Goal: Task Accomplishment & Management: Manage account settings

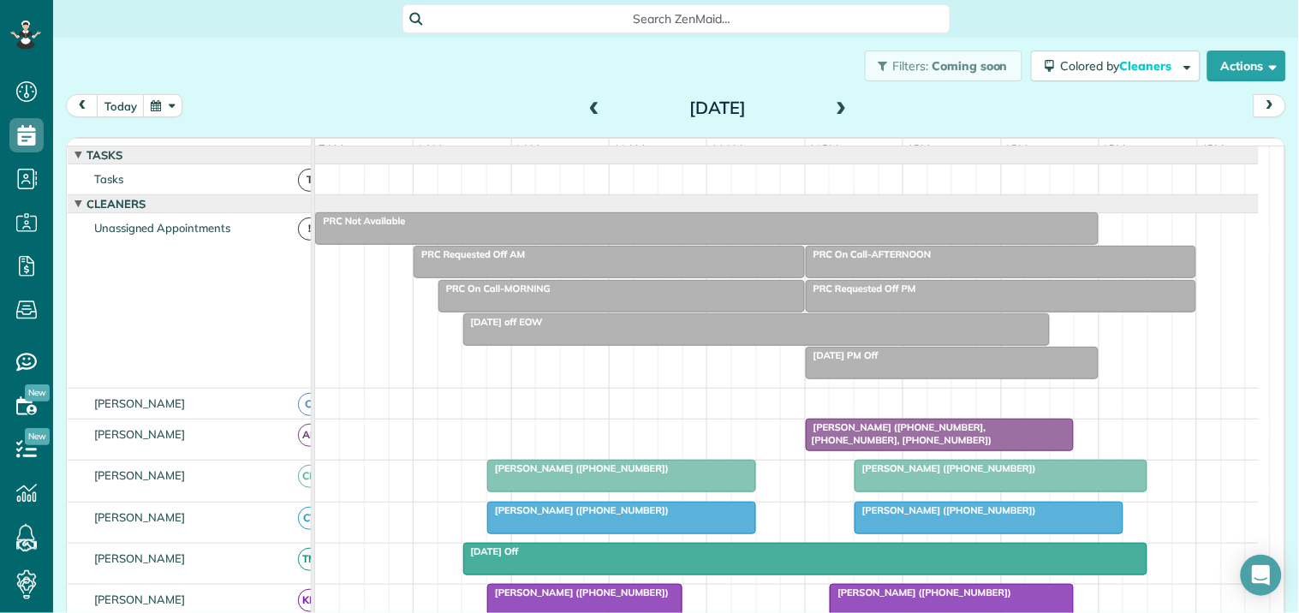
scroll to position [293, 0]
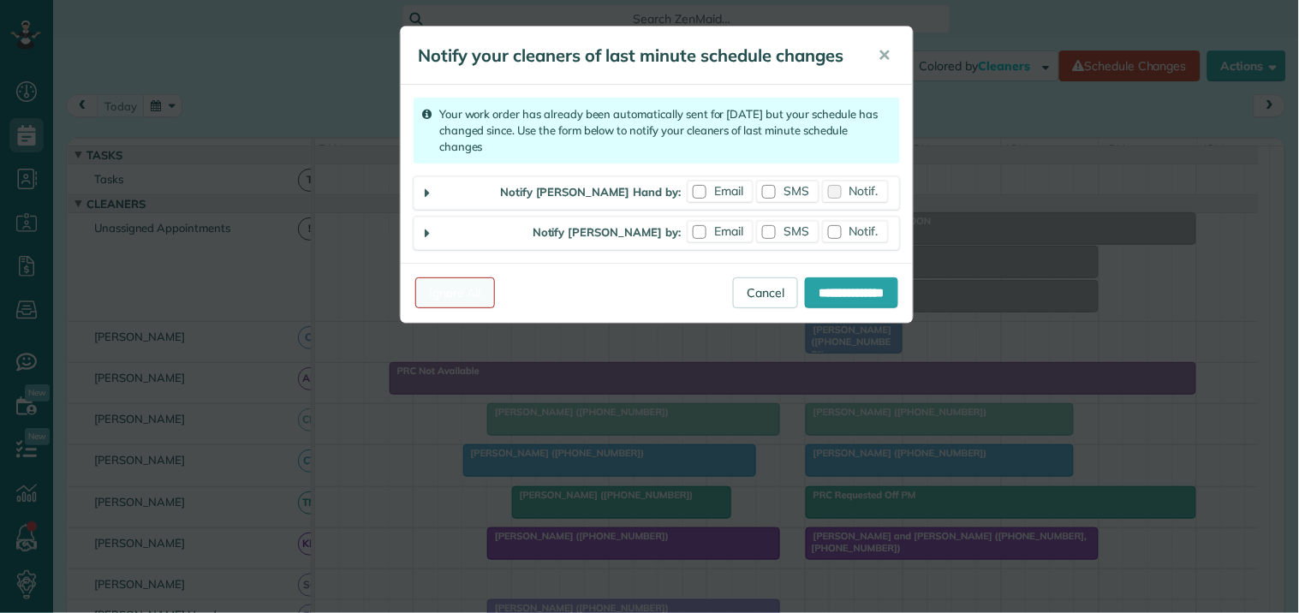
scroll to position [7, 7]
click at [457, 297] on link "Ignore All" at bounding box center [455, 292] width 80 height 31
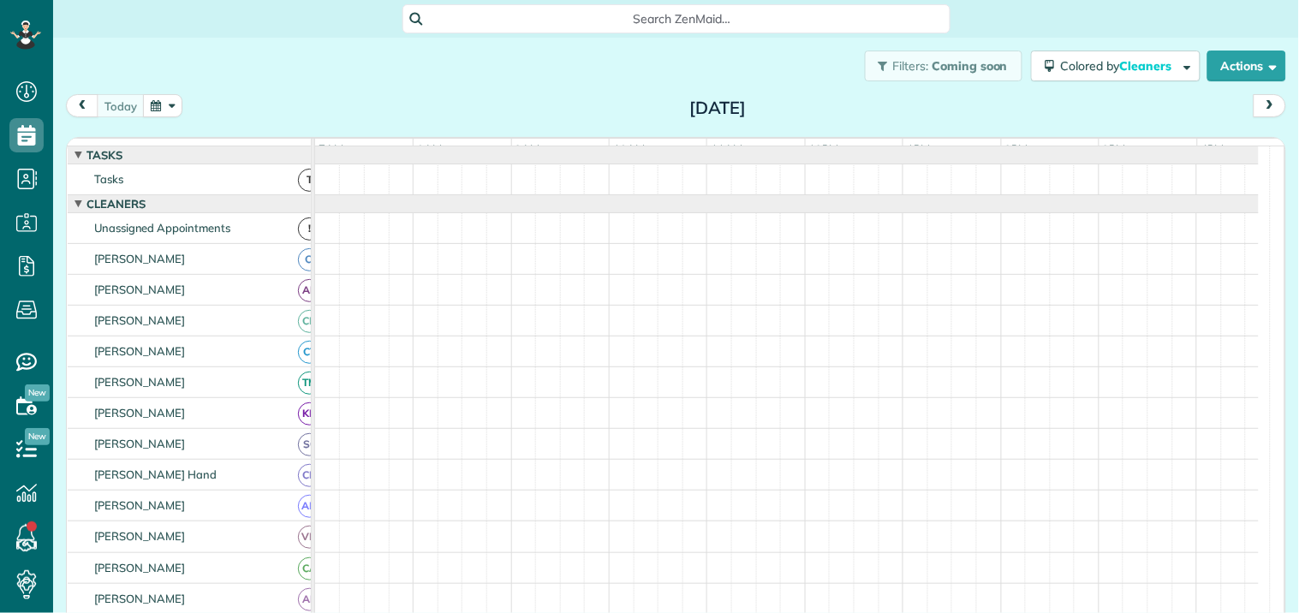
scroll to position [7, 7]
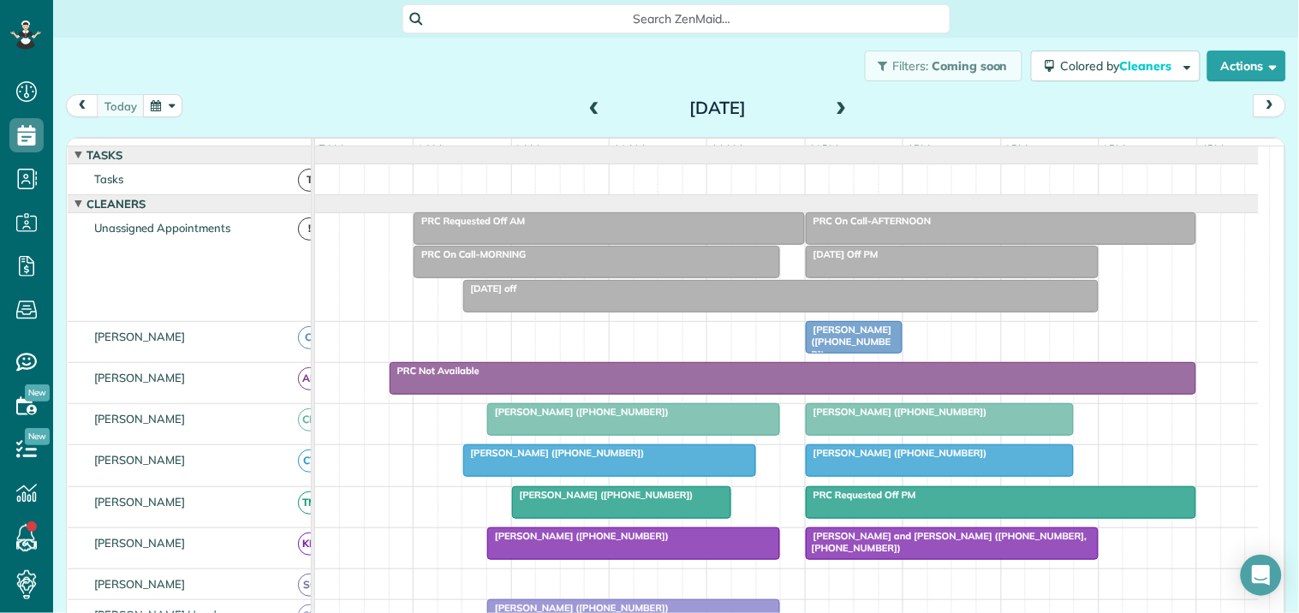
click at [165, 104] on button "button" at bounding box center [162, 105] width 39 height 23
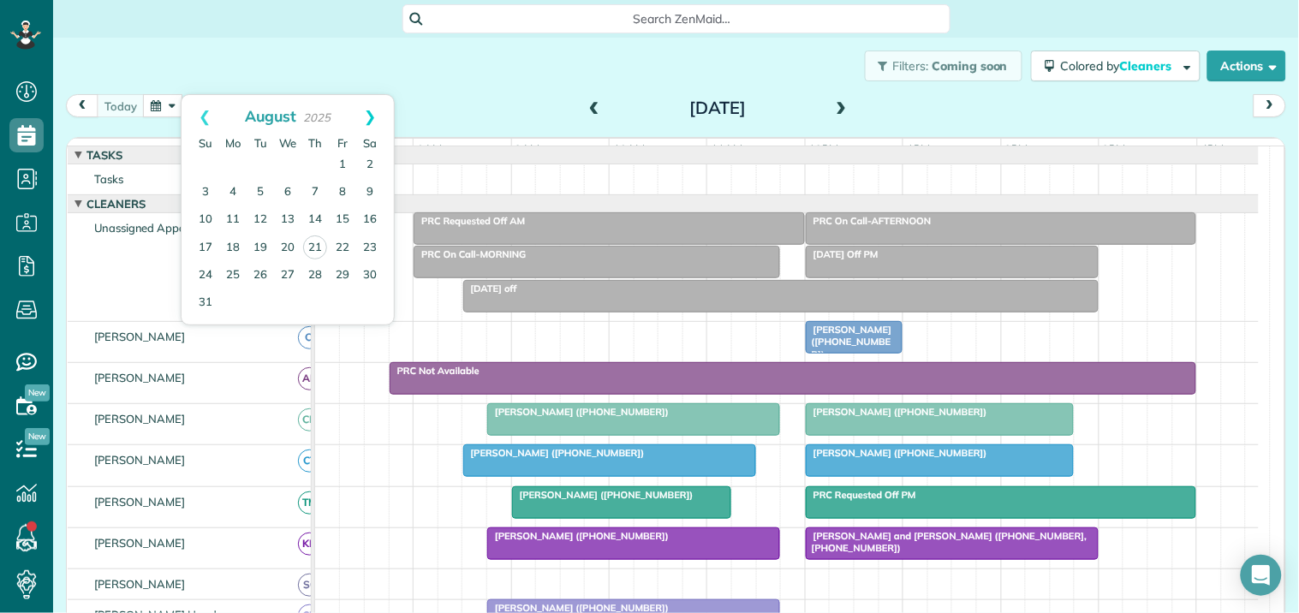
click at [372, 109] on link "Next" at bounding box center [370, 116] width 47 height 43
click at [260, 161] on link "2" at bounding box center [260, 165] width 27 height 27
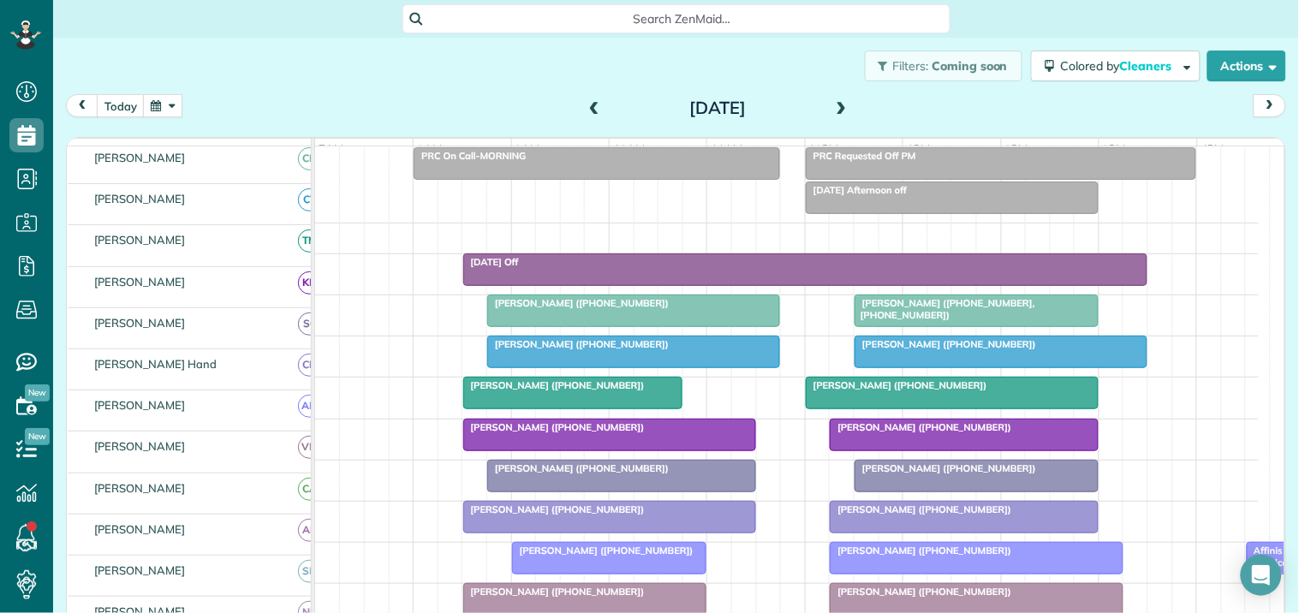
scroll to position [95, 0]
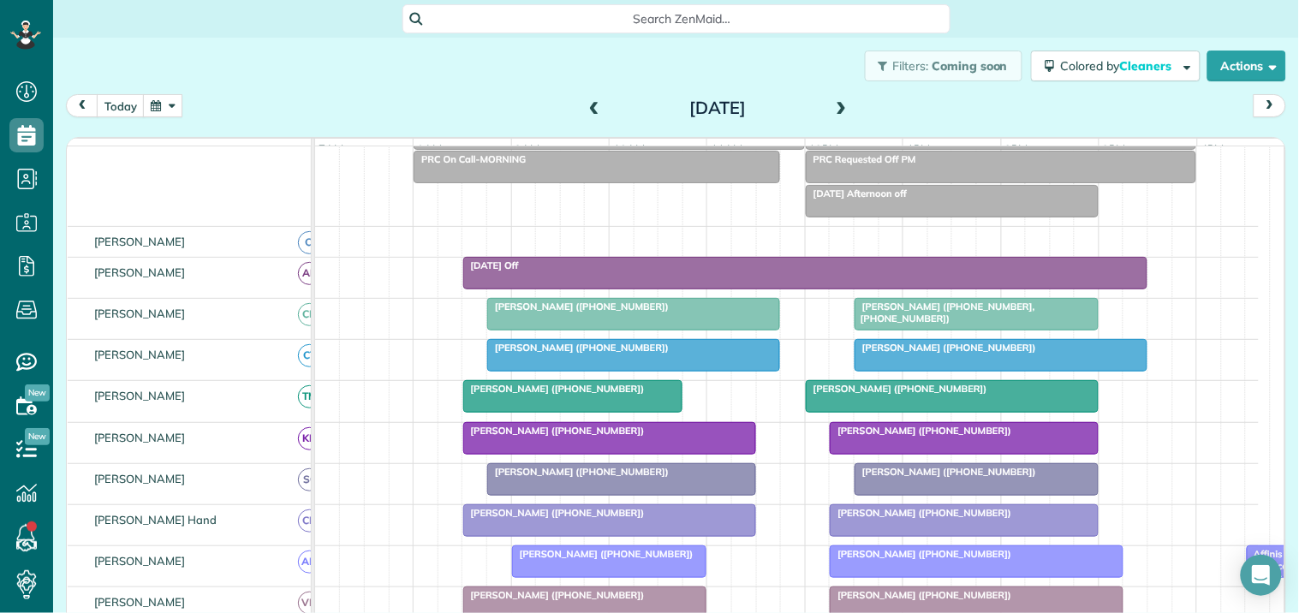
click at [808, 271] on div "Tuesday Off" at bounding box center [805, 266] width 675 height 12
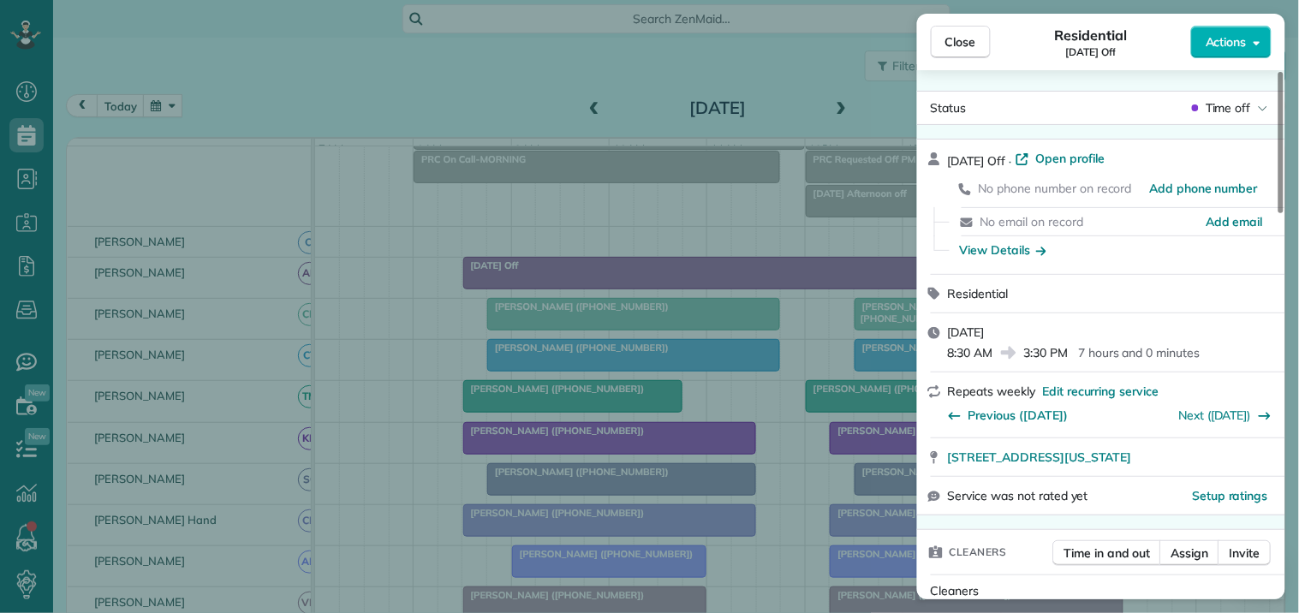
scroll to position [380, 0]
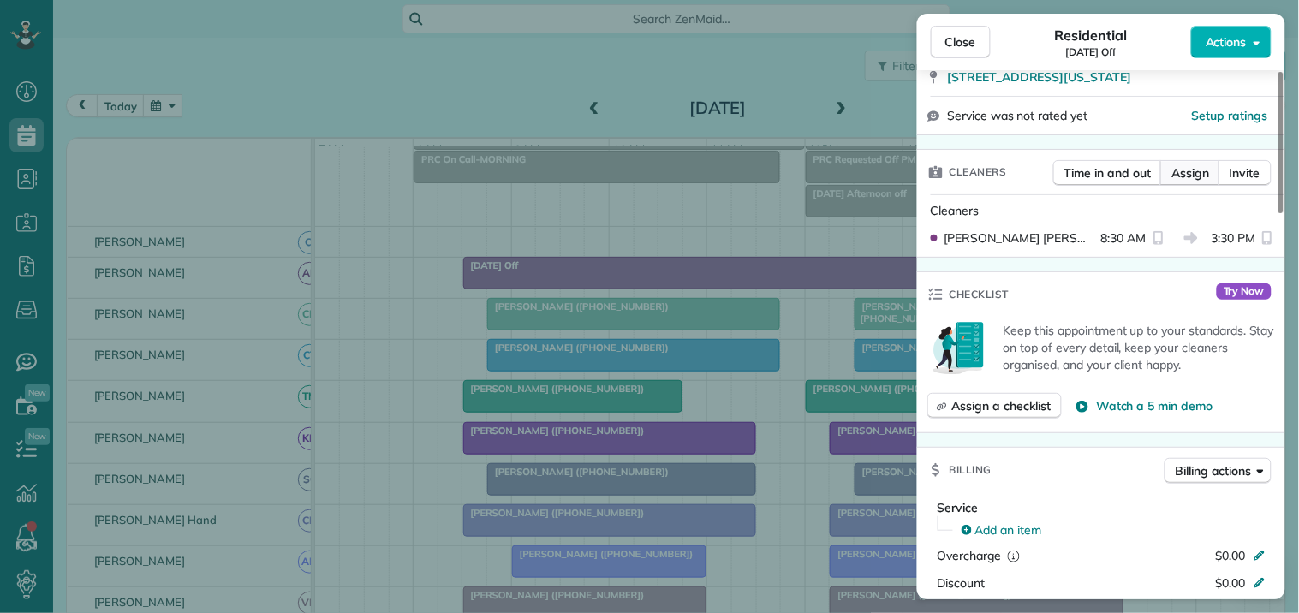
click at [1189, 177] on span "Assign" at bounding box center [1191, 172] width 38 height 17
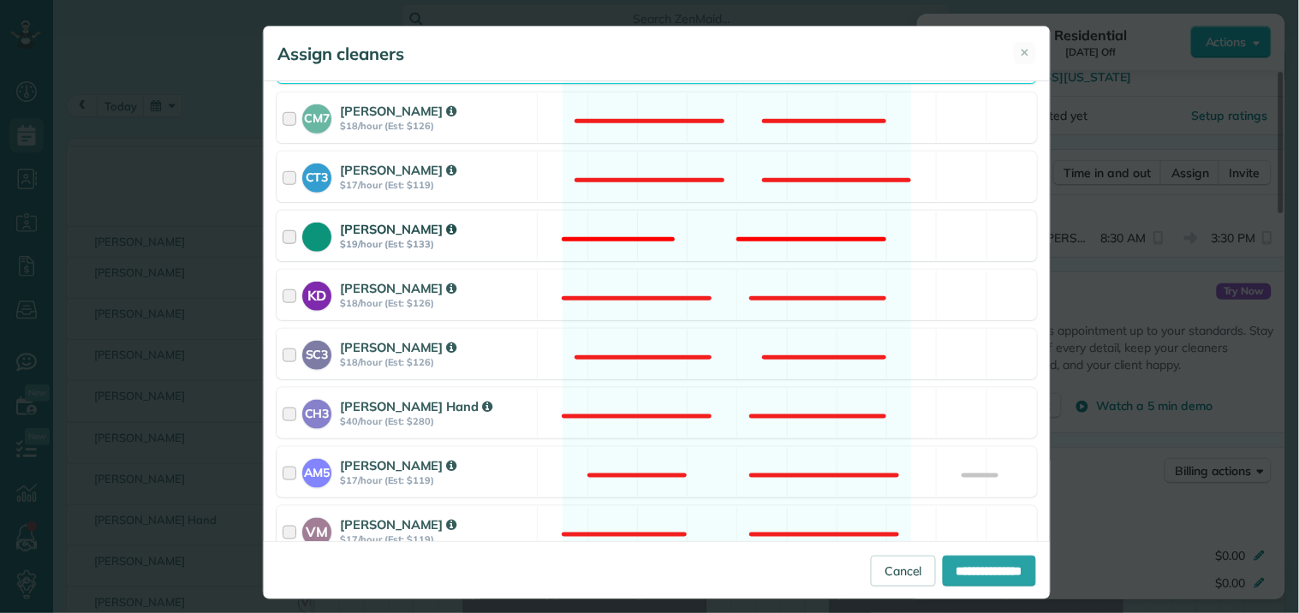
scroll to position [190, 0]
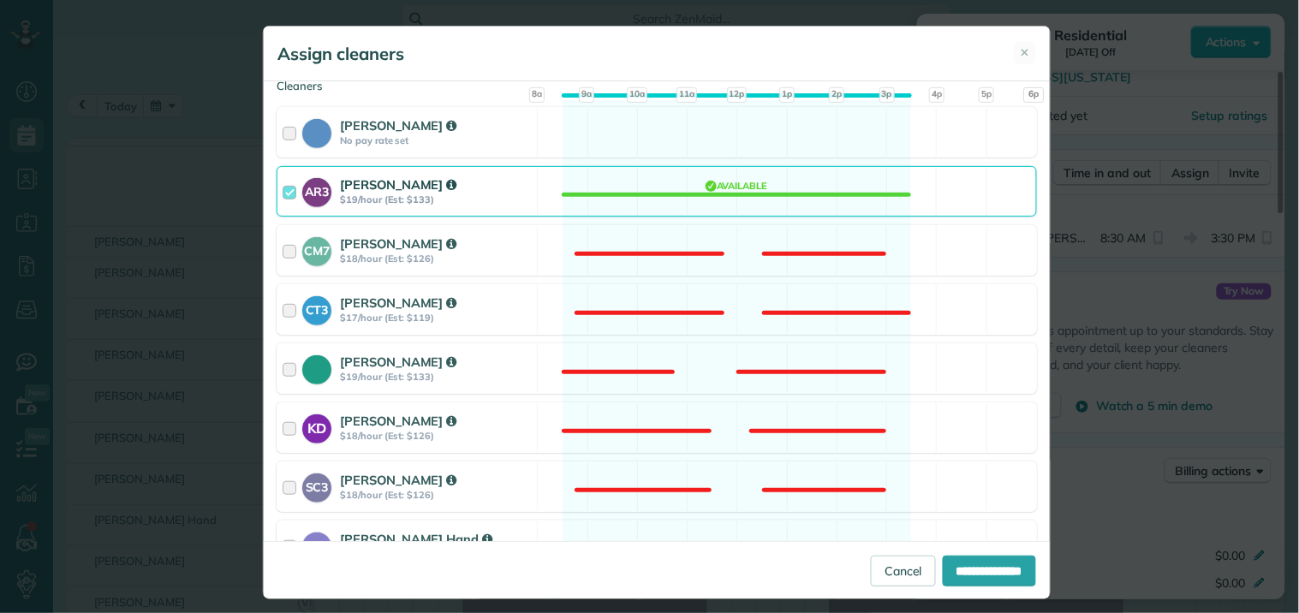
click at [737, 186] on div "AR3 Amy Reid $19/hour (Est: $133) Available" at bounding box center [657, 191] width 761 height 51
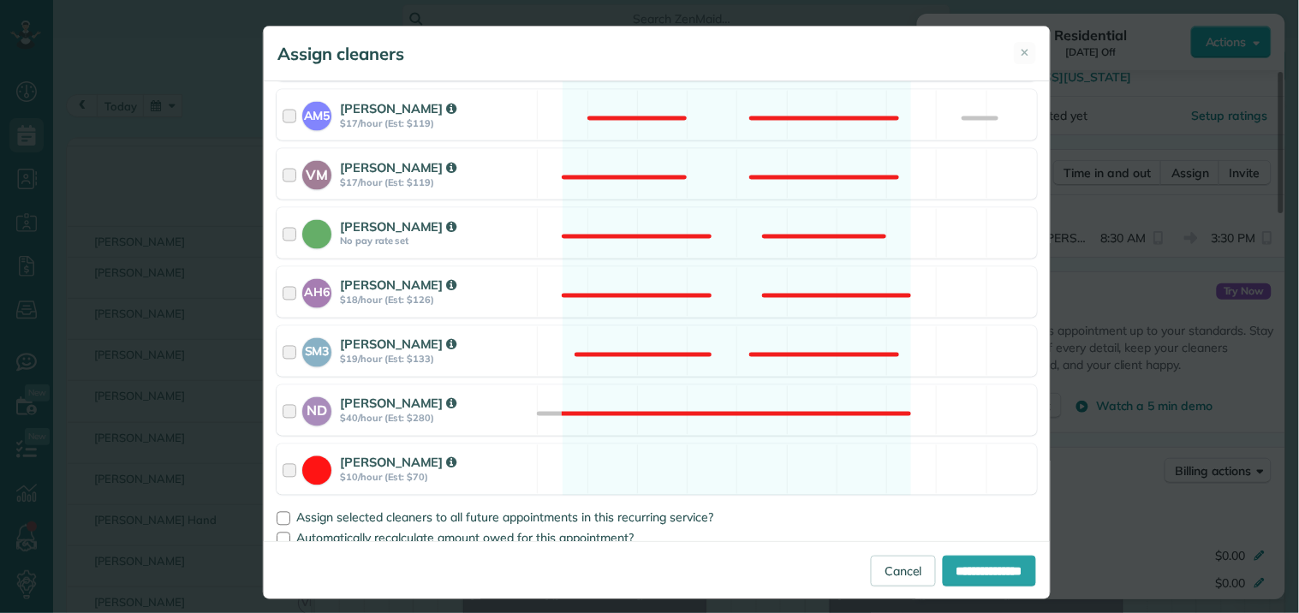
scroll to position [698, 0]
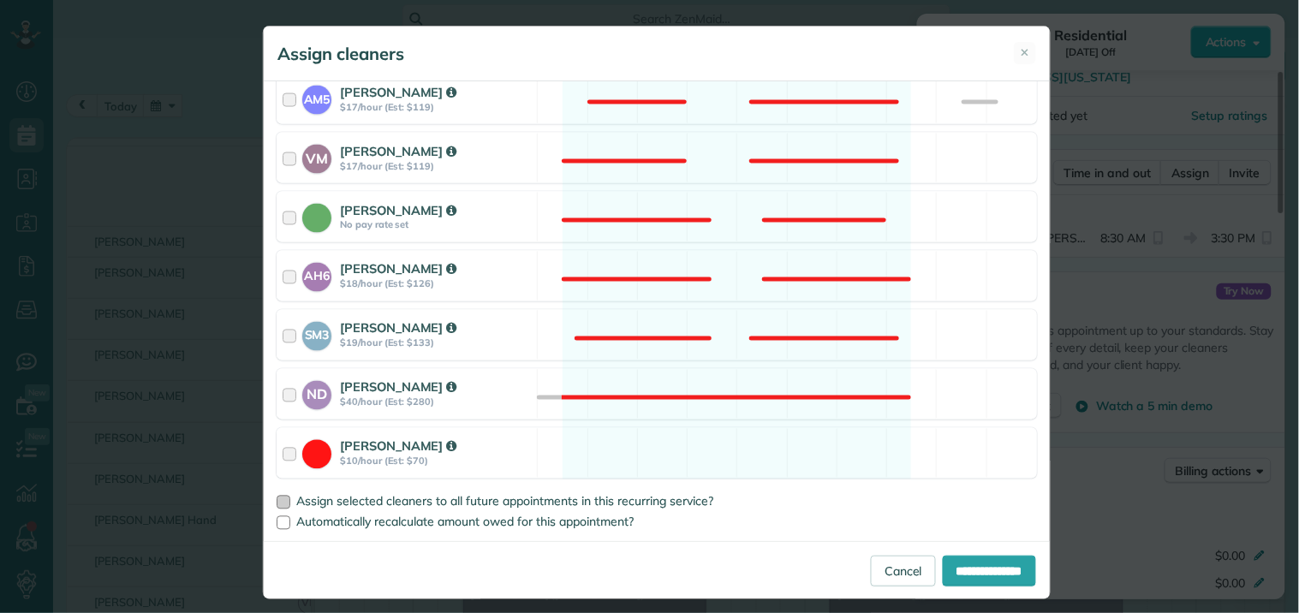
click at [277, 498] on div at bounding box center [284, 503] width 14 height 14
click at [953, 570] on input "**********" at bounding box center [989, 571] width 93 height 31
type input "**********"
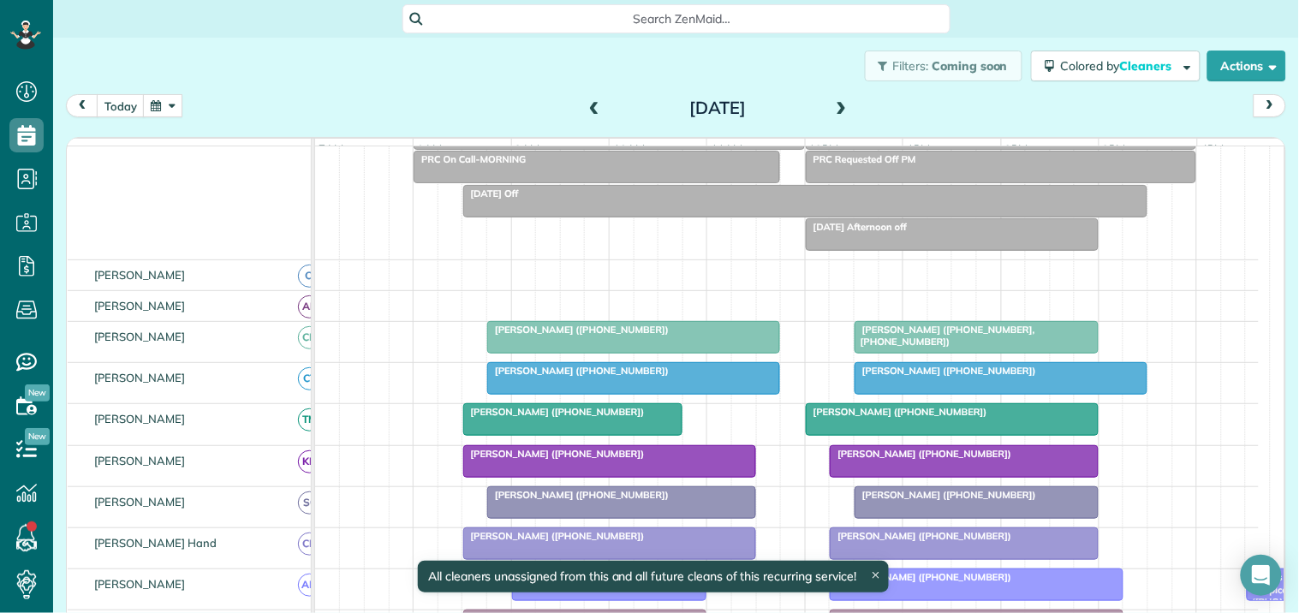
scroll to position [128, 0]
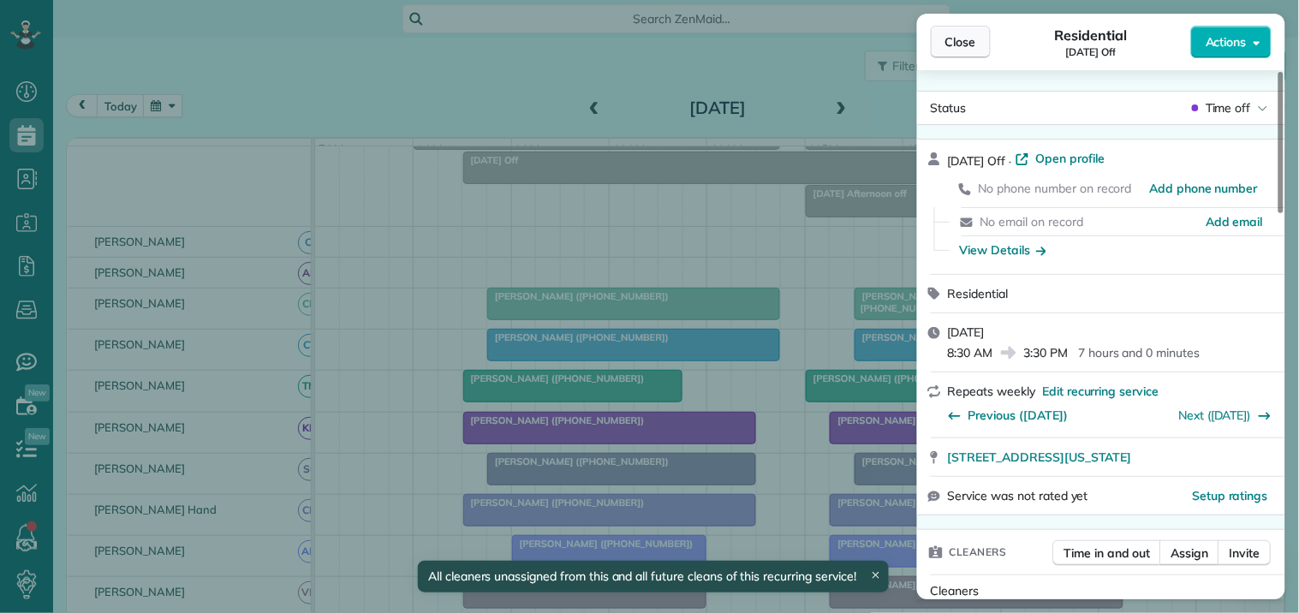
click at [956, 43] on span "Close" at bounding box center [961, 41] width 31 height 17
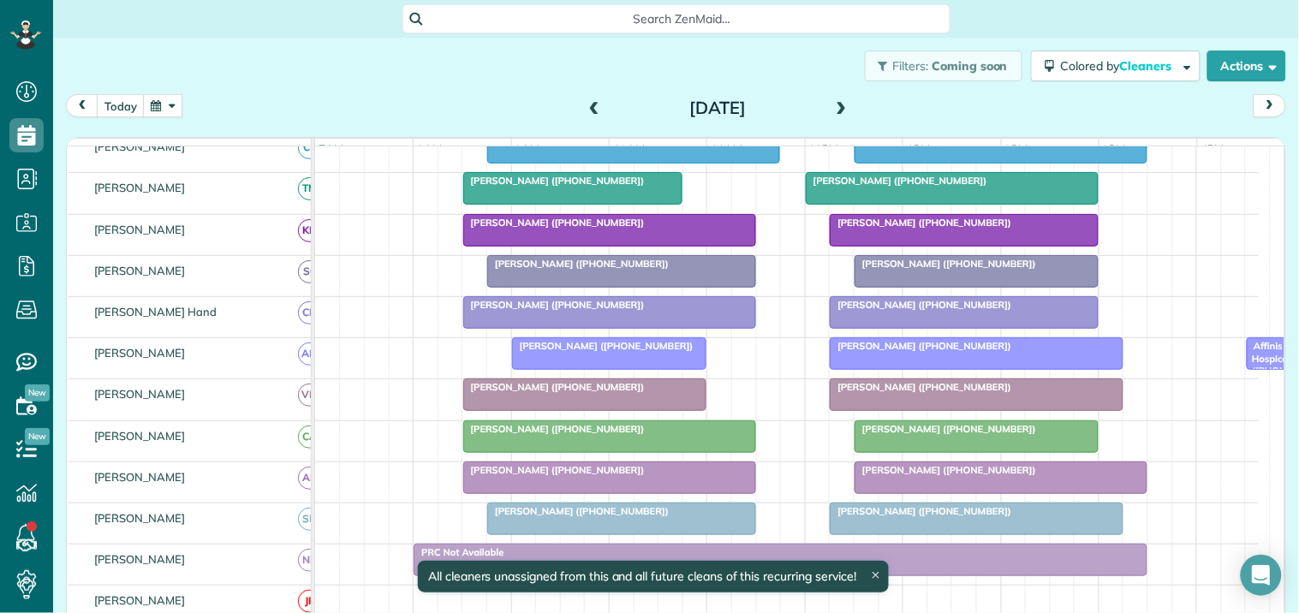
scroll to position [509, 0]
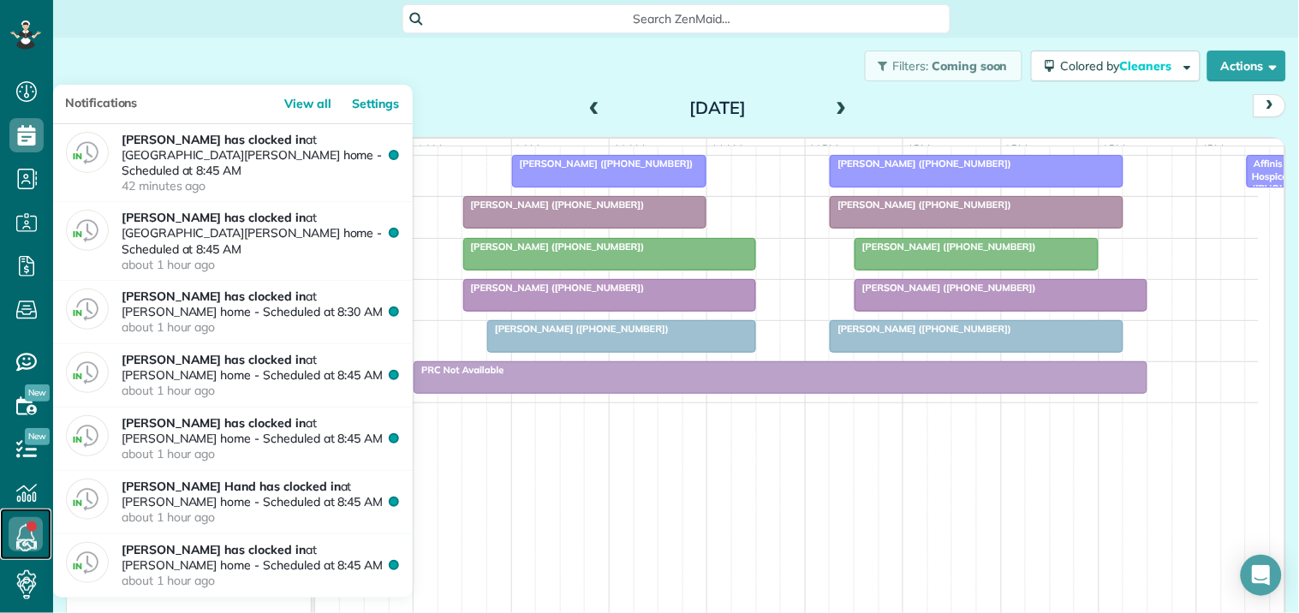
click at [32, 527] on link at bounding box center [25, 534] width 51 height 51
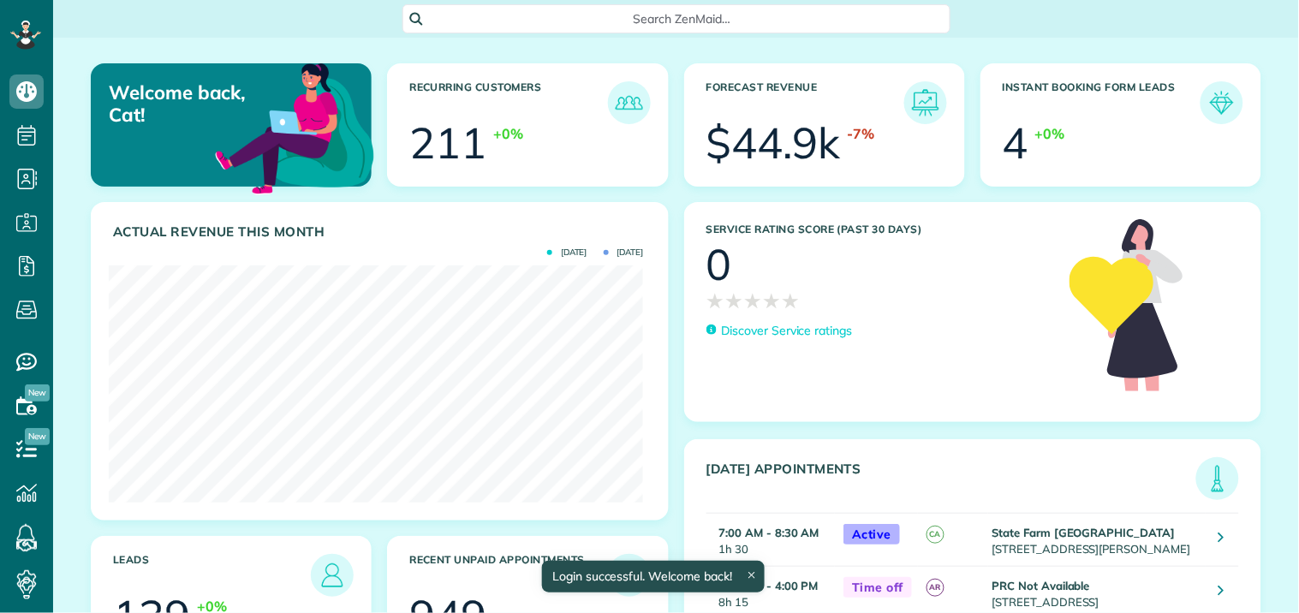
scroll to position [237, 534]
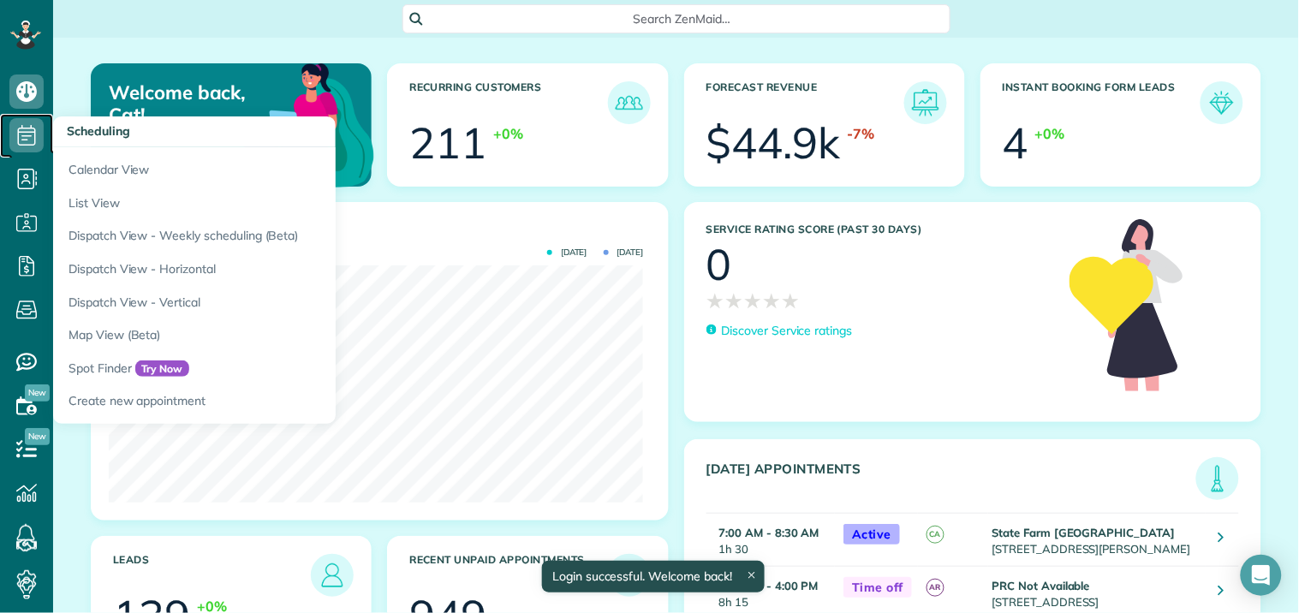
click at [27, 129] on icon at bounding box center [26, 135] width 34 height 34
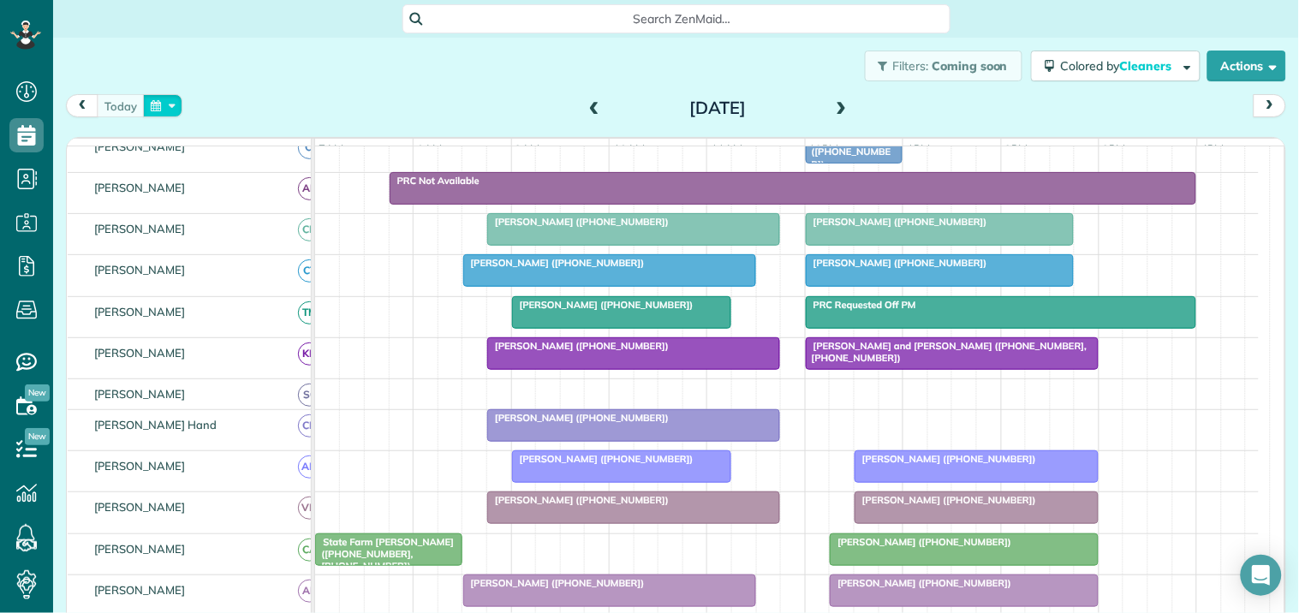
click at [158, 101] on button "button" at bounding box center [162, 105] width 39 height 23
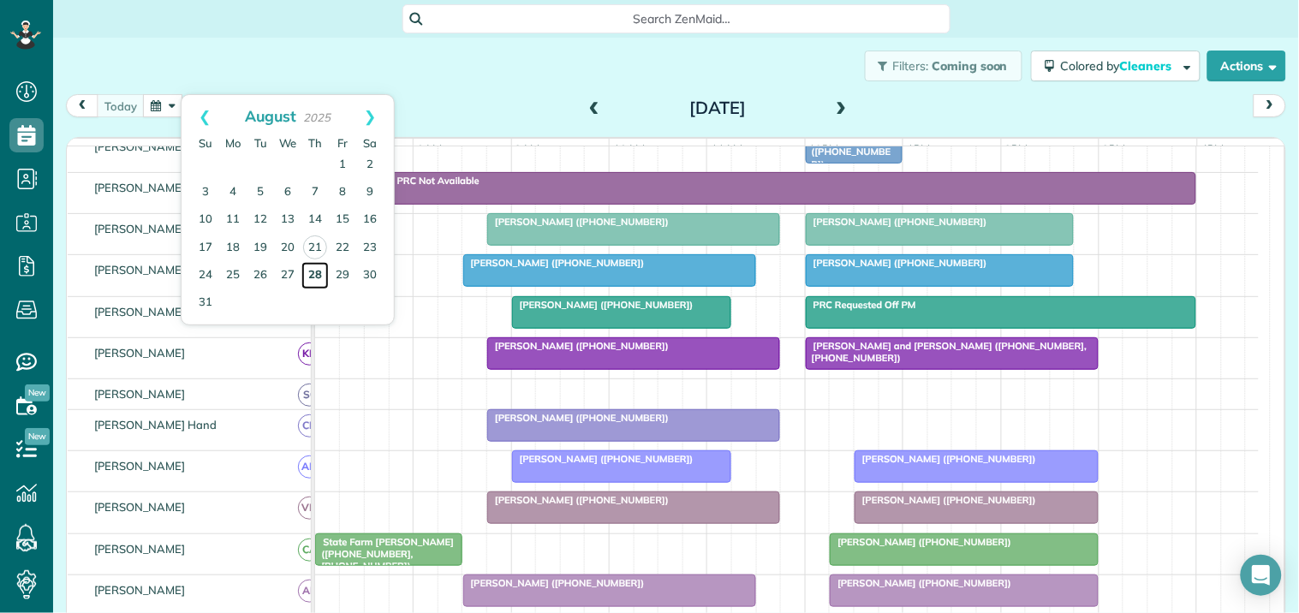
click at [310, 268] on link "28" at bounding box center [314, 275] width 27 height 27
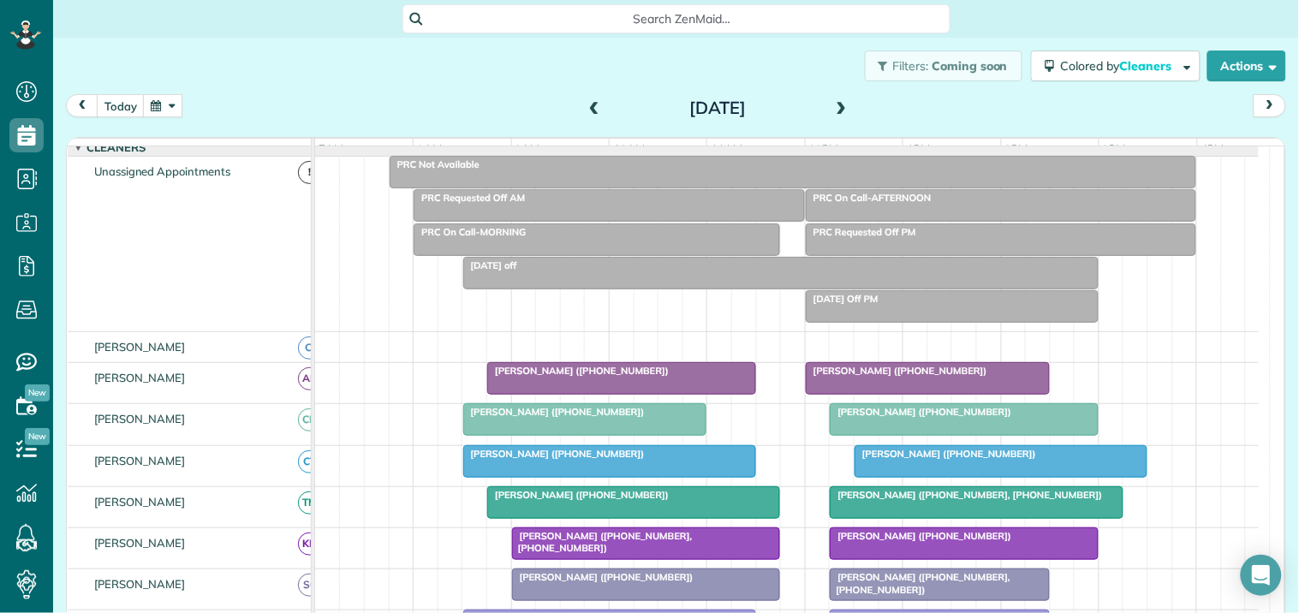
click at [759, 170] on div "PRC Not Available" at bounding box center [793, 164] width 797 height 12
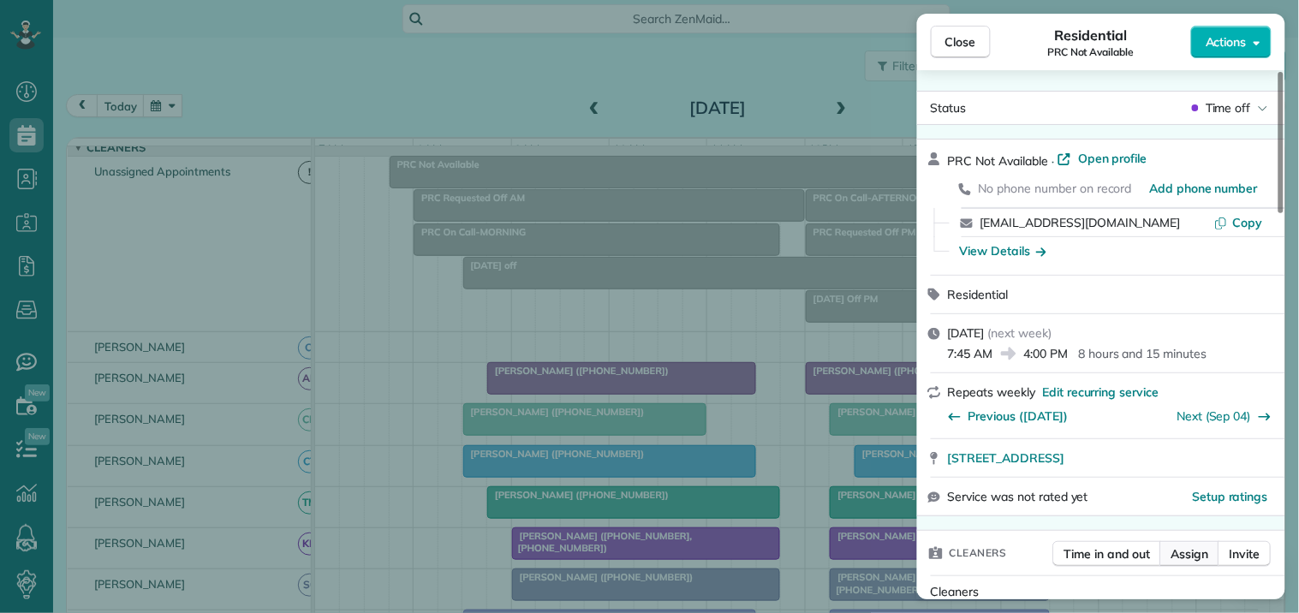
click at [1201, 552] on span "Assign" at bounding box center [1191, 554] width 38 height 17
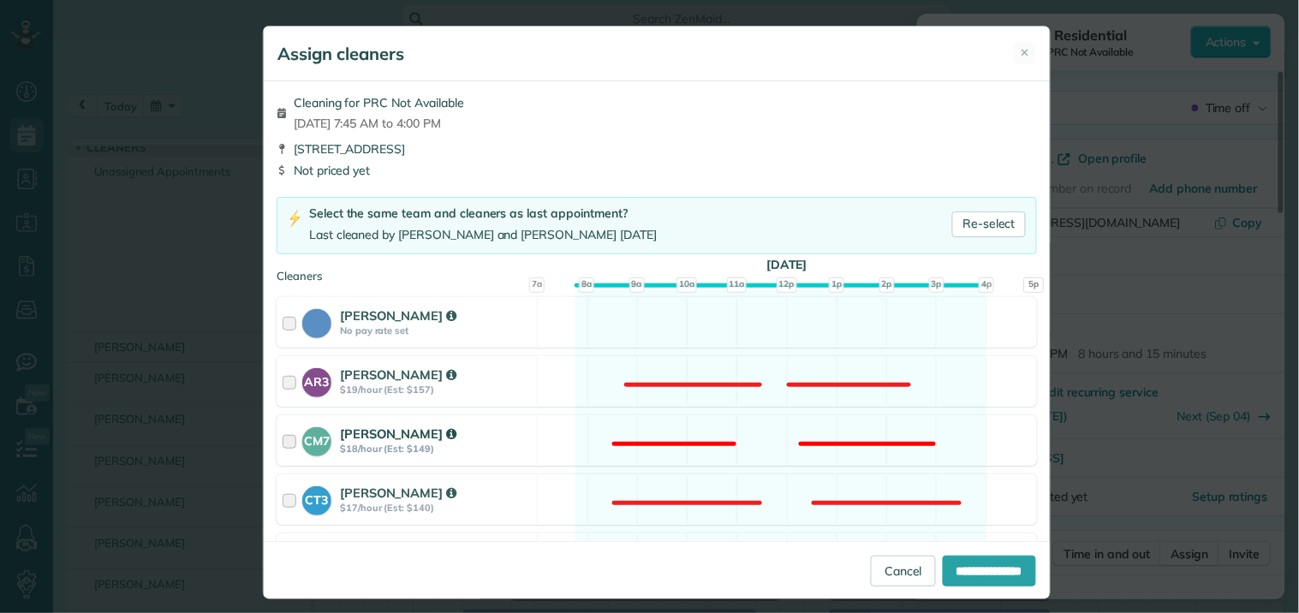
click at [732, 438] on div "CM7 Caitlin Miller $18/hour (Est: $149) Not available" at bounding box center [657, 440] width 761 height 51
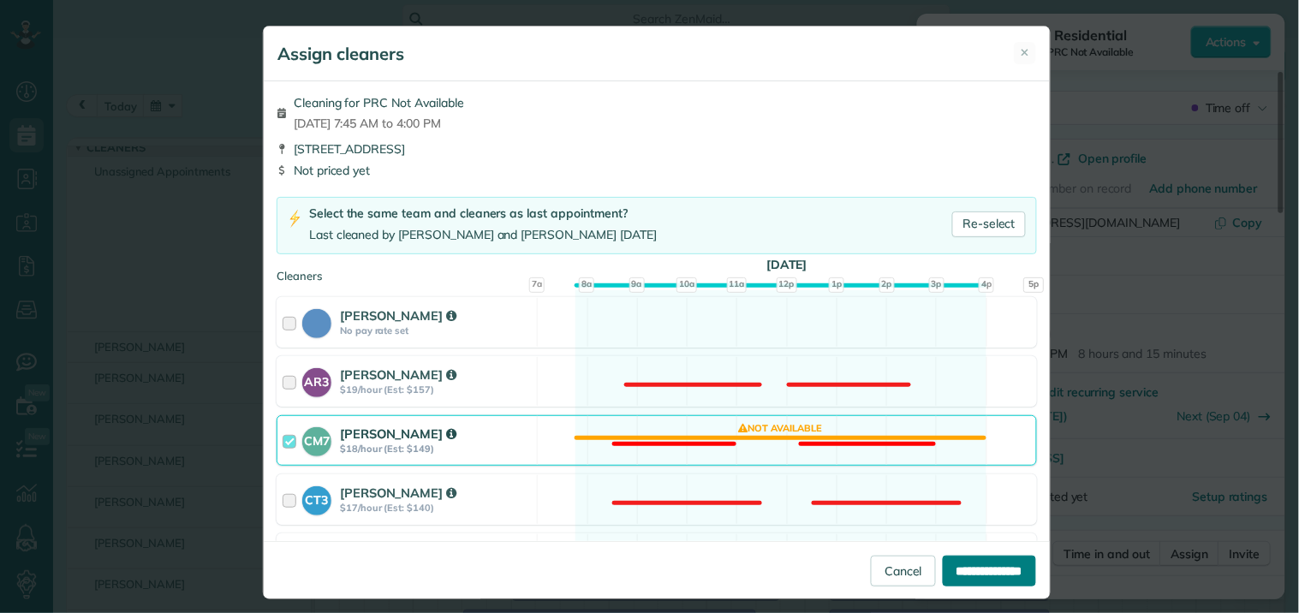
click at [970, 572] on input "**********" at bounding box center [989, 571] width 93 height 31
type input "**********"
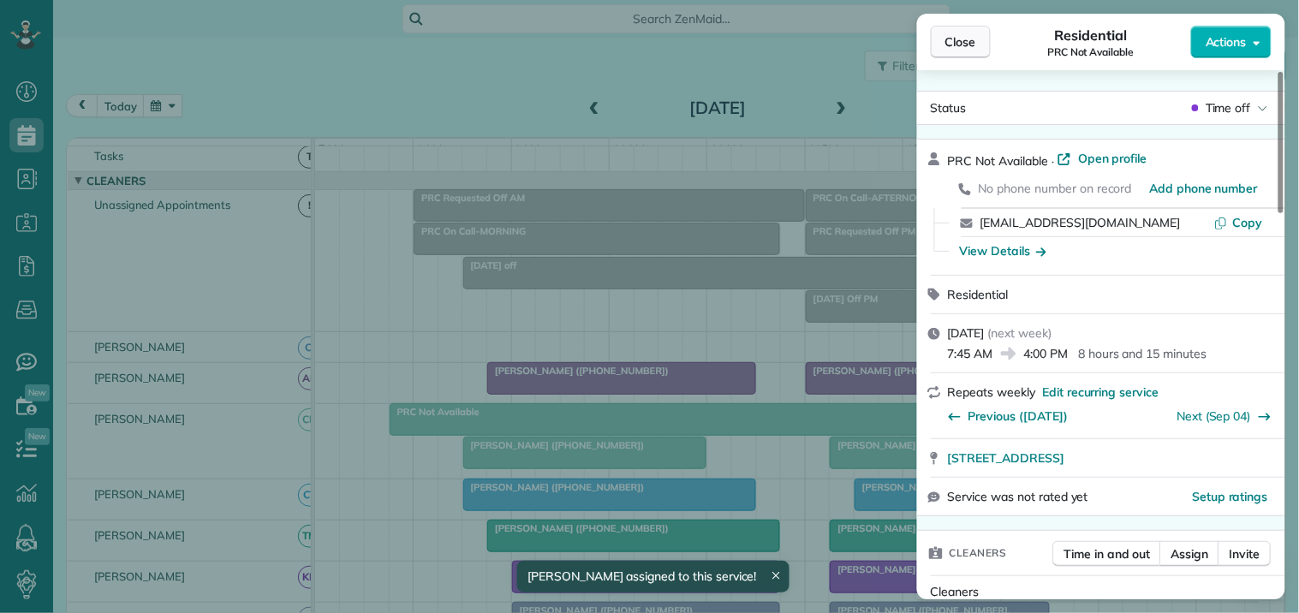
click at [965, 39] on span "Close" at bounding box center [961, 41] width 31 height 17
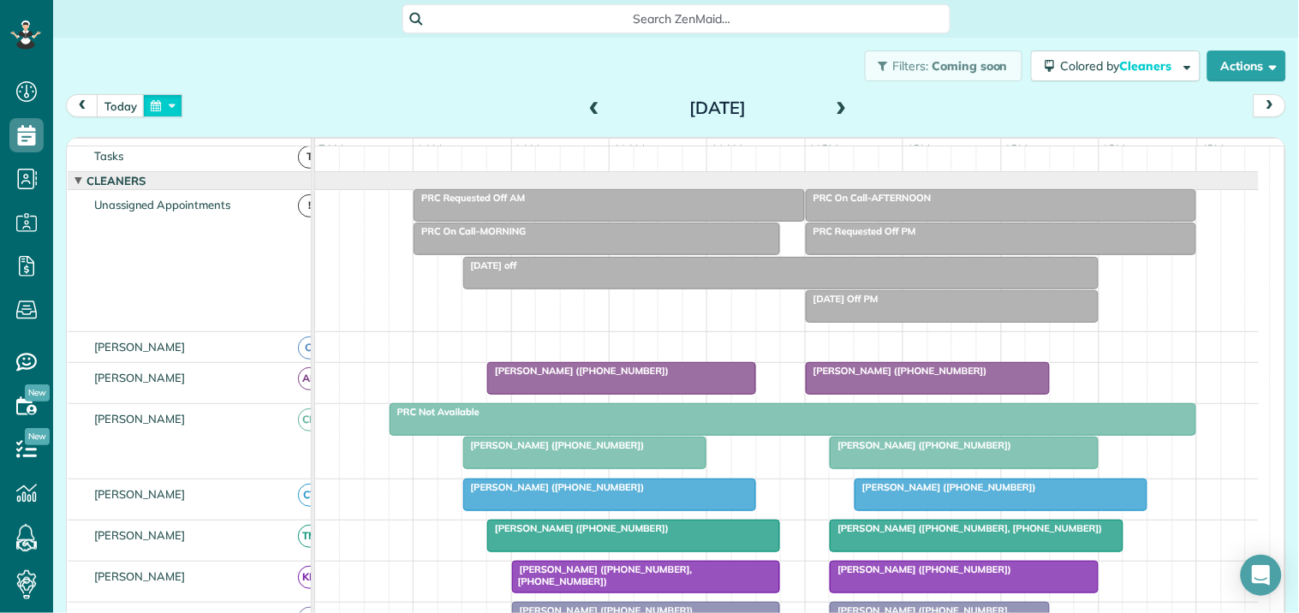
click at [174, 101] on button "button" at bounding box center [162, 105] width 39 height 23
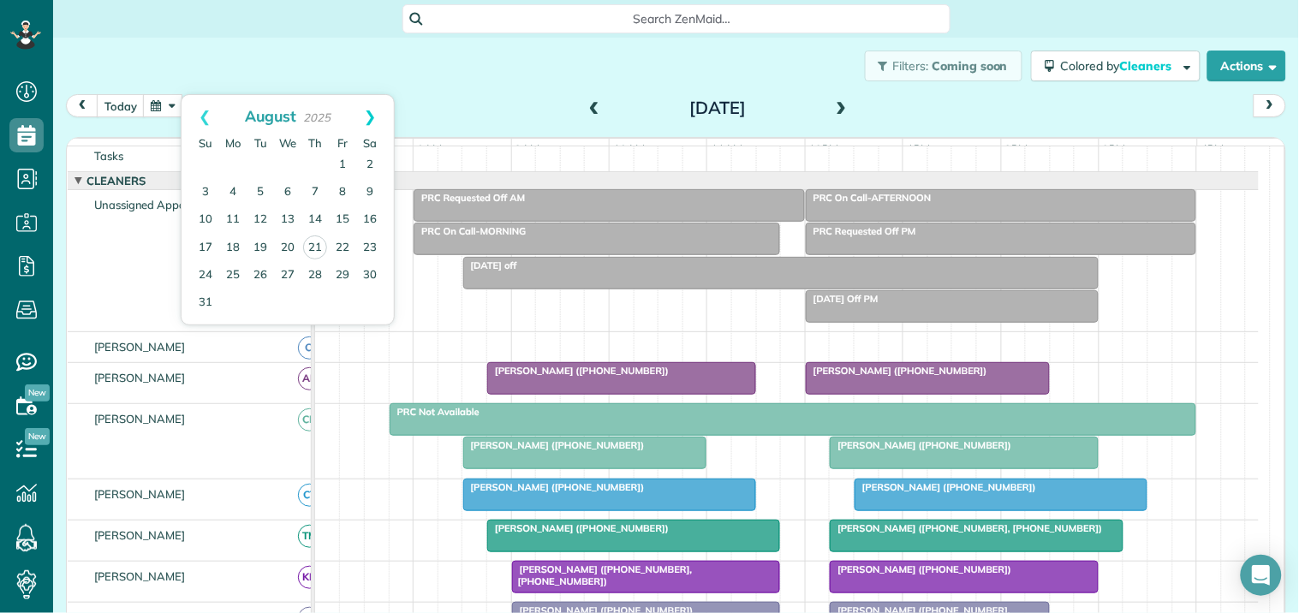
click at [380, 109] on link "Next" at bounding box center [370, 116] width 47 height 43
click at [343, 249] on link "26" at bounding box center [342, 247] width 27 height 27
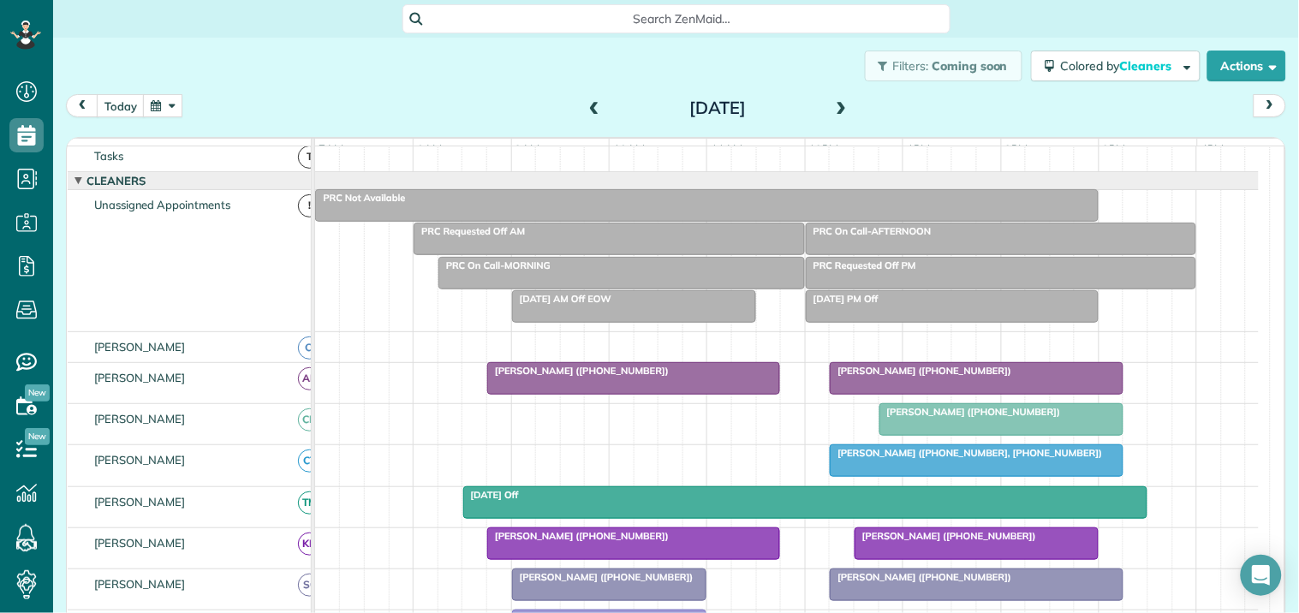
click at [795, 204] on div "PRC Not Available" at bounding box center [706, 198] width 773 height 12
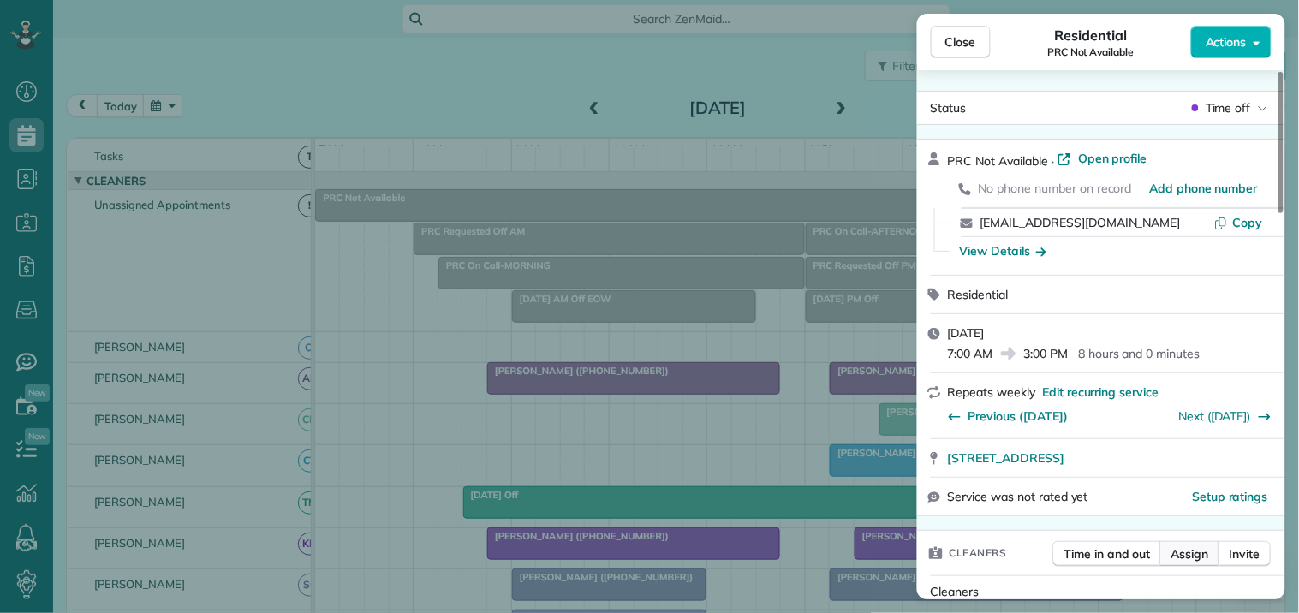
click at [1194, 554] on span "Assign" at bounding box center [1191, 554] width 38 height 17
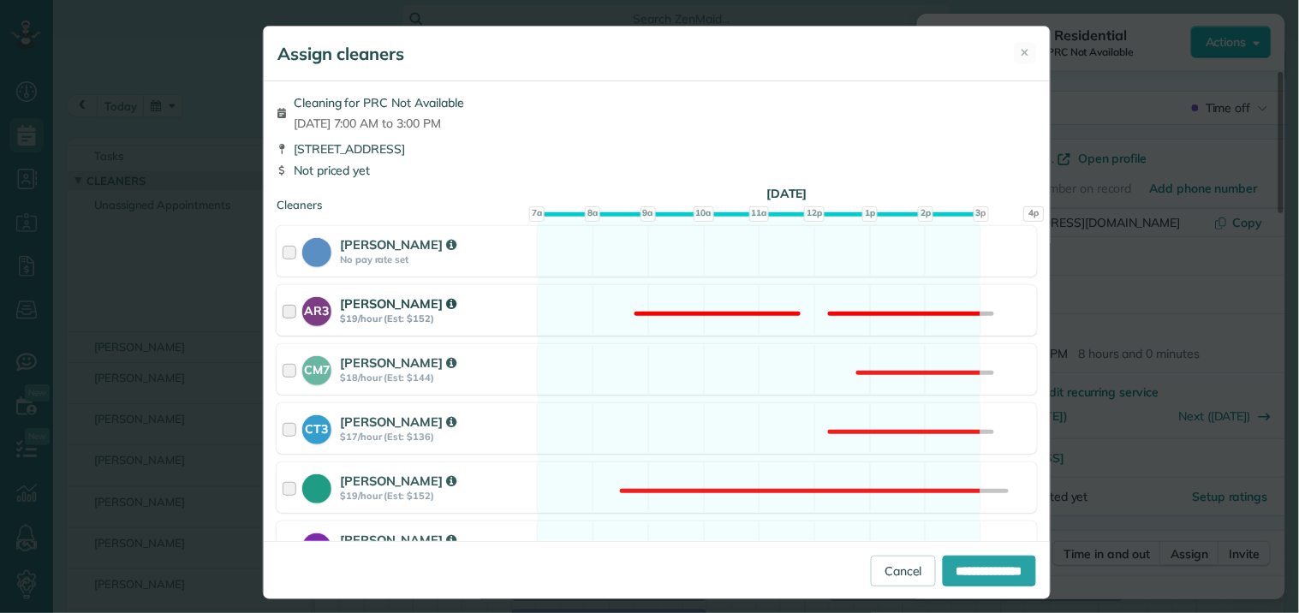
click at [810, 287] on div "AR3 Amy Reid $19/hour (Est: $152) Not available" at bounding box center [657, 310] width 761 height 51
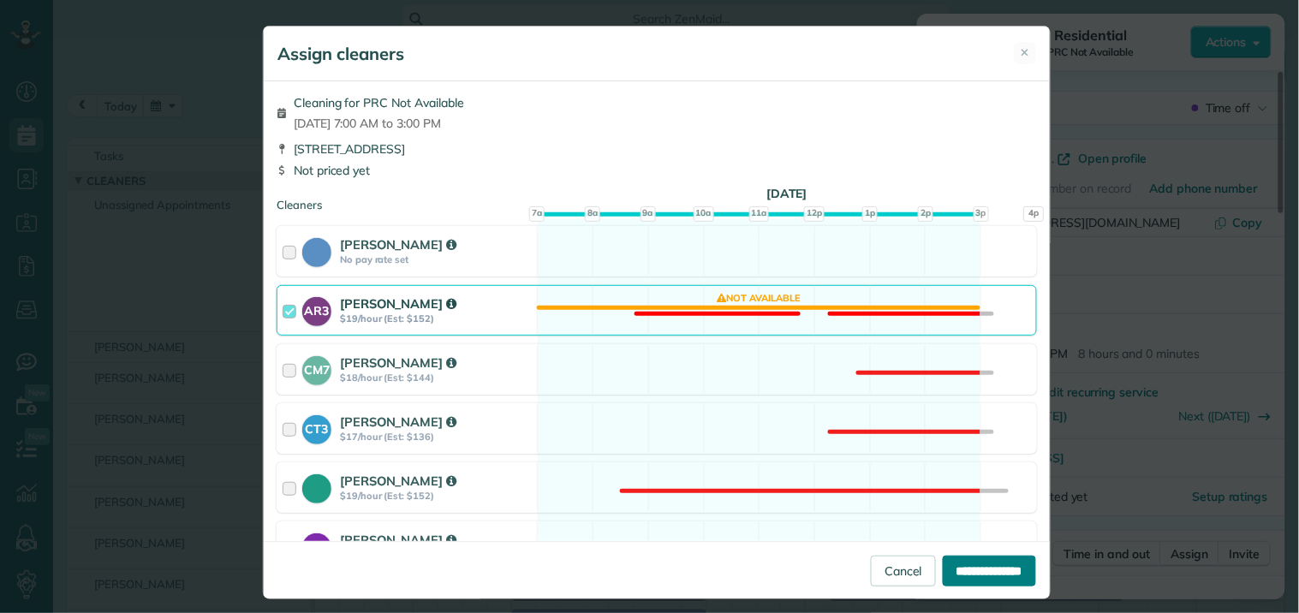
click at [996, 577] on input "**********" at bounding box center [989, 571] width 93 height 31
type input "**********"
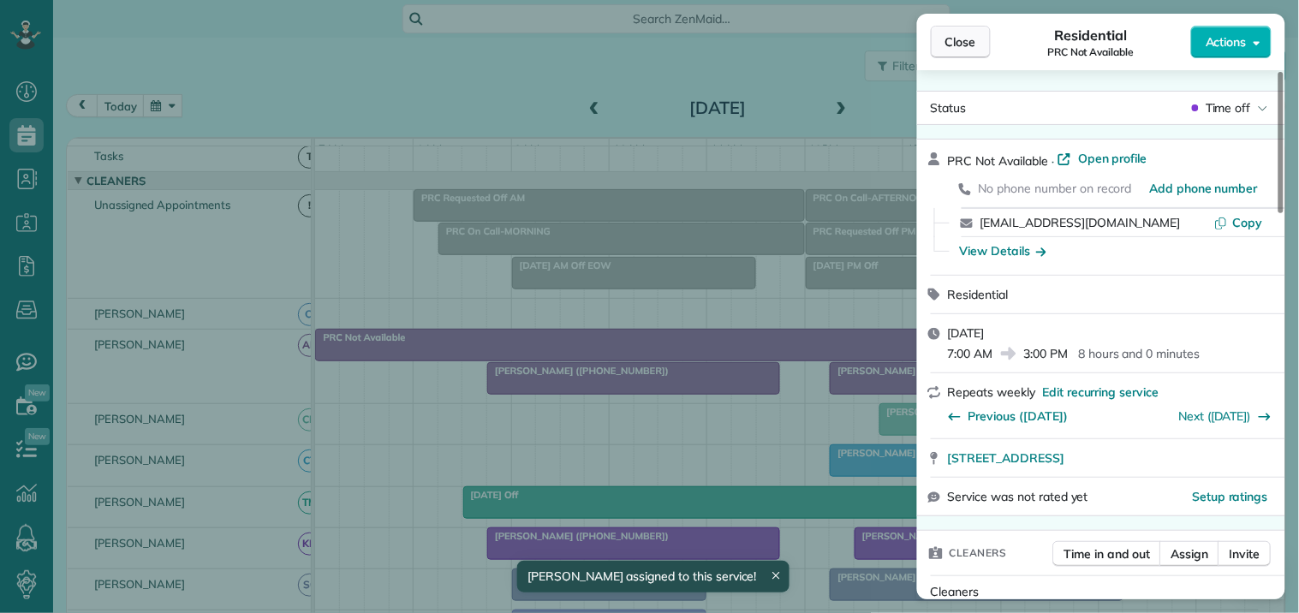
click at [972, 43] on span "Close" at bounding box center [961, 41] width 31 height 17
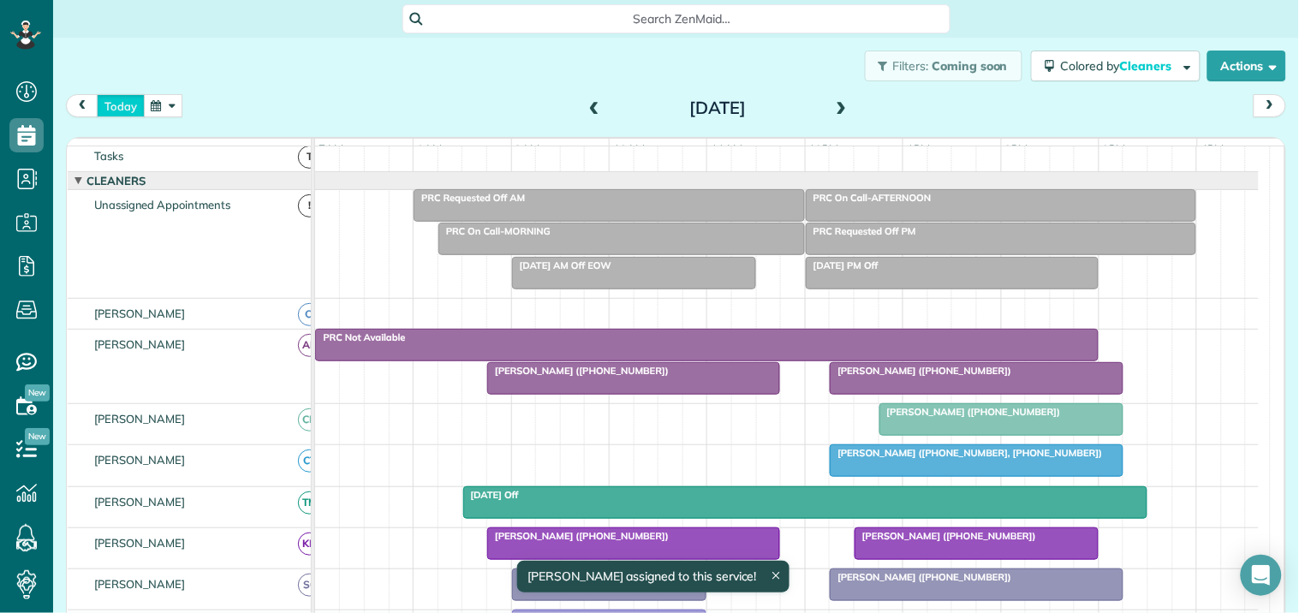
click at [127, 106] on button "today" at bounding box center [121, 105] width 48 height 23
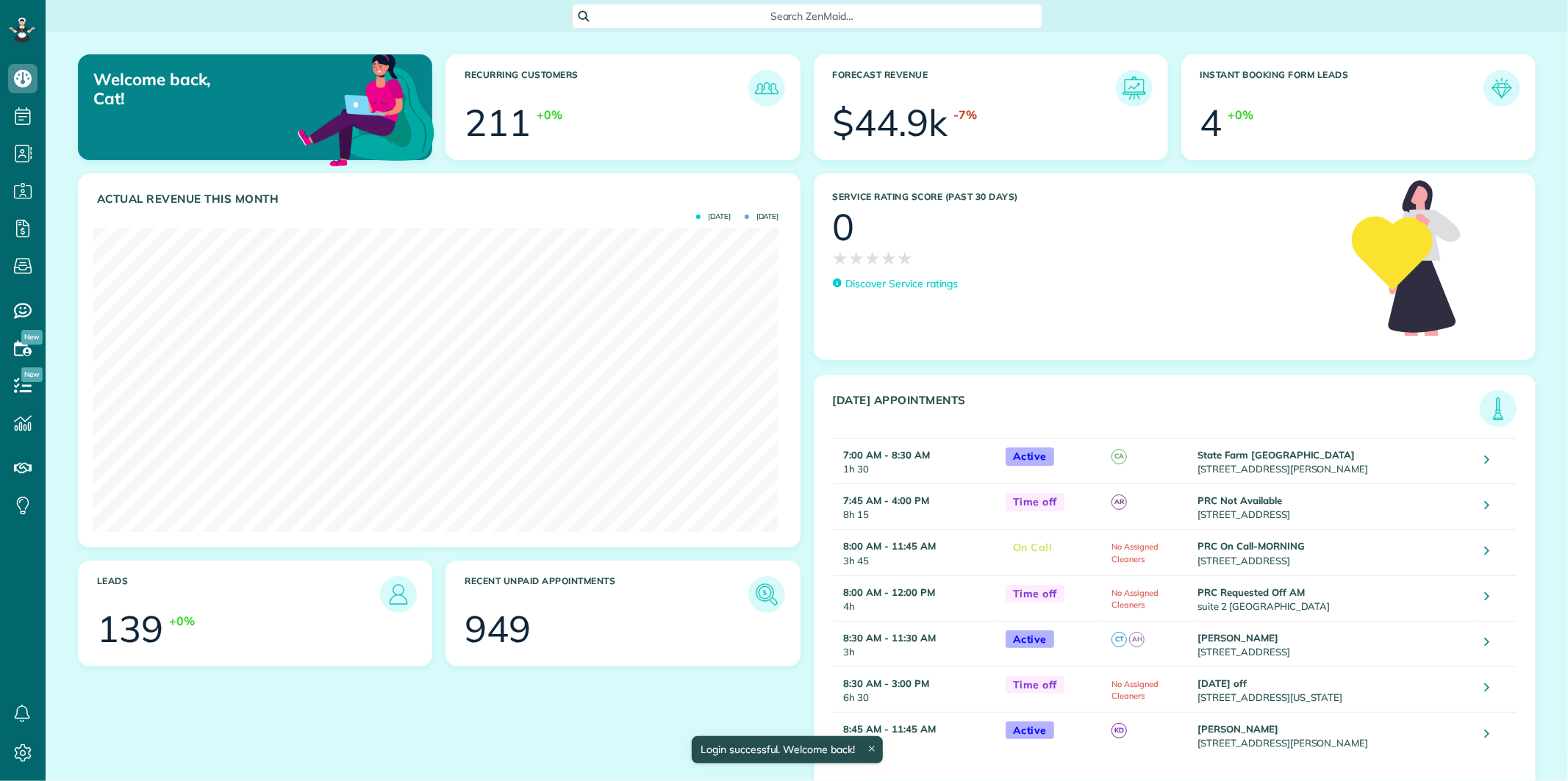
scroll to position [304, 685]
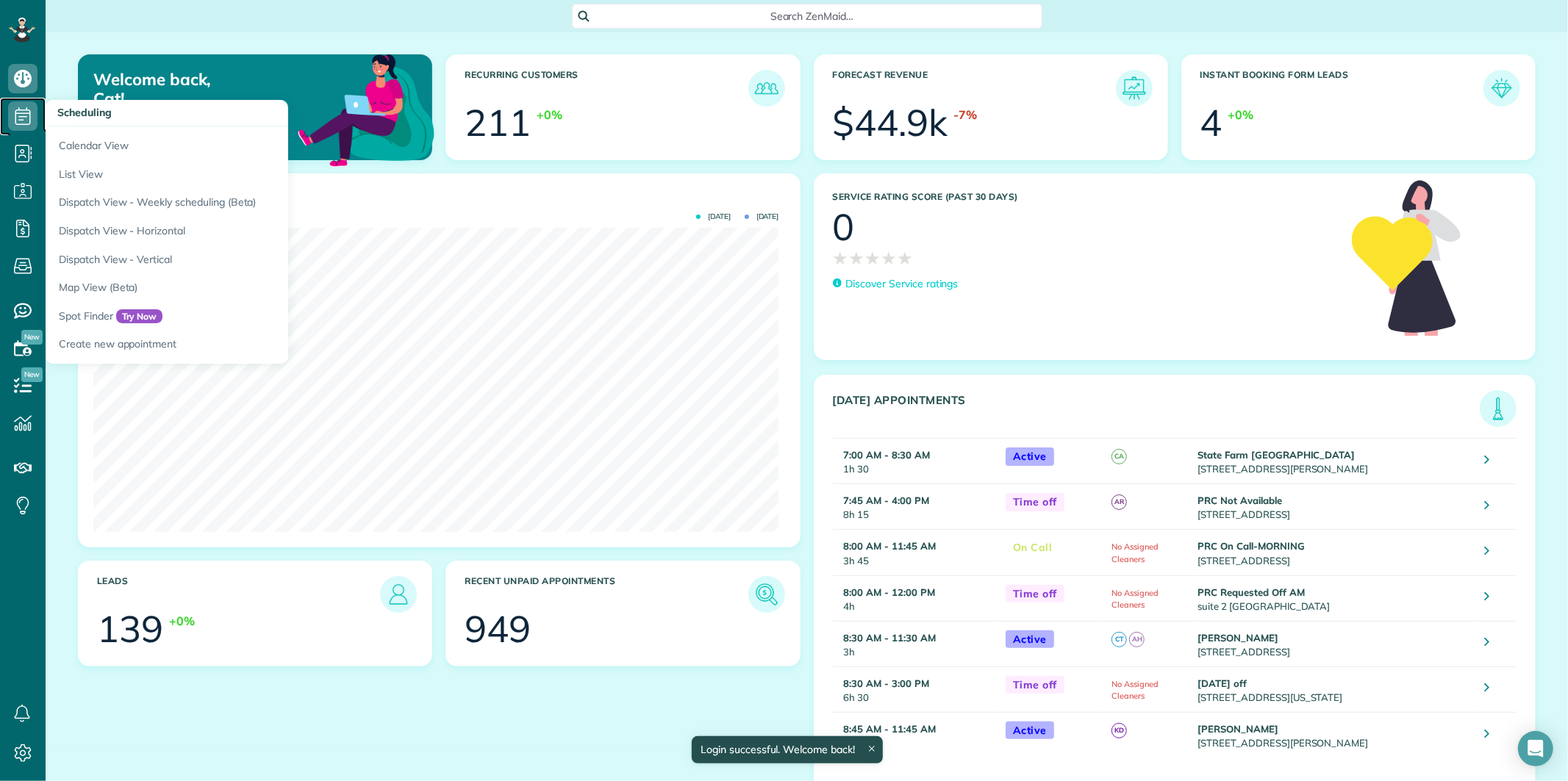
click at [27, 111] on icon at bounding box center [22, 116] width 29 height 29
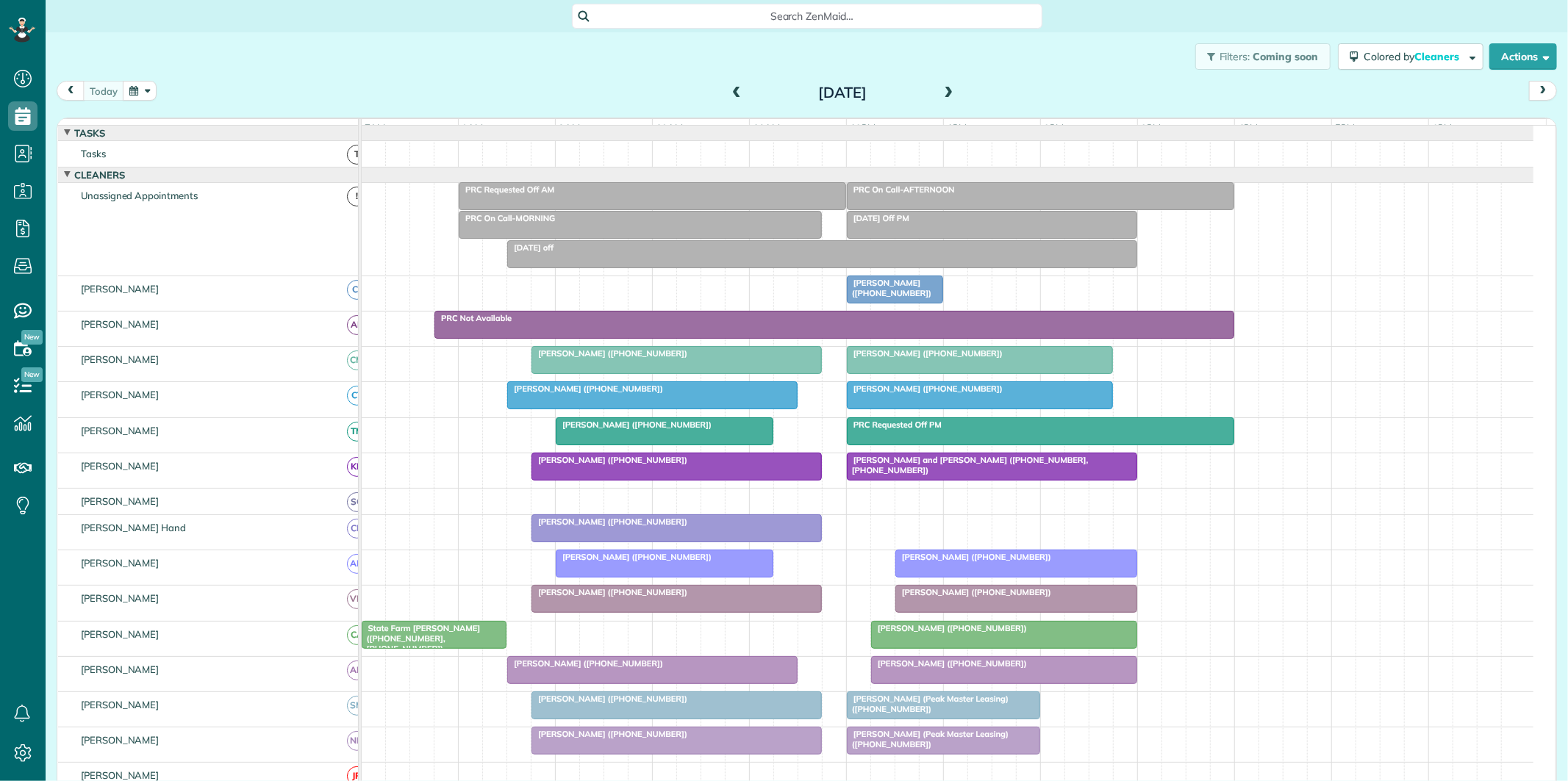
scroll to position [6, 6]
click at [960, 372] on div at bounding box center [980, 360] width 264 height 27
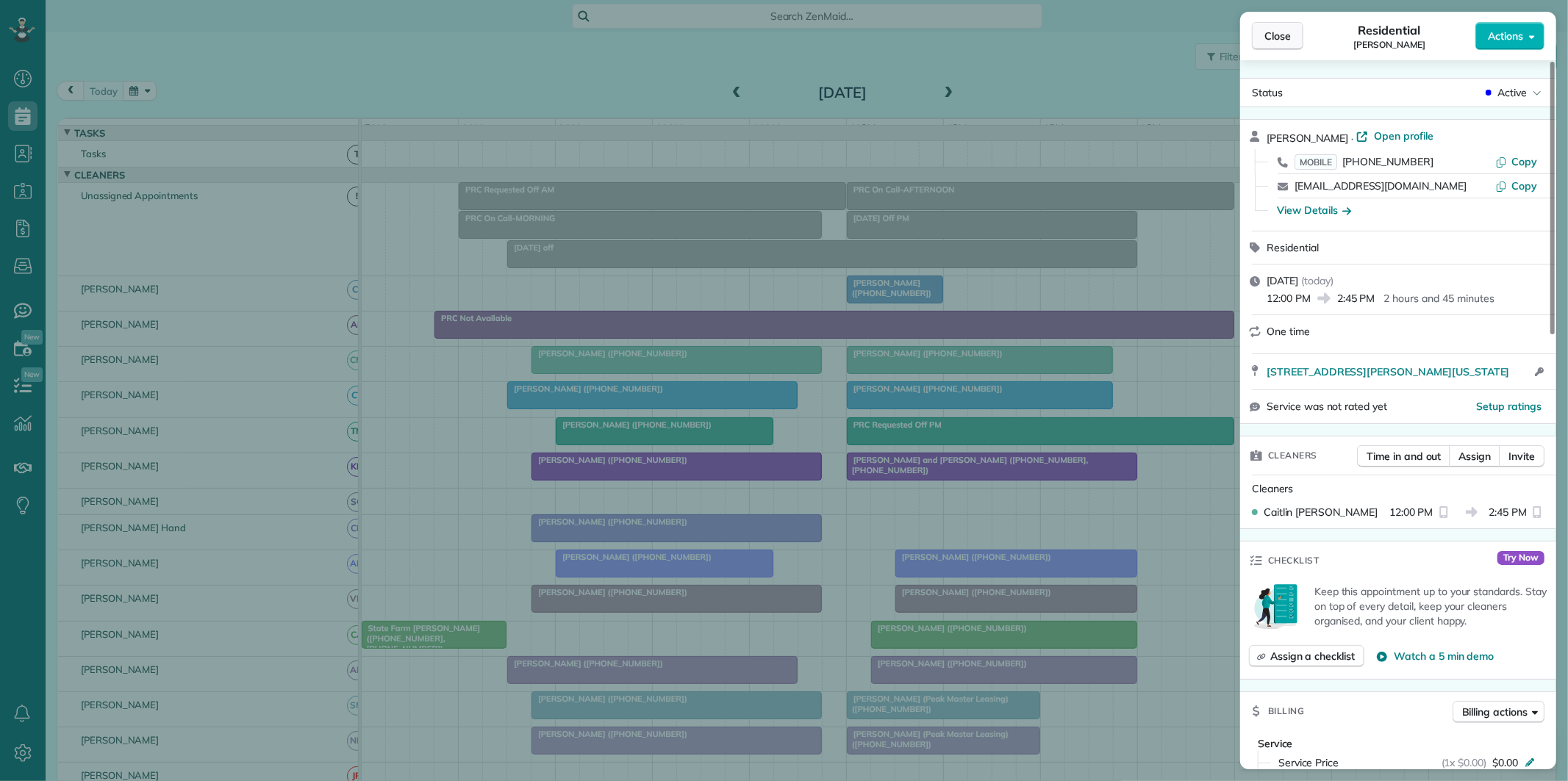
click at [1283, 39] on span "Close" at bounding box center [1277, 35] width 27 height 15
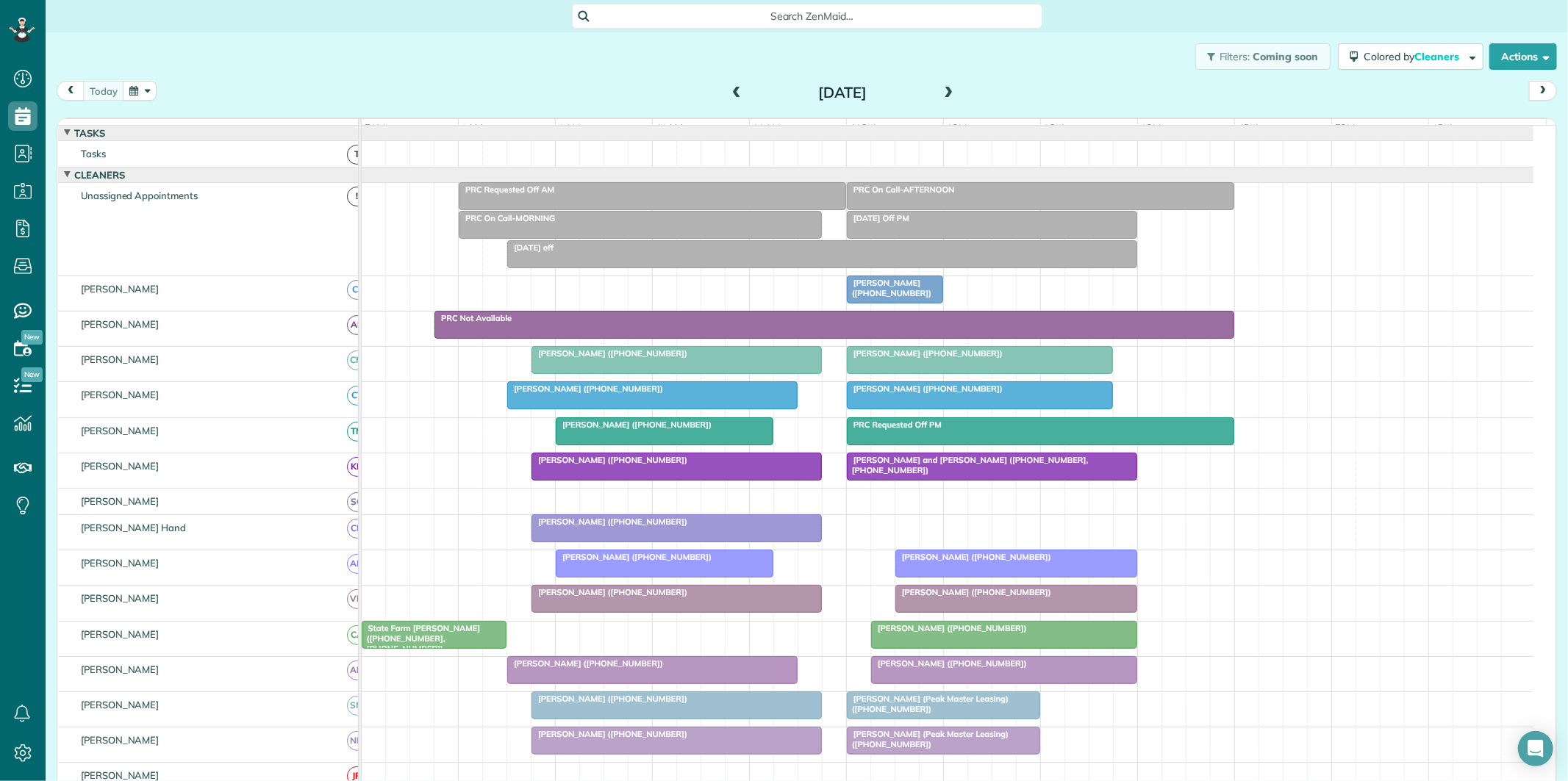
click at [979, 359] on div "Pat Vining (+16784816261)" at bounding box center [980, 354] width 257 height 10
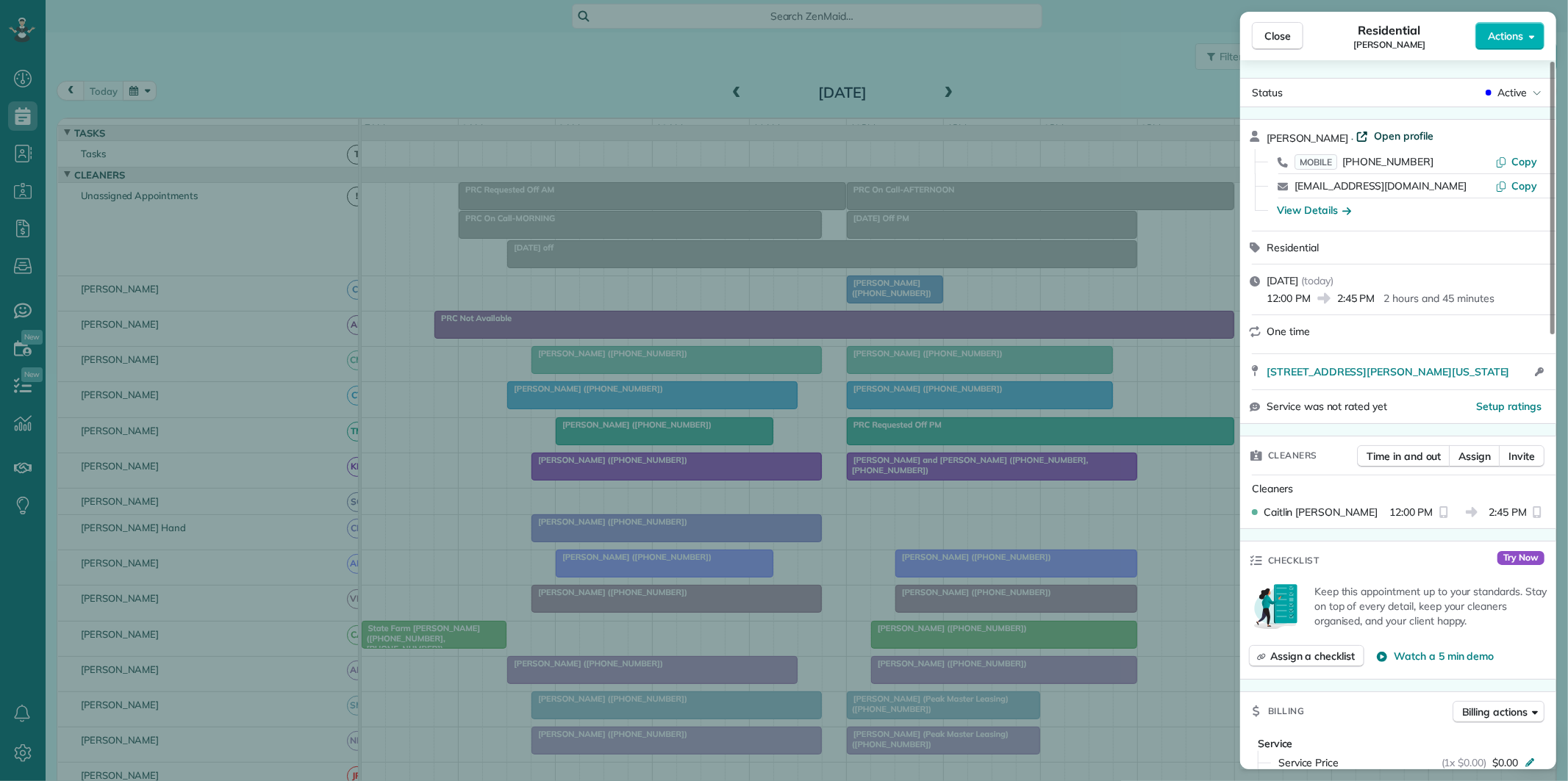
click at [1374, 134] on span "Open profile" at bounding box center [1403, 136] width 59 height 15
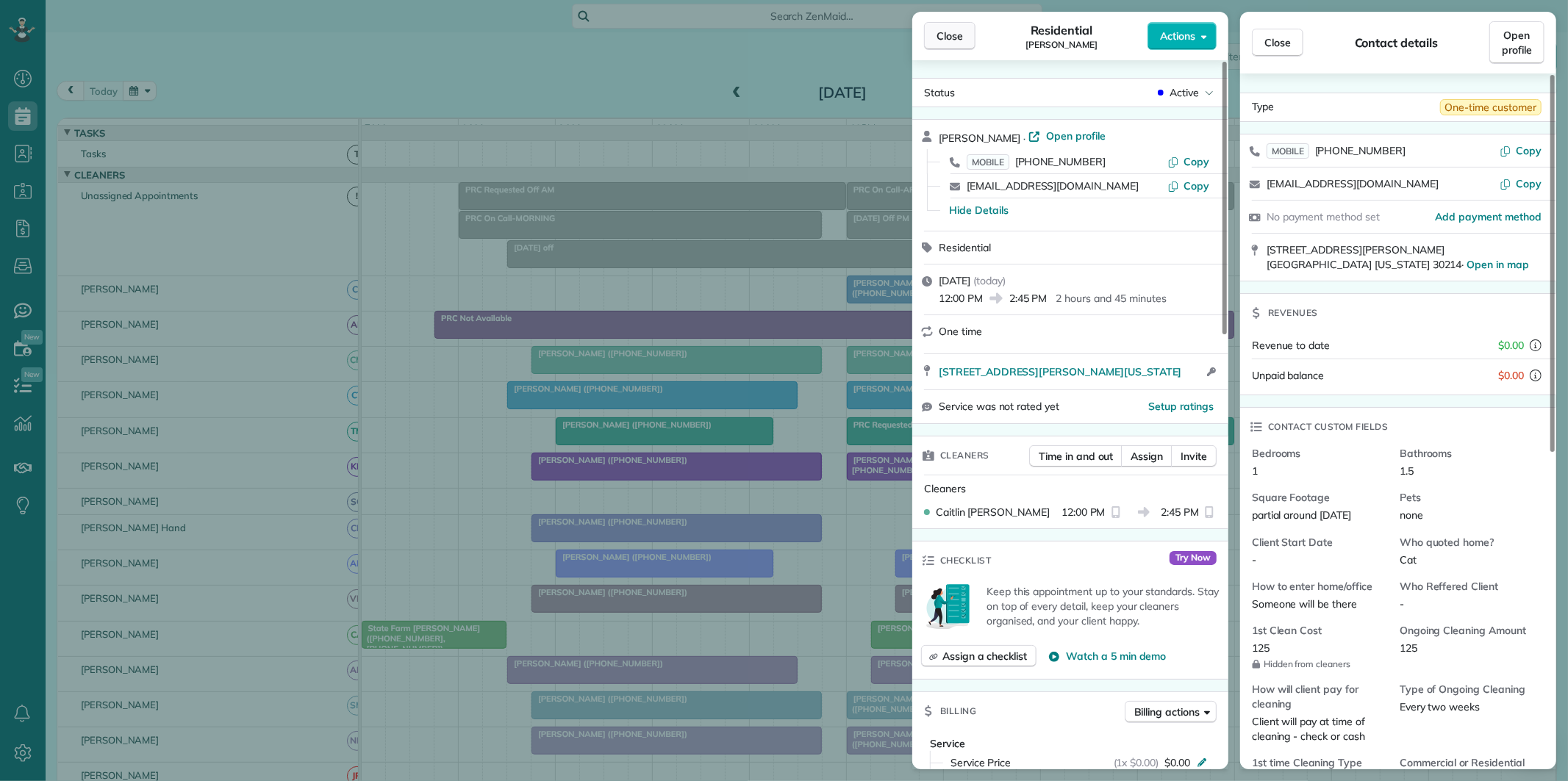
click at [968, 44] on button "Close" at bounding box center [950, 36] width 51 height 28
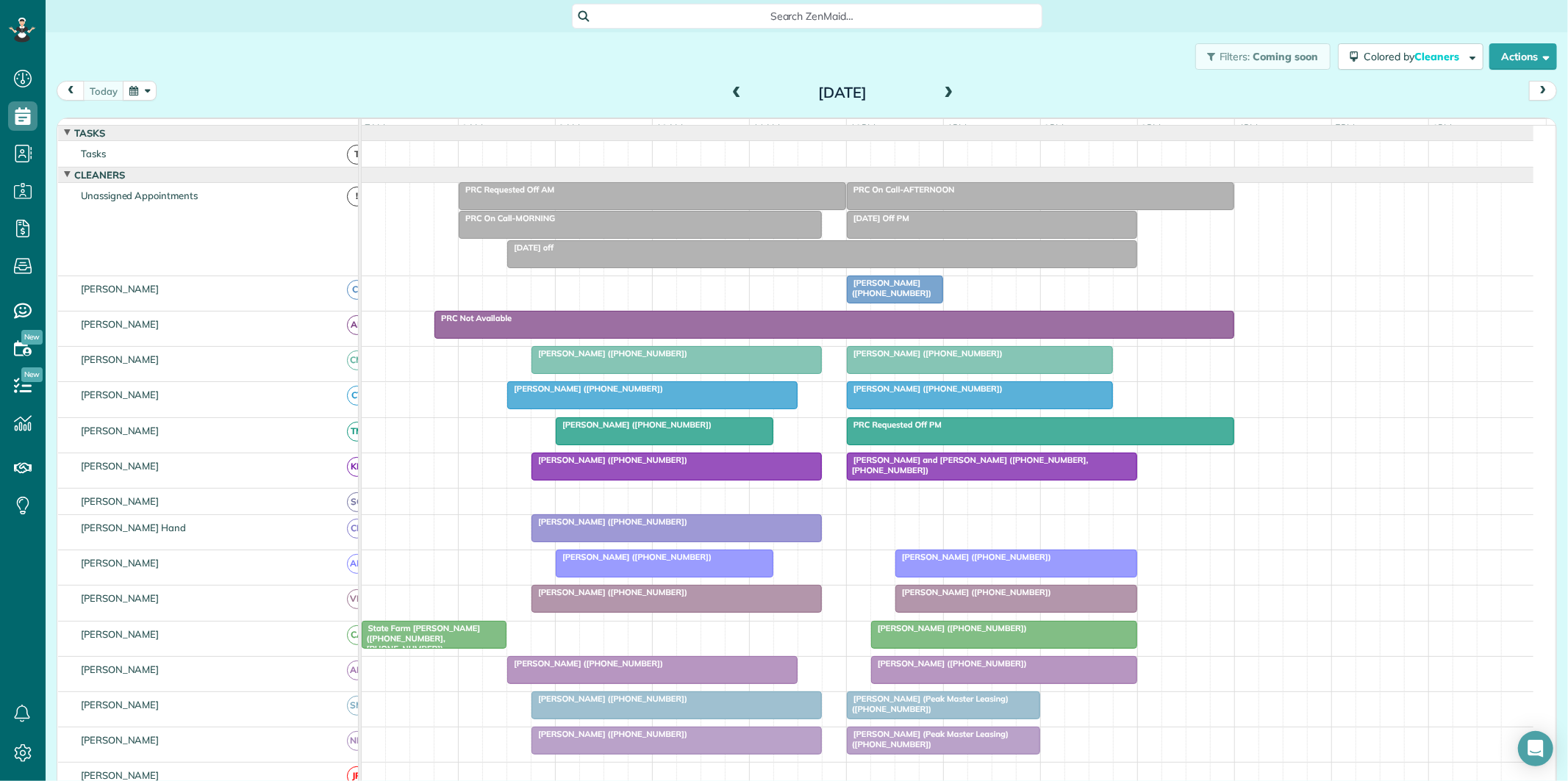
click at [941, 85] on span at bounding box center [948, 94] width 16 height 22
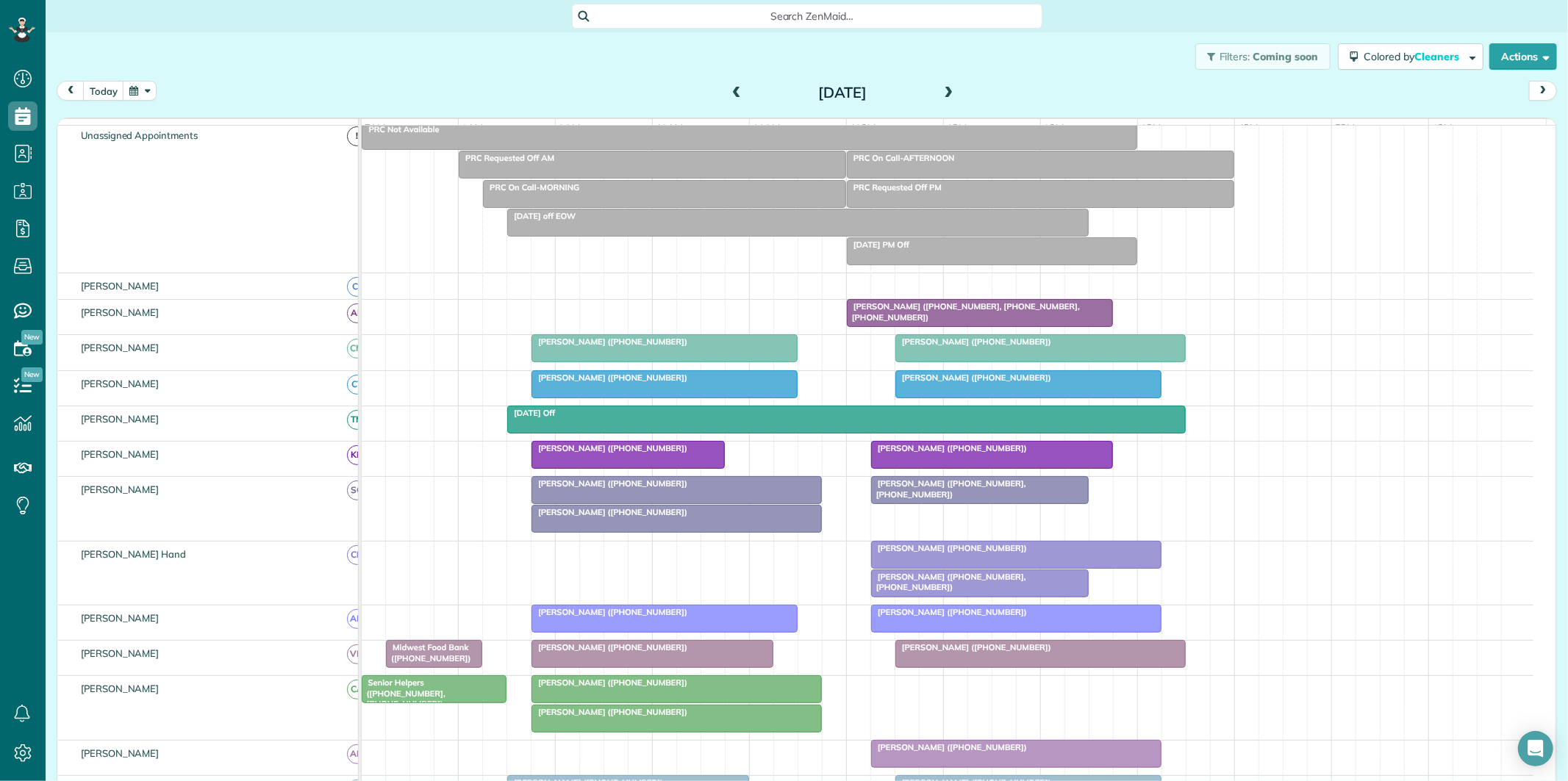
scroll to position [163, 0]
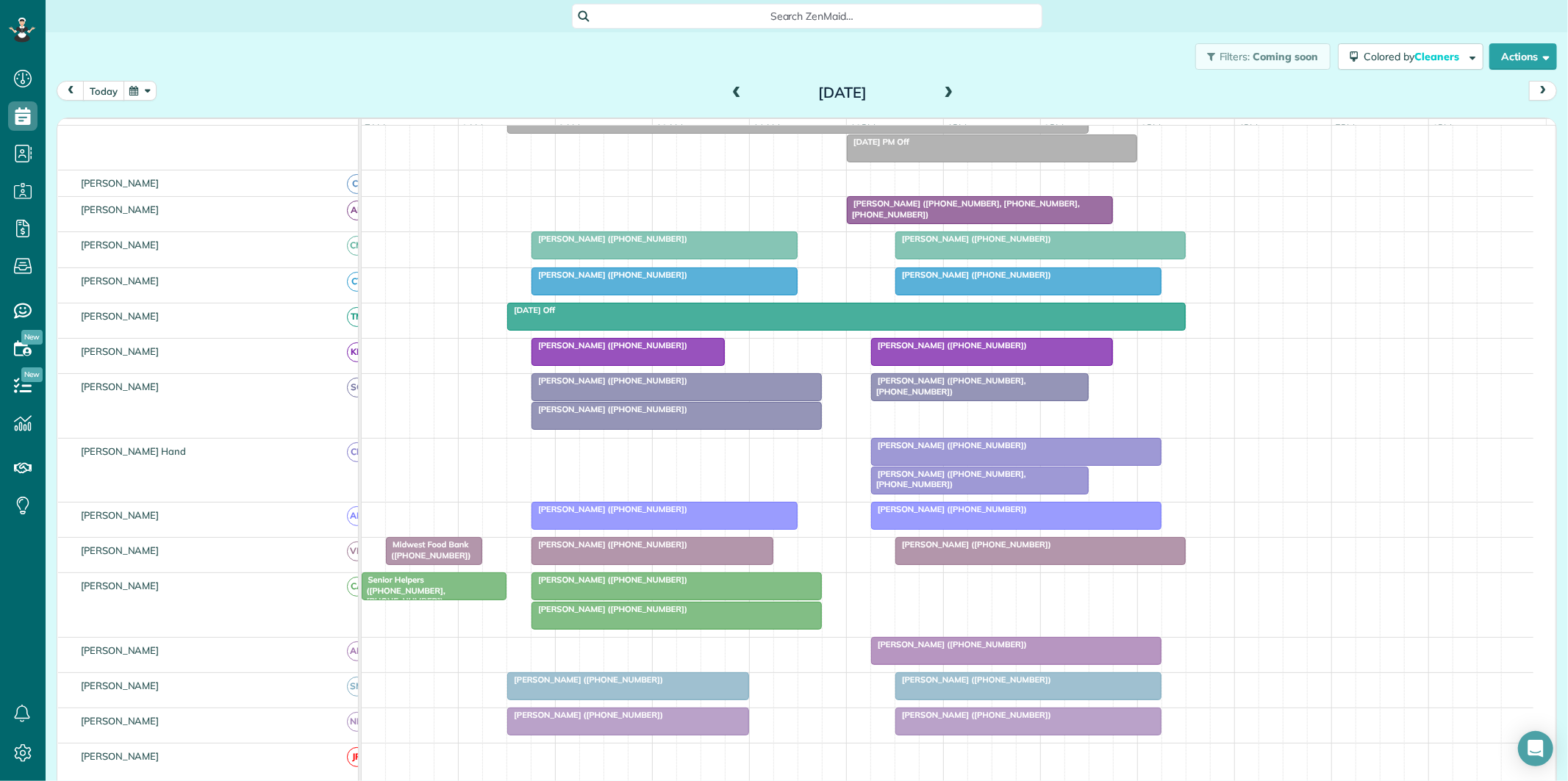
click at [113, 88] on button "today" at bounding box center [104, 90] width 41 height 20
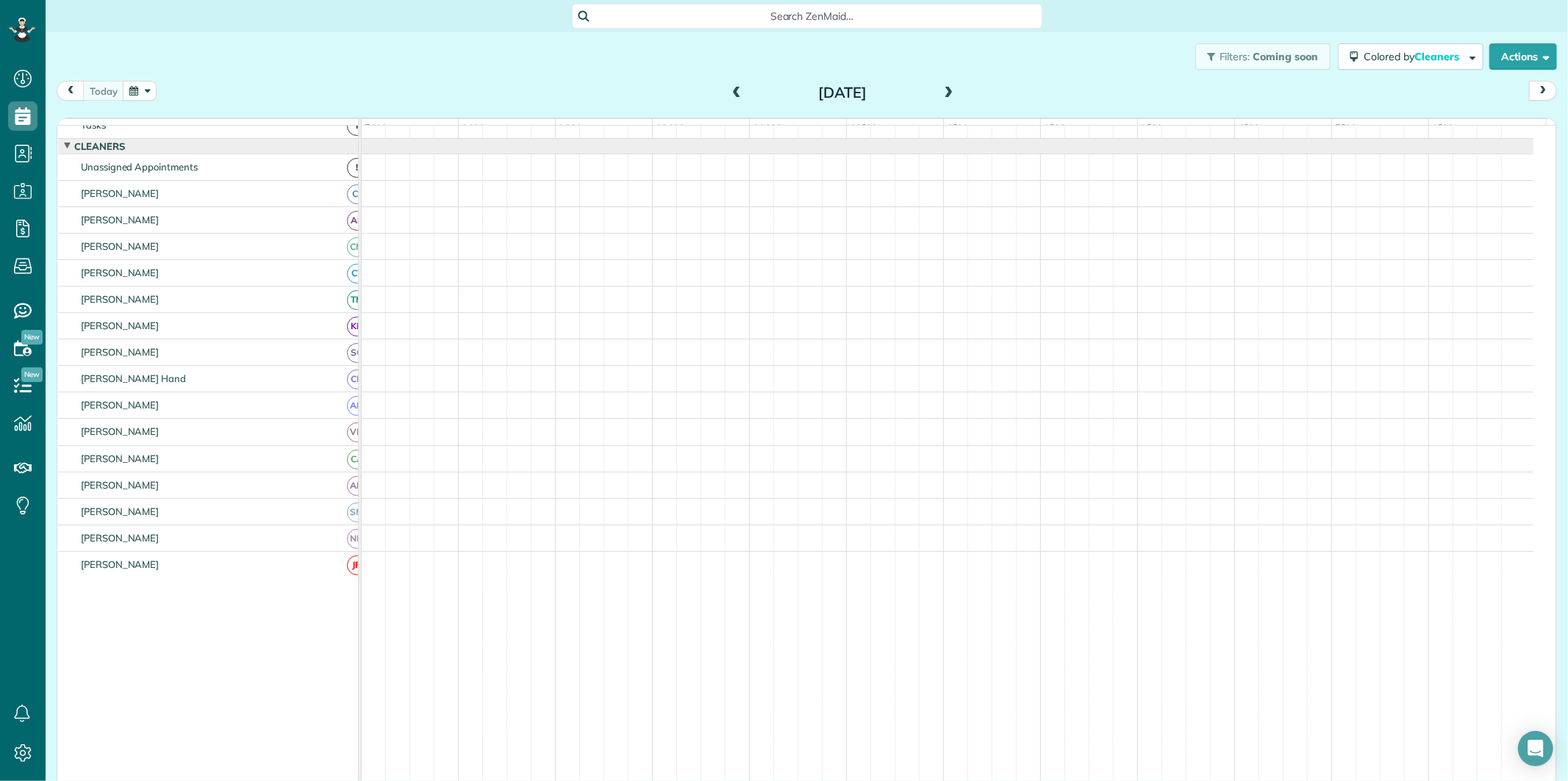
scroll to position [29, 0]
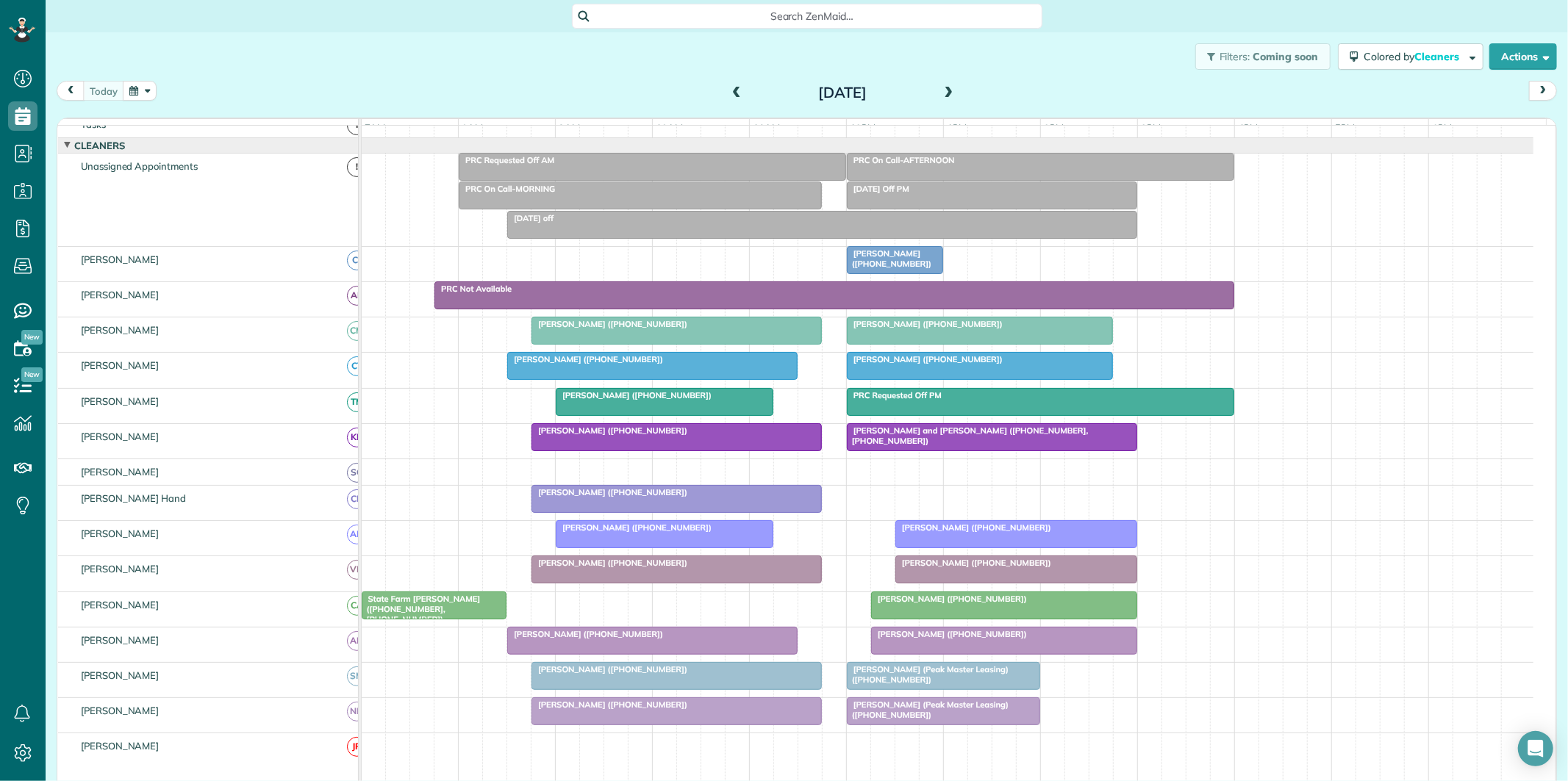
click at [729, 90] on span at bounding box center [736, 93] width 16 height 13
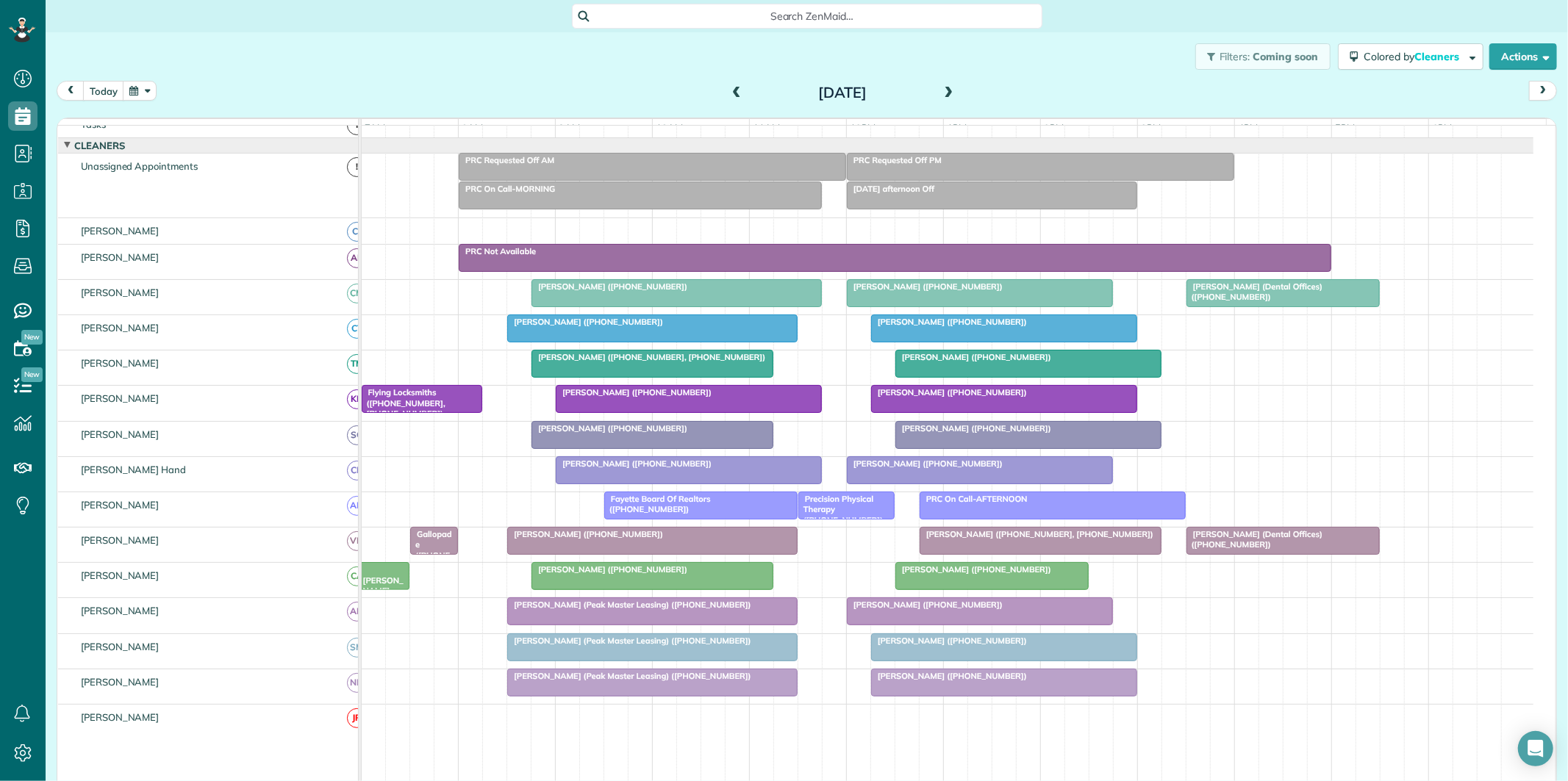
click at [643, 362] on div "Phil Prebor (+17708563443, +17706311433)" at bounding box center [651, 357] width 233 height 10
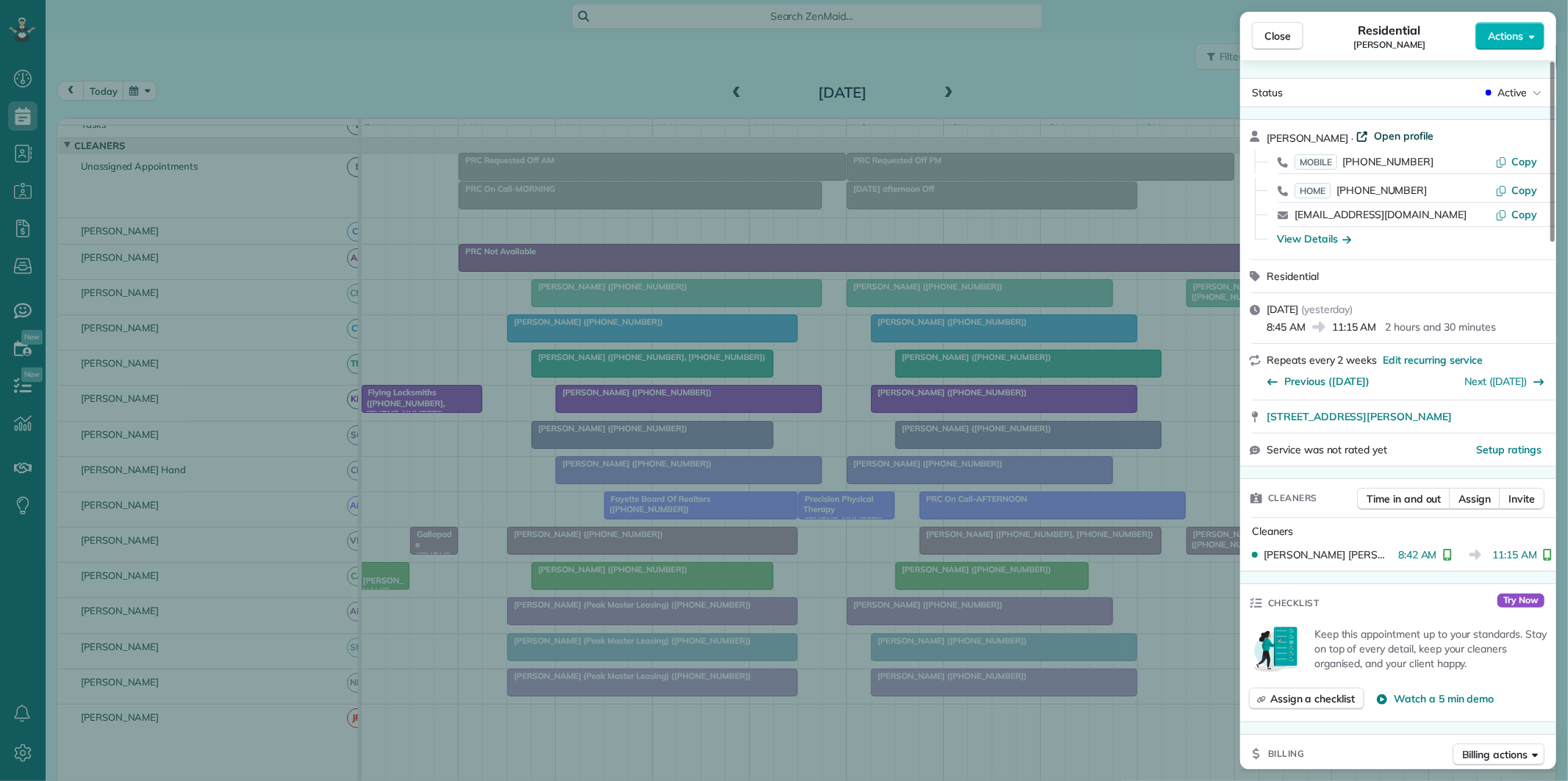
click at [1377, 136] on span "Open profile" at bounding box center [1403, 136] width 59 height 15
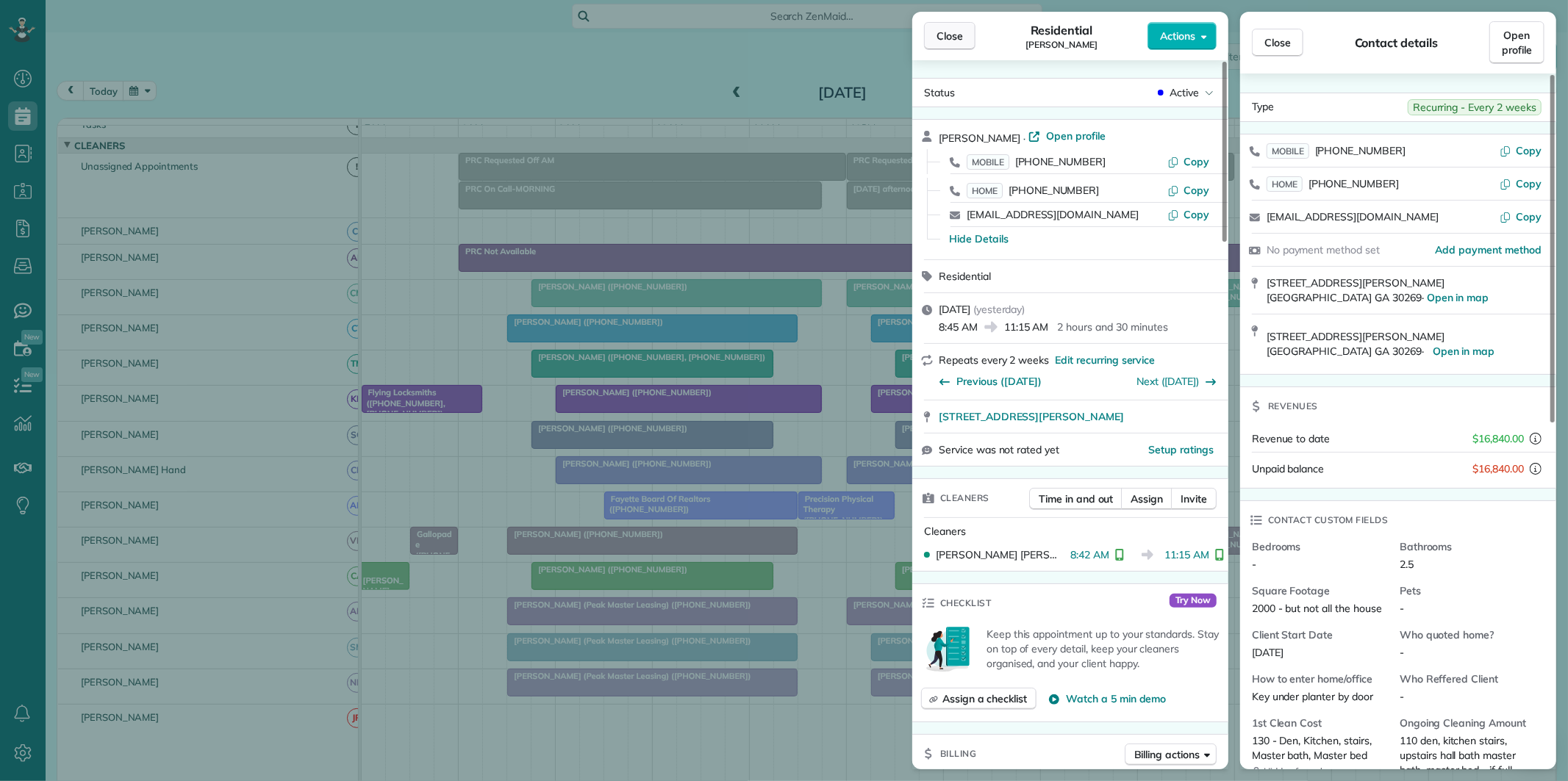
click at [929, 39] on button "Close" at bounding box center [950, 36] width 51 height 28
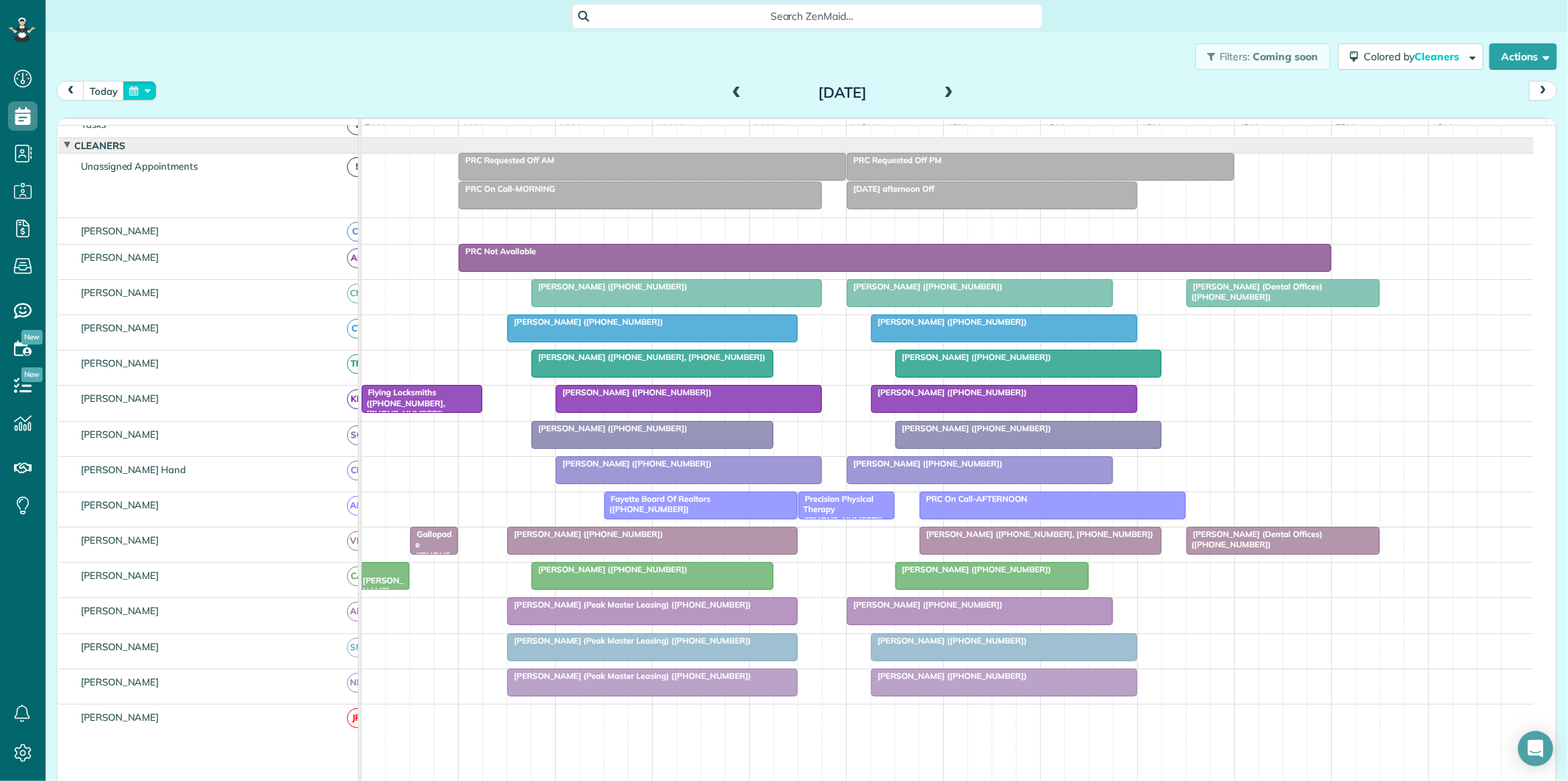
click at [136, 96] on button "button" at bounding box center [139, 90] width 33 height 20
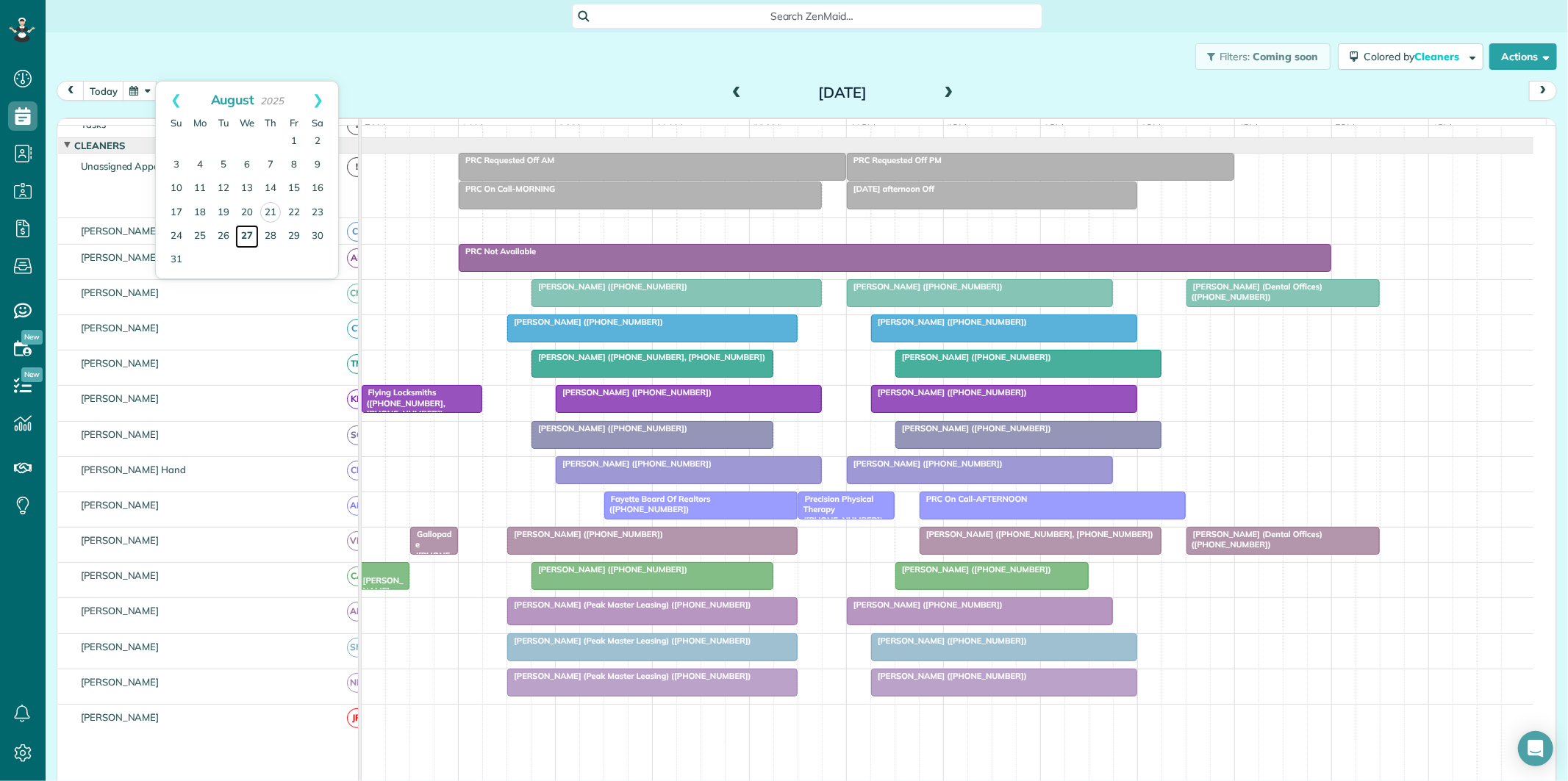
click at [248, 233] on link "27" at bounding box center [246, 236] width 23 height 23
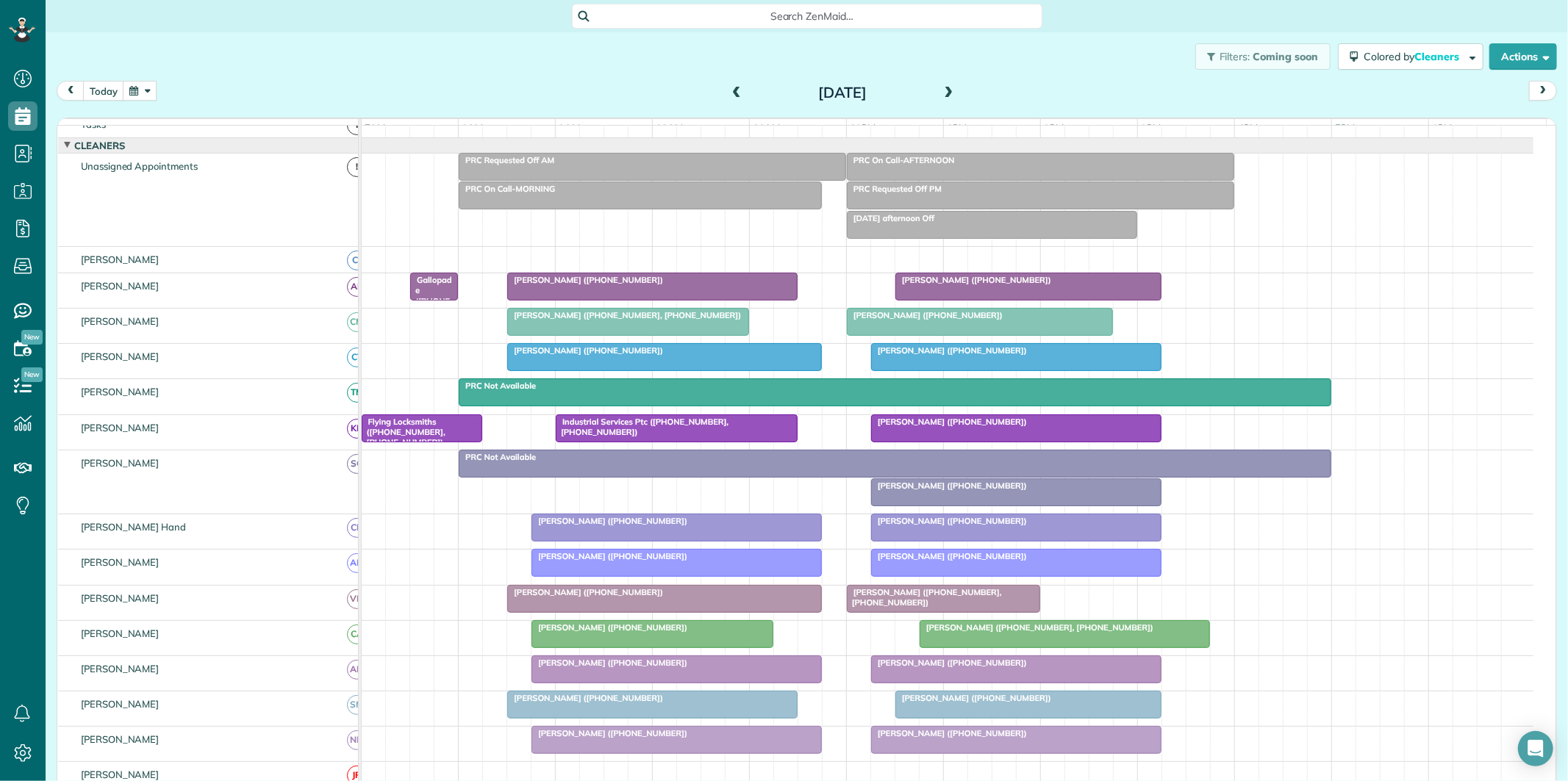
click at [729, 88] on span at bounding box center [736, 93] width 16 height 13
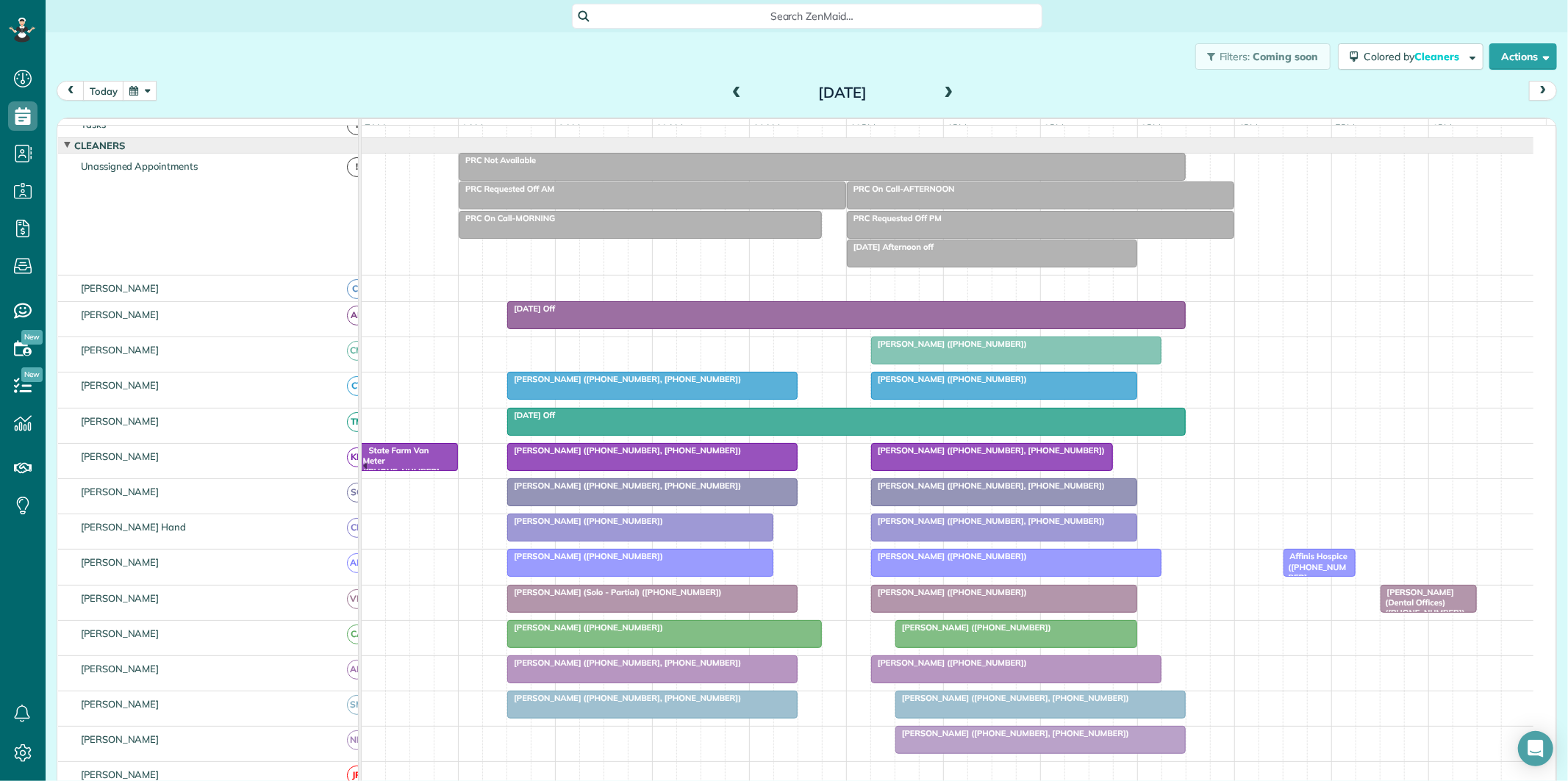
click at [742, 11] on span "Search ZenMaid…" at bounding box center [812, 15] width 447 height 15
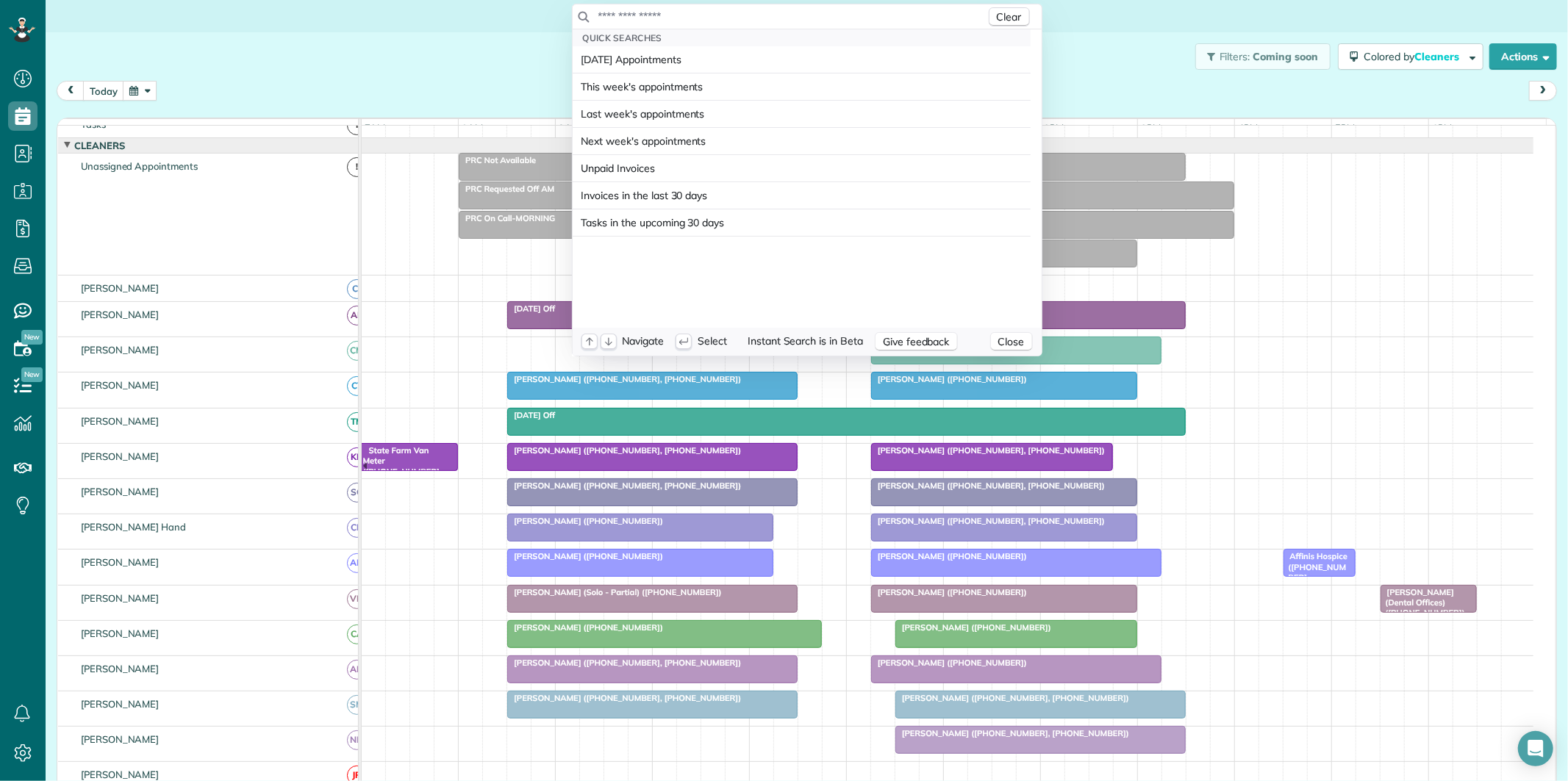
click at [728, 15] on input "text" at bounding box center [791, 15] width 388 height 15
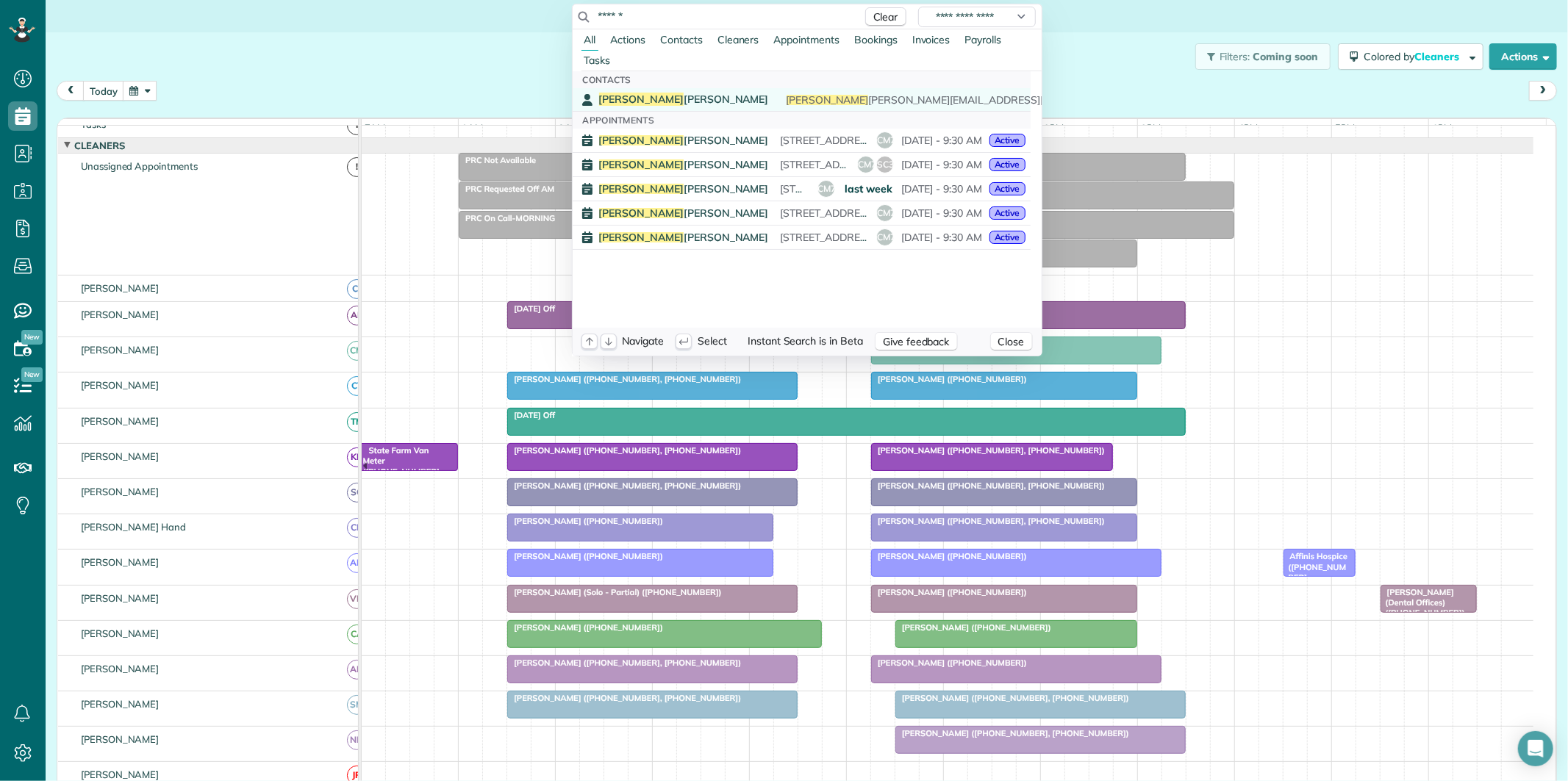
type input "******"
click at [606, 98] on span "Ginnie" at bounding box center [641, 99] width 85 height 13
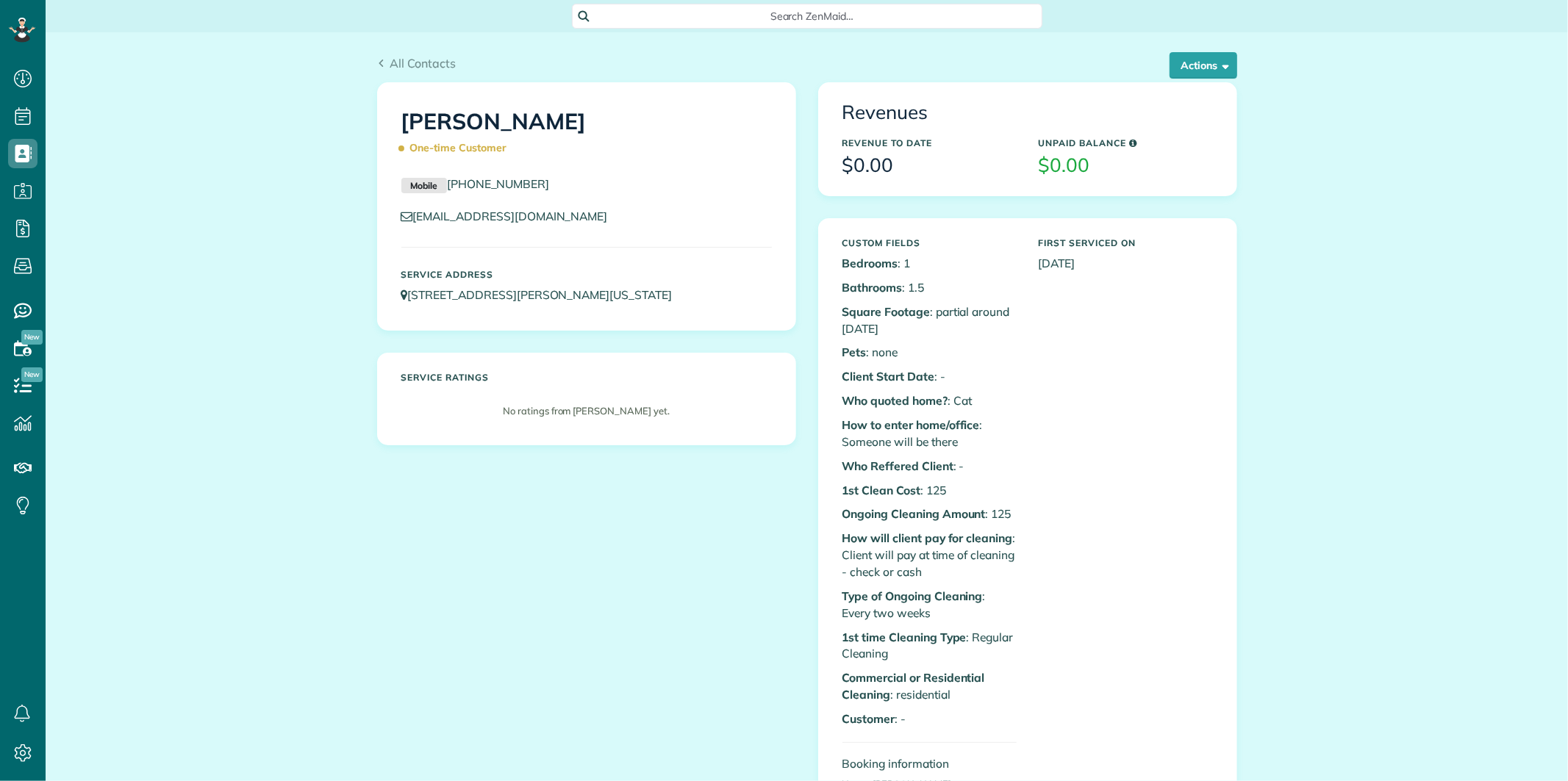
scroll to position [6, 6]
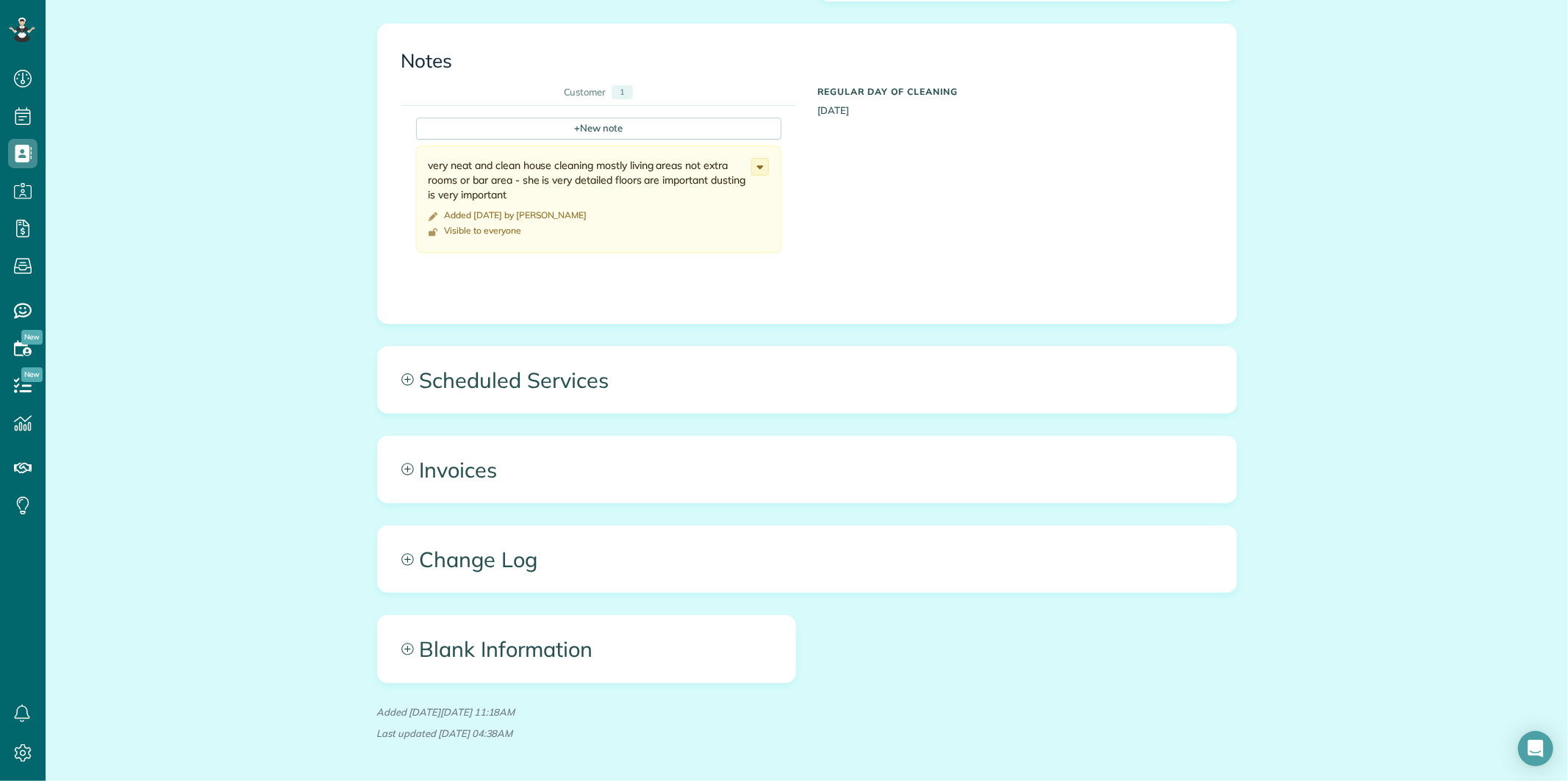
scroll to position [752, 0]
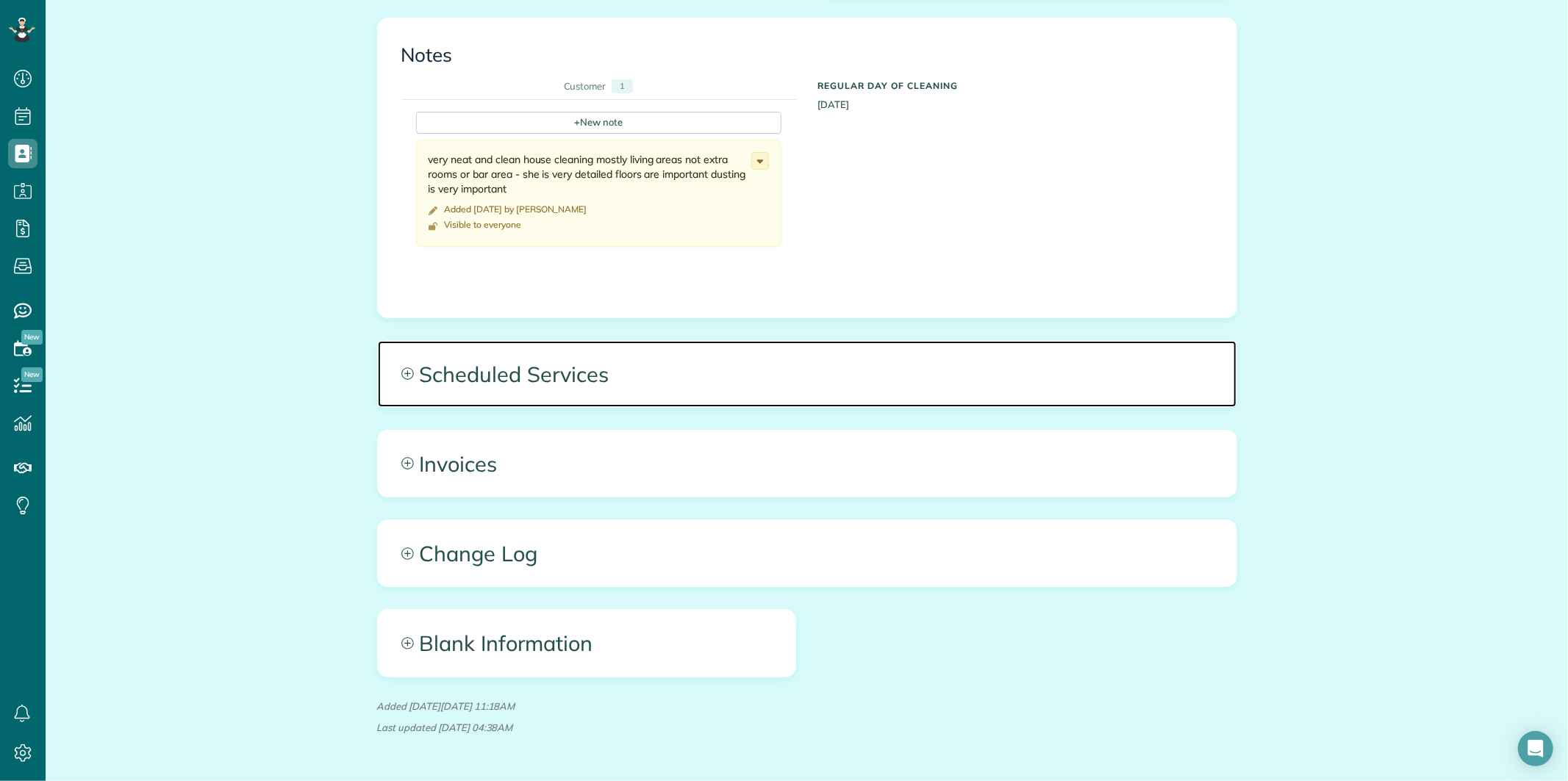
click at [402, 367] on icon at bounding box center [408, 373] width 12 height 12
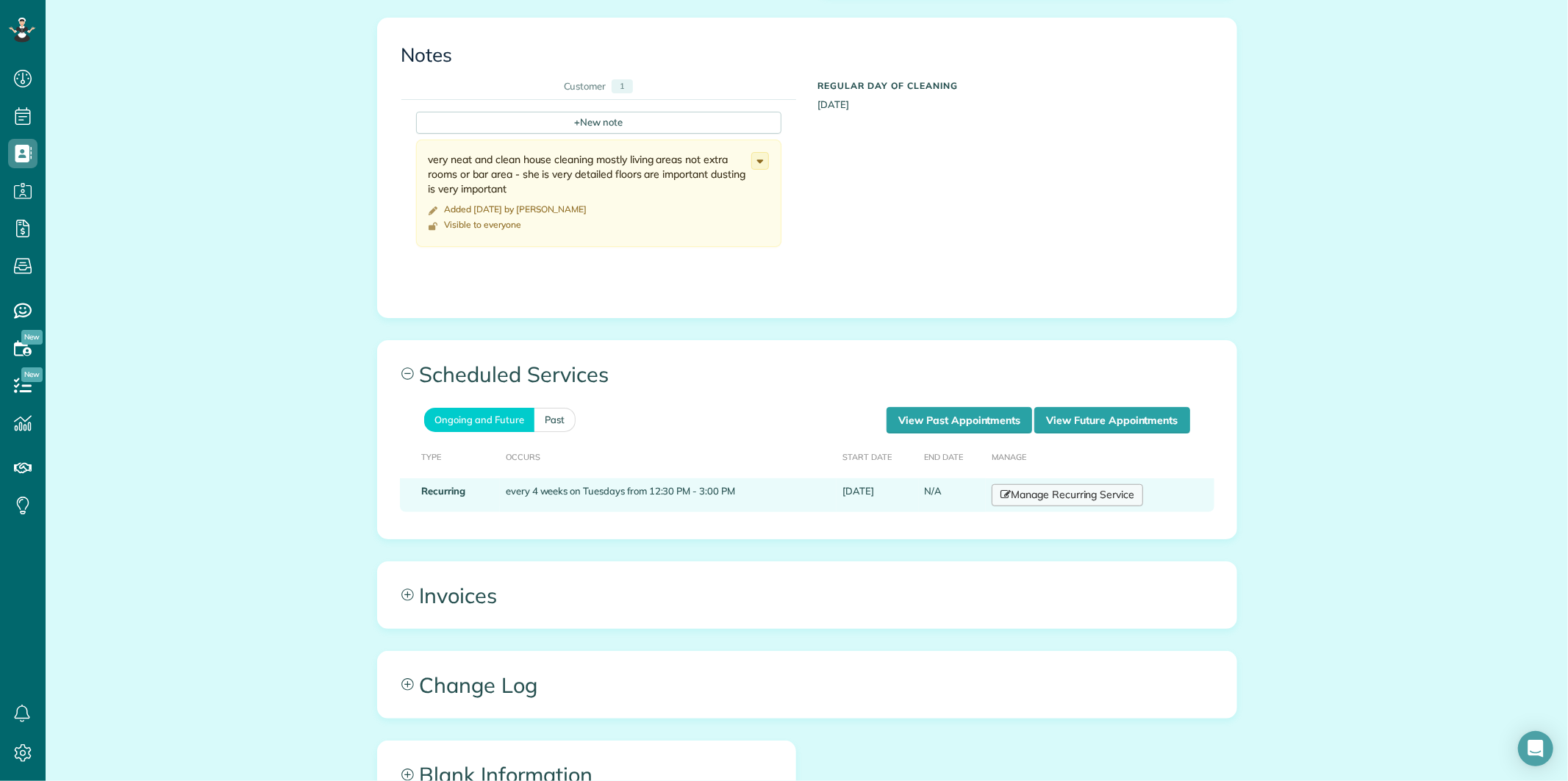
click at [1074, 488] on link "Manage Recurring Service" at bounding box center [1067, 495] width 151 height 22
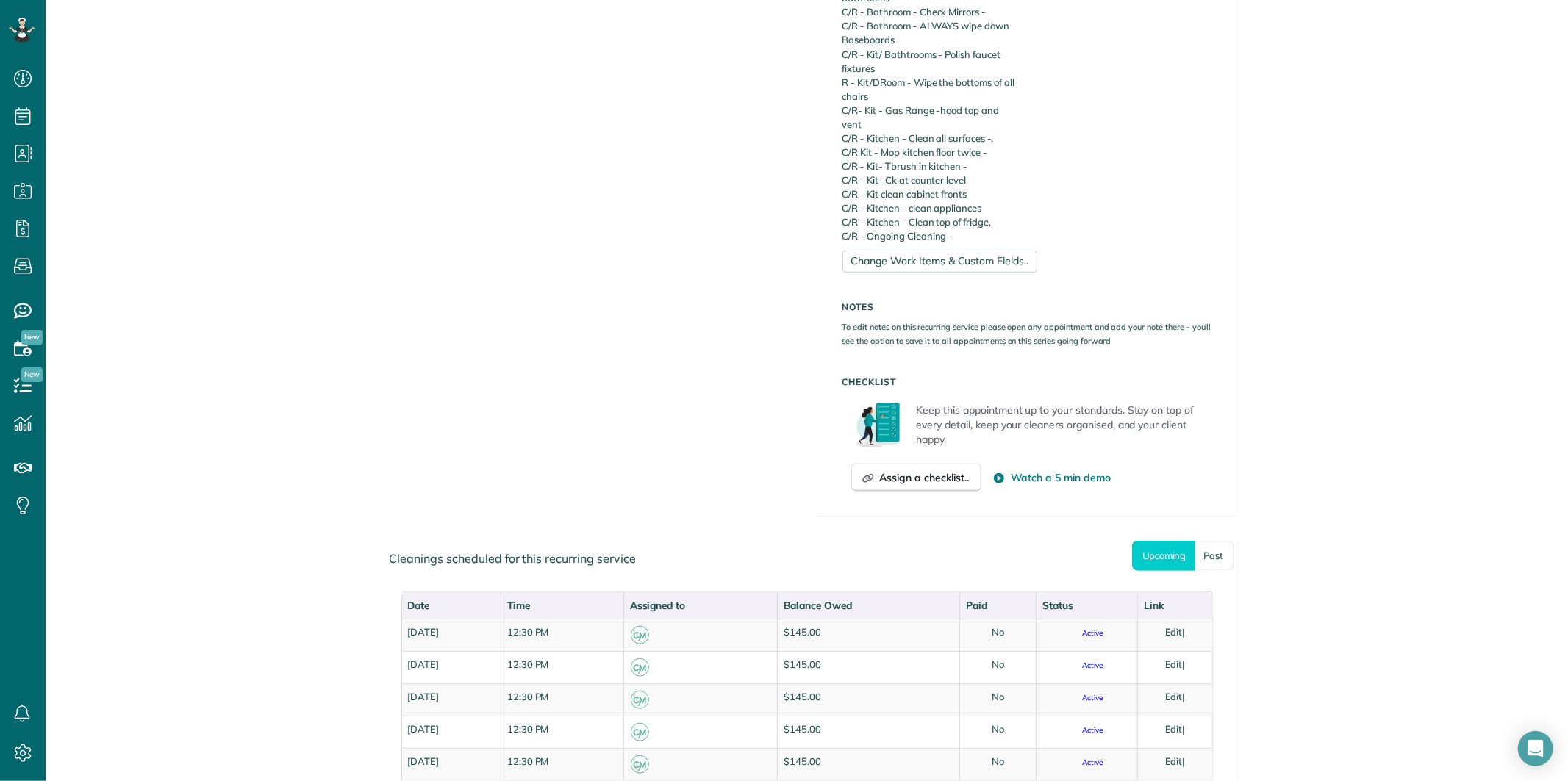
scroll to position [1081, 0]
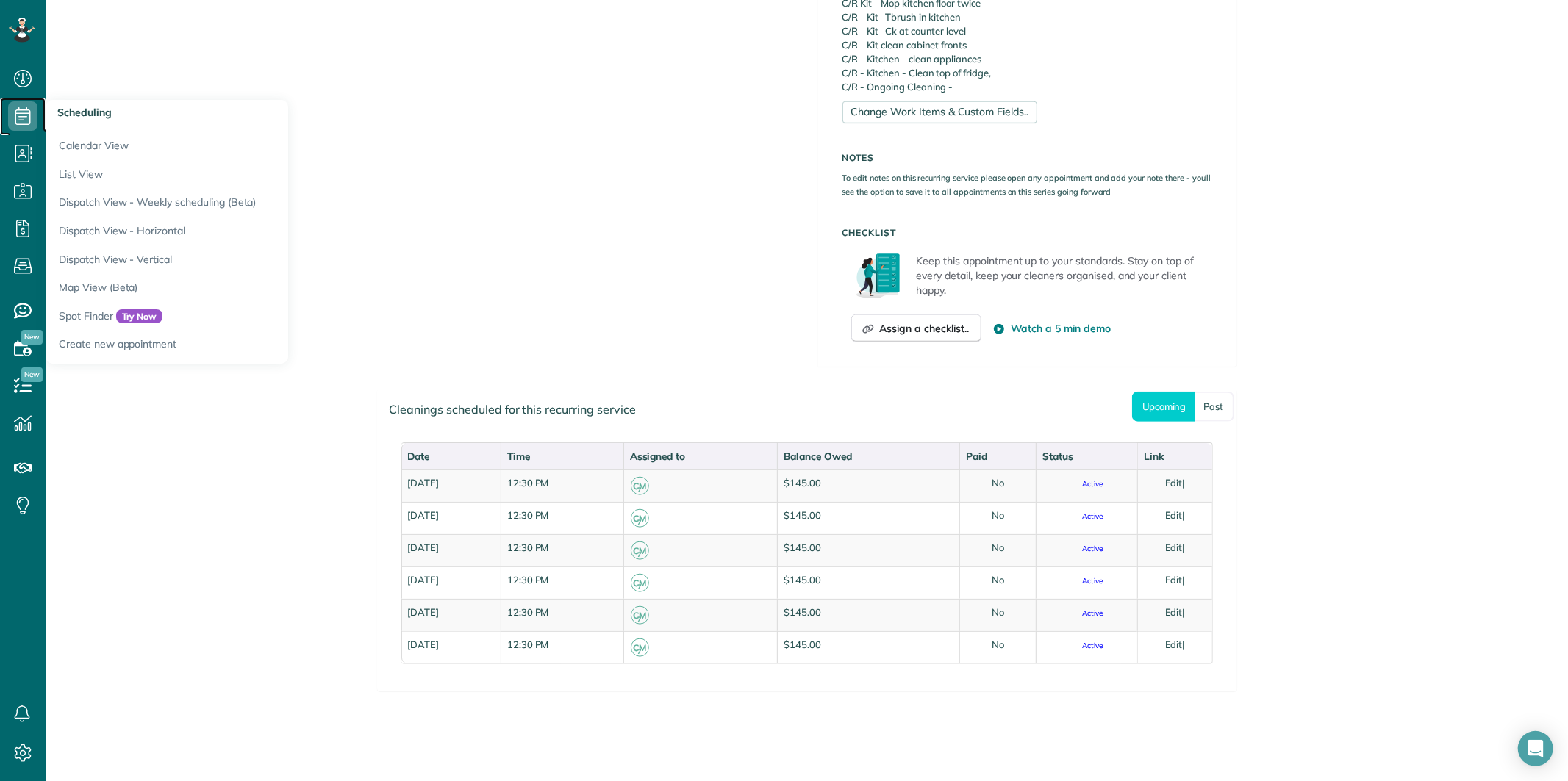
click at [25, 122] on icon at bounding box center [22, 116] width 29 height 29
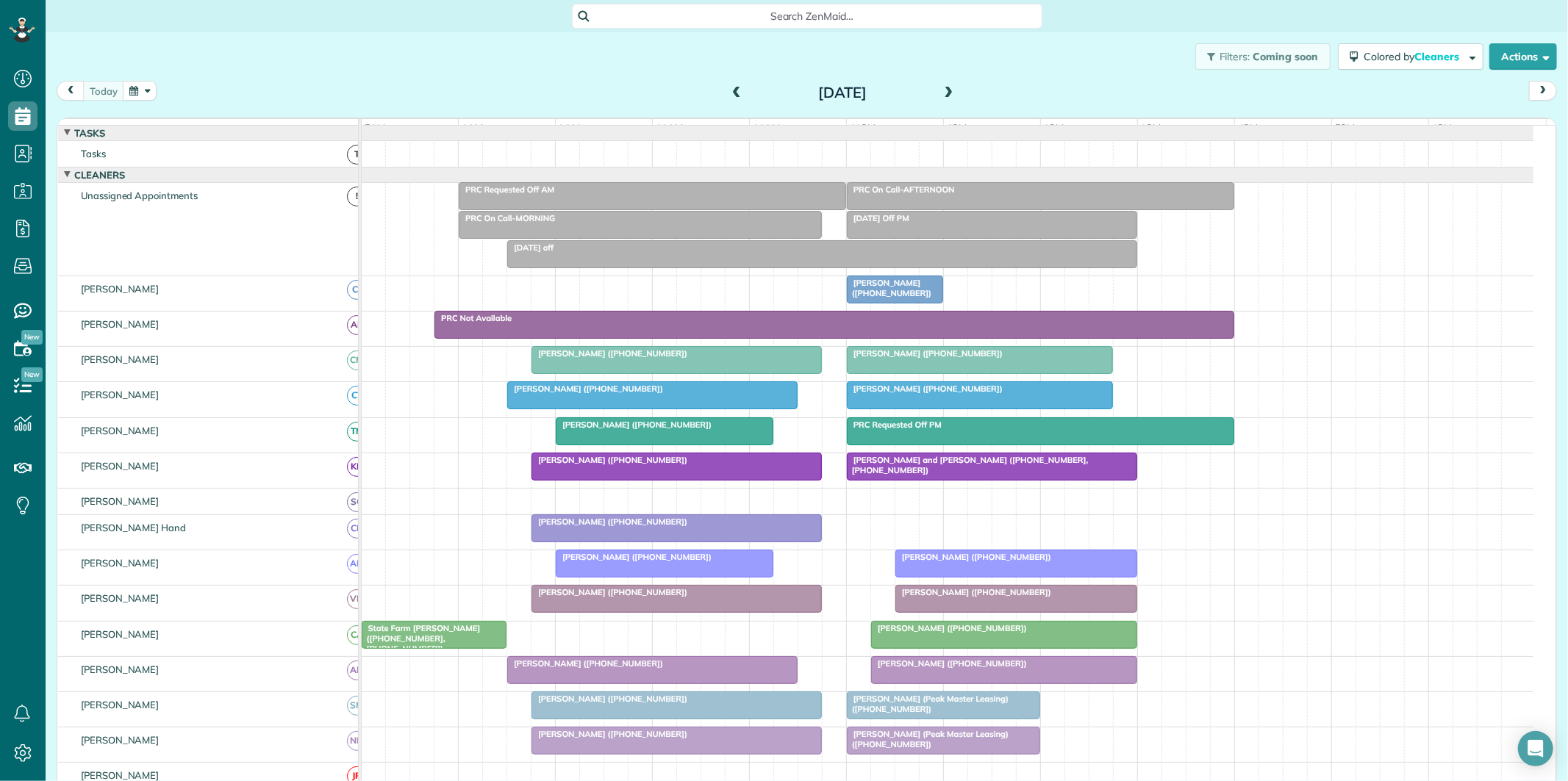
scroll to position [82, 0]
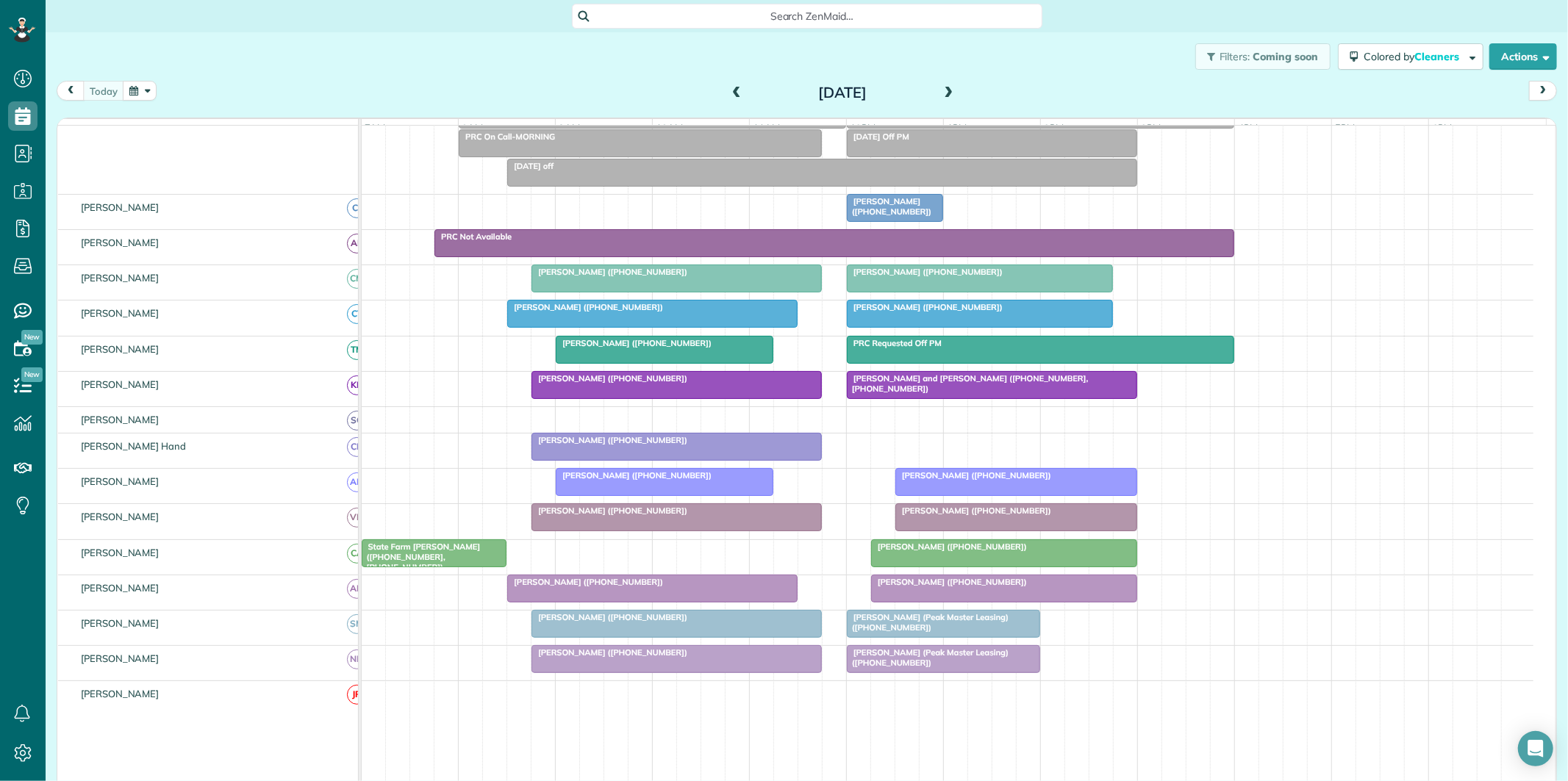
click at [941, 88] on span at bounding box center [948, 93] width 16 height 13
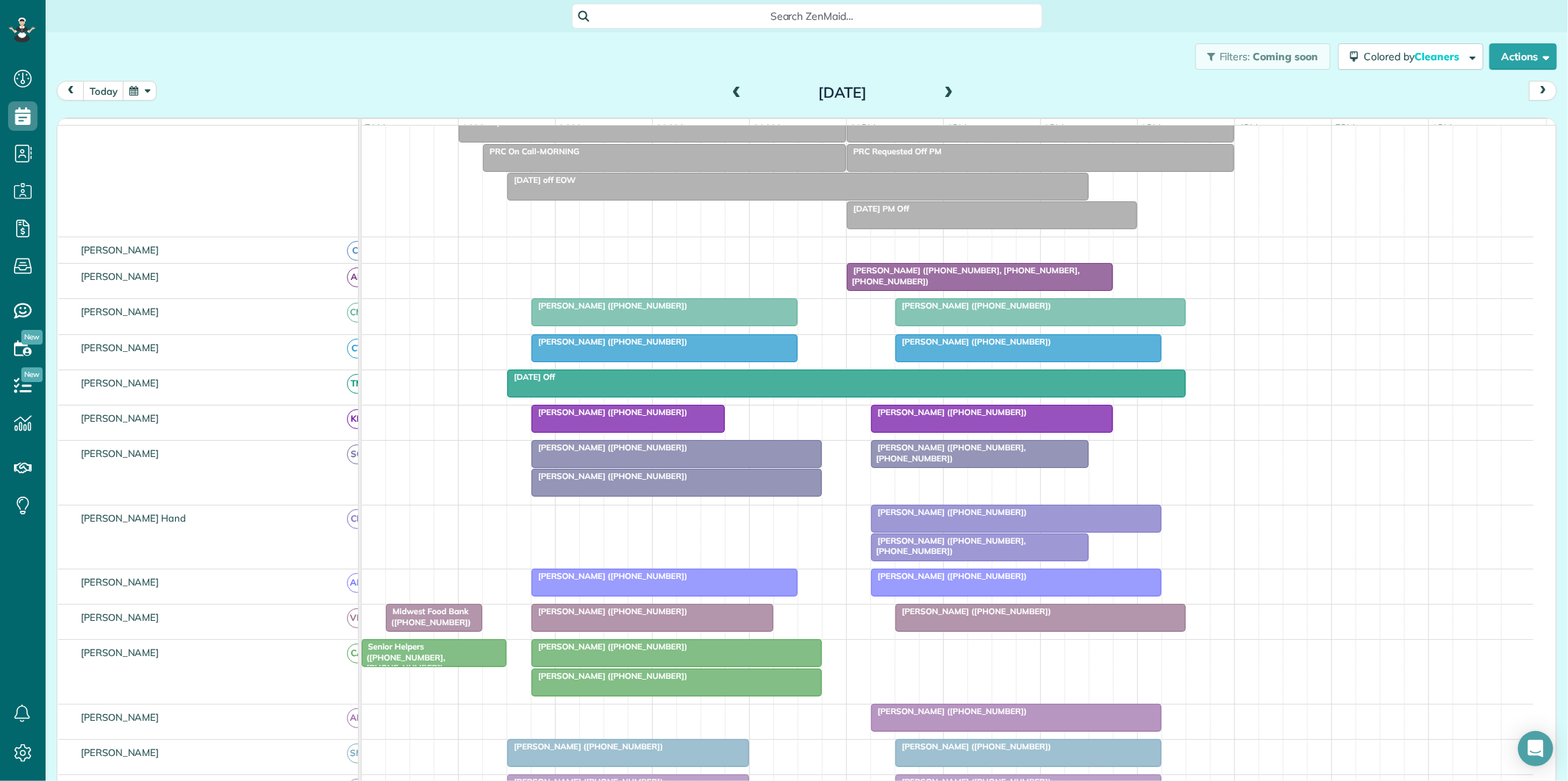
scroll to position [178, 0]
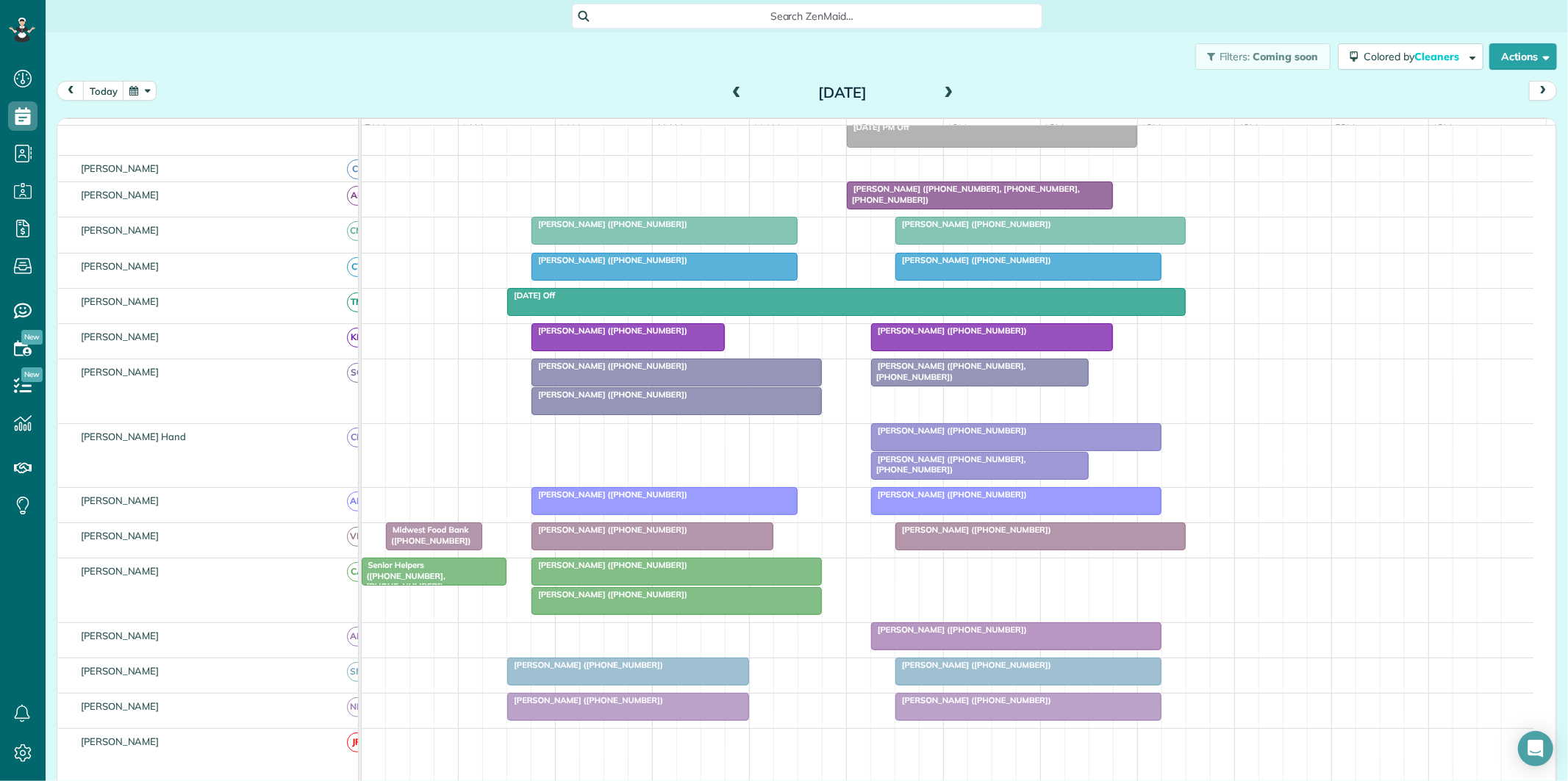
click at [634, 584] on div at bounding box center [676, 572] width 289 height 27
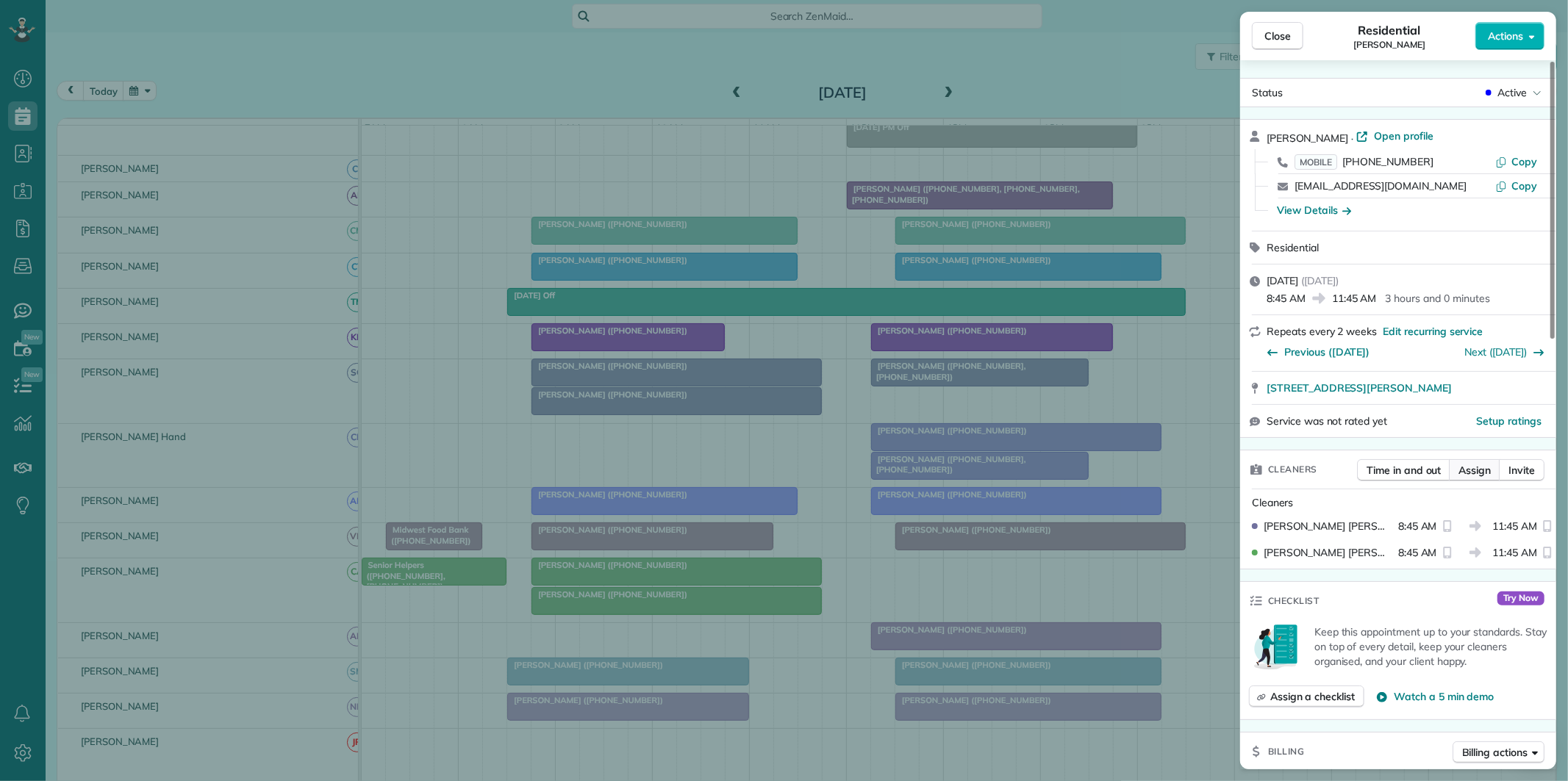
click at [1471, 466] on span "Assign" at bounding box center [1474, 470] width 33 height 15
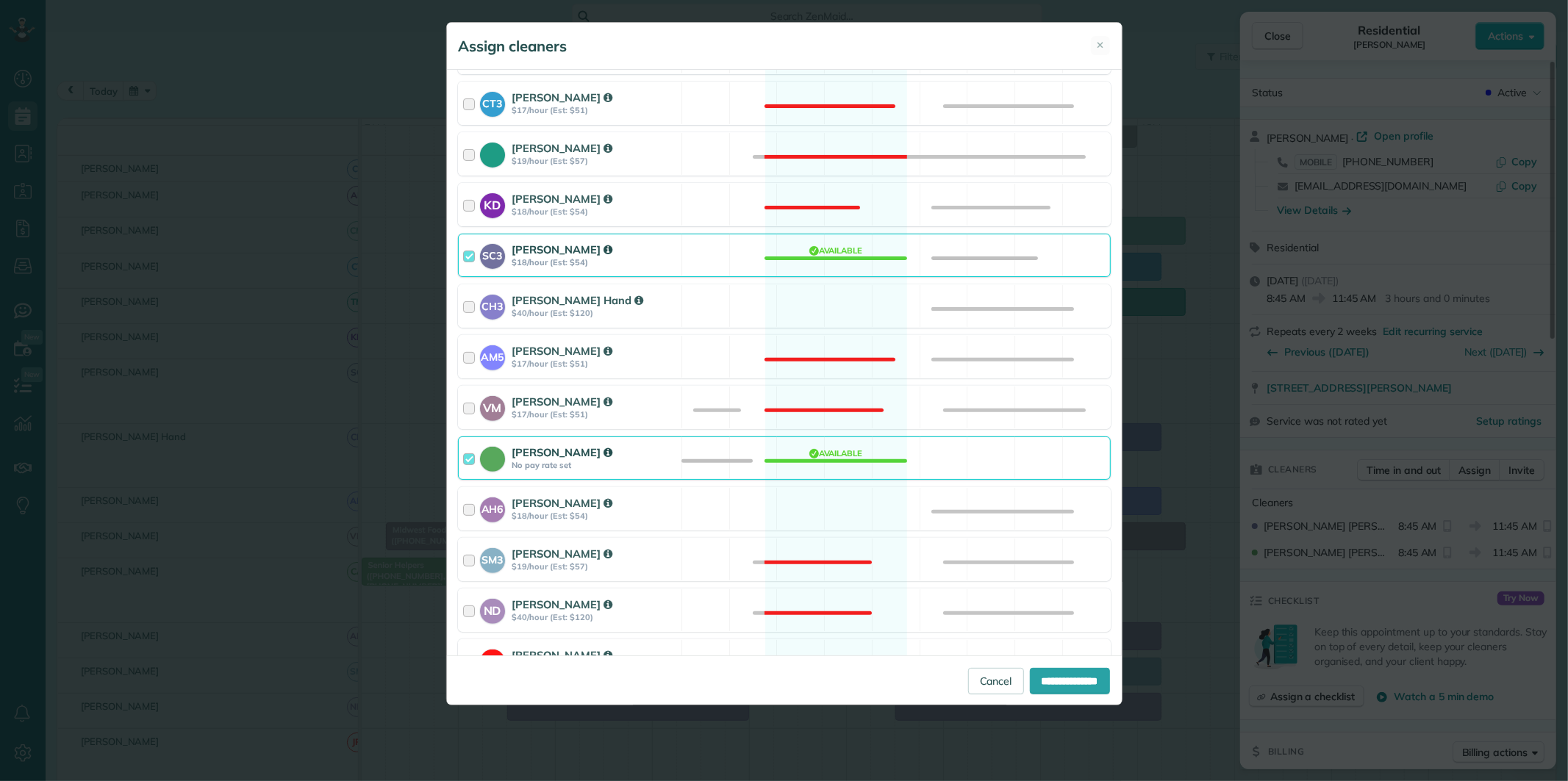
scroll to position [326, 0]
click at [837, 506] on div "AH6 Ashley Hudson $18/hour (Est: $54) Available" at bounding box center [784, 508] width 653 height 44
click at [838, 459] on div "Catherine Altman No pay rate set Available" at bounding box center [784, 457] width 653 height 44
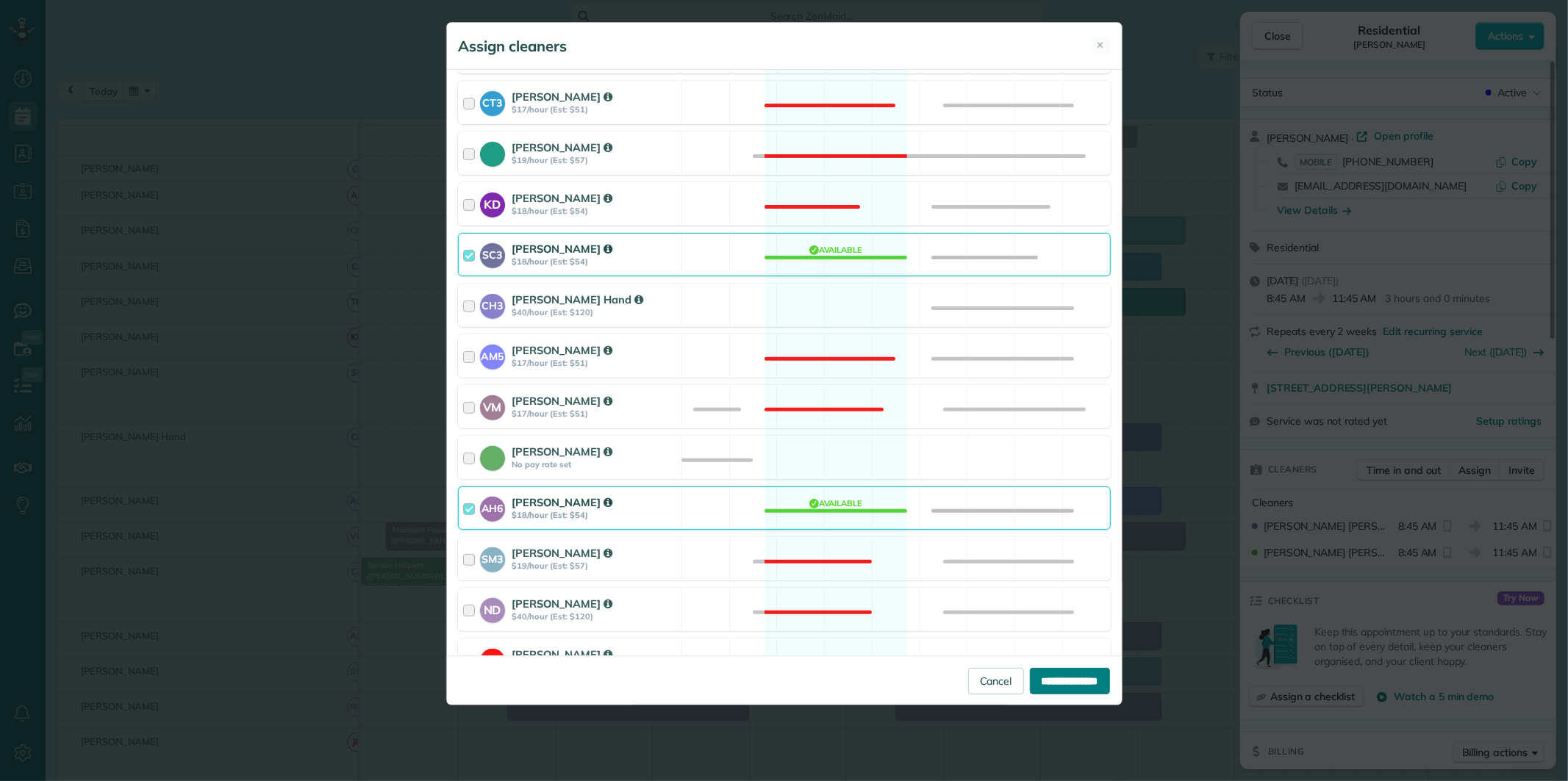
click at [1070, 674] on input "**********" at bounding box center [1069, 681] width 80 height 27
type input "**********"
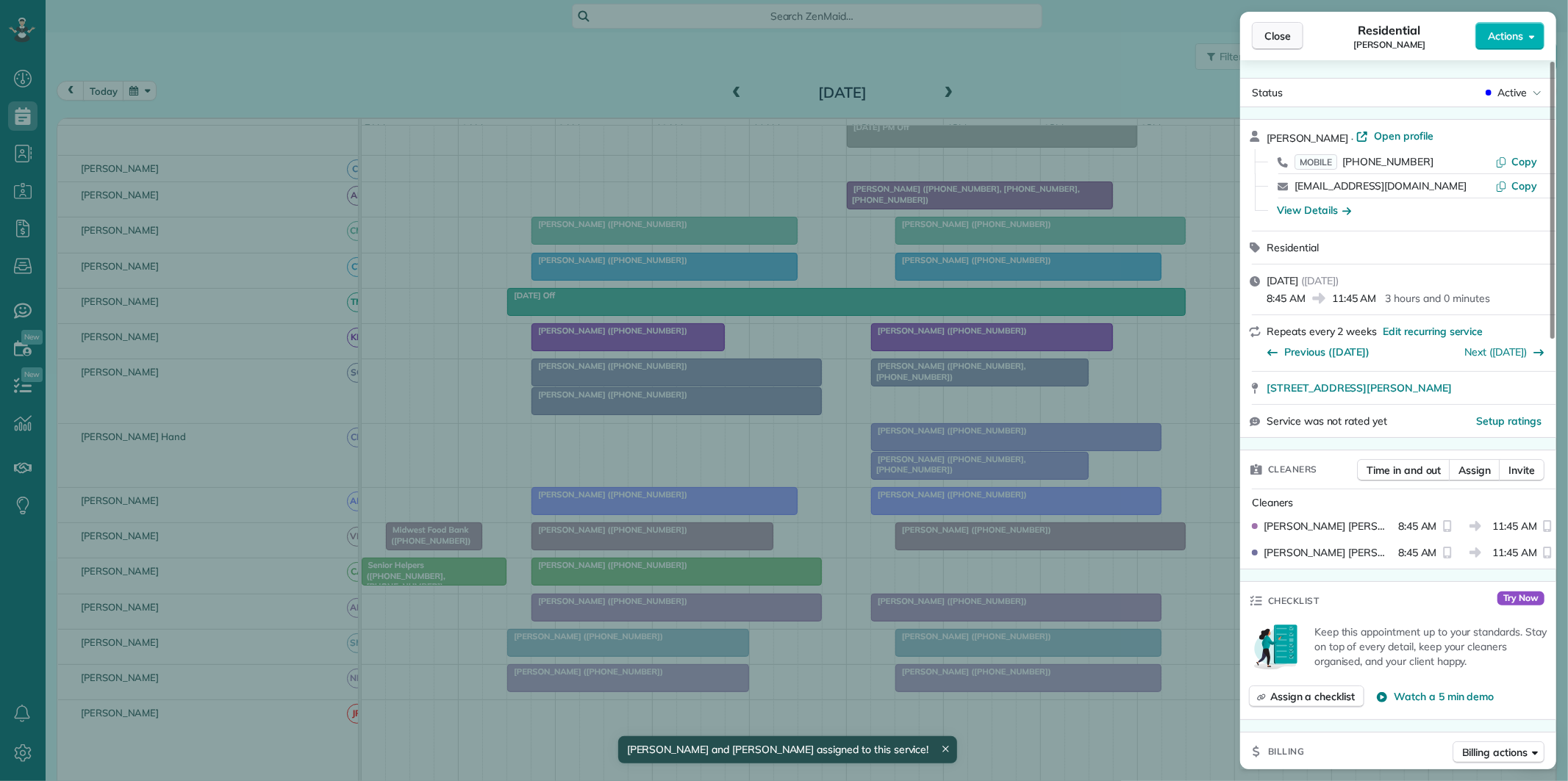
click at [1279, 42] on span "Close" at bounding box center [1277, 35] width 27 height 15
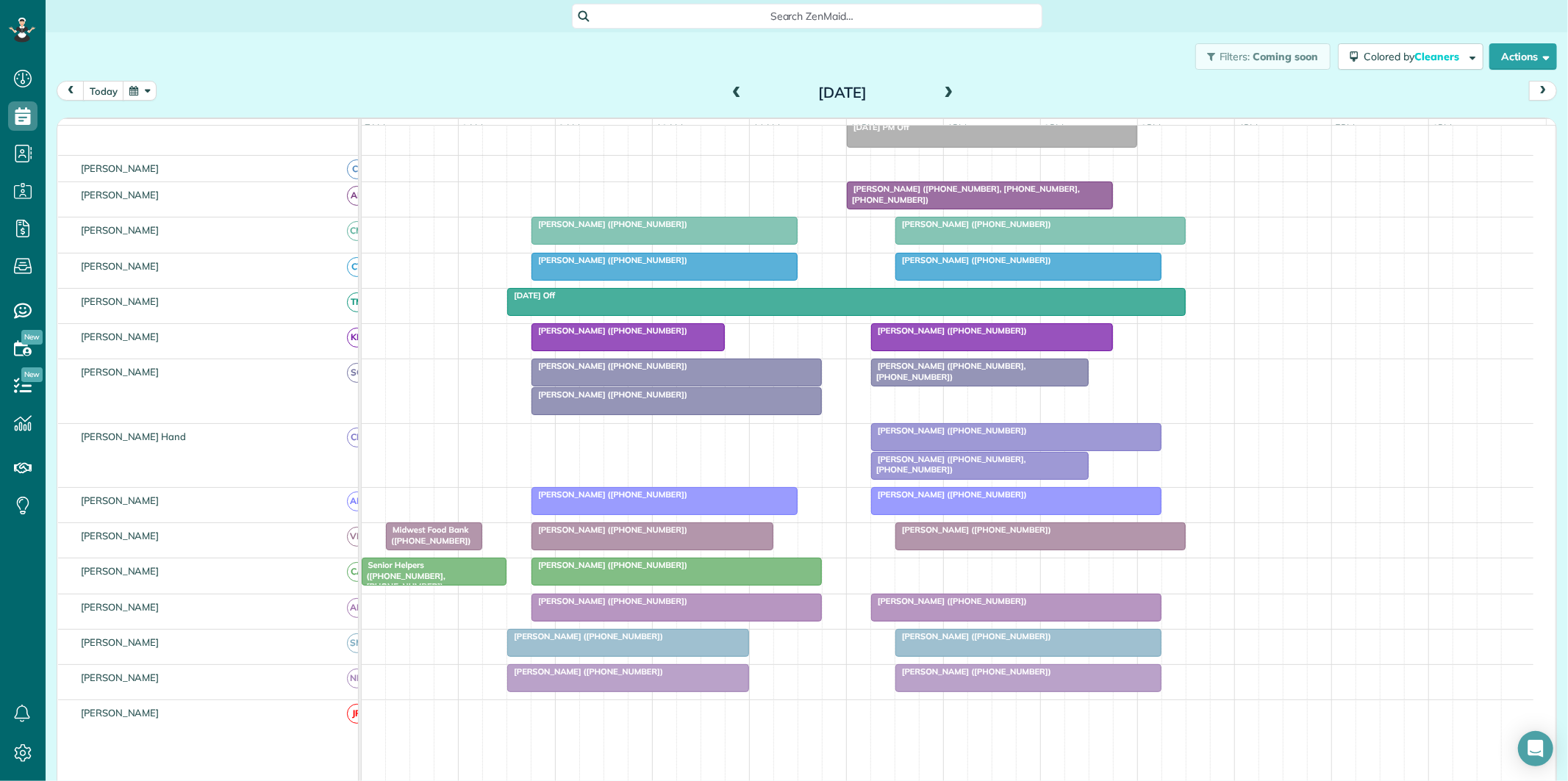
click at [610, 415] on div at bounding box center [676, 401] width 289 height 27
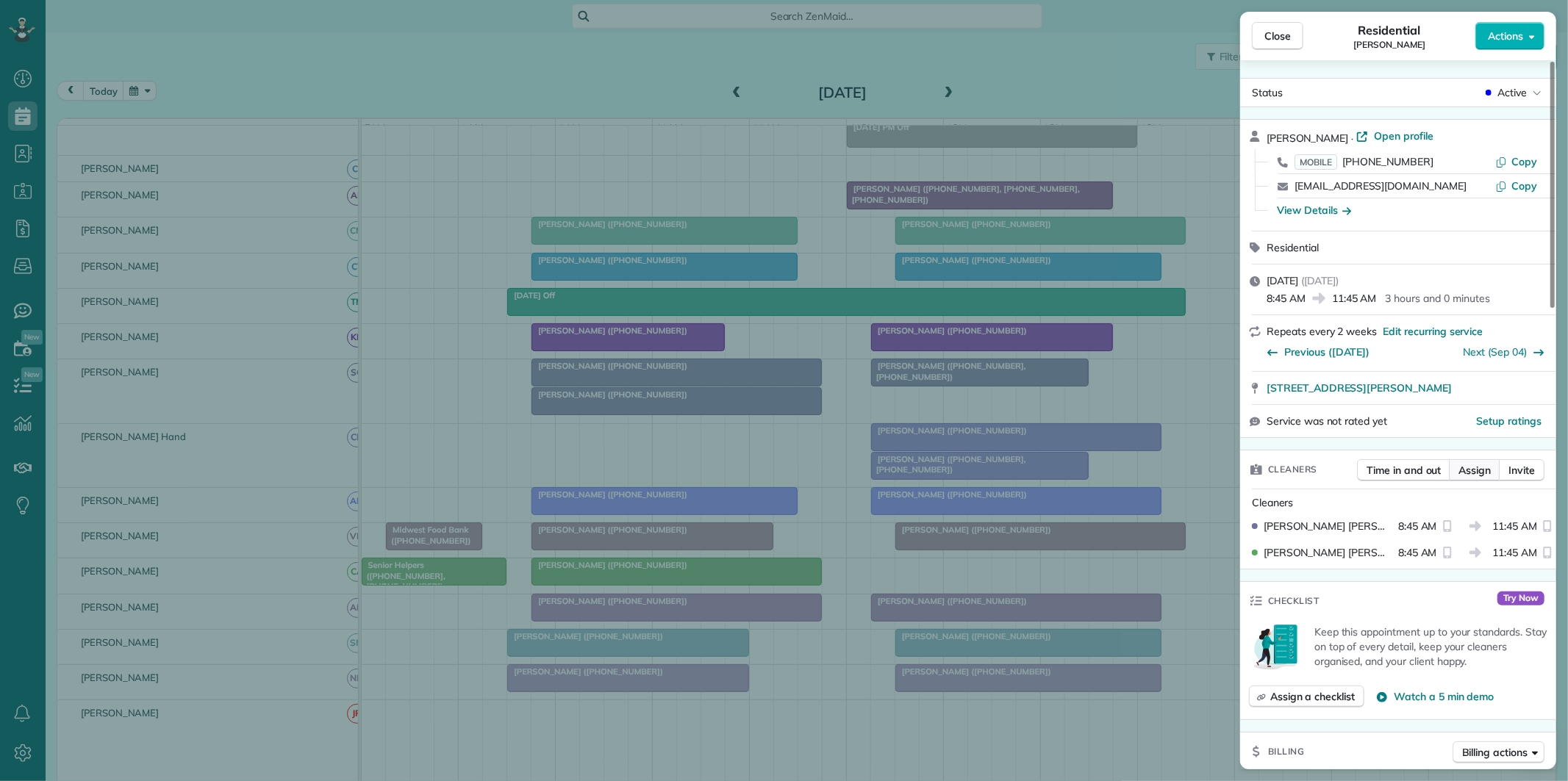
click at [1483, 474] on span "Assign" at bounding box center [1474, 470] width 33 height 15
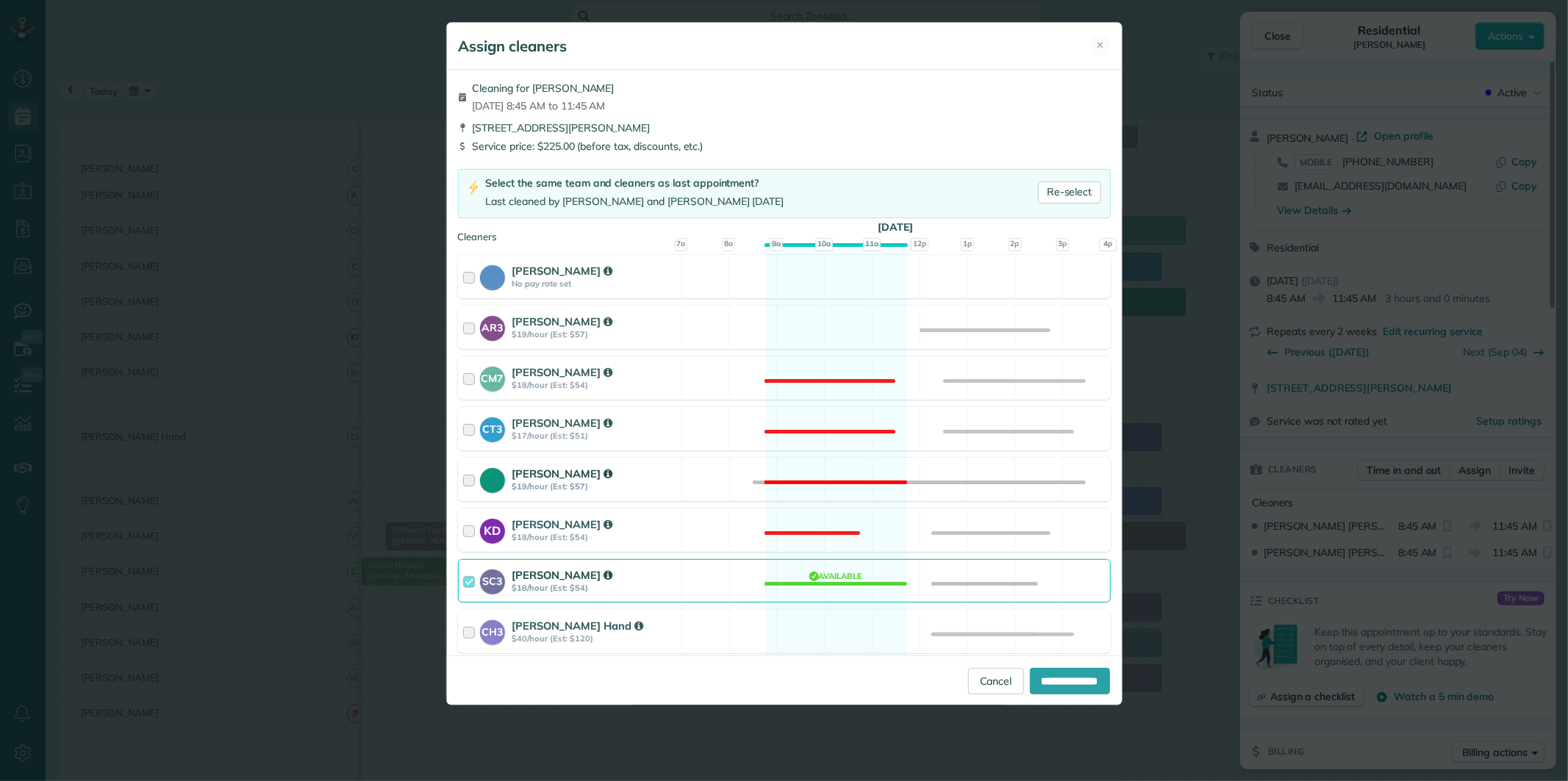
scroll to position [245, 0]
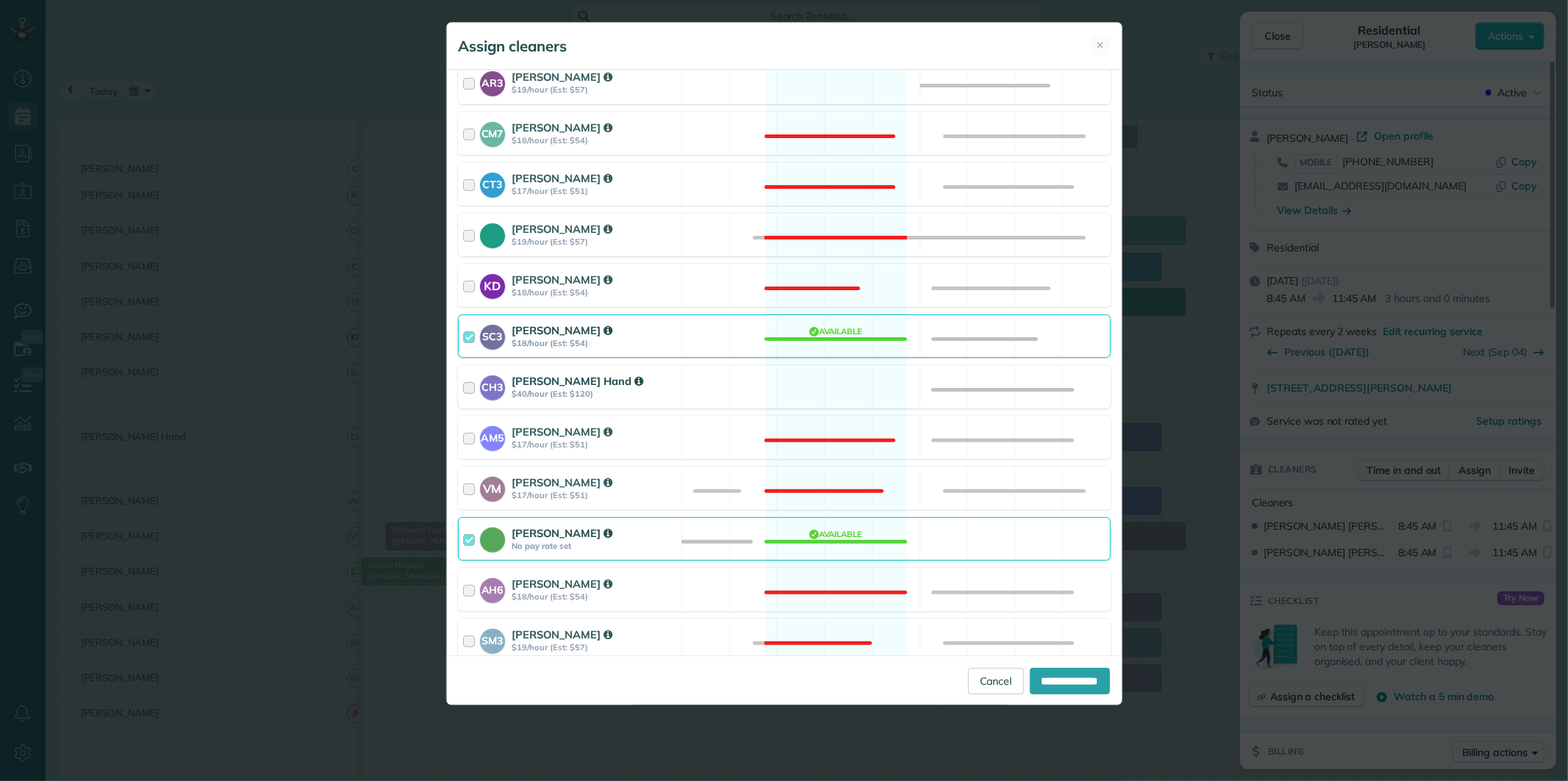
click at [832, 378] on div "CH3 Cortney Hand $40/hour (Est: $120) Available" at bounding box center [784, 387] width 653 height 44
click at [827, 315] on div "SC3 Stephanie Cruz $18/hour (Est: $54) Available" at bounding box center [784, 336] width 653 height 44
click at [1073, 681] on input "**********" at bounding box center [1069, 681] width 80 height 27
type input "**********"
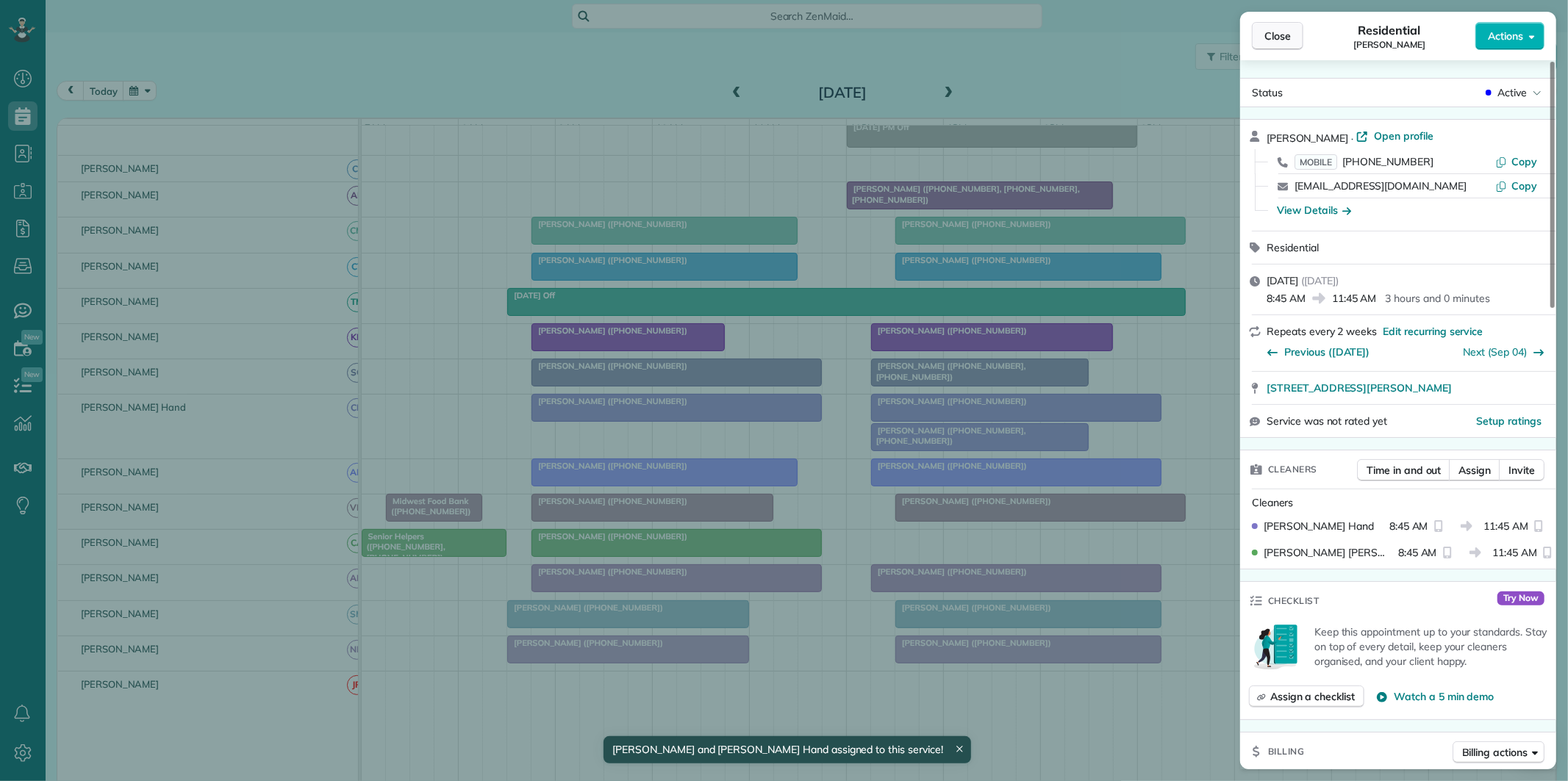
click at [1290, 27] on button "Close" at bounding box center [1278, 36] width 51 height 28
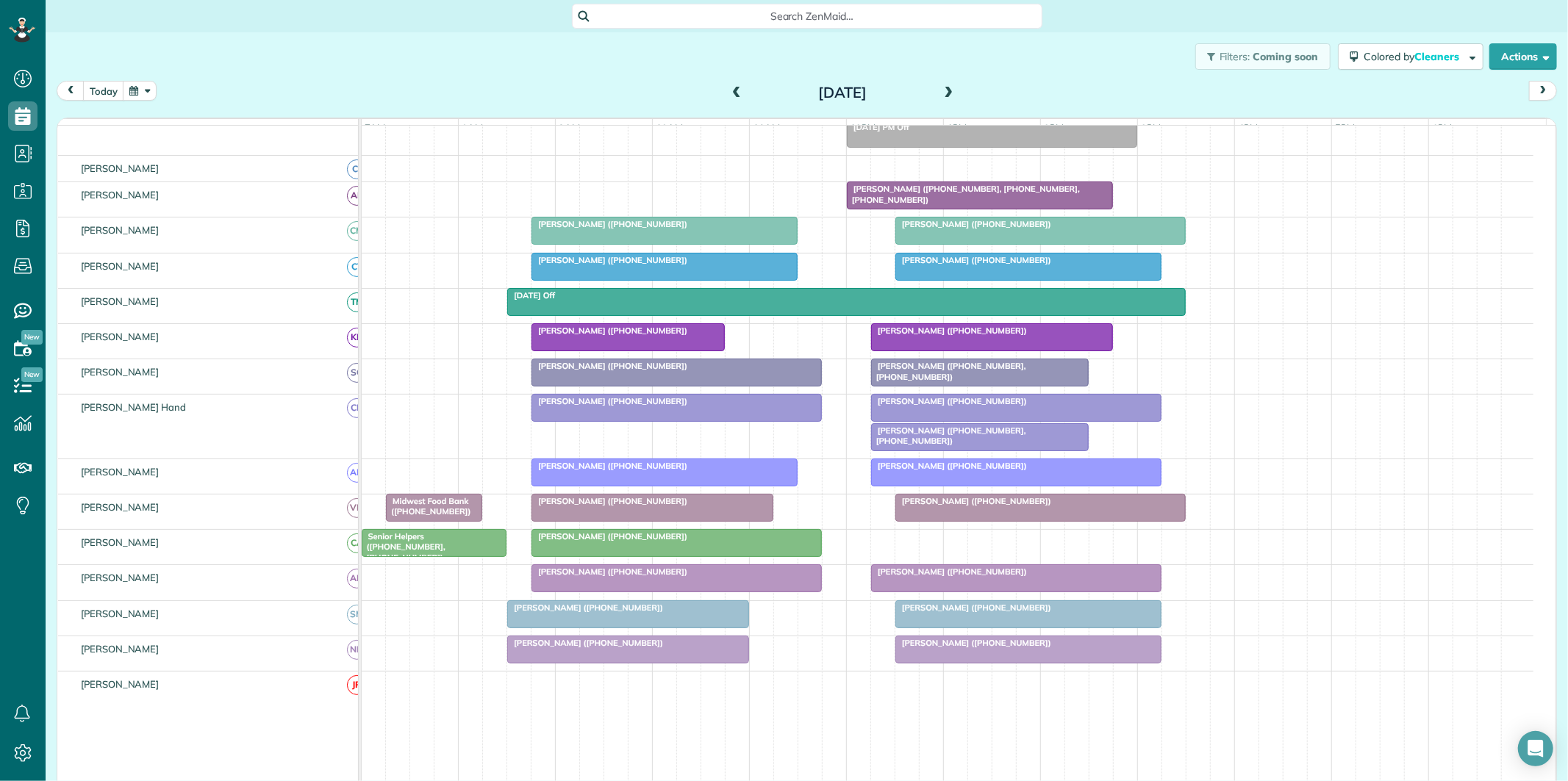
click at [919, 407] on span "Robin Walker (+18058902408)" at bounding box center [948, 402] width 157 height 10
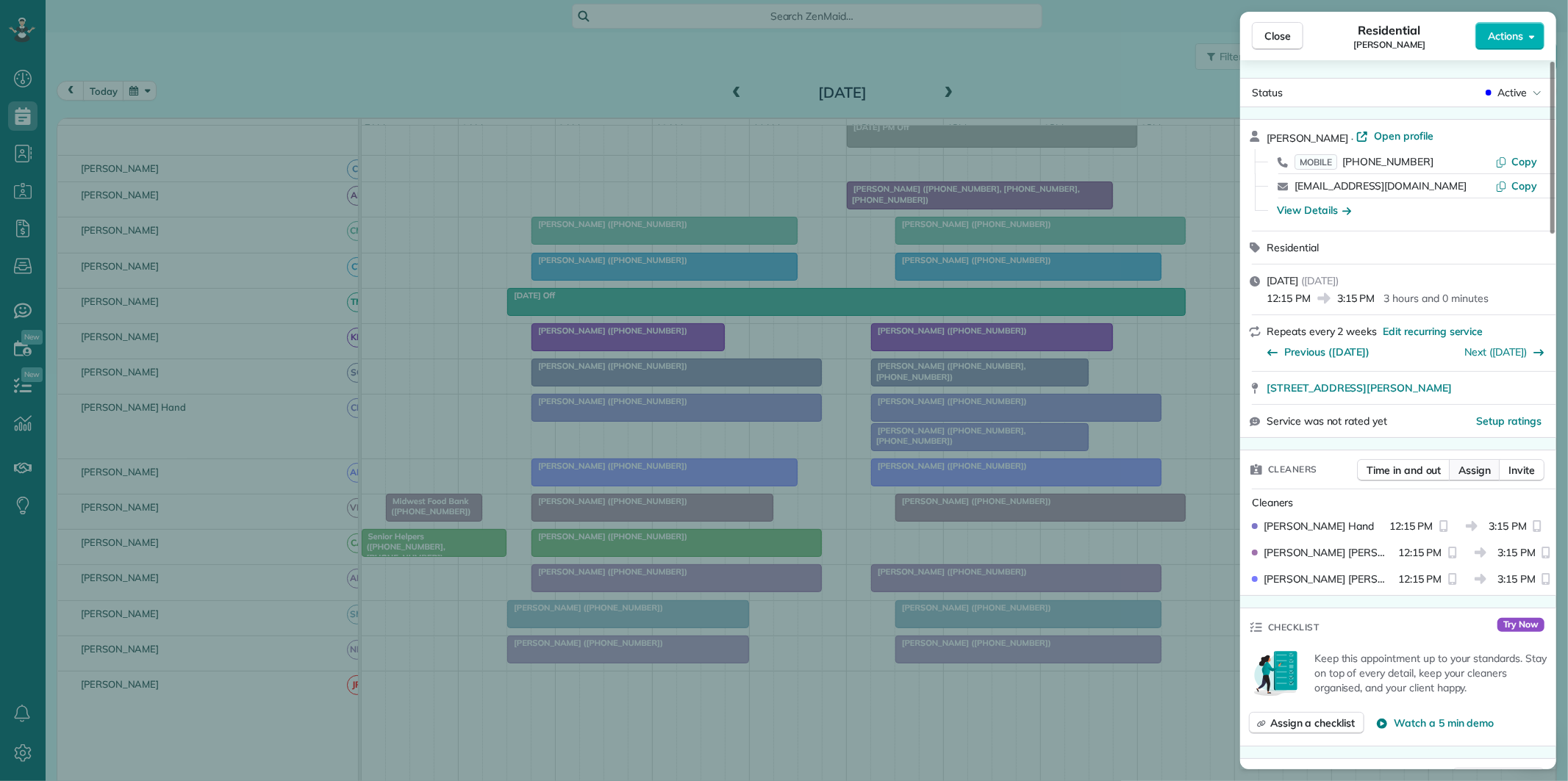
click at [1480, 475] on span "Assign" at bounding box center [1474, 470] width 33 height 15
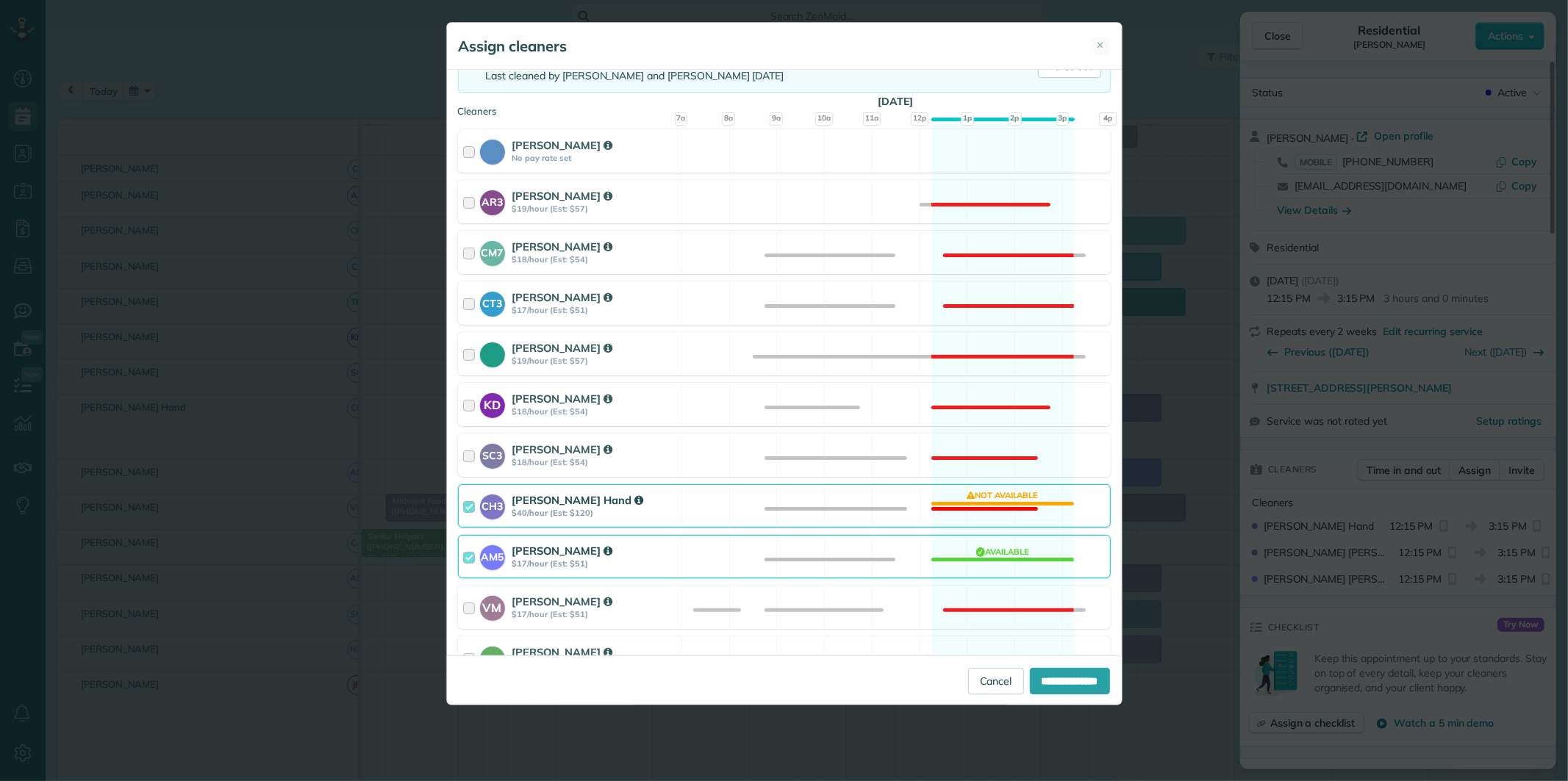
scroll to position [245, 0]
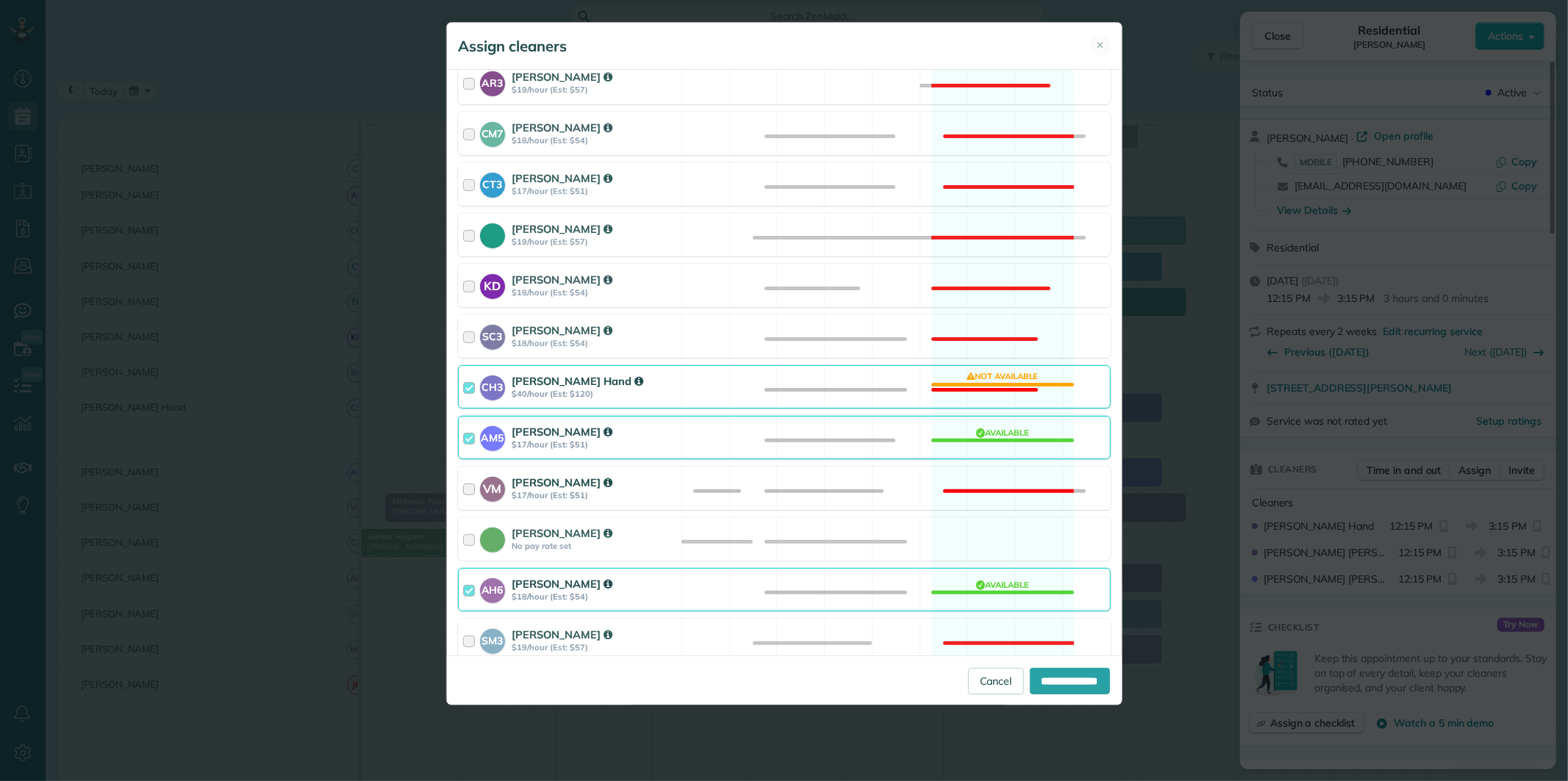
drag, startPoint x: 984, startPoint y: 531, endPoint x: 978, endPoint y: 475, distance: 56.3
click at [983, 525] on div "Catherine Altman No pay rate set Available" at bounding box center [784, 539] width 653 height 44
click at [988, 387] on div "CH3 Cortney Hand $40/hour (Est: $120) Not available" at bounding box center [784, 387] width 653 height 44
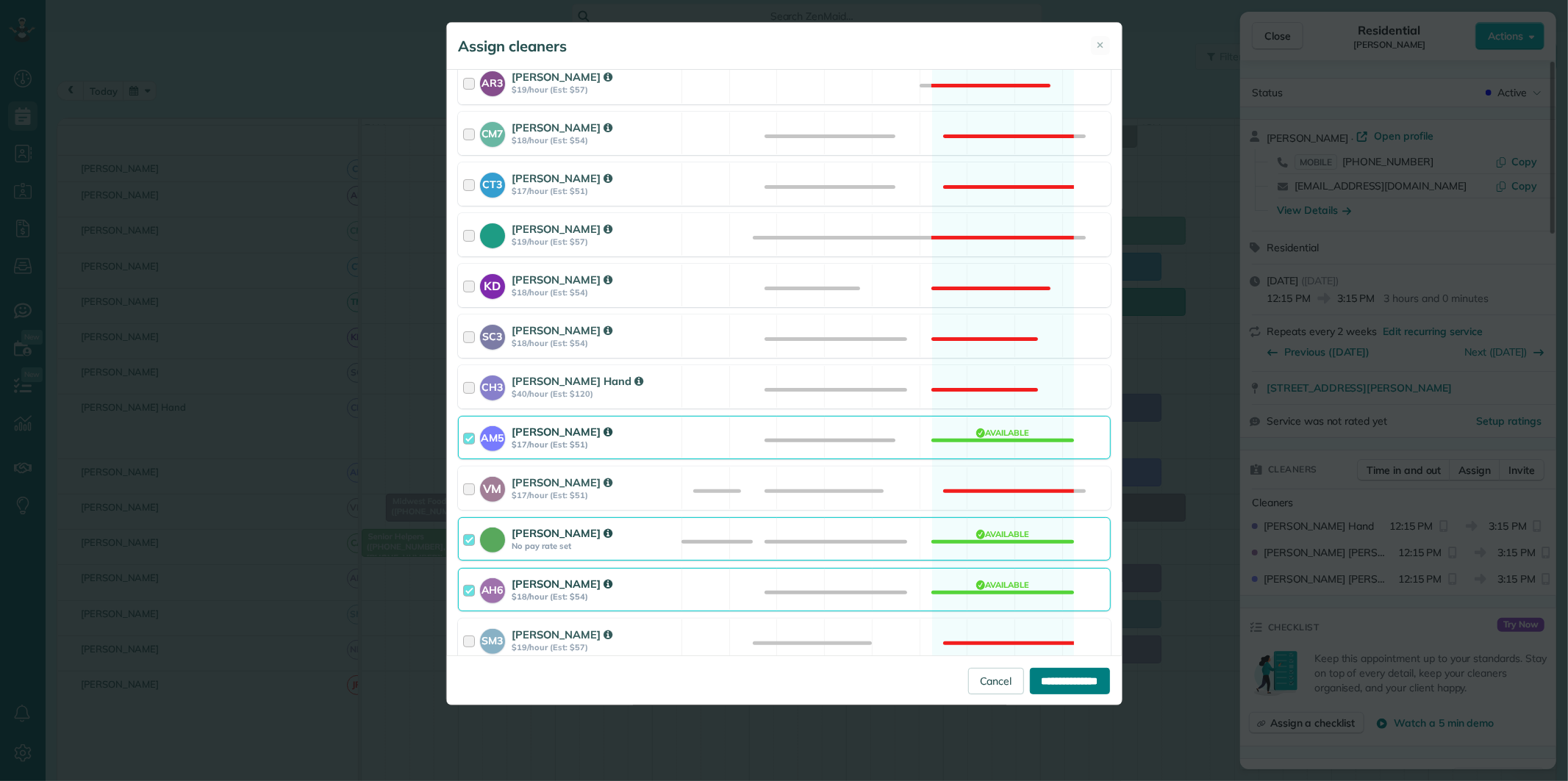
click at [1075, 684] on input "**********" at bounding box center [1069, 681] width 80 height 27
type input "**********"
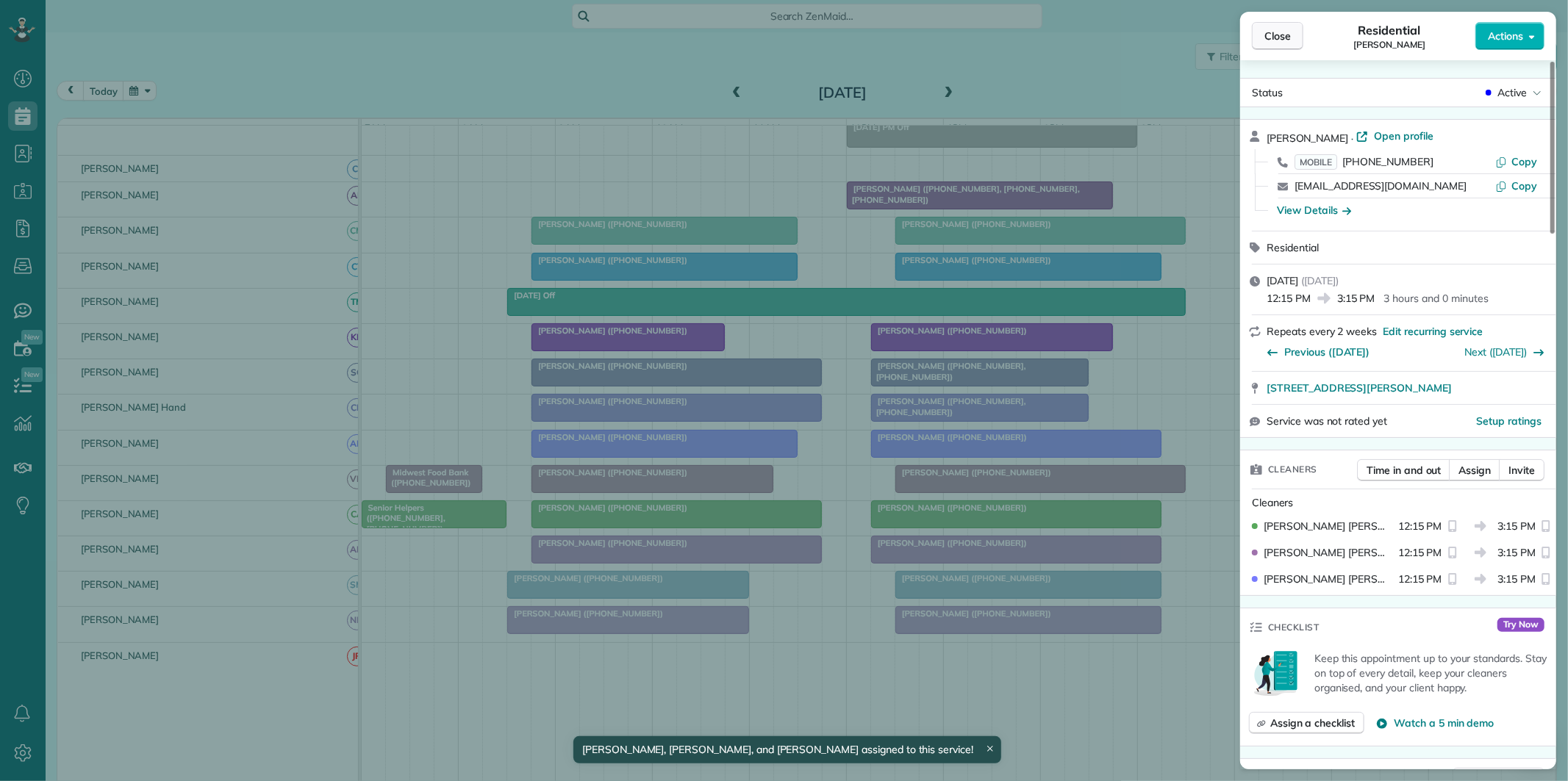
click at [1280, 39] on span "Close" at bounding box center [1277, 35] width 27 height 15
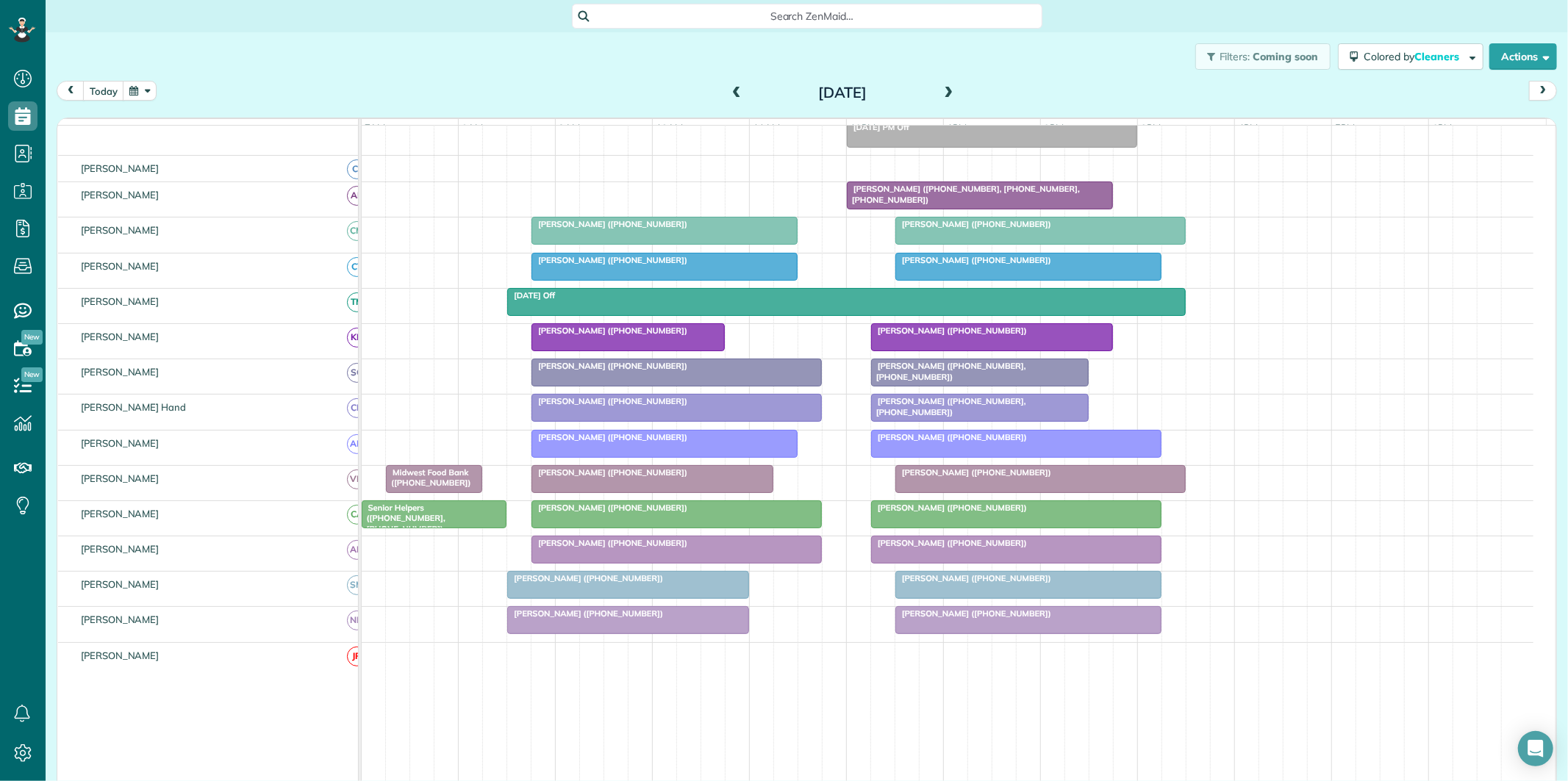
click at [729, 87] on span at bounding box center [736, 93] width 16 height 13
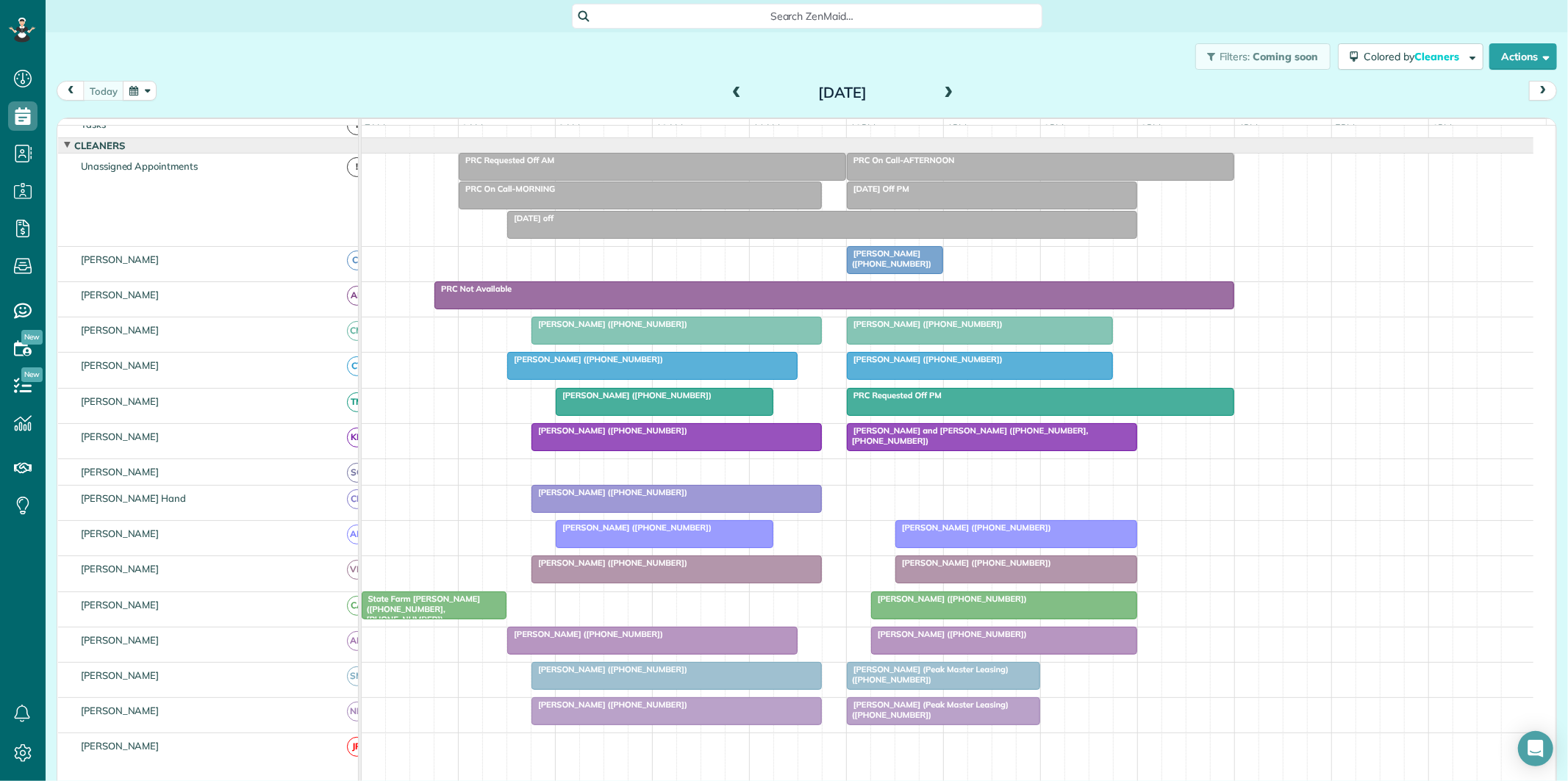
click at [890, 269] on span "Aileen Friedlein (+19092282348)" at bounding box center [889, 258] width 86 height 21
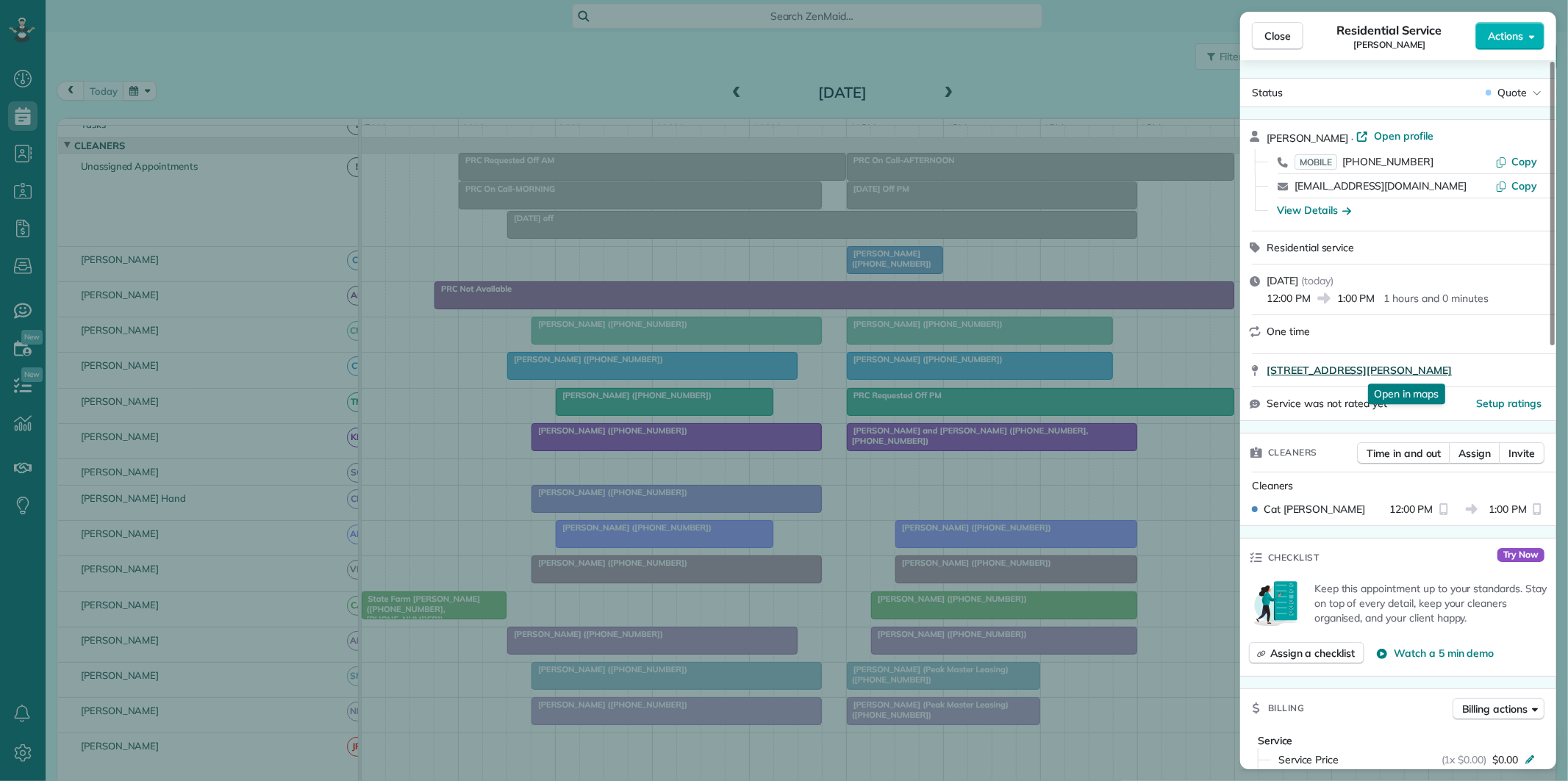
click at [1349, 371] on span "350 Loring Lane Peachtree City GA 30269" at bounding box center [1359, 370] width 185 height 15
drag, startPoint x: 1287, startPoint y: 34, endPoint x: 1304, endPoint y: 28, distance: 18.0
click at [1289, 34] on span "Close" at bounding box center [1277, 35] width 27 height 15
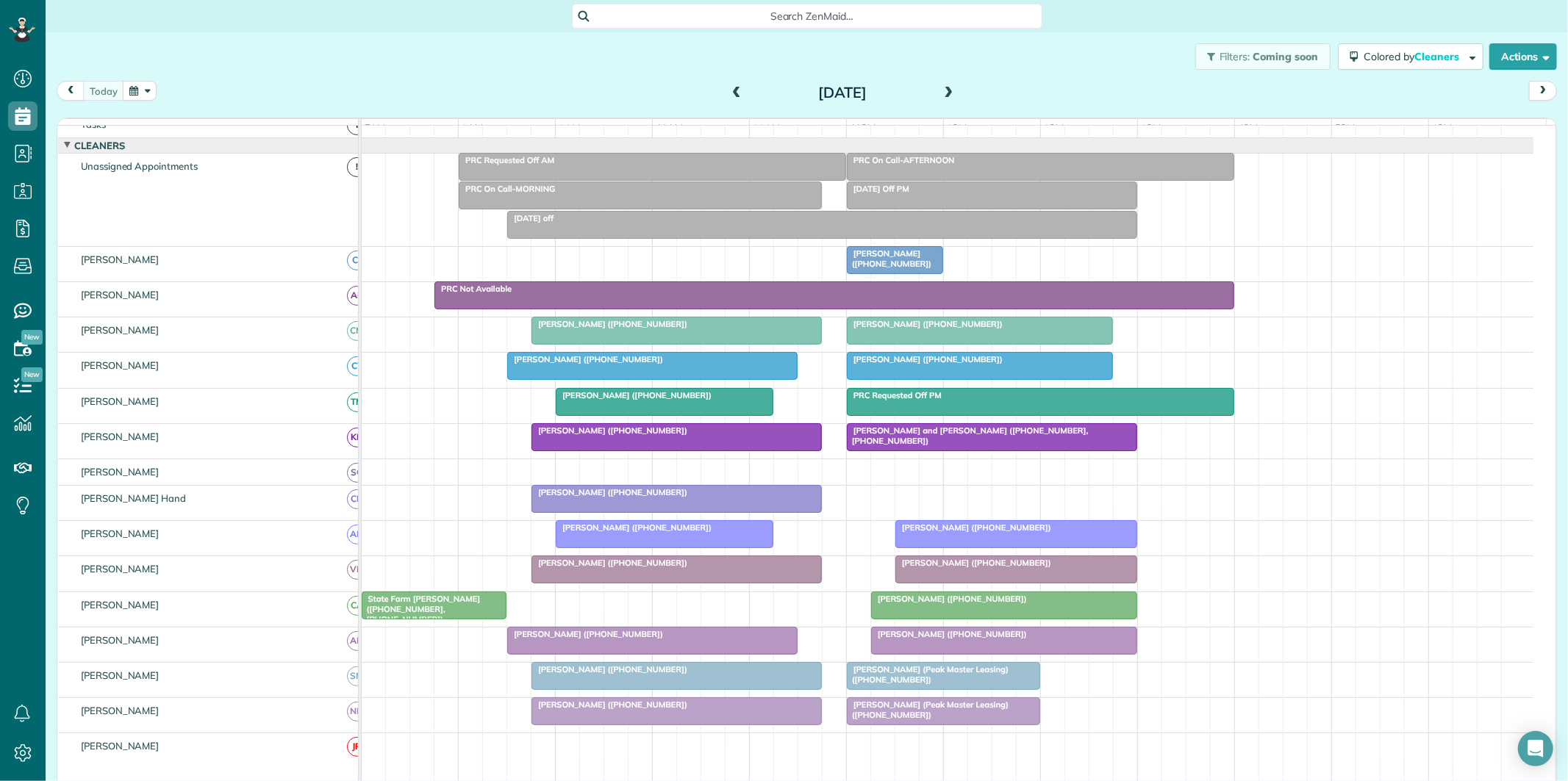
click at [453, 611] on div "State Farm Mcbride (+17704600836, +14042178398)" at bounding box center [434, 609] width 136 height 32
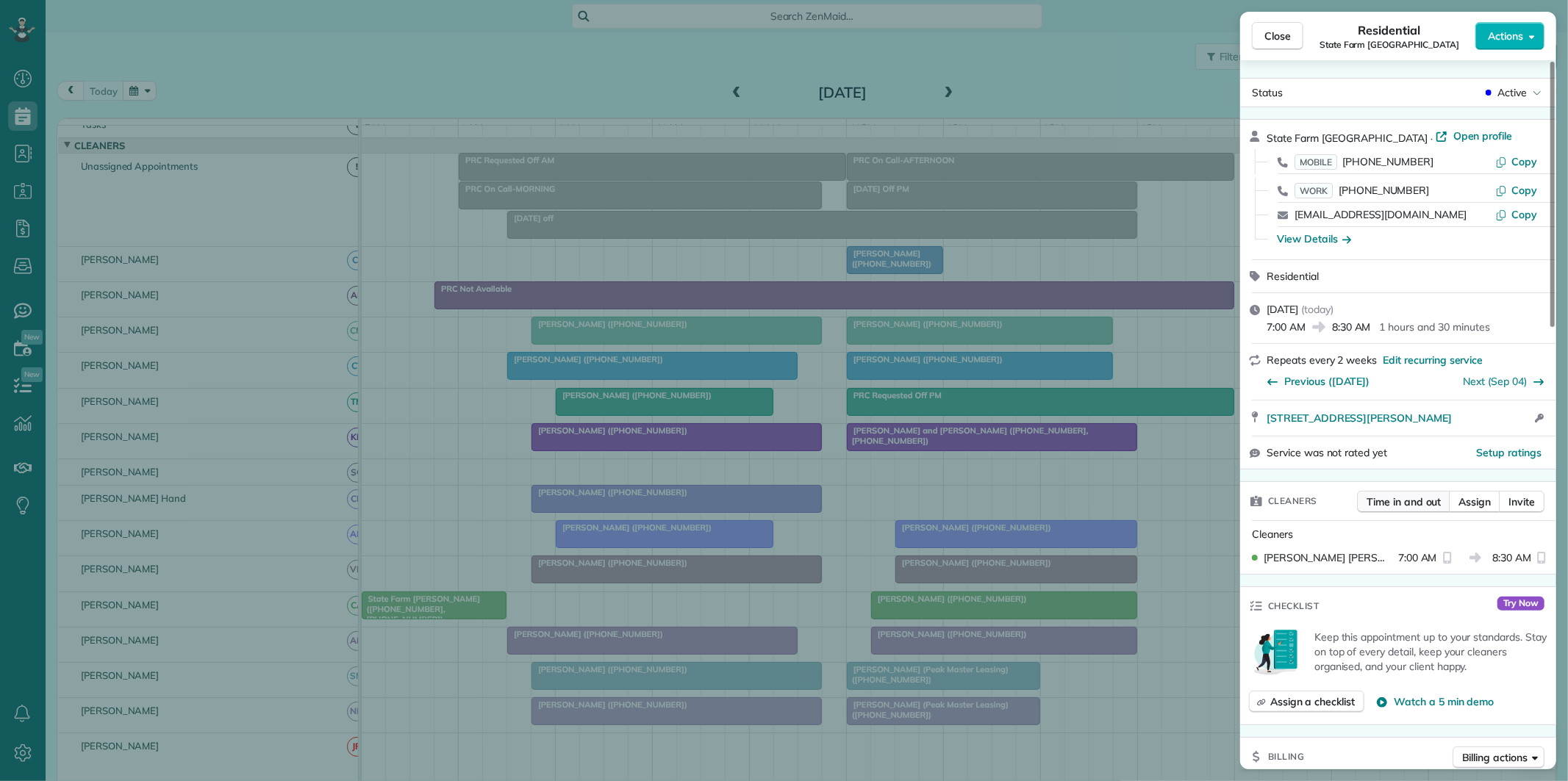
click at [1410, 505] on span "Time in and out" at bounding box center [1403, 501] width 75 height 15
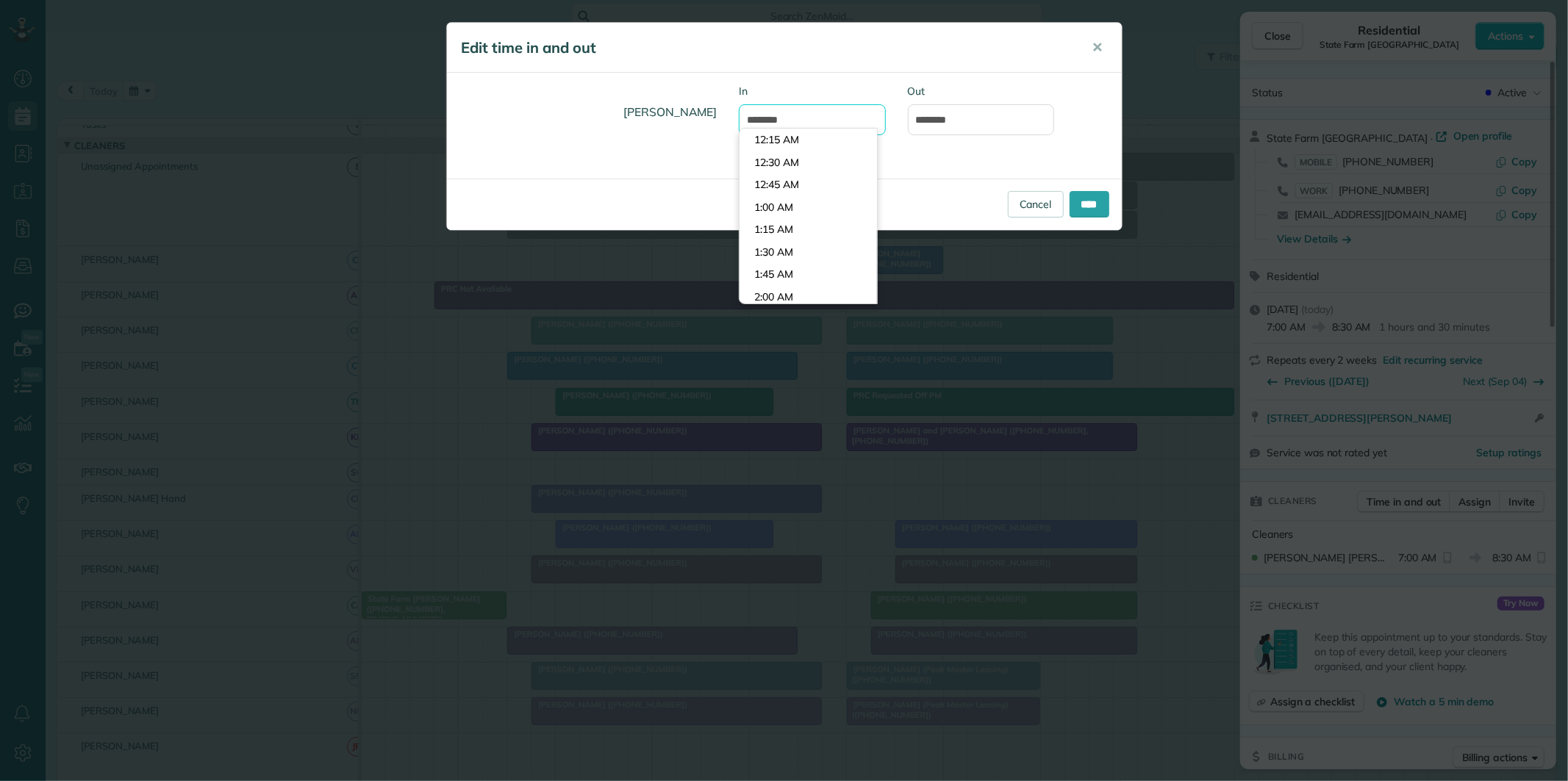
click at [817, 120] on input "*******" at bounding box center [812, 120] width 147 height 31
type input "*******"
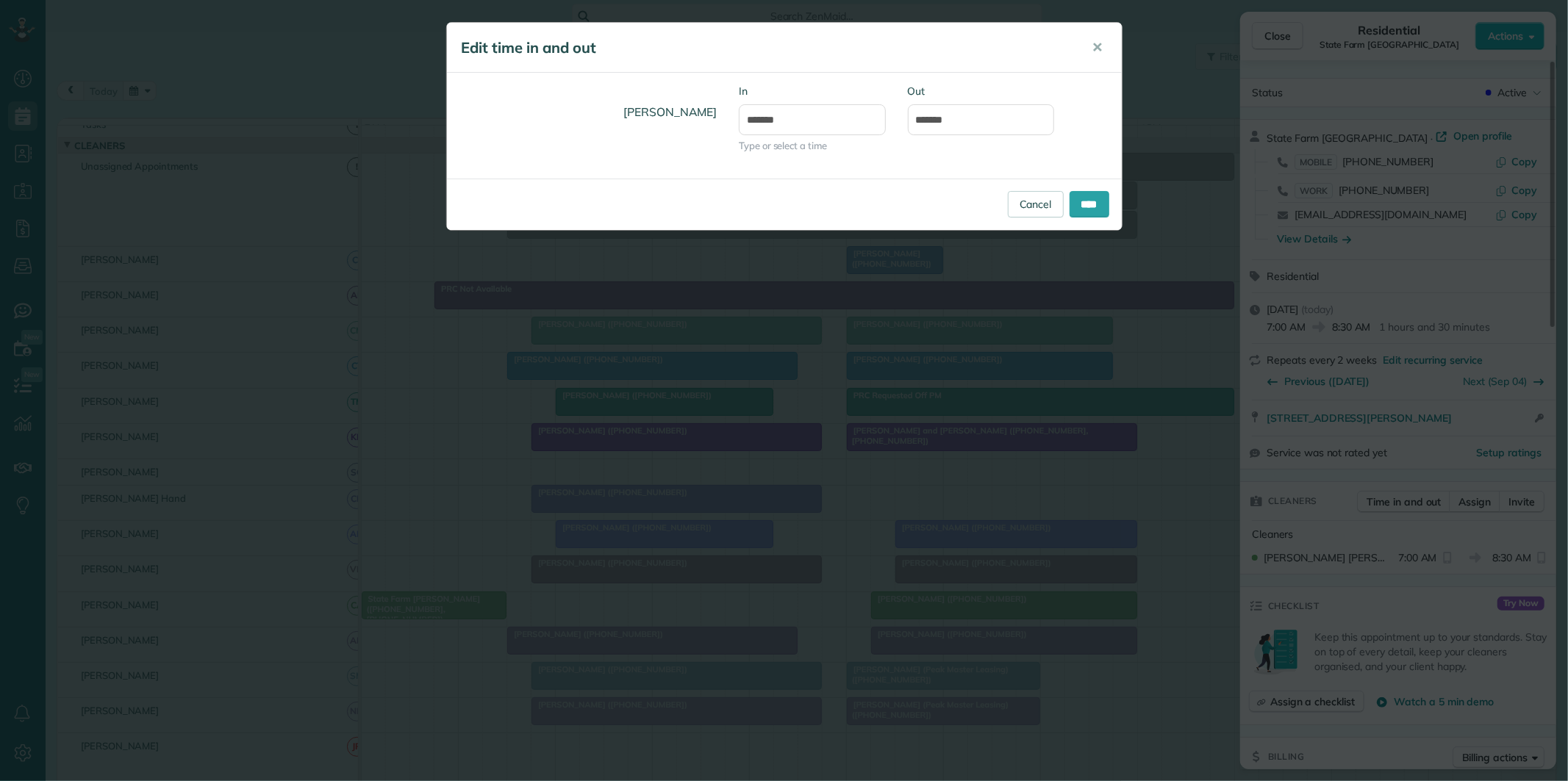
click at [779, 160] on body "Dashboard Scheduling Calendar View List View Dispatch View - Weekly scheduling …" at bounding box center [784, 390] width 1568 height 781
click at [981, 115] on input "*******" at bounding box center [981, 120] width 147 height 31
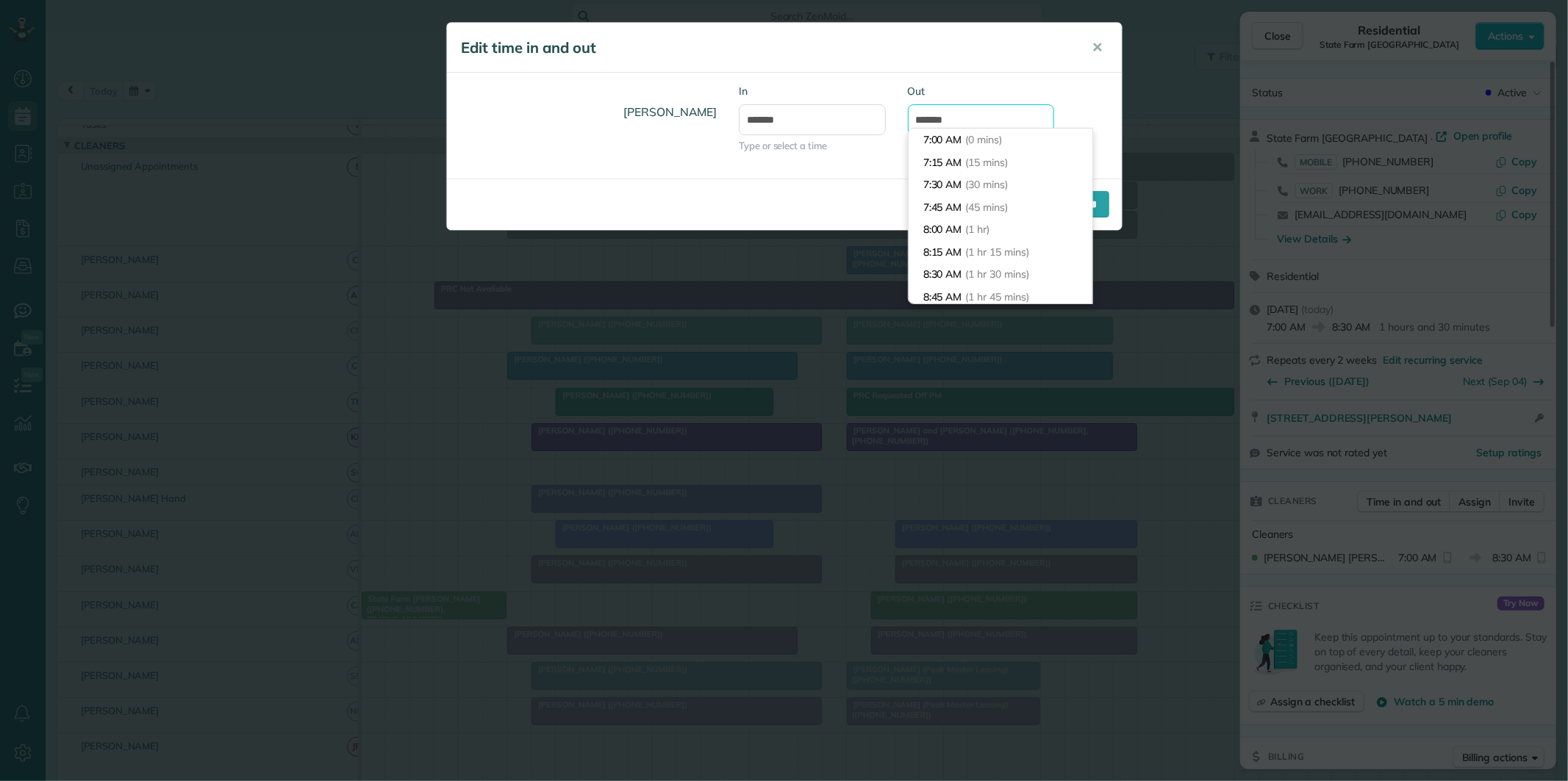
scroll to position [112, 0]
click at [957, 166] on li "8:30 AM (1 hr 30 mins)" at bounding box center [1001, 162] width 184 height 23
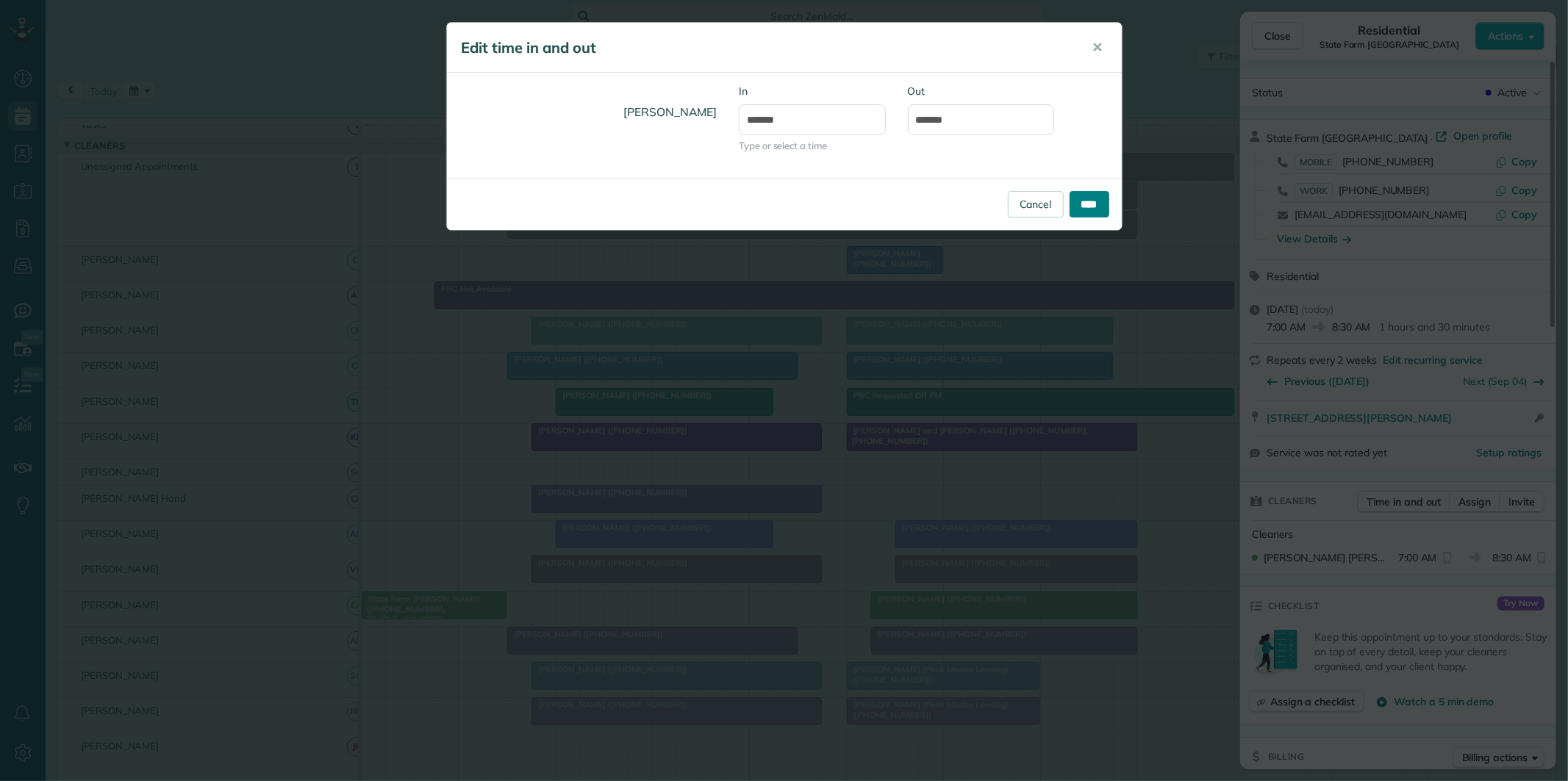
click at [1088, 207] on input "****" at bounding box center [1089, 204] width 39 height 27
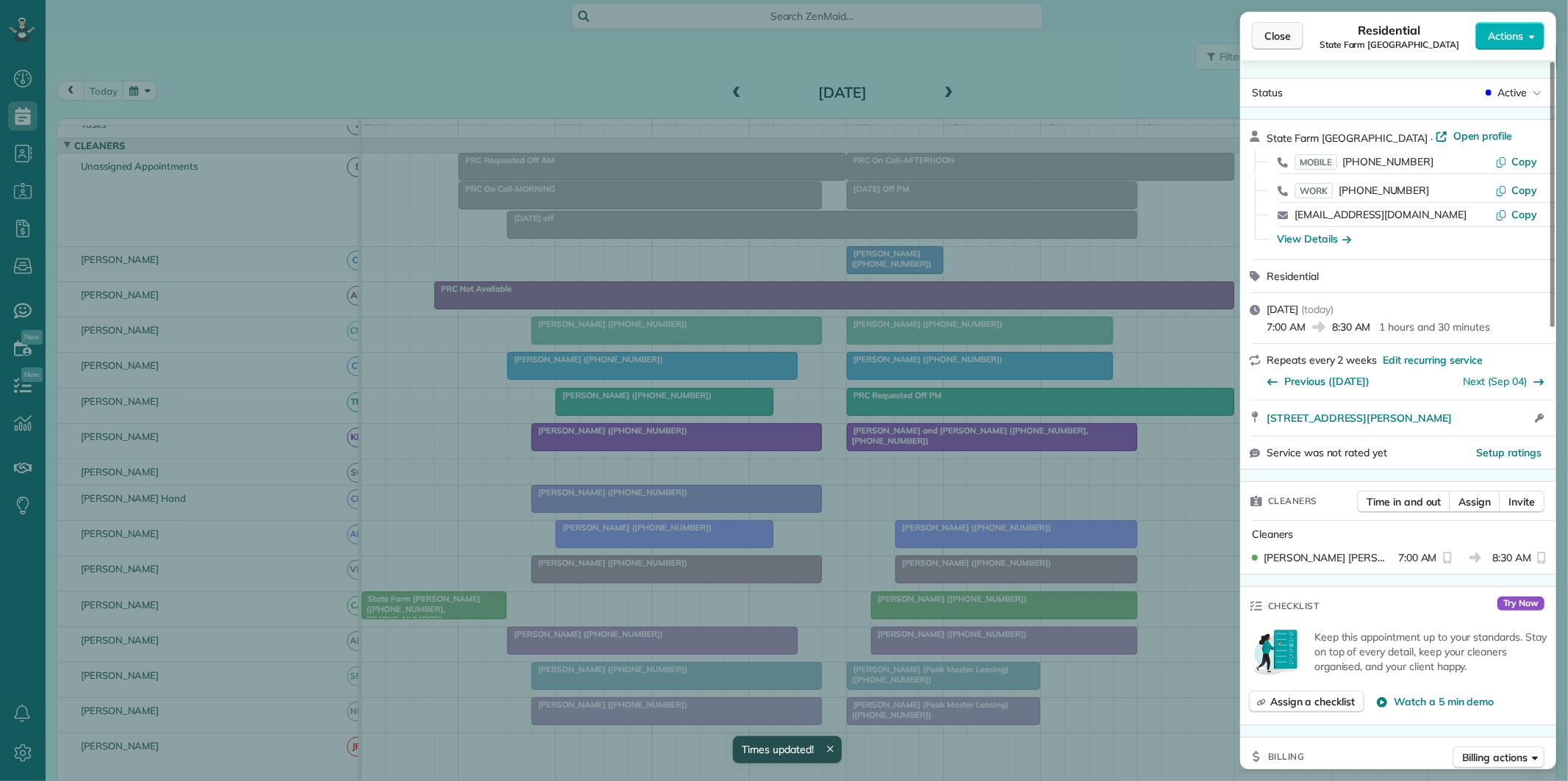
click at [1274, 39] on span "Close" at bounding box center [1277, 35] width 27 height 15
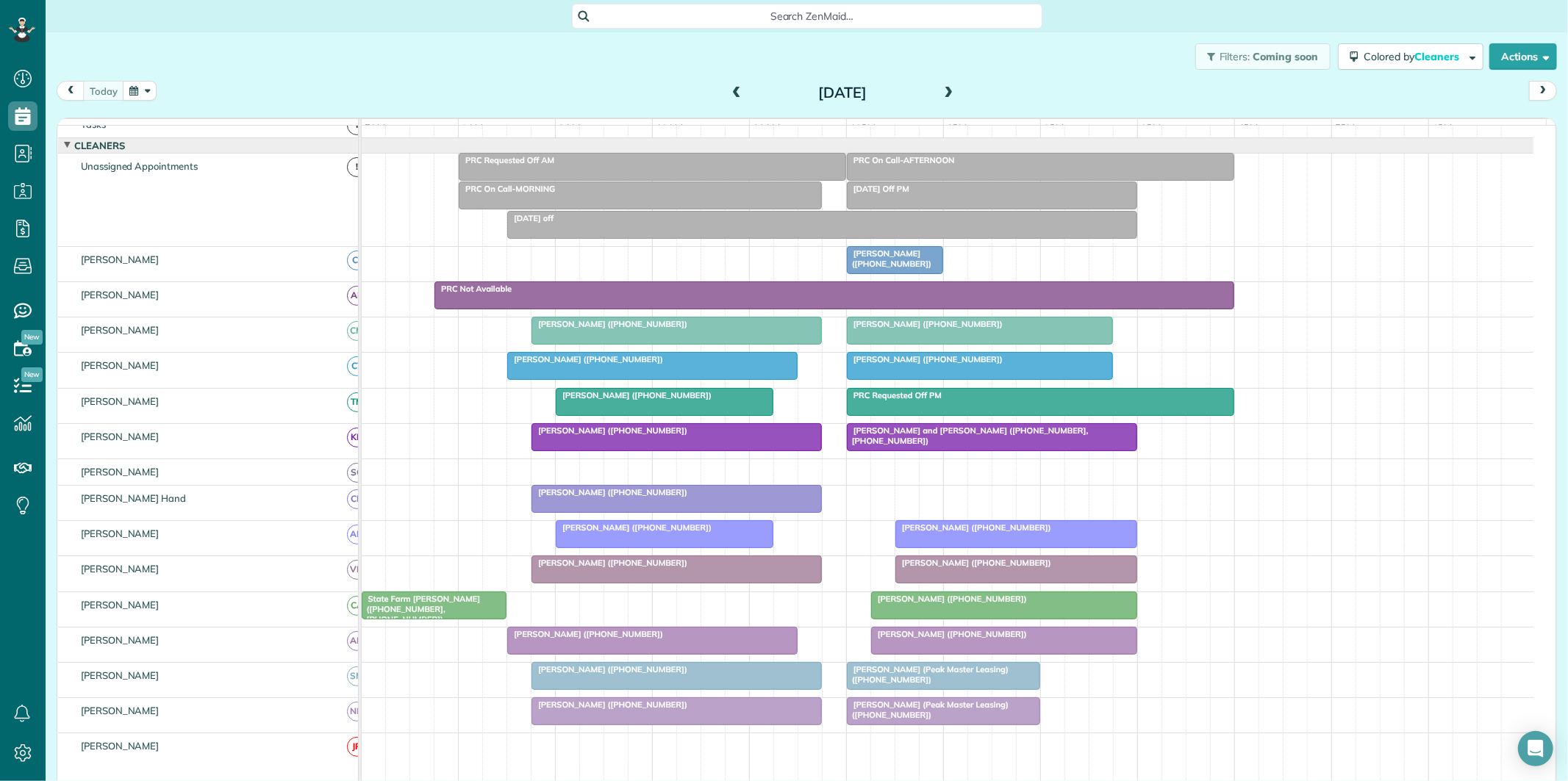
click at [446, 621] on span "State Farm Mcbride (+17704600836, +14042178398)" at bounding box center [421, 609] width 120 height 32
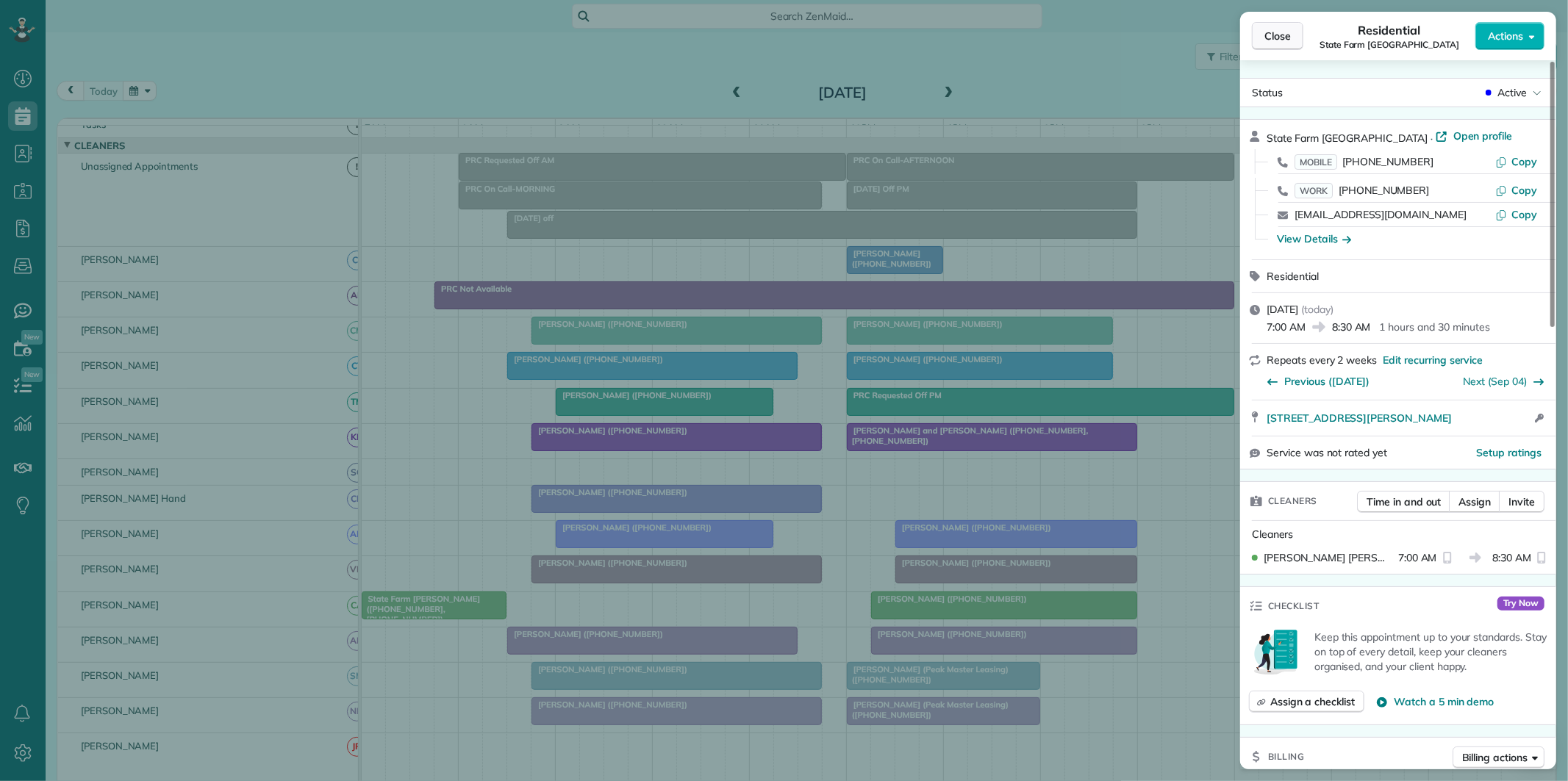
click at [1282, 37] on span "Close" at bounding box center [1277, 35] width 27 height 15
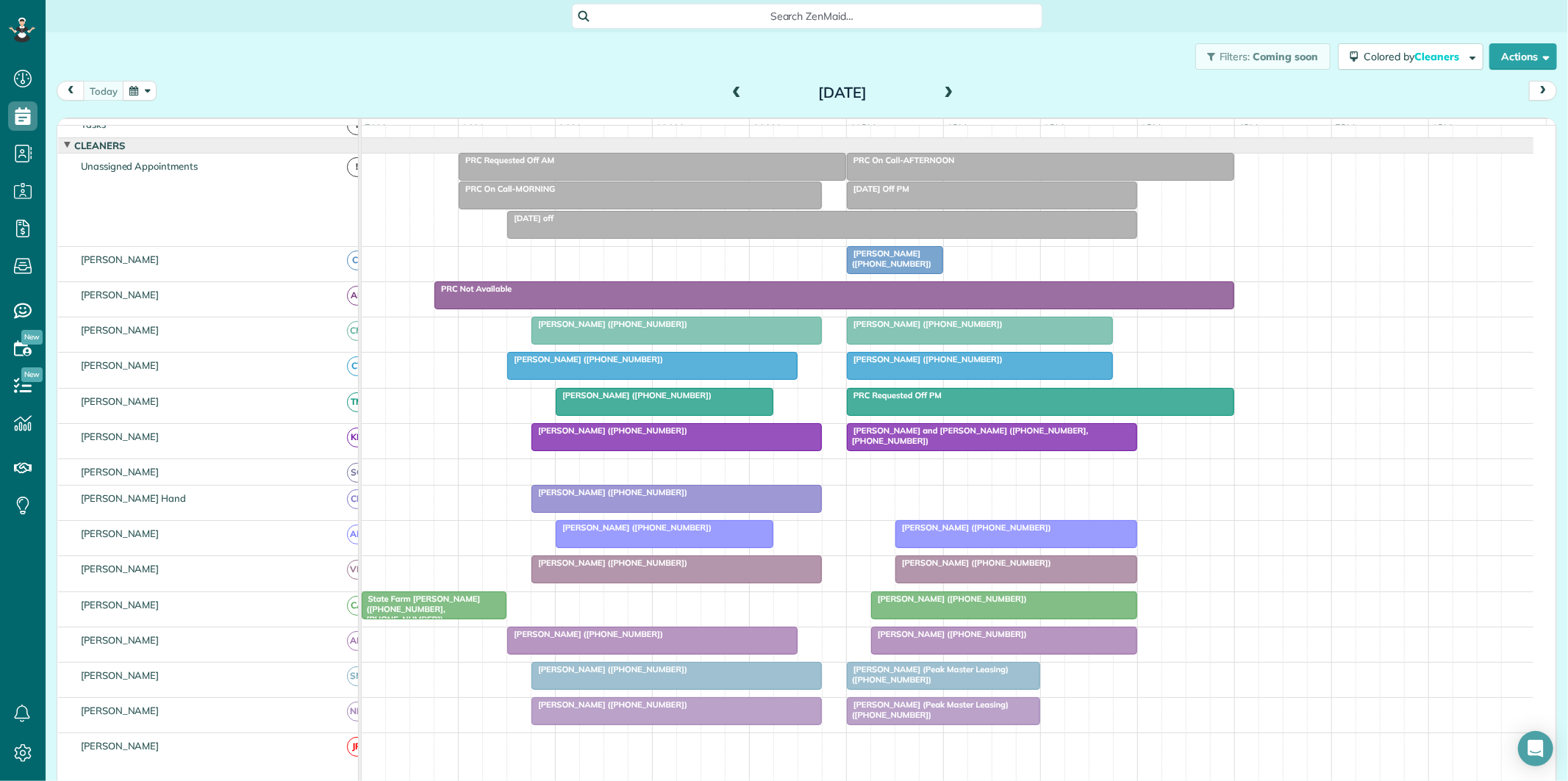
click at [551, 54] on div "Filters: Coming soon Colored by Cleaners Color by Cleaner Color by Team Color b…" at bounding box center [807, 57] width 1523 height 49
click at [141, 88] on button "button" at bounding box center [139, 90] width 33 height 20
click at [198, 233] on link "25" at bounding box center [199, 236] width 23 height 23
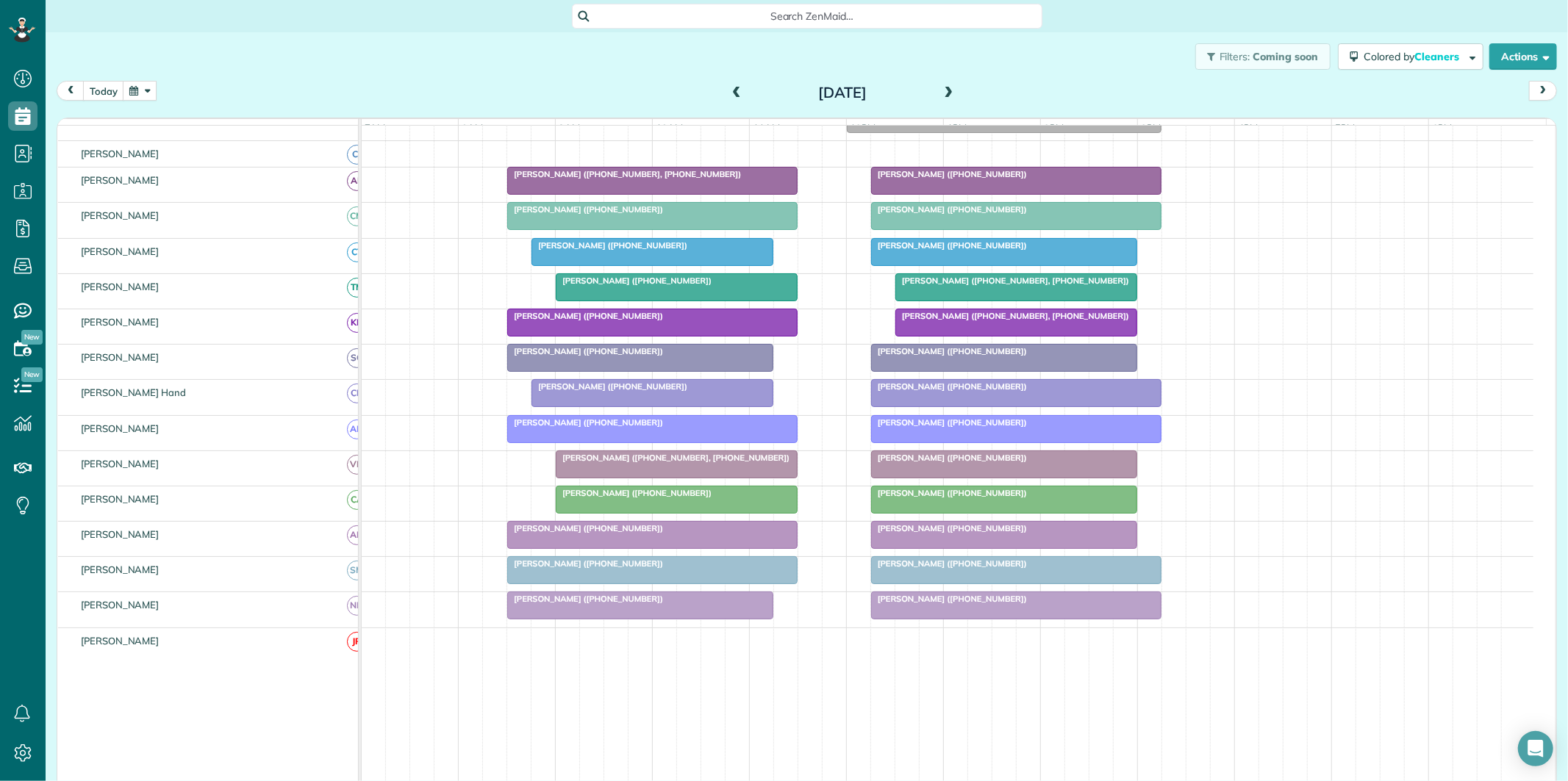
scroll to position [111, 0]
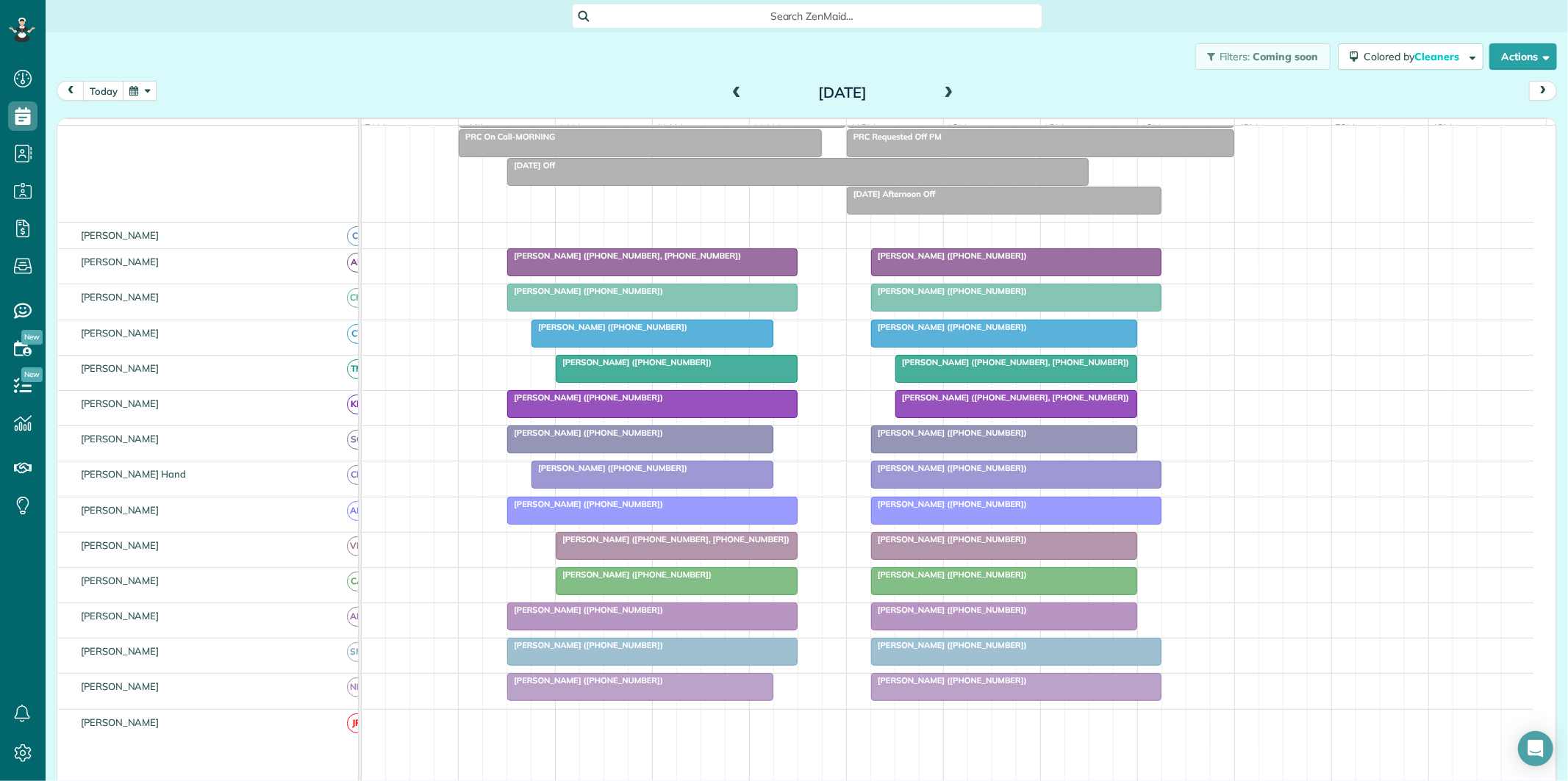
click at [941, 84] on span at bounding box center [948, 94] width 16 height 22
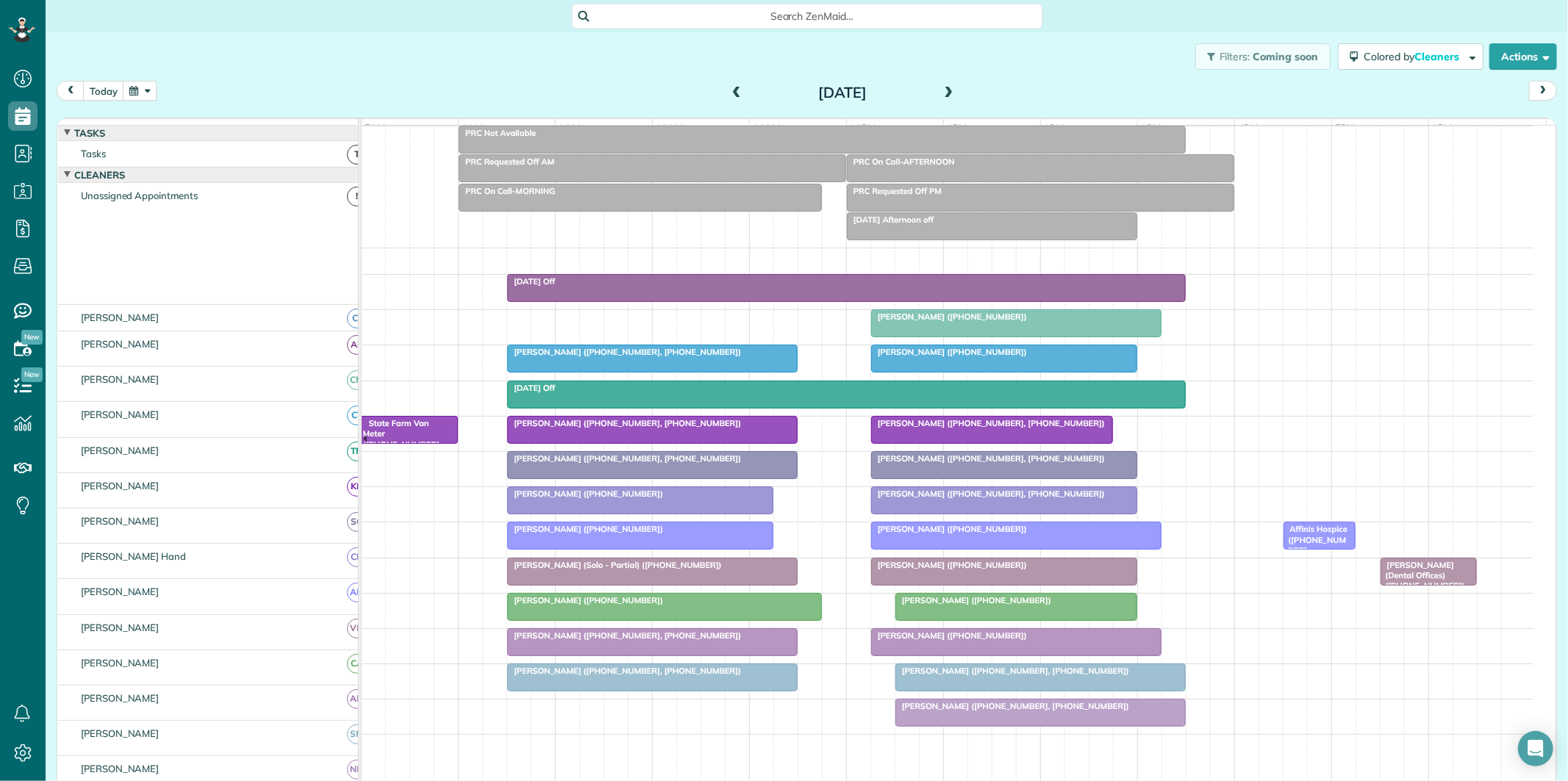
scroll to position [82, 0]
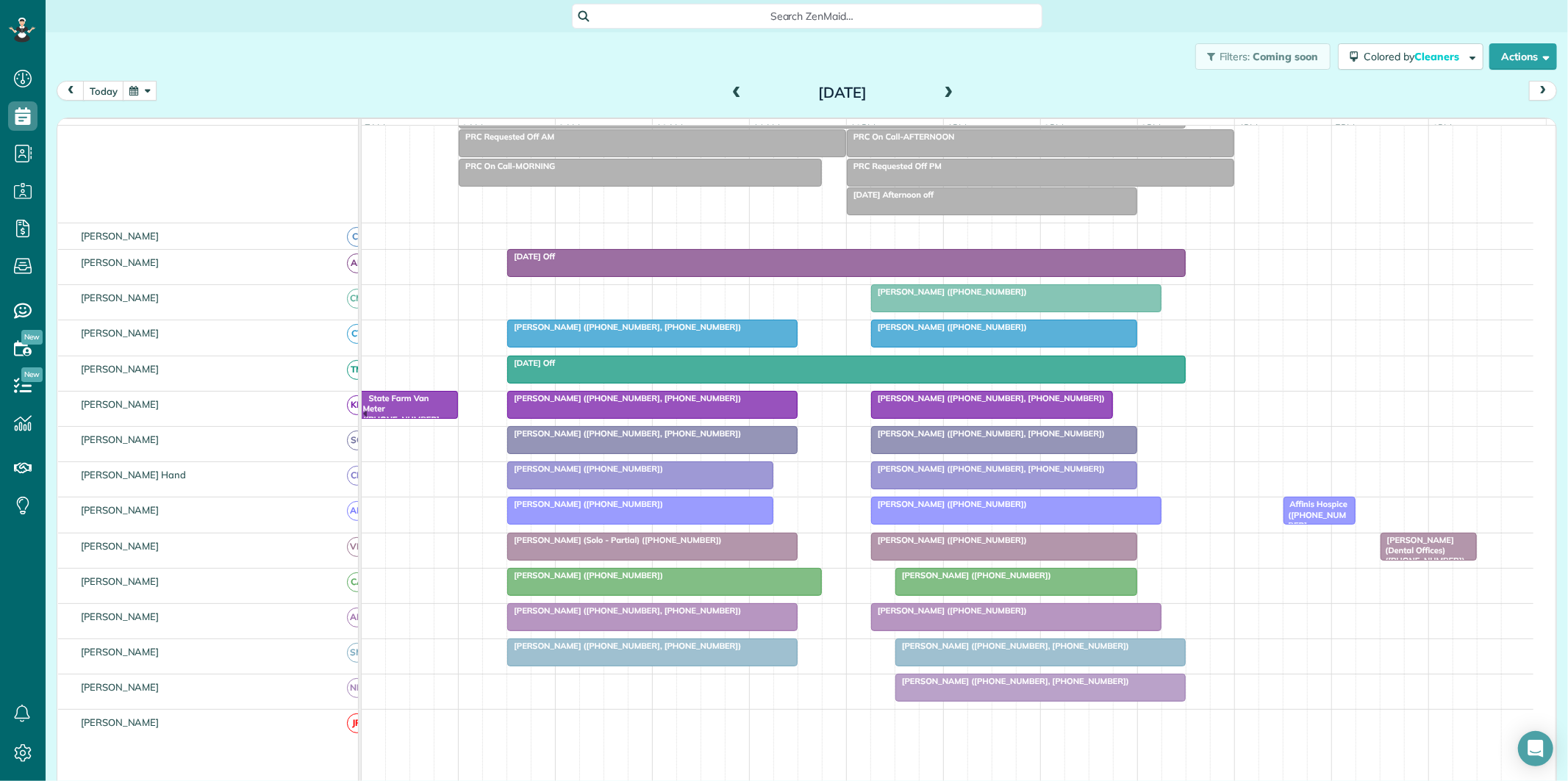
click at [945, 85] on span at bounding box center [948, 94] width 16 height 22
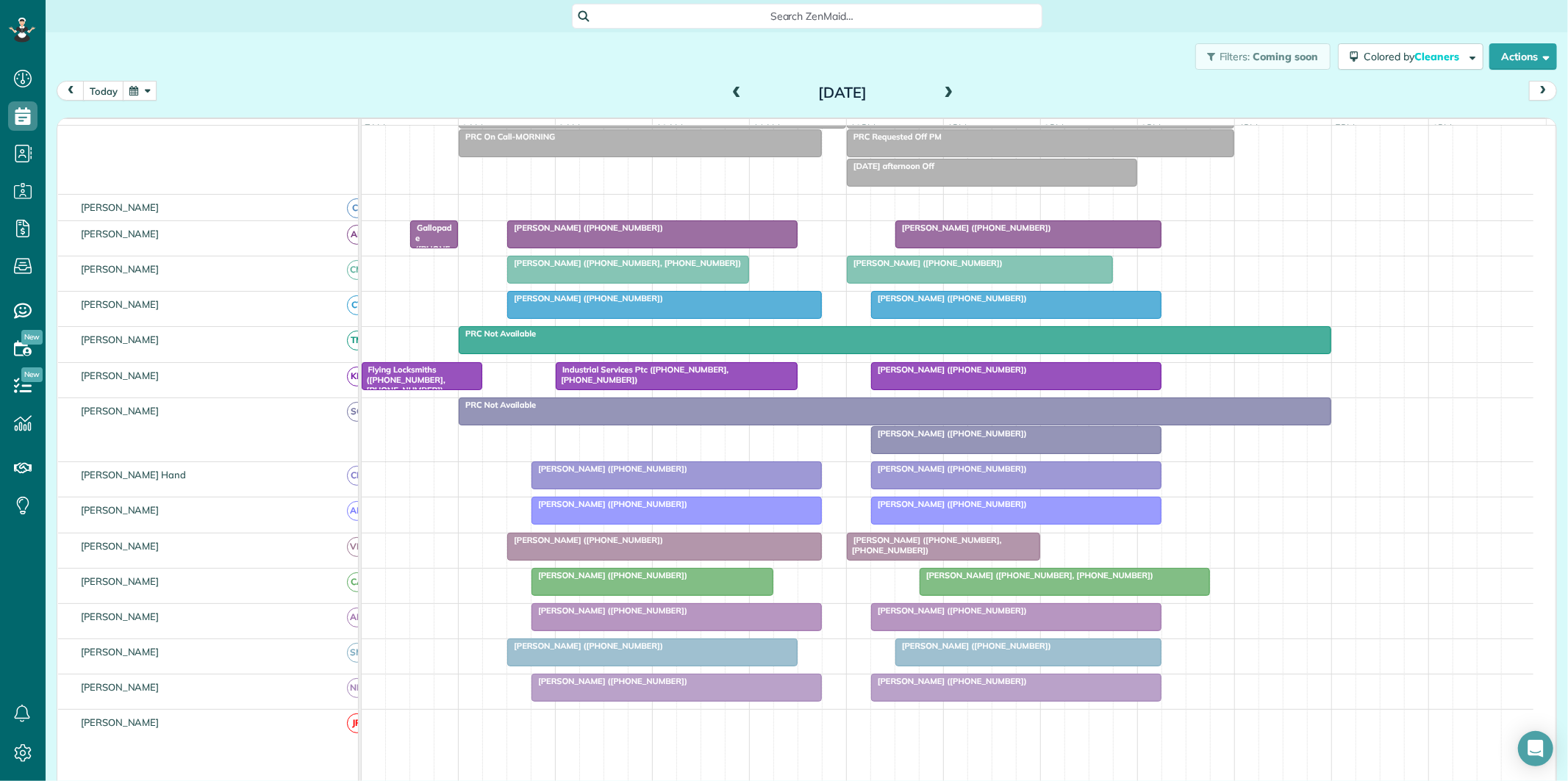
click at [946, 90] on span at bounding box center [948, 93] width 16 height 13
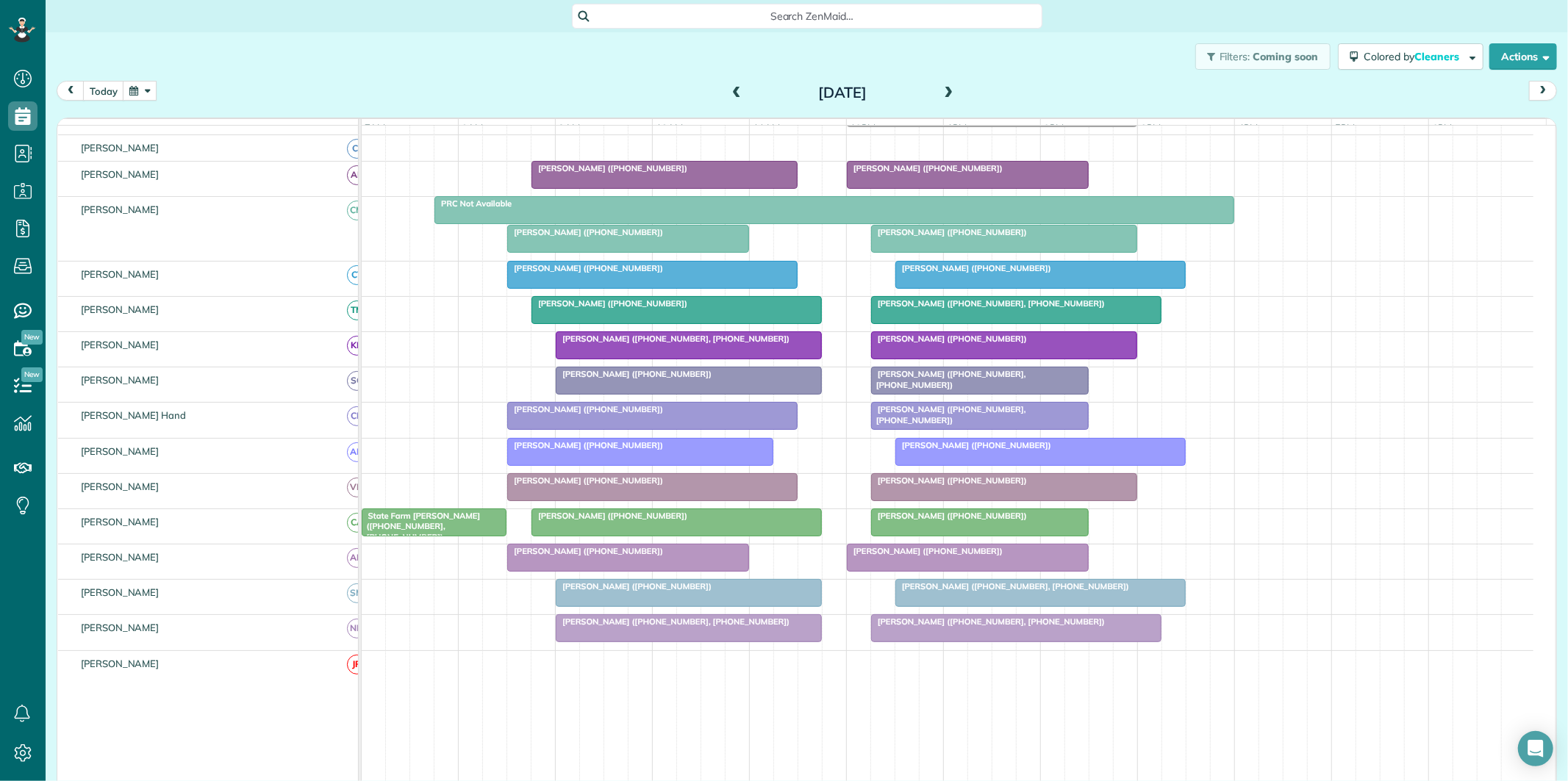
scroll to position [178, 0]
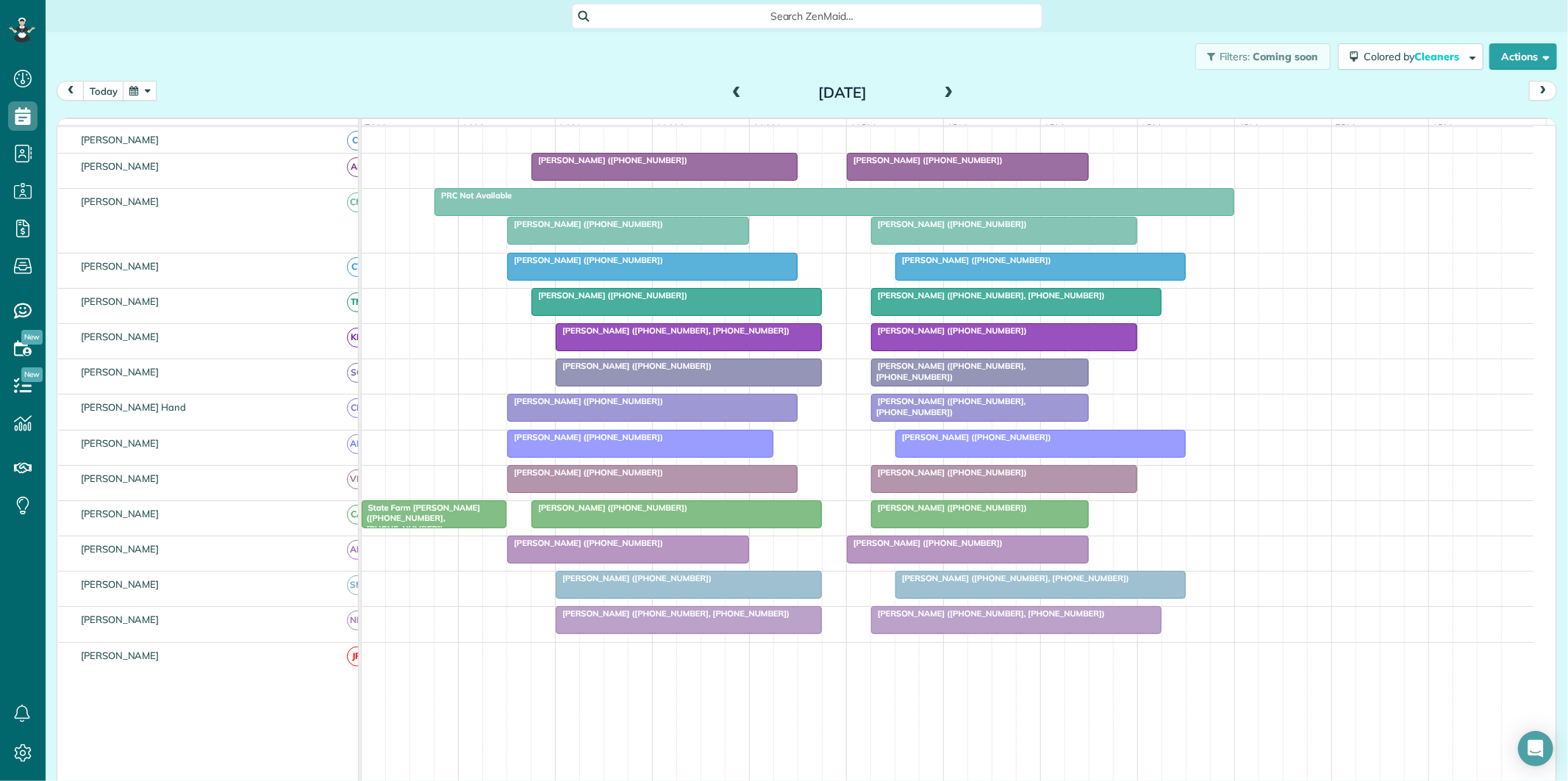
click at [945, 87] on span at bounding box center [948, 93] width 16 height 13
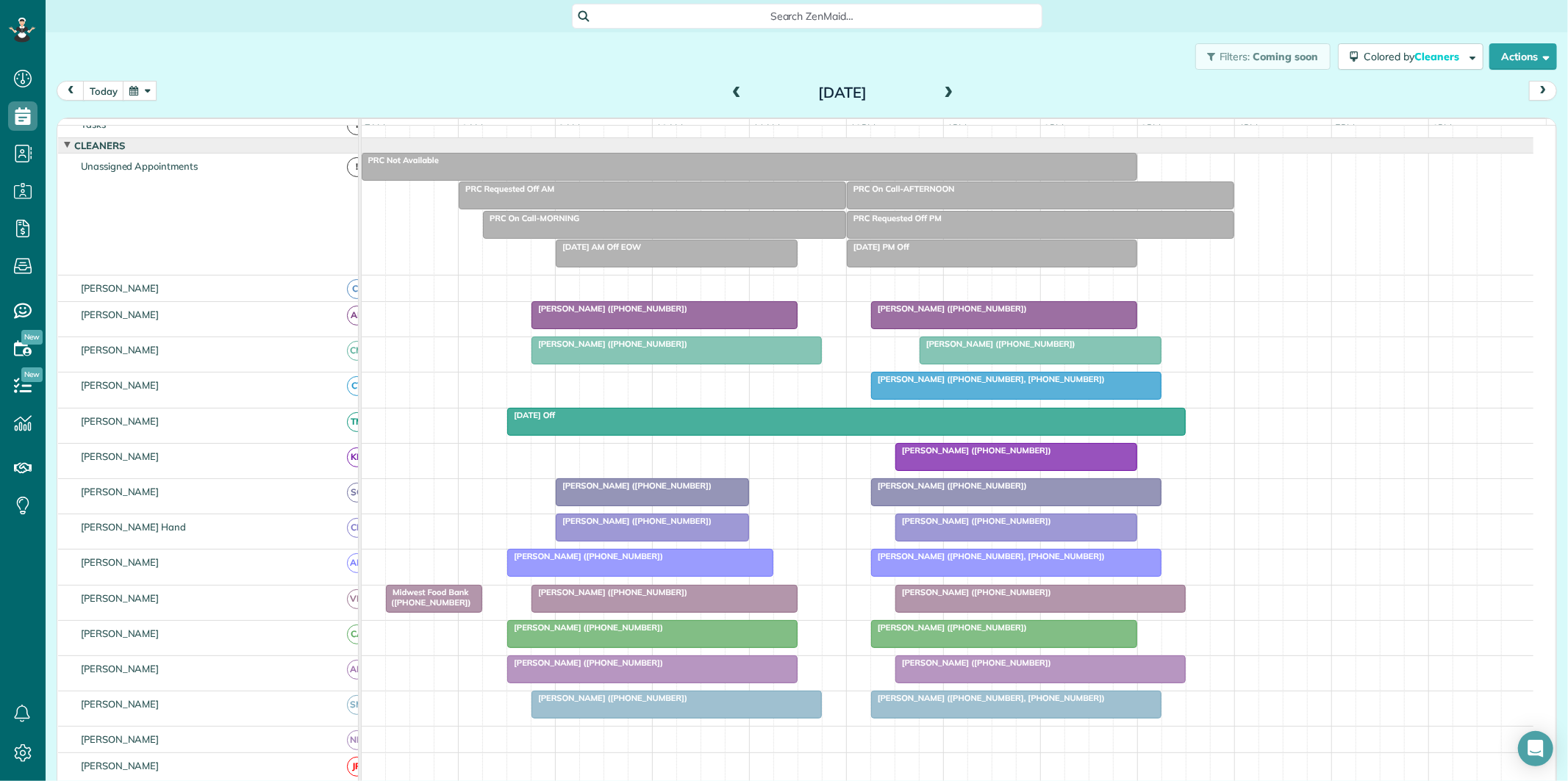
click at [148, 90] on button "button" at bounding box center [139, 90] width 33 height 20
click at [319, 96] on link "Next" at bounding box center [318, 100] width 40 height 37
click at [201, 140] on link "1" at bounding box center [199, 142] width 23 height 23
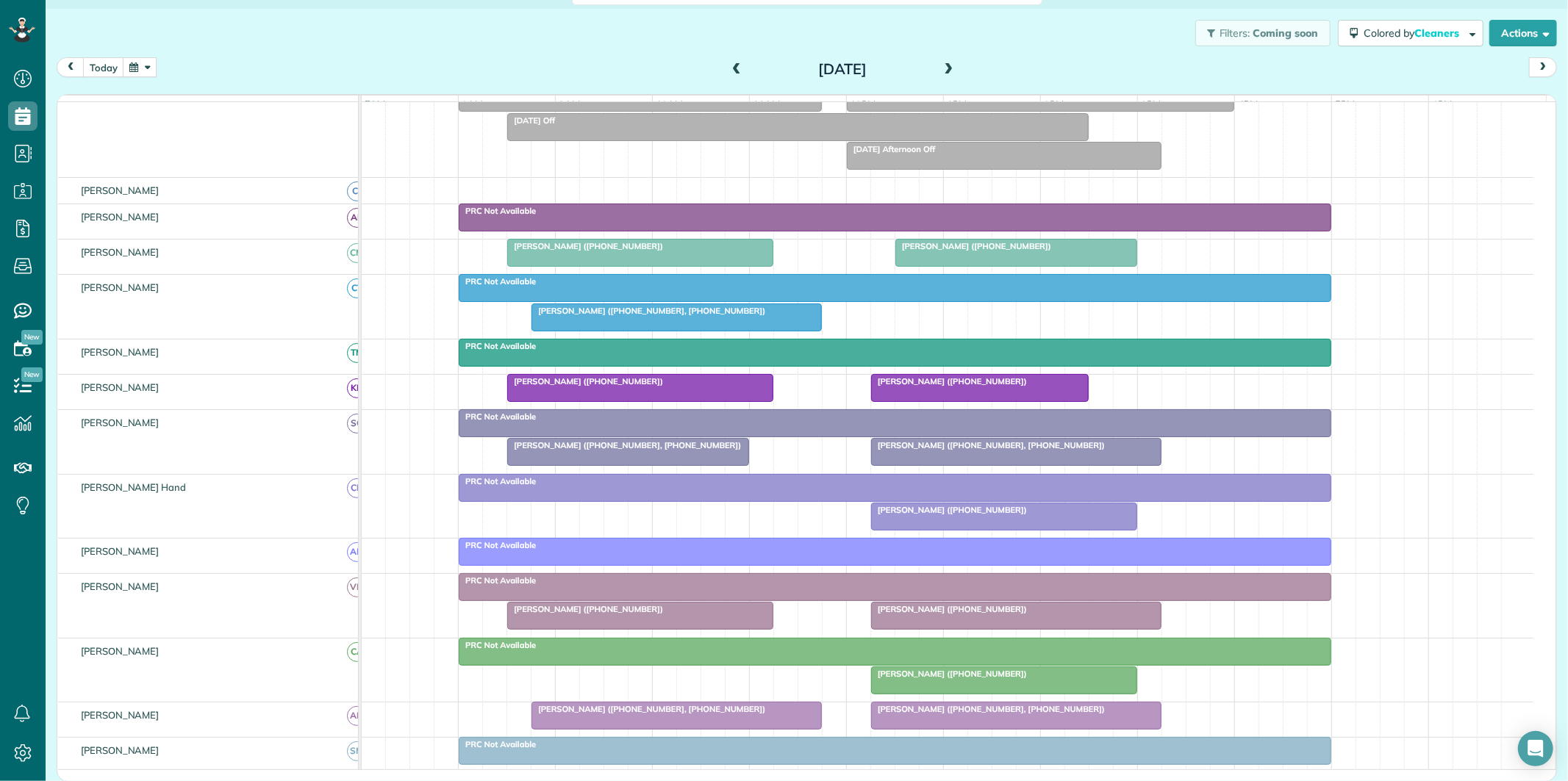
scroll to position [192, 0]
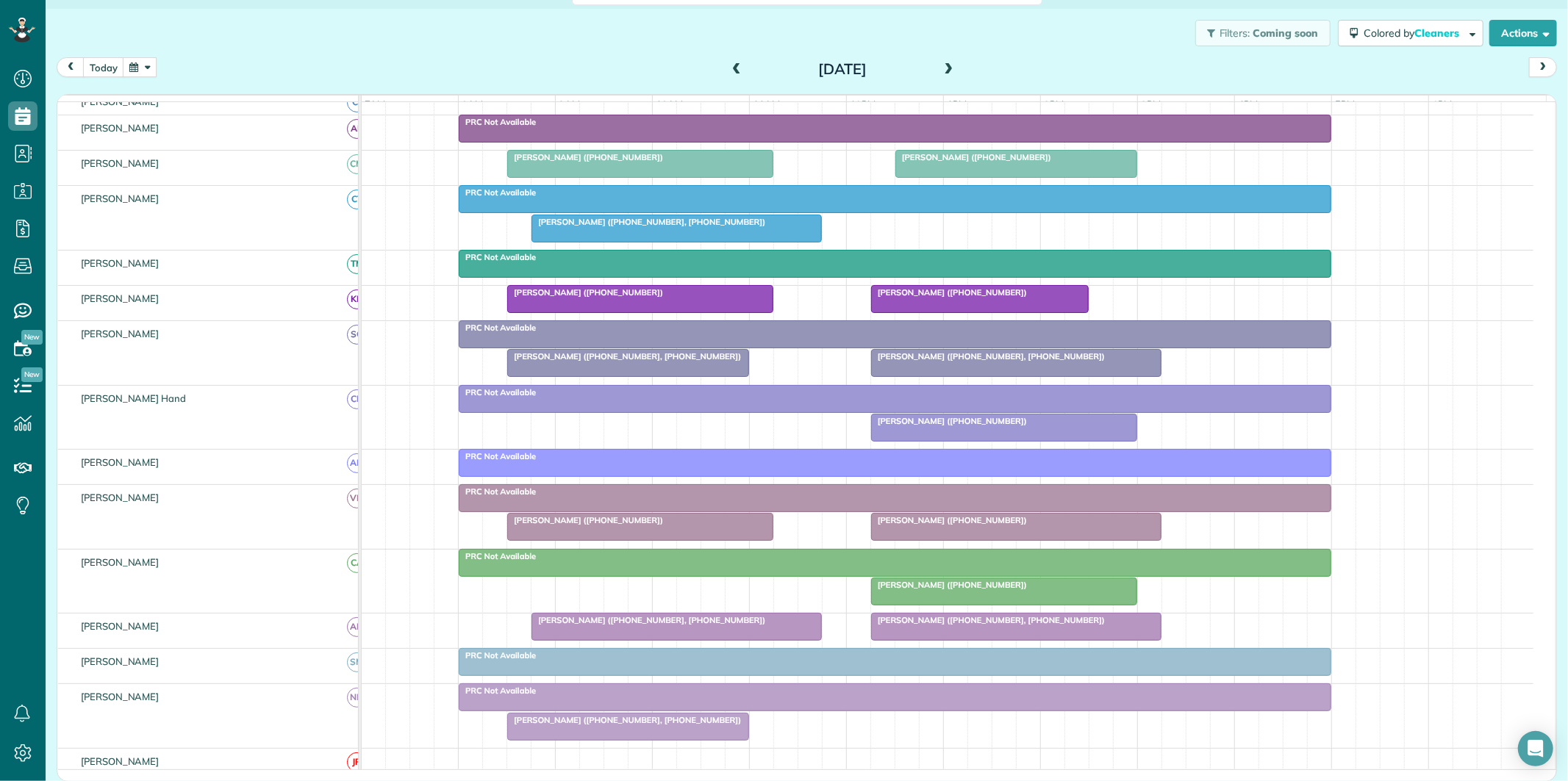
click at [944, 64] on span at bounding box center [948, 70] width 16 height 13
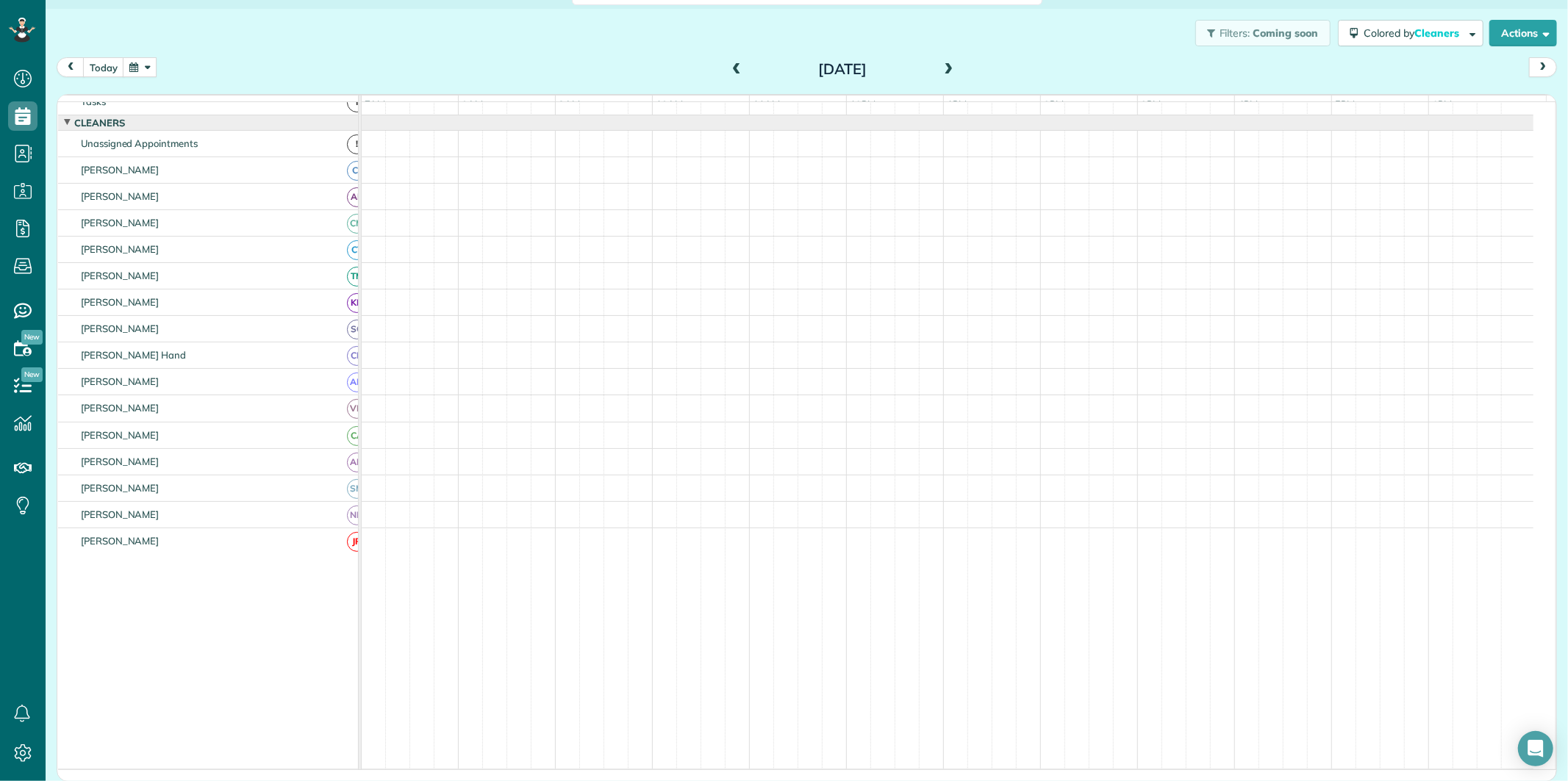
scroll to position [29, 0]
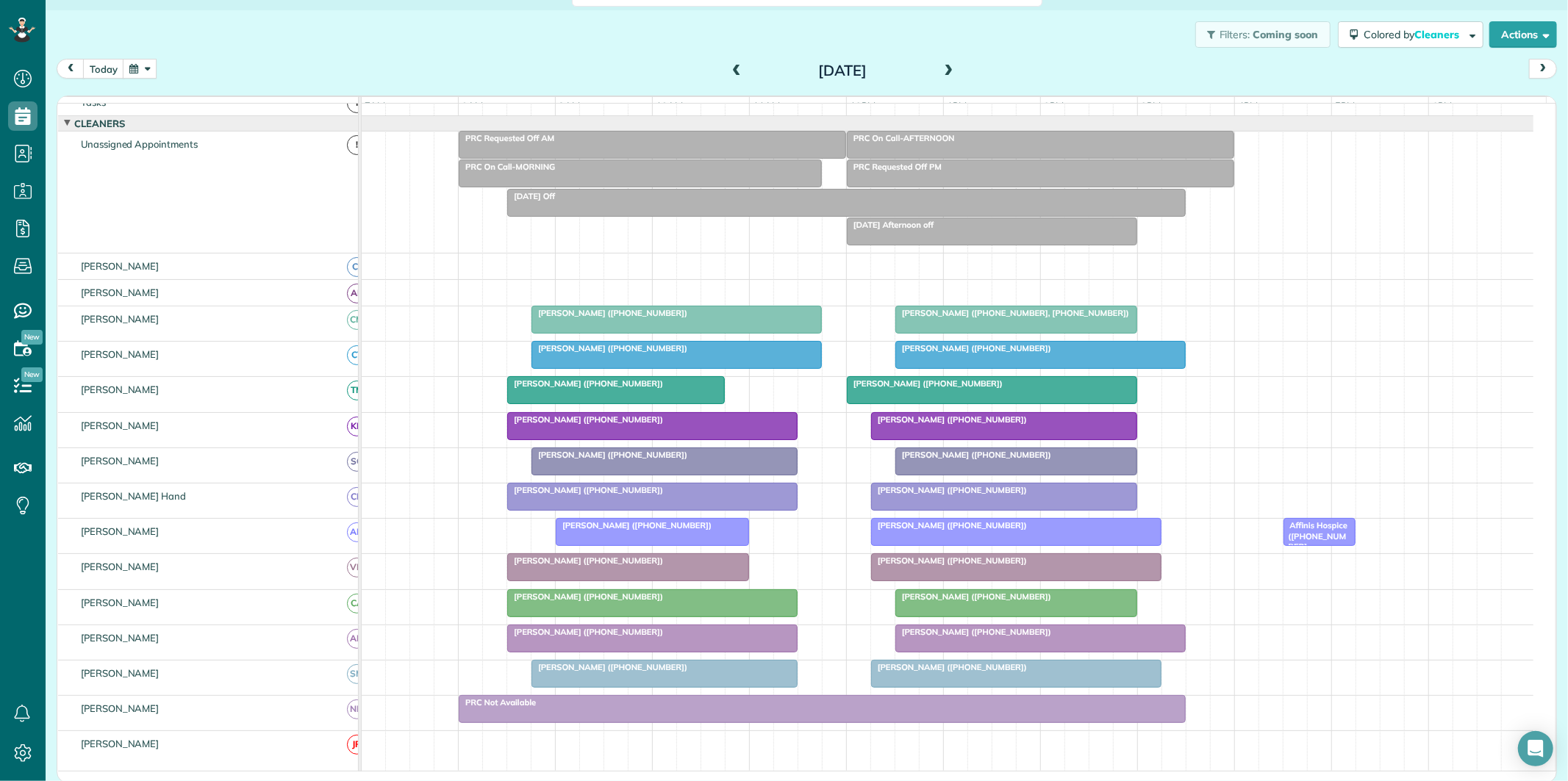
click at [941, 68] on span at bounding box center [948, 70] width 16 height 13
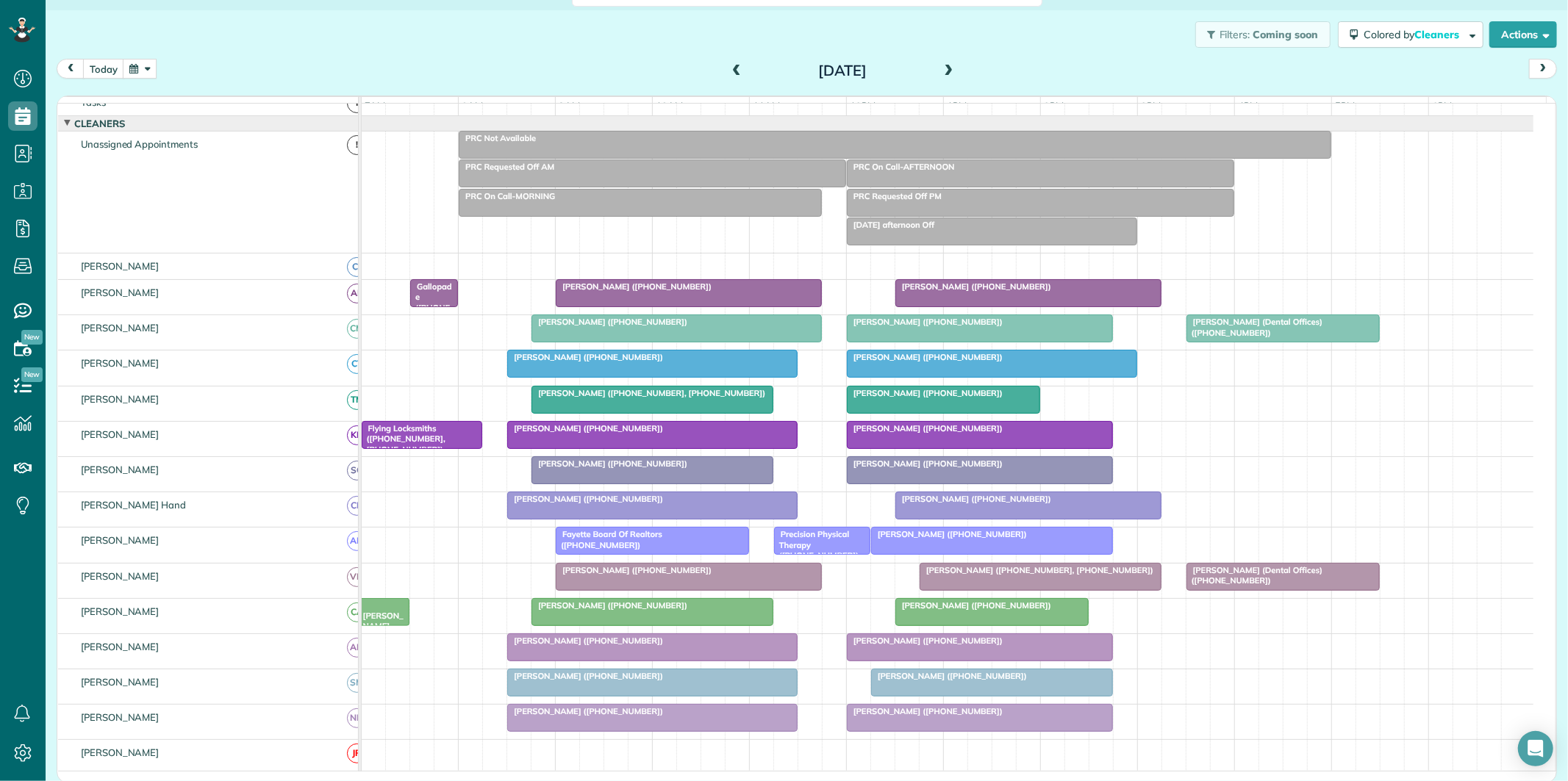
click at [942, 68] on span at bounding box center [948, 70] width 16 height 13
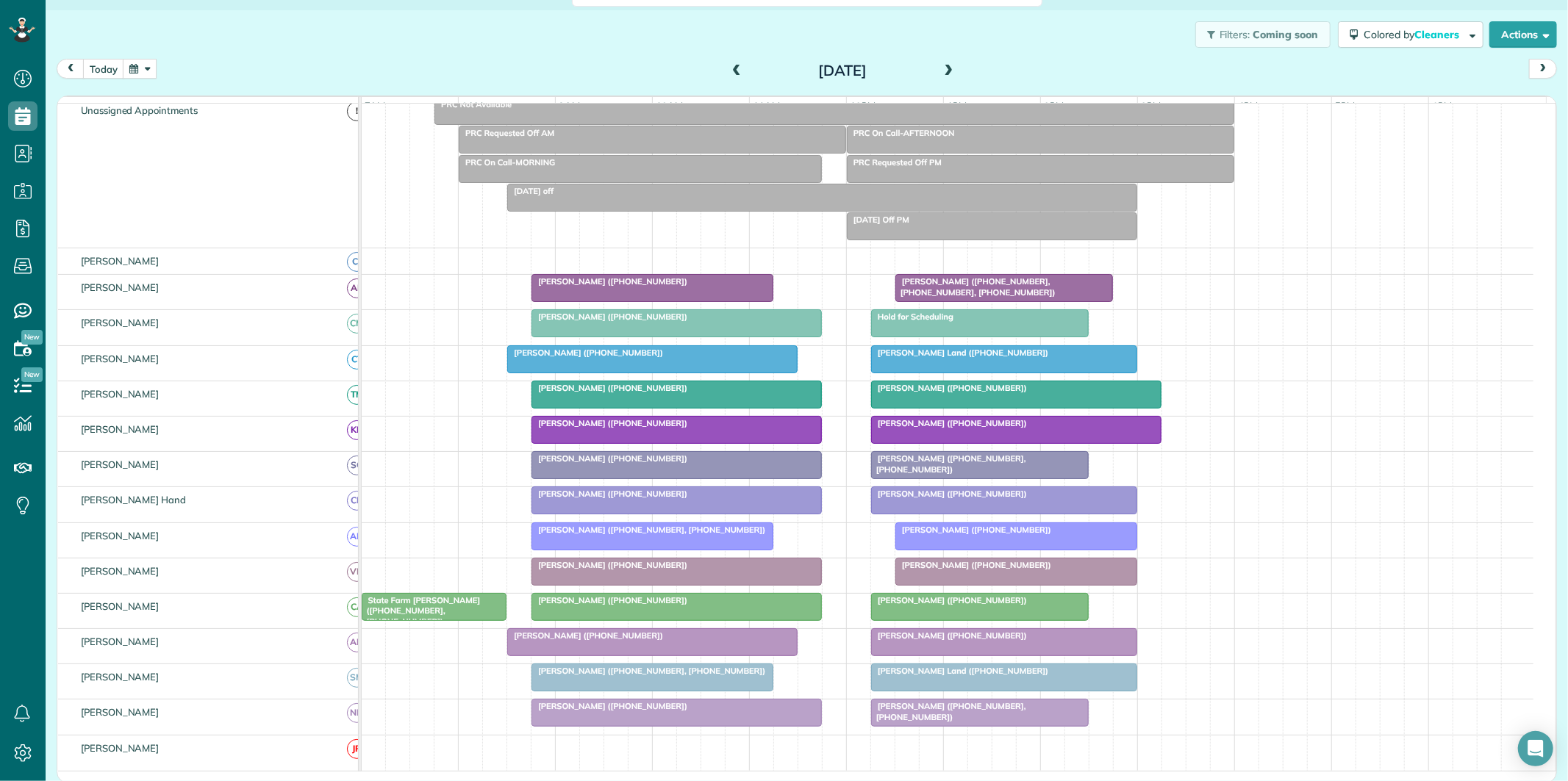
scroll to position [111, 0]
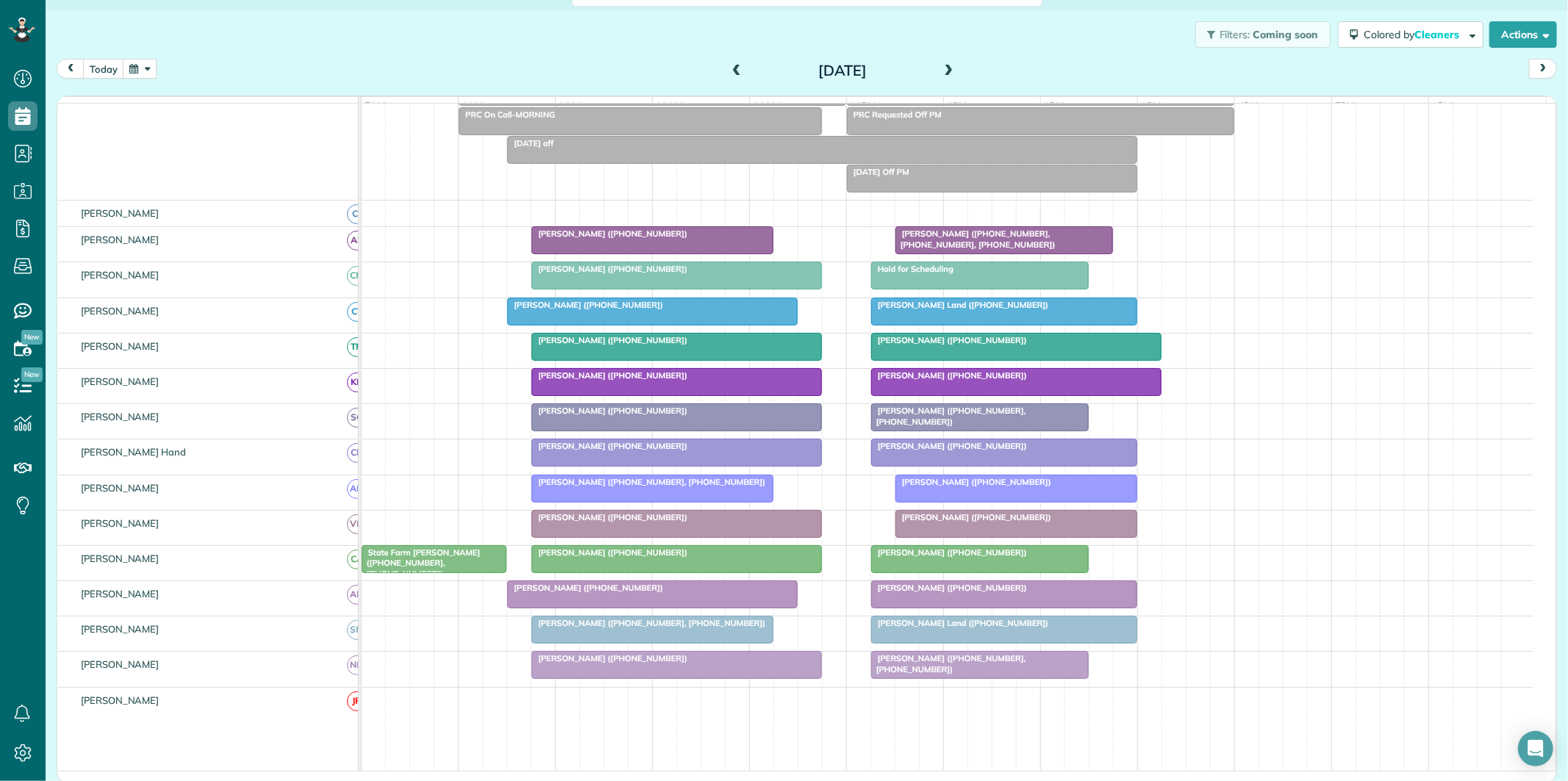
click at [948, 69] on span at bounding box center [948, 70] width 16 height 13
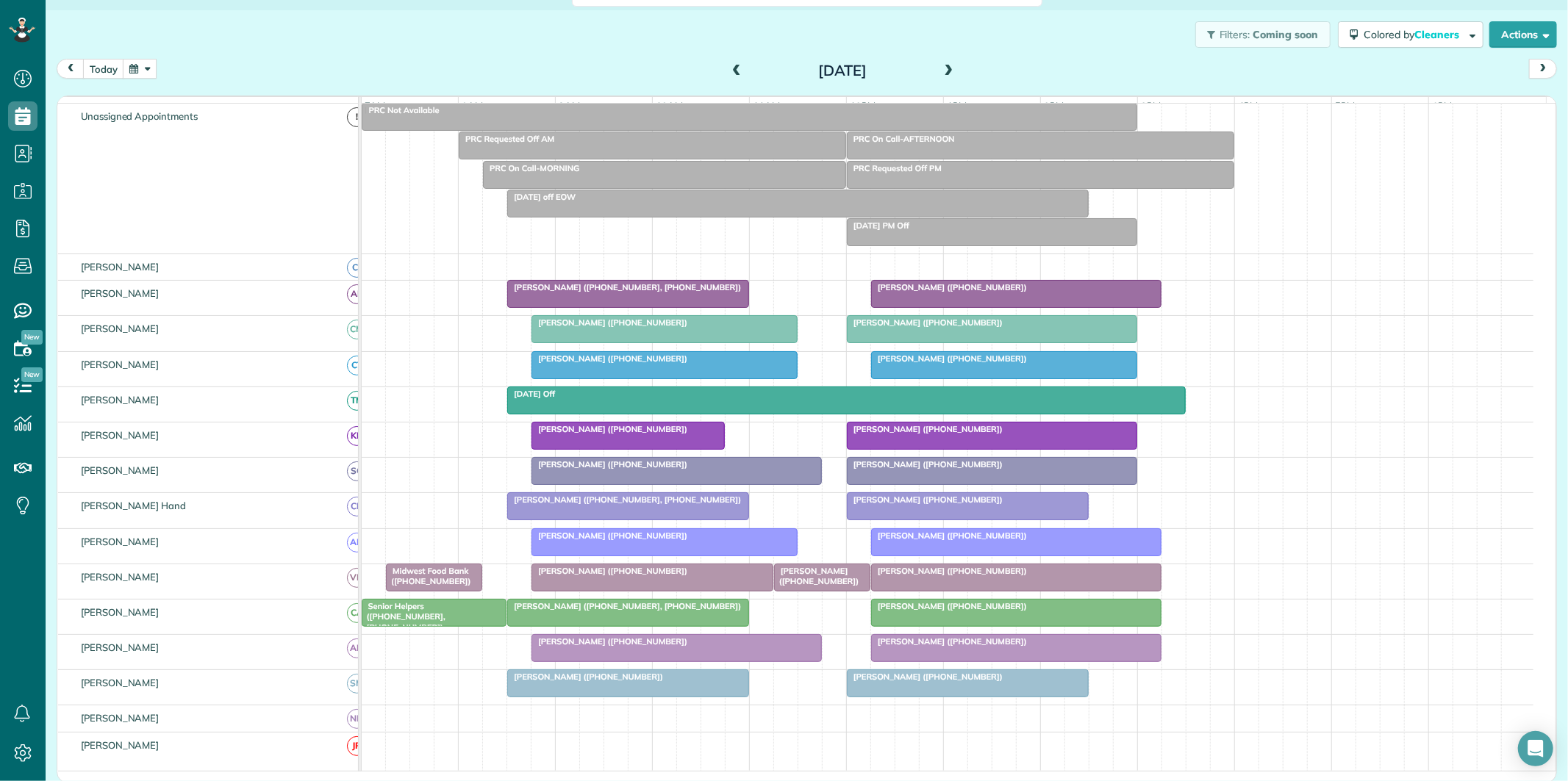
scroll to position [82, 0]
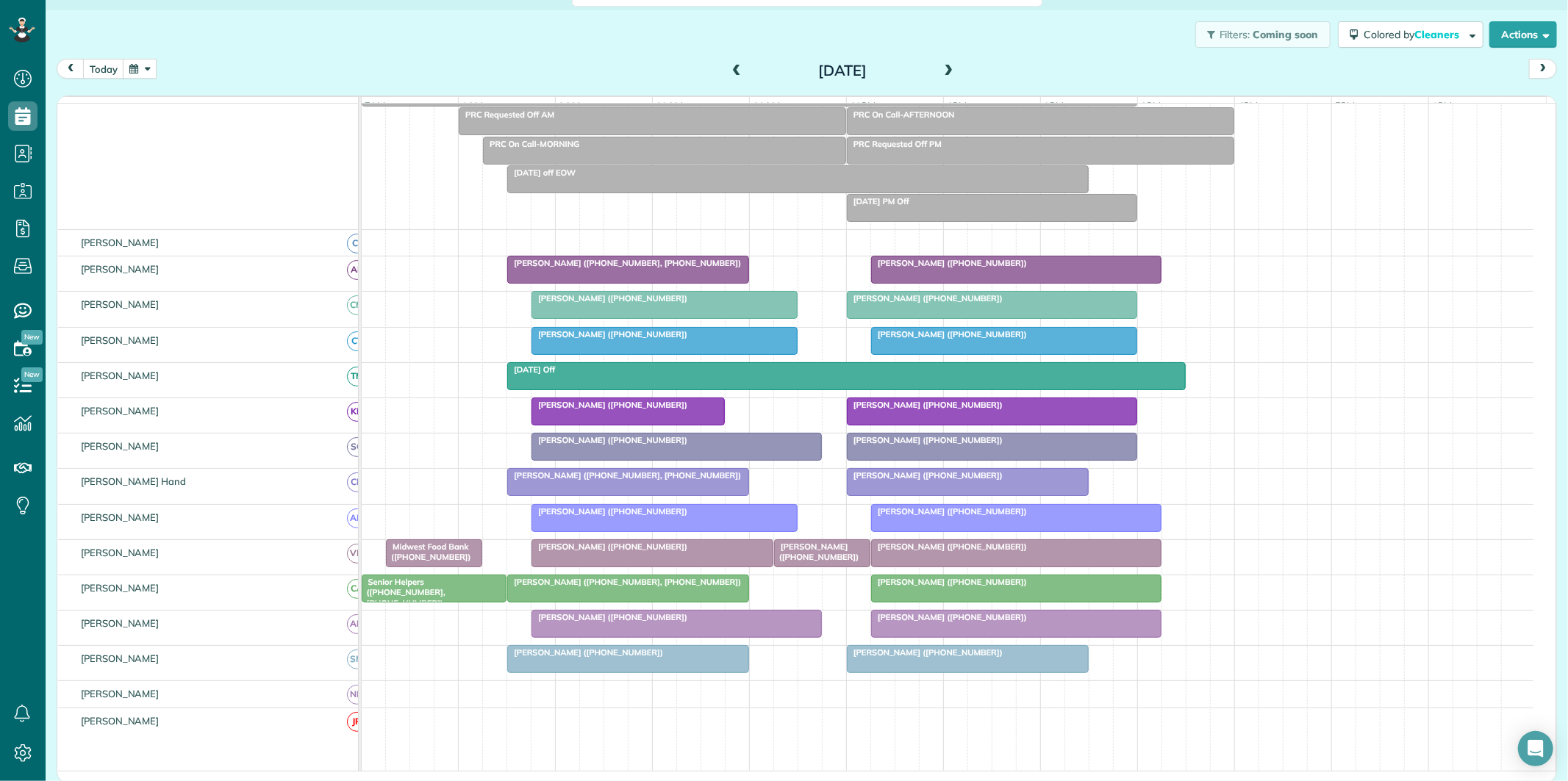
click at [945, 69] on span at bounding box center [948, 70] width 16 height 13
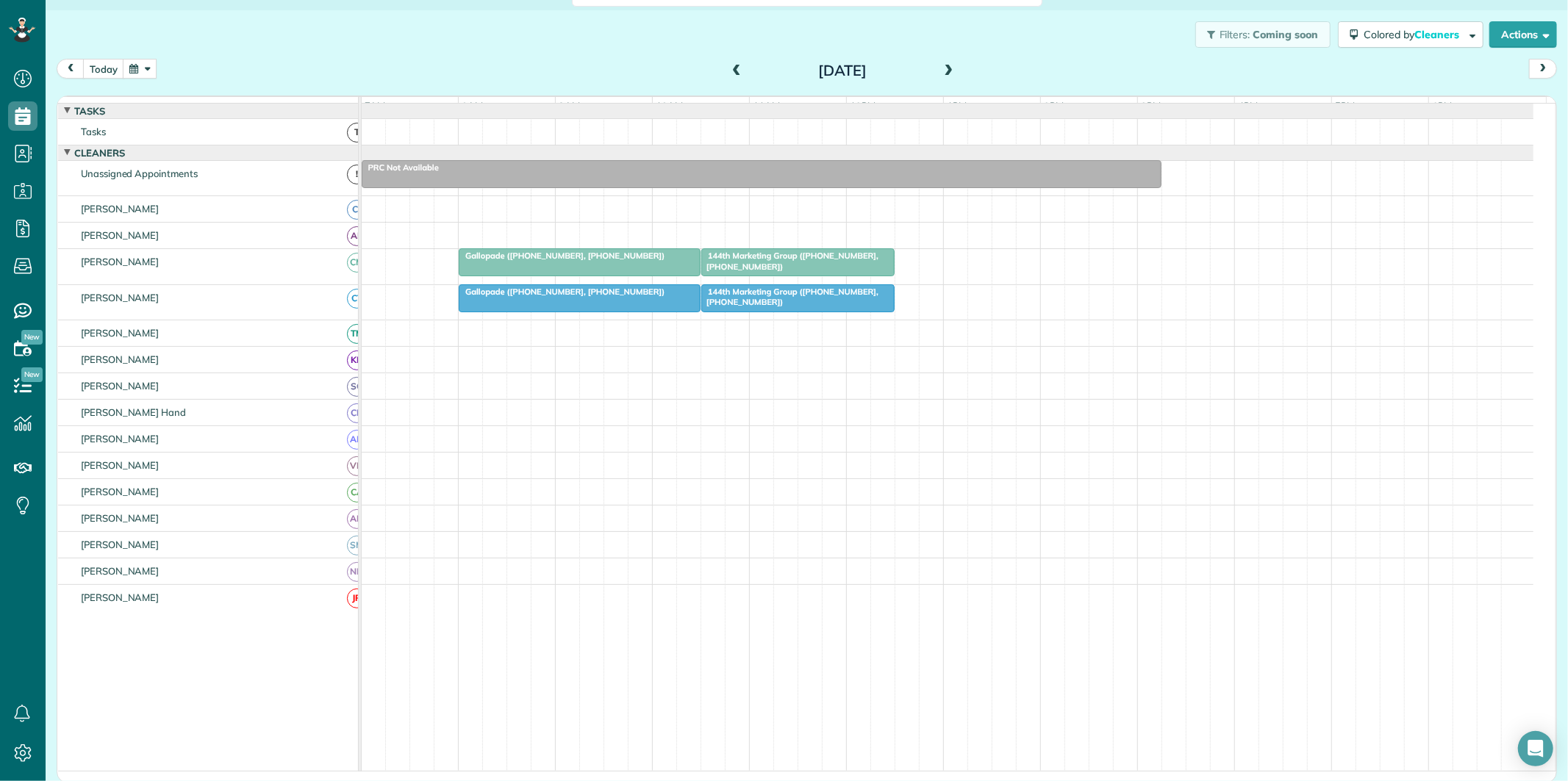
click at [945, 64] on span at bounding box center [948, 70] width 16 height 13
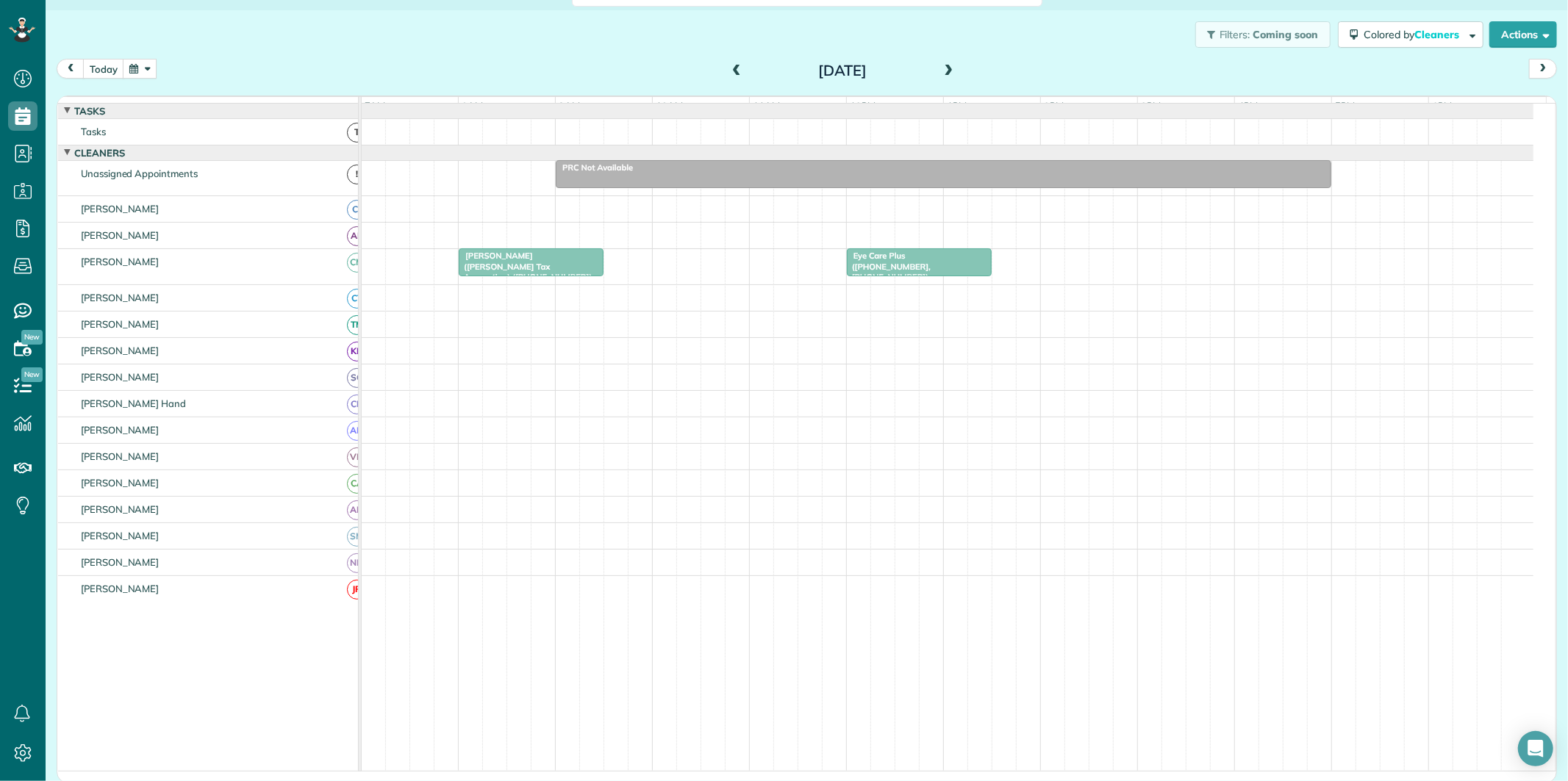
click at [945, 64] on span at bounding box center [948, 70] width 16 height 13
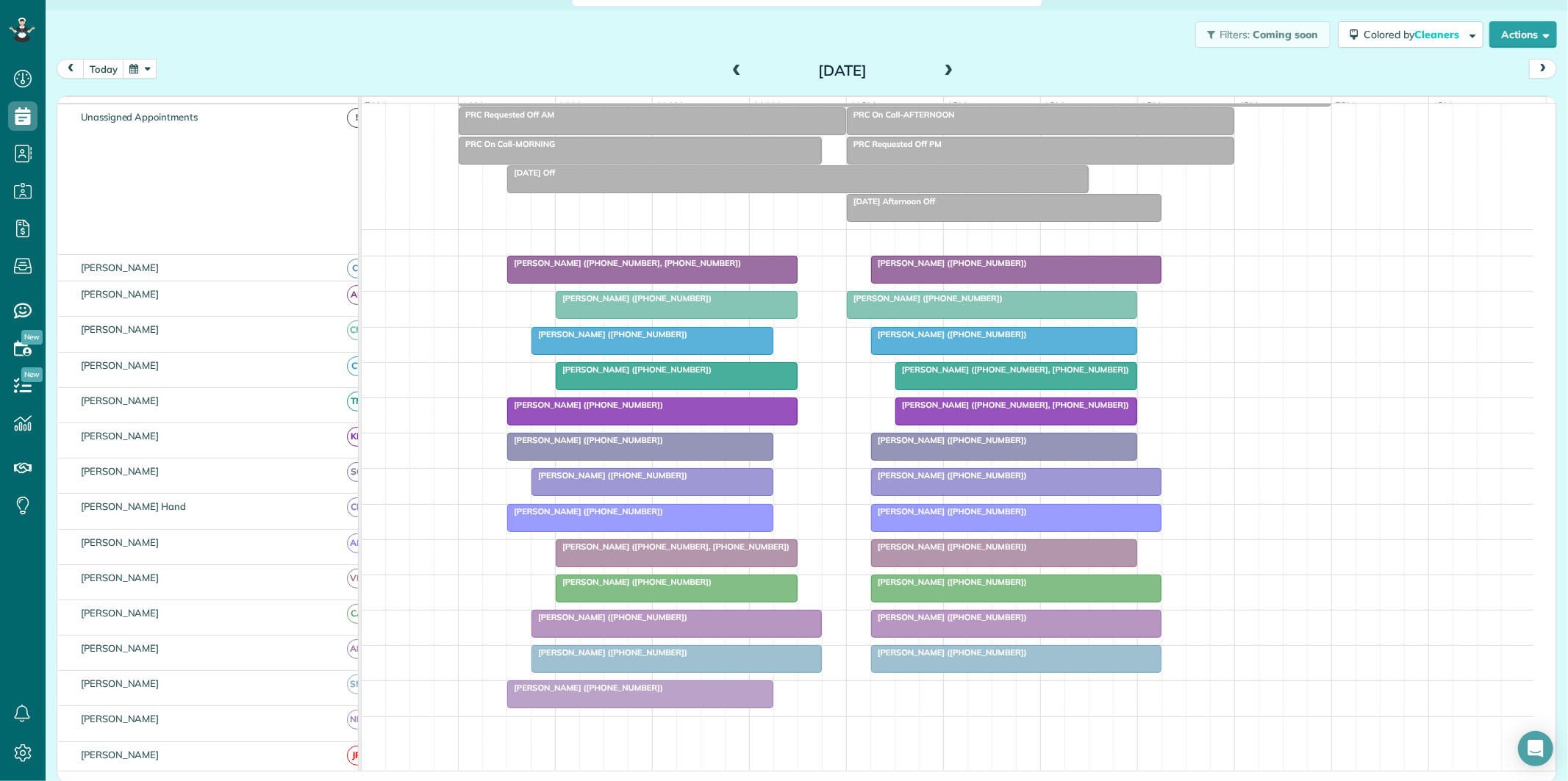
scroll to position [82, 0]
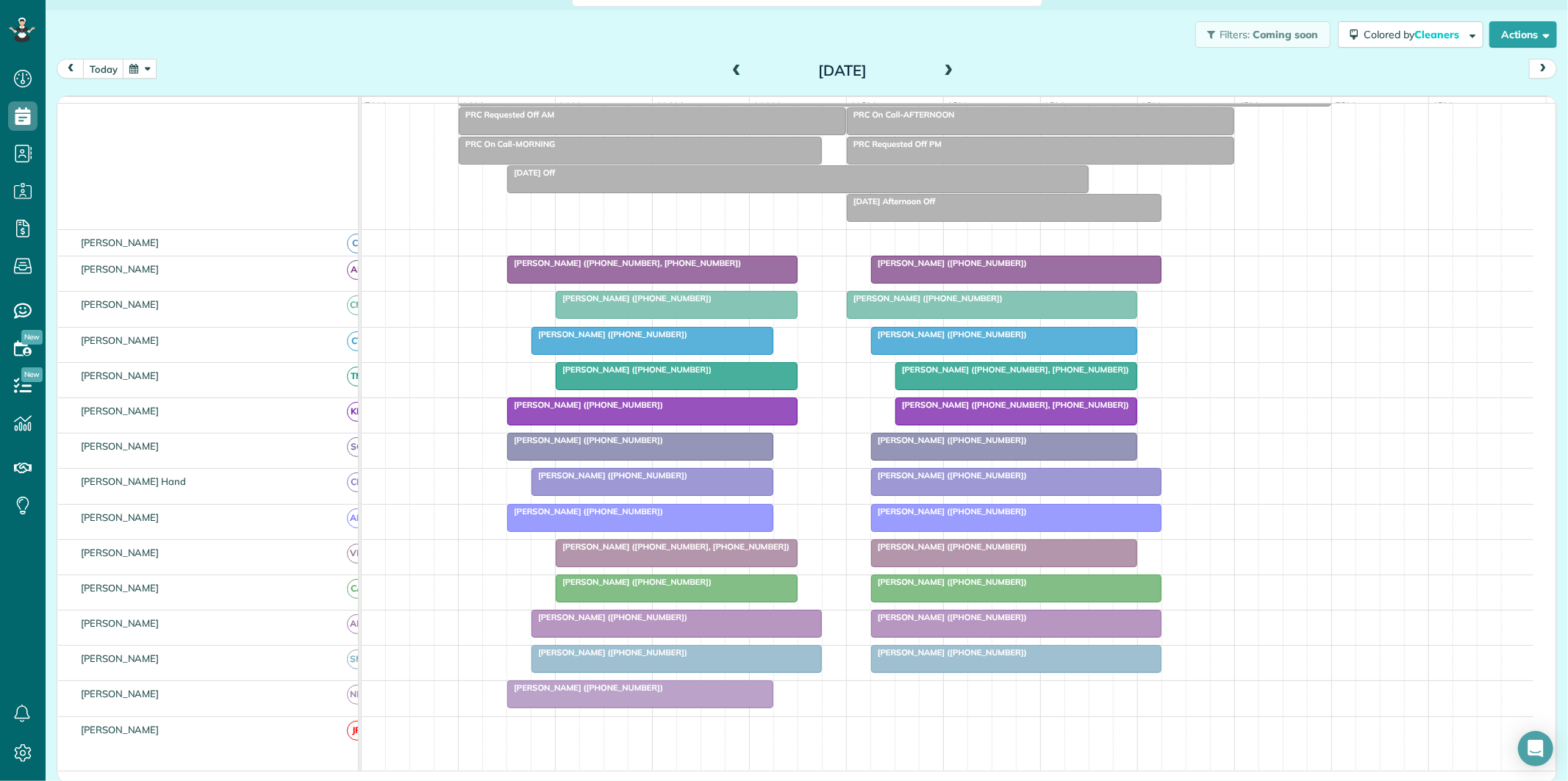
click at [945, 64] on span at bounding box center [948, 70] width 16 height 13
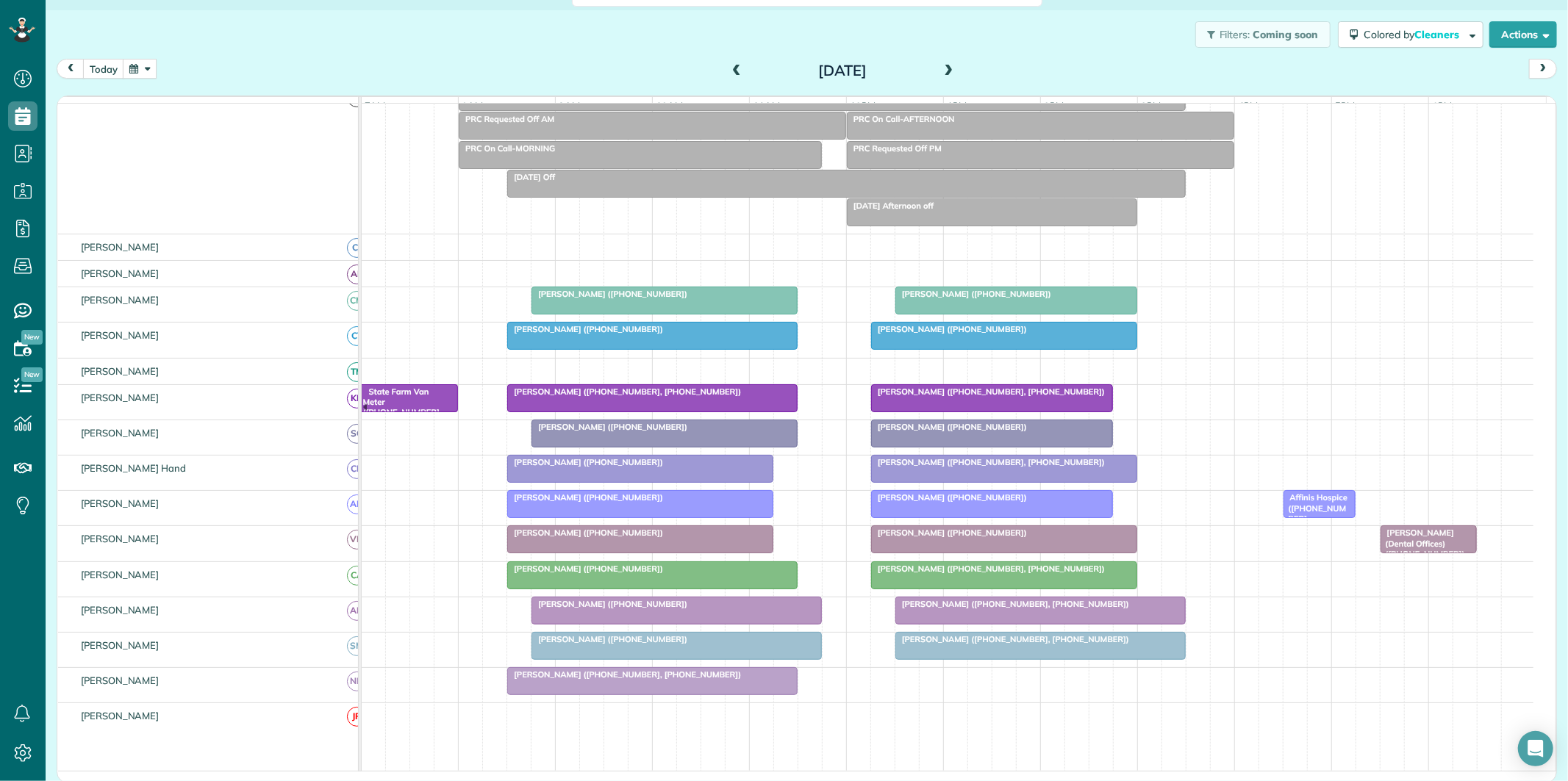
scroll to position [163, 0]
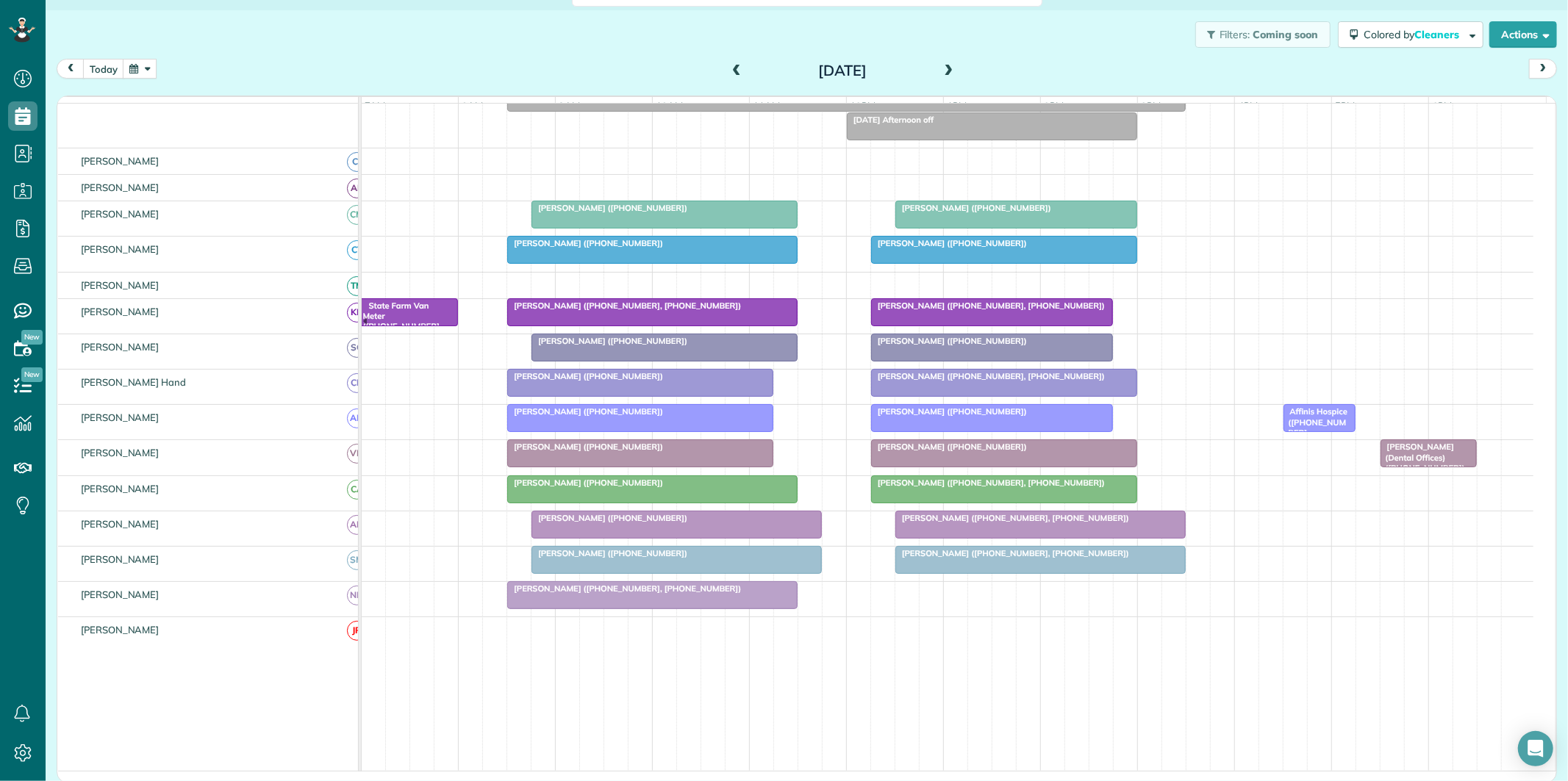
click at [945, 64] on span at bounding box center [948, 70] width 16 height 13
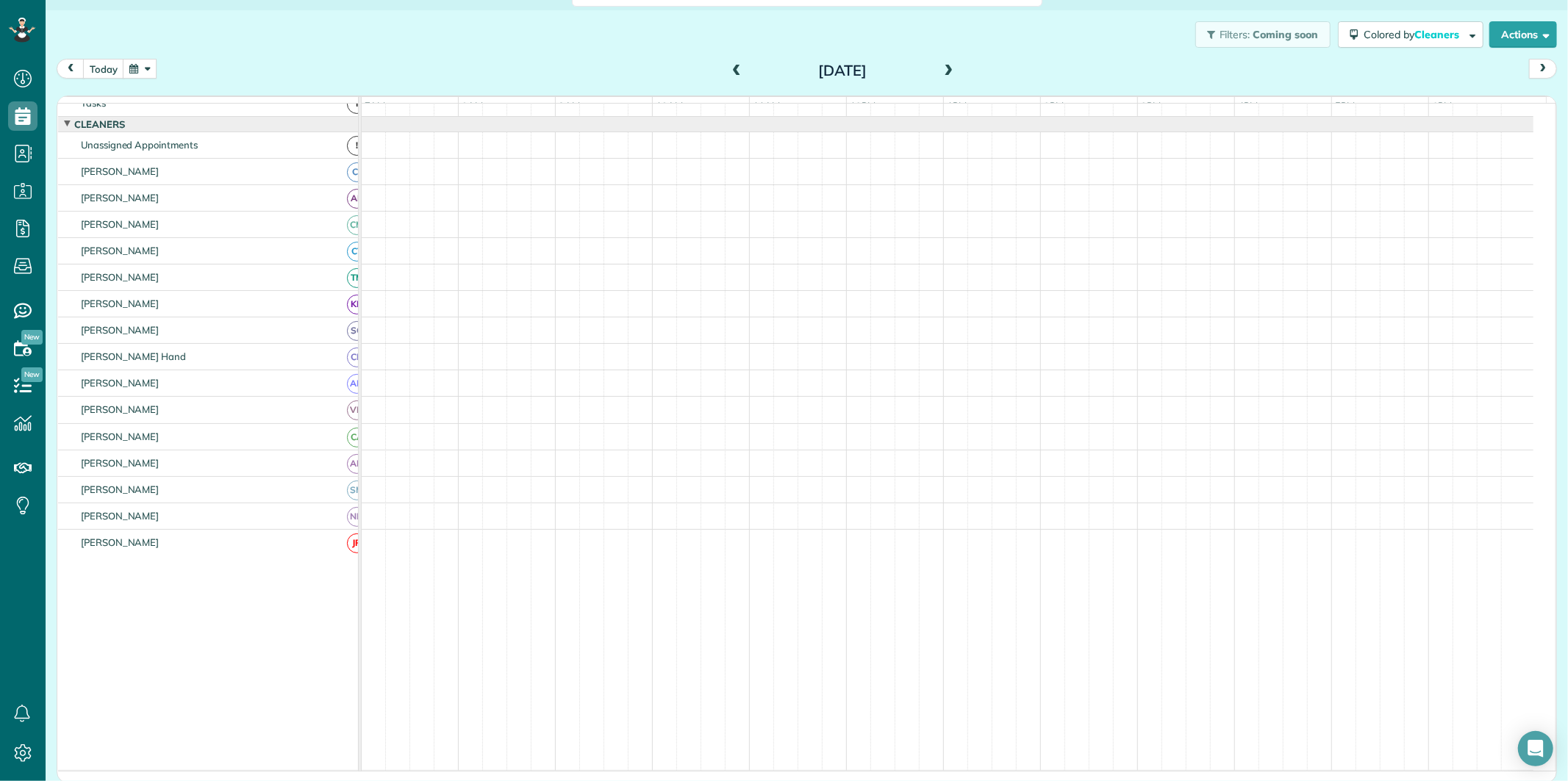
scroll to position [29, 0]
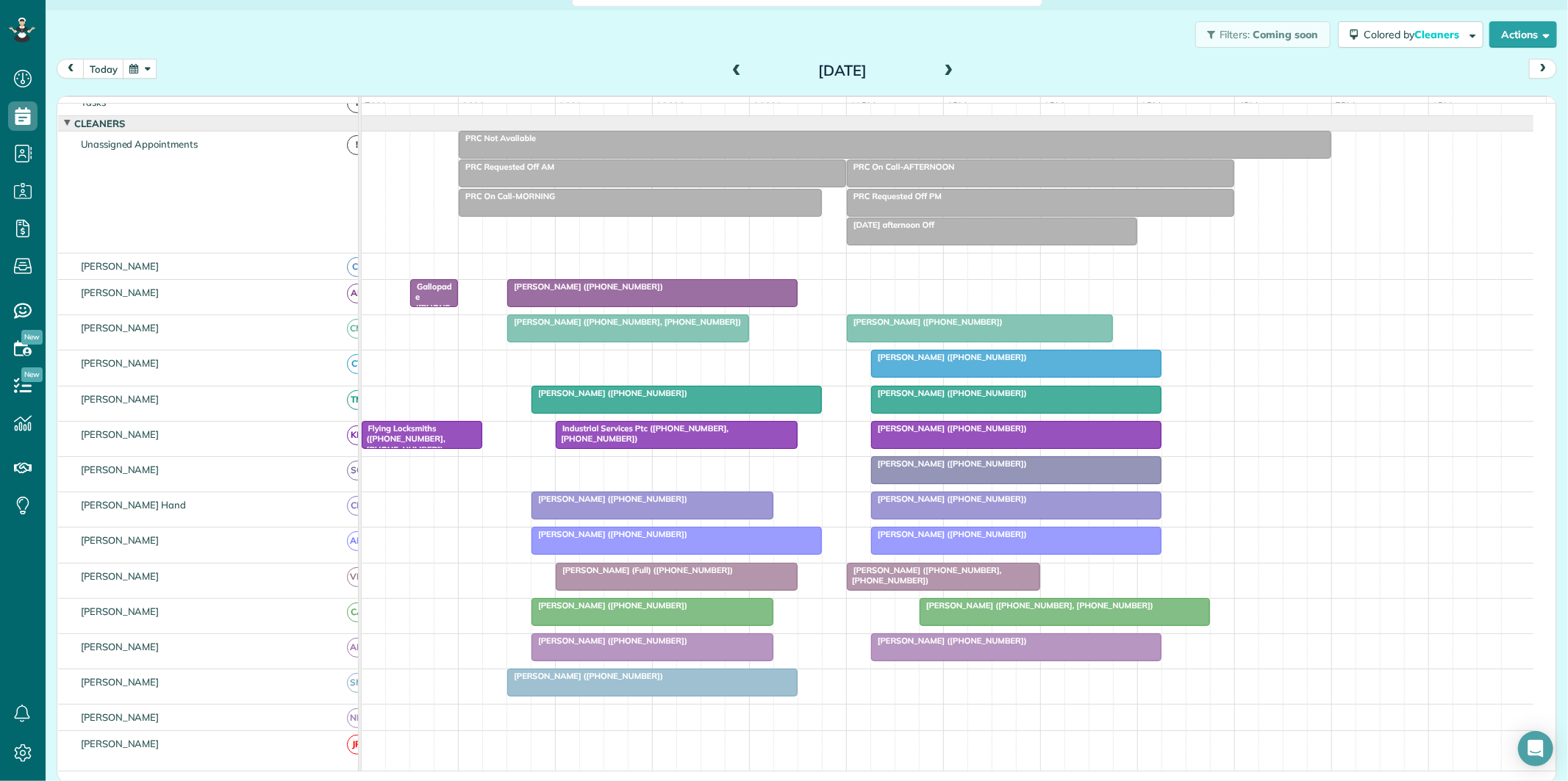
click at [942, 69] on span at bounding box center [948, 70] width 16 height 13
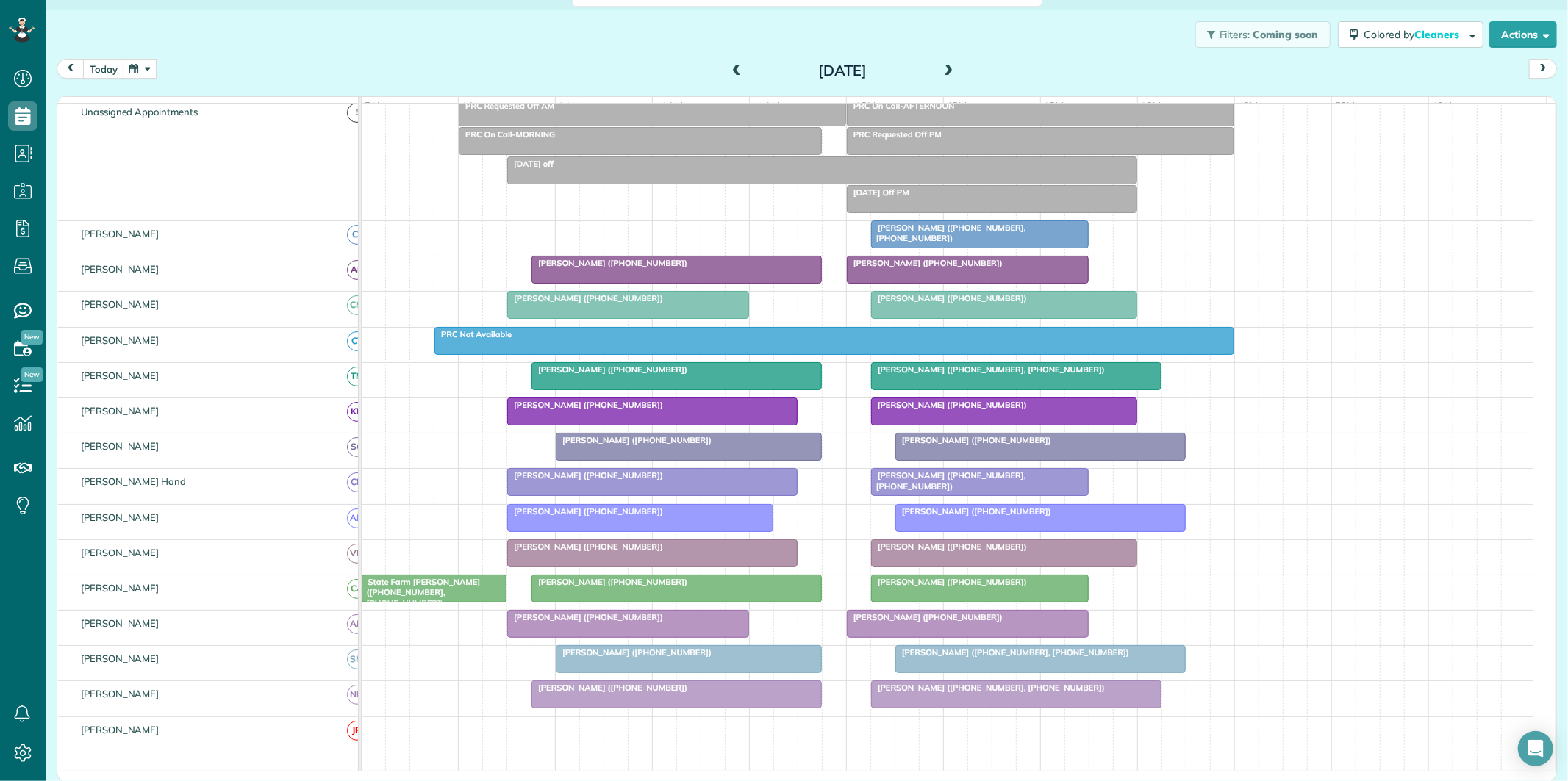
scroll to position [111, 0]
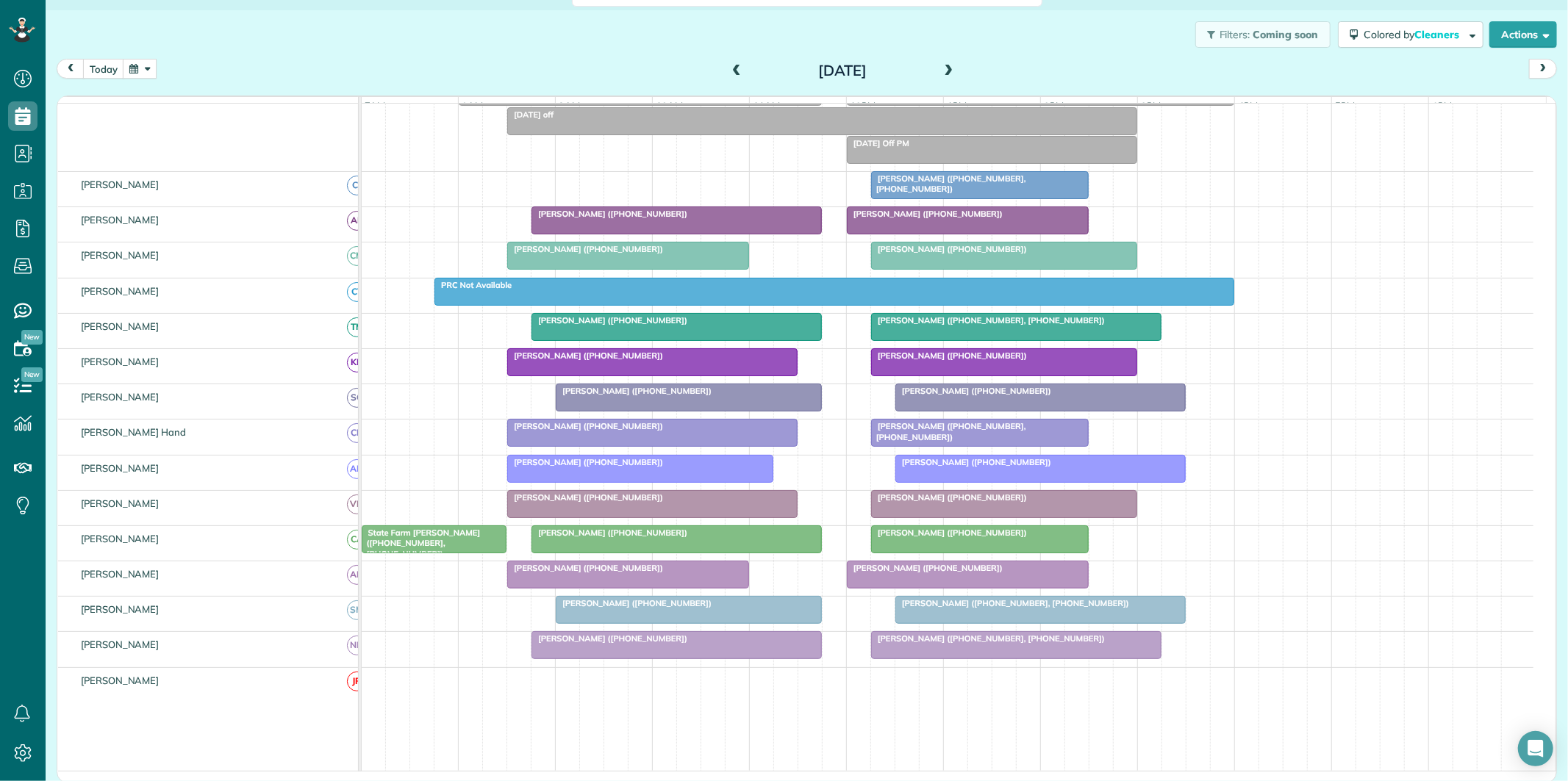
click at [943, 66] on span at bounding box center [948, 70] width 16 height 13
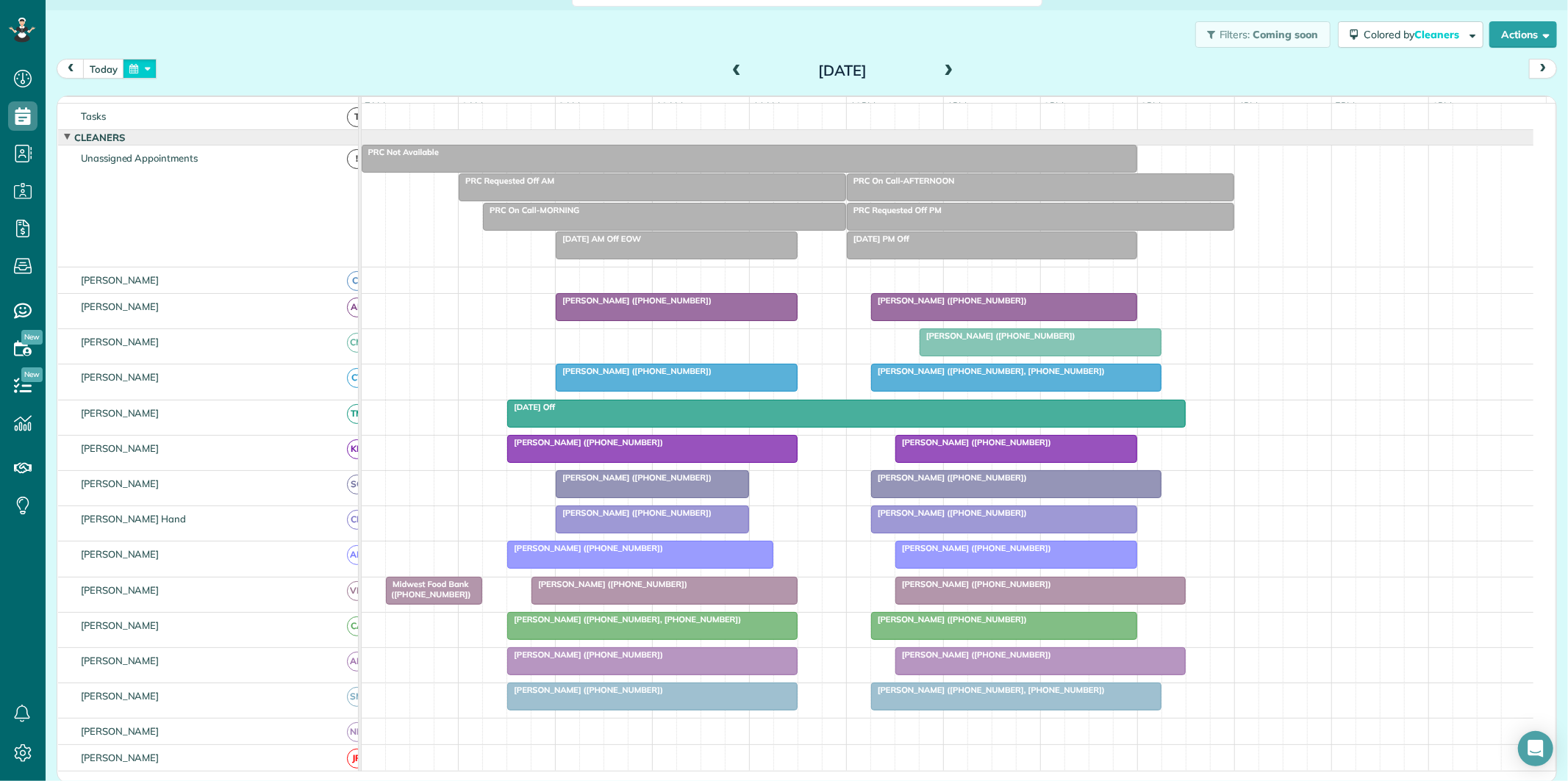
click at [141, 74] on button "button" at bounding box center [139, 69] width 33 height 20
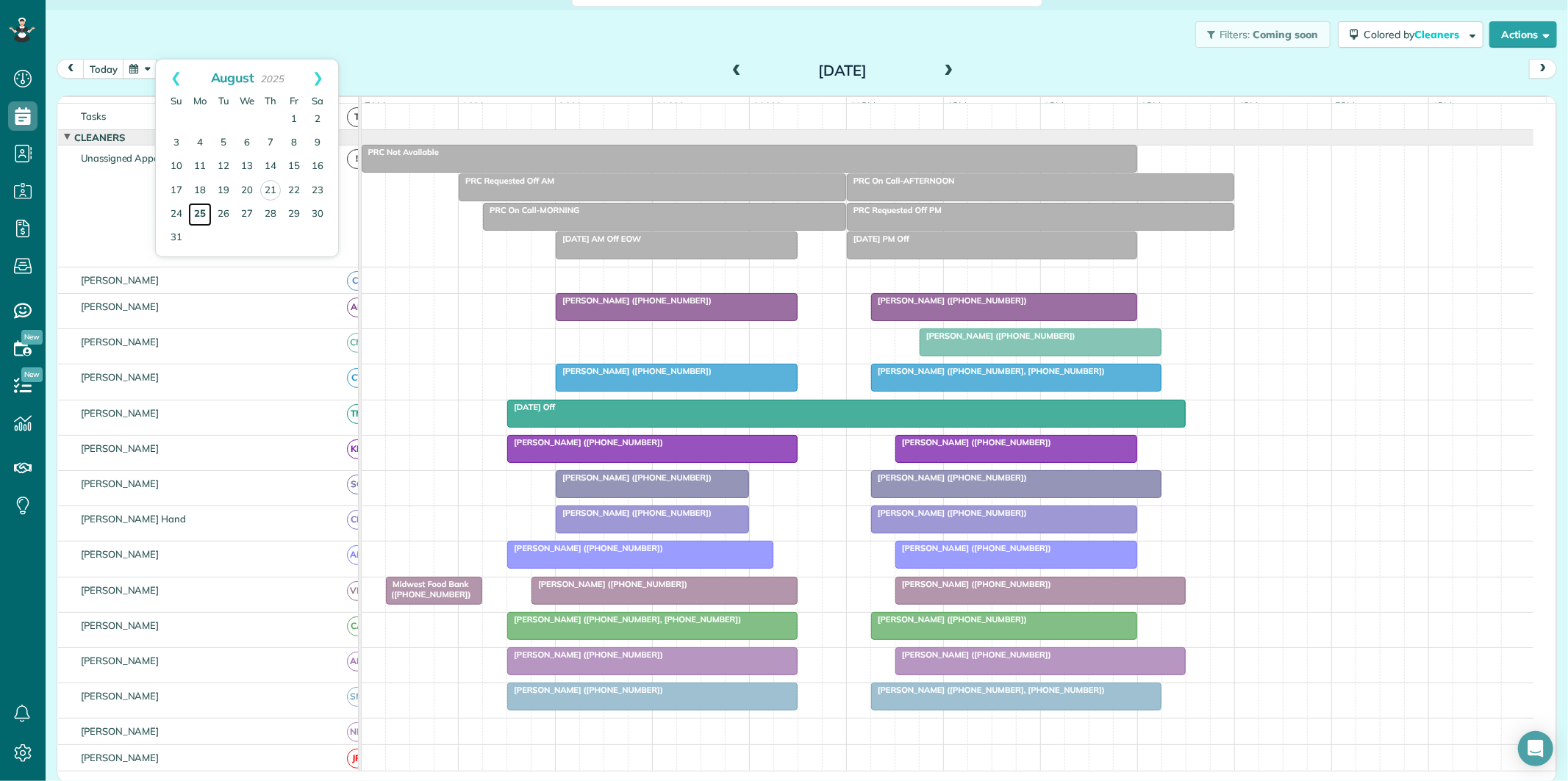
click at [197, 215] on link "25" at bounding box center [199, 214] width 23 height 23
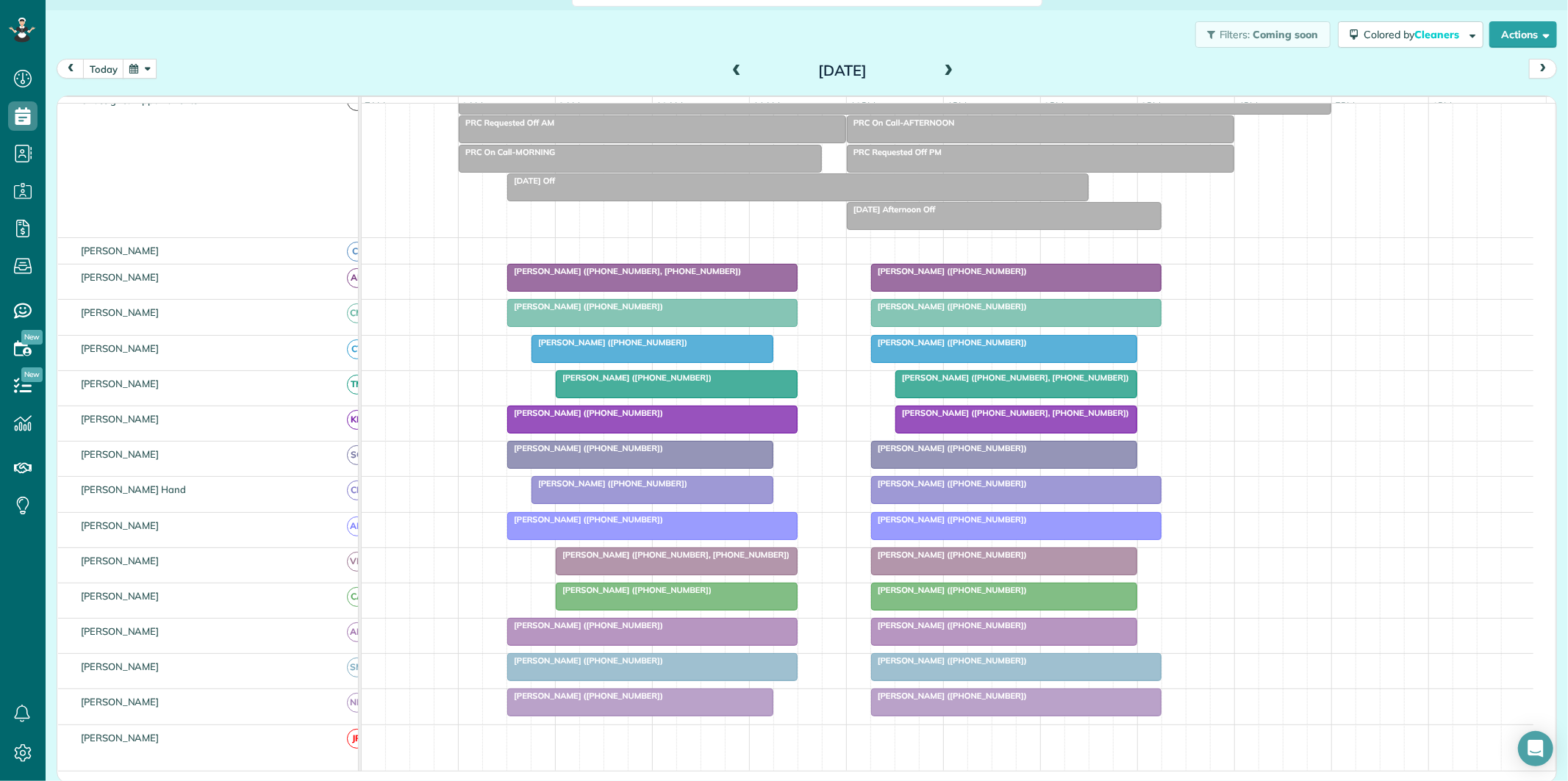
scroll to position [97, 0]
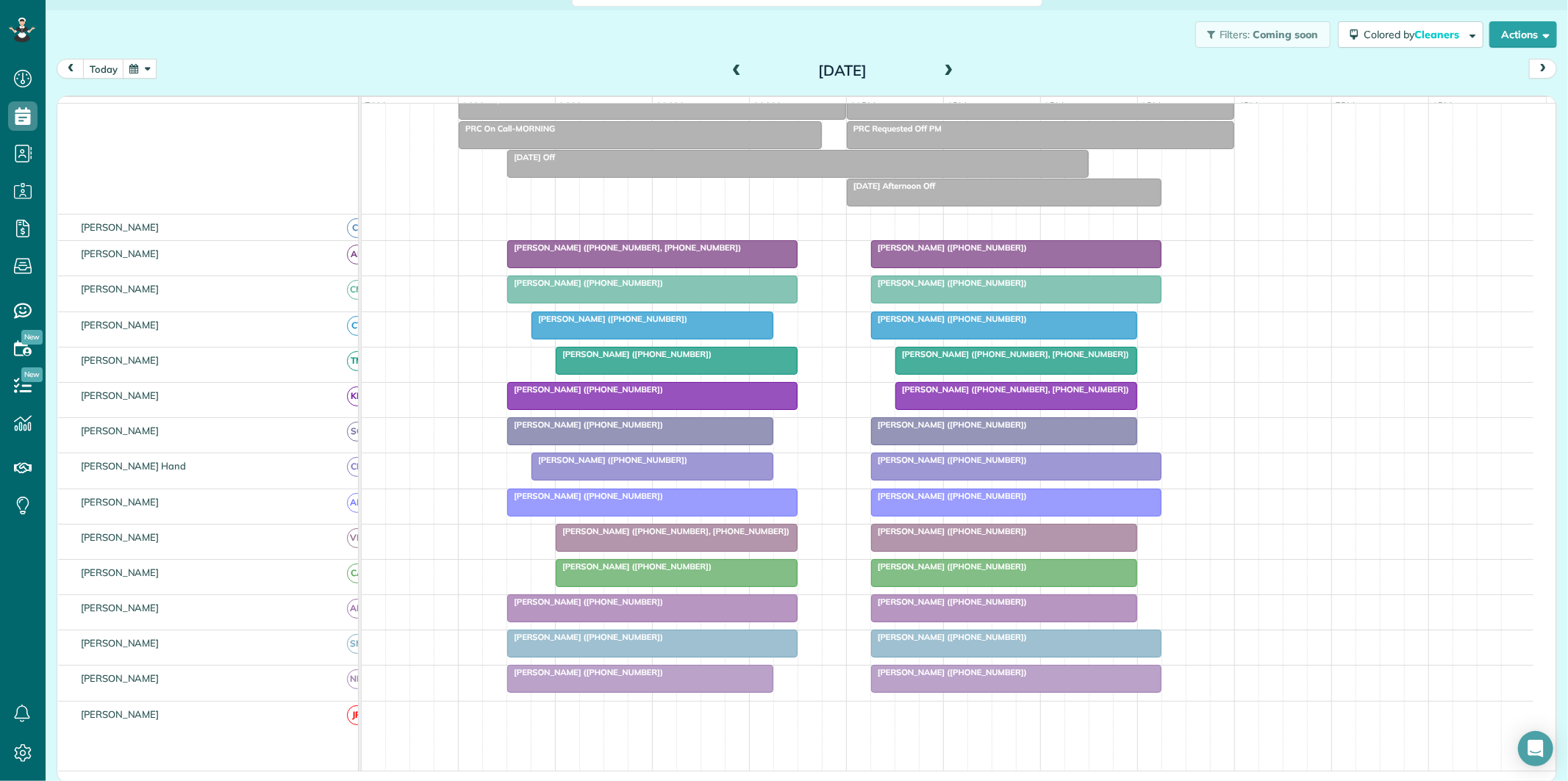
click at [941, 69] on span at bounding box center [948, 70] width 16 height 13
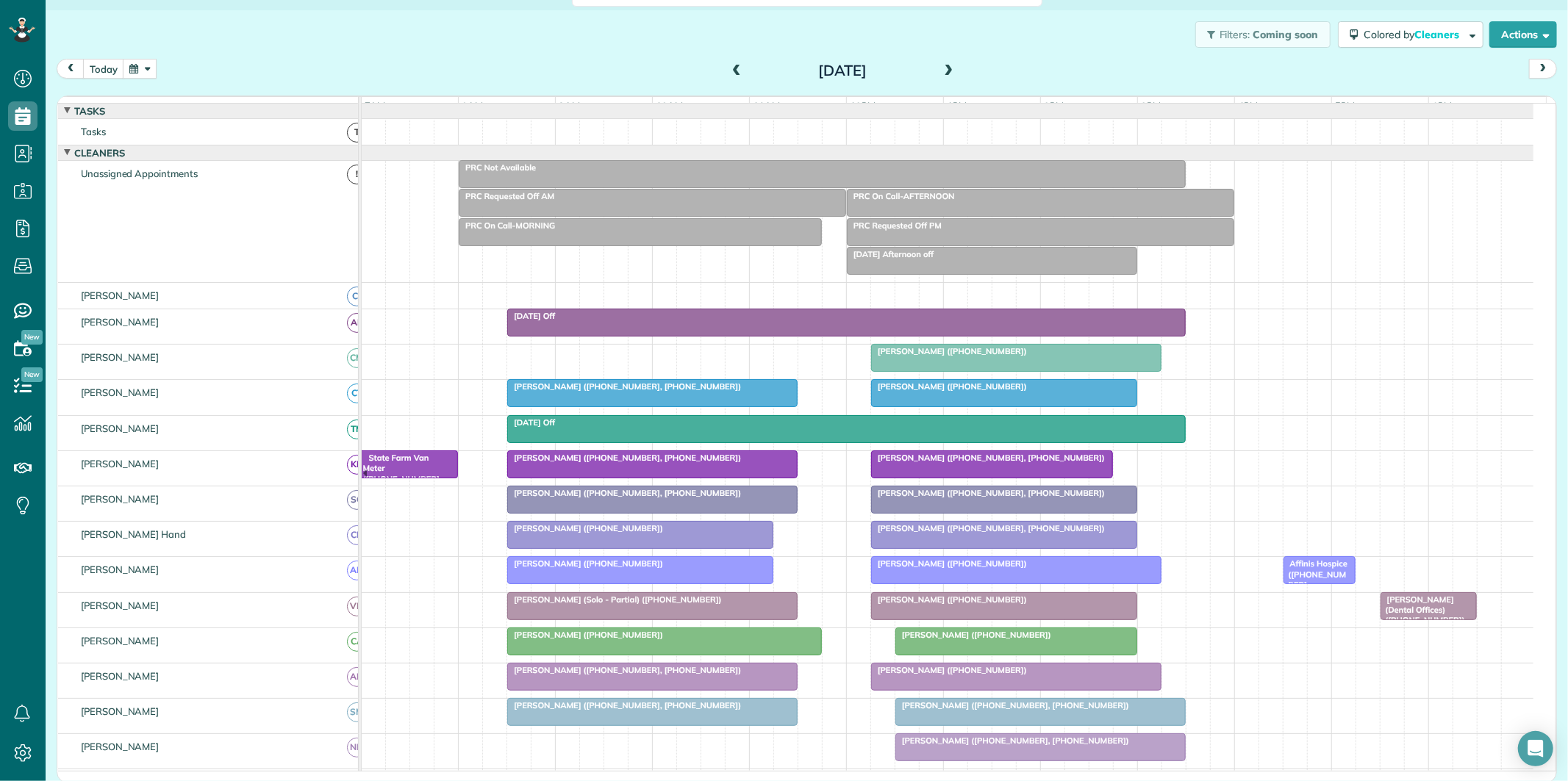
scroll to position [82, 0]
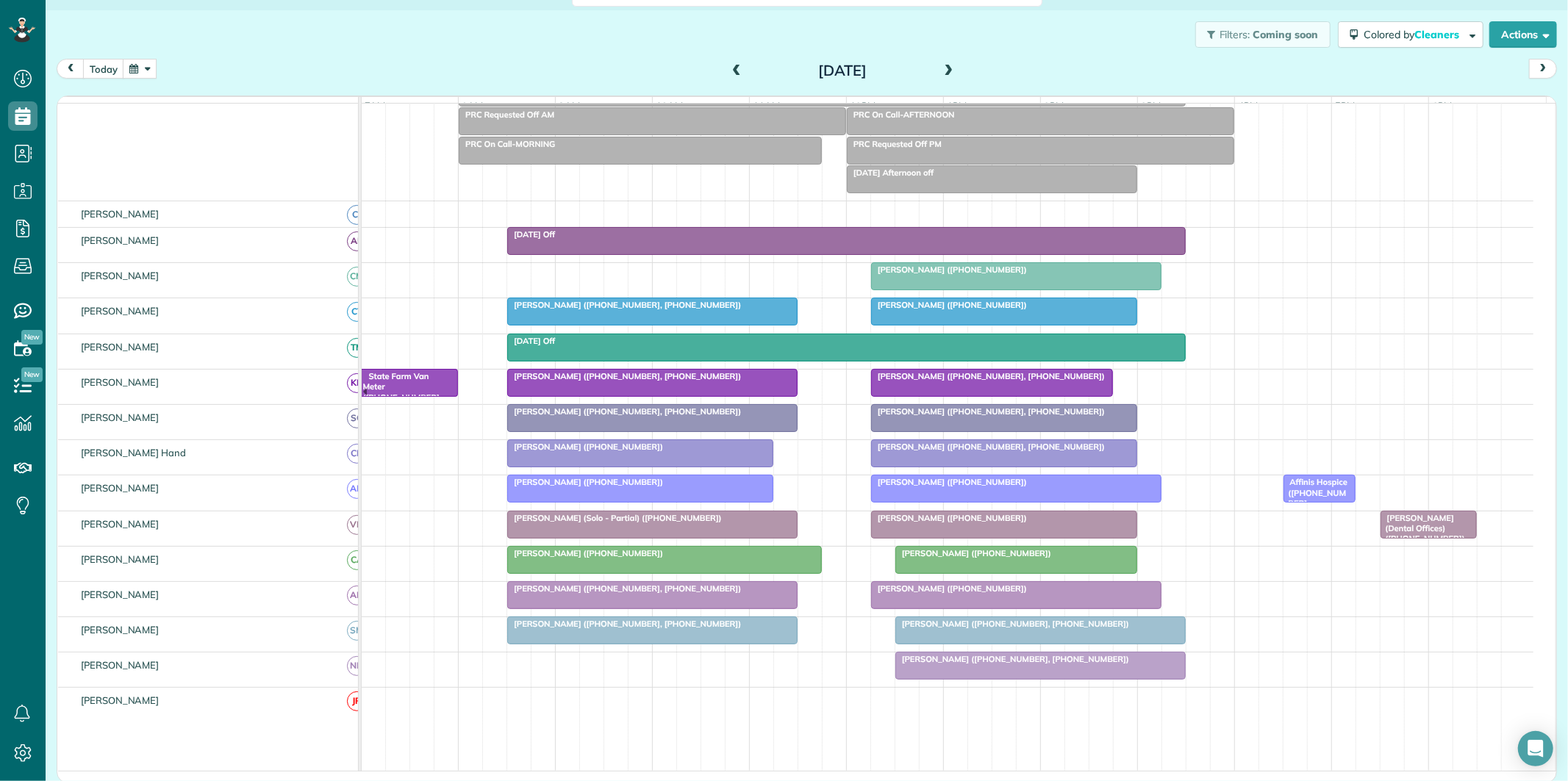
click at [941, 64] on span at bounding box center [948, 70] width 16 height 13
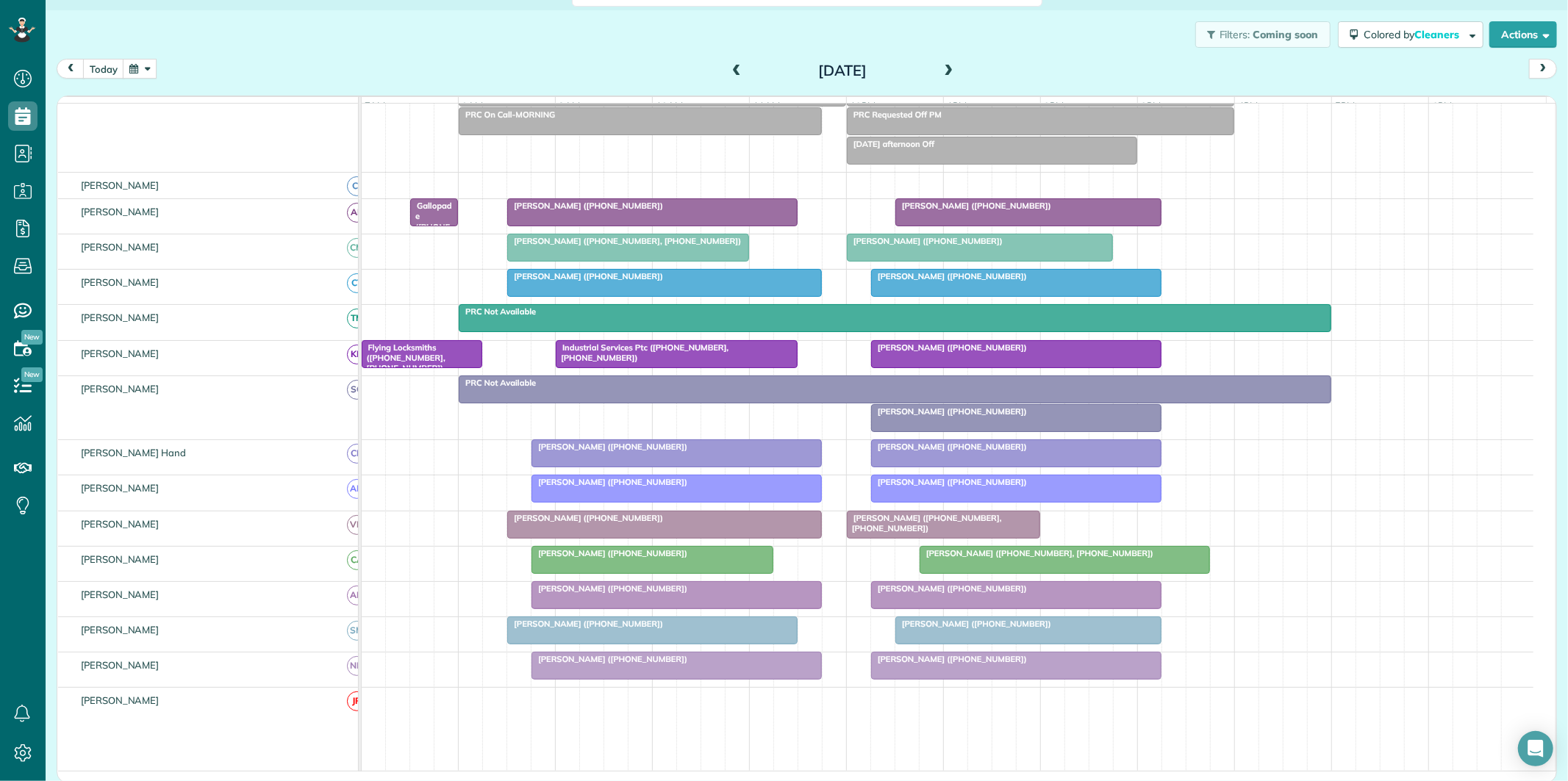
click at [733, 69] on span at bounding box center [736, 70] width 16 height 13
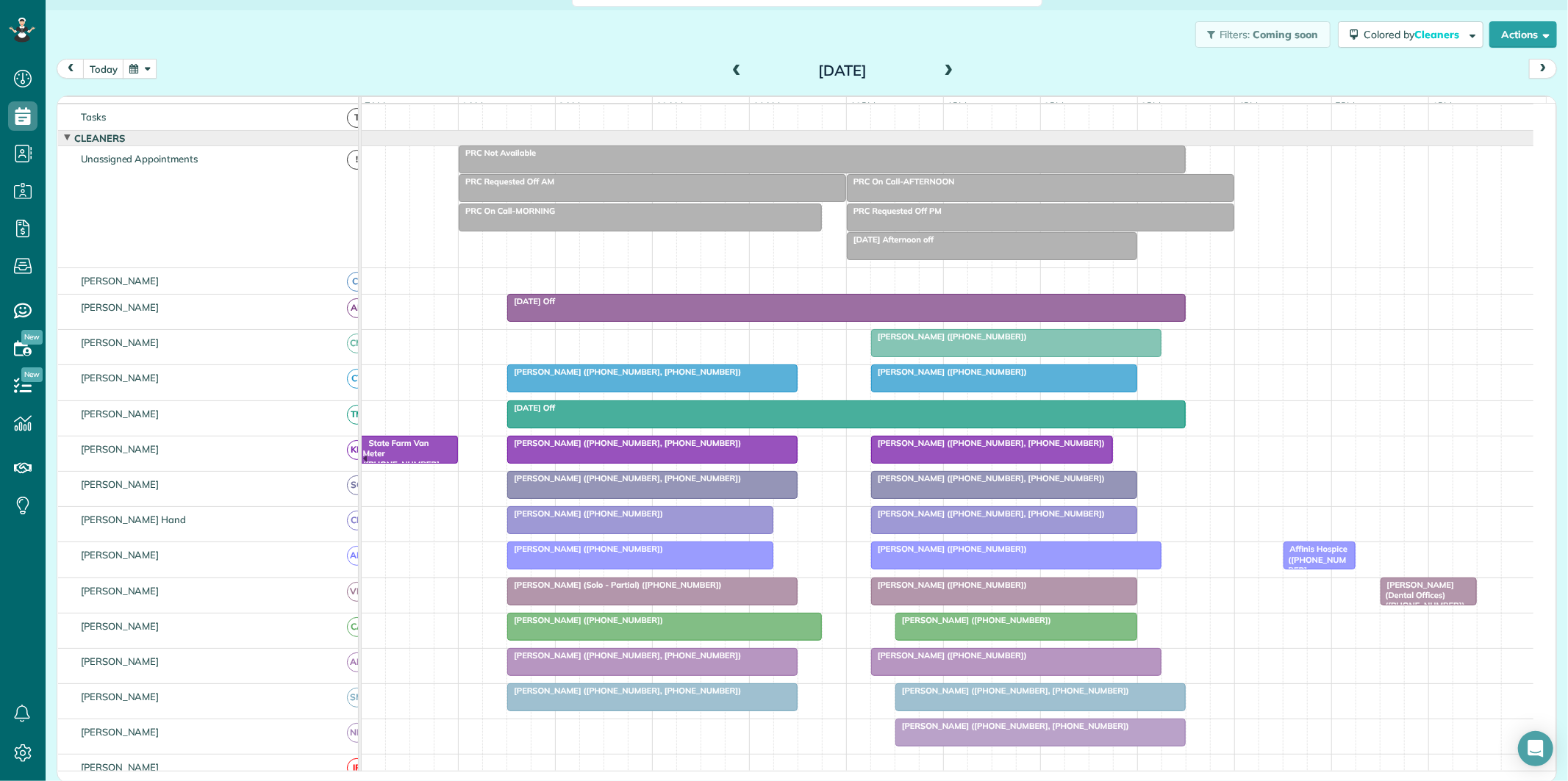
click at [941, 70] on span at bounding box center [948, 70] width 16 height 13
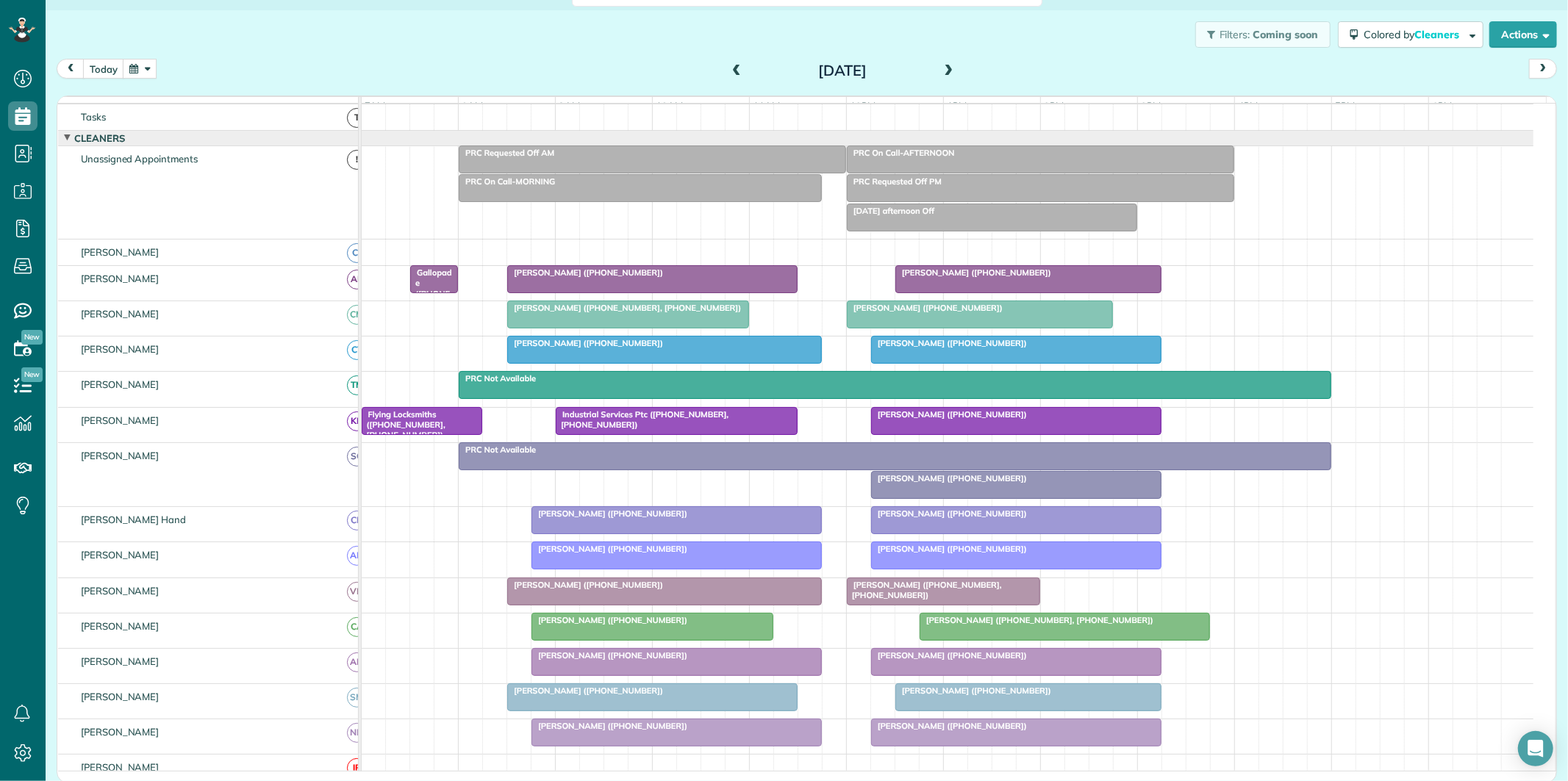
click at [944, 68] on span at bounding box center [948, 70] width 16 height 13
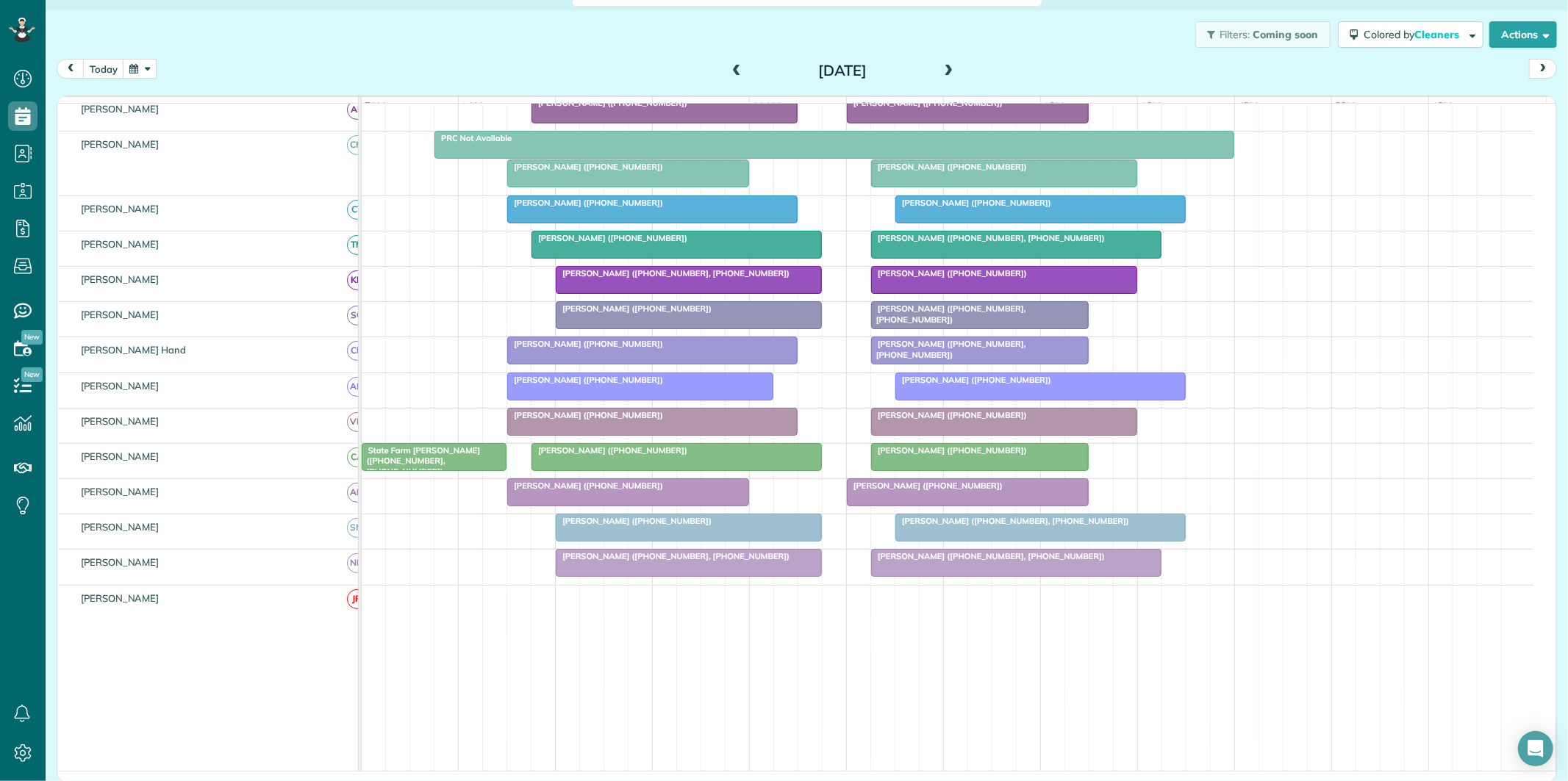
scroll to position [188, 0]
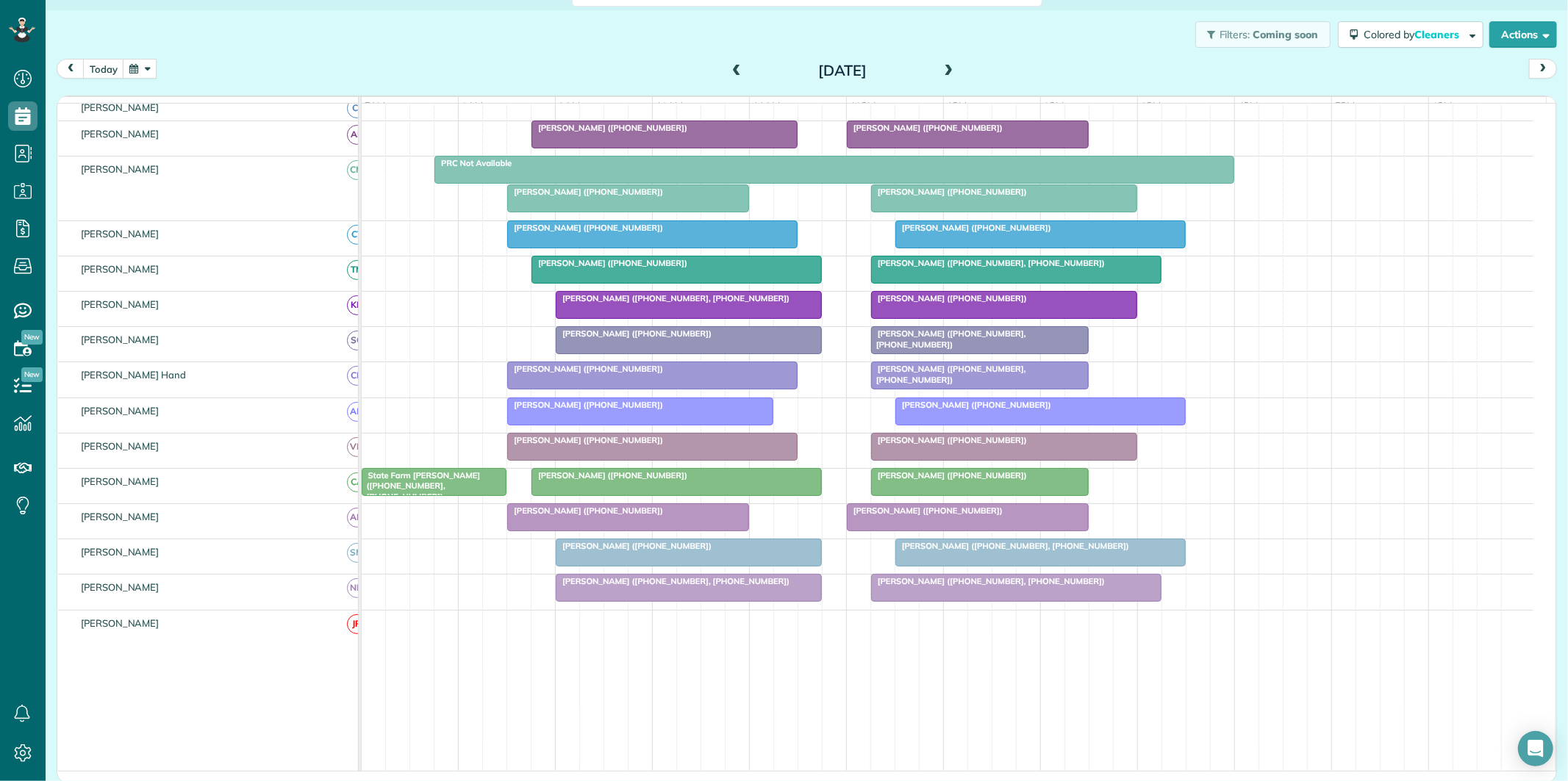
click at [941, 67] on span at bounding box center [948, 70] width 16 height 13
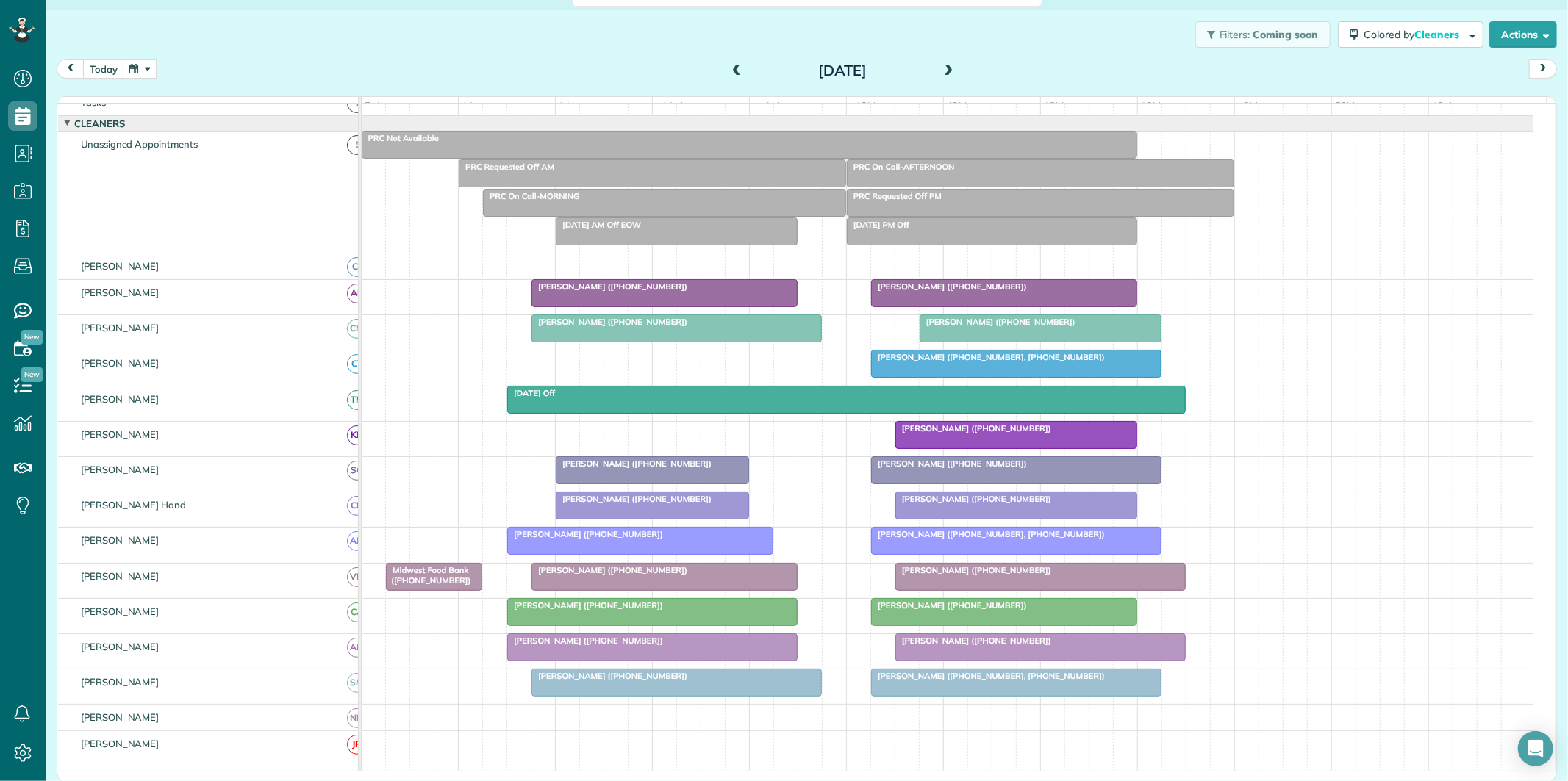
click at [147, 70] on button "button" at bounding box center [139, 69] width 33 height 20
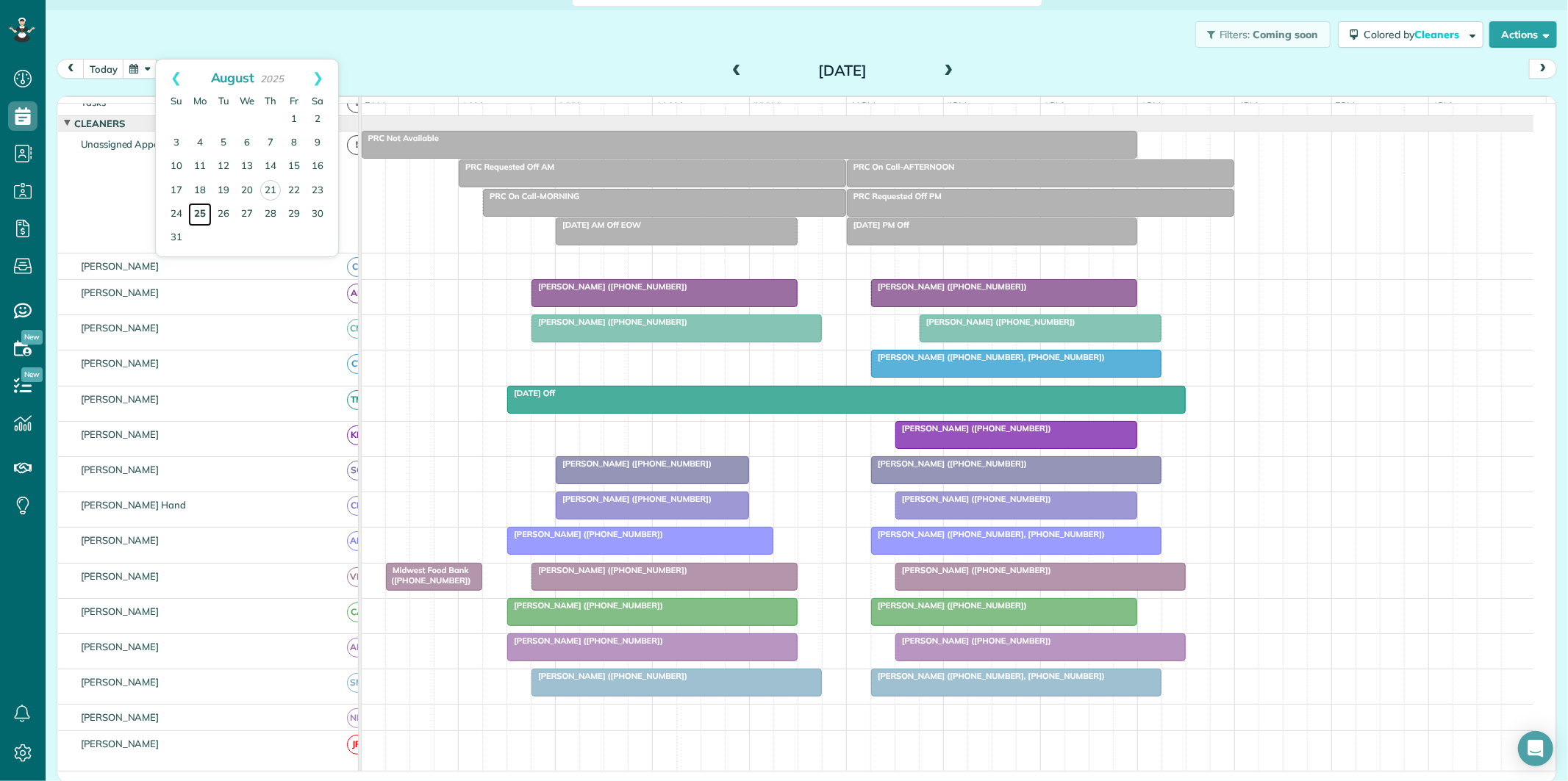
click at [197, 212] on link "25" at bounding box center [199, 214] width 23 height 23
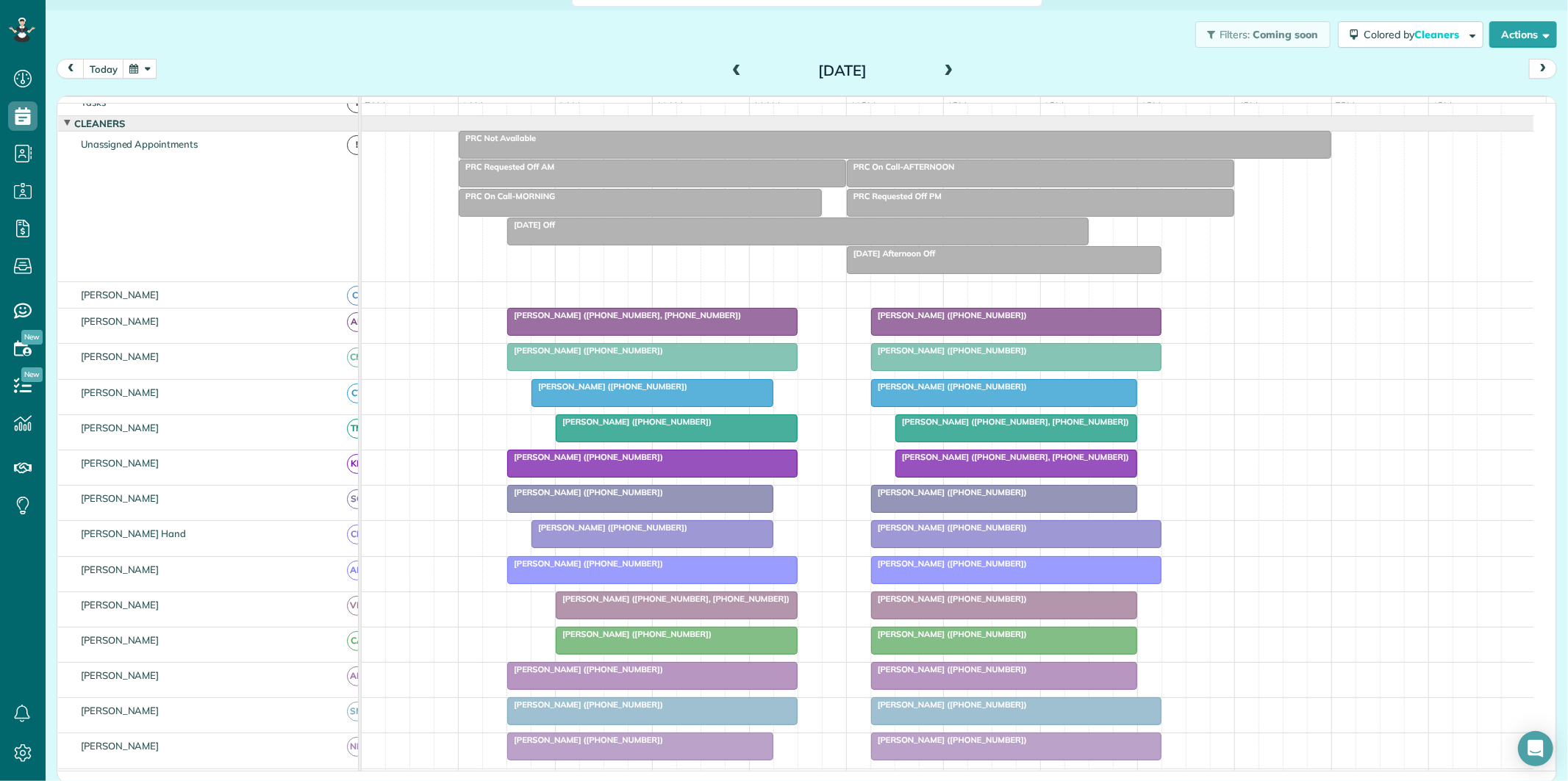
click at [462, 45] on div "Filters: Coming soon Colored by Cleaners Color by Cleaner Color by Team Color b…" at bounding box center [807, 34] width 1523 height 49
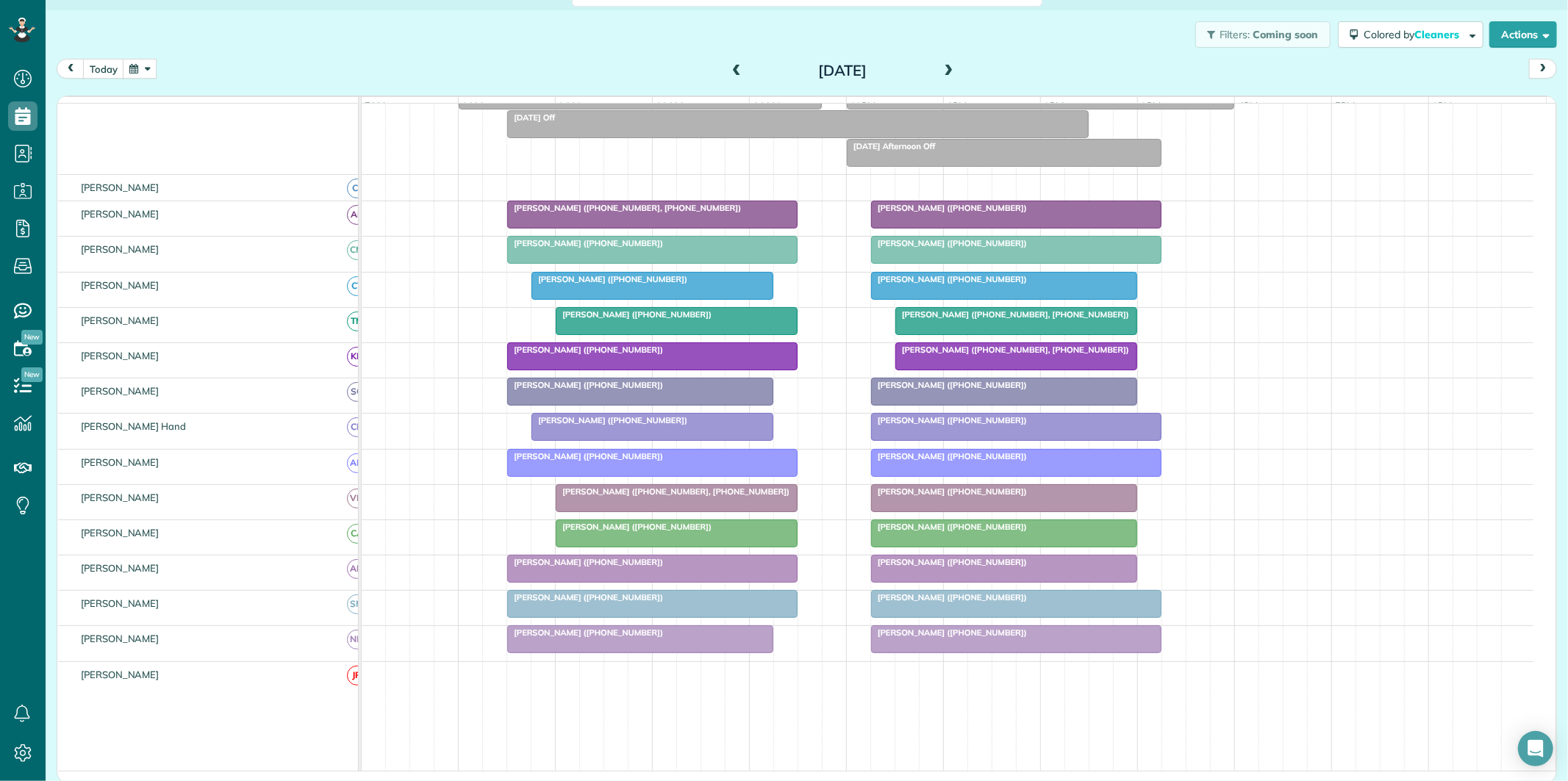
scroll to position [111, 0]
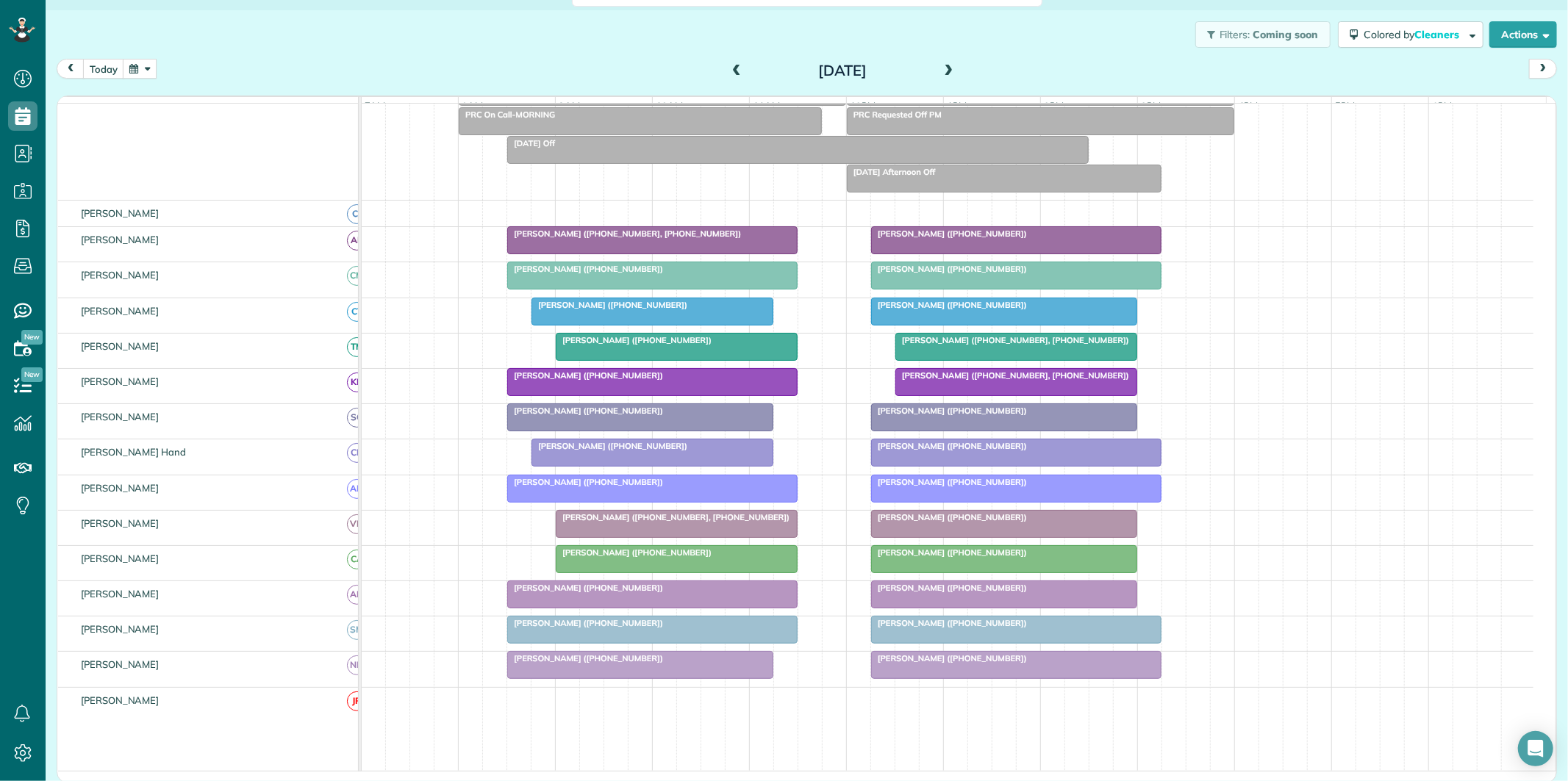
click at [943, 68] on span at bounding box center [948, 70] width 16 height 13
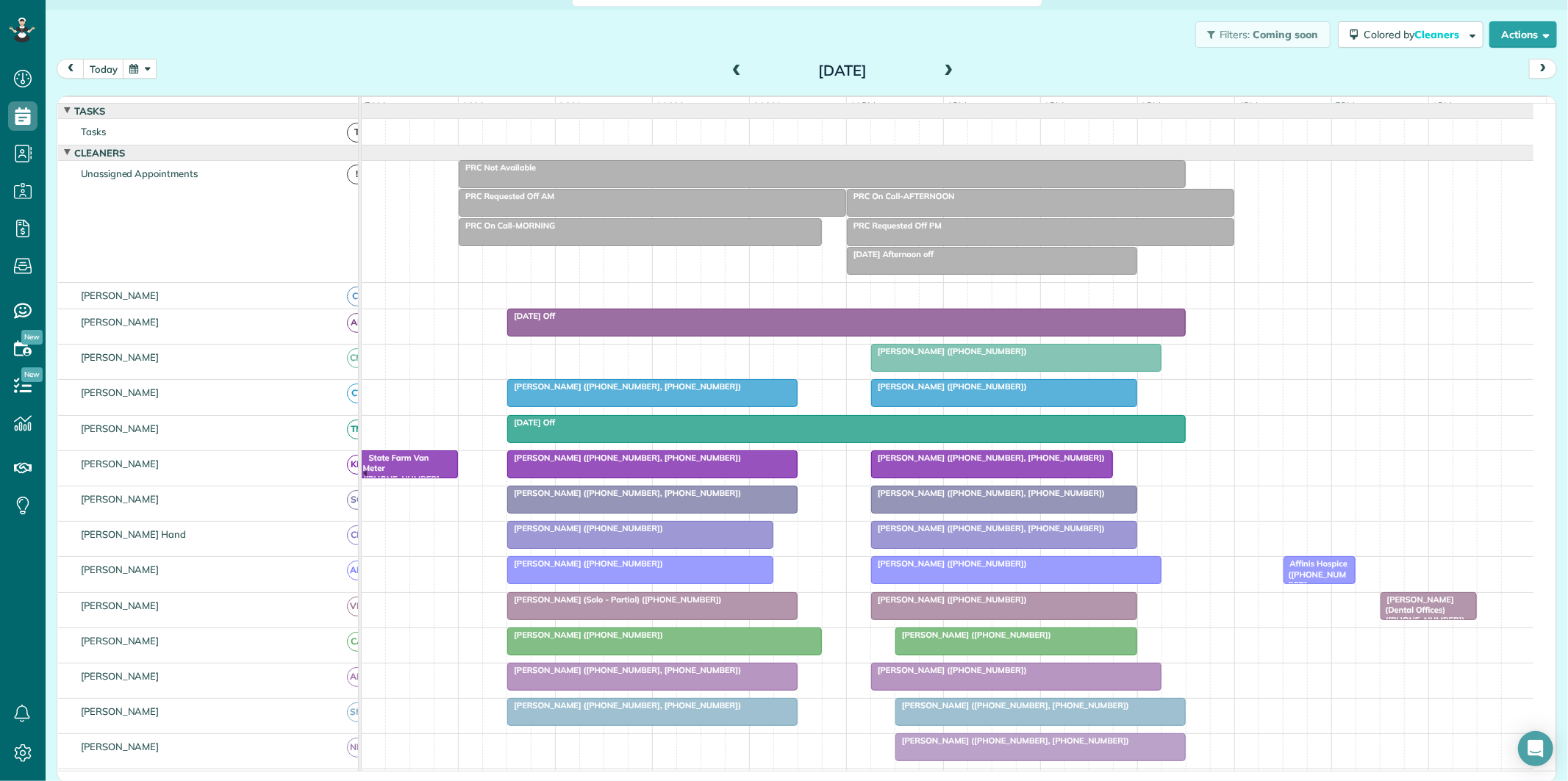
scroll to position [23, 0]
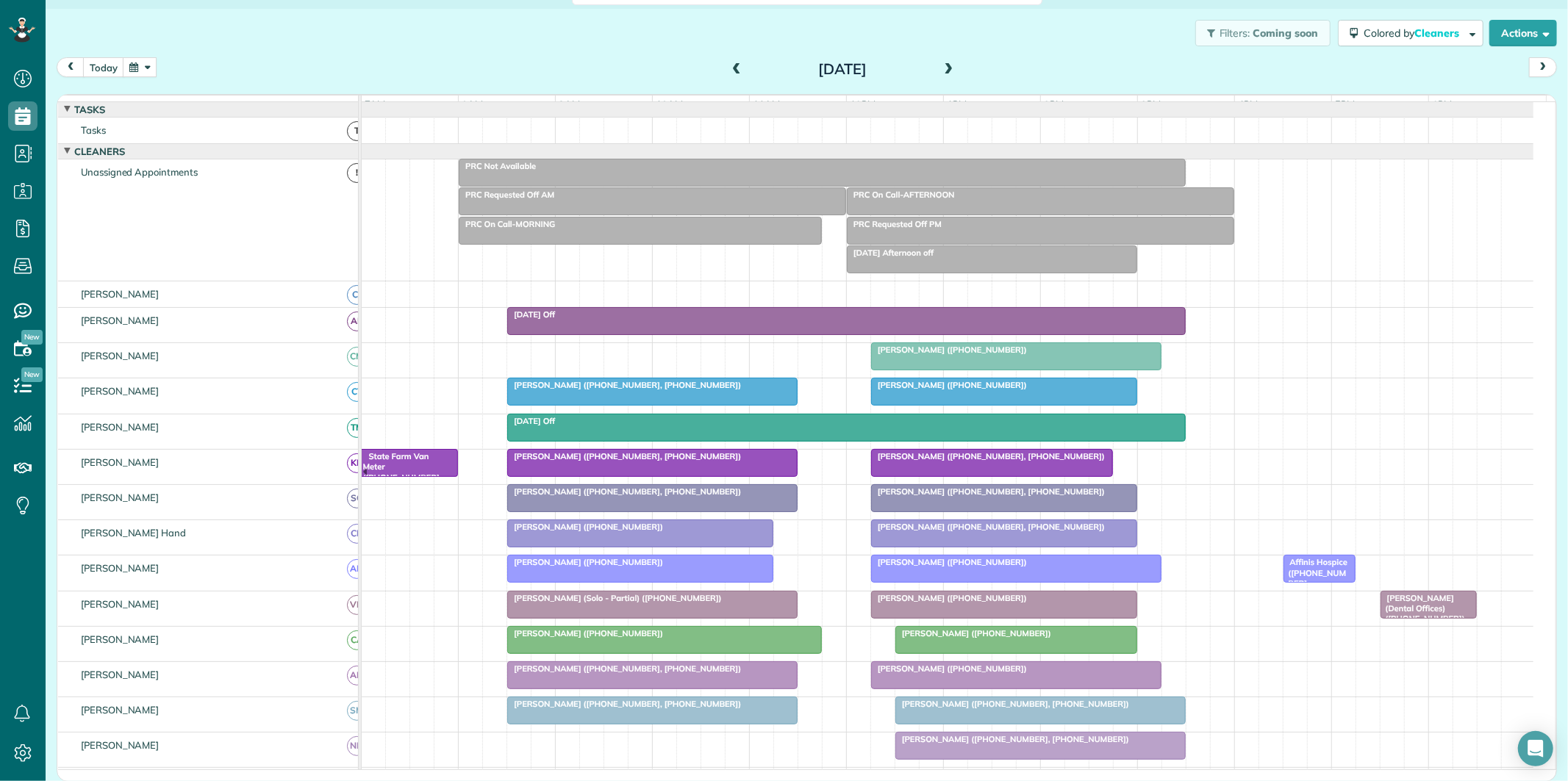
click at [945, 64] on span at bounding box center [948, 70] width 16 height 13
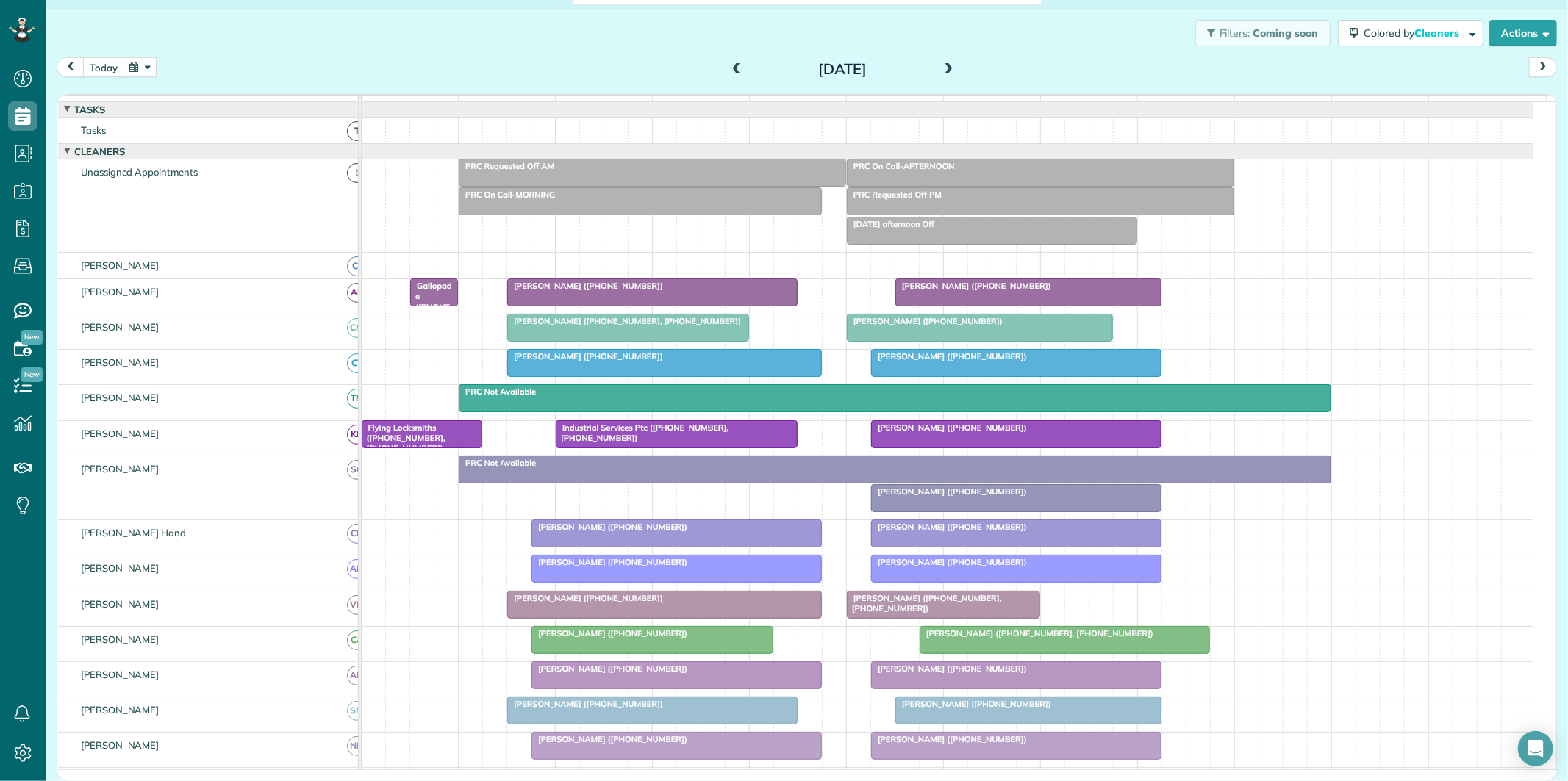
scroll to position [82, 0]
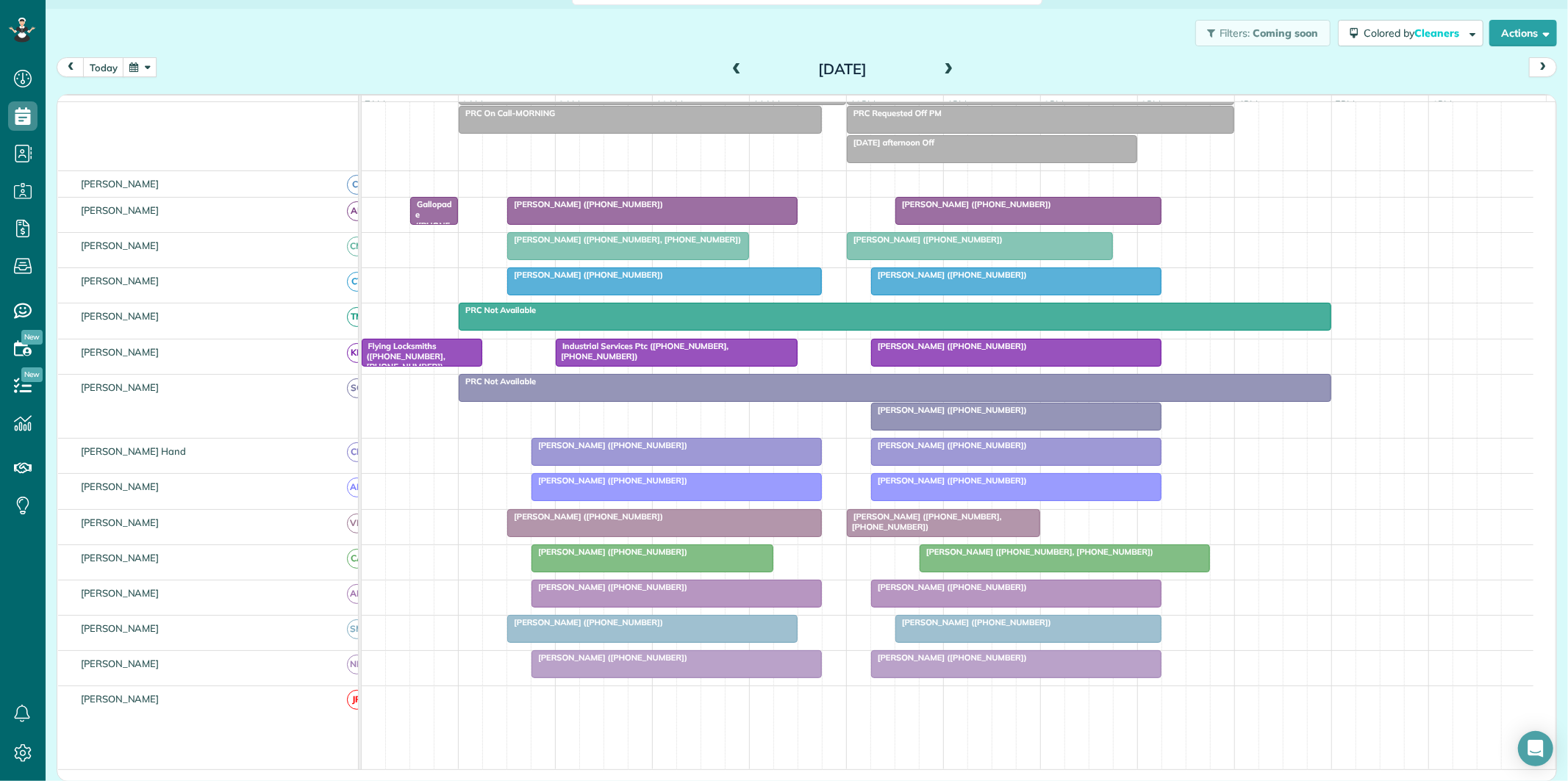
click at [942, 64] on span at bounding box center [948, 70] width 16 height 13
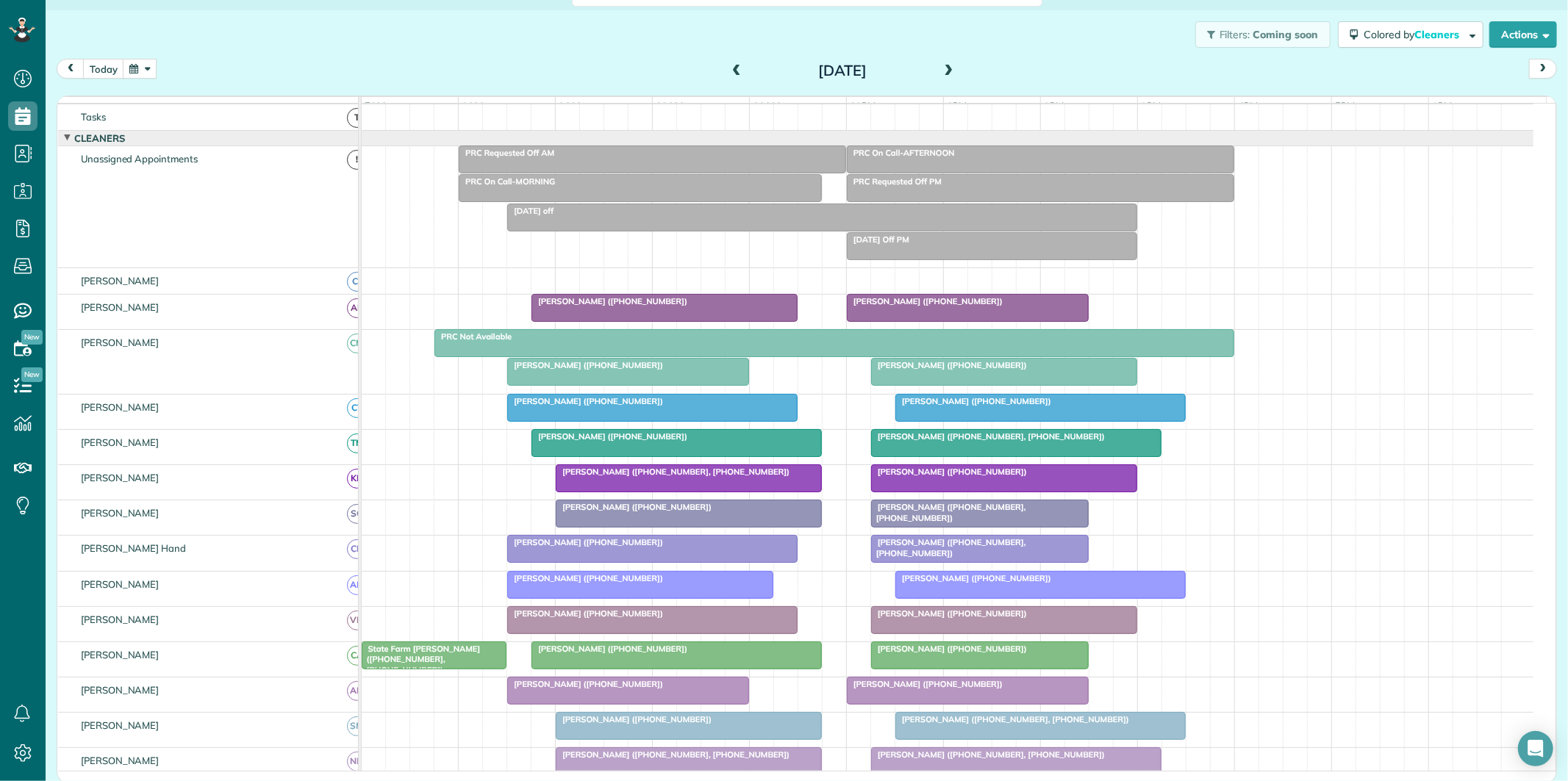
scroll to position [96, 0]
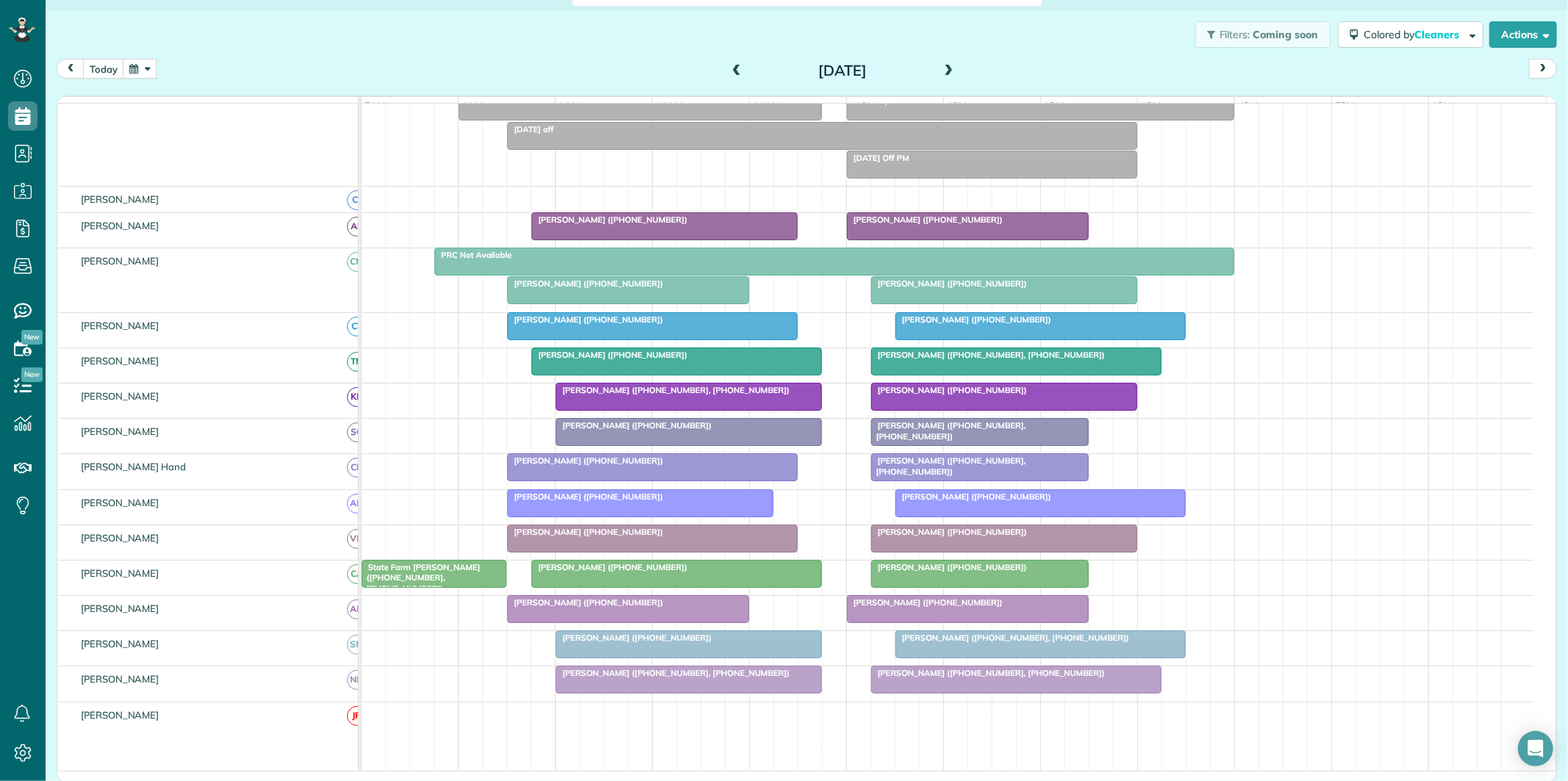
click at [946, 67] on span at bounding box center [948, 70] width 16 height 13
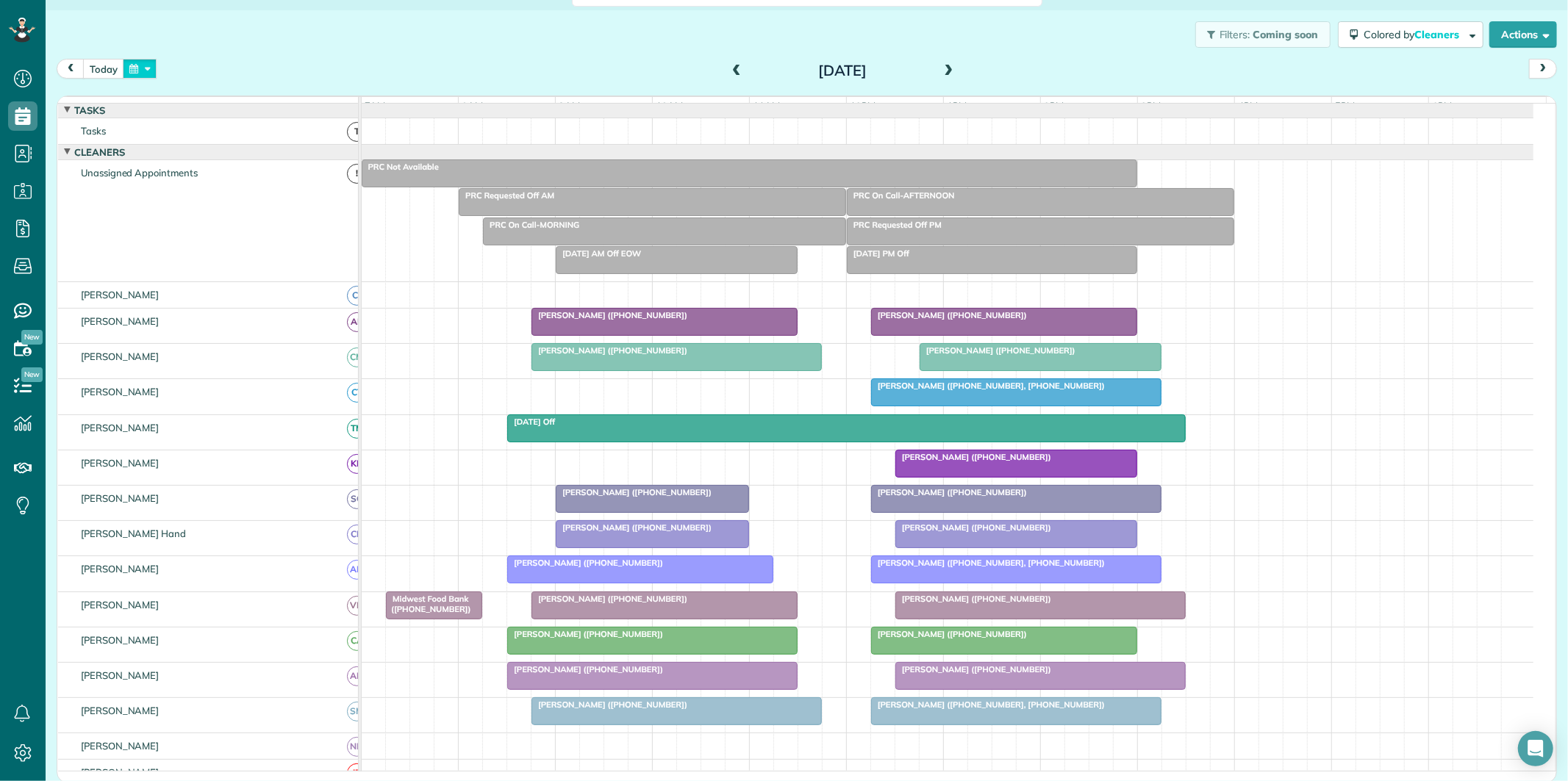
click at [141, 64] on button "button" at bounding box center [139, 69] width 33 height 20
click at [322, 70] on link "Next" at bounding box center [318, 77] width 40 height 37
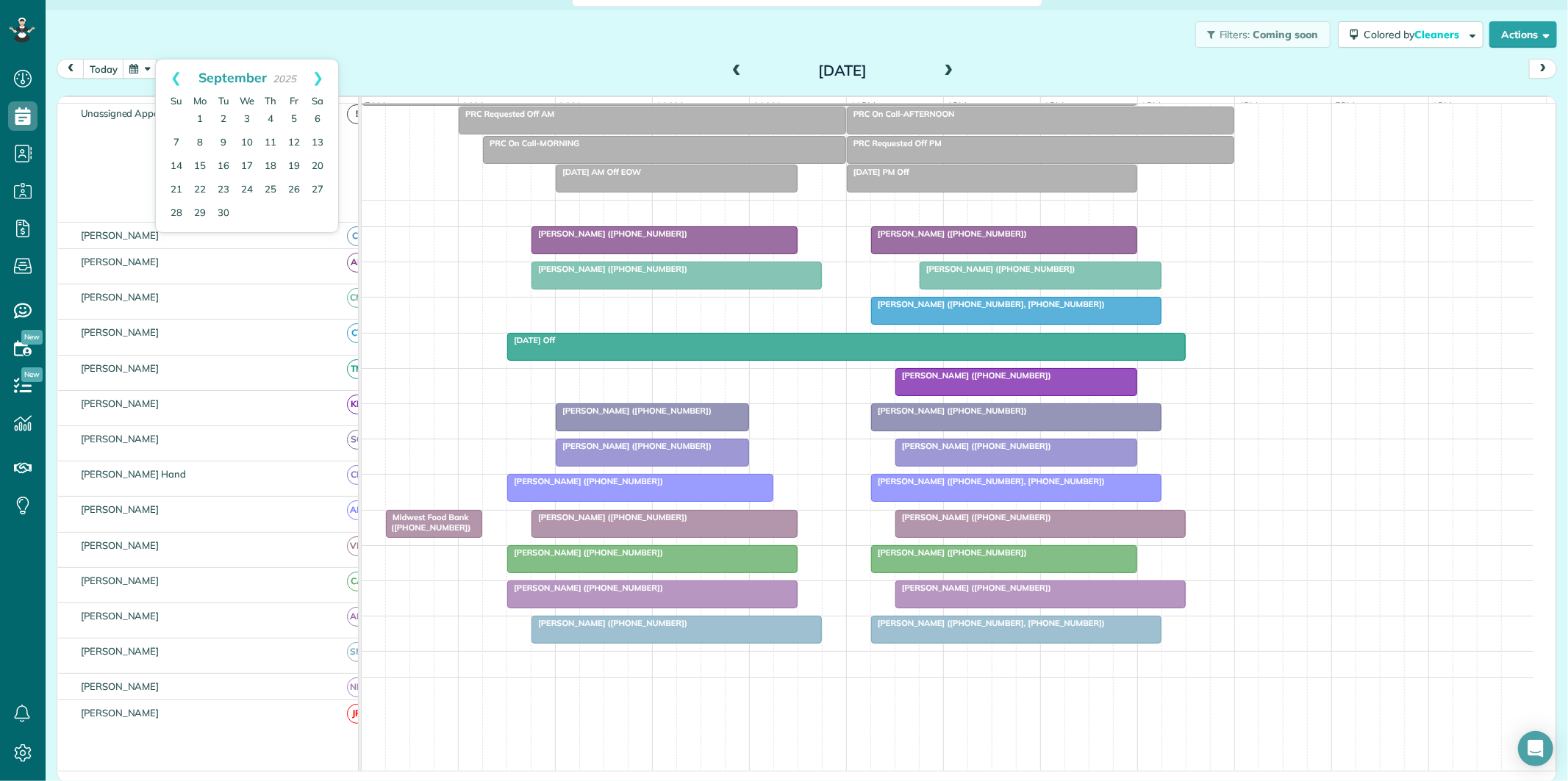
scroll to position [82, 0]
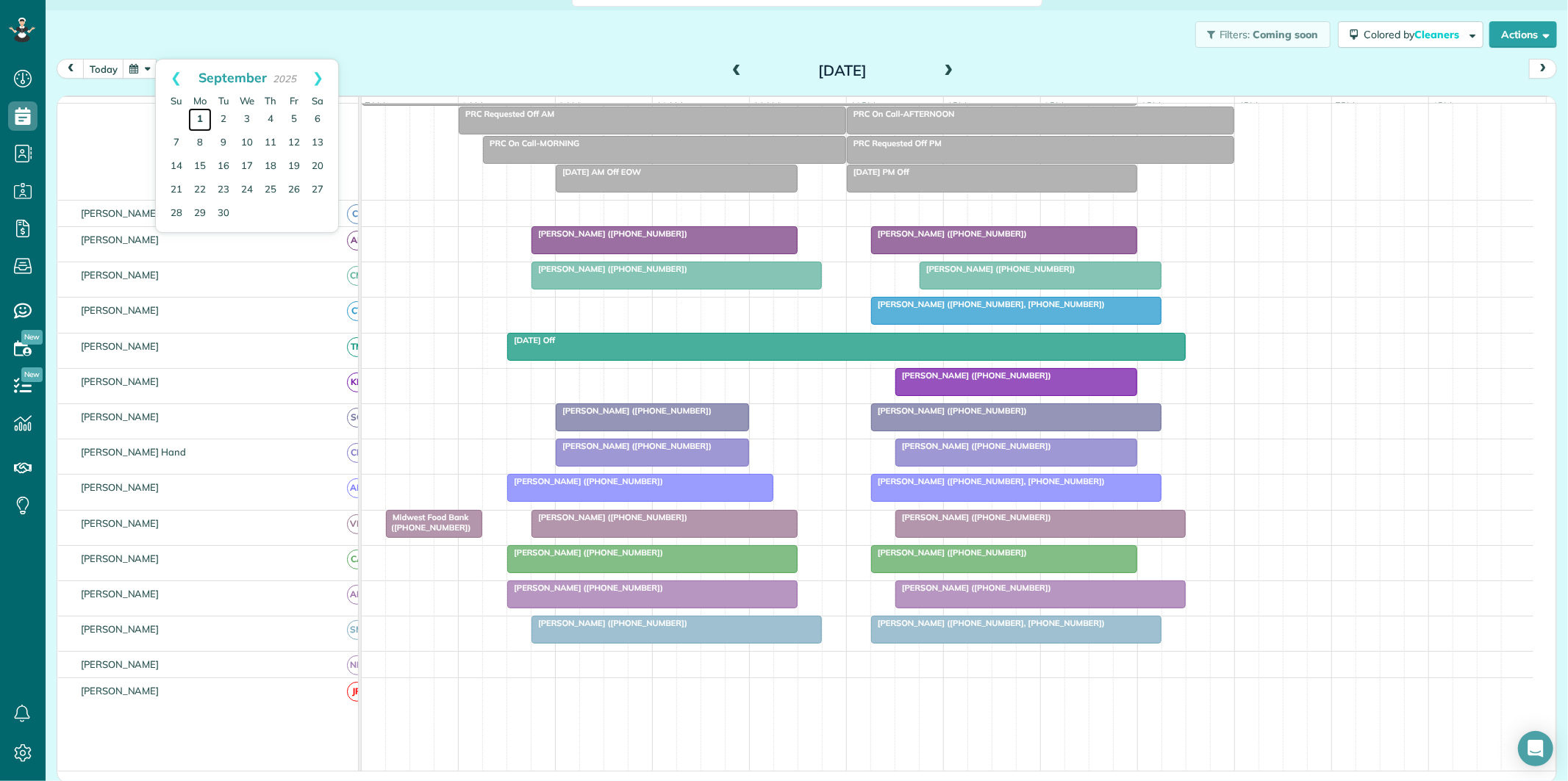
click at [203, 112] on link "1" at bounding box center [199, 119] width 23 height 23
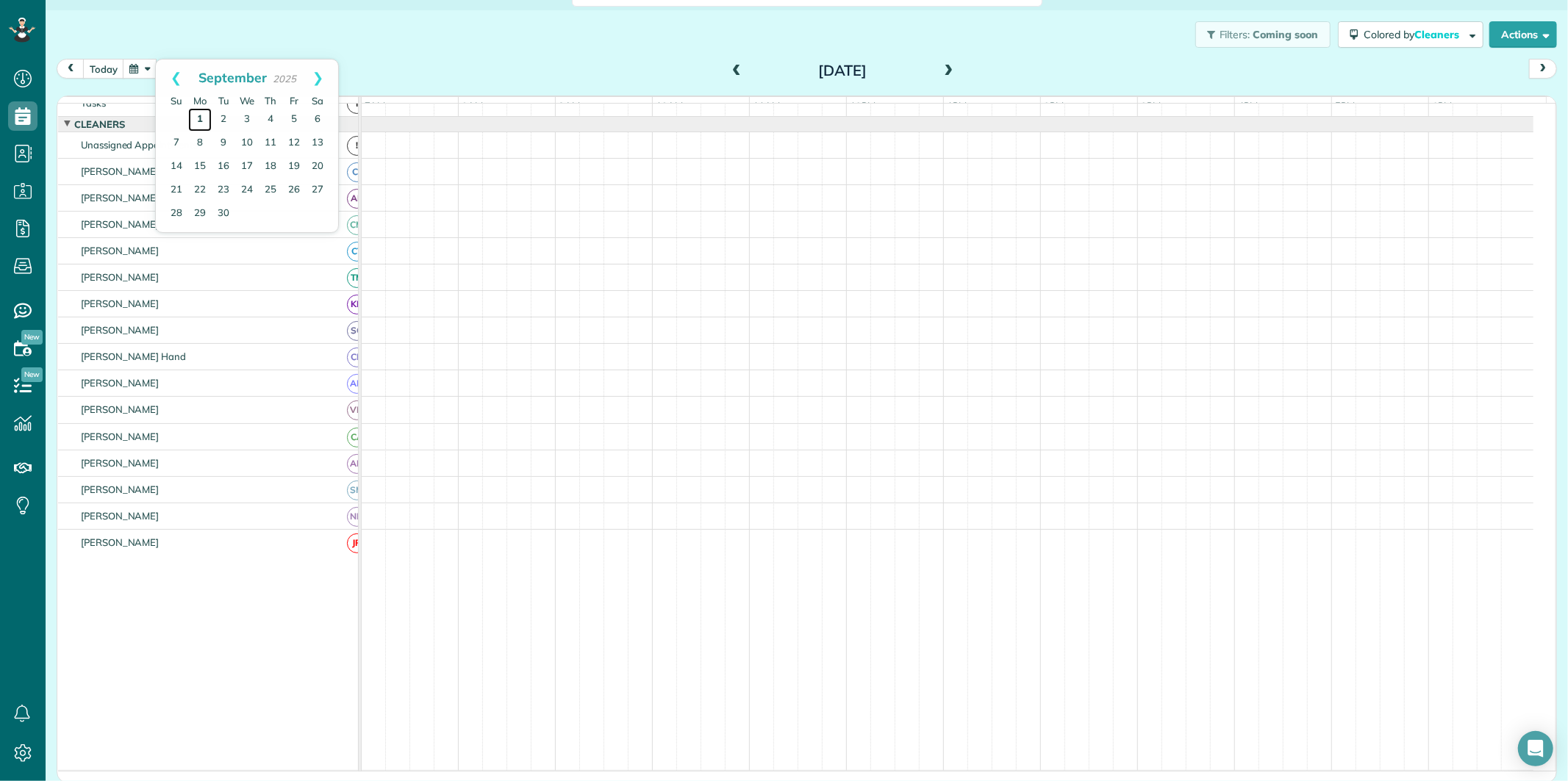
scroll to position [0, 0]
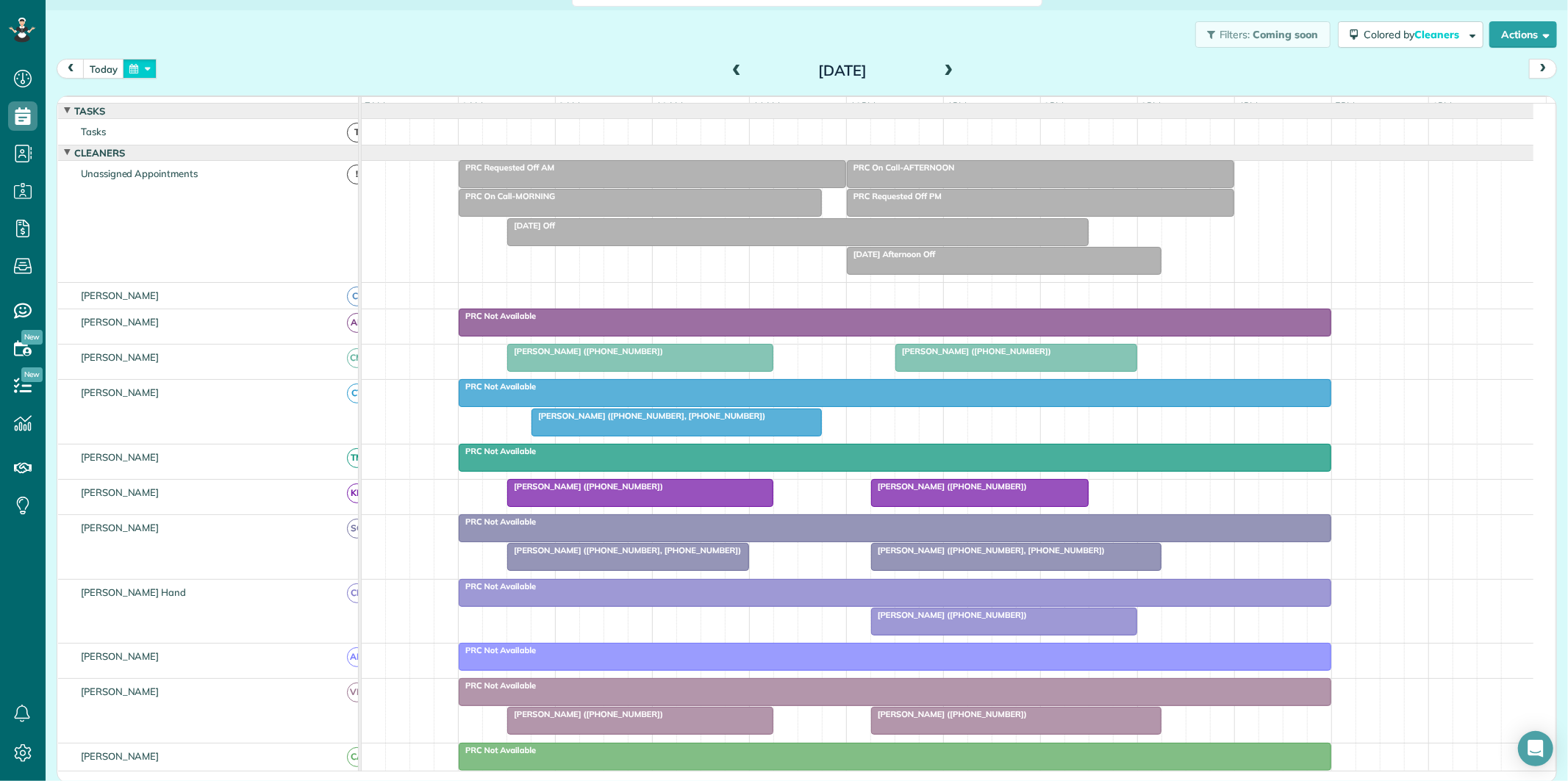
click at [152, 68] on button "button" at bounding box center [139, 69] width 33 height 20
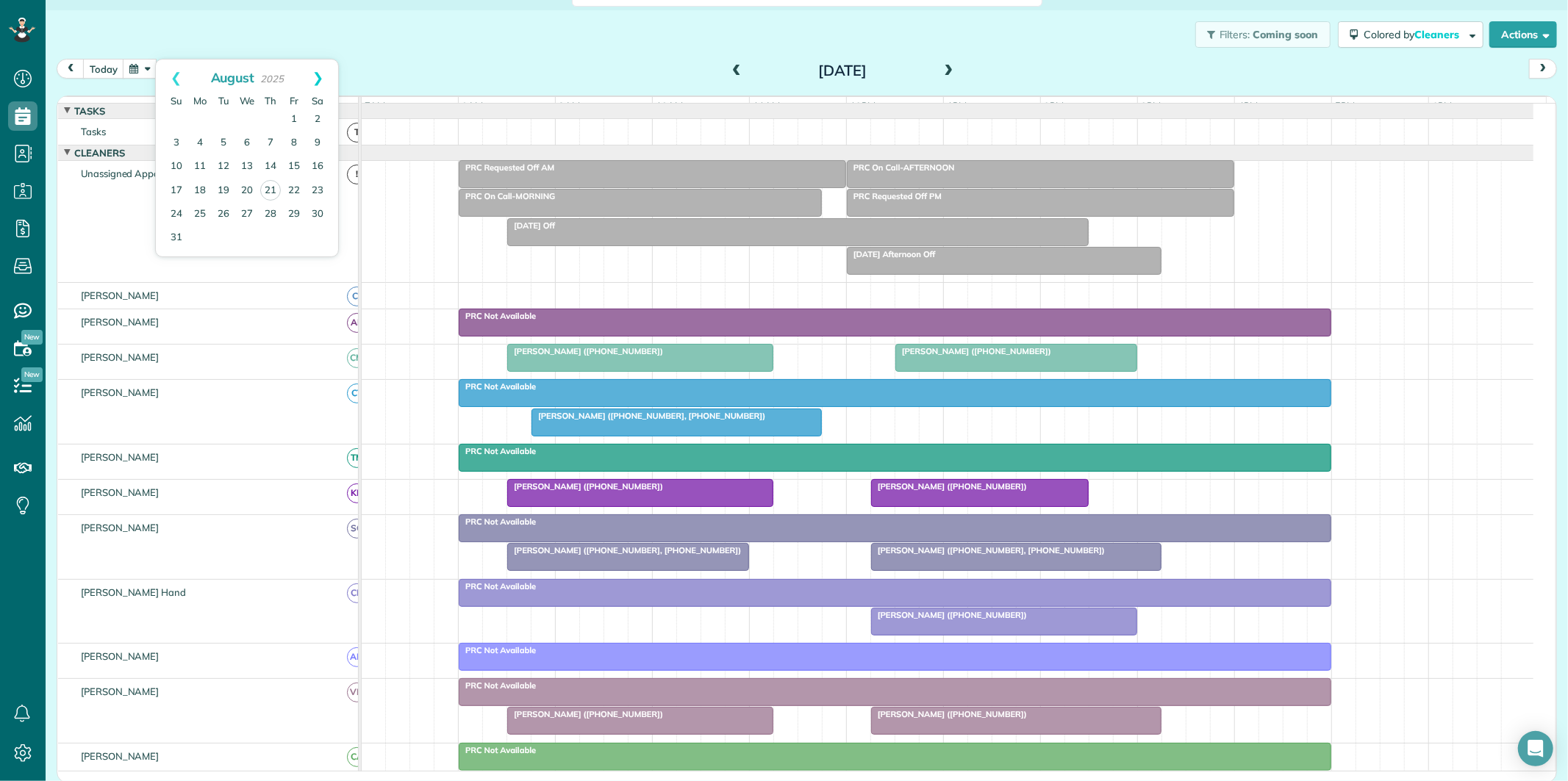
click at [320, 75] on link "Next" at bounding box center [318, 77] width 40 height 37
click at [197, 162] on link "15" at bounding box center [199, 166] width 23 height 23
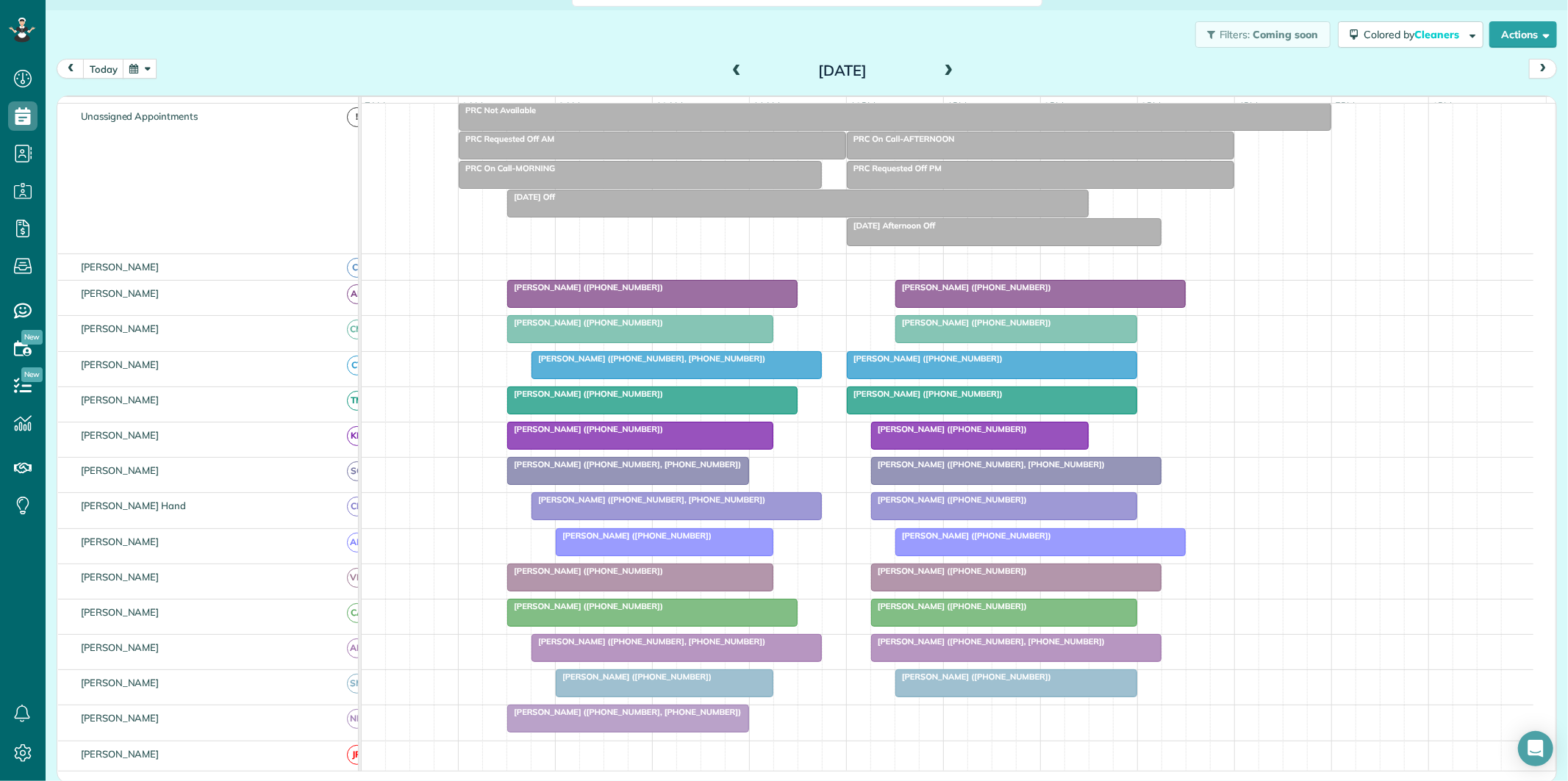
scroll to position [82, 0]
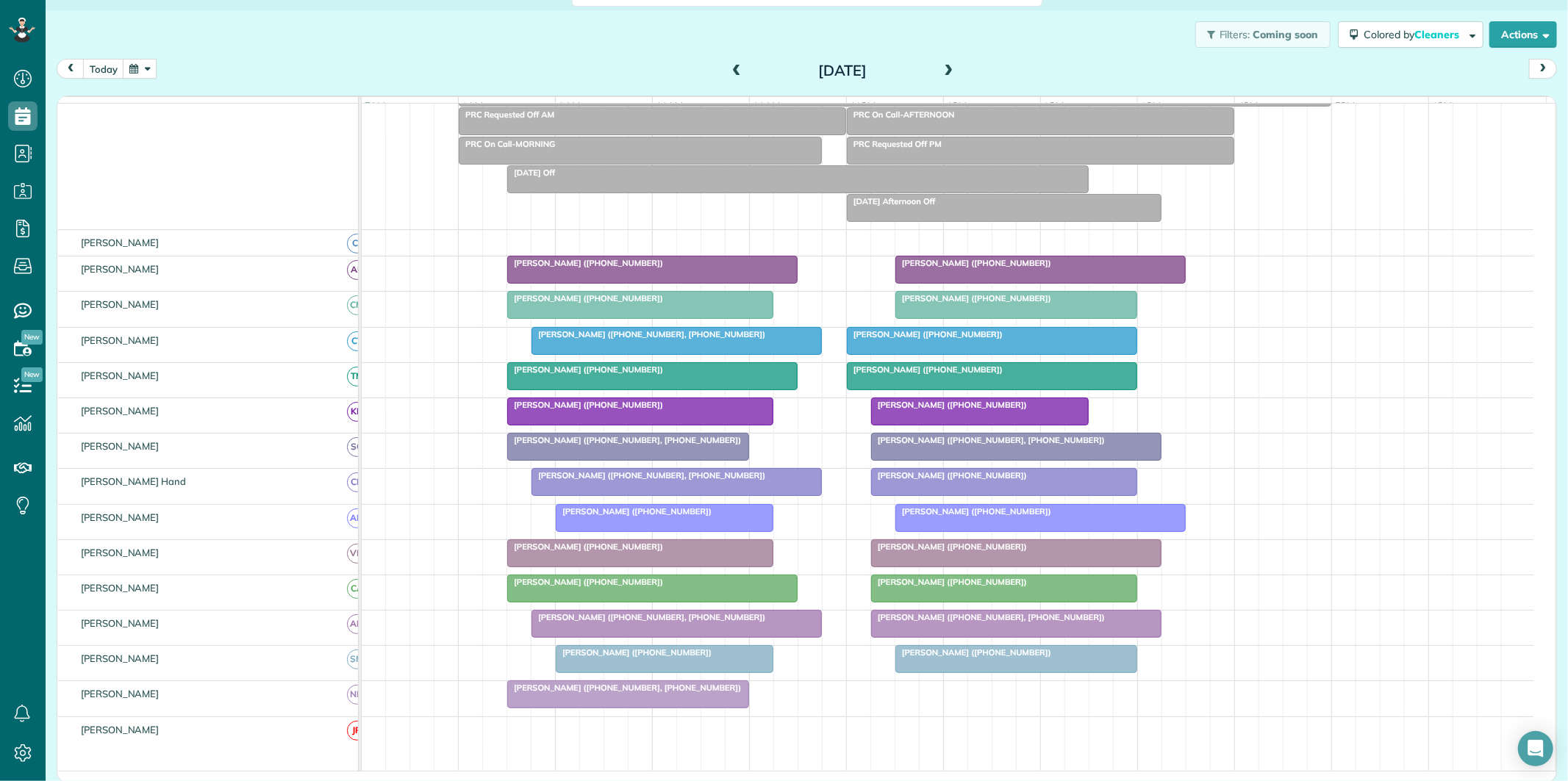
click at [142, 66] on button "button" at bounding box center [139, 69] width 33 height 20
click at [318, 74] on link "Next" at bounding box center [318, 77] width 40 height 37
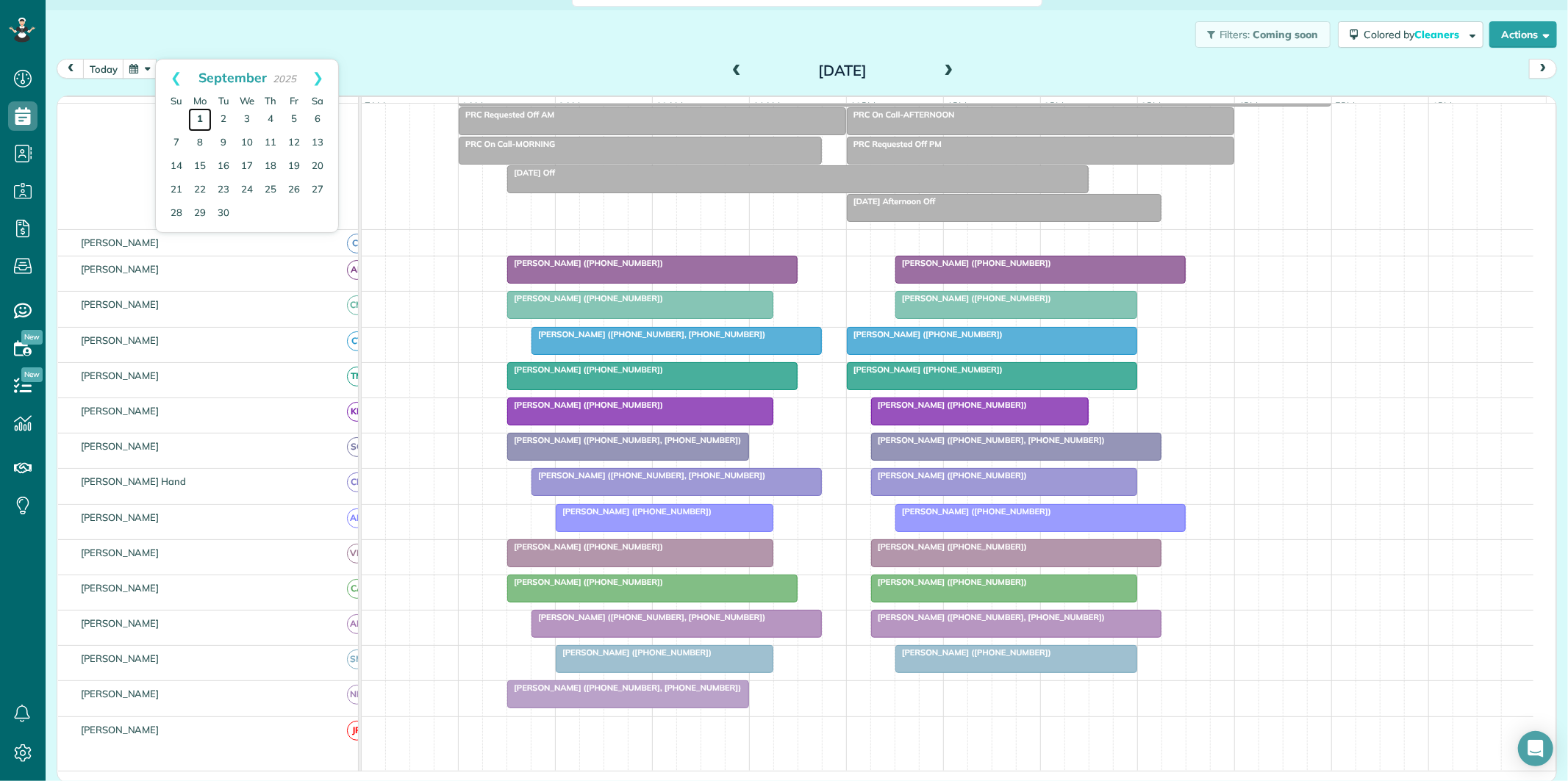
click at [200, 115] on link "1" at bounding box center [199, 119] width 23 height 23
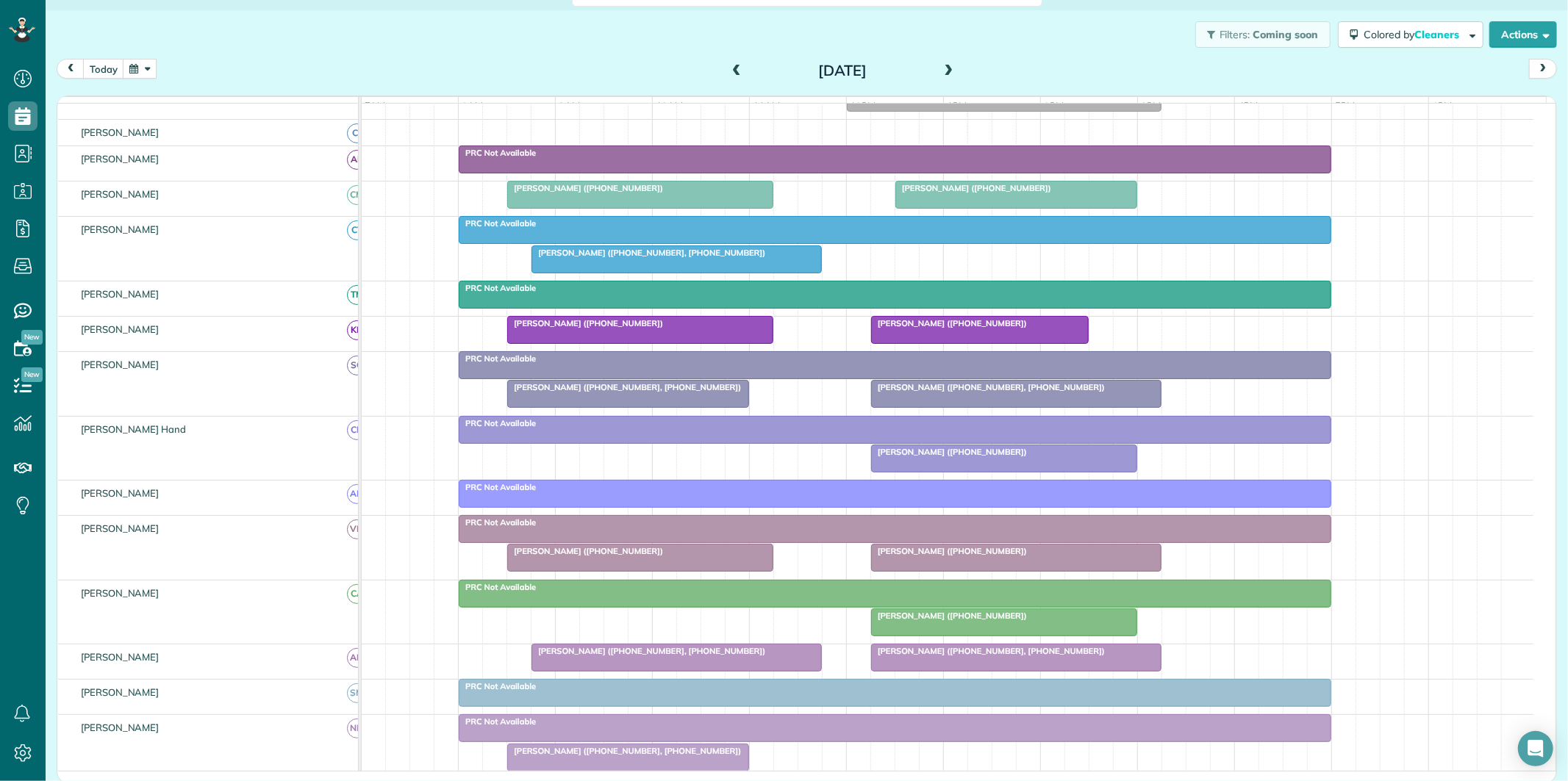
scroll to position [245, 0]
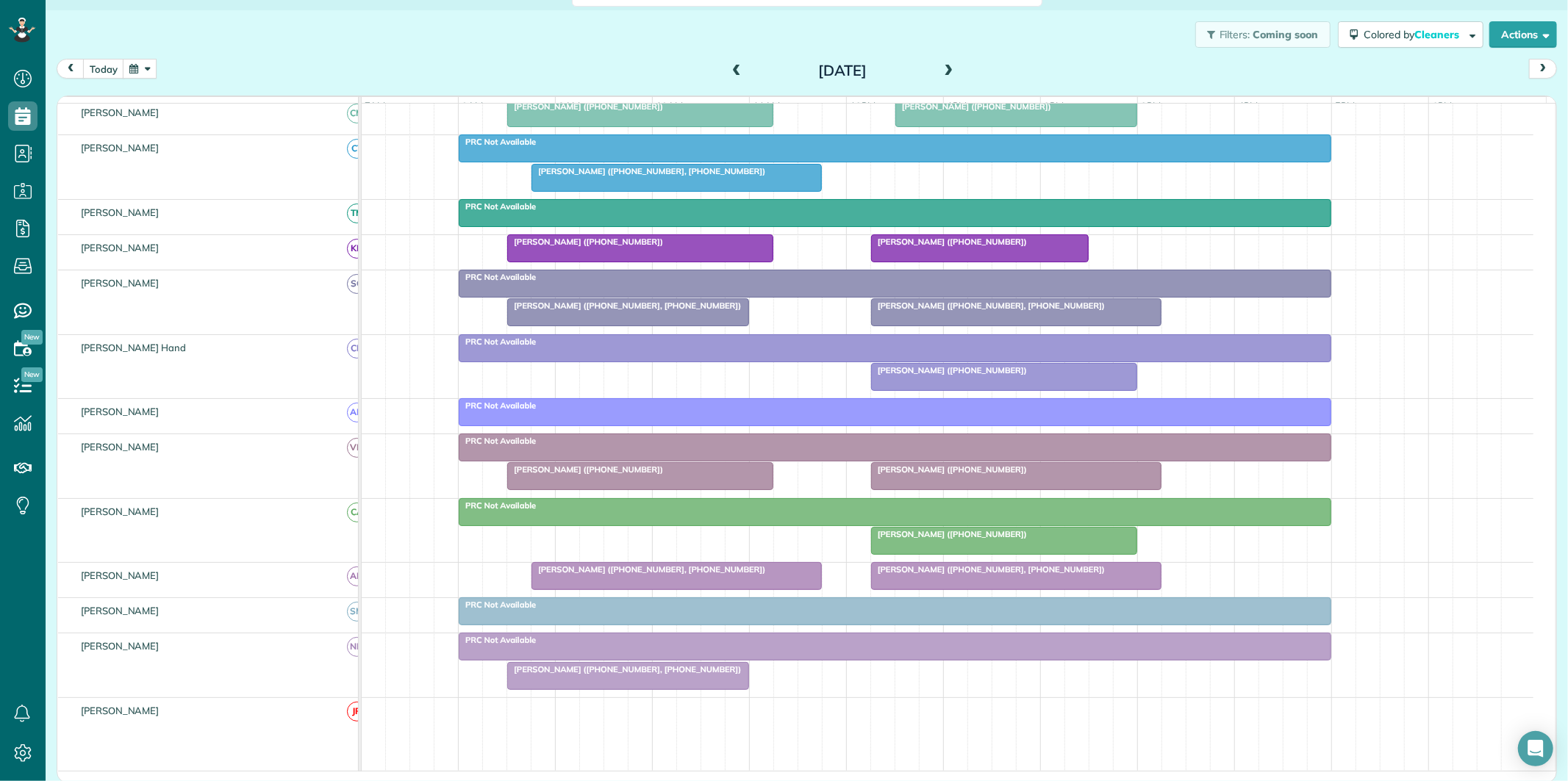
click at [941, 63] on span at bounding box center [948, 71] width 16 height 22
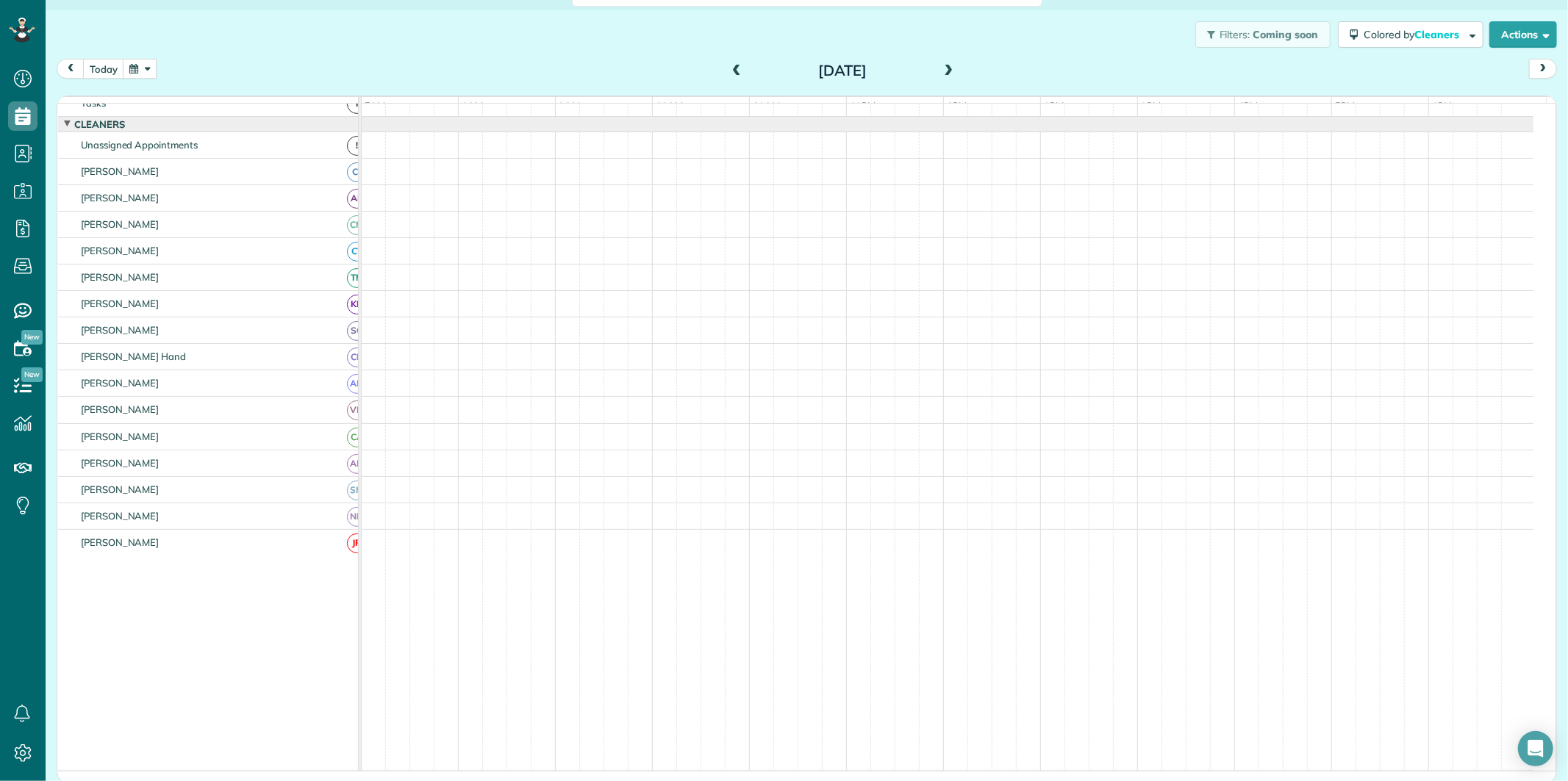
scroll to position [29, 0]
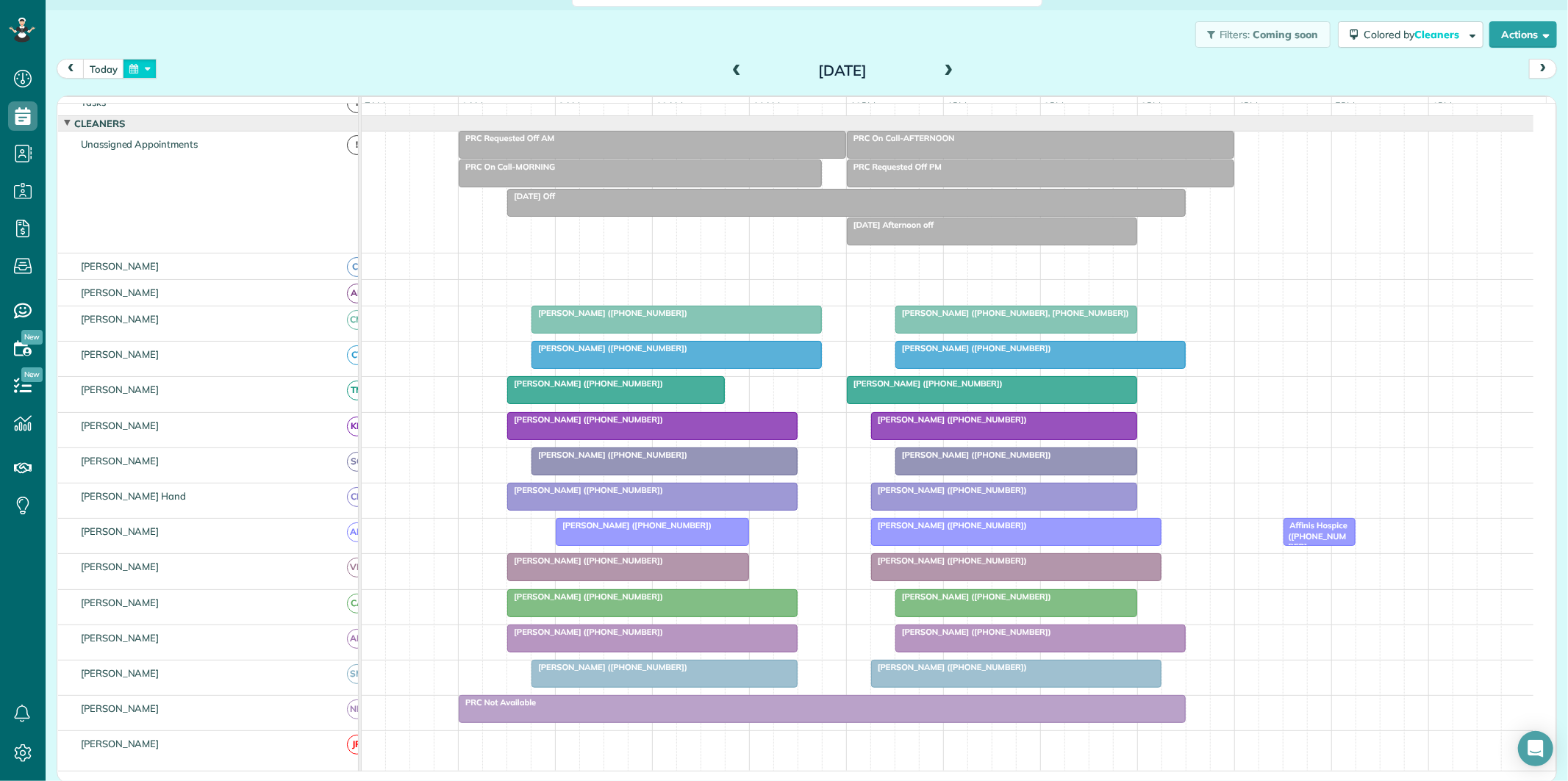
click at [146, 64] on button "button" at bounding box center [139, 69] width 33 height 20
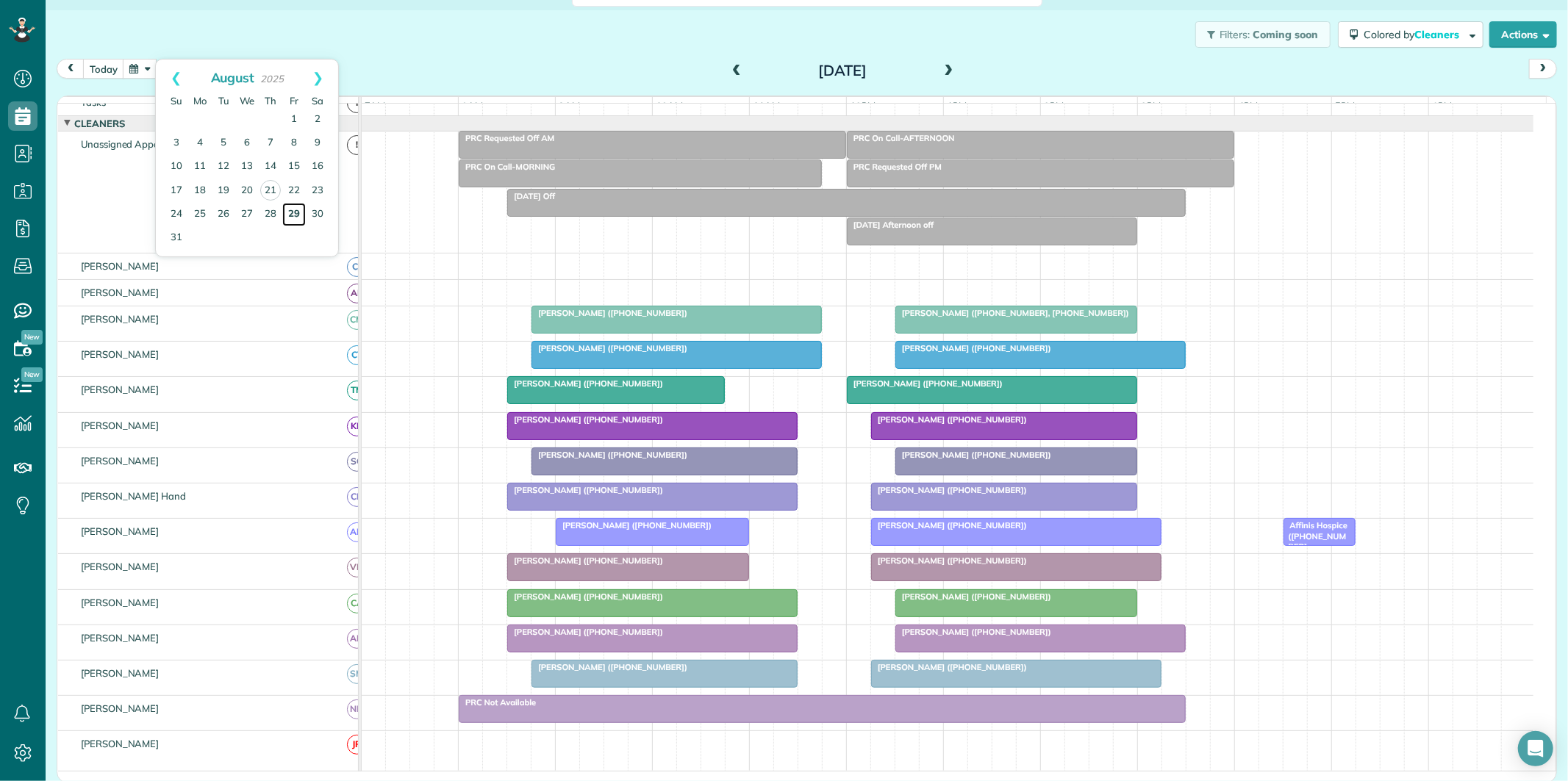
click at [294, 212] on link "29" at bounding box center [294, 214] width 23 height 23
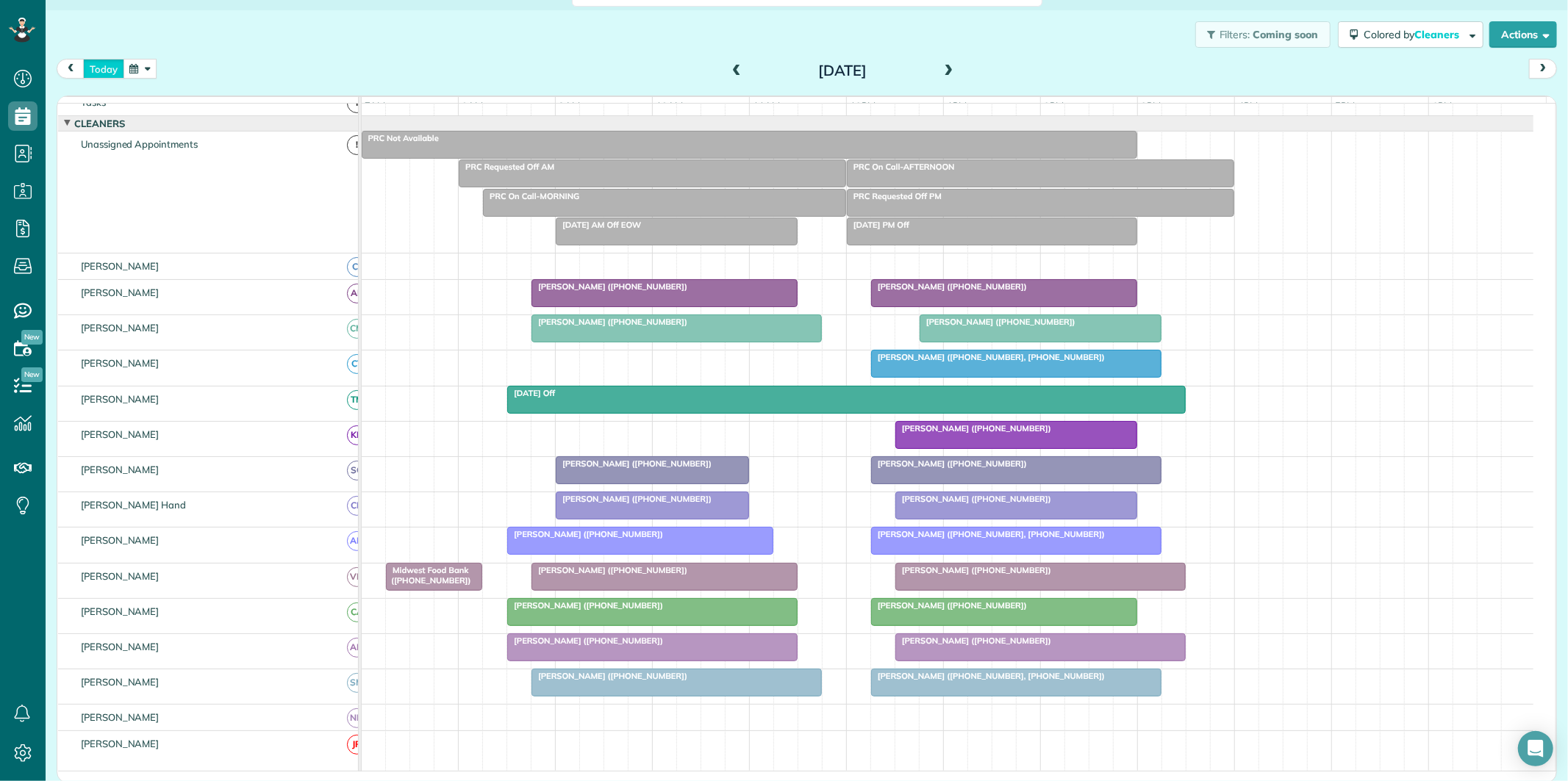
click at [104, 71] on button "today" at bounding box center [104, 69] width 41 height 20
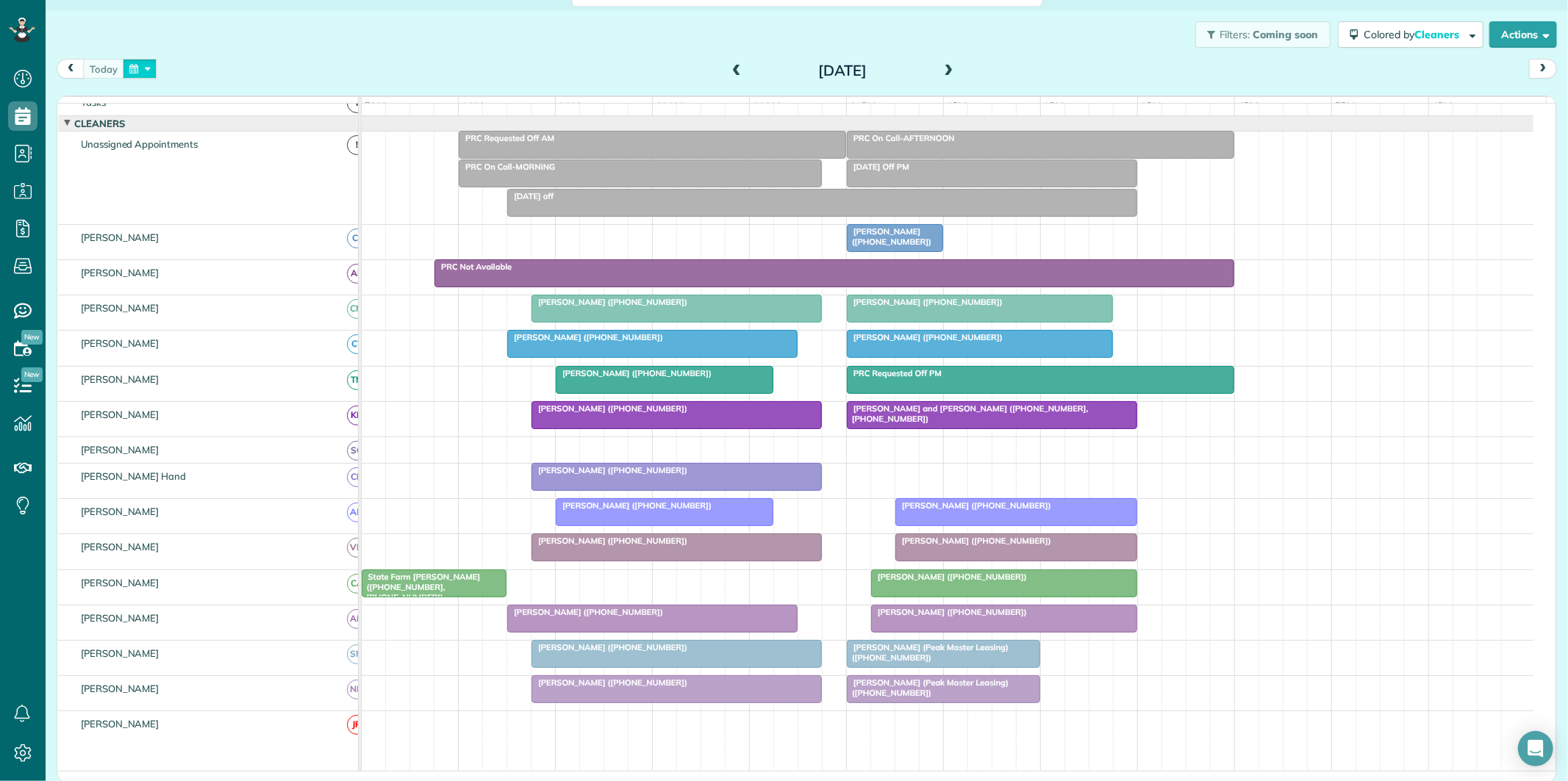
click at [144, 74] on button "button" at bounding box center [139, 69] width 33 height 20
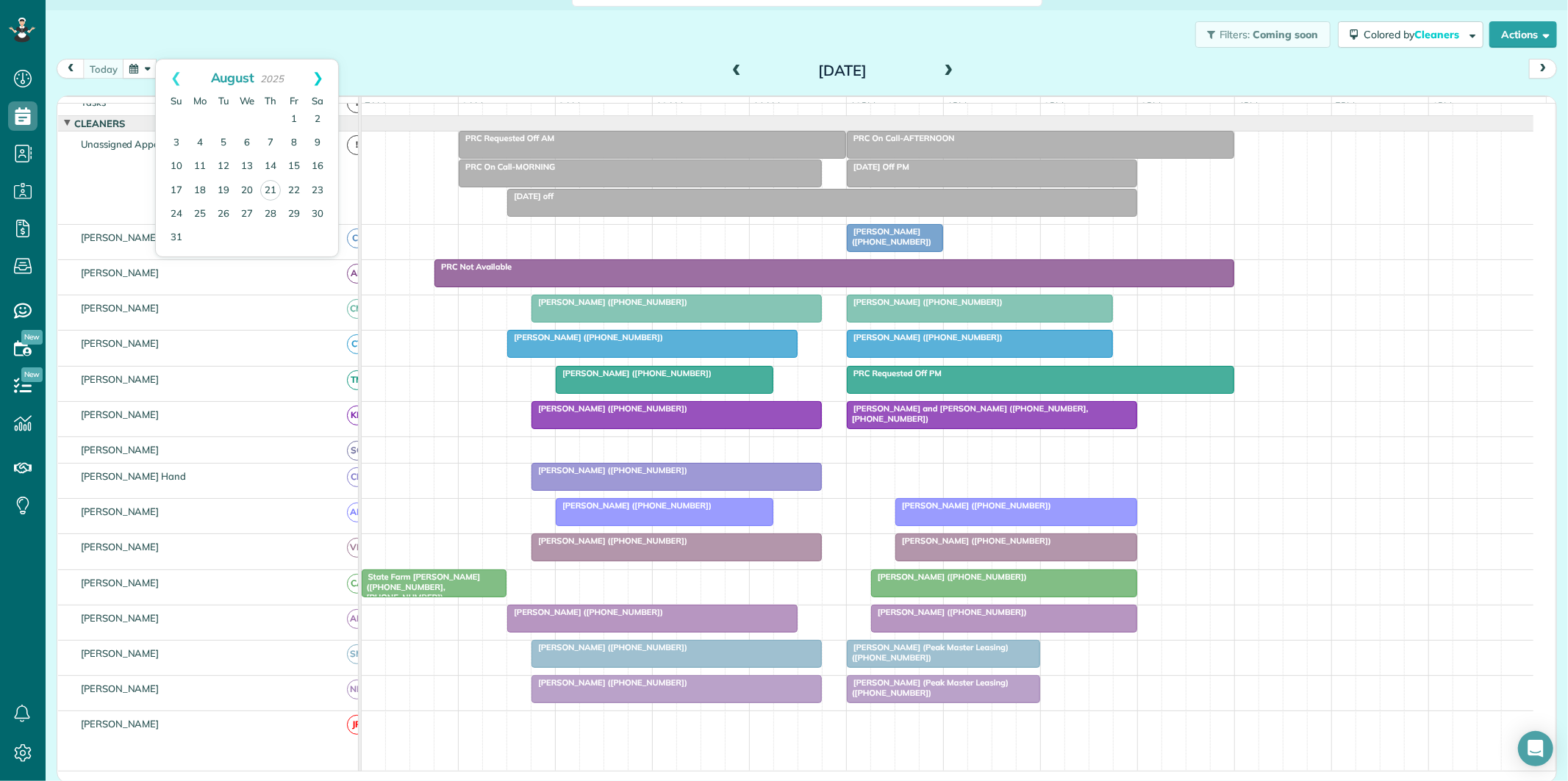
click at [317, 76] on link "Next" at bounding box center [318, 77] width 40 height 37
click at [197, 118] on link "1" at bounding box center [199, 119] width 23 height 23
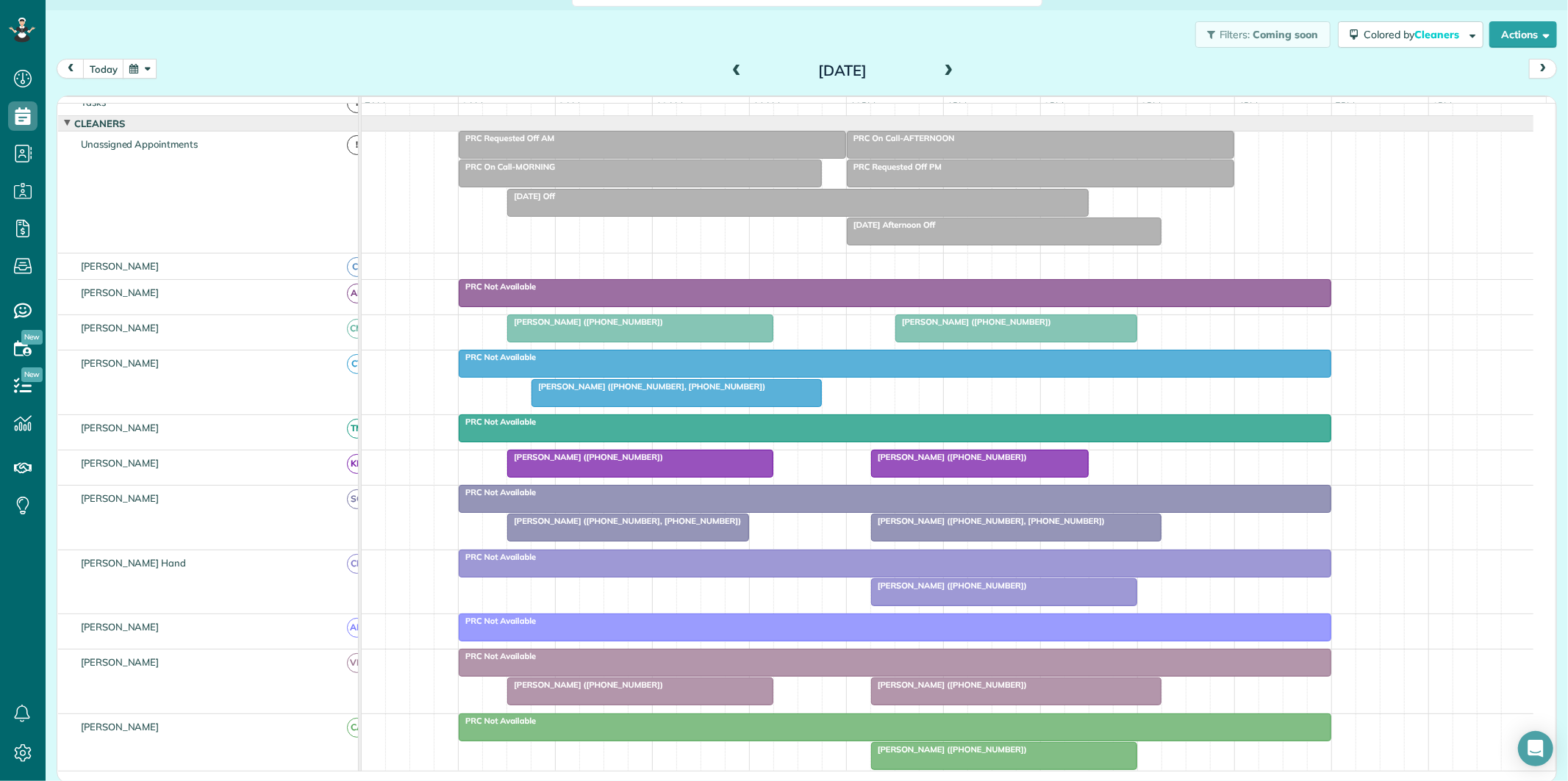
scroll to position [111, 0]
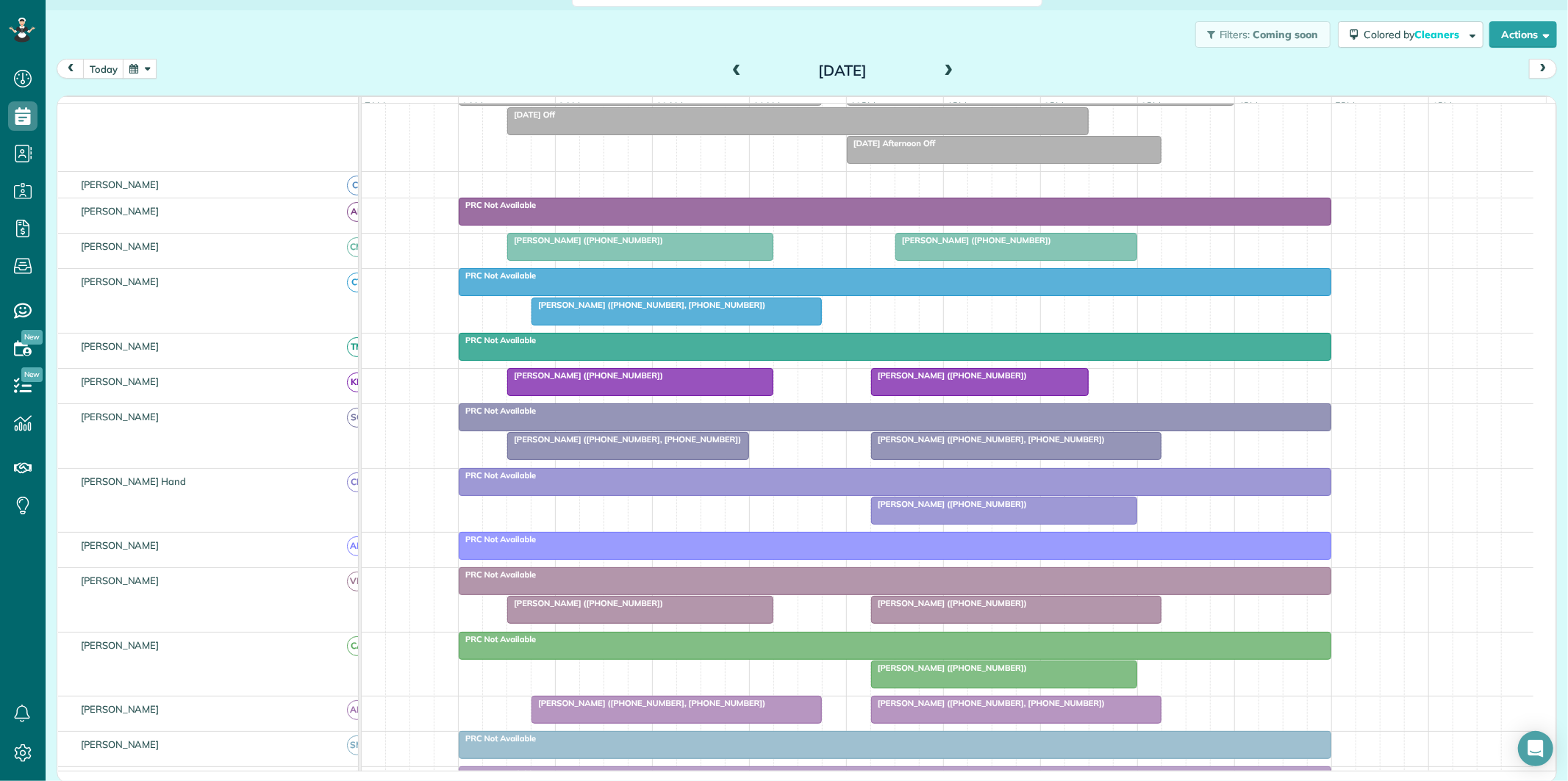
click at [945, 70] on span at bounding box center [948, 70] width 16 height 13
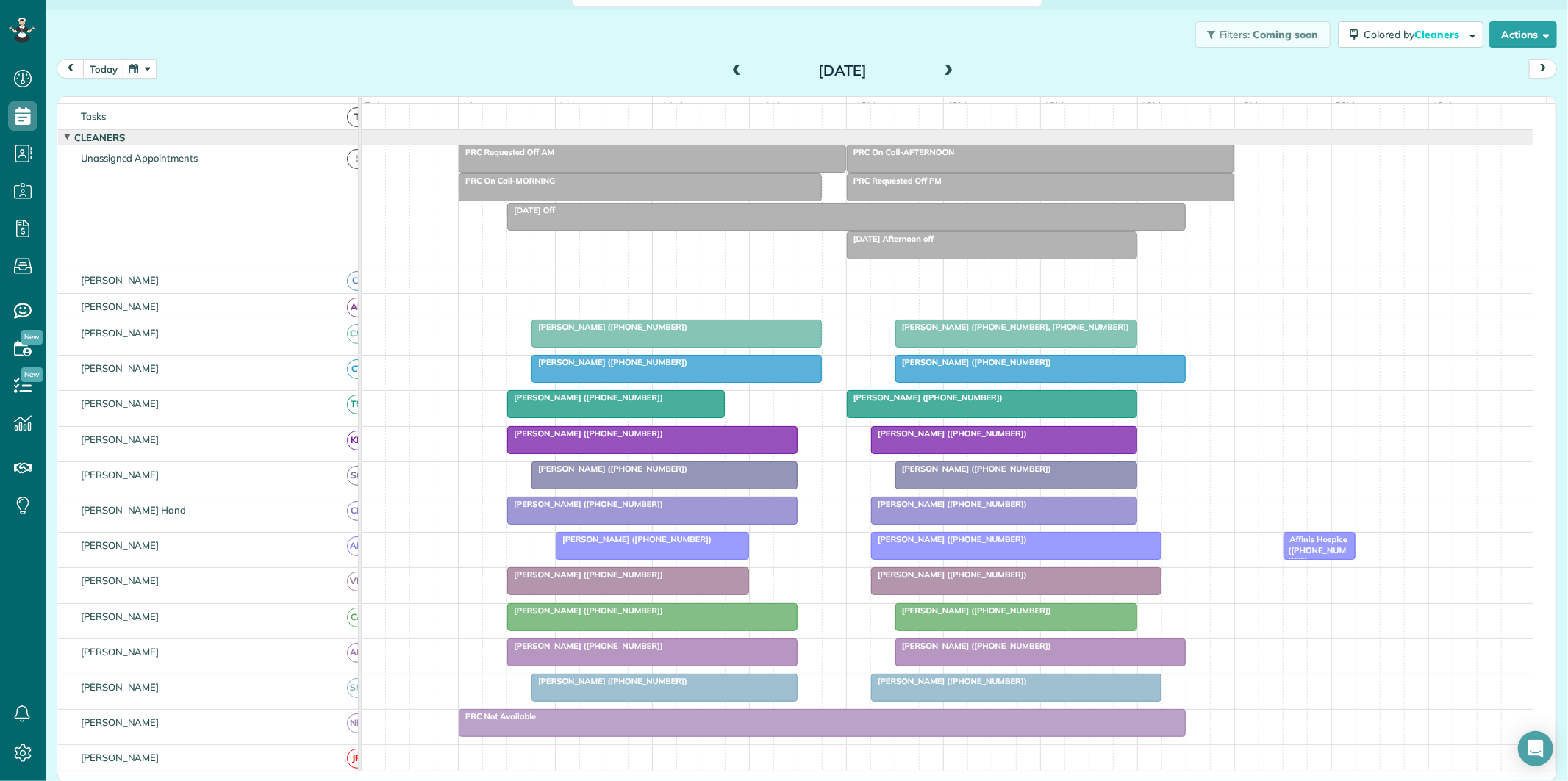
click at [144, 64] on button "button" at bounding box center [139, 69] width 33 height 20
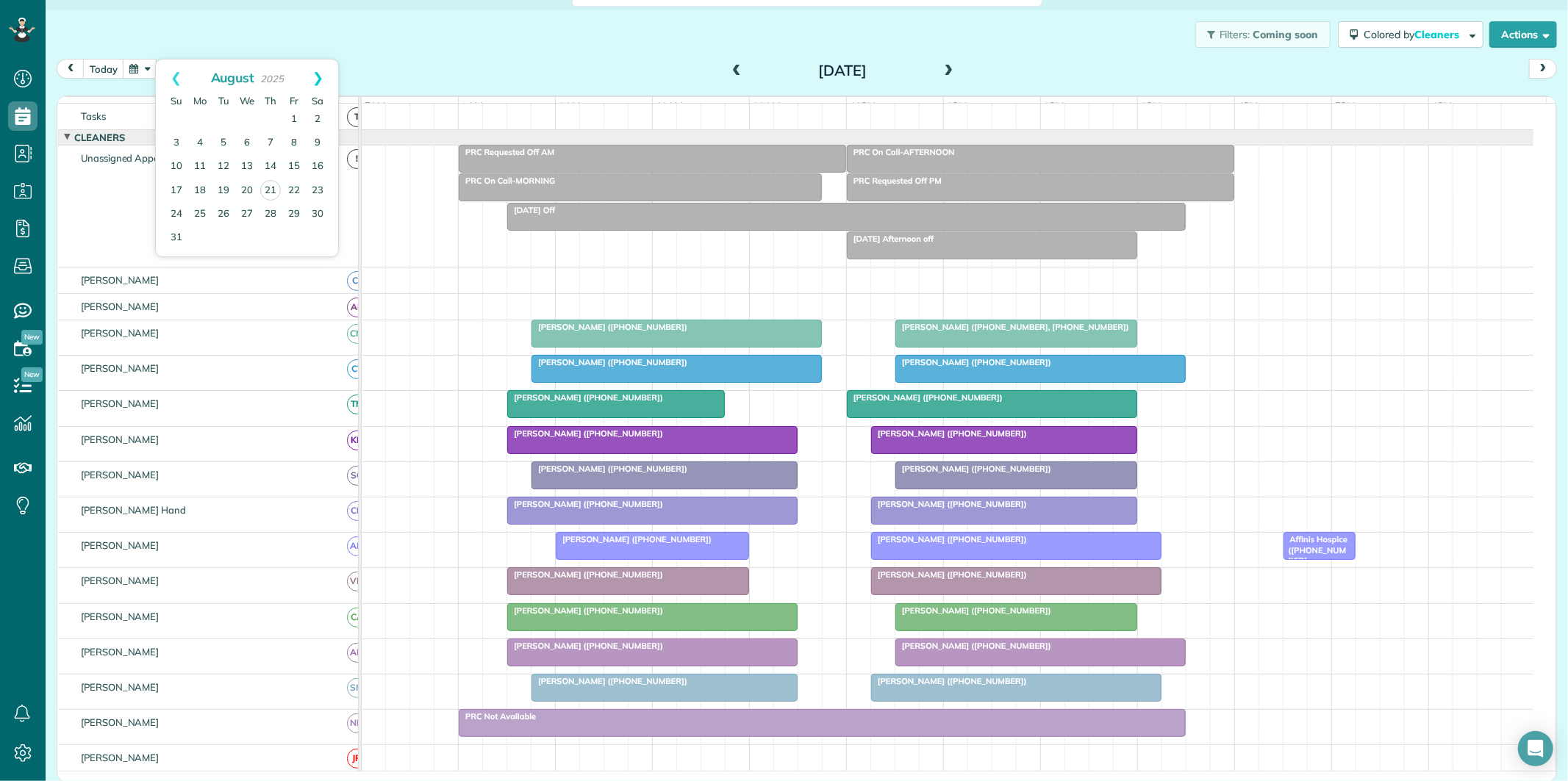
click at [314, 70] on link "Next" at bounding box center [318, 77] width 40 height 37
click at [201, 160] on link "15" at bounding box center [199, 166] width 23 height 23
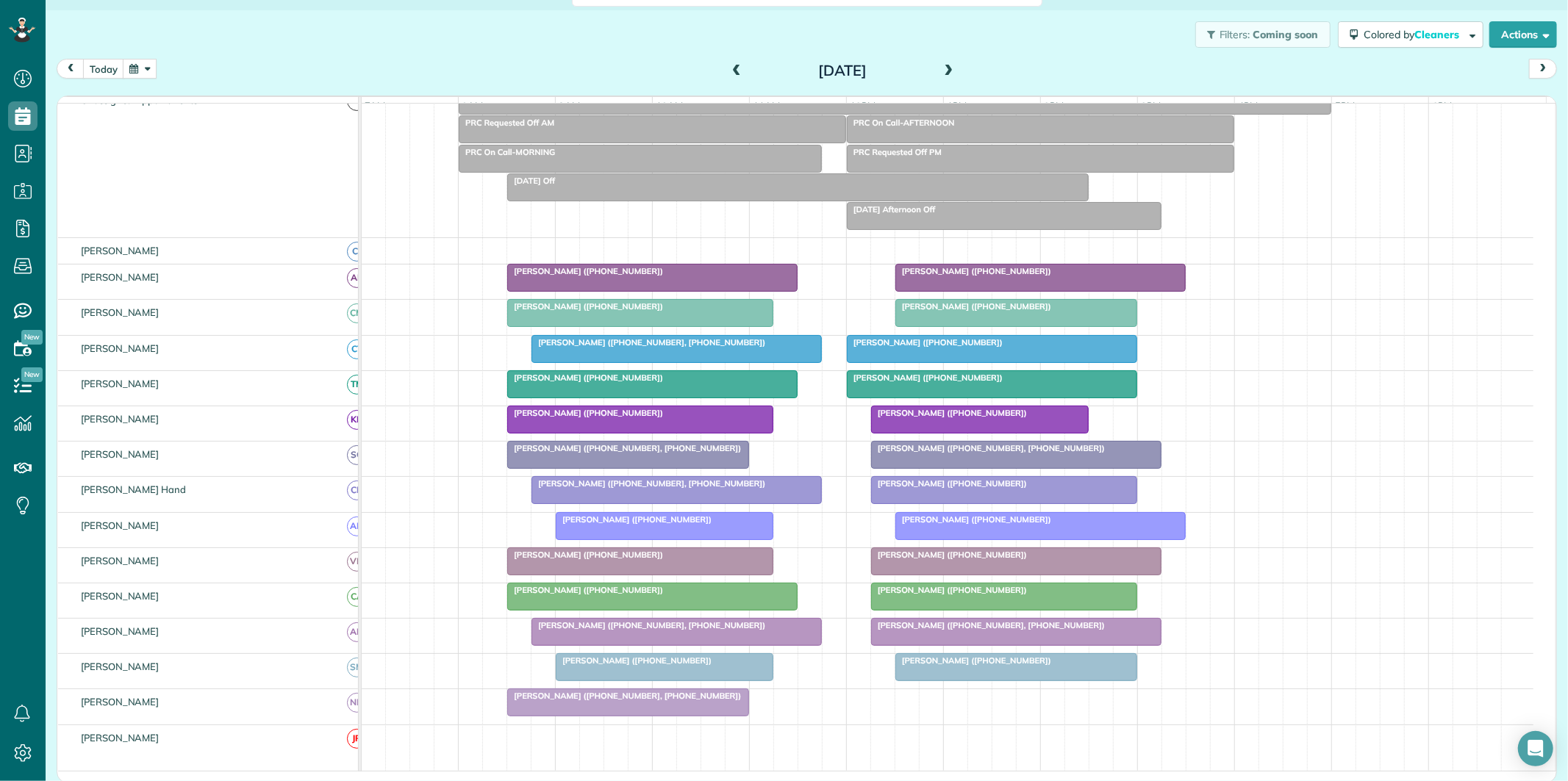
scroll to position [97, 0]
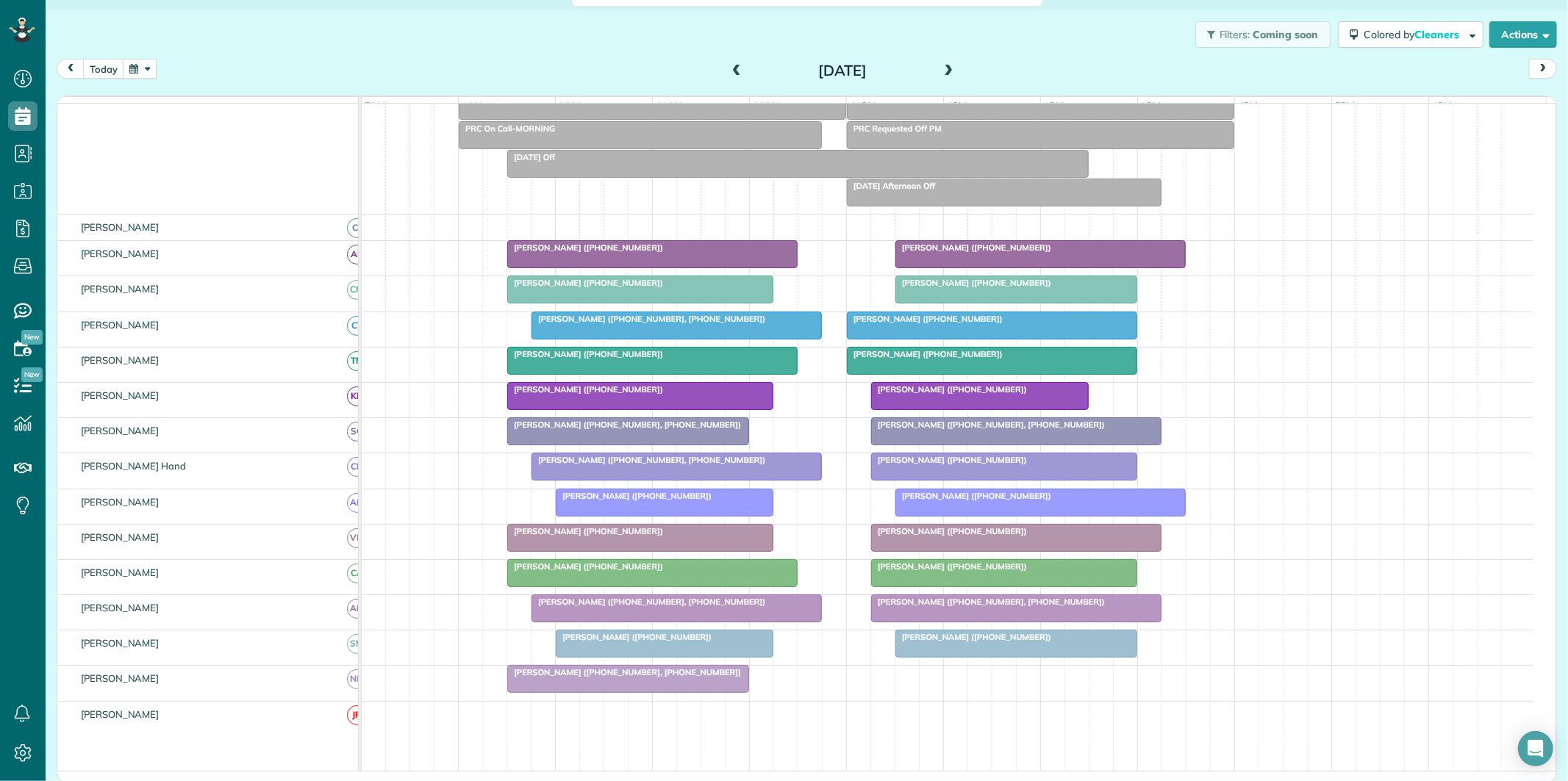
click at [123, 69] on button "button" at bounding box center [139, 69] width 33 height 20
click at [320, 76] on link "Next" at bounding box center [318, 77] width 40 height 37
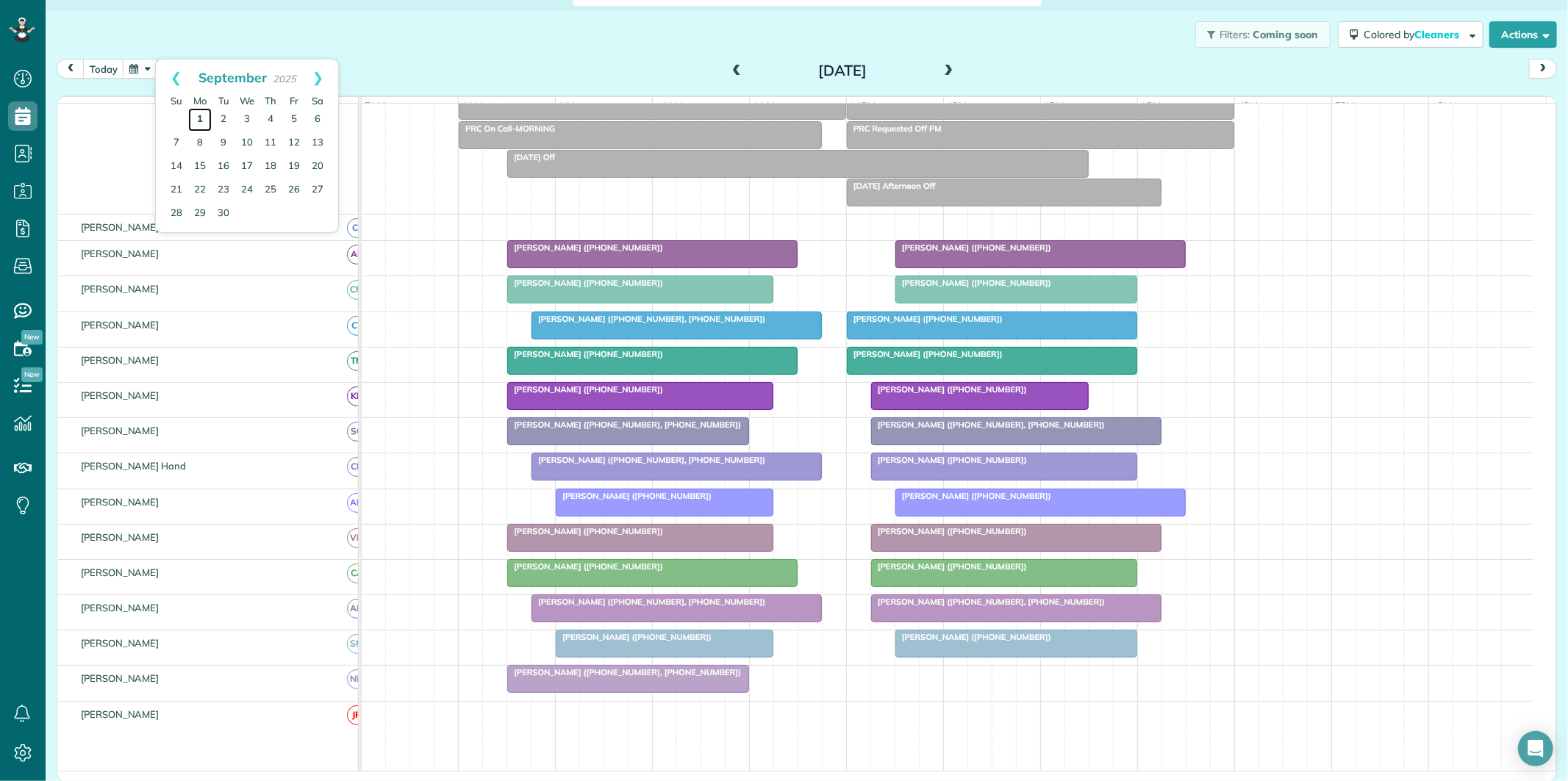
click at [197, 118] on link "1" at bounding box center [199, 119] width 23 height 23
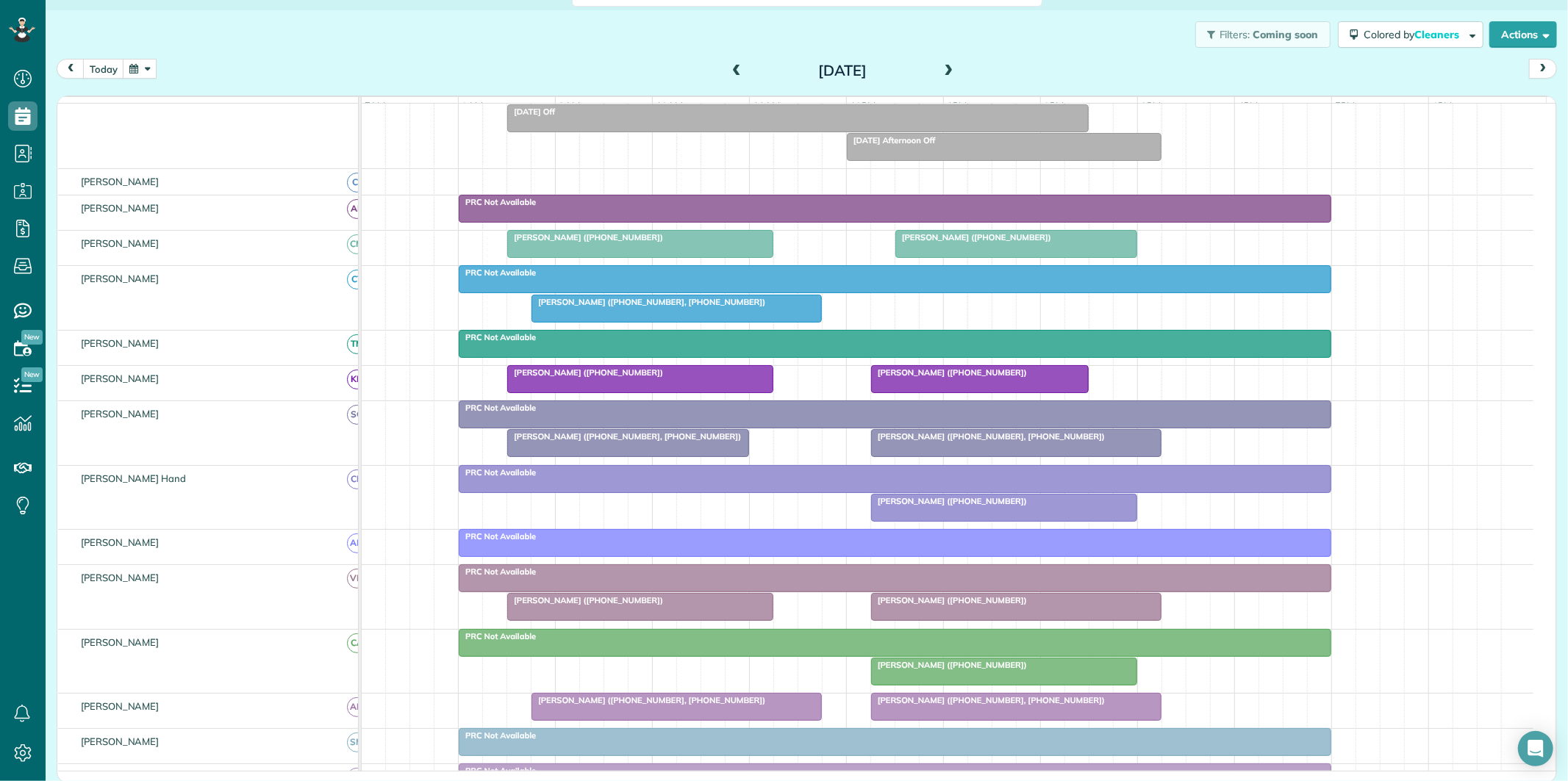
scroll to position [163, 0]
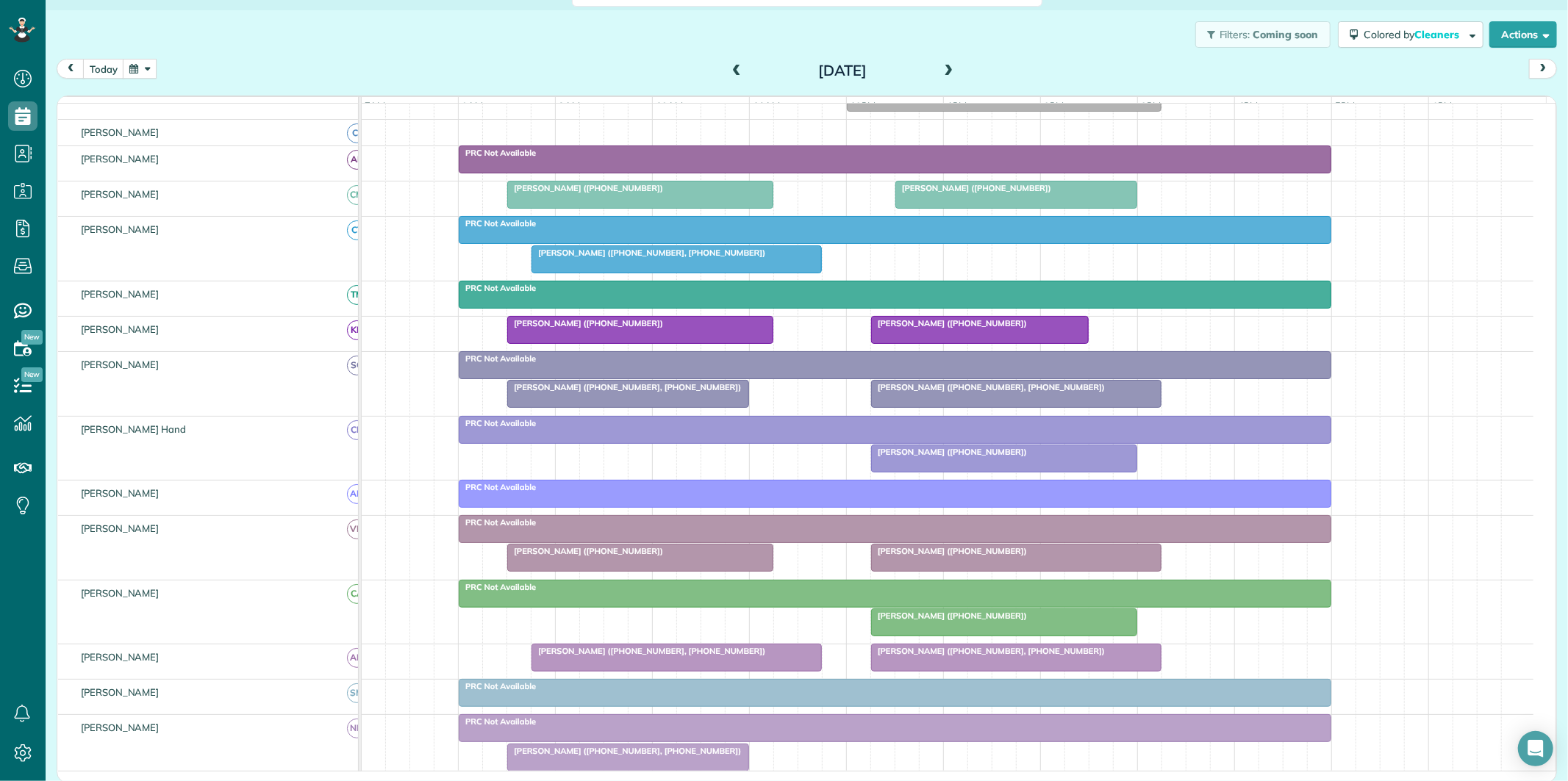
click at [950, 570] on div at bounding box center [1016, 558] width 289 height 27
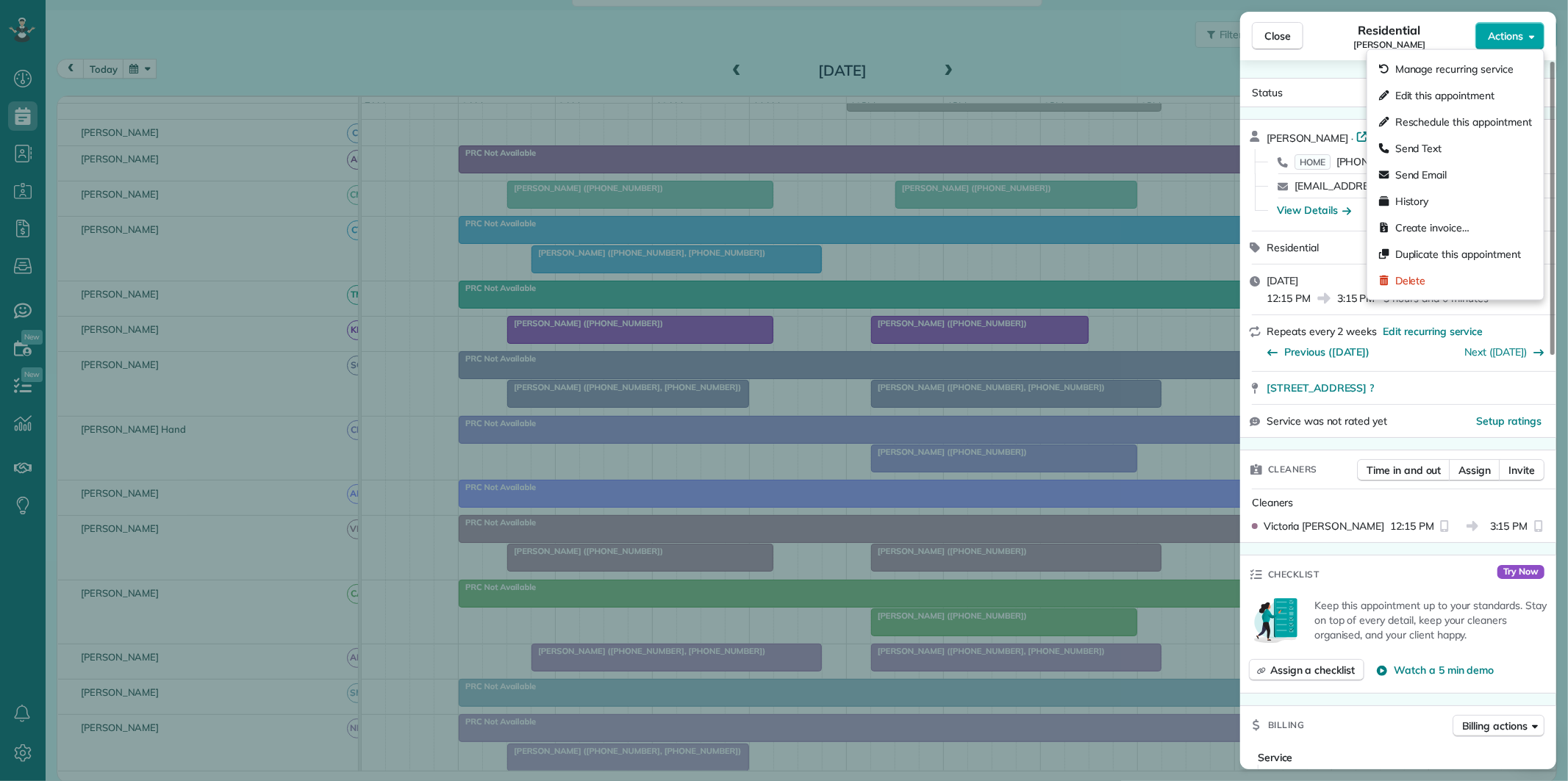
click at [1503, 39] on span "Actions" at bounding box center [1504, 35] width 35 height 15
click at [1429, 90] on span "Edit this appointment" at bounding box center [1445, 95] width 100 height 15
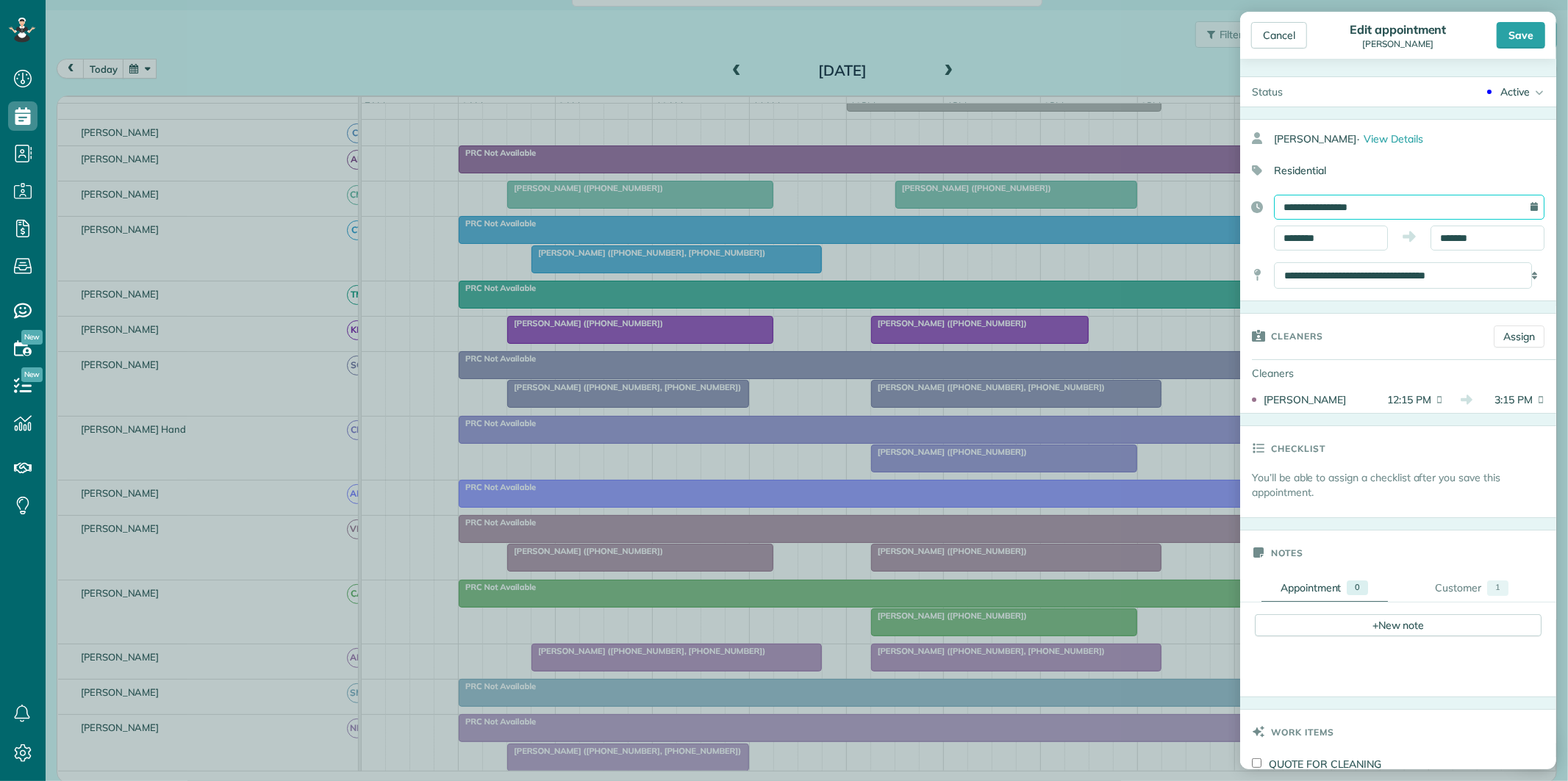
click at [1346, 206] on input "**********" at bounding box center [1408, 207] width 270 height 25
click at [1343, 280] on link "2" at bounding box center [1341, 280] width 23 height 23
type input "**********"
click at [1529, 39] on div "Save" at bounding box center [1521, 35] width 49 height 27
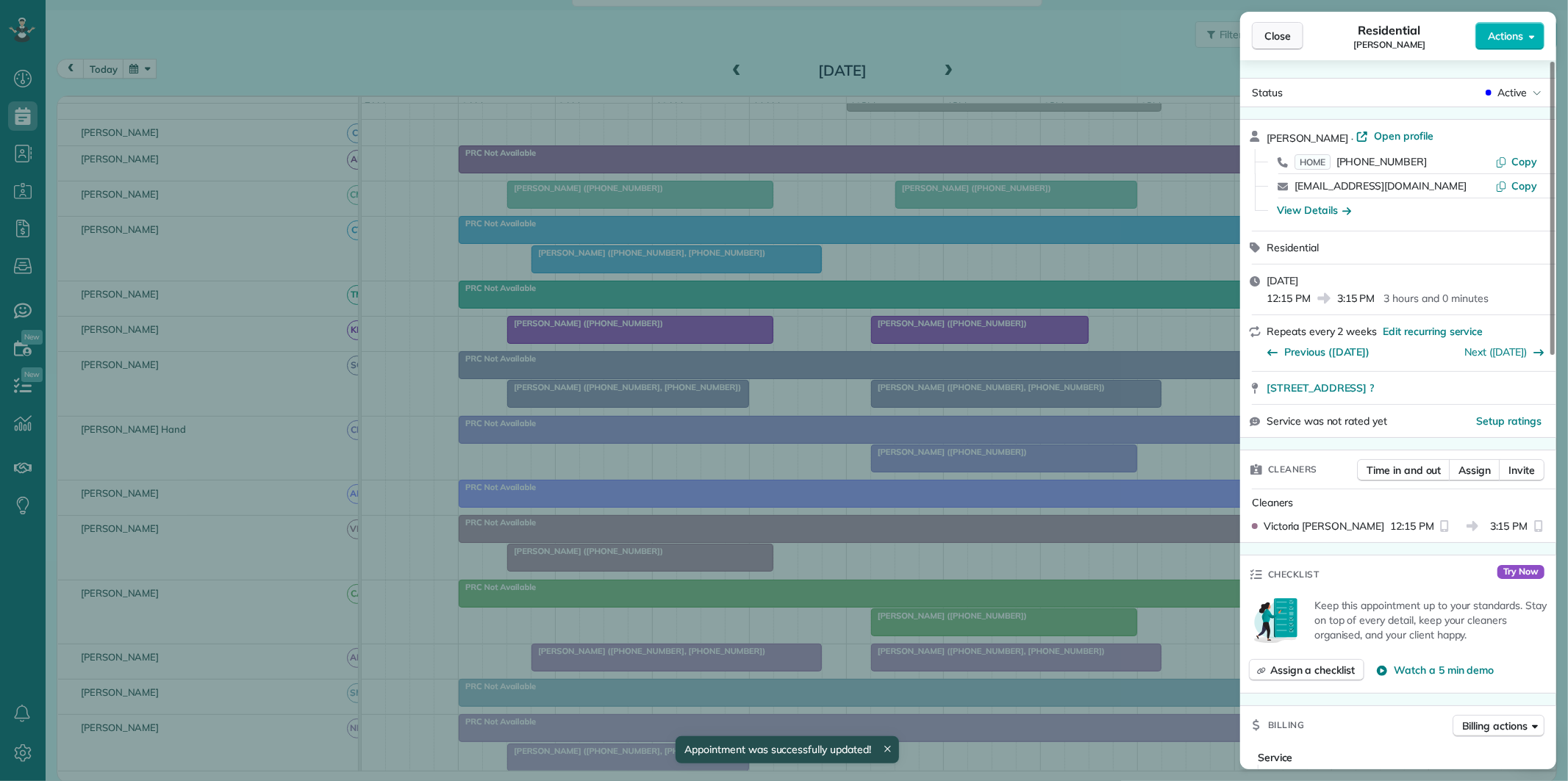
click at [1285, 40] on span "Close" at bounding box center [1277, 35] width 27 height 15
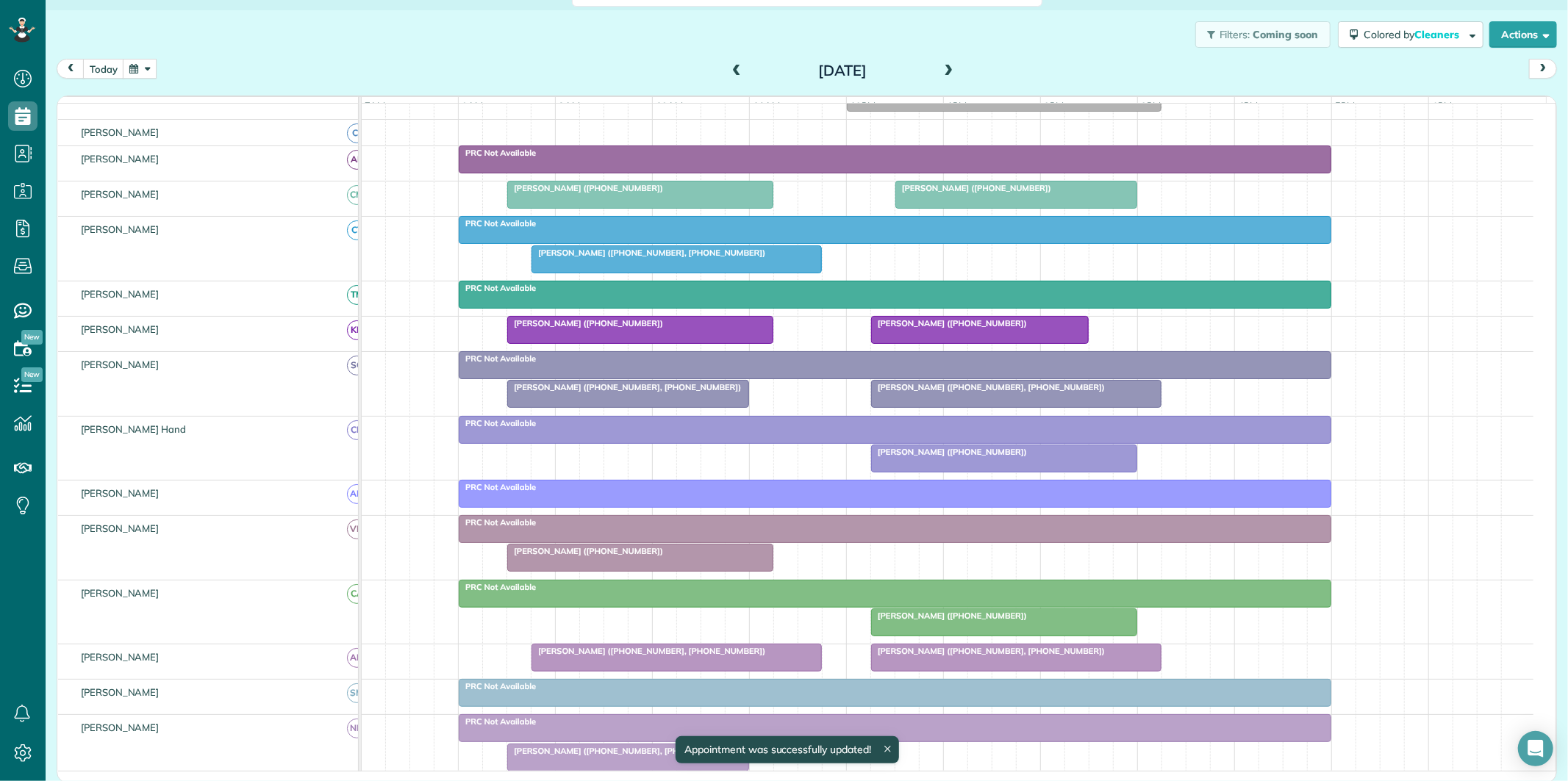
click at [944, 67] on span at bounding box center [948, 70] width 16 height 13
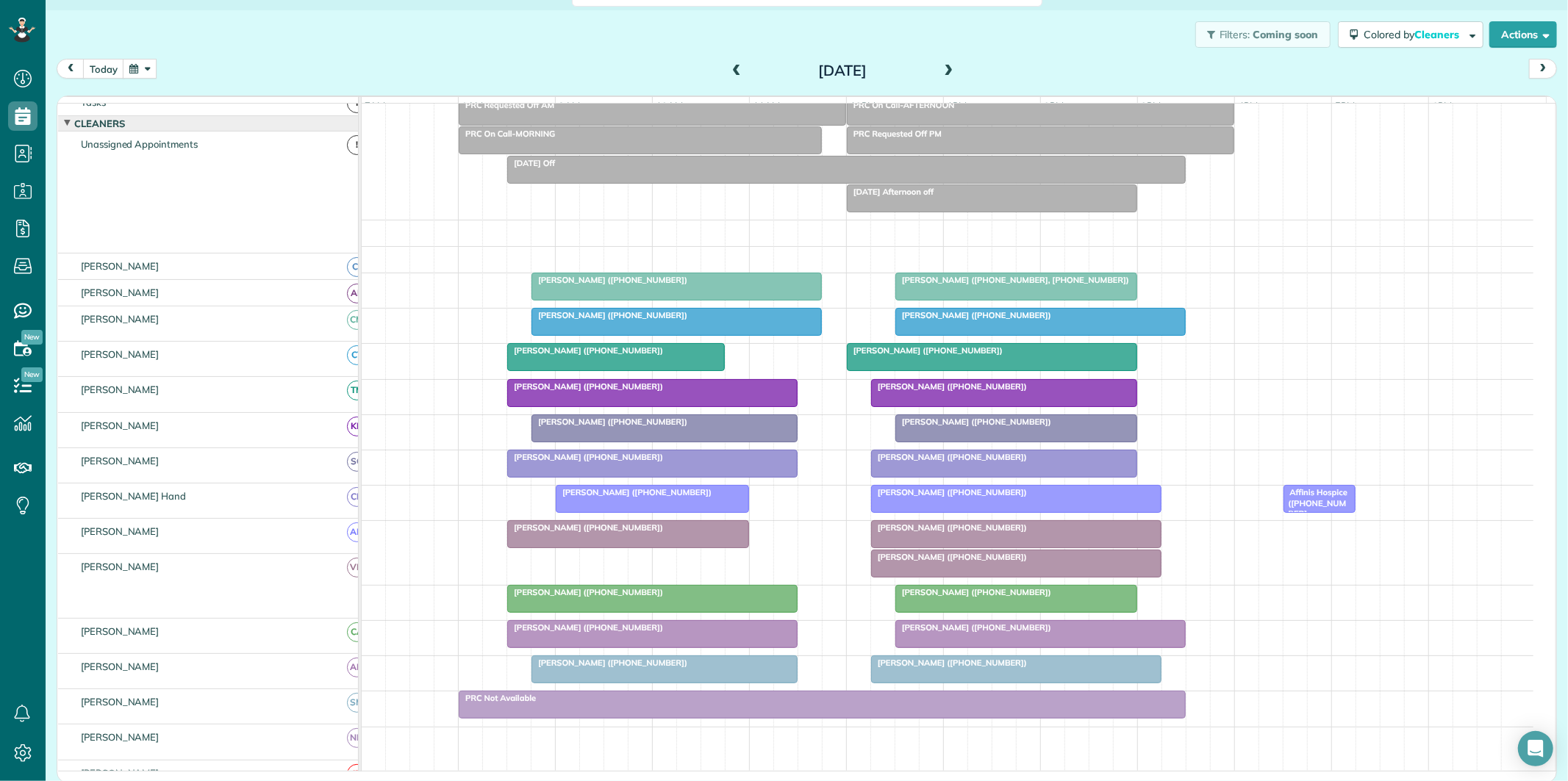
scroll to position [111, 0]
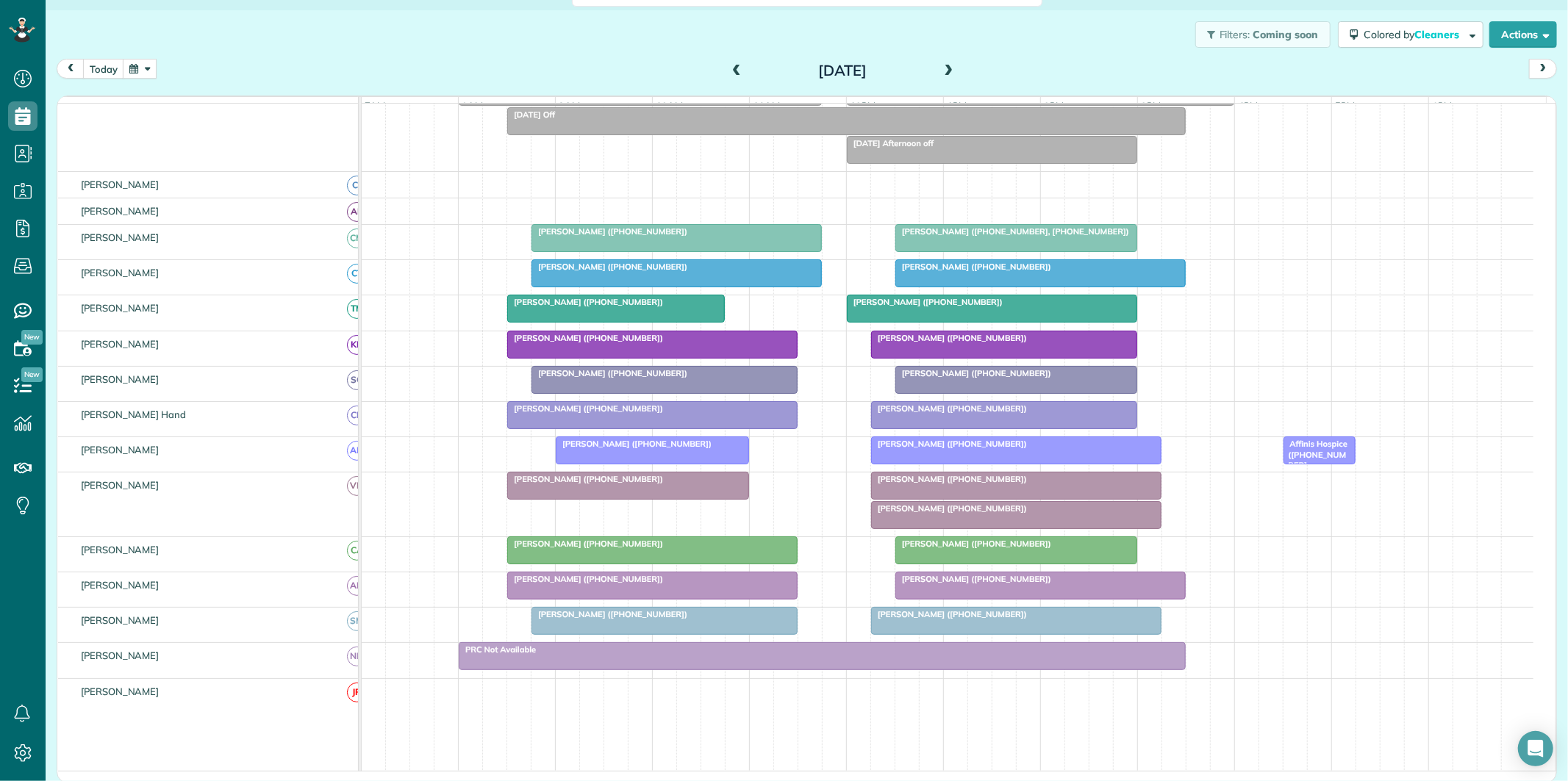
click at [927, 499] on div at bounding box center [1016, 486] width 289 height 27
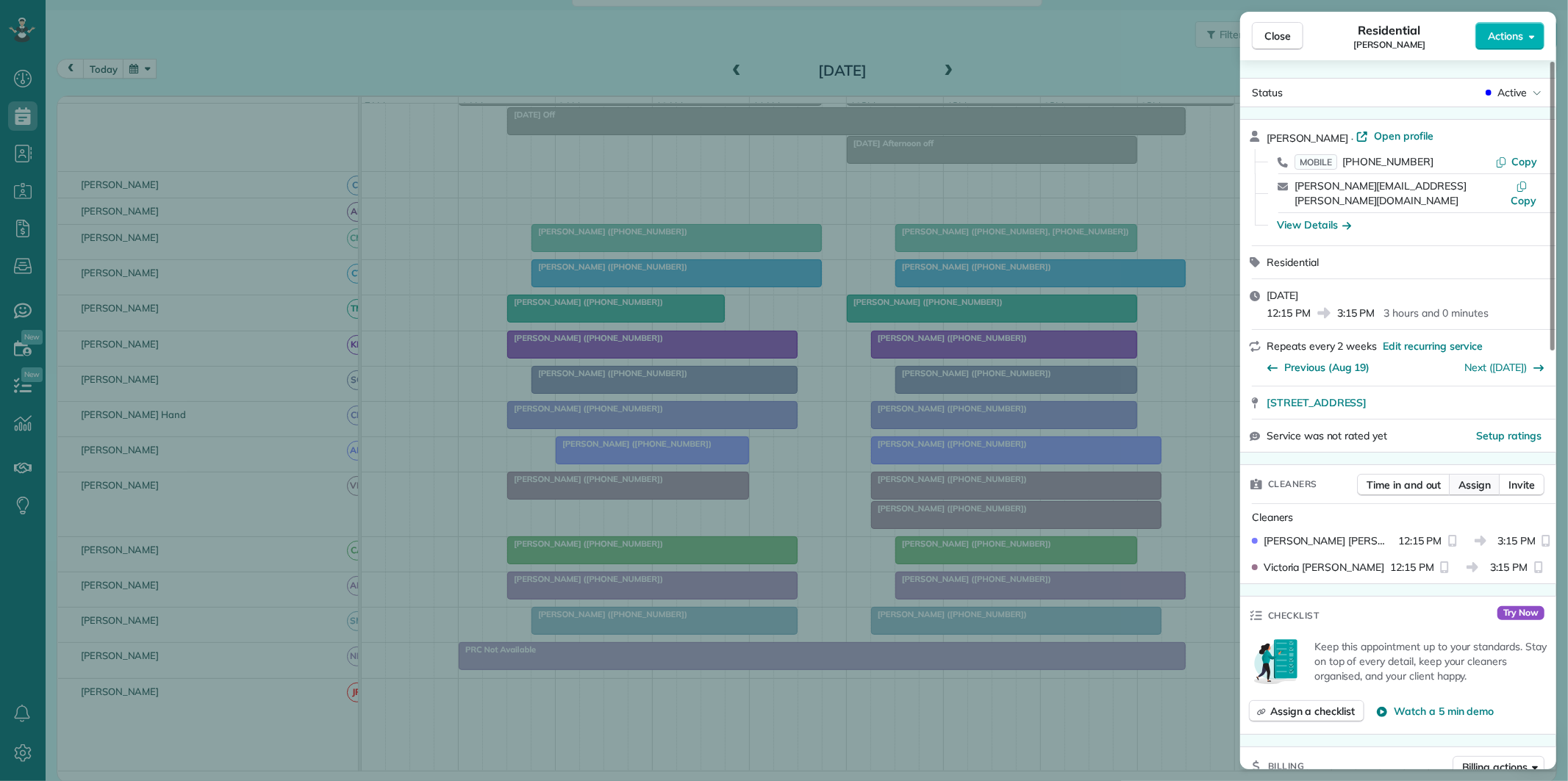
click at [1476, 478] on span "Assign" at bounding box center [1474, 485] width 33 height 15
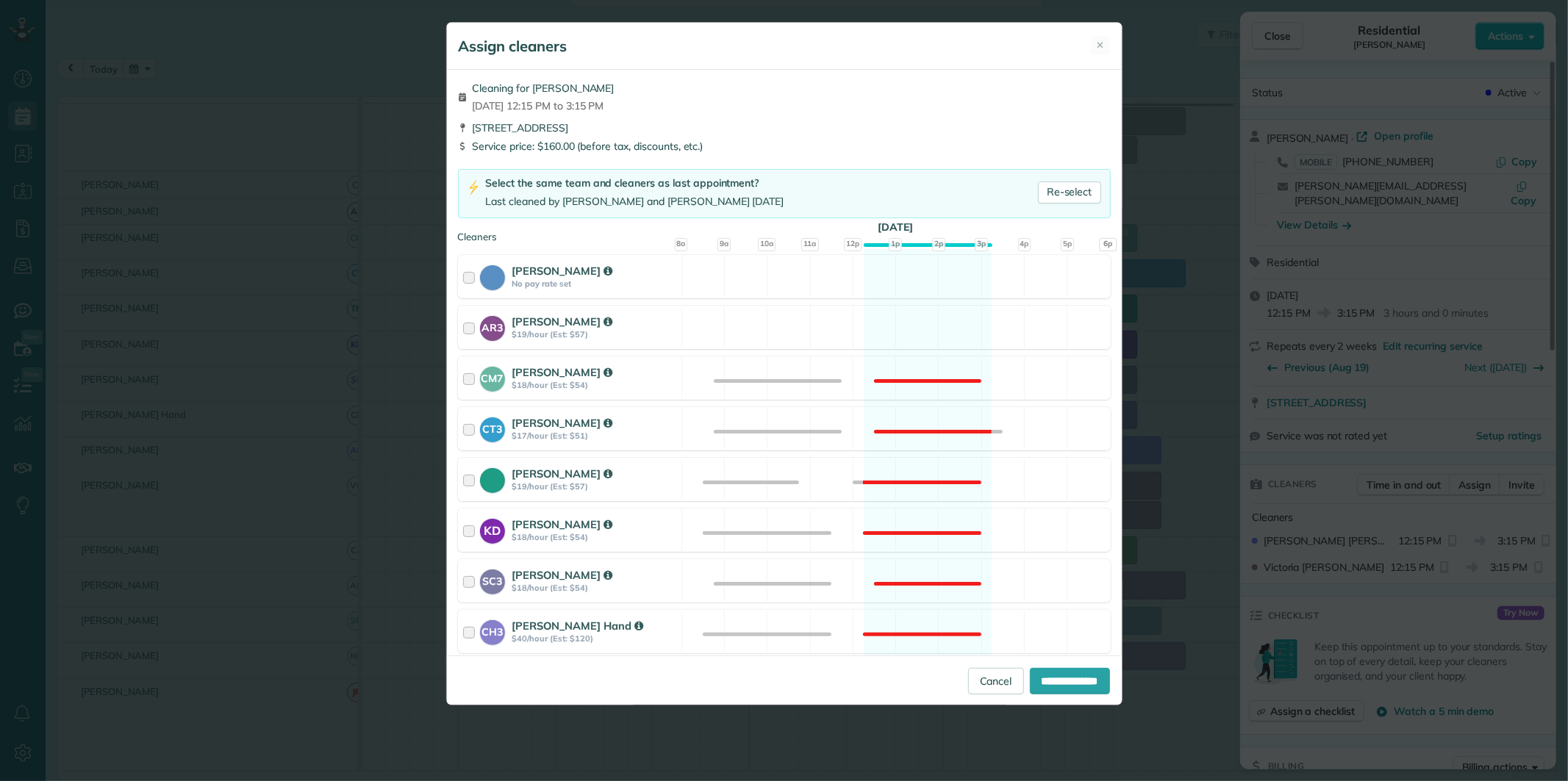
click at [898, 300] on div "Cleaning for Holly Garner Tue, Sep 02 - 12:15 PM to 3:15 PM 190 Old Ivy Fayette…" at bounding box center [784, 362] width 675 height 586
click at [935, 319] on div "AR3 Amy Reid $19/hour (Est: $57) Available" at bounding box center [784, 327] width 653 height 44
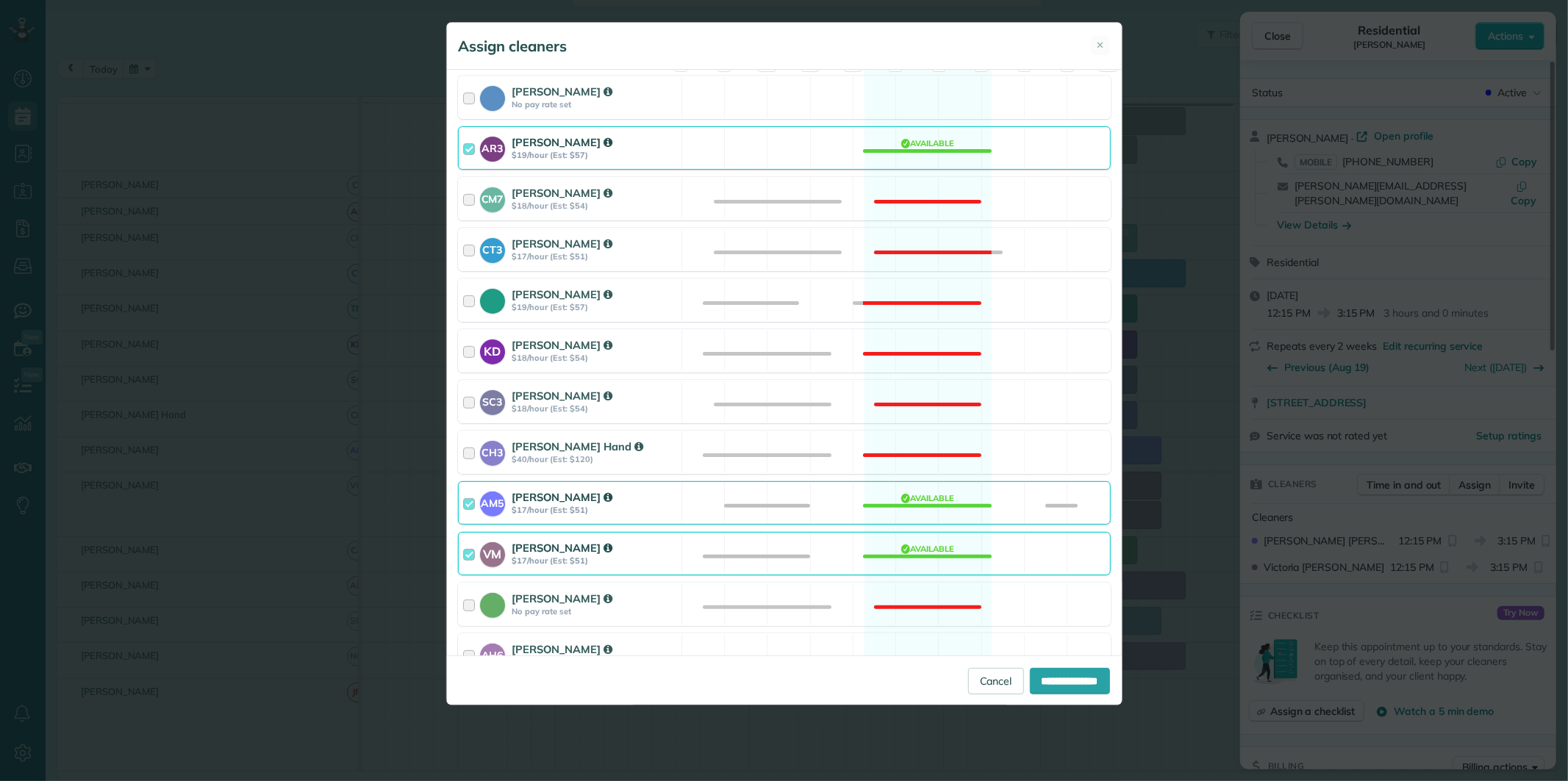
scroll to position [326, 0]
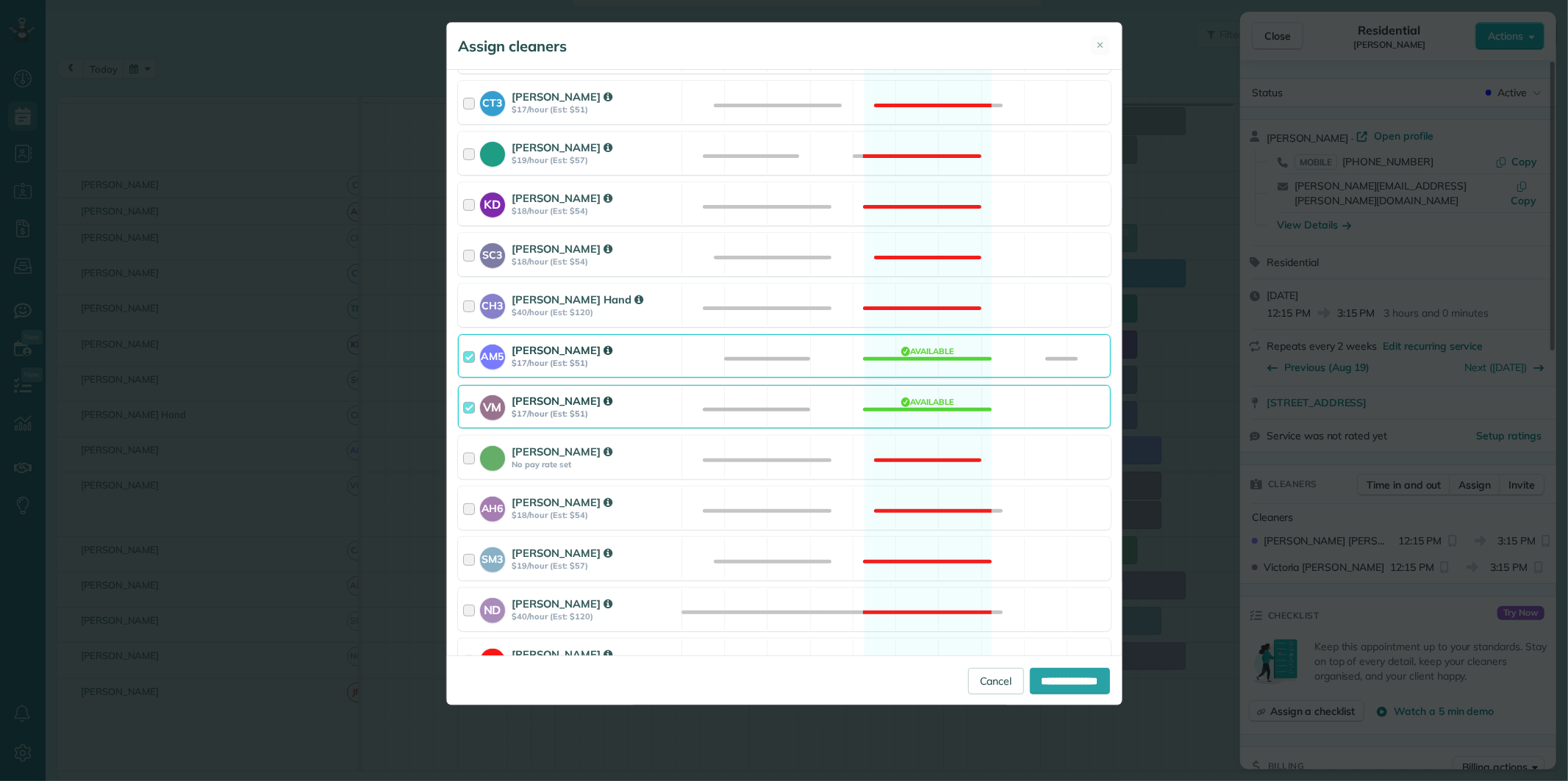
click at [928, 397] on div "VM Victoria Minix $17/hour (Est: $51) Available" at bounding box center [784, 407] width 653 height 44
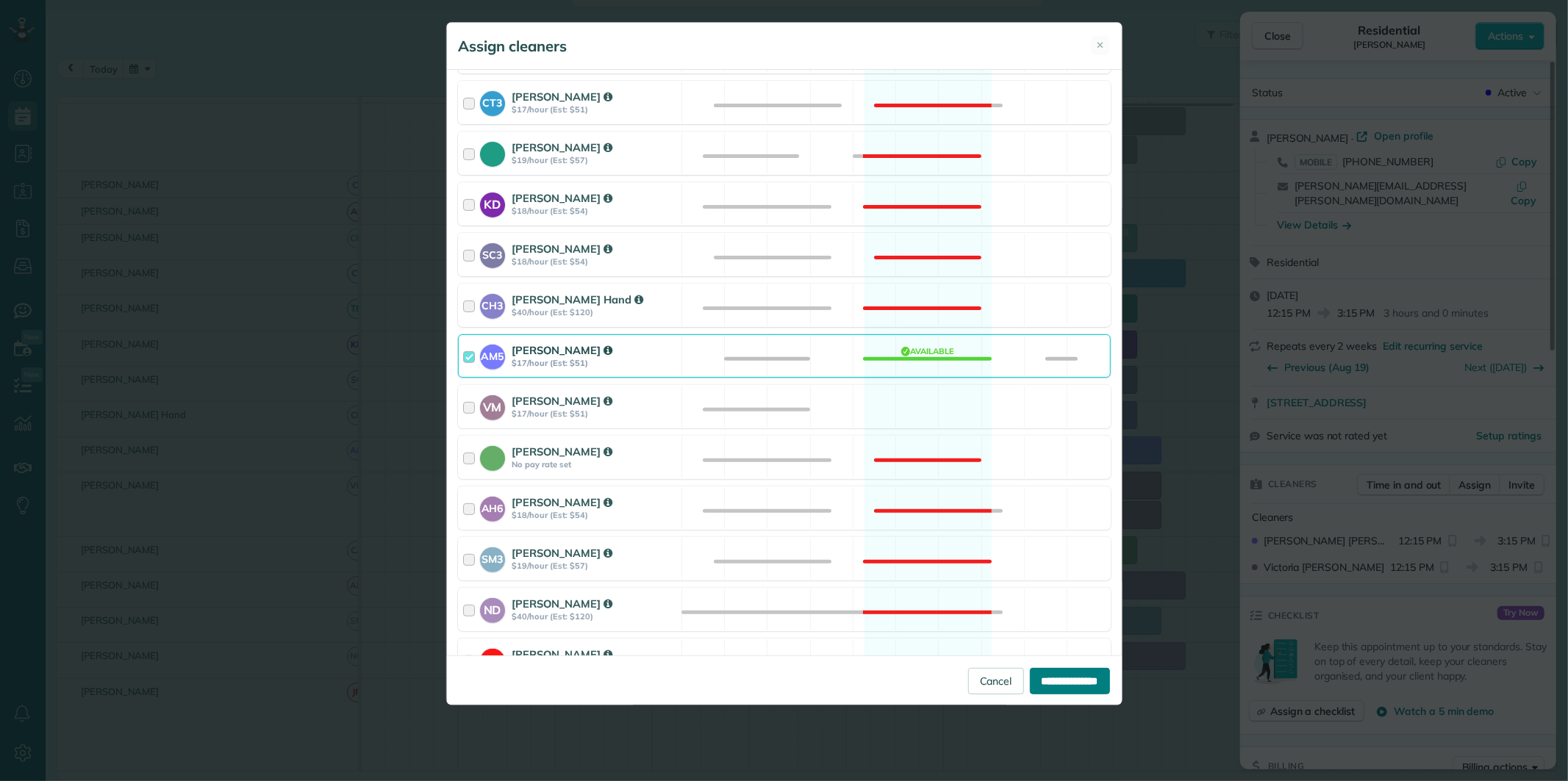
click at [1047, 678] on input "**********" at bounding box center [1069, 681] width 80 height 27
type input "**********"
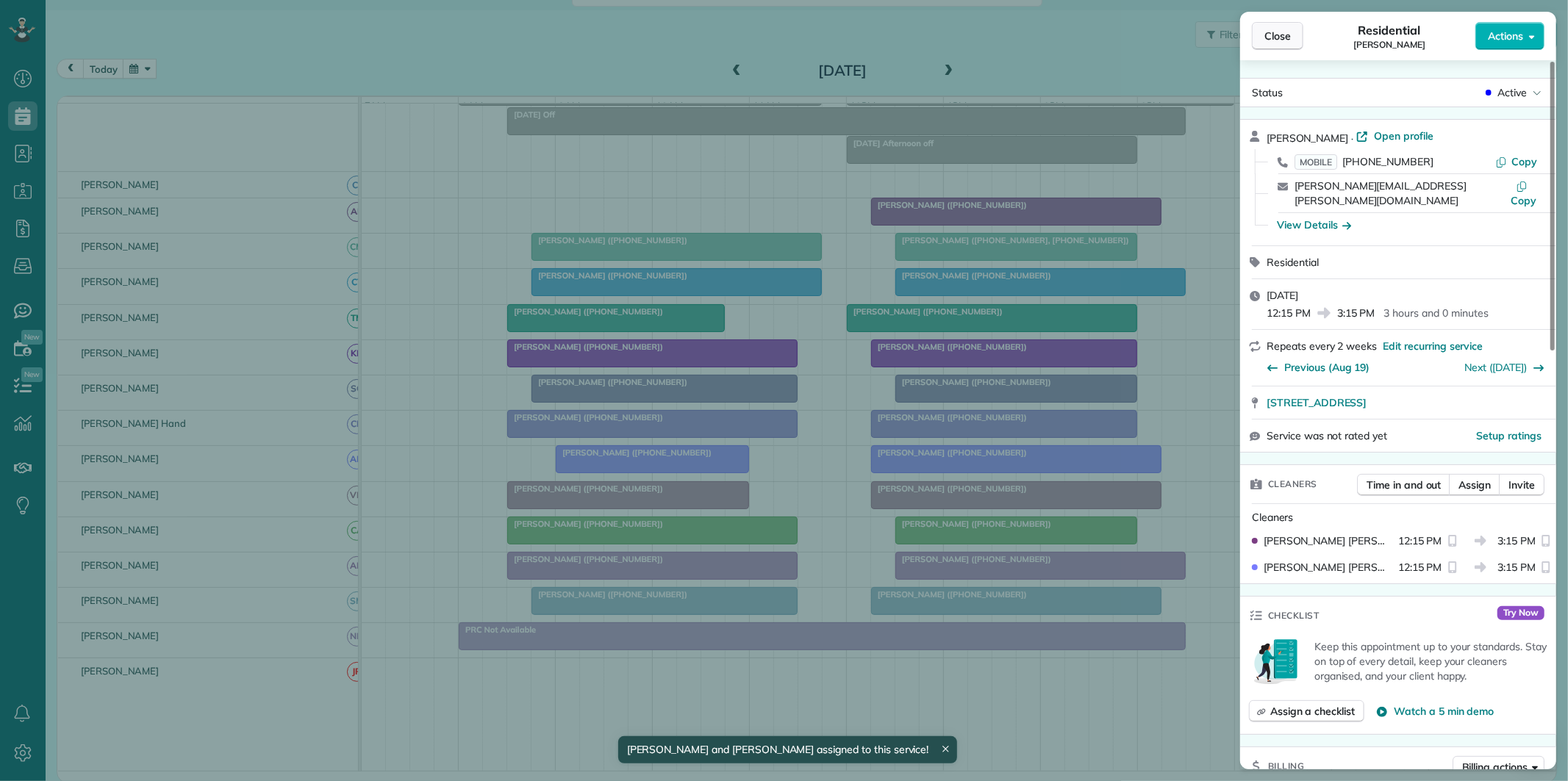
click at [1275, 38] on span "Close" at bounding box center [1277, 35] width 27 height 15
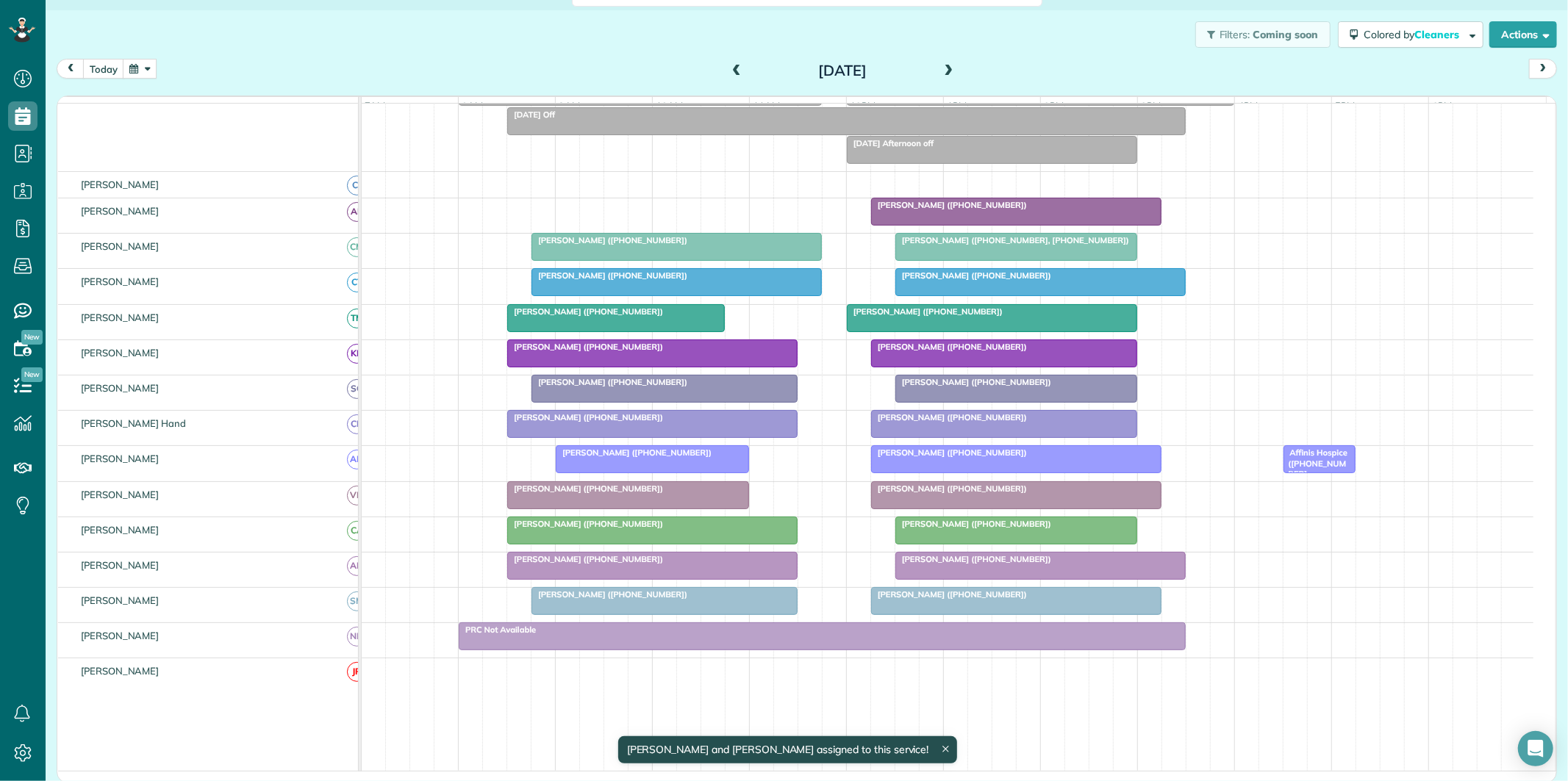
click at [731, 67] on span at bounding box center [736, 70] width 16 height 13
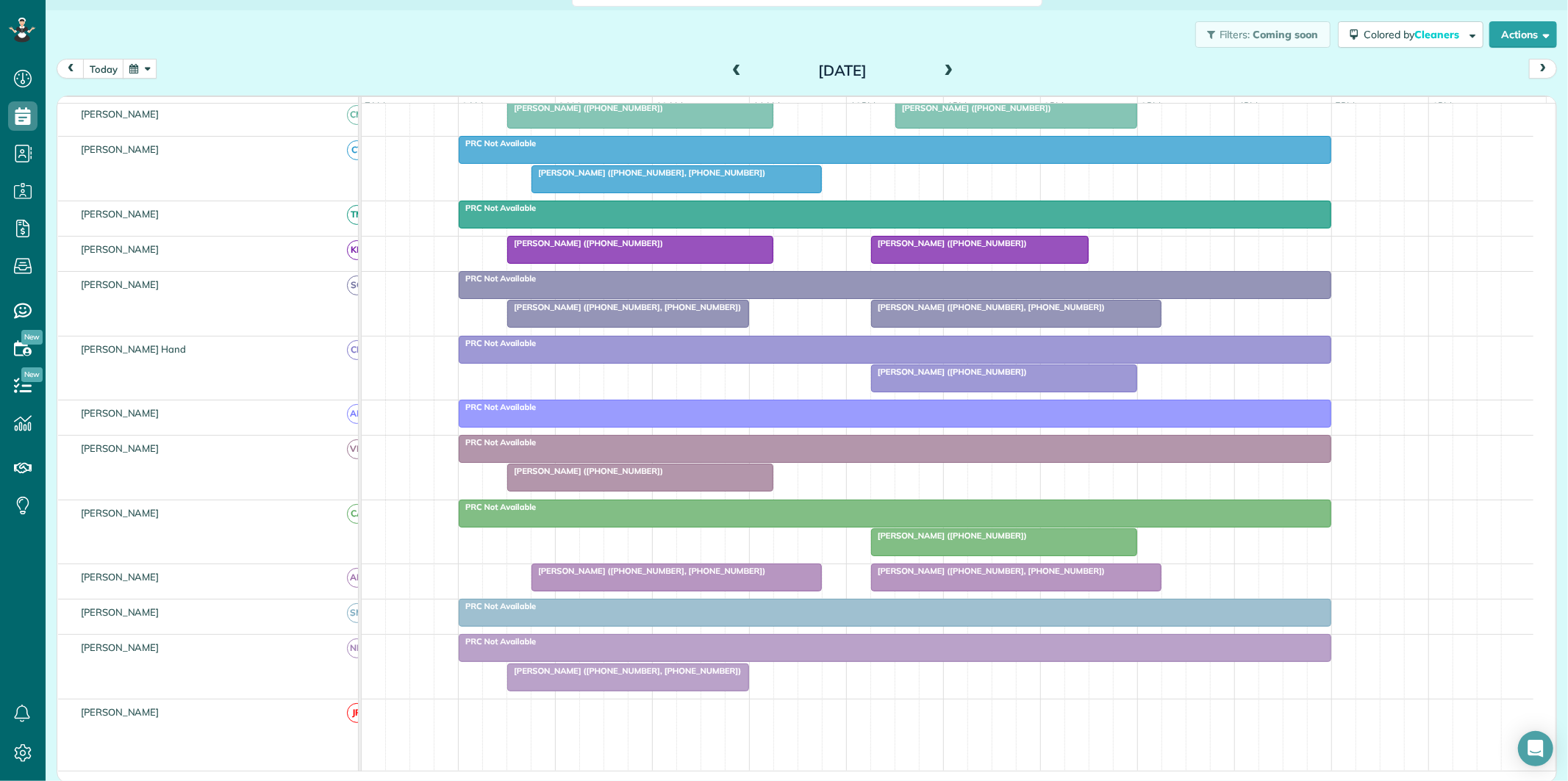
scroll to position [260, 0]
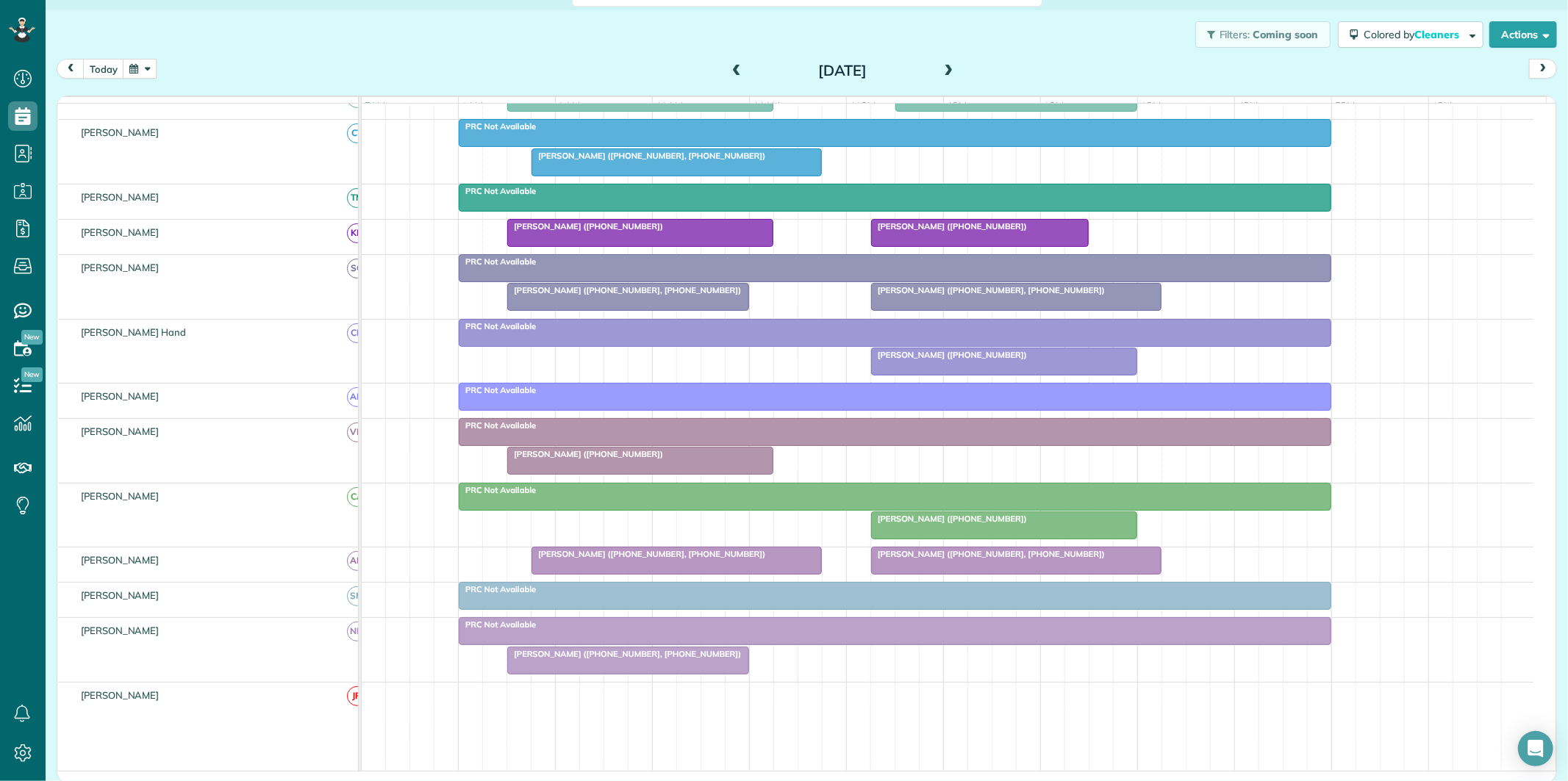
click at [147, 67] on button "button" at bounding box center [139, 69] width 33 height 20
click at [319, 70] on link "Next" at bounding box center [318, 77] width 40 height 37
click at [218, 142] on link "9" at bounding box center [223, 142] width 23 height 23
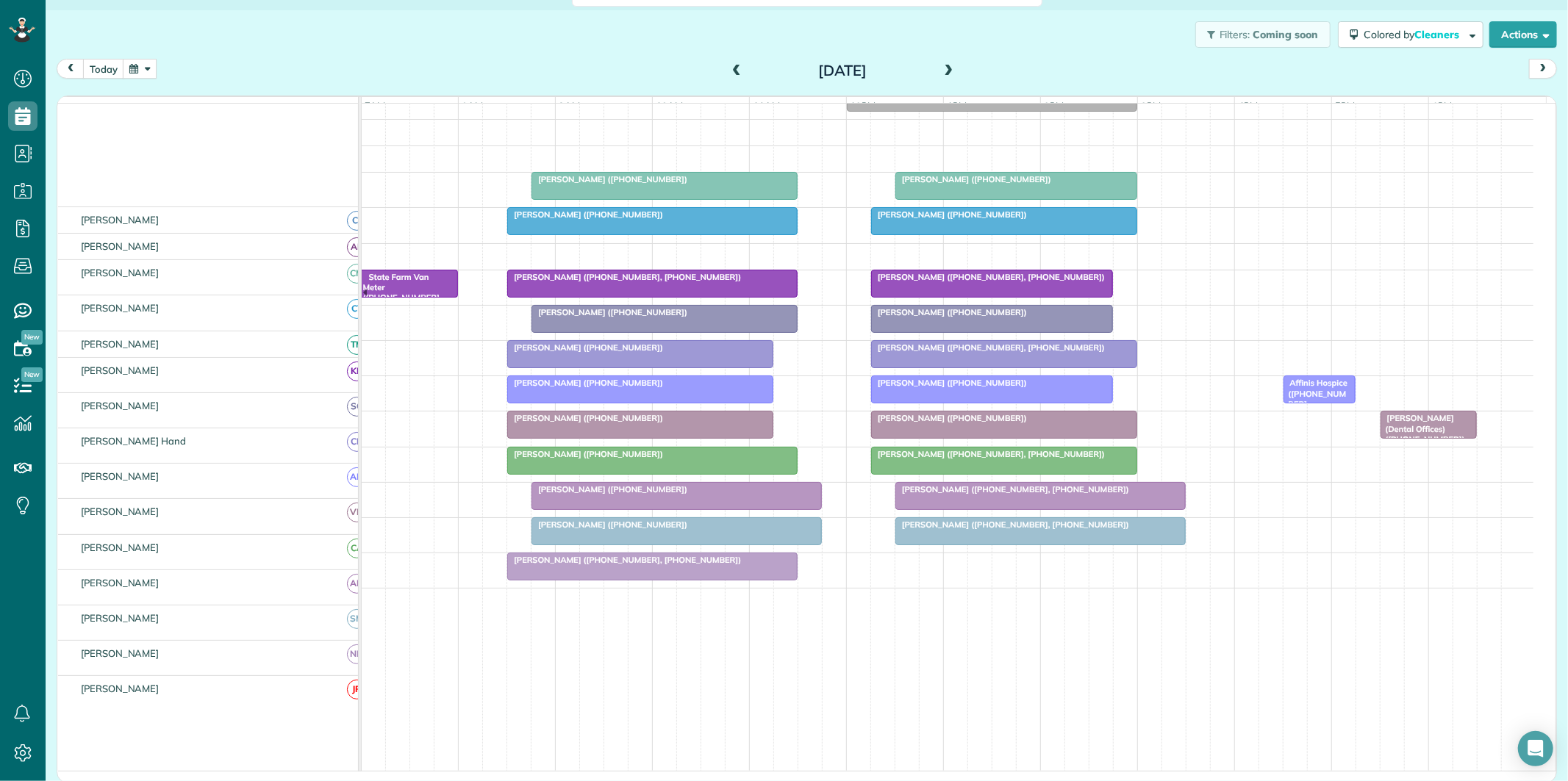
scroll to position [192, 0]
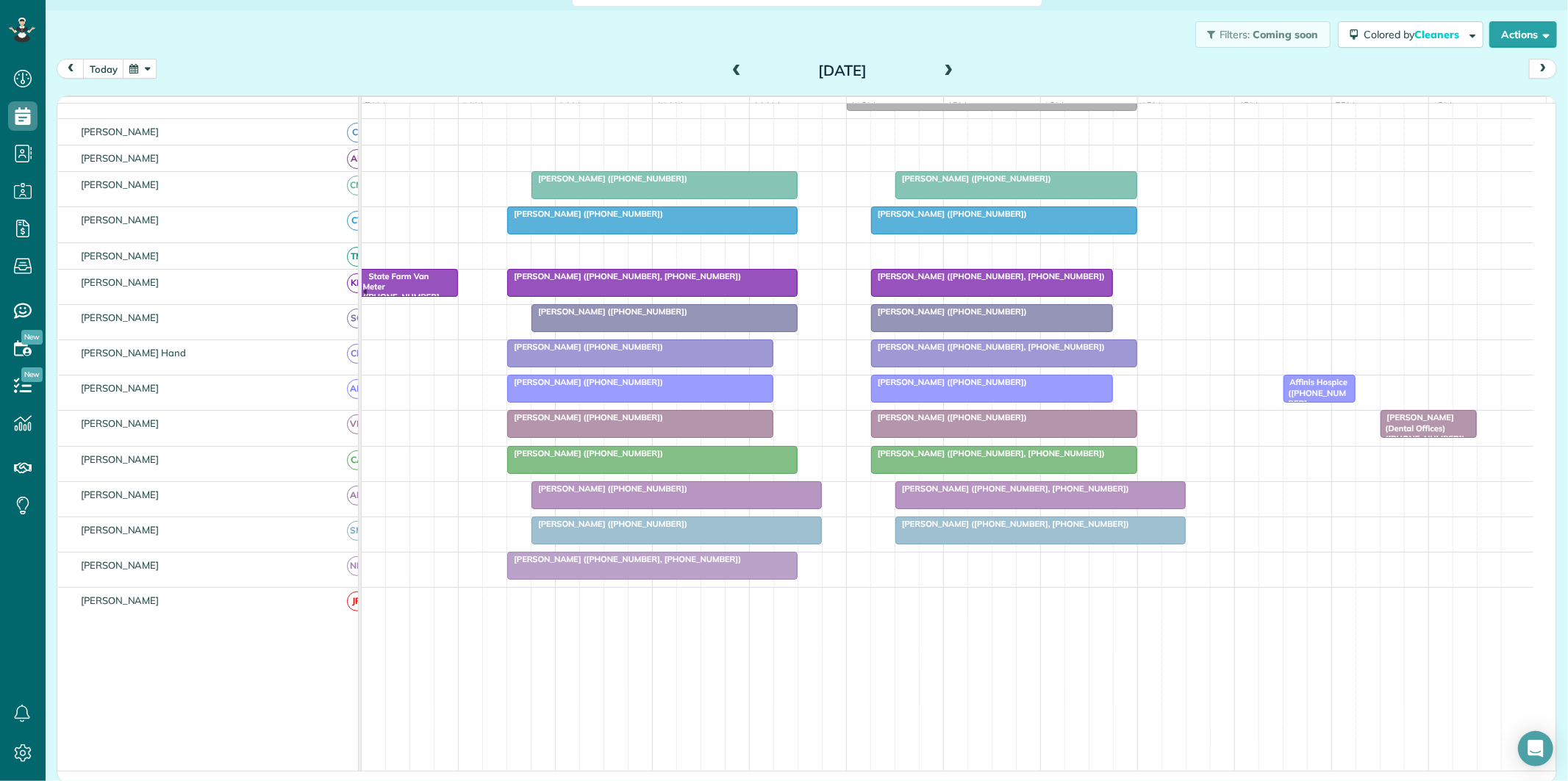
click at [941, 64] on span at bounding box center [948, 71] width 16 height 22
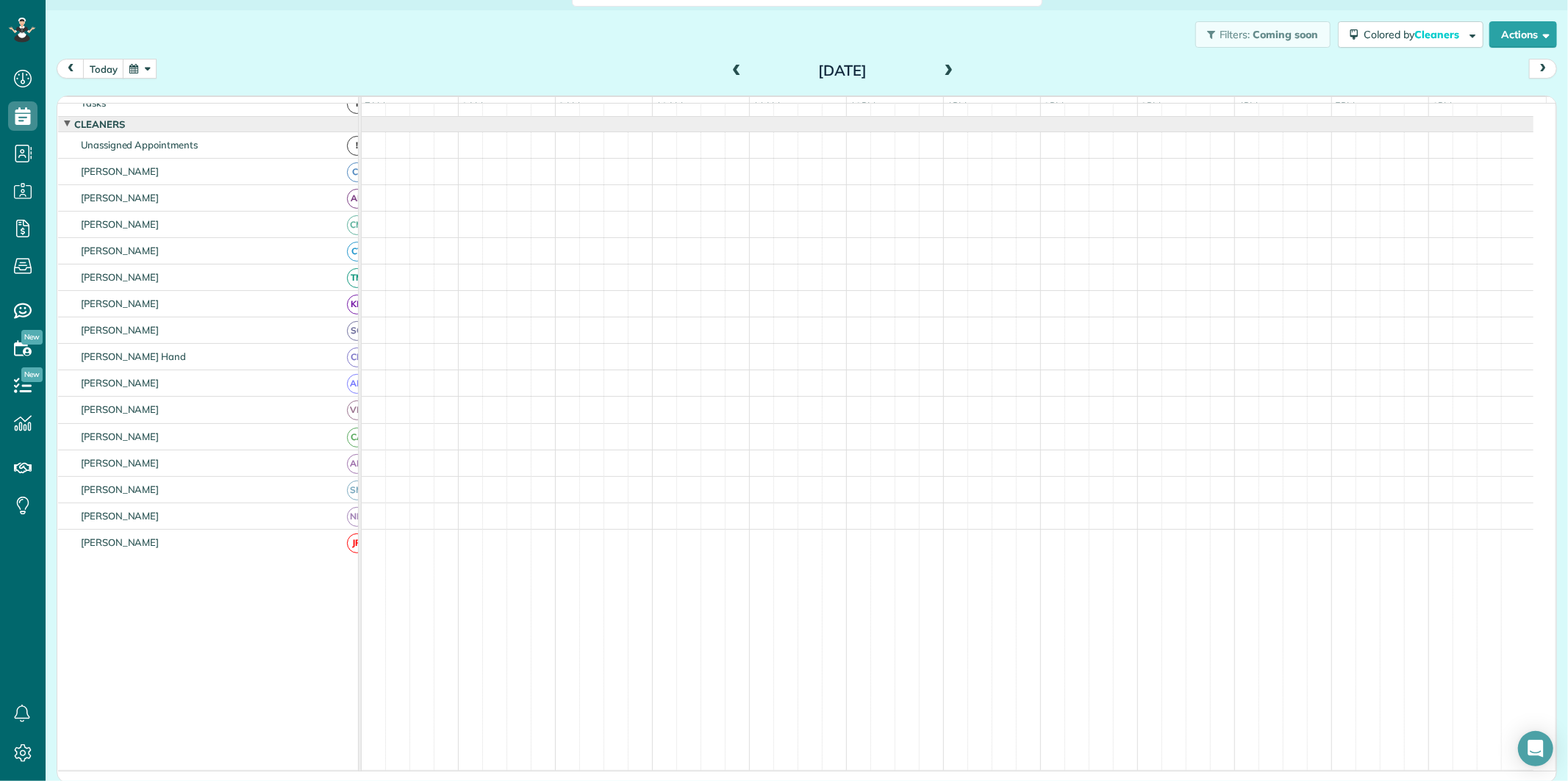
scroll to position [29, 0]
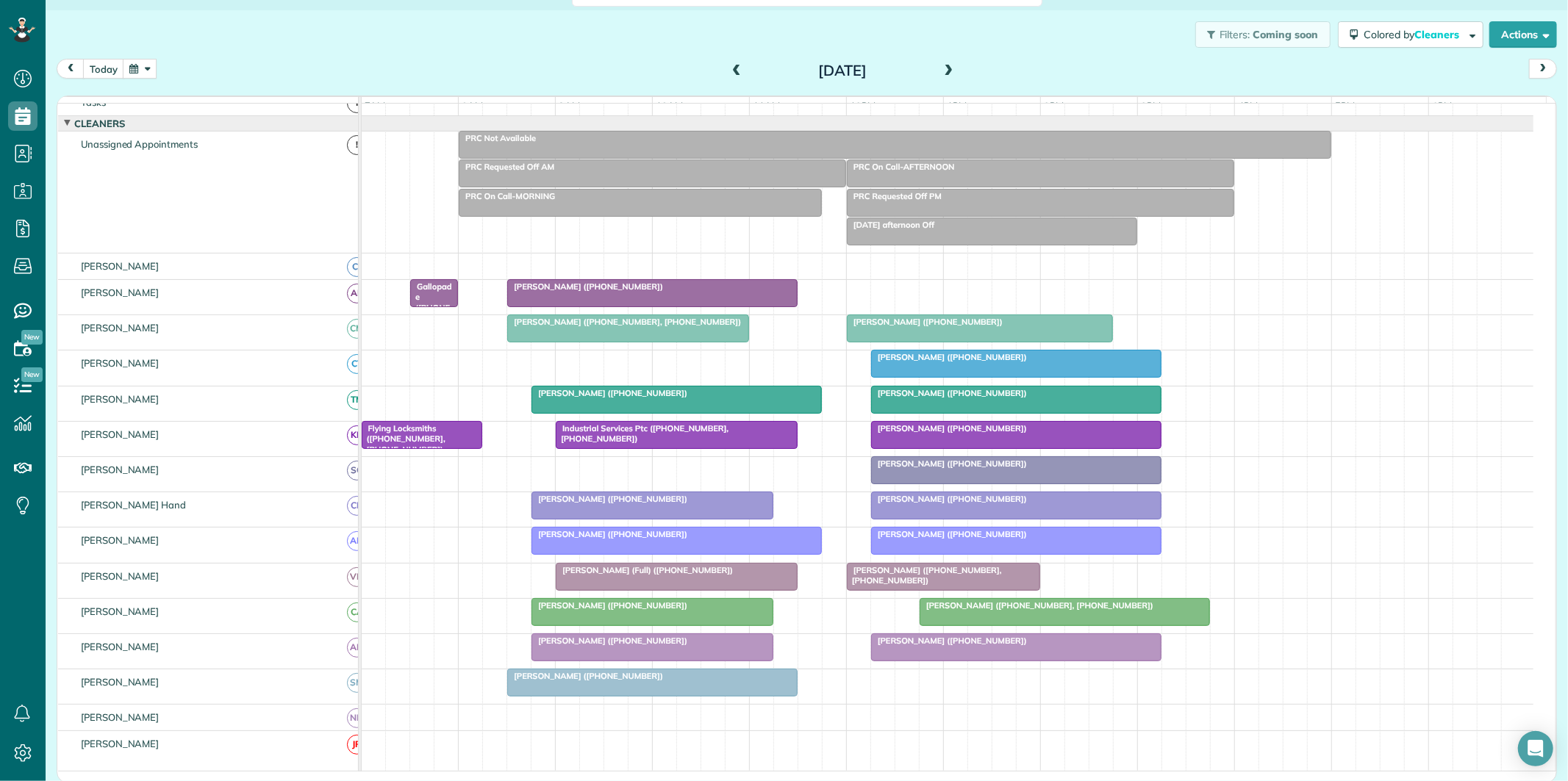
click at [148, 67] on button "button" at bounding box center [139, 69] width 33 height 20
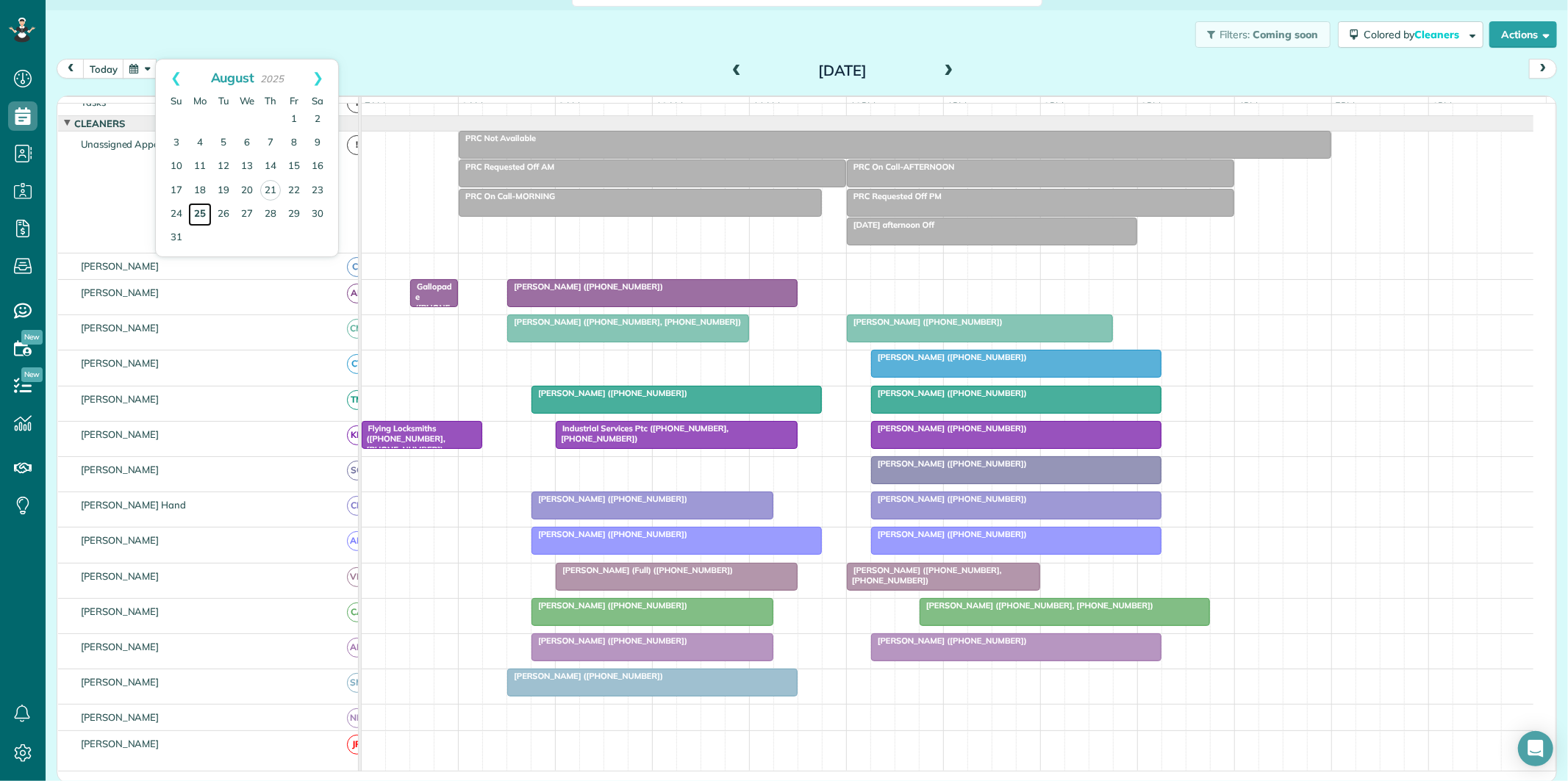
click at [200, 214] on link "25" at bounding box center [199, 214] width 23 height 23
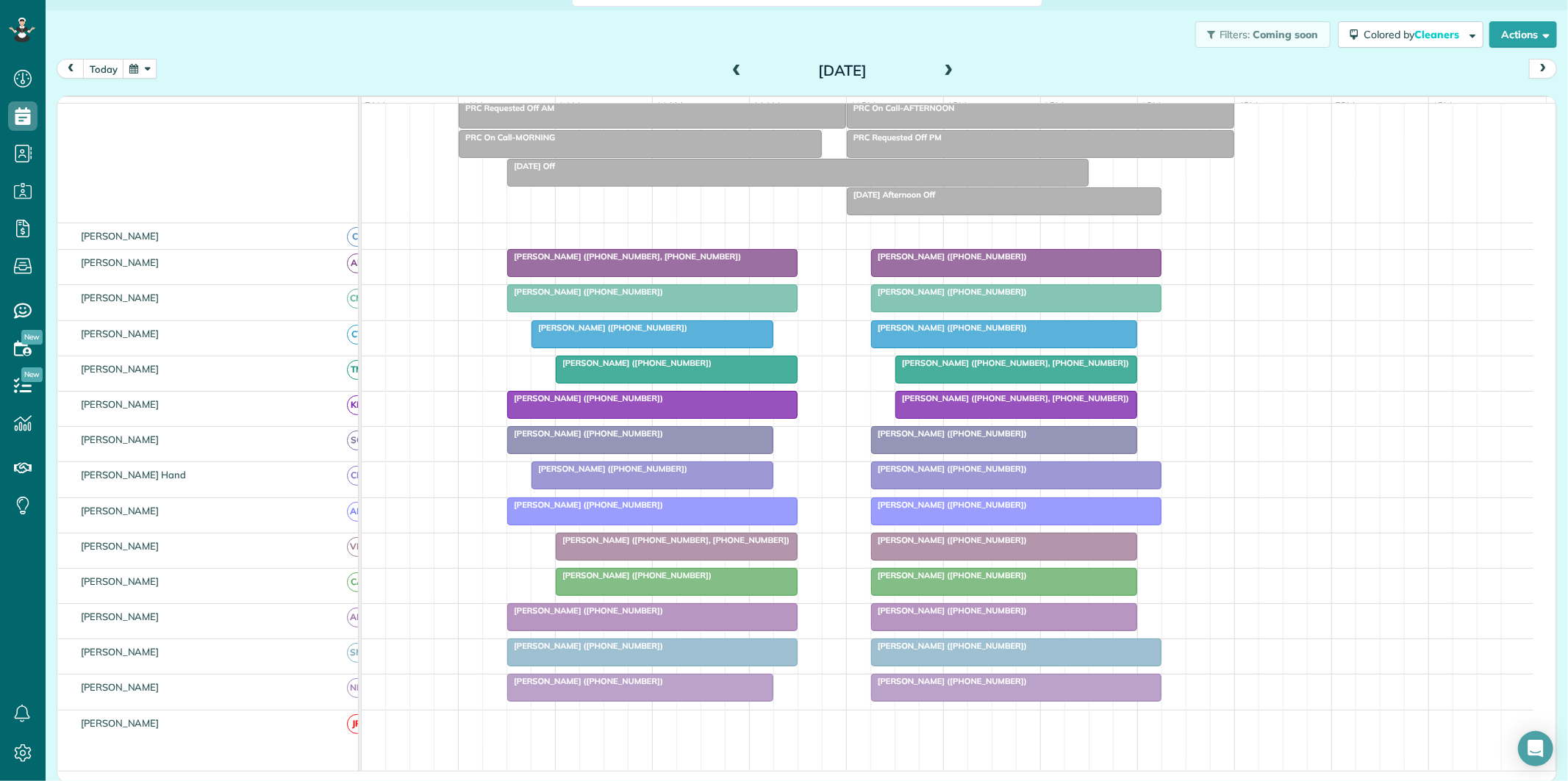
scroll to position [192, 0]
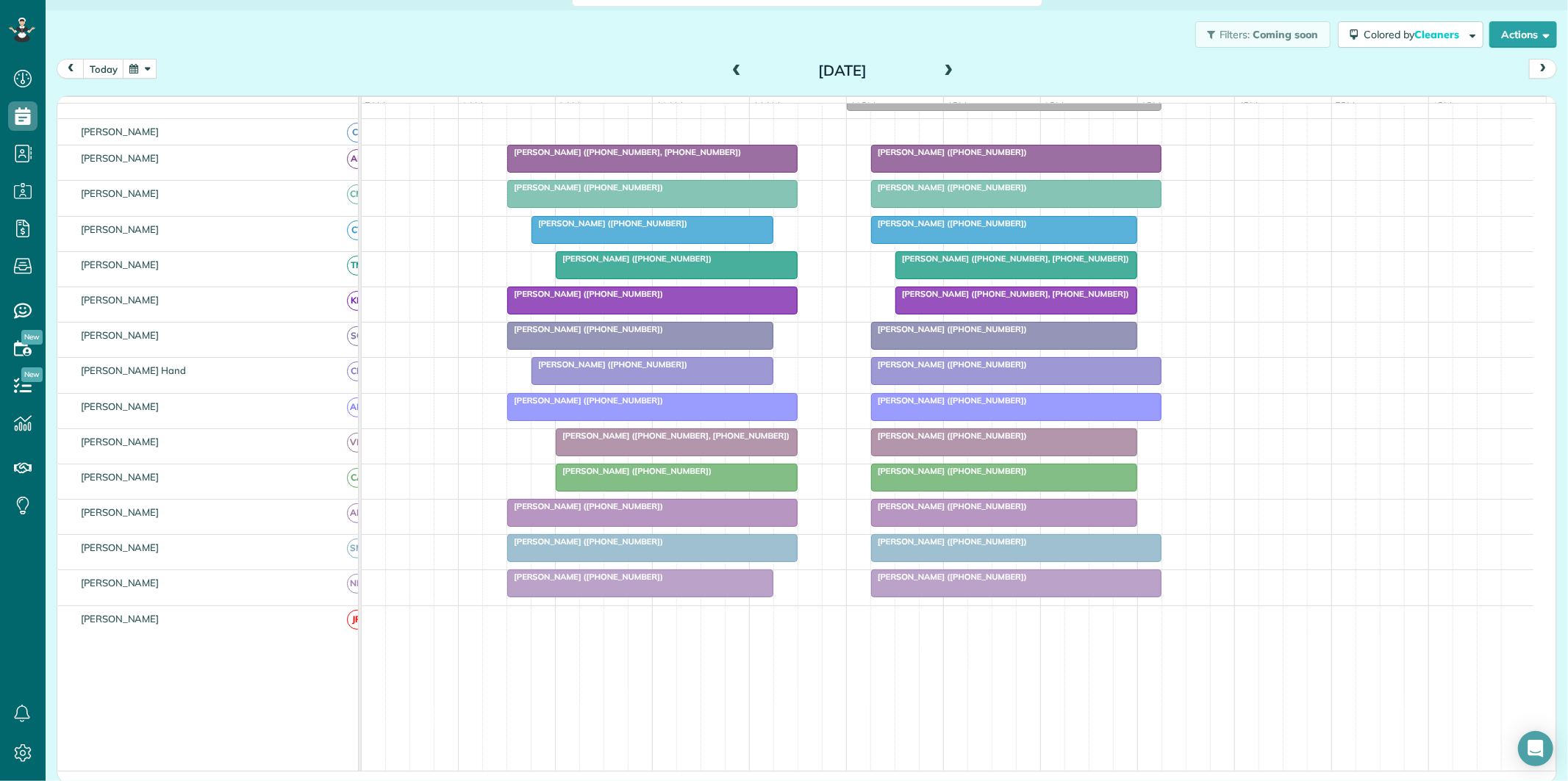
click at [942, 64] on span at bounding box center [948, 71] width 16 height 22
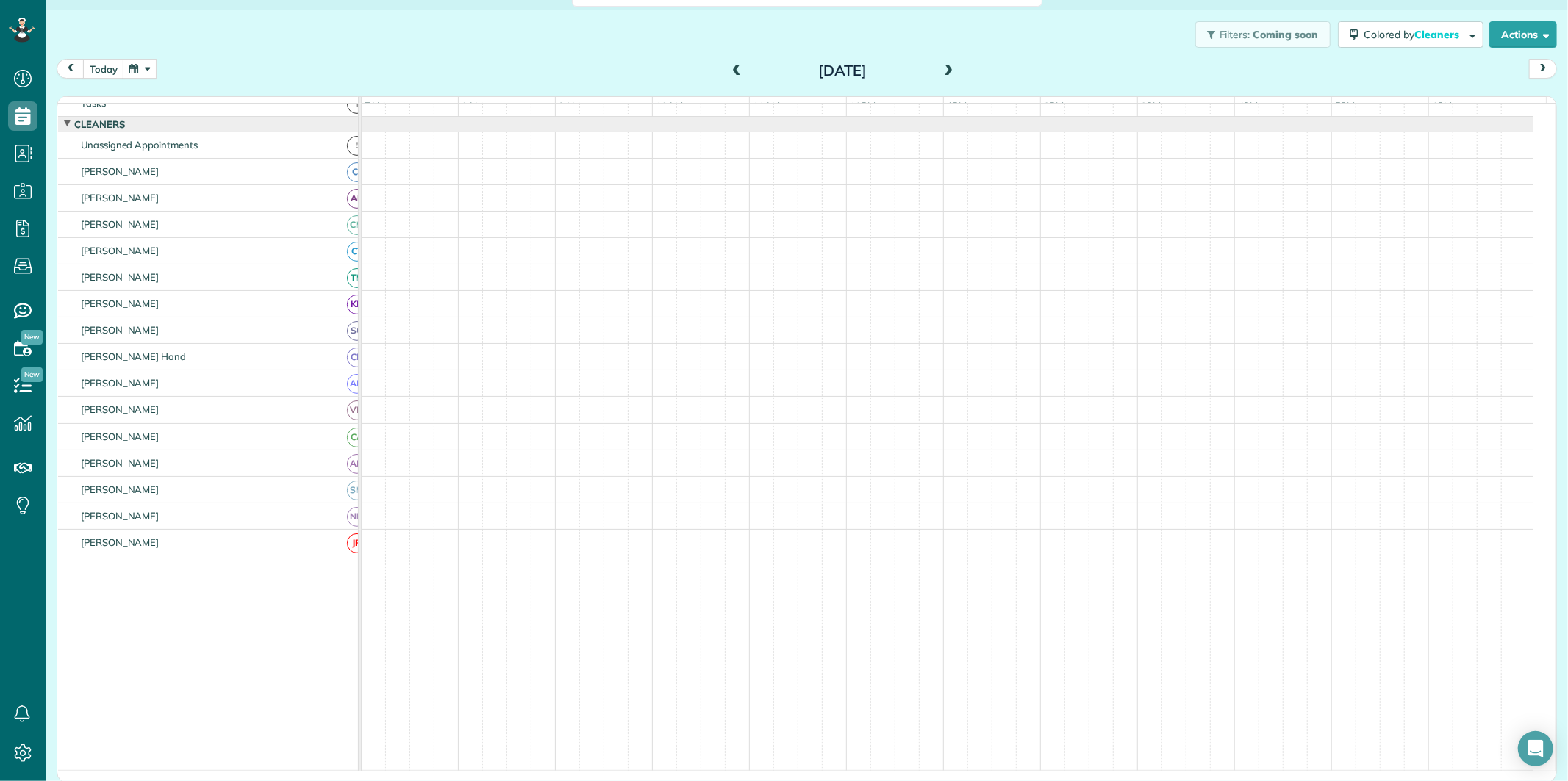
scroll to position [29, 0]
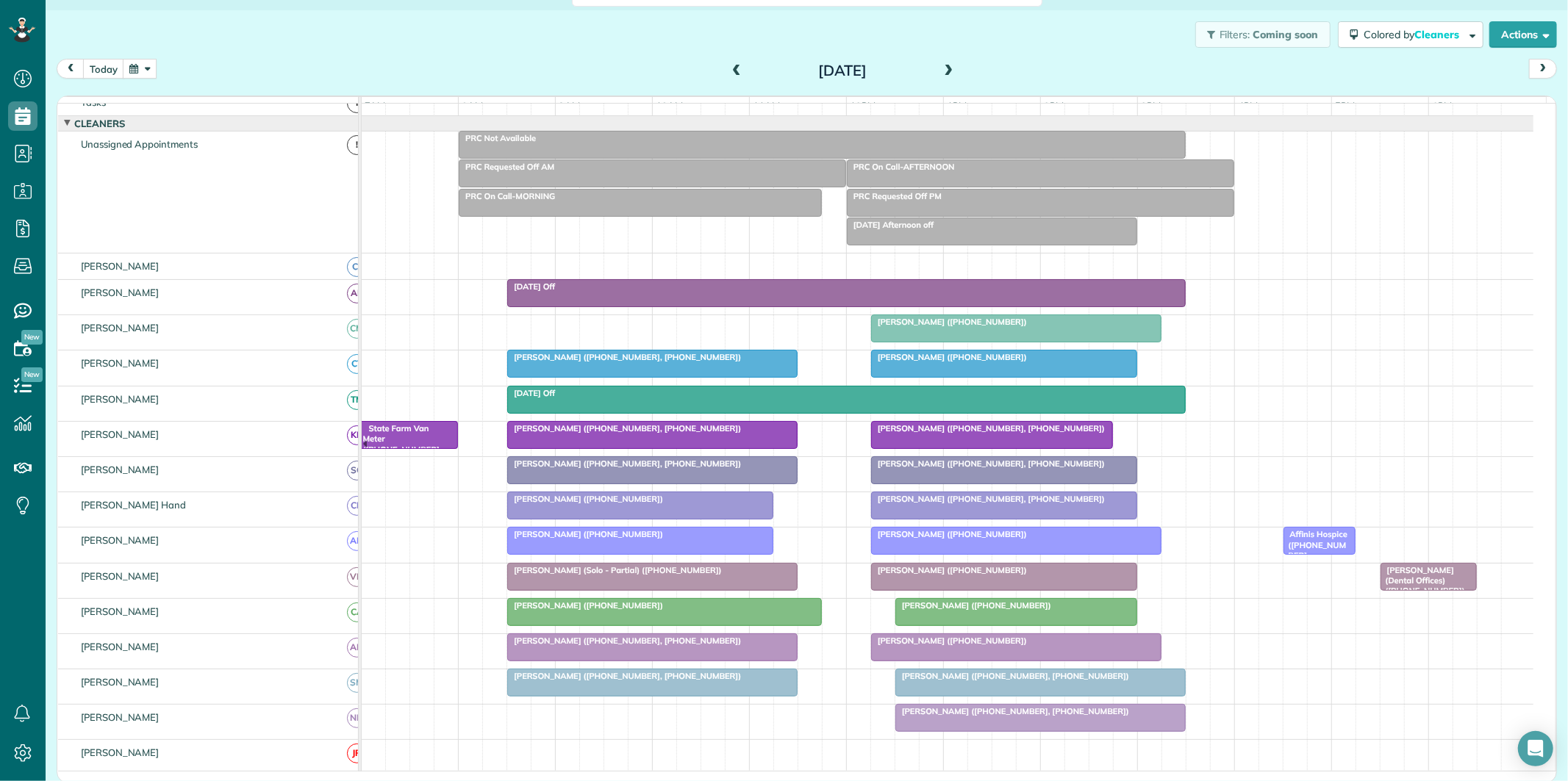
click at [730, 64] on span at bounding box center [736, 70] width 16 height 13
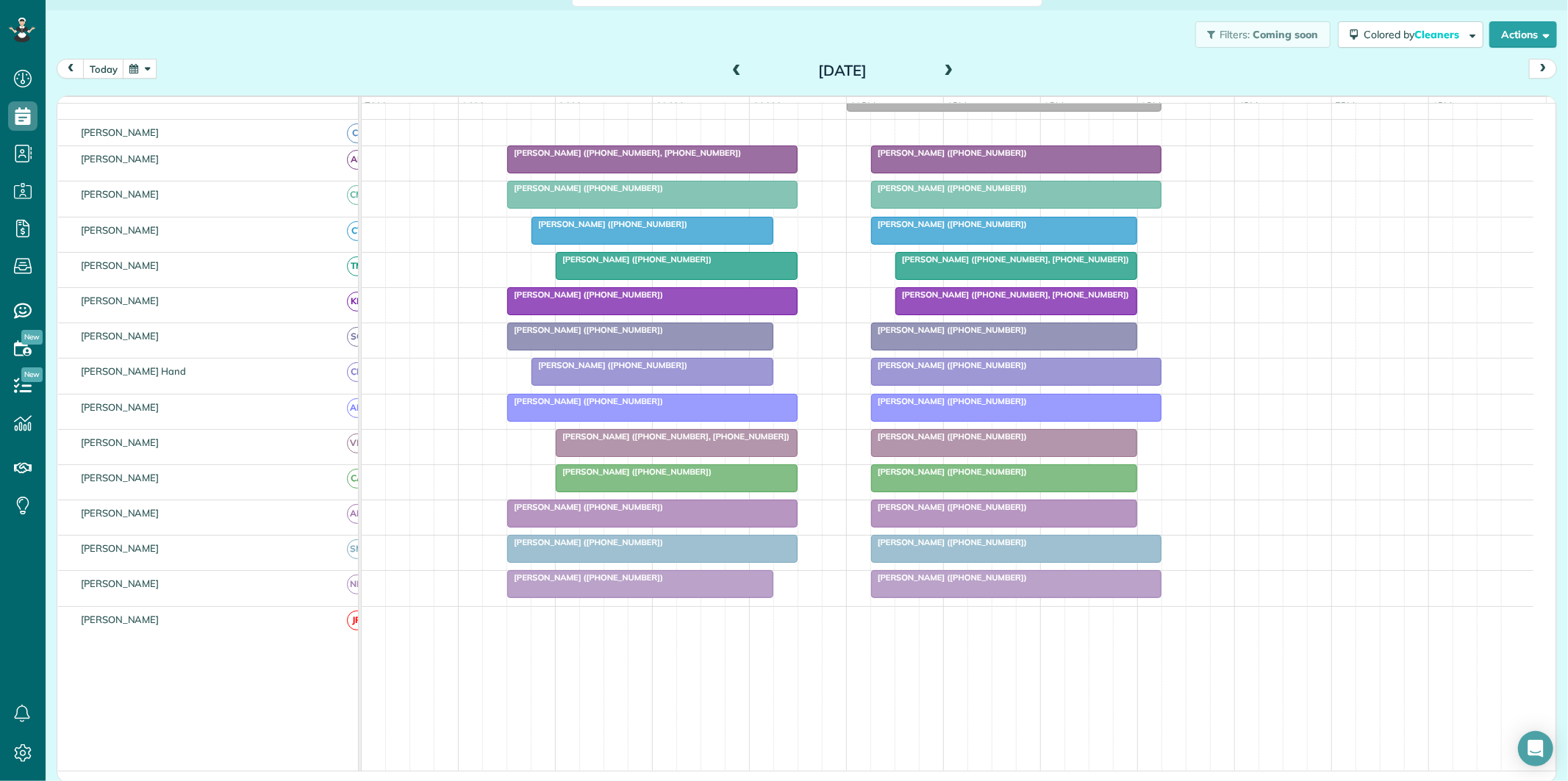
scroll to position [192, 0]
click at [941, 68] on span at bounding box center [948, 70] width 16 height 13
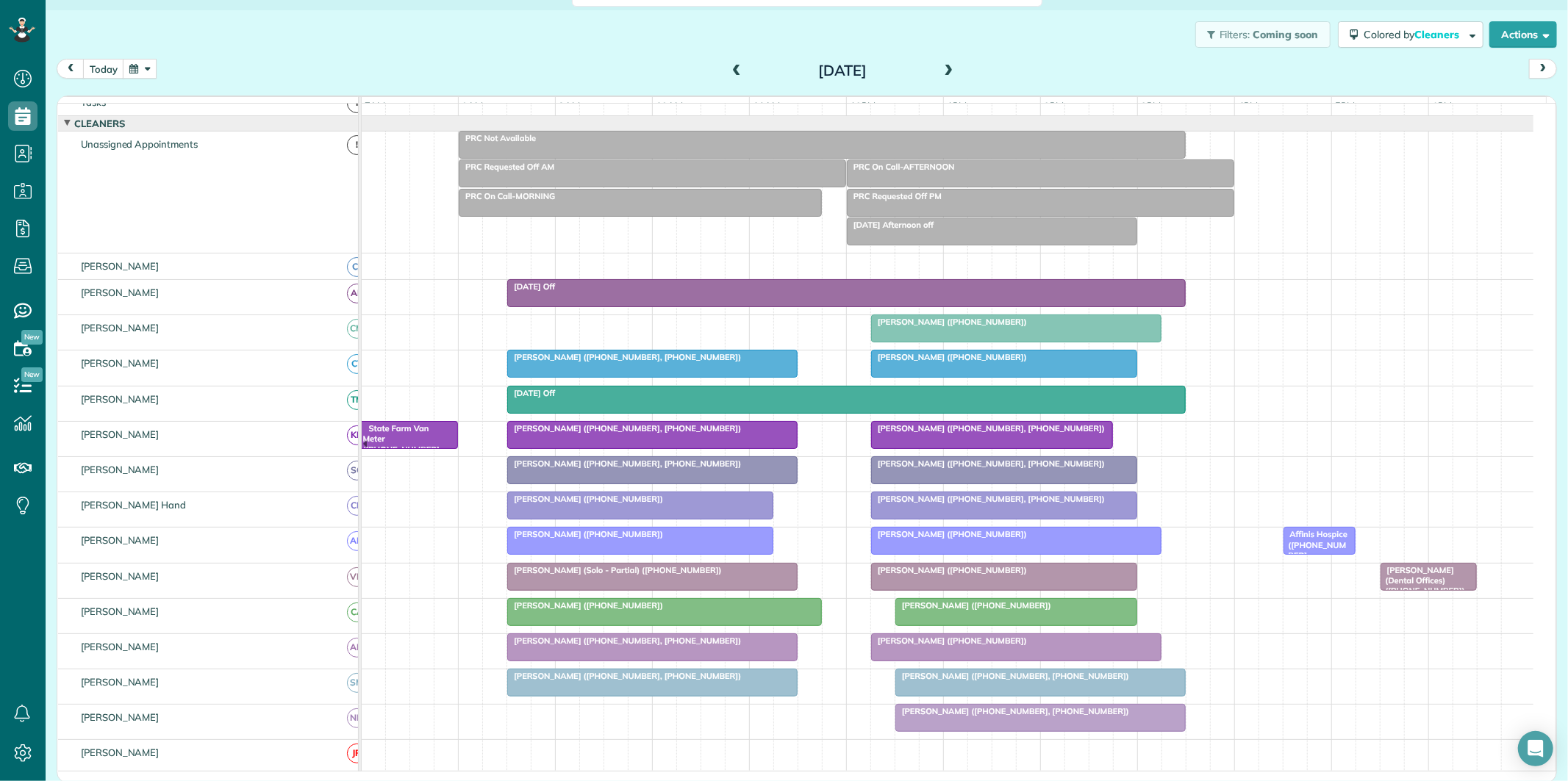
scroll to position [111, 0]
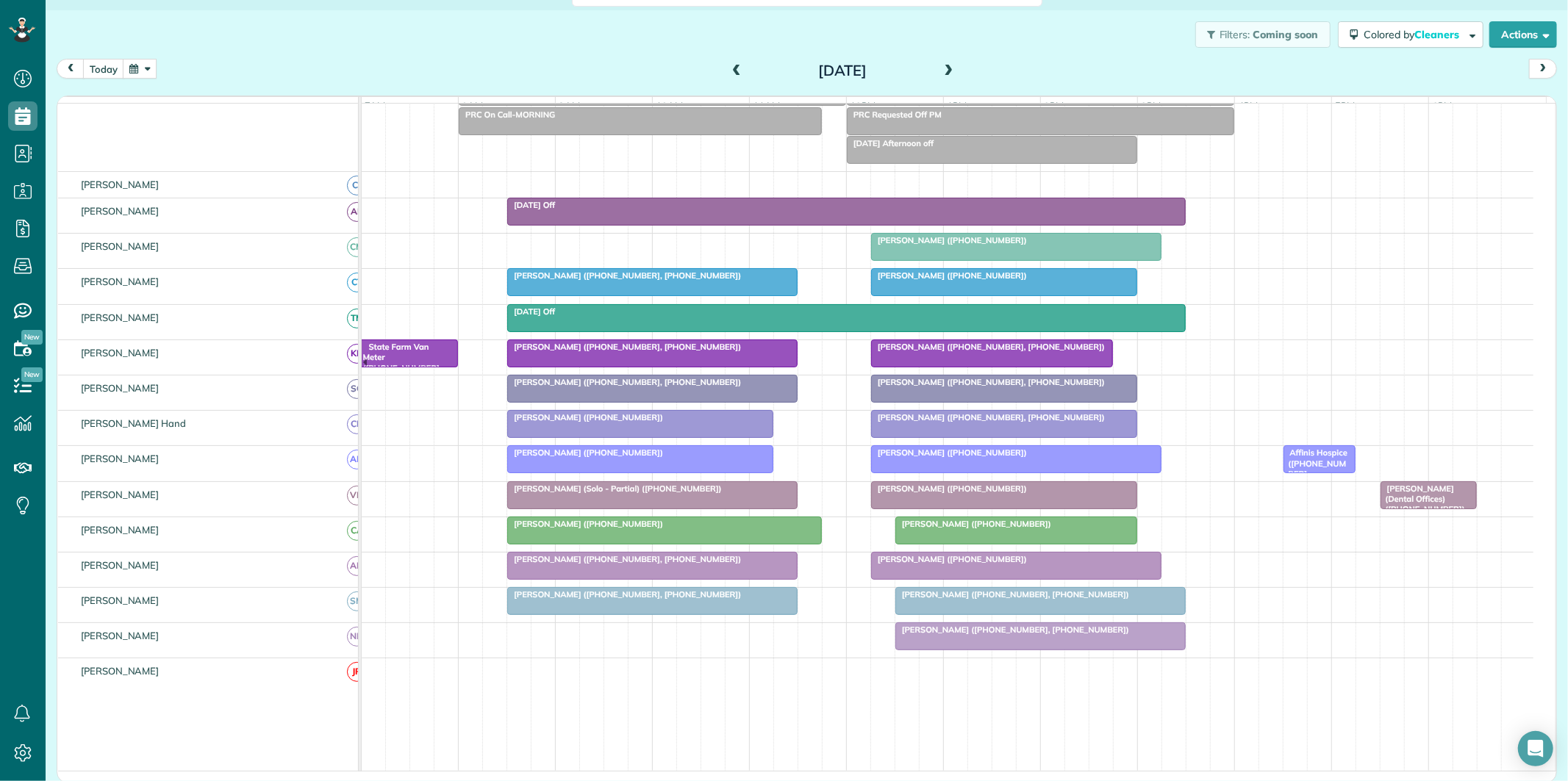
click at [945, 64] on span at bounding box center [948, 70] width 16 height 13
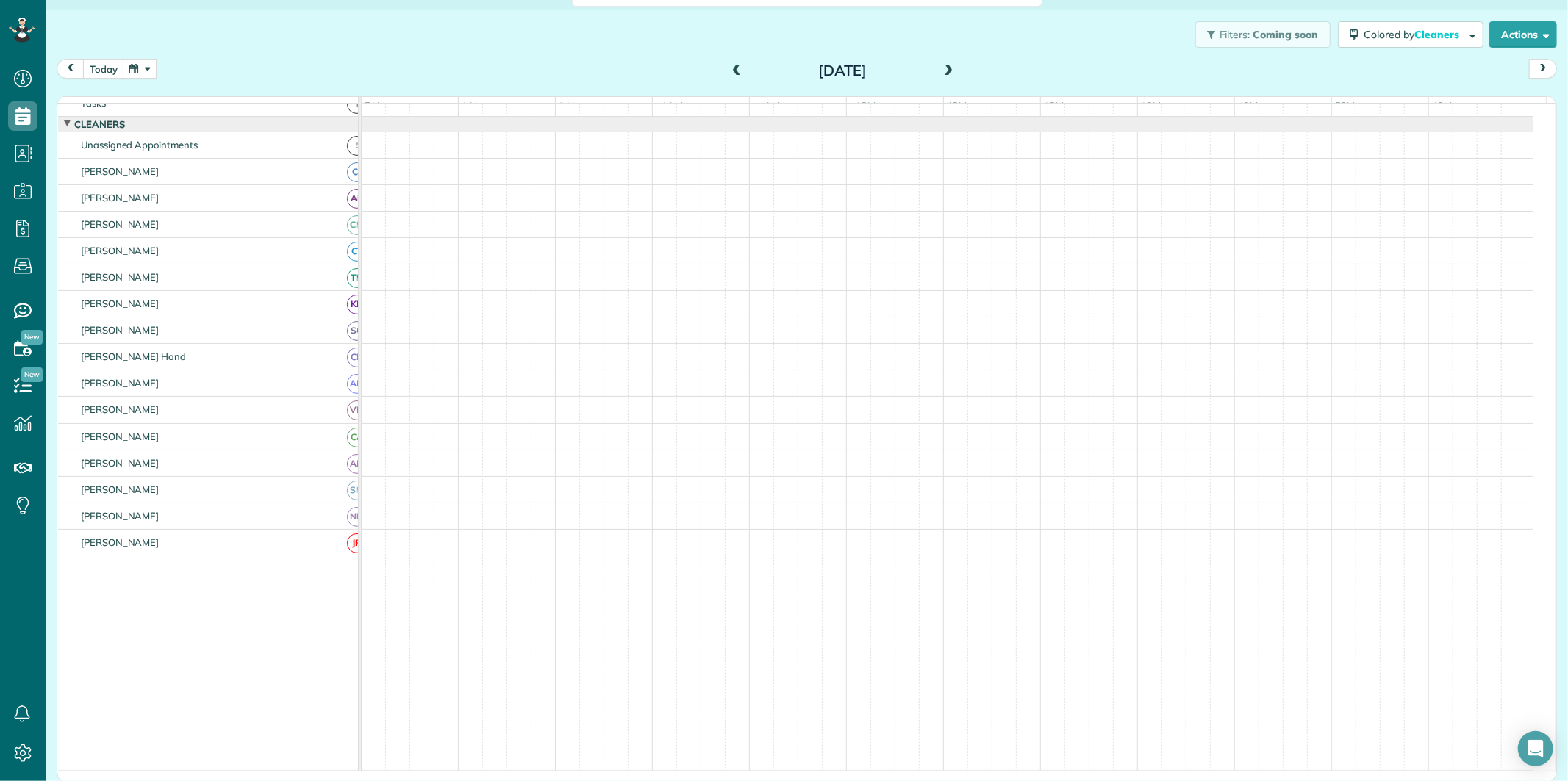
scroll to position [15, 0]
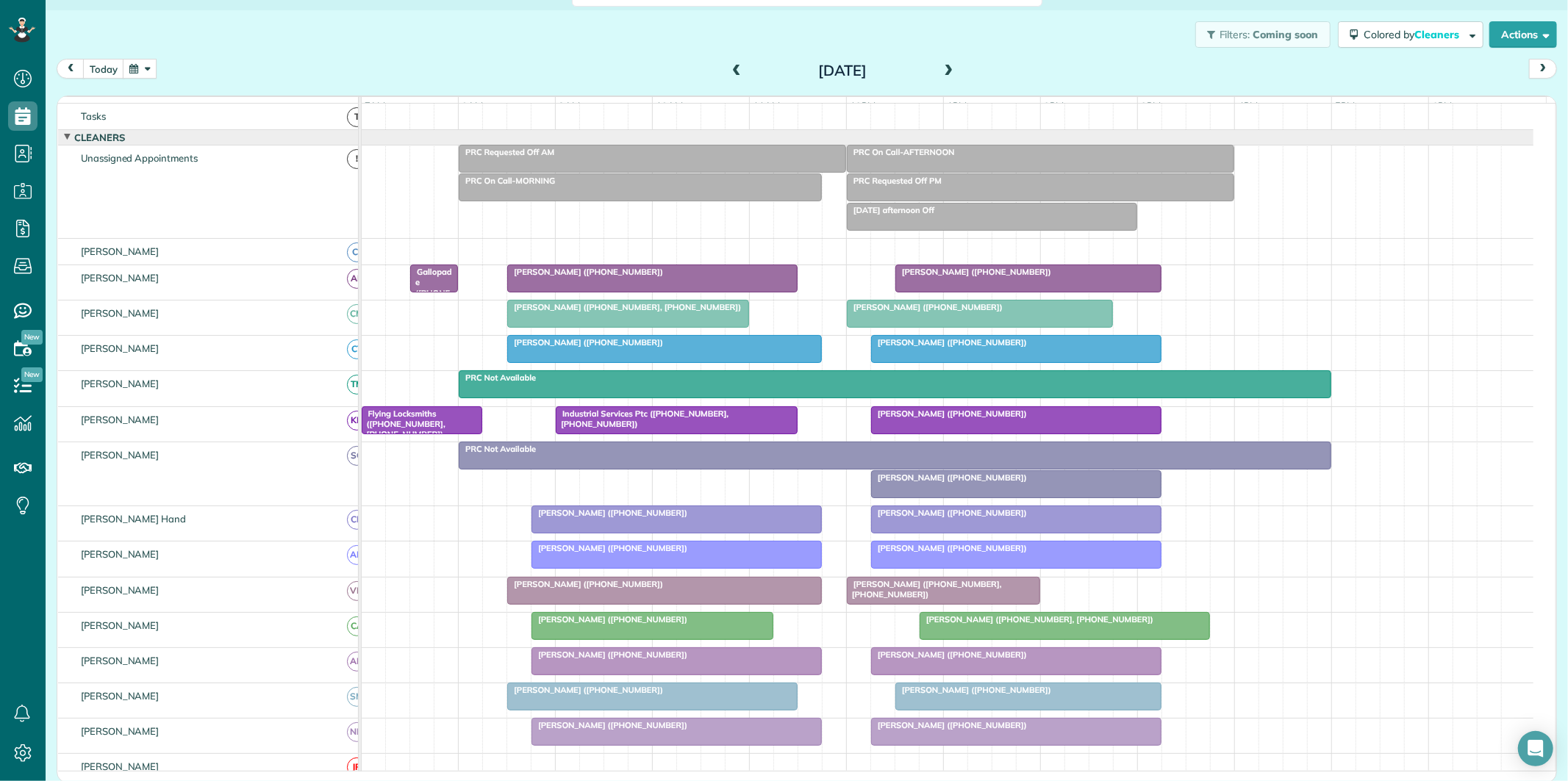
click at [941, 67] on span at bounding box center [948, 70] width 16 height 13
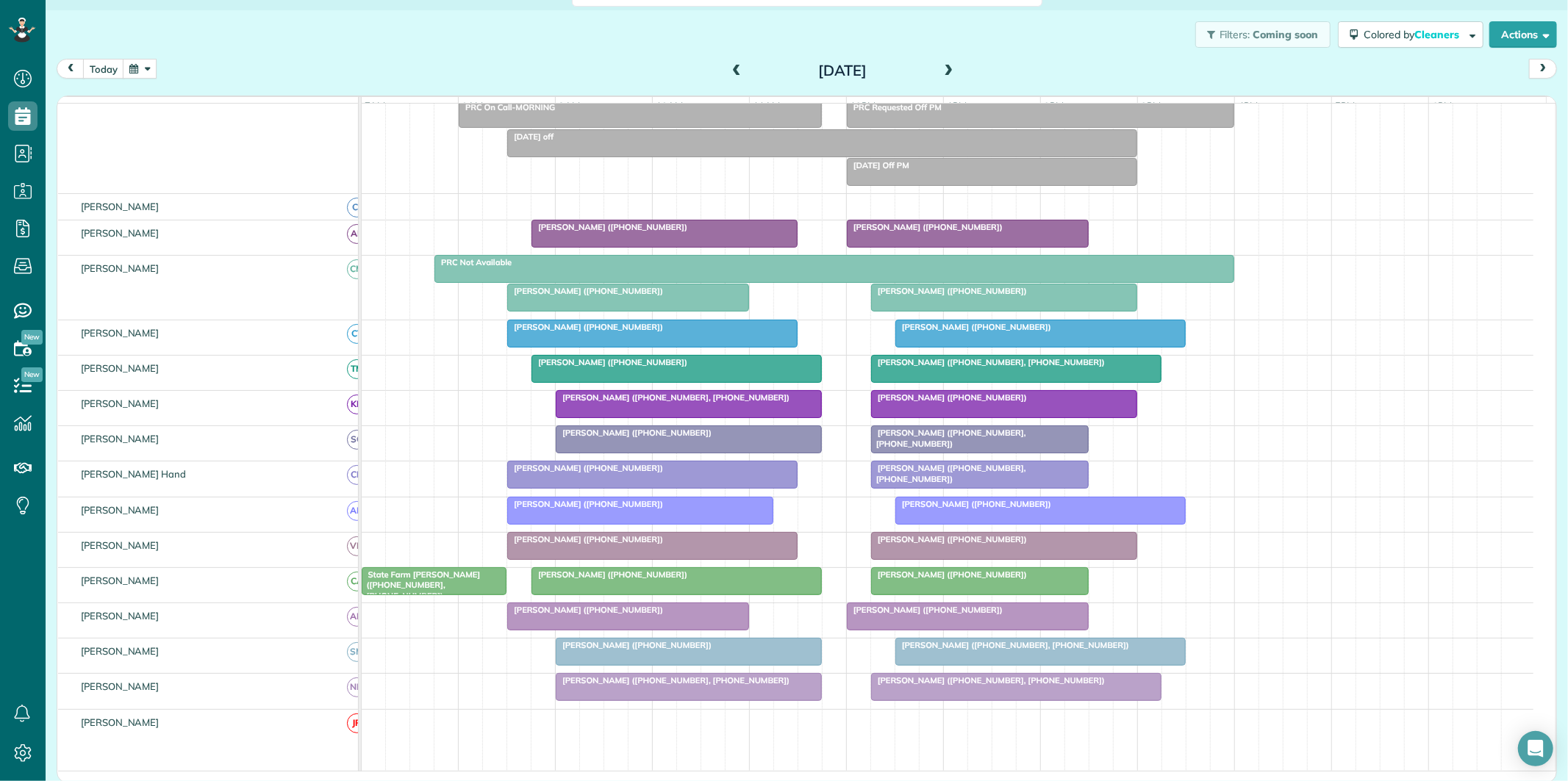
scroll to position [179, 0]
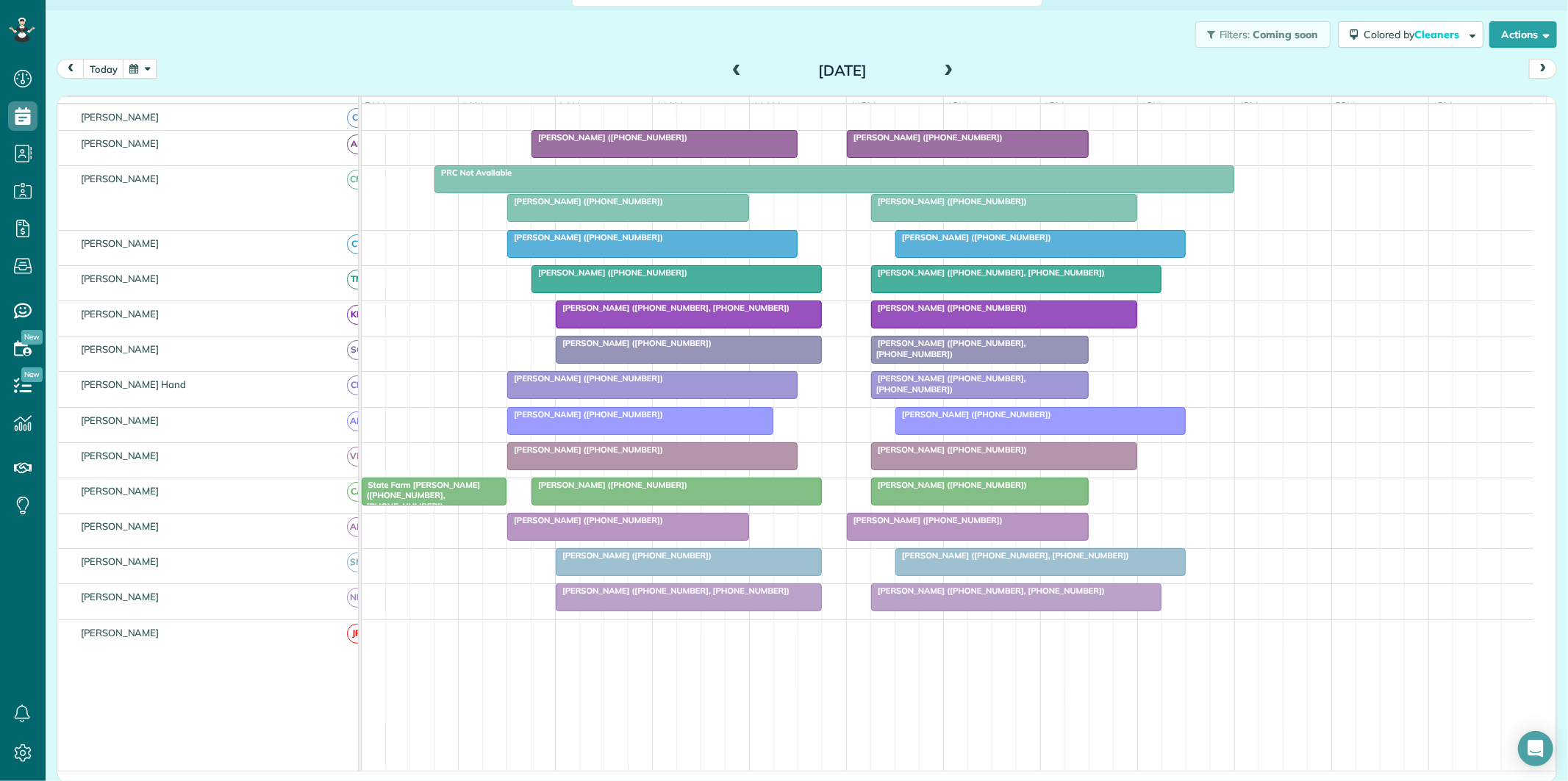
click at [941, 60] on span at bounding box center [948, 71] width 16 height 22
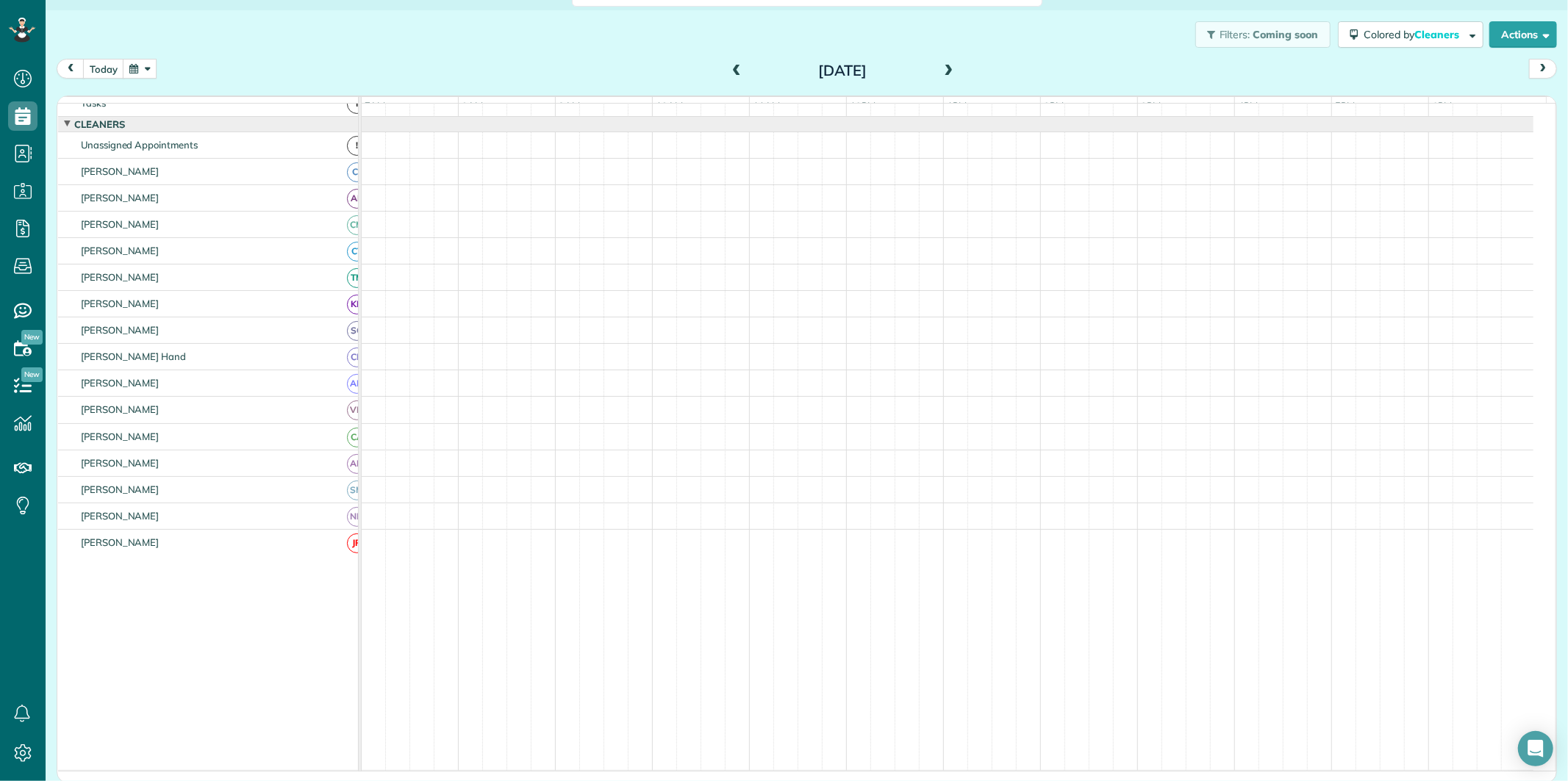
scroll to position [29, 0]
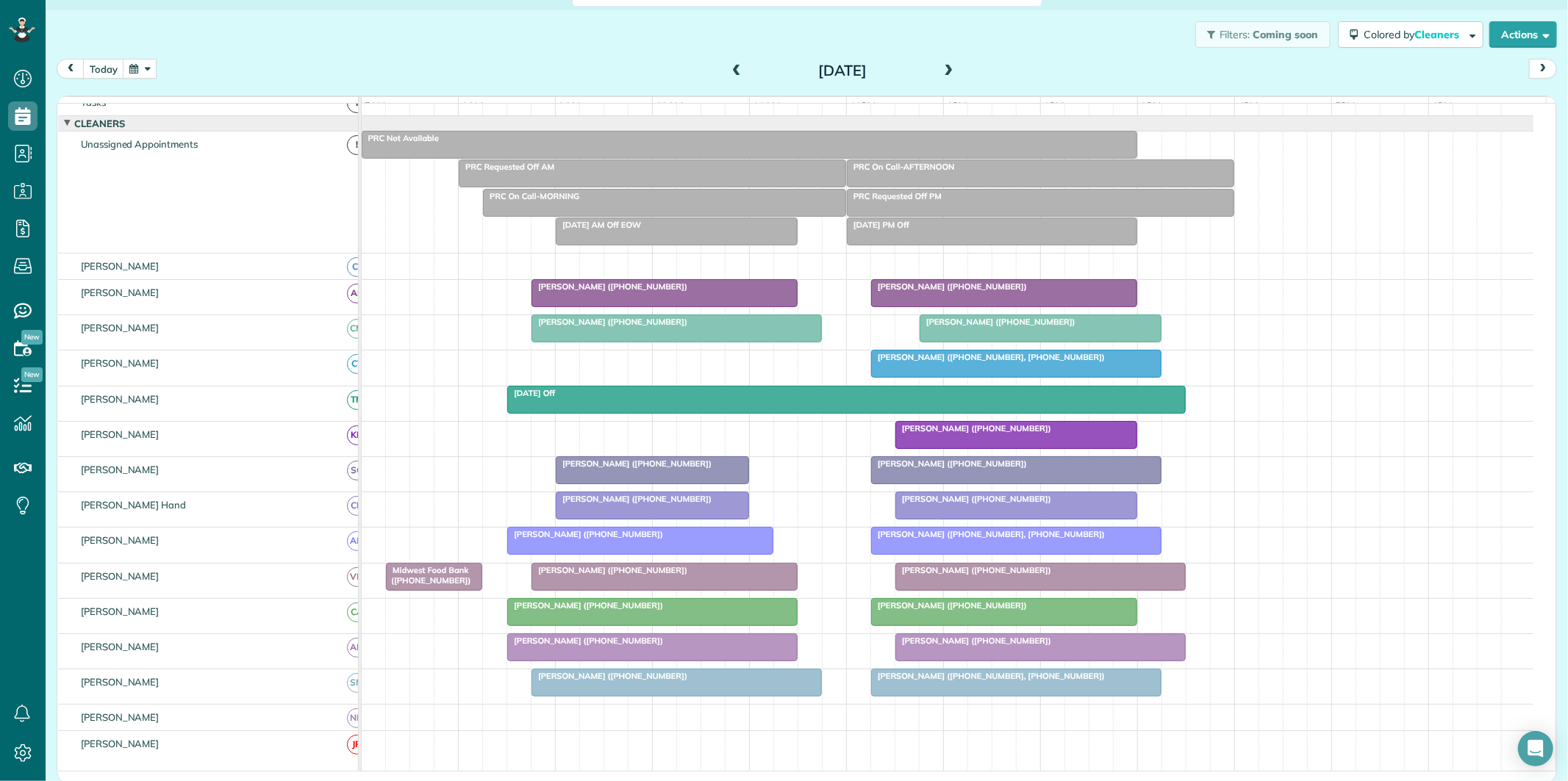
click at [138, 68] on button "button" at bounding box center [139, 69] width 33 height 20
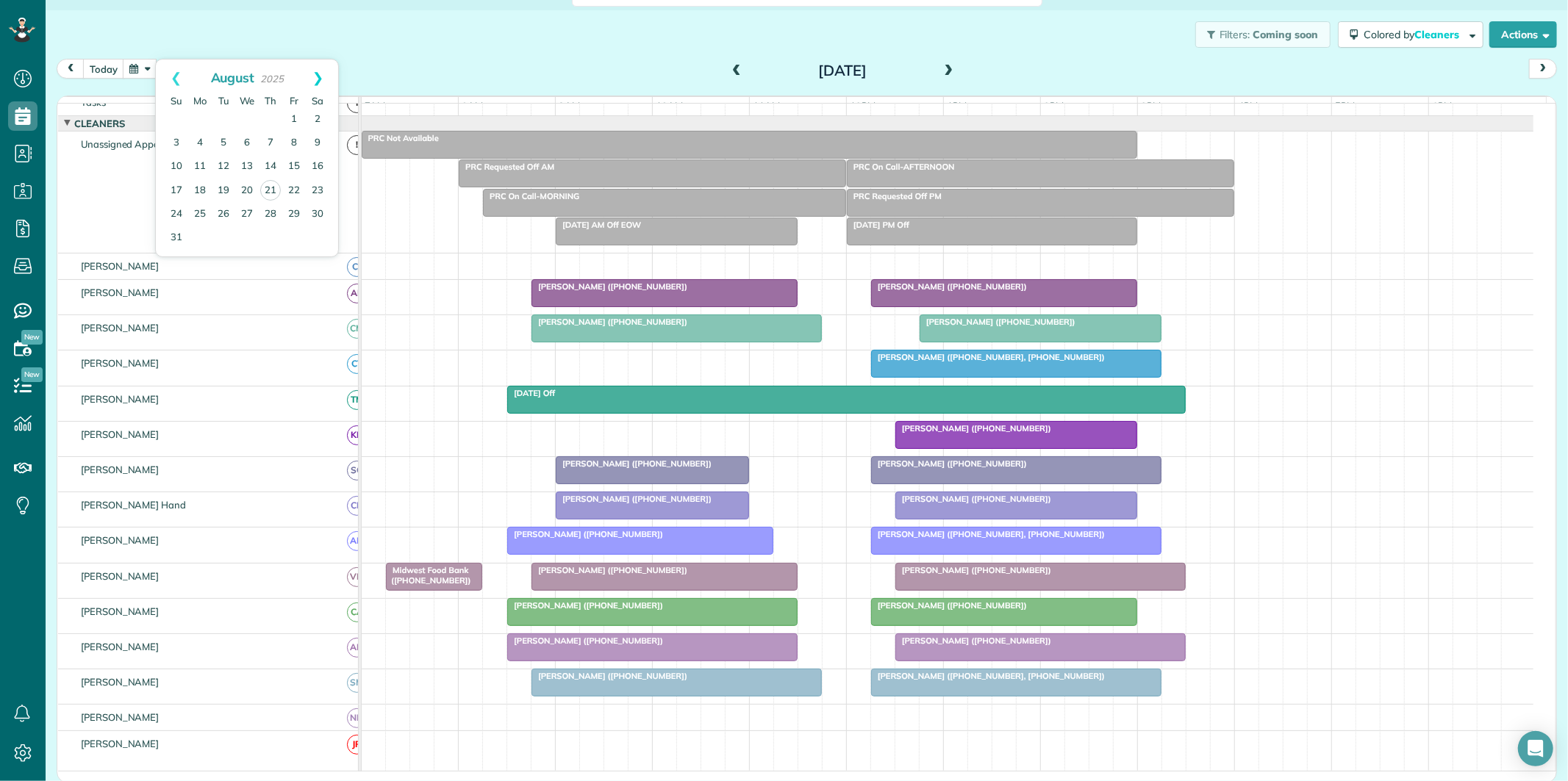
click at [318, 76] on link "Next" at bounding box center [318, 77] width 40 height 37
click at [241, 190] on link "24" at bounding box center [246, 190] width 23 height 23
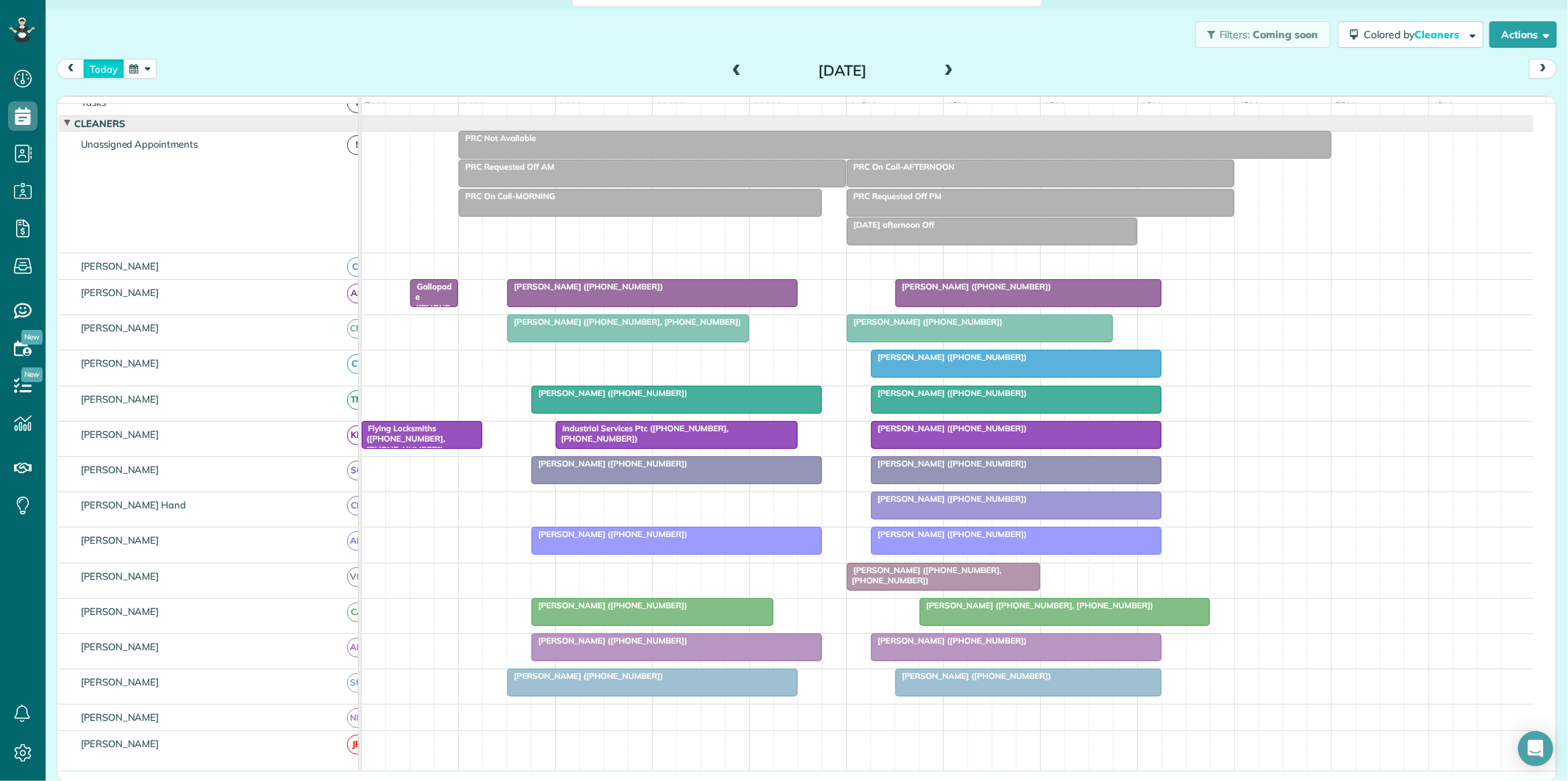
click at [104, 70] on button "today" at bounding box center [104, 69] width 41 height 20
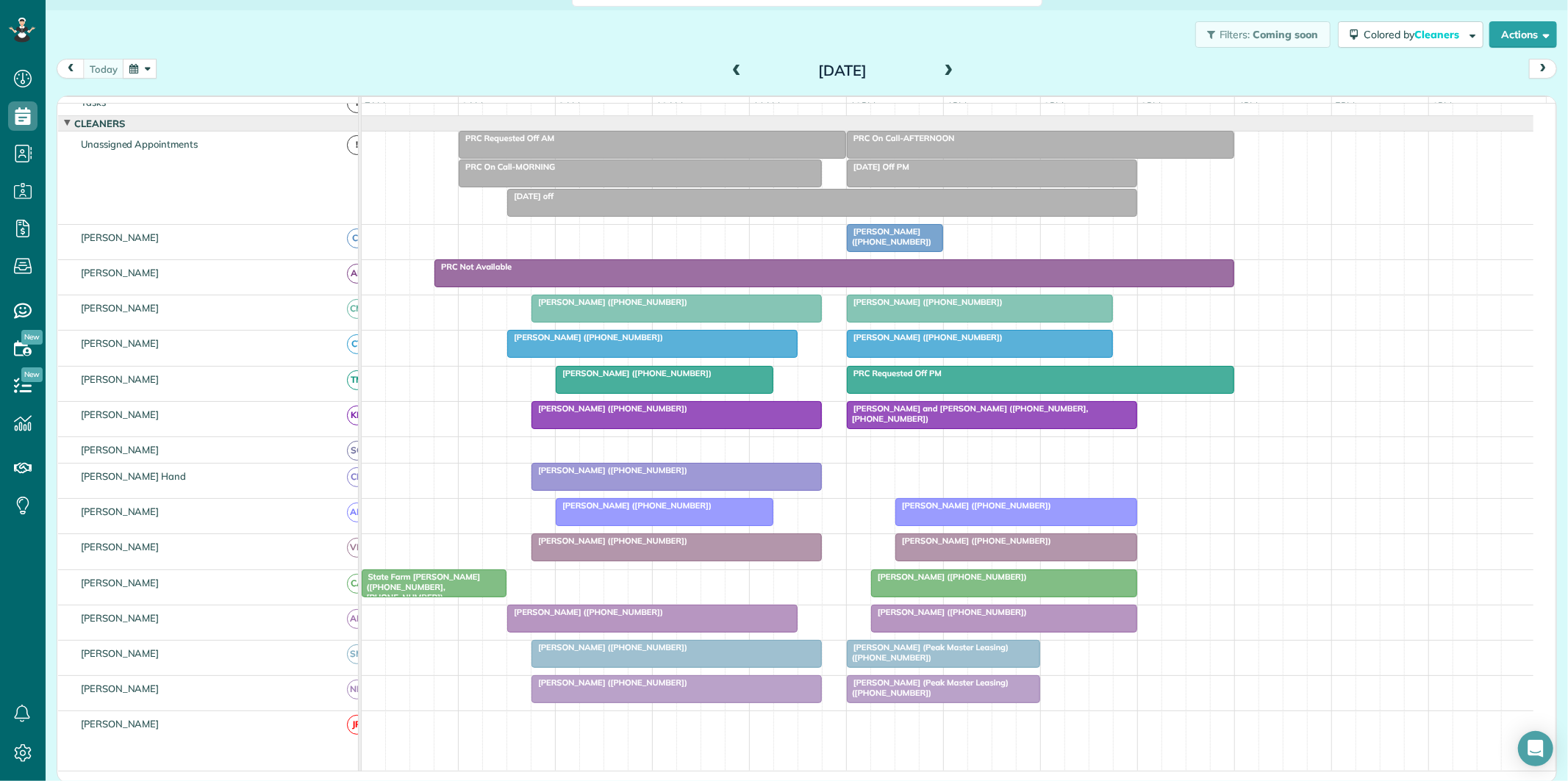
click at [893, 247] on span "Aileen Friedlein (+19092282348)" at bounding box center [889, 237] width 86 height 21
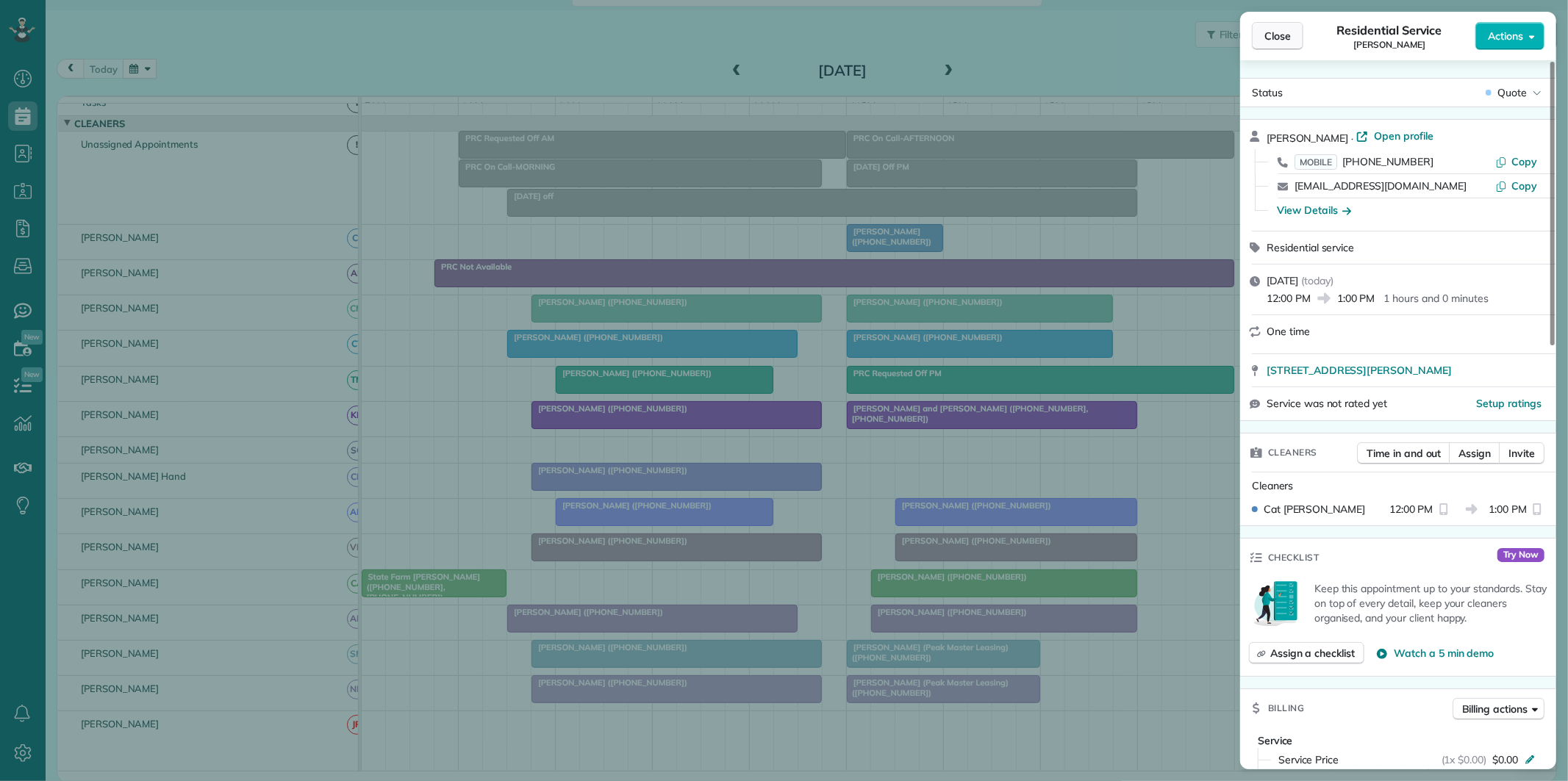
click at [1275, 33] on span "Close" at bounding box center [1277, 35] width 27 height 15
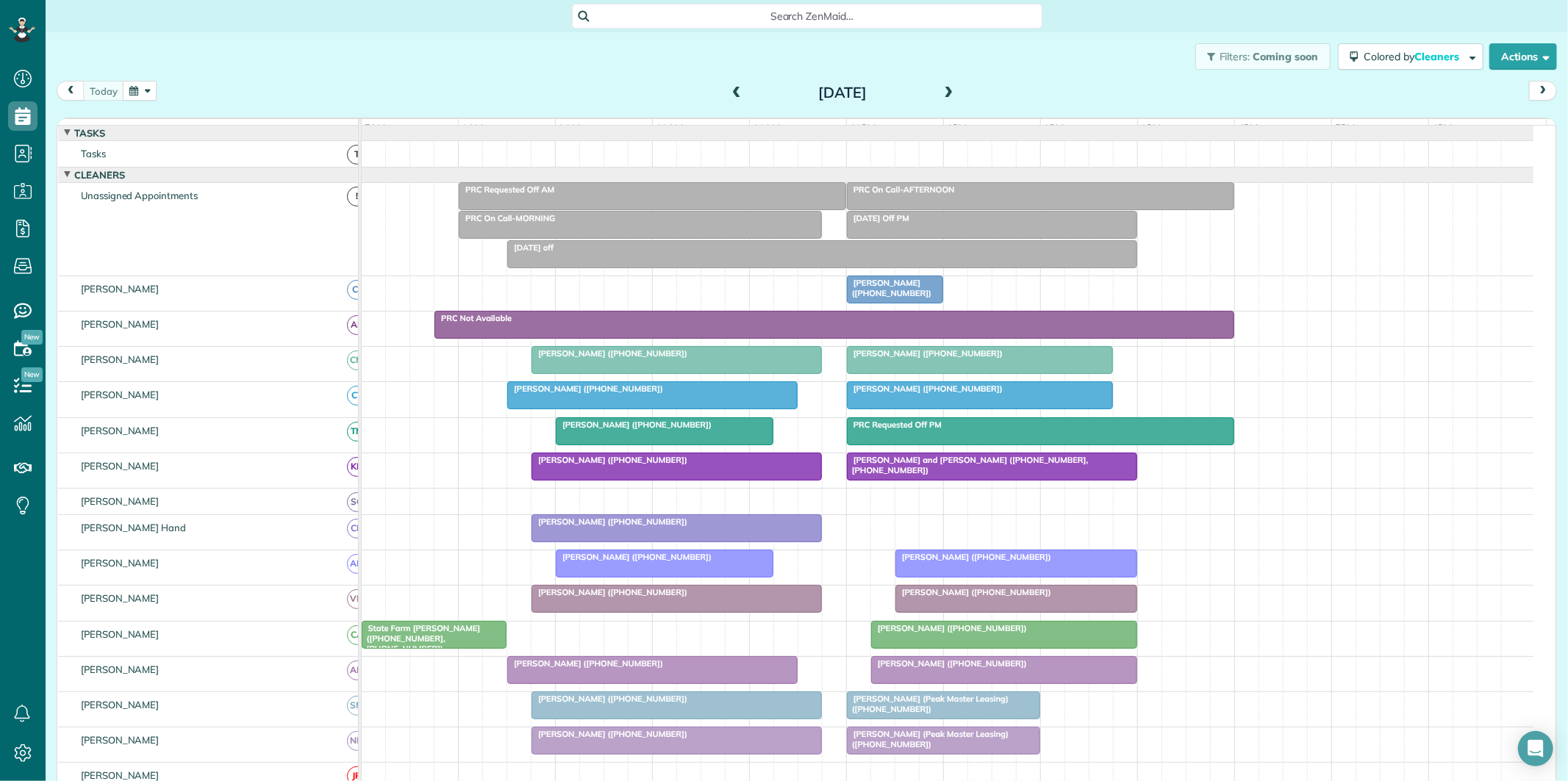
click at [705, 17] on span "Search ZenMaid…" at bounding box center [812, 15] width 447 height 15
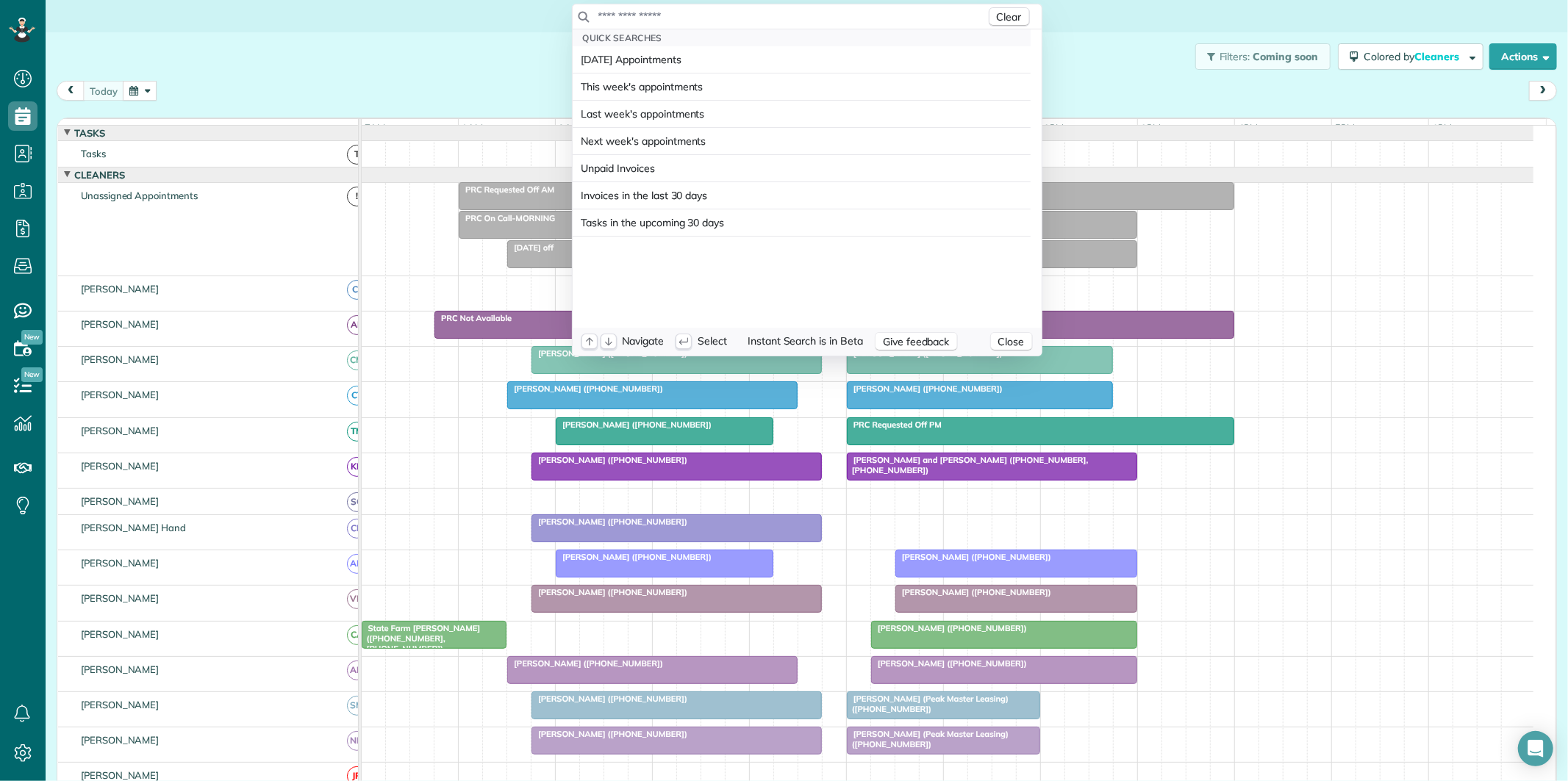
click at [688, 9] on input "text" at bounding box center [791, 15] width 388 height 15
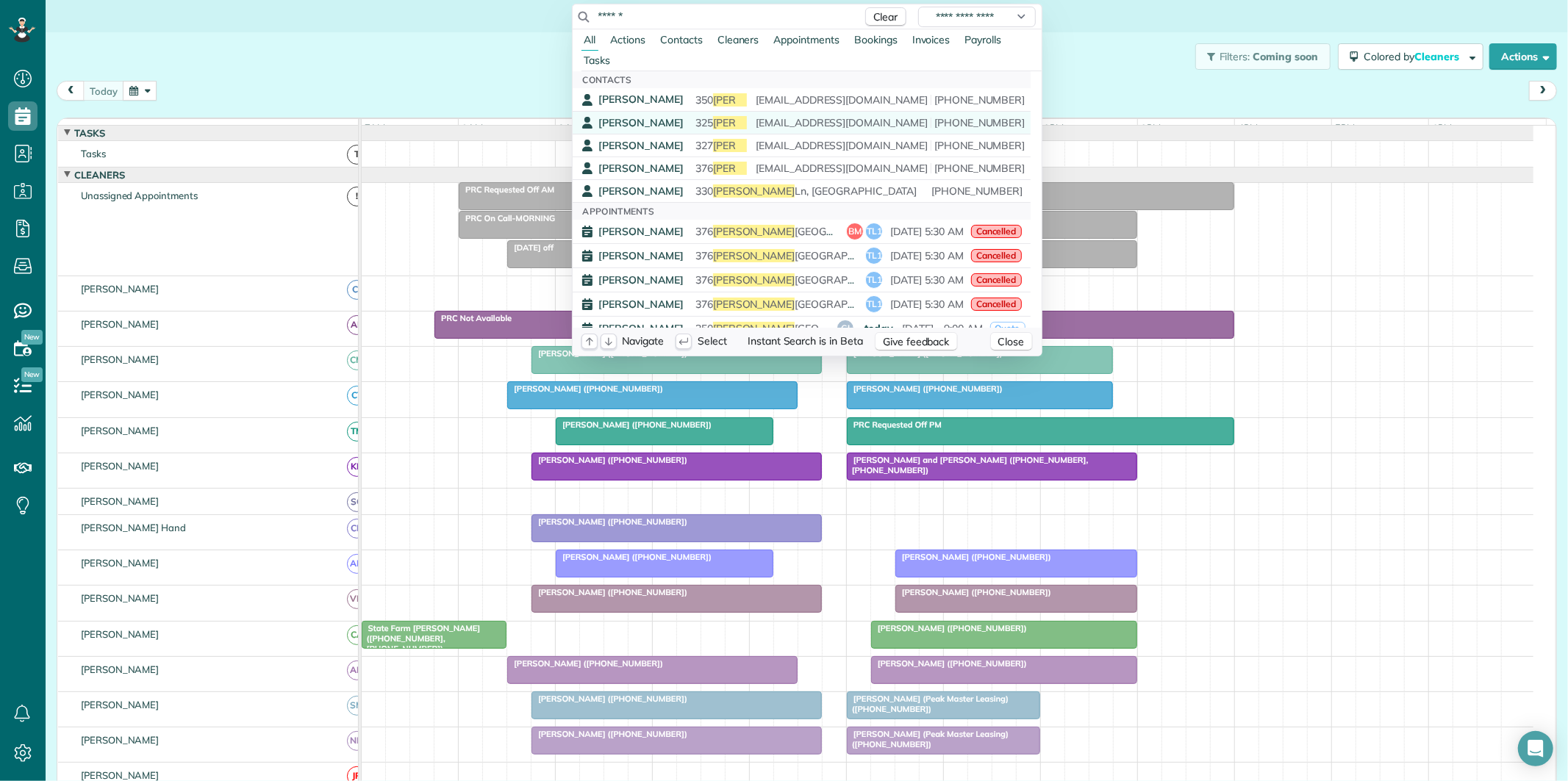
type input "******"
click at [695, 118] on span "325 Loring Ln Peachtree City GA 30269" at bounding box center [797, 122] width 205 height 13
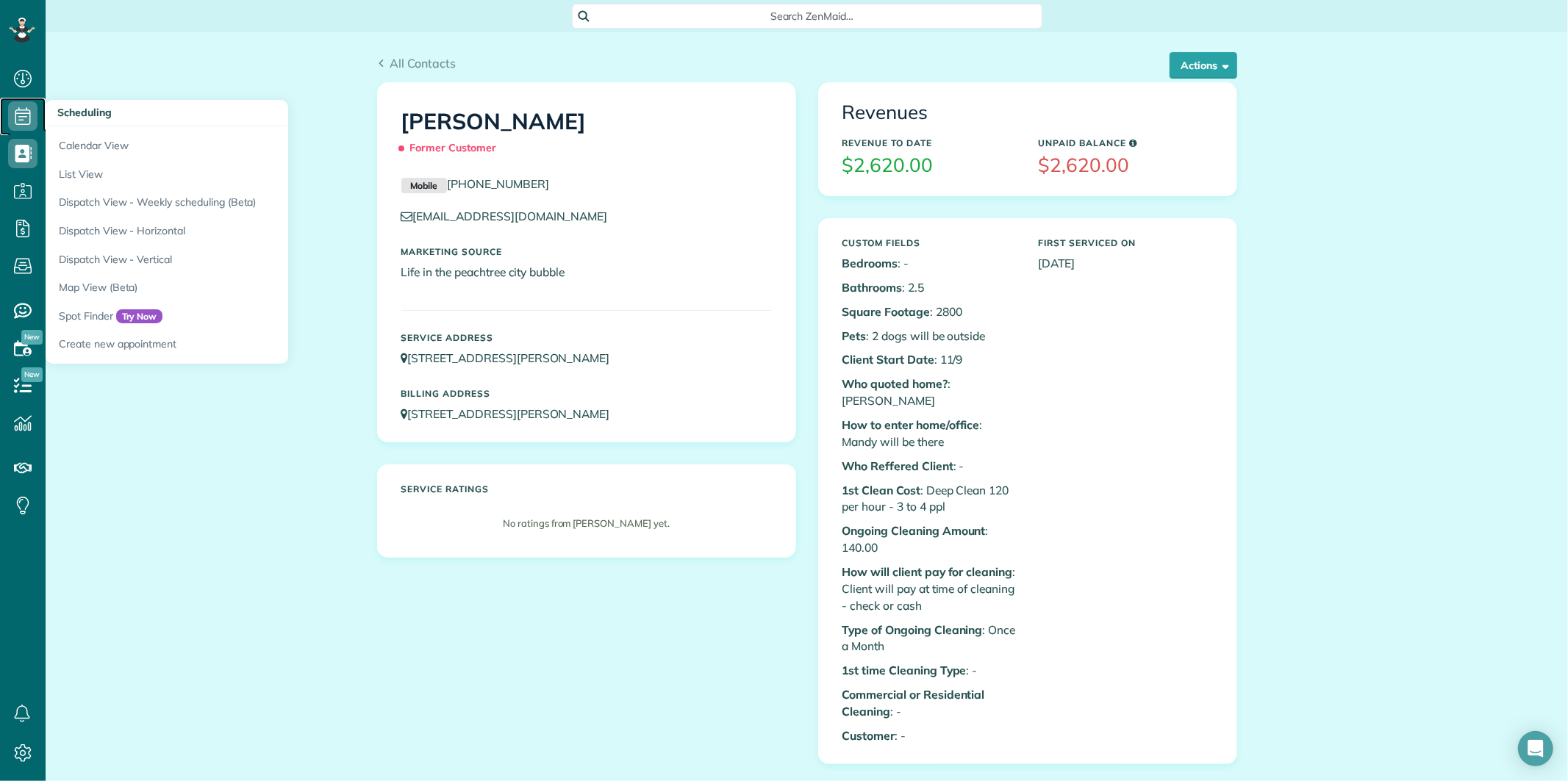
click at [13, 108] on icon at bounding box center [22, 116] width 29 height 29
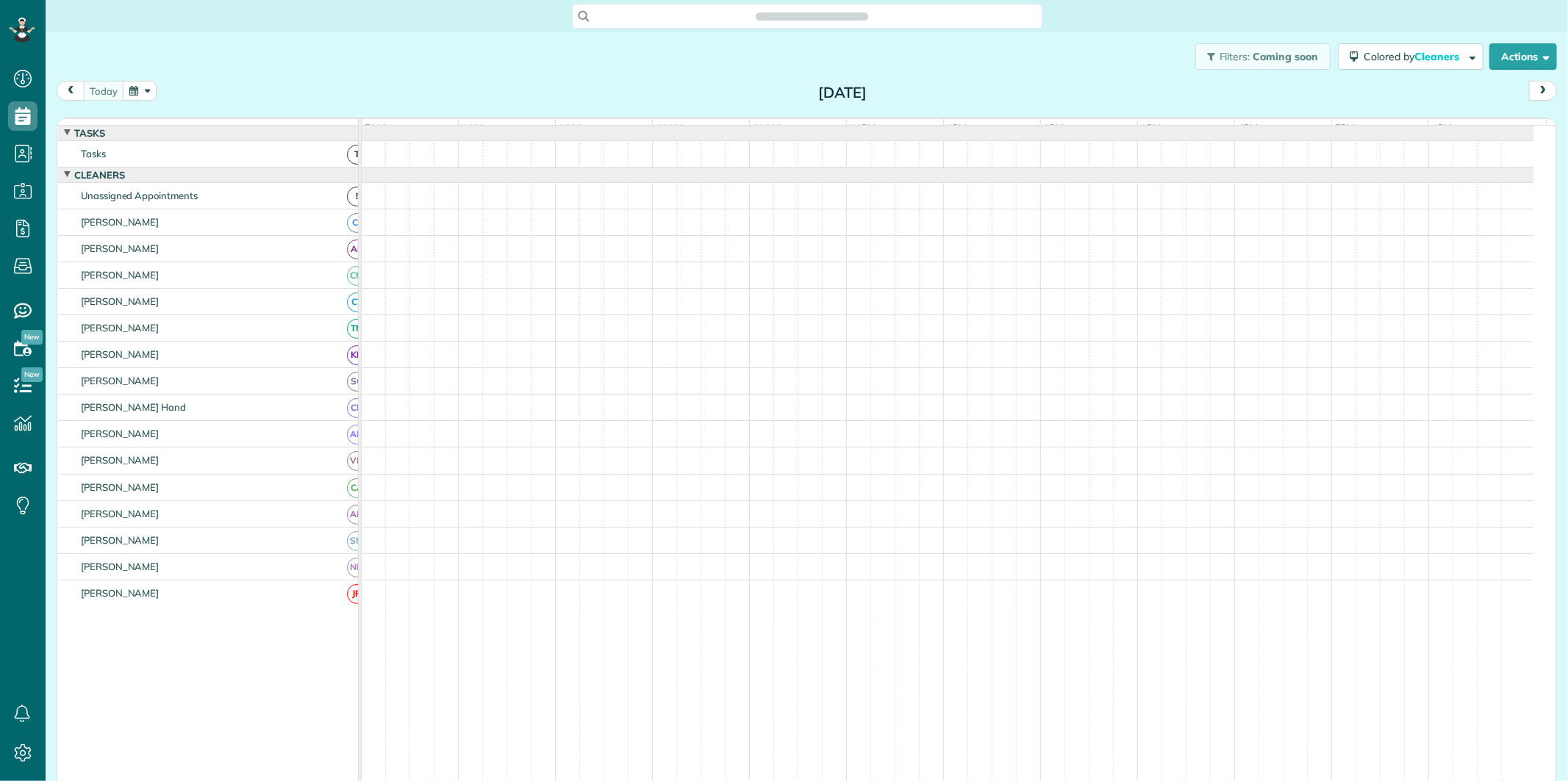
scroll to position [6, 6]
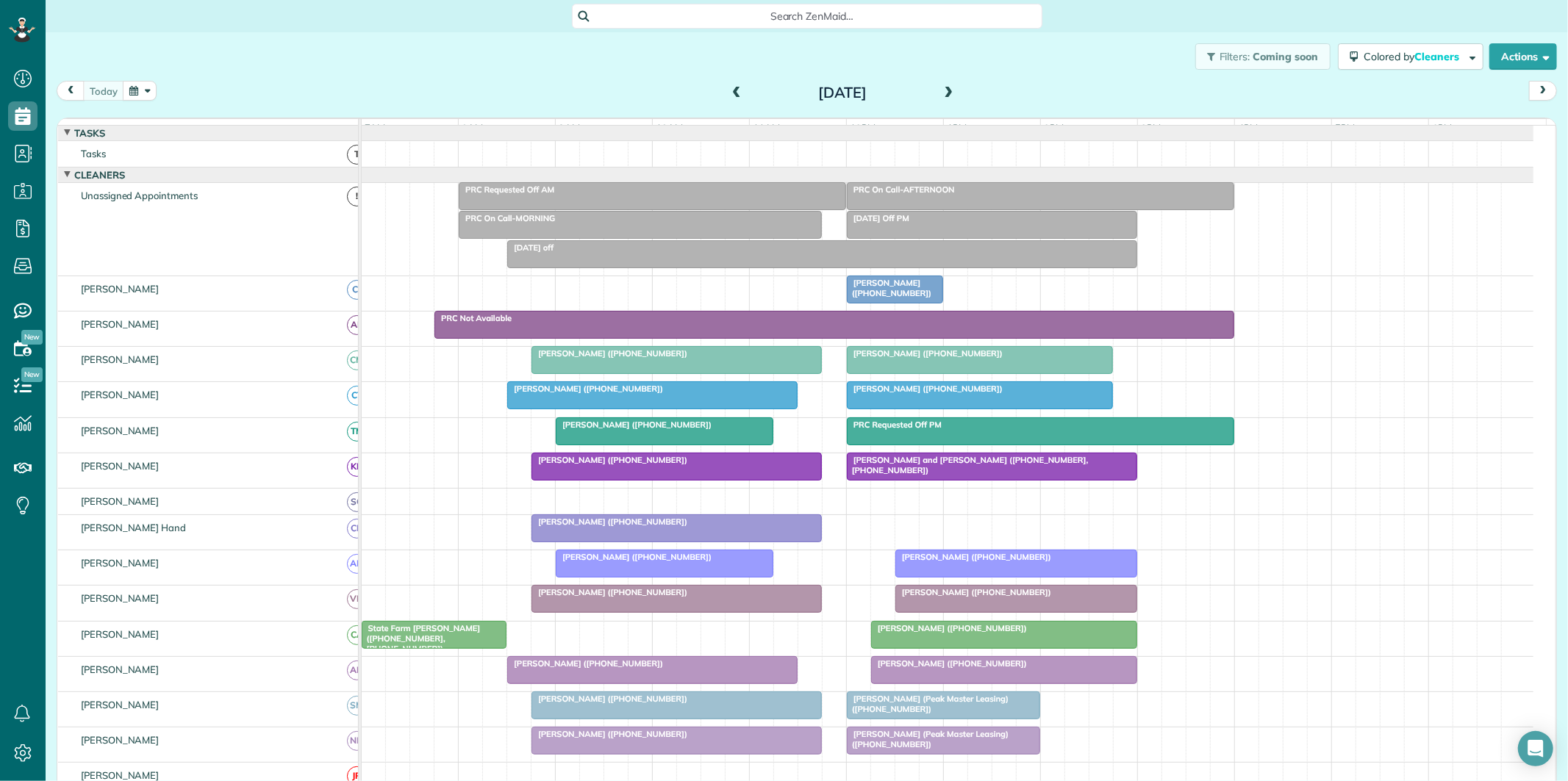
click at [699, 373] on div at bounding box center [676, 360] width 289 height 27
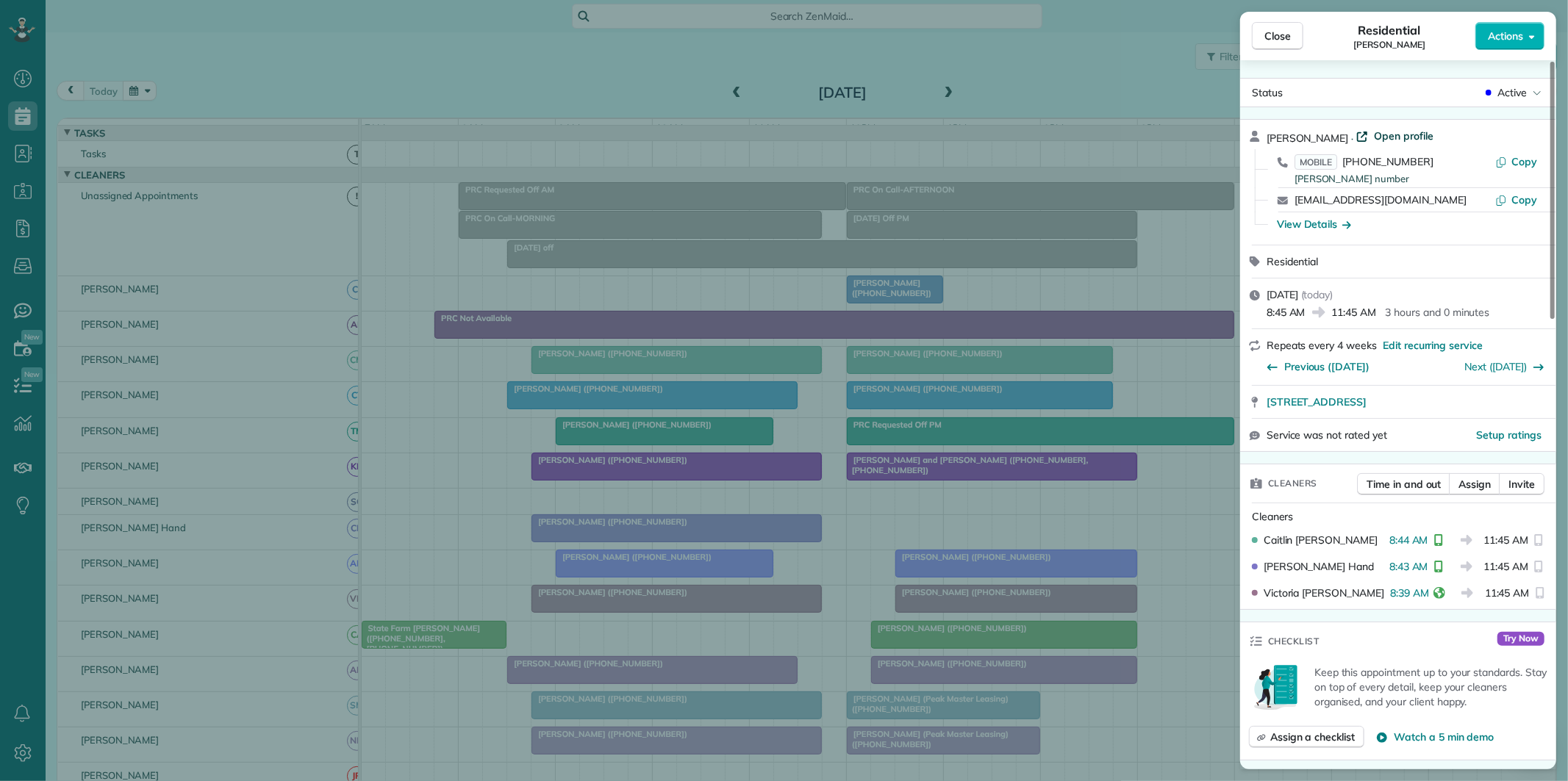
click at [1392, 137] on span "Open profile" at bounding box center [1403, 136] width 59 height 15
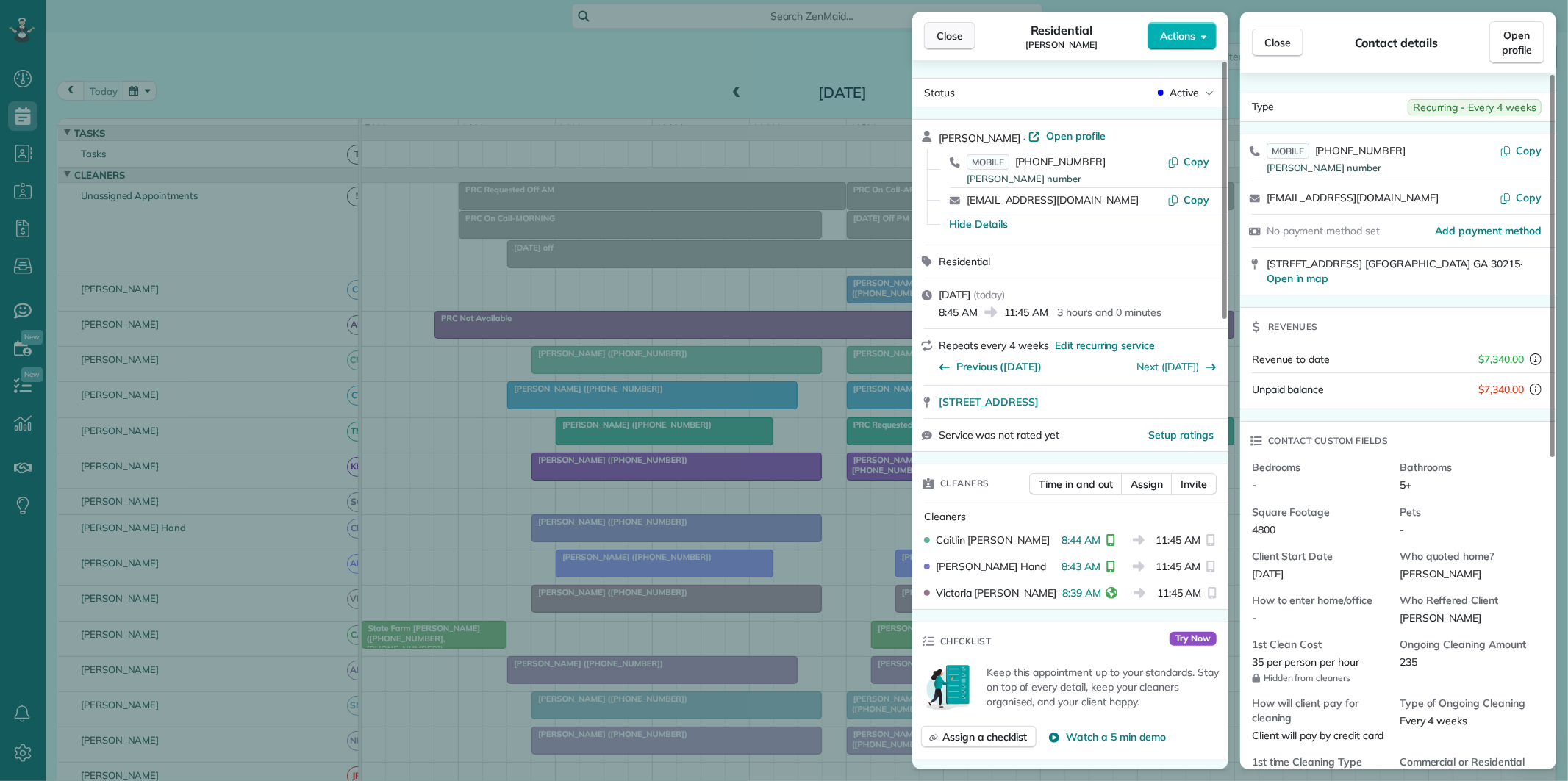
click at [945, 42] on span "Close" at bounding box center [949, 35] width 27 height 15
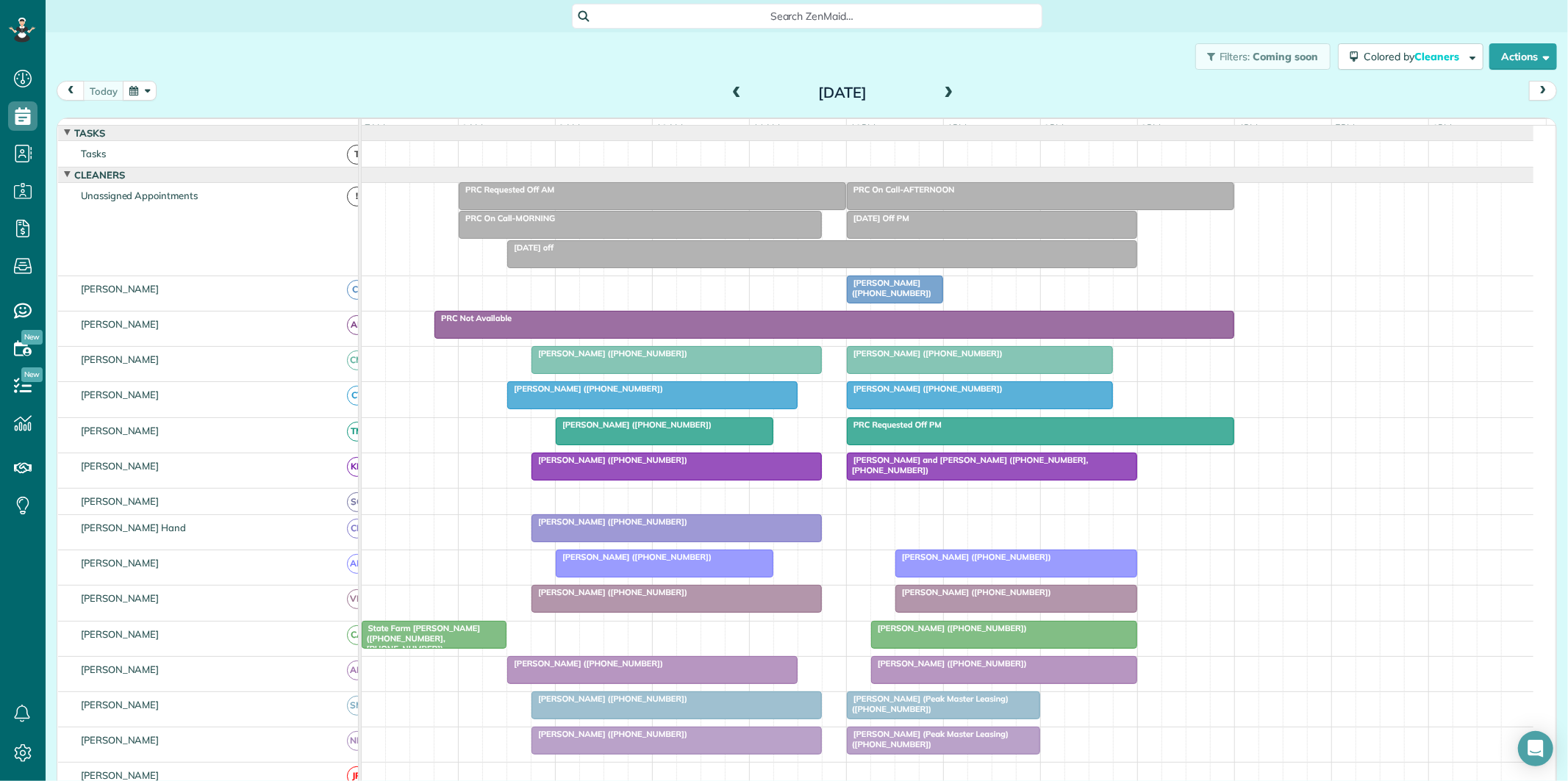
click at [678, 394] on div "Julia Peacock (+14257867080)" at bounding box center [652, 389] width 282 height 10
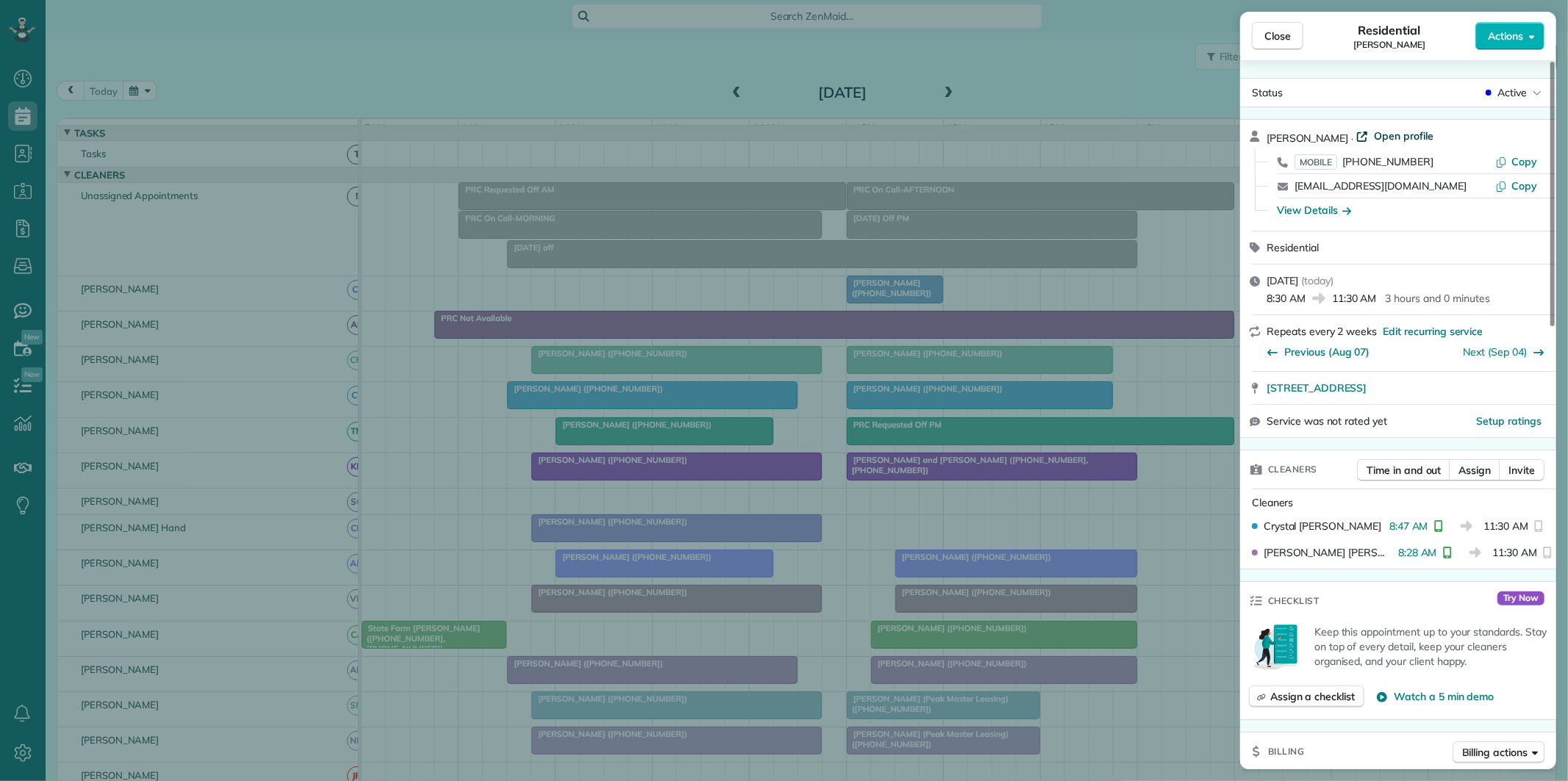
click at [1383, 132] on span "Open profile" at bounding box center [1403, 136] width 59 height 15
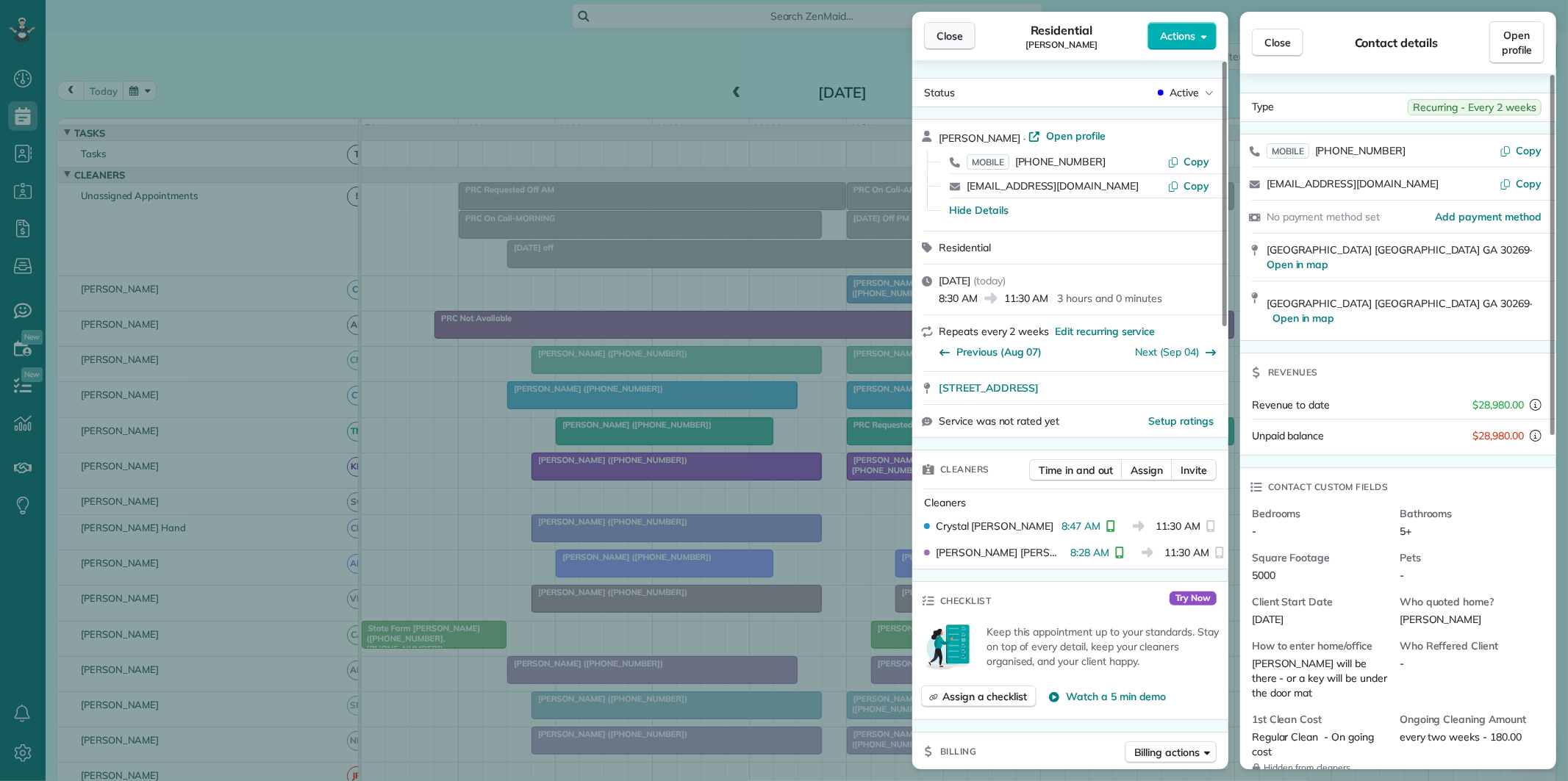
click at [948, 30] on span "Close" at bounding box center [949, 35] width 27 height 15
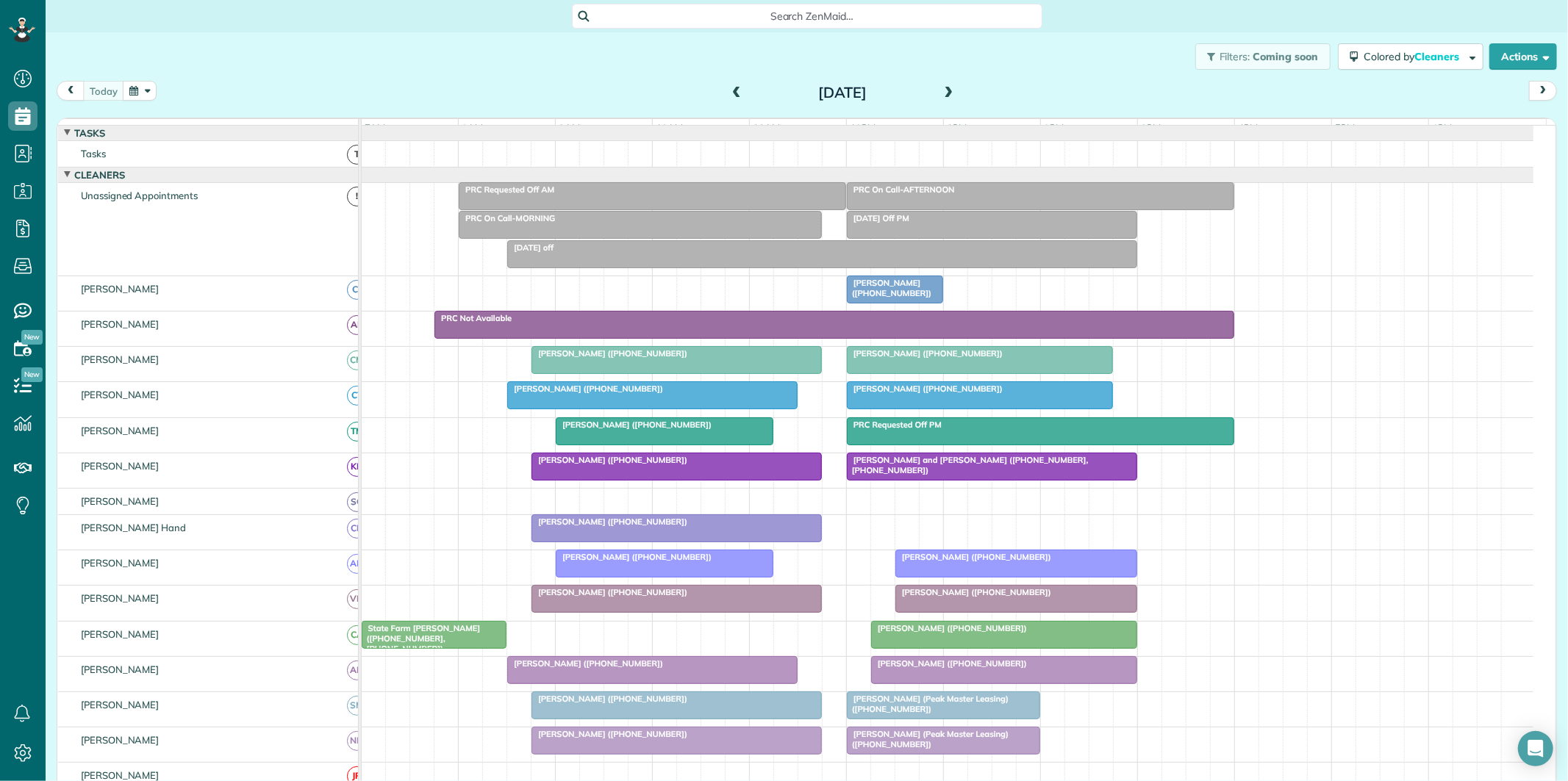
click at [941, 90] on span at bounding box center [948, 93] width 16 height 13
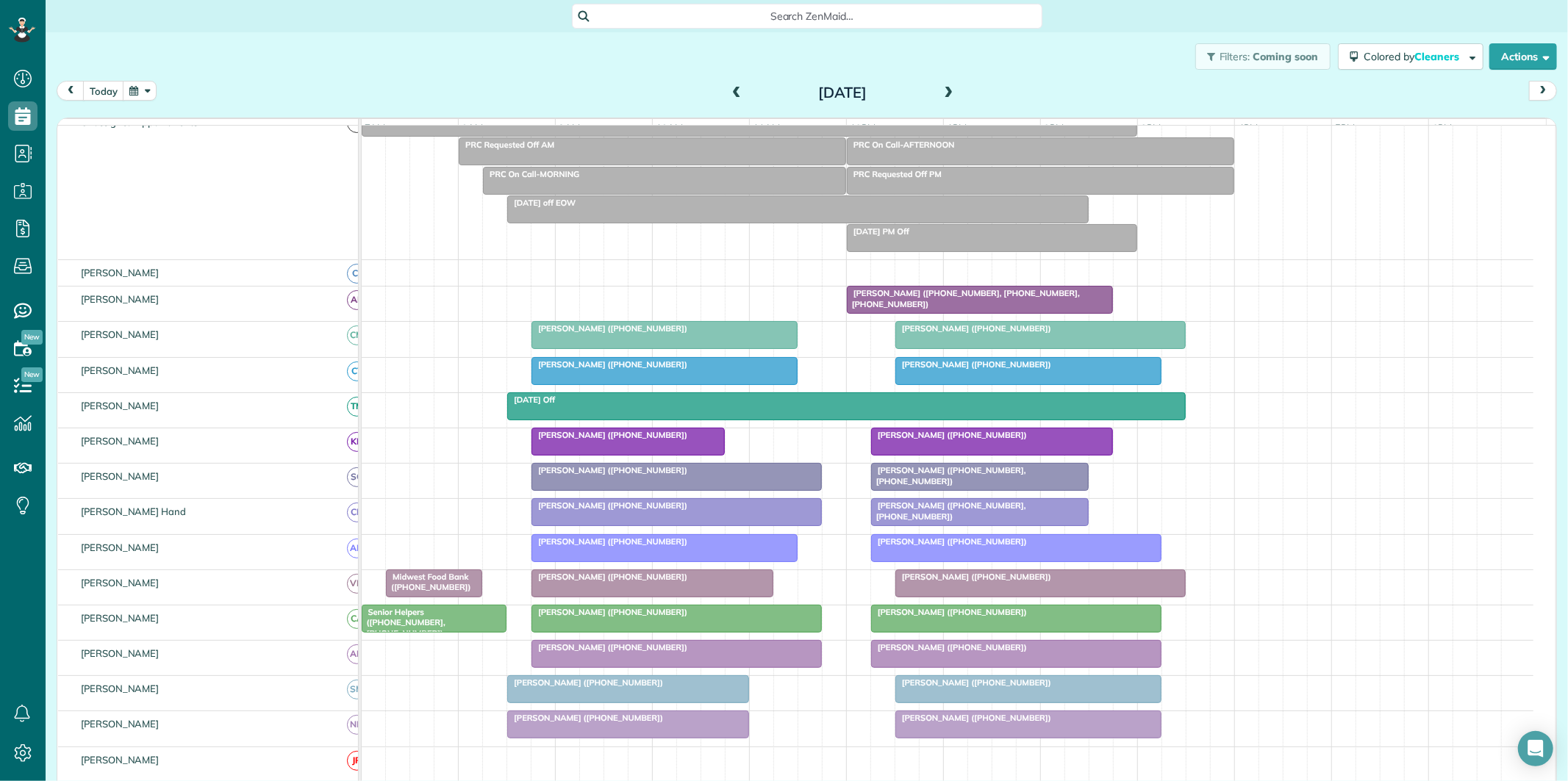
scroll to position [163, 0]
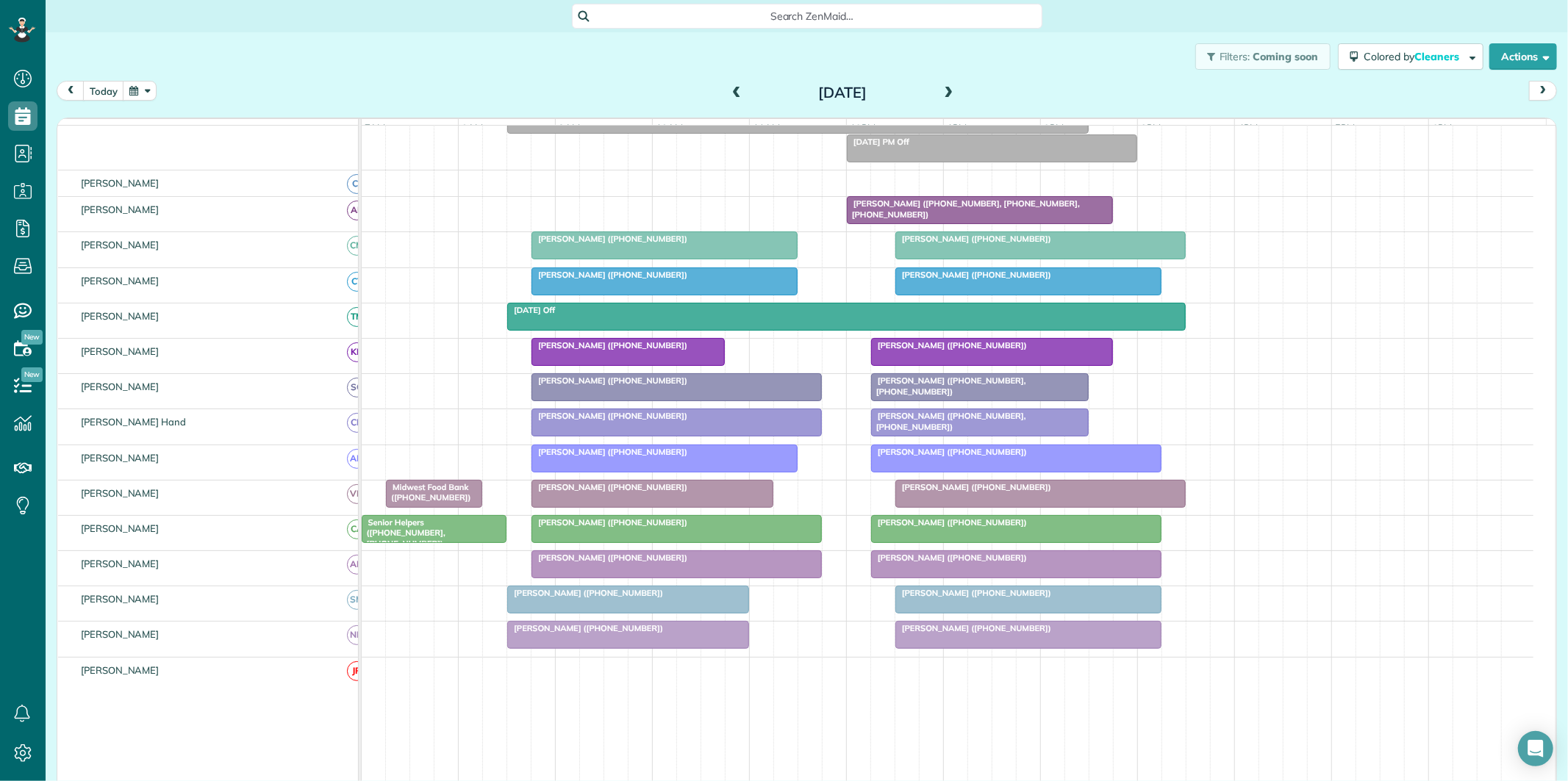
click at [719, 578] on div at bounding box center [676, 564] width 289 height 27
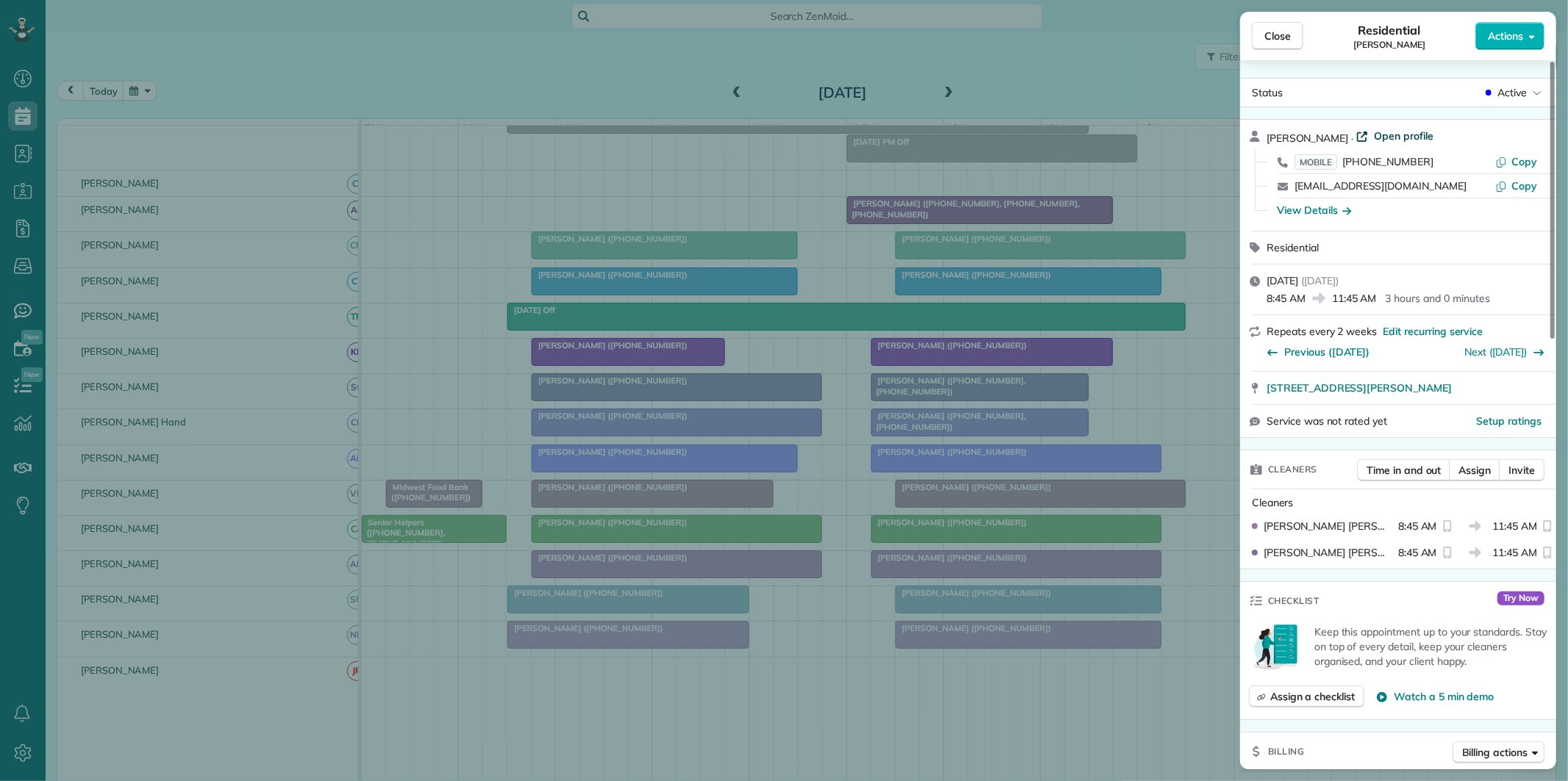
click at [1394, 132] on span "Open profile" at bounding box center [1403, 136] width 59 height 15
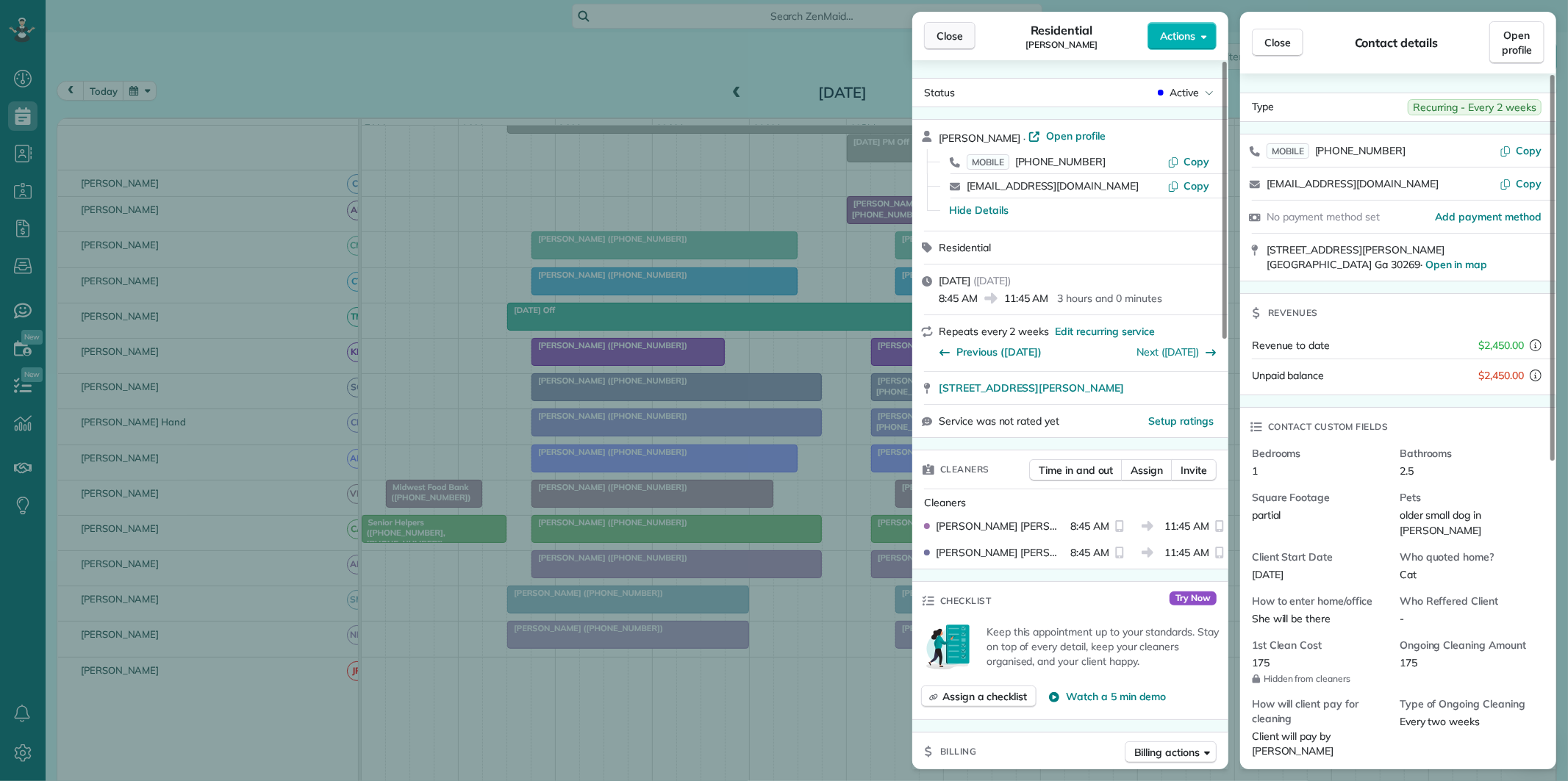
click at [950, 38] on span "Close" at bounding box center [949, 35] width 27 height 15
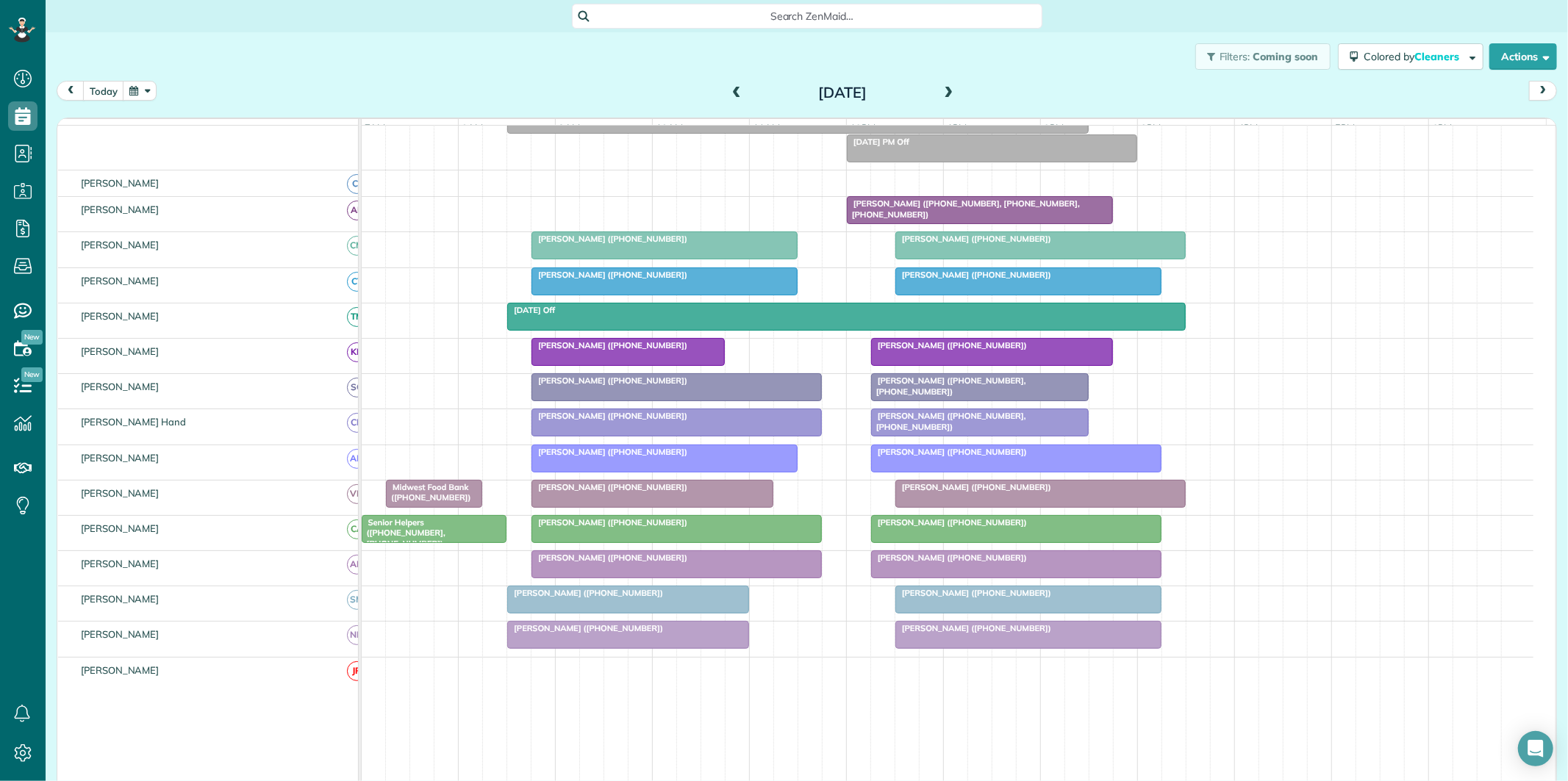
click at [689, 293] on div at bounding box center [664, 282] width 264 height 27
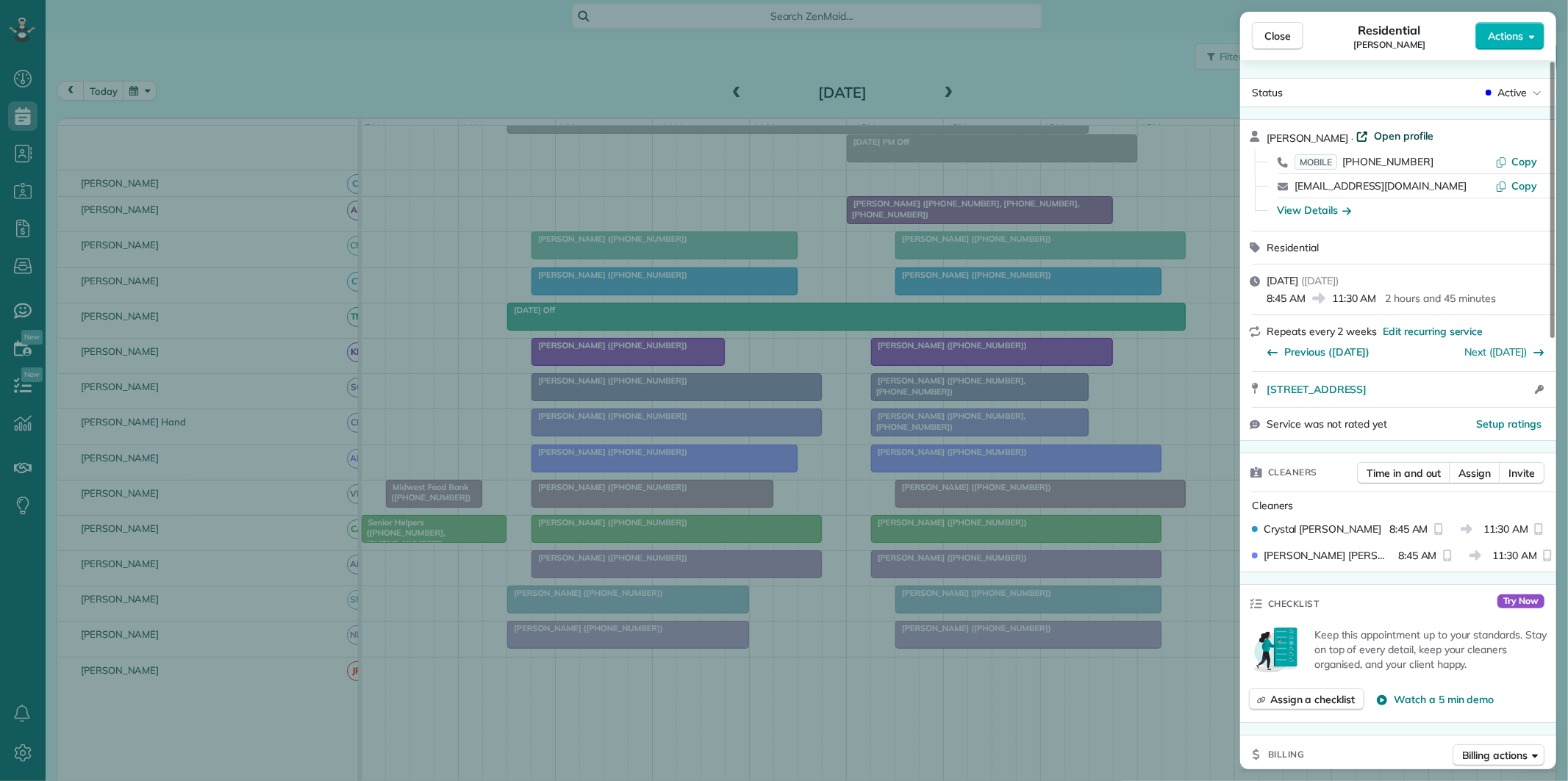
click at [1379, 137] on span "Open profile" at bounding box center [1403, 136] width 59 height 15
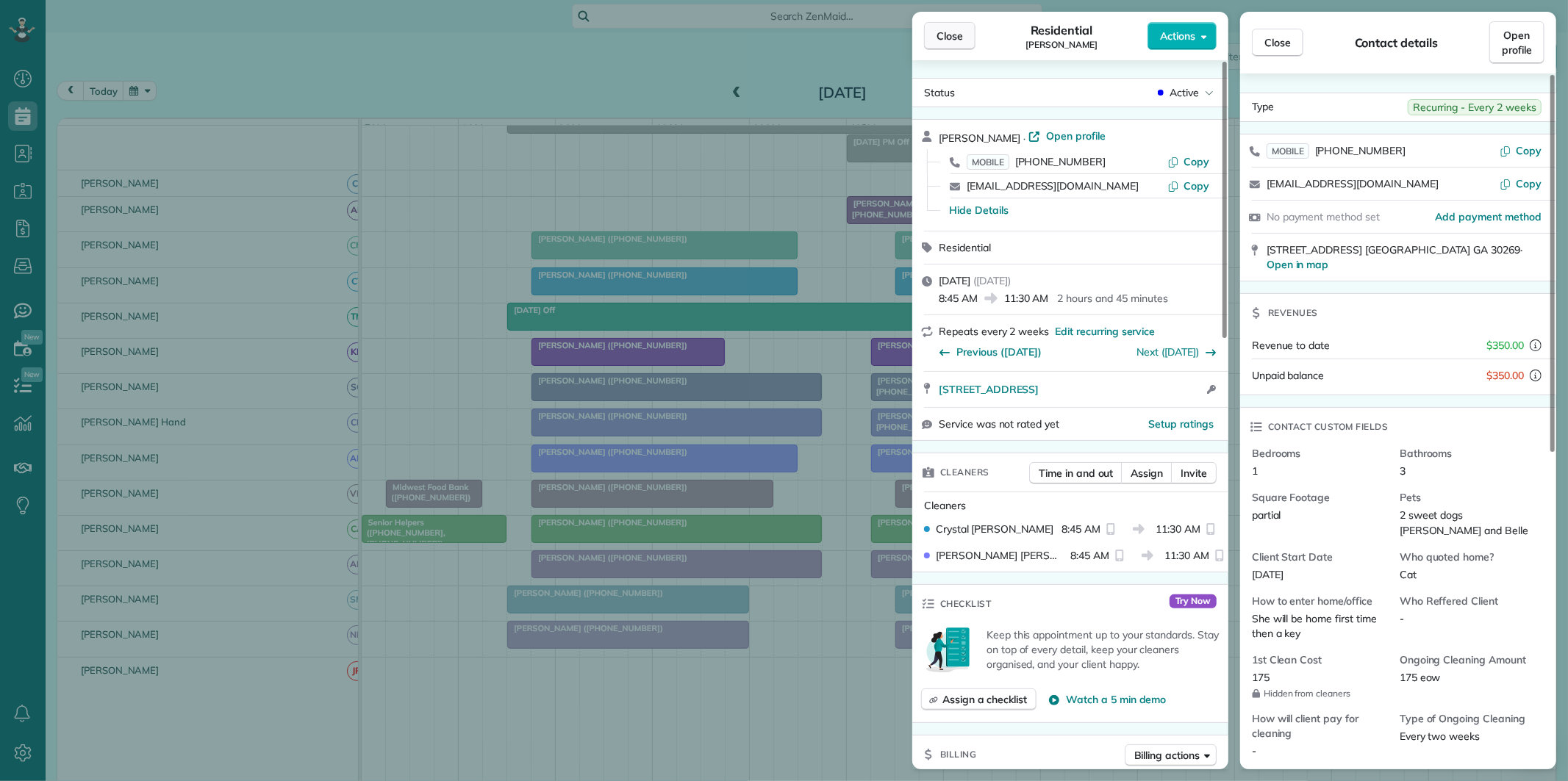
click at [954, 38] on span "Close" at bounding box center [949, 35] width 27 height 15
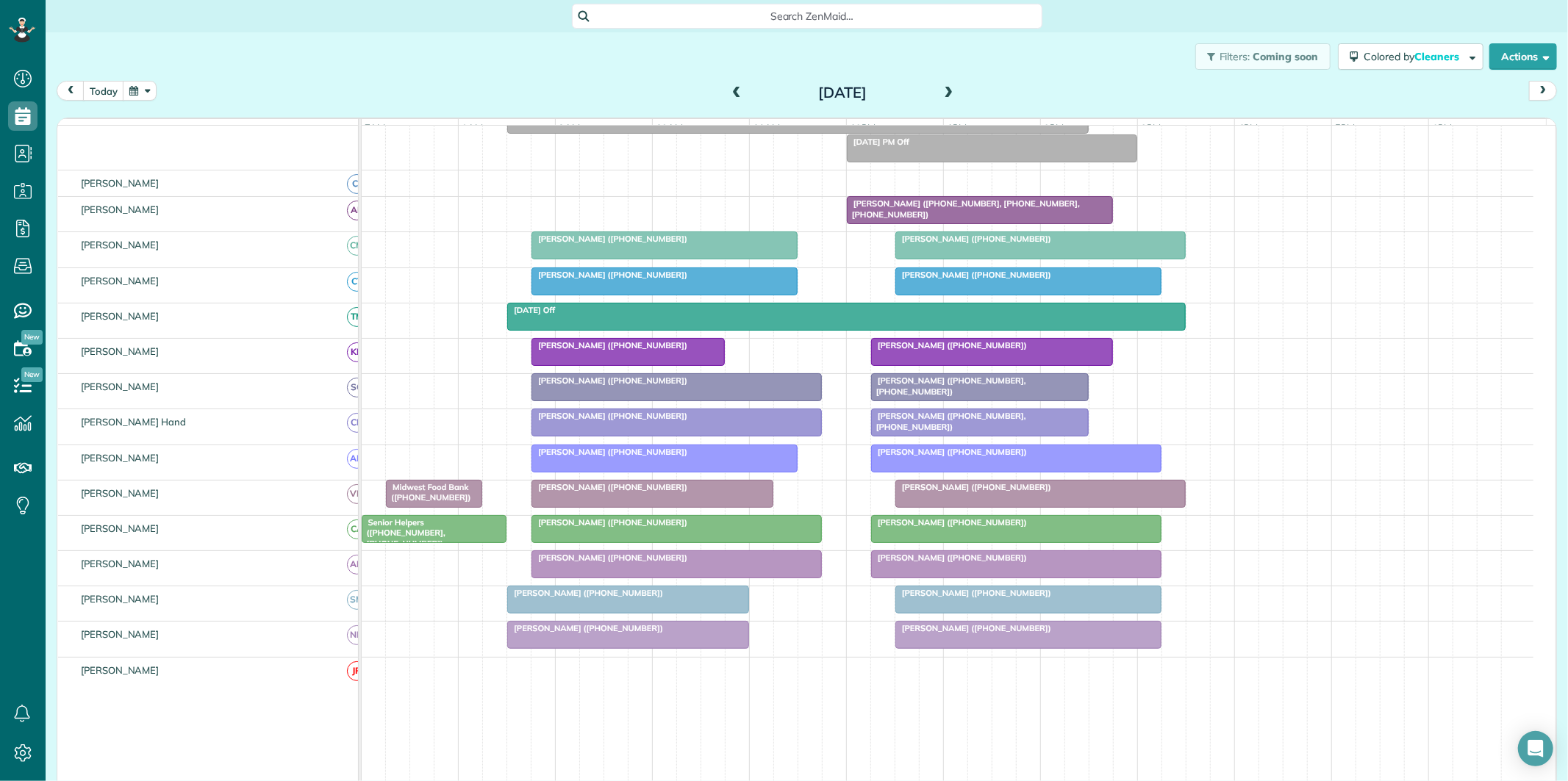
click at [642, 541] on div at bounding box center [676, 529] width 289 height 27
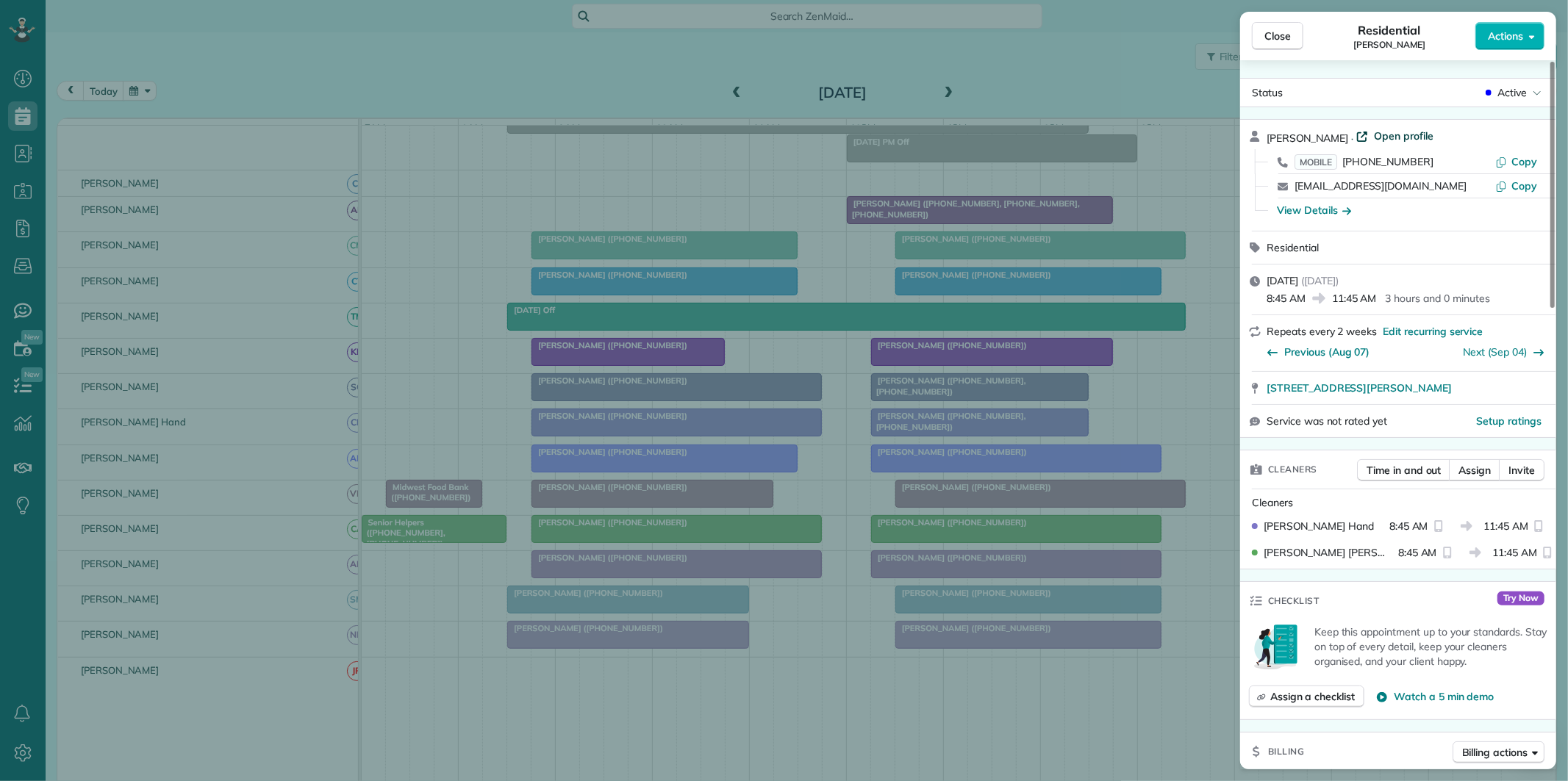
click at [1395, 137] on span "Open profile" at bounding box center [1403, 136] width 59 height 15
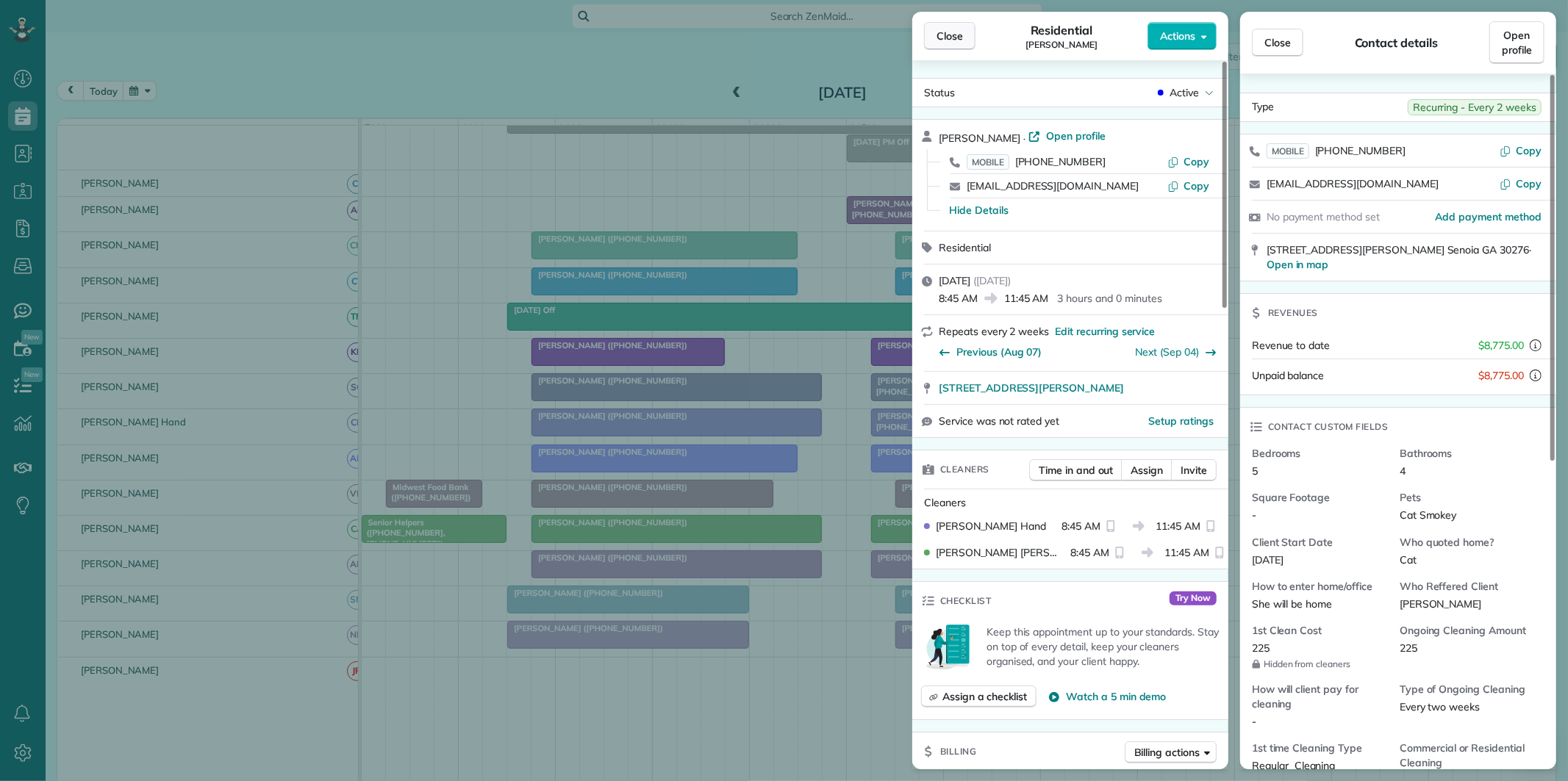
click at [952, 43] on span "Close" at bounding box center [949, 35] width 27 height 15
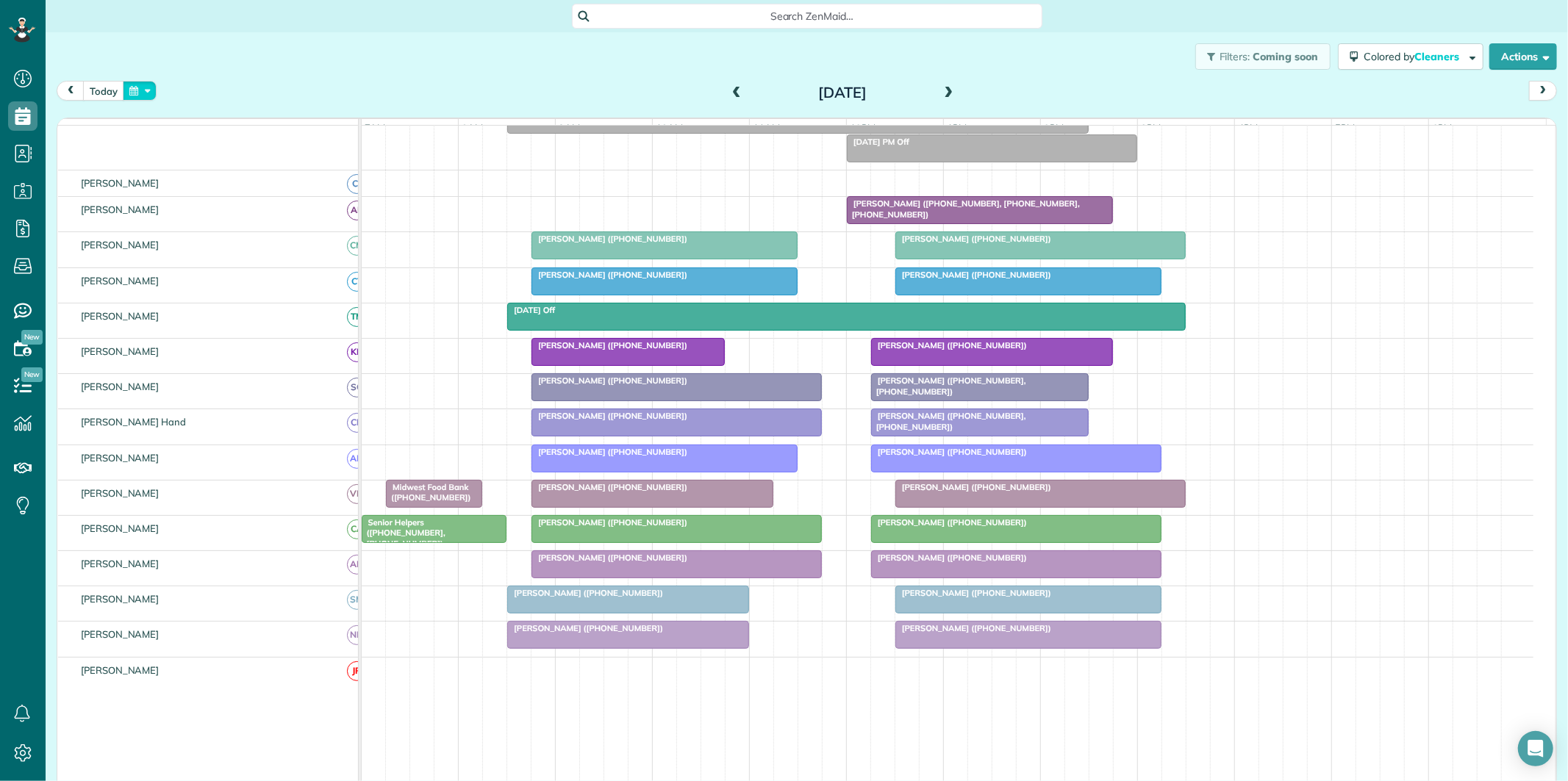
click at [150, 93] on button "button" at bounding box center [139, 90] width 33 height 20
click at [248, 233] on link "27" at bounding box center [246, 236] width 23 height 23
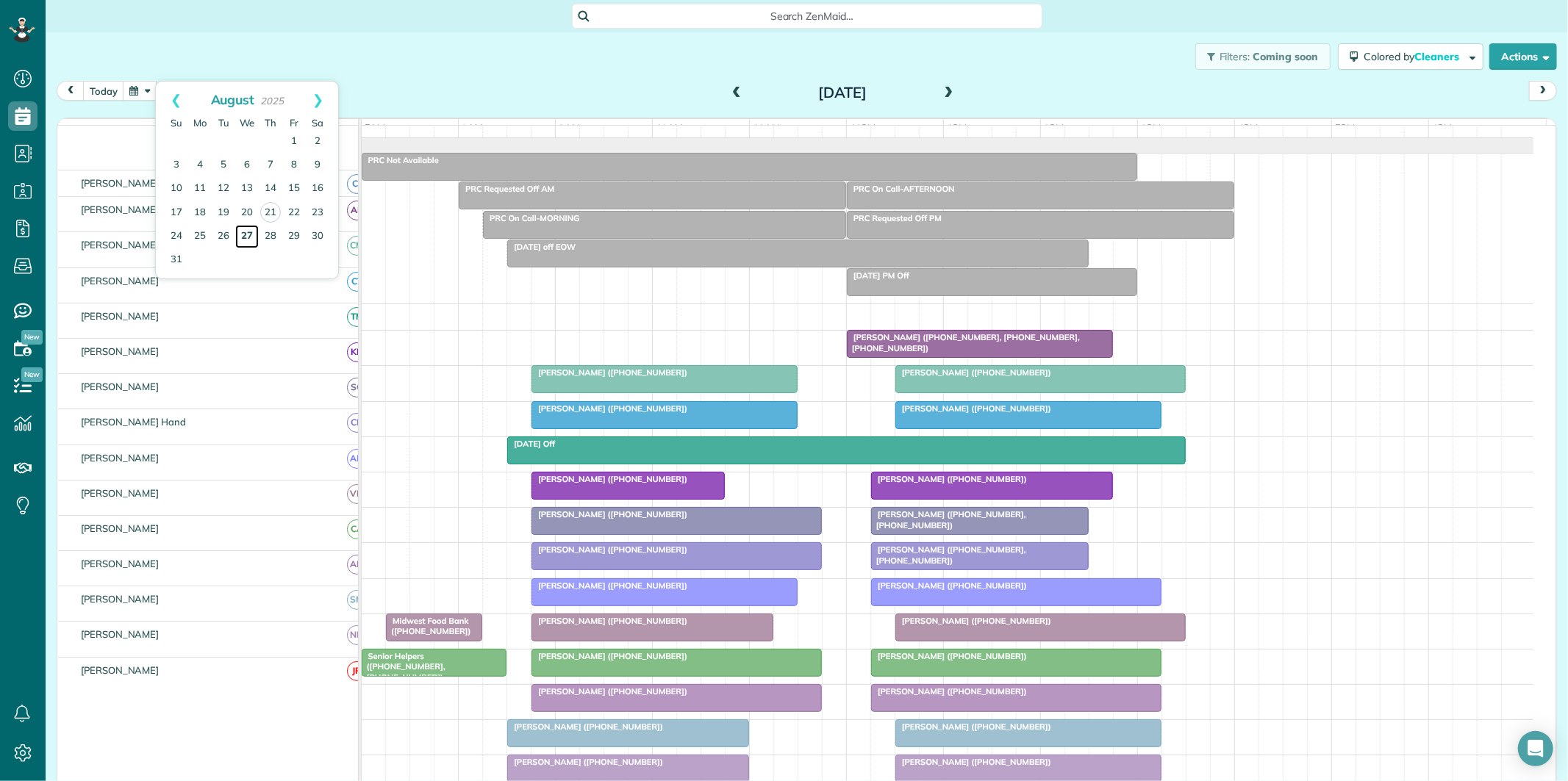
scroll to position [29, 0]
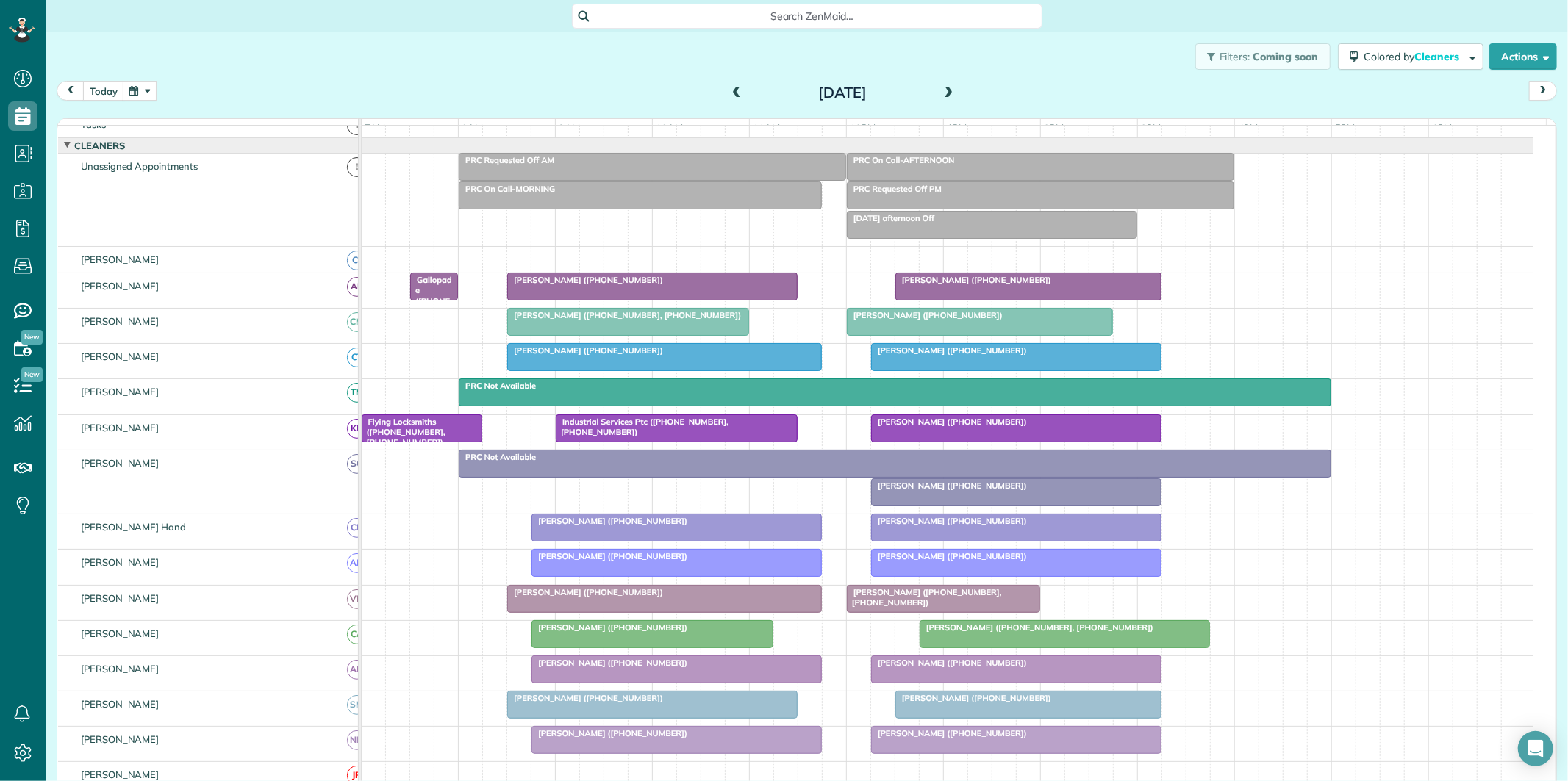
click at [678, 541] on div at bounding box center [676, 528] width 289 height 27
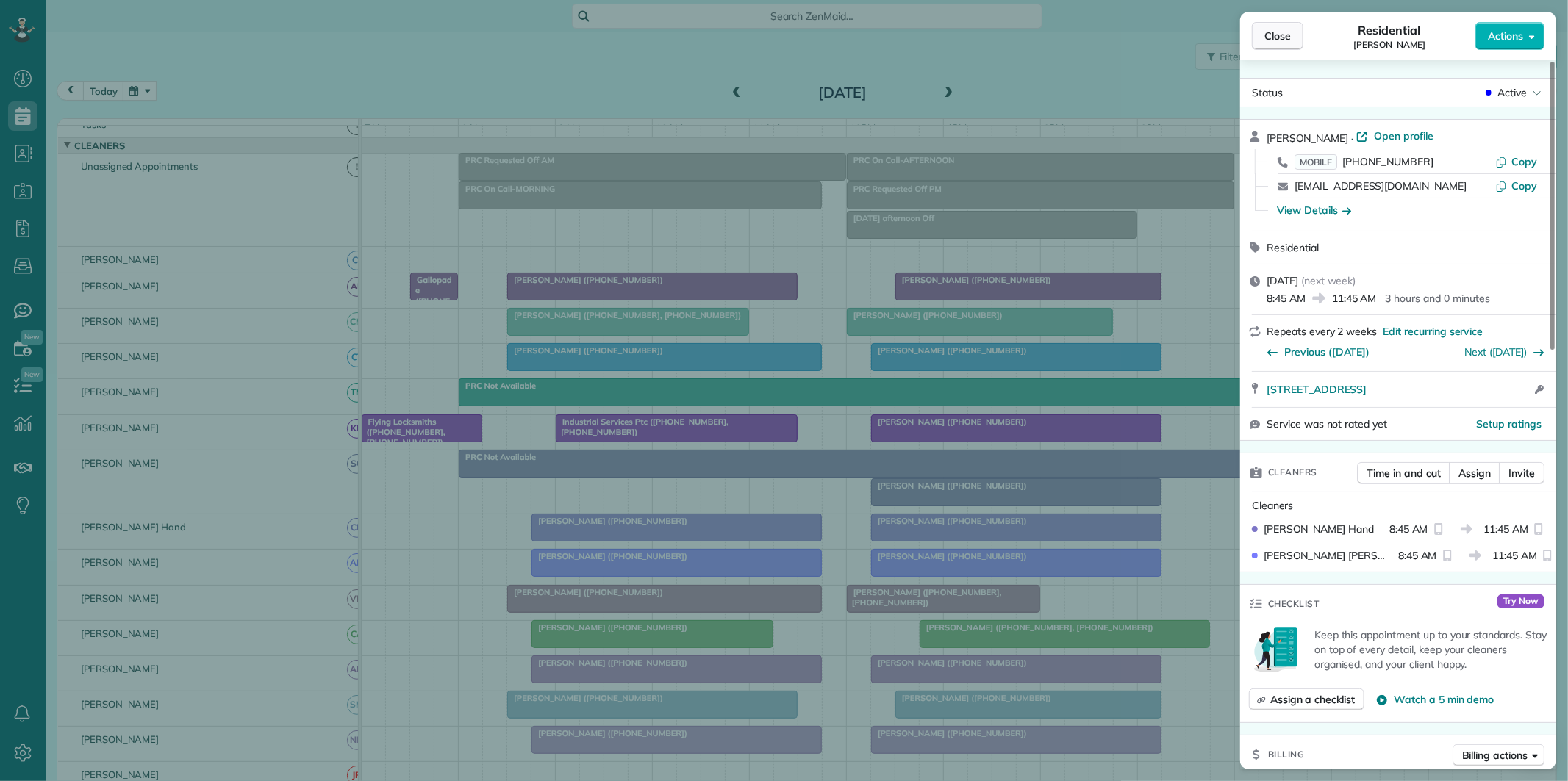
drag, startPoint x: 1270, startPoint y: 34, endPoint x: 1257, endPoint y: 30, distance: 13.6
click at [1272, 34] on span "Close" at bounding box center [1277, 35] width 27 height 15
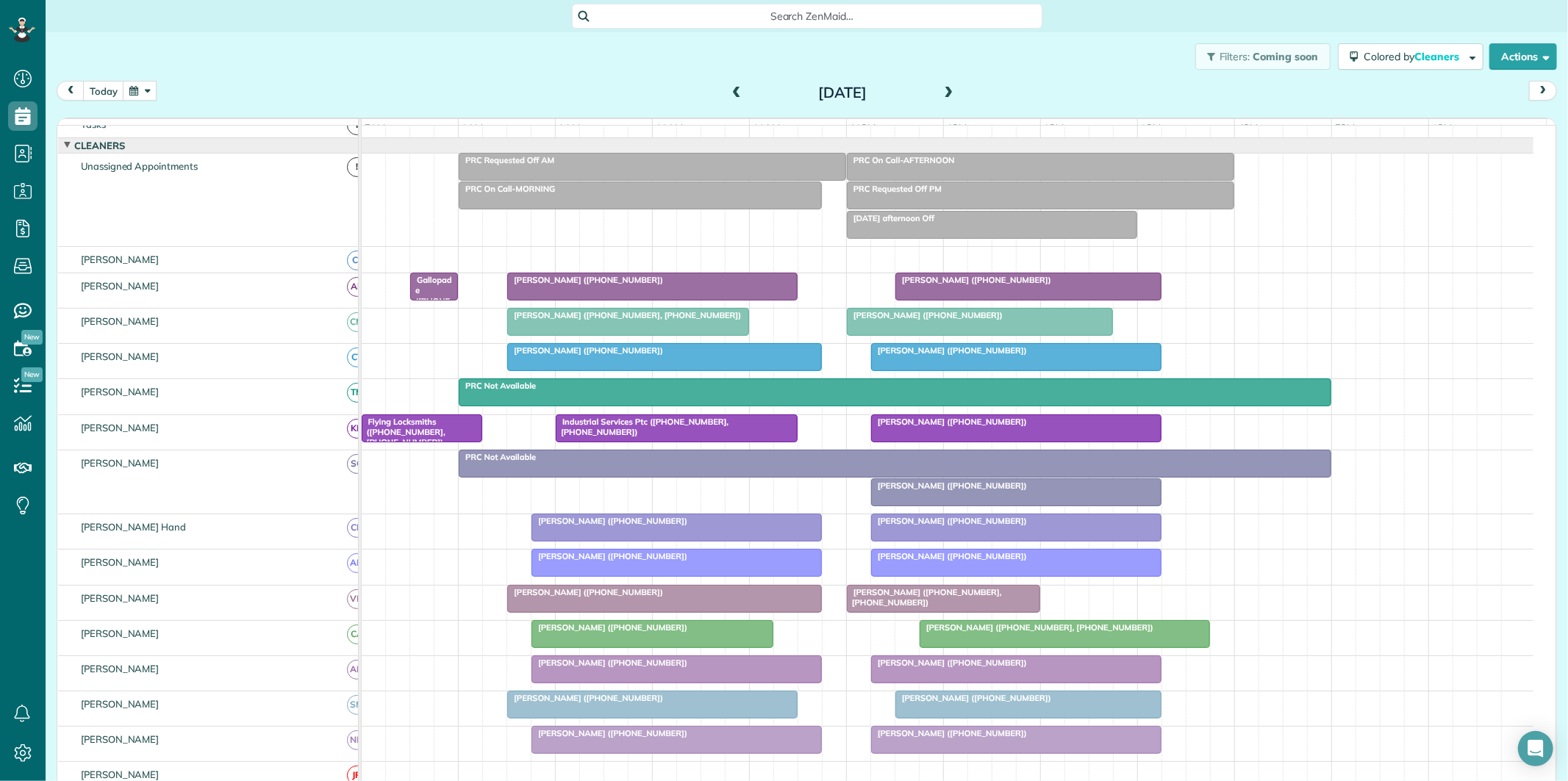
click at [729, 94] on span at bounding box center [736, 93] width 16 height 13
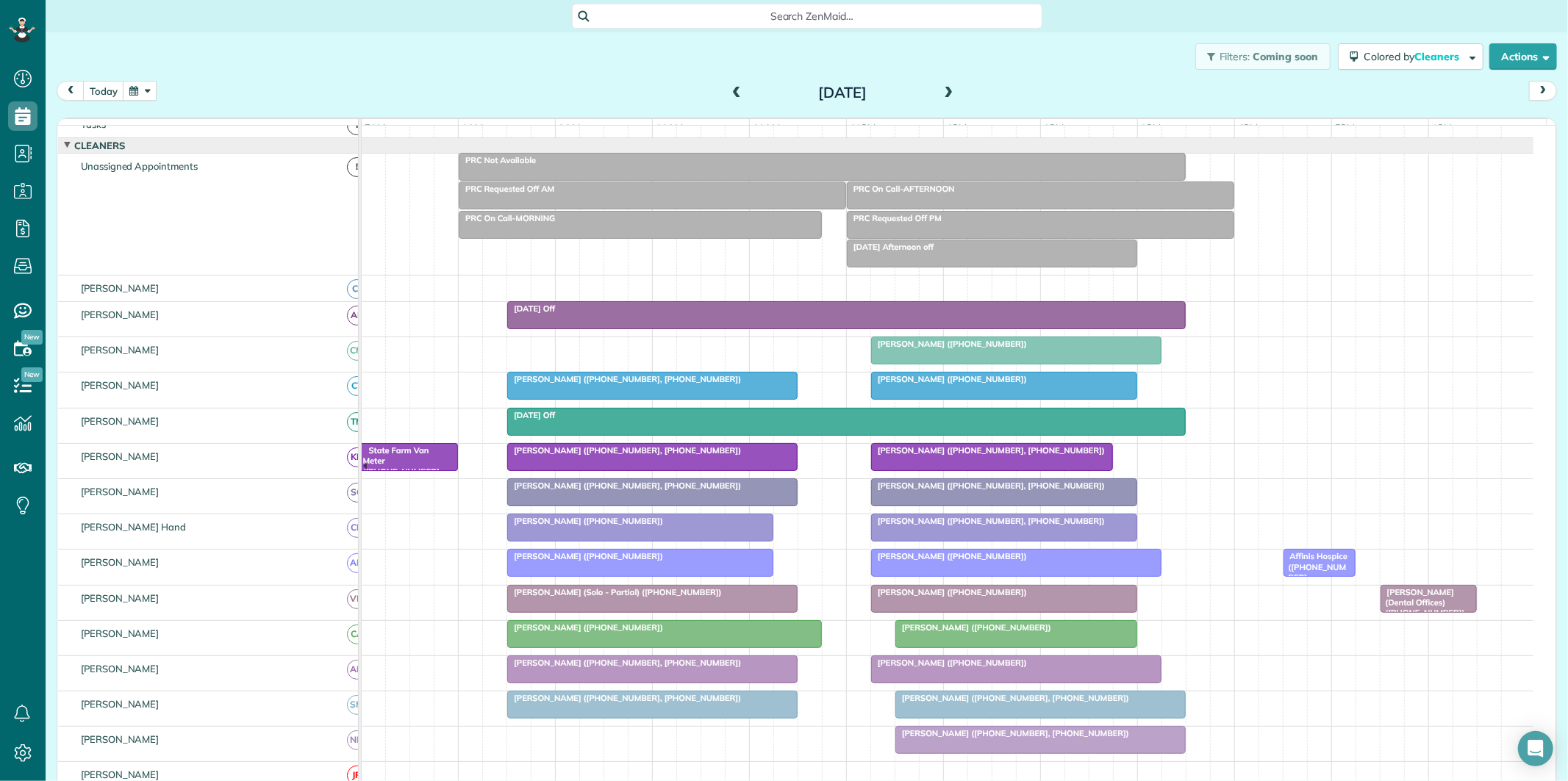
click at [689, 541] on div at bounding box center [640, 528] width 264 height 27
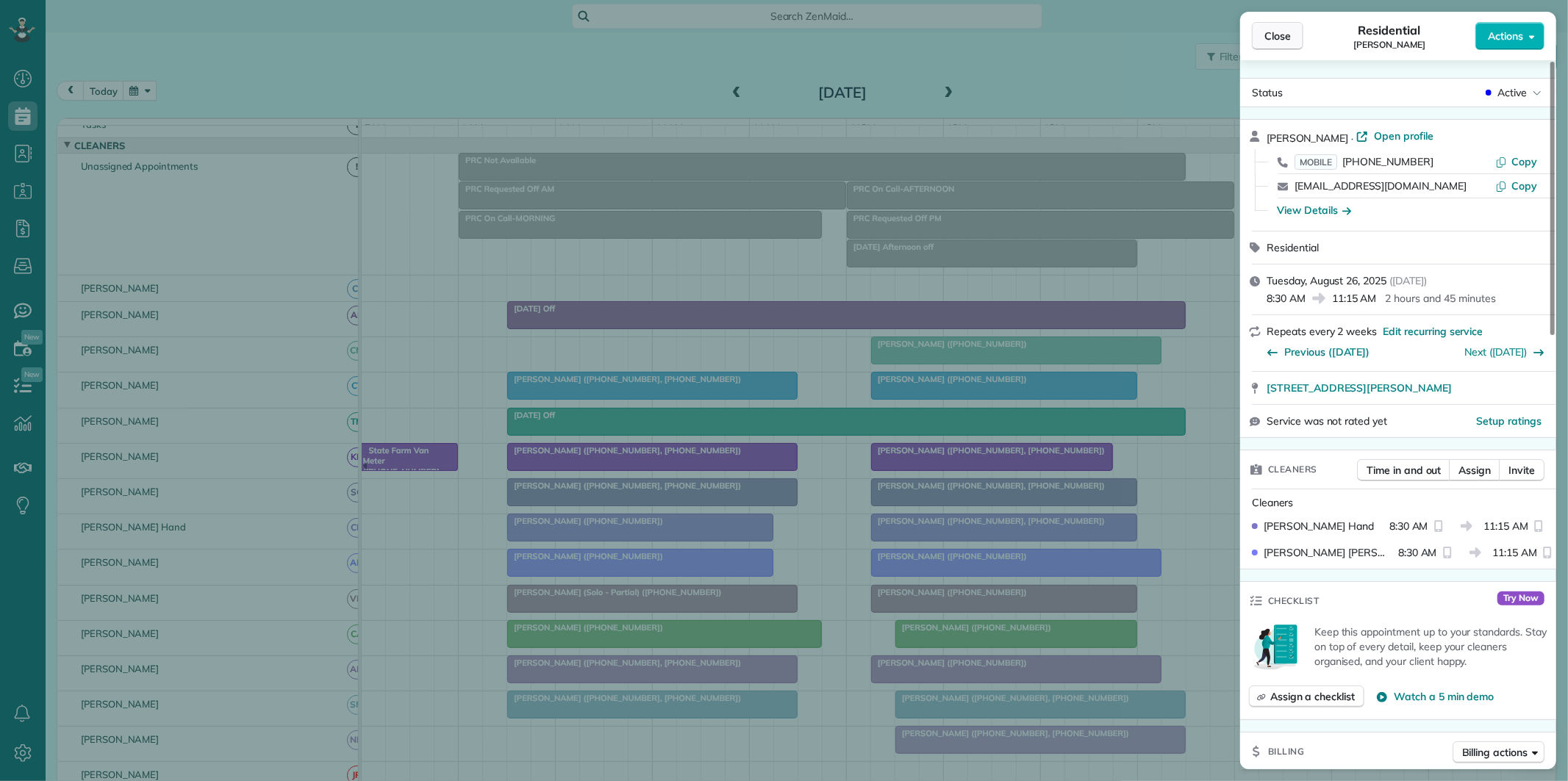
click at [1274, 34] on span "Close" at bounding box center [1277, 35] width 27 height 15
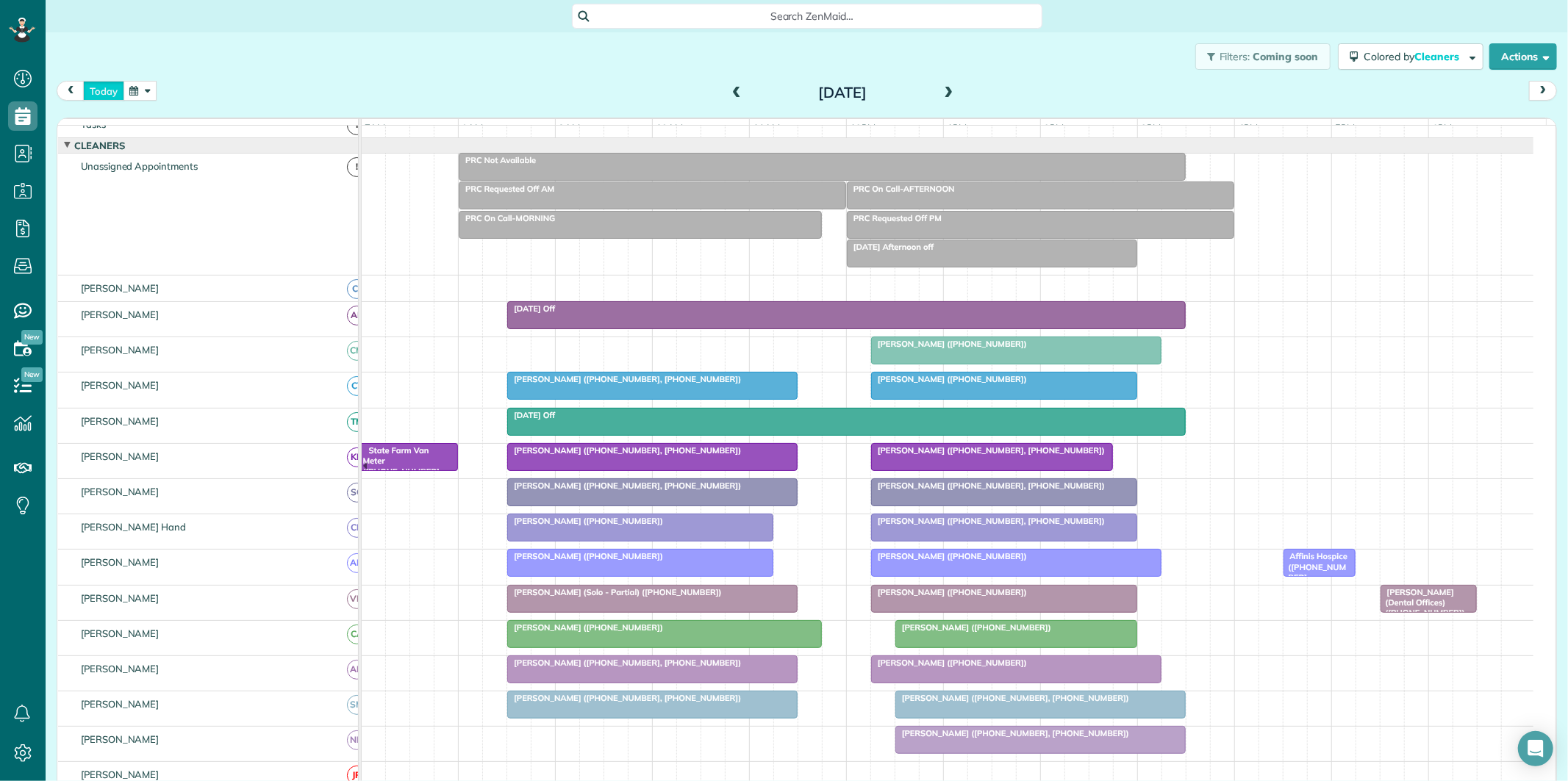
click at [95, 95] on button "today" at bounding box center [104, 90] width 41 height 20
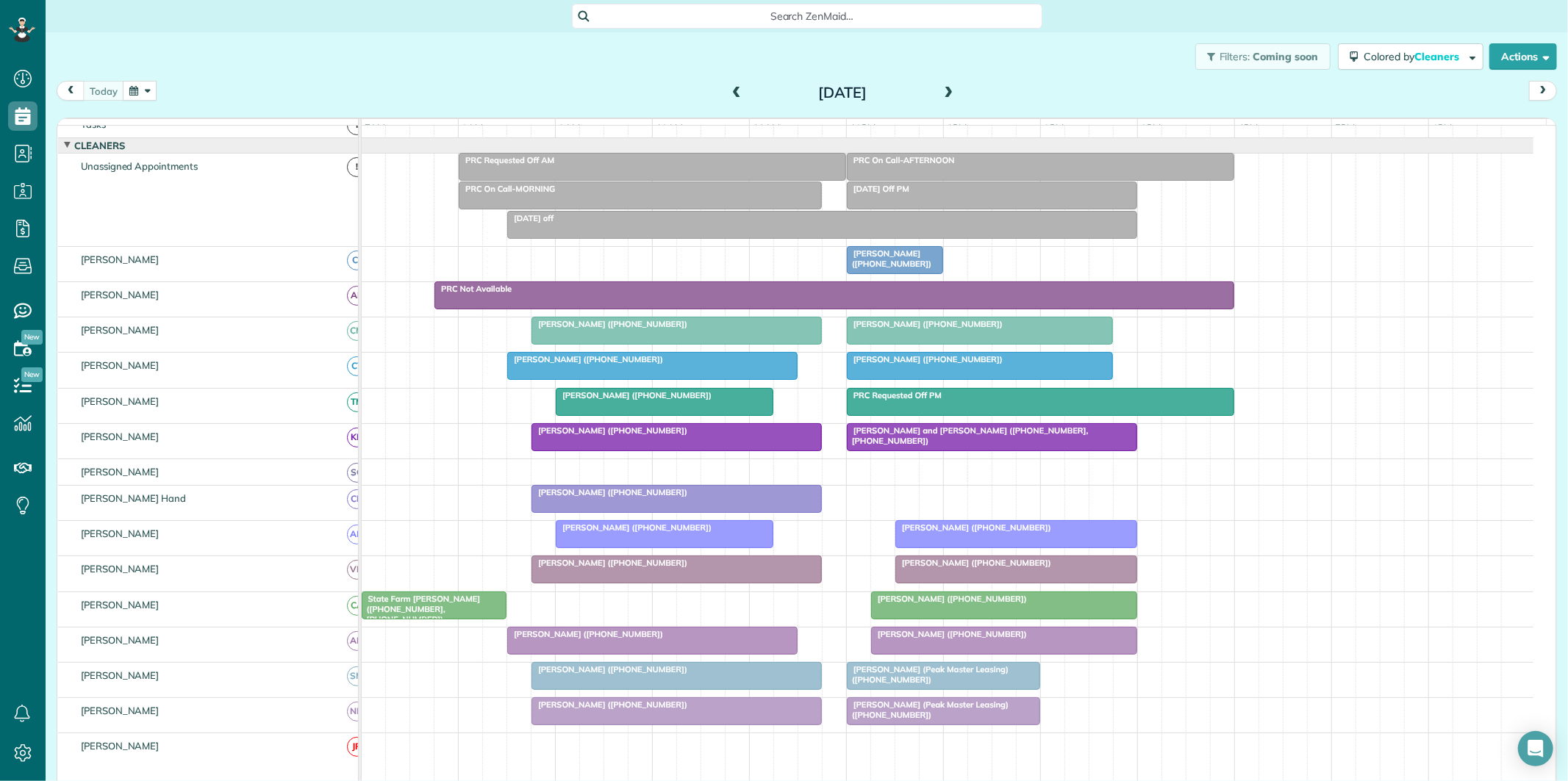
click at [992, 330] on div "Pat Vining (+16784816261)" at bounding box center [980, 324] width 257 height 10
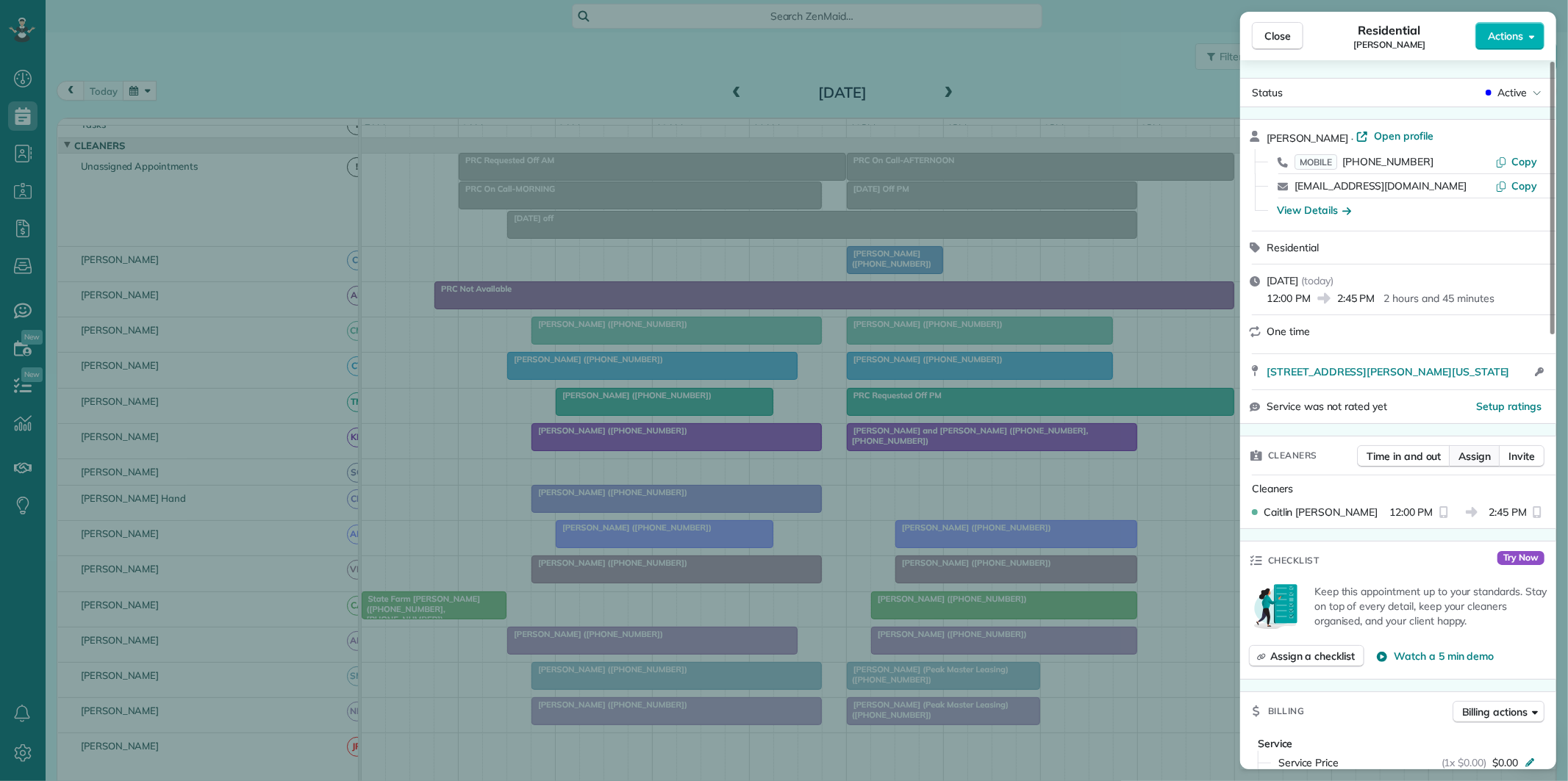
click at [1479, 456] on span "Assign" at bounding box center [1474, 456] width 33 height 15
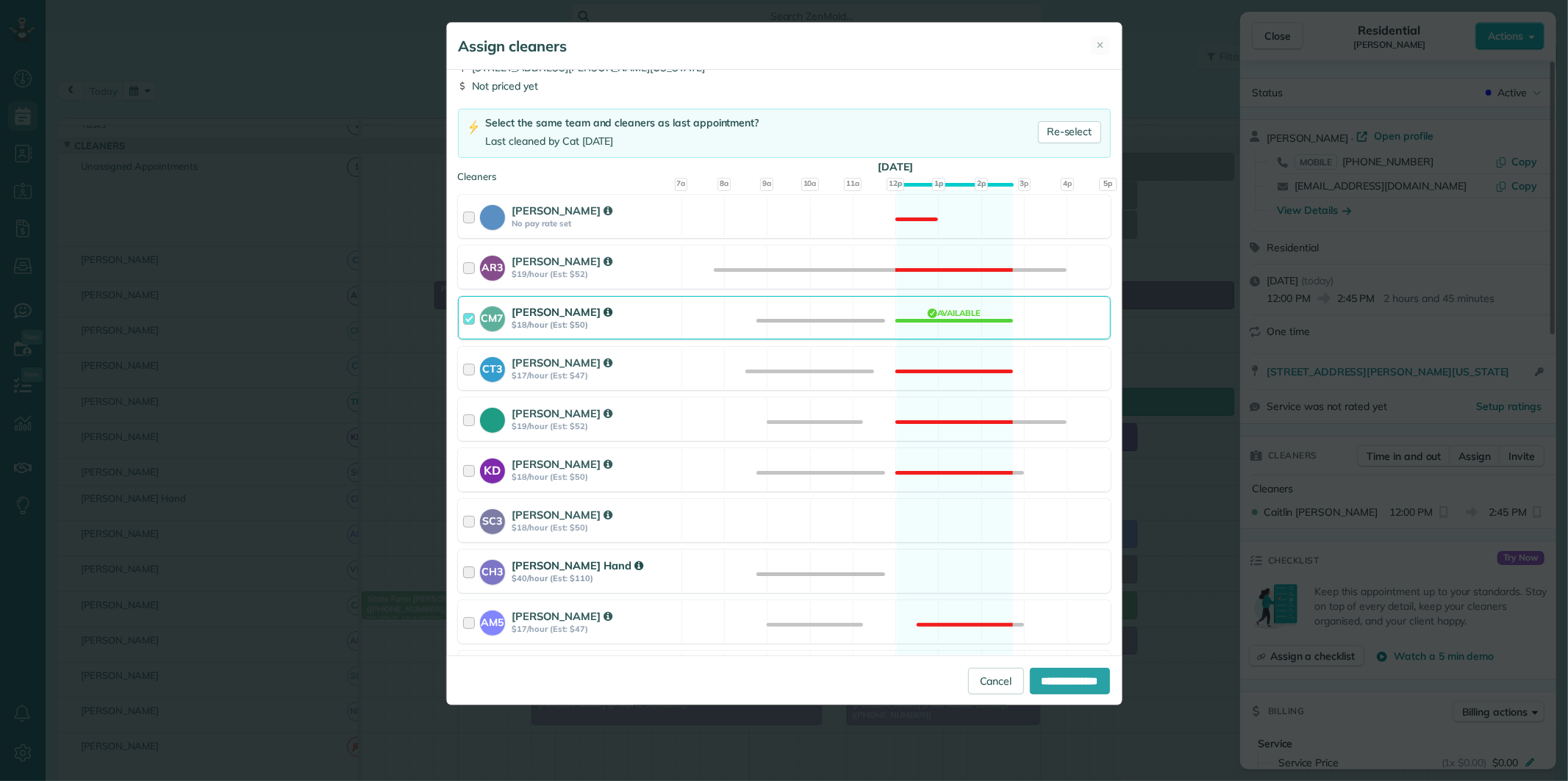
scroll to position [82, 0]
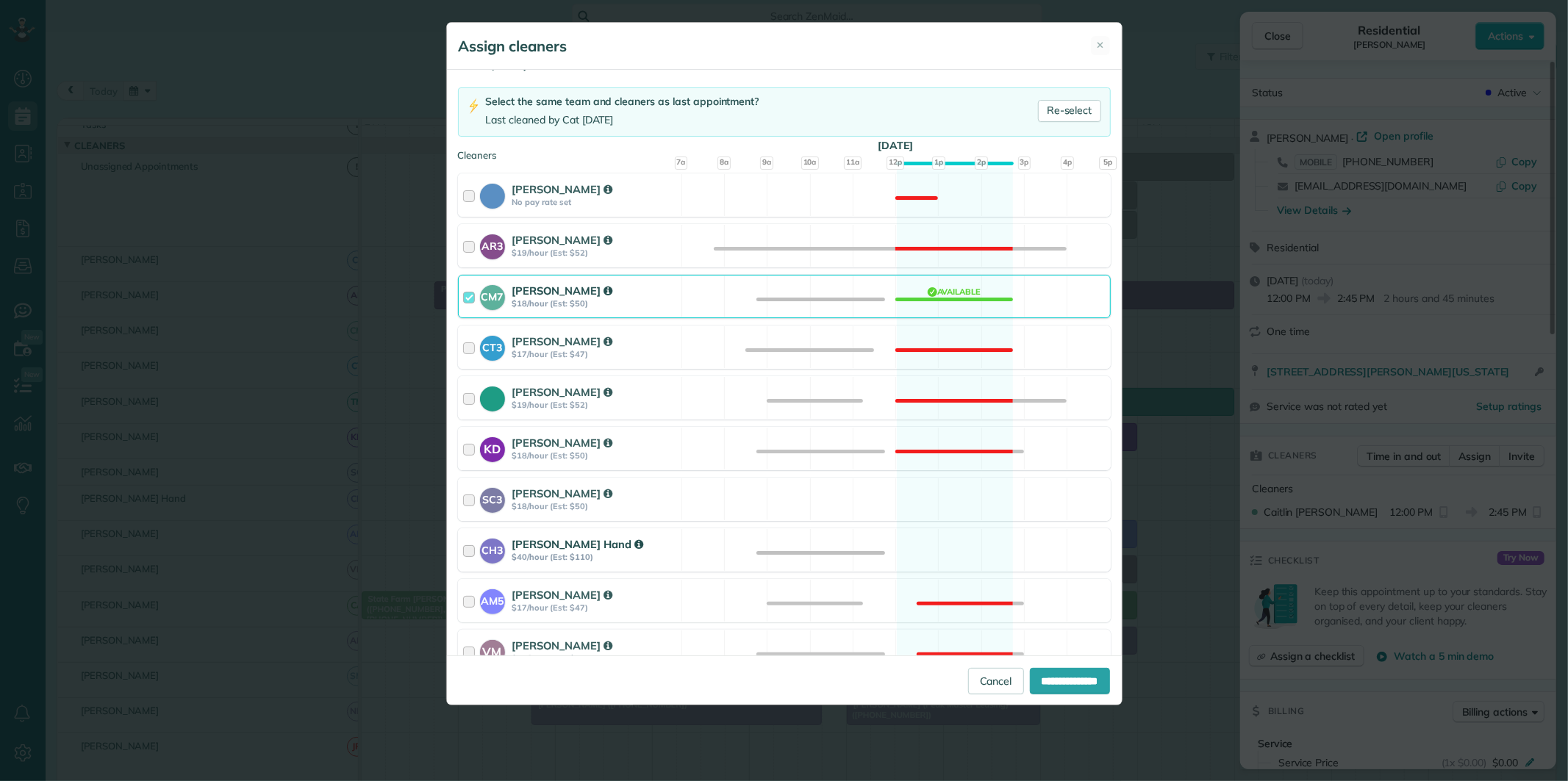
click at [954, 540] on div "CH3 Cortney Hand $40/hour (Est: $110) Available" at bounding box center [784, 550] width 653 height 44
click at [1059, 680] on input "**********" at bounding box center [1069, 681] width 80 height 27
type input "**********"
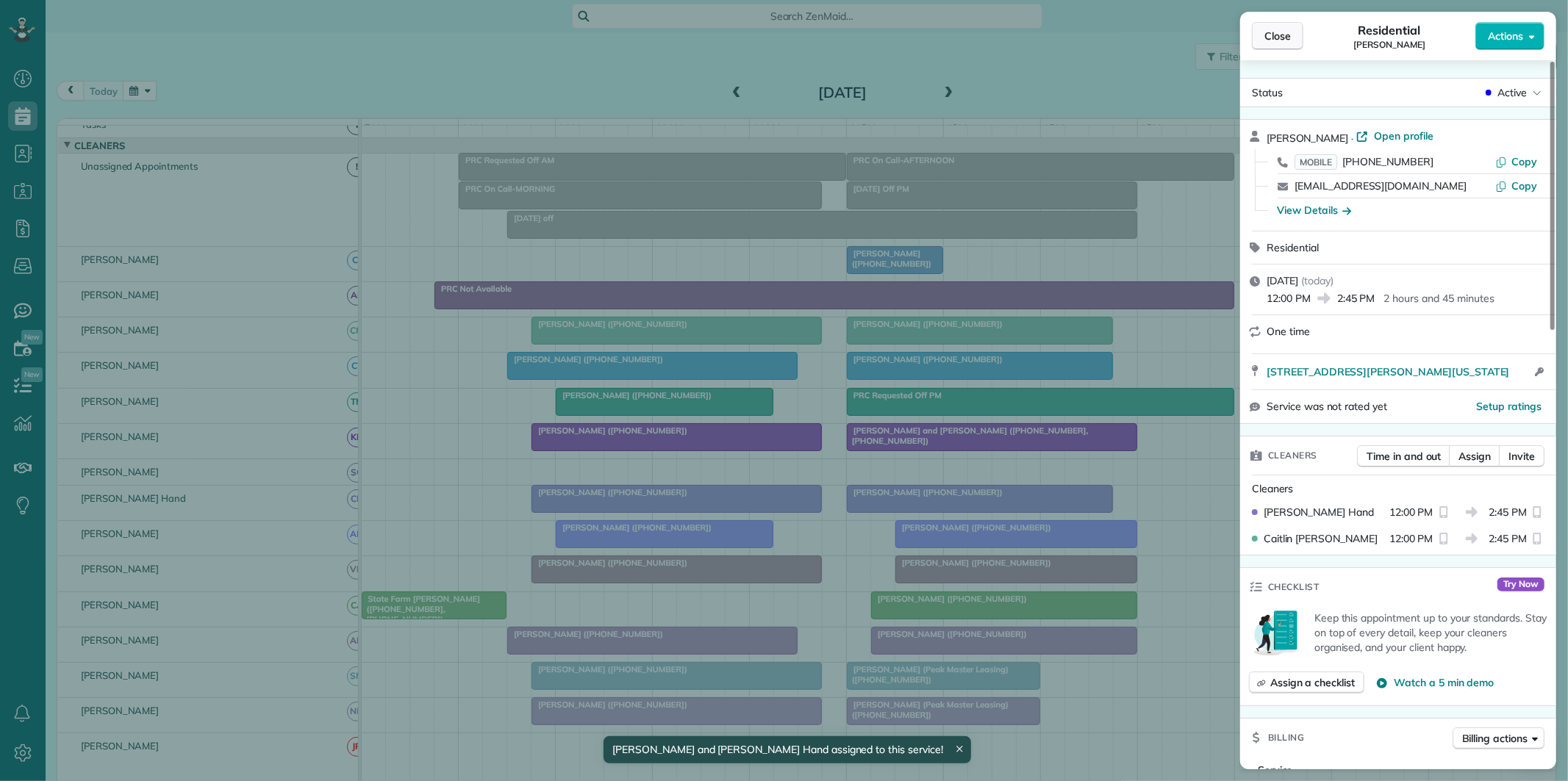
click at [1276, 38] on span "Close" at bounding box center [1277, 35] width 27 height 15
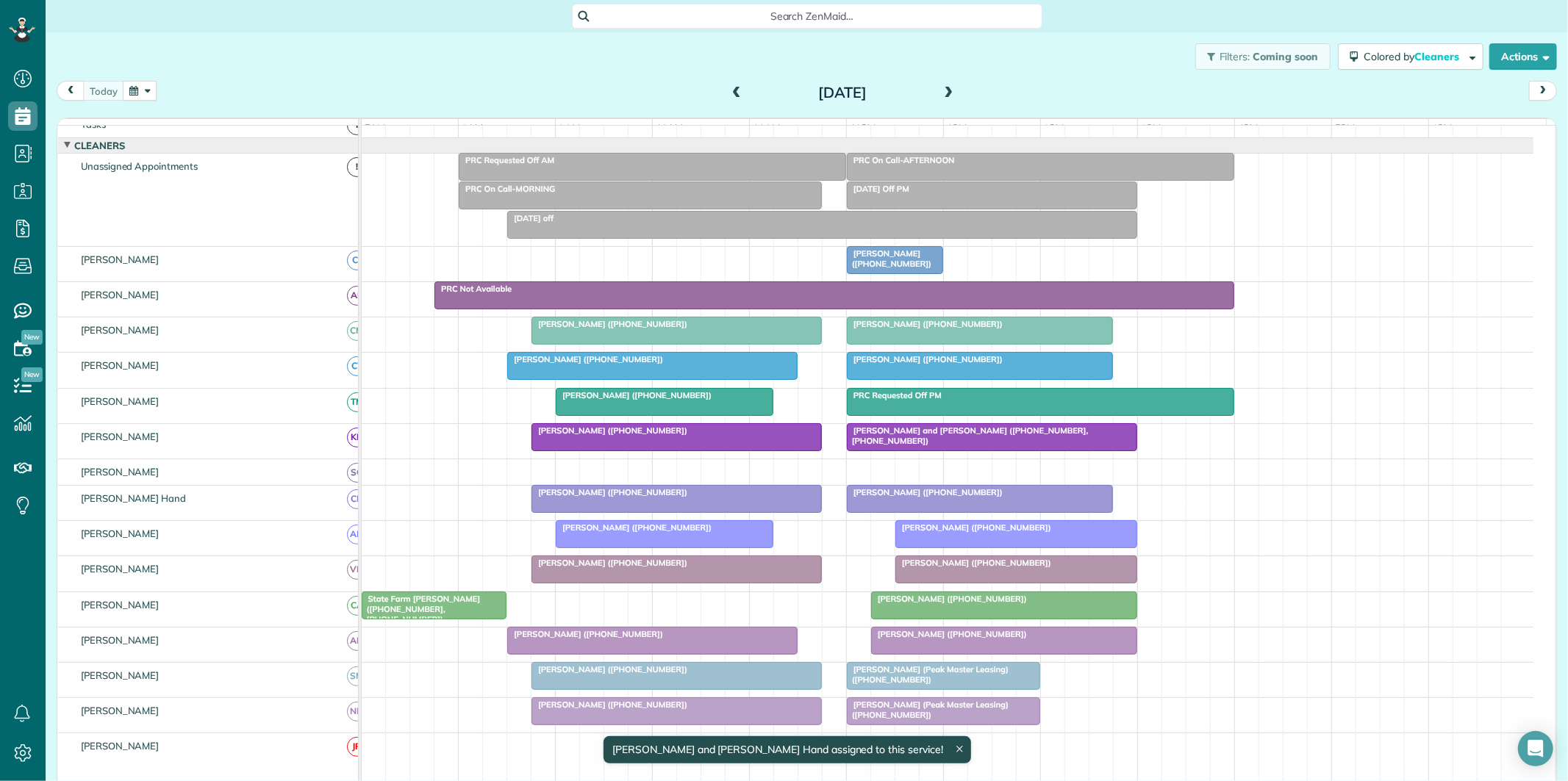
click at [560, 55] on div "Filters: Coming soon Colored by Cleaners Color by Cleaner Color by Team Color b…" at bounding box center [807, 57] width 1523 height 49
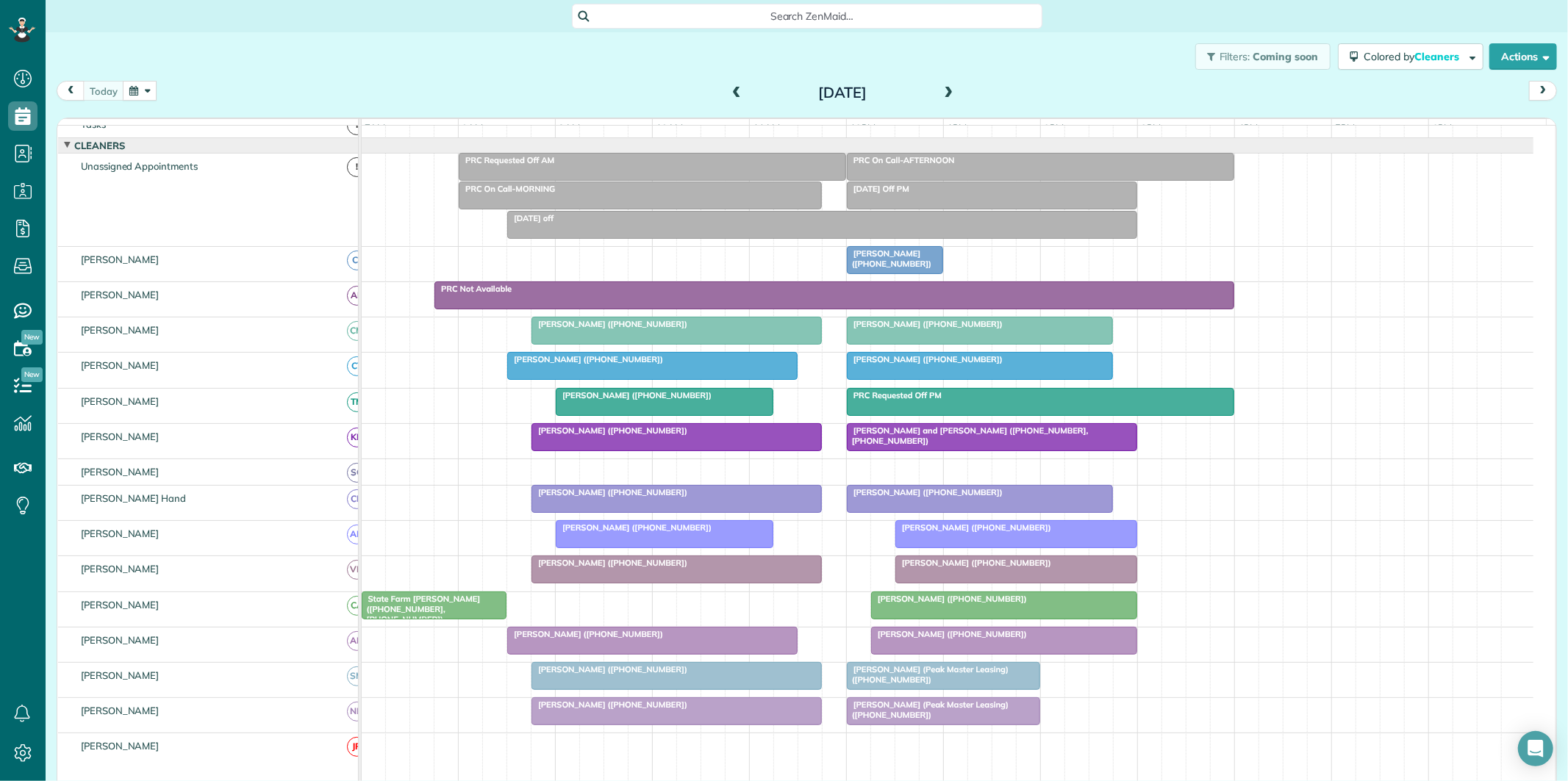
click at [947, 85] on span at bounding box center [948, 94] width 16 height 22
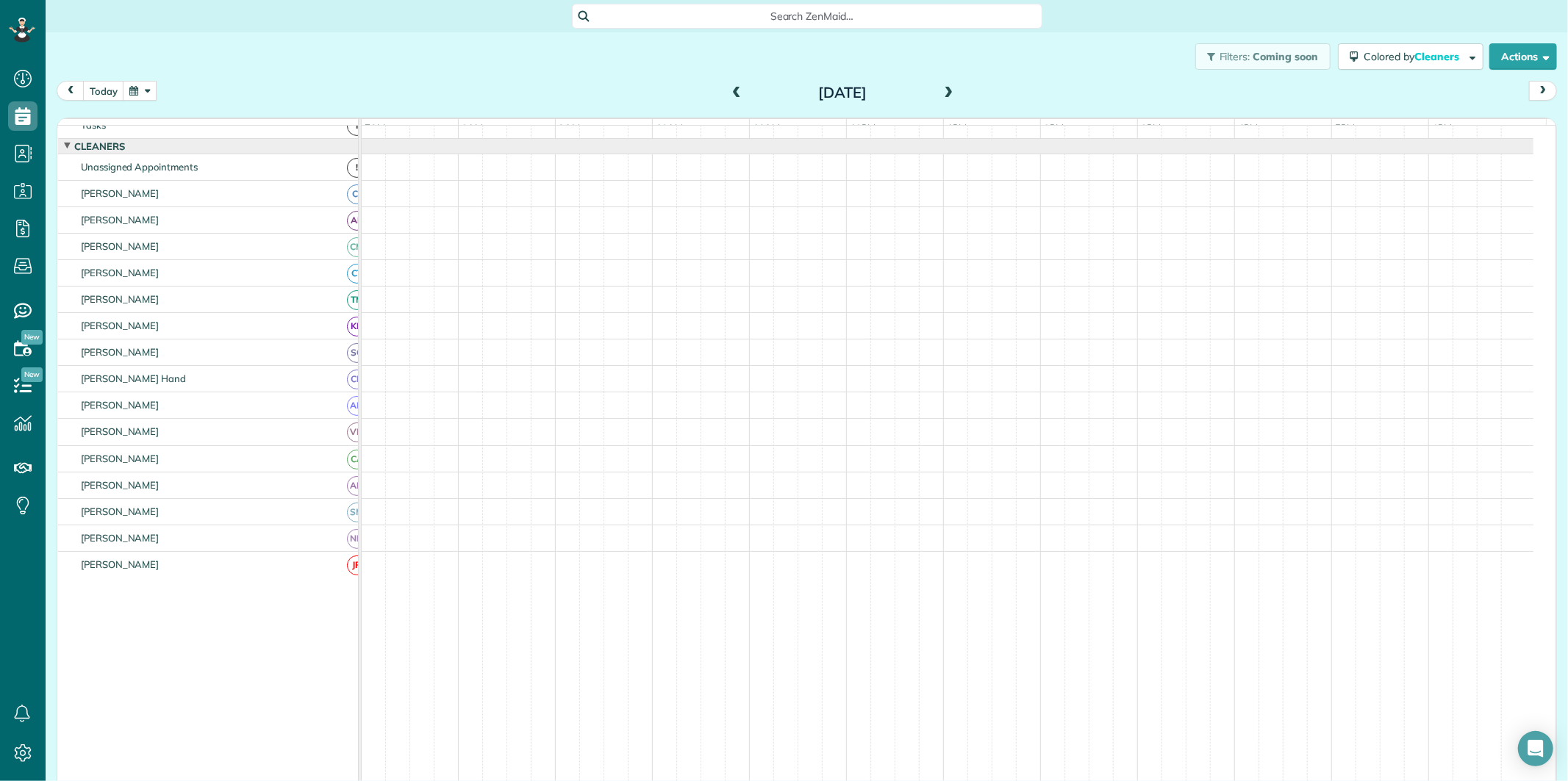
click at [608, 62] on div "Filters: Coming soon Colored by Cleaners Color by Cleaner Color by Team Color b…" at bounding box center [807, 57] width 1523 height 49
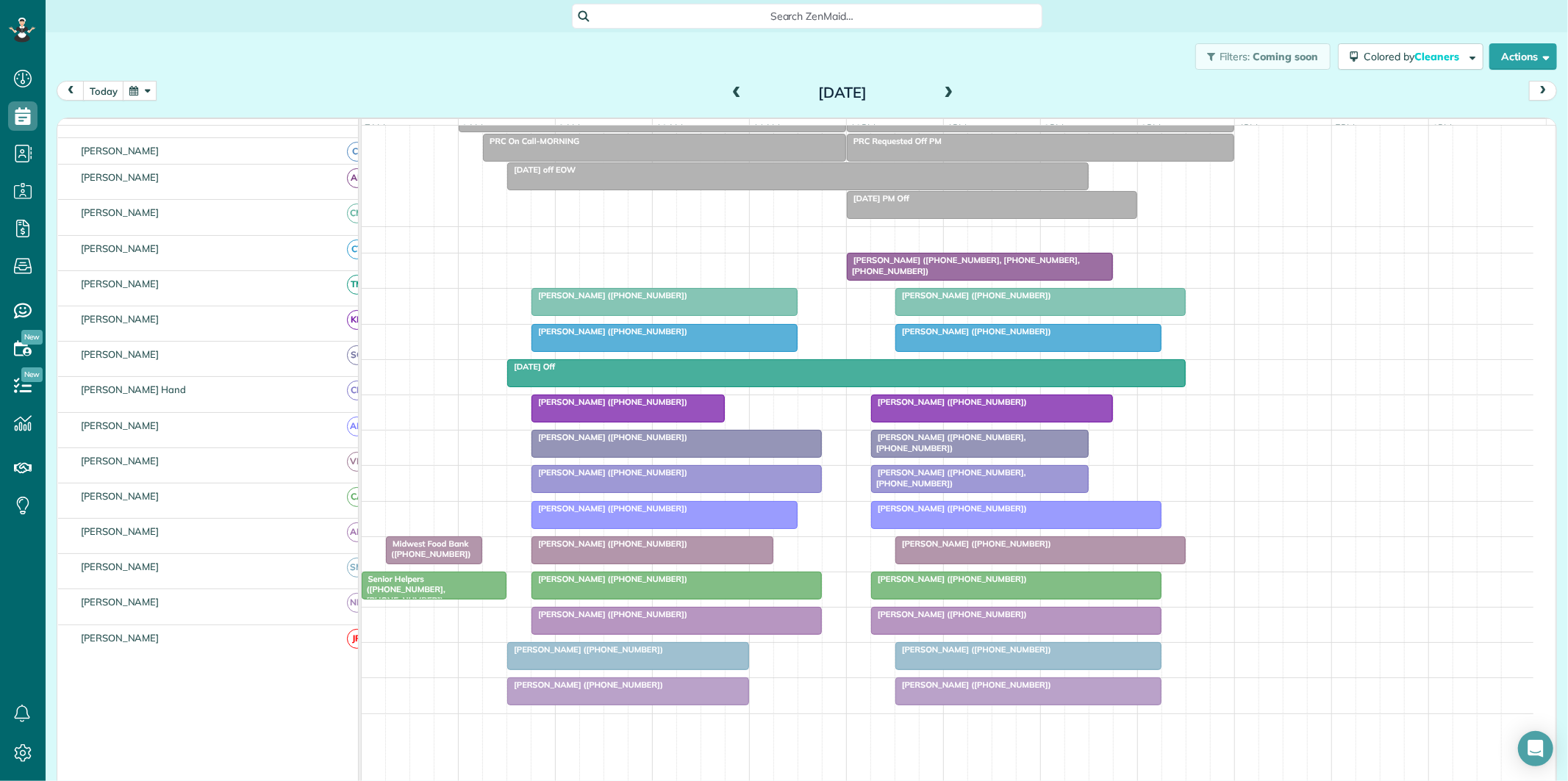
scroll to position [106, 0]
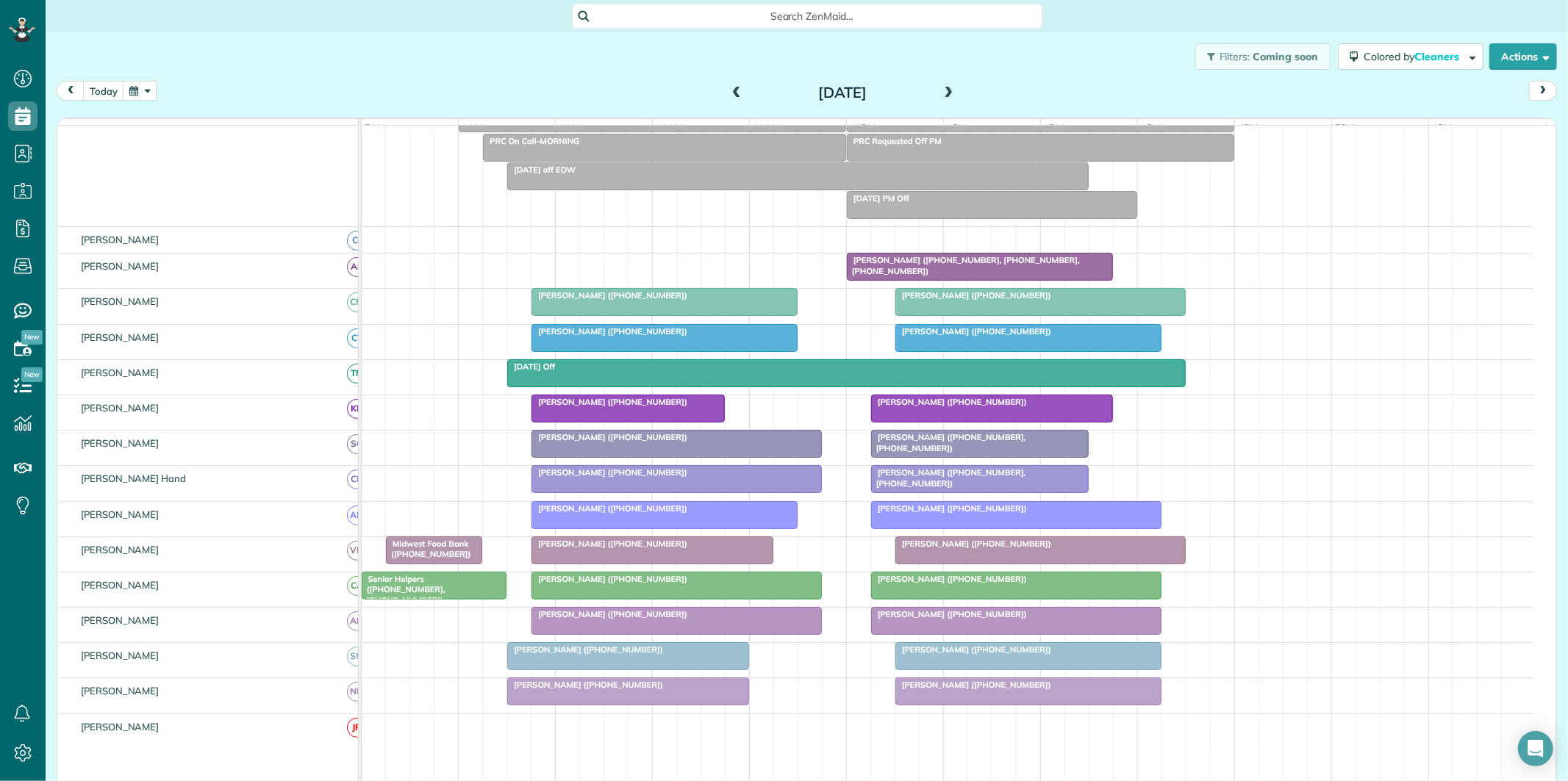
click at [133, 91] on button "button" at bounding box center [139, 90] width 33 height 20
click at [204, 233] on link "25" at bounding box center [199, 236] width 23 height 23
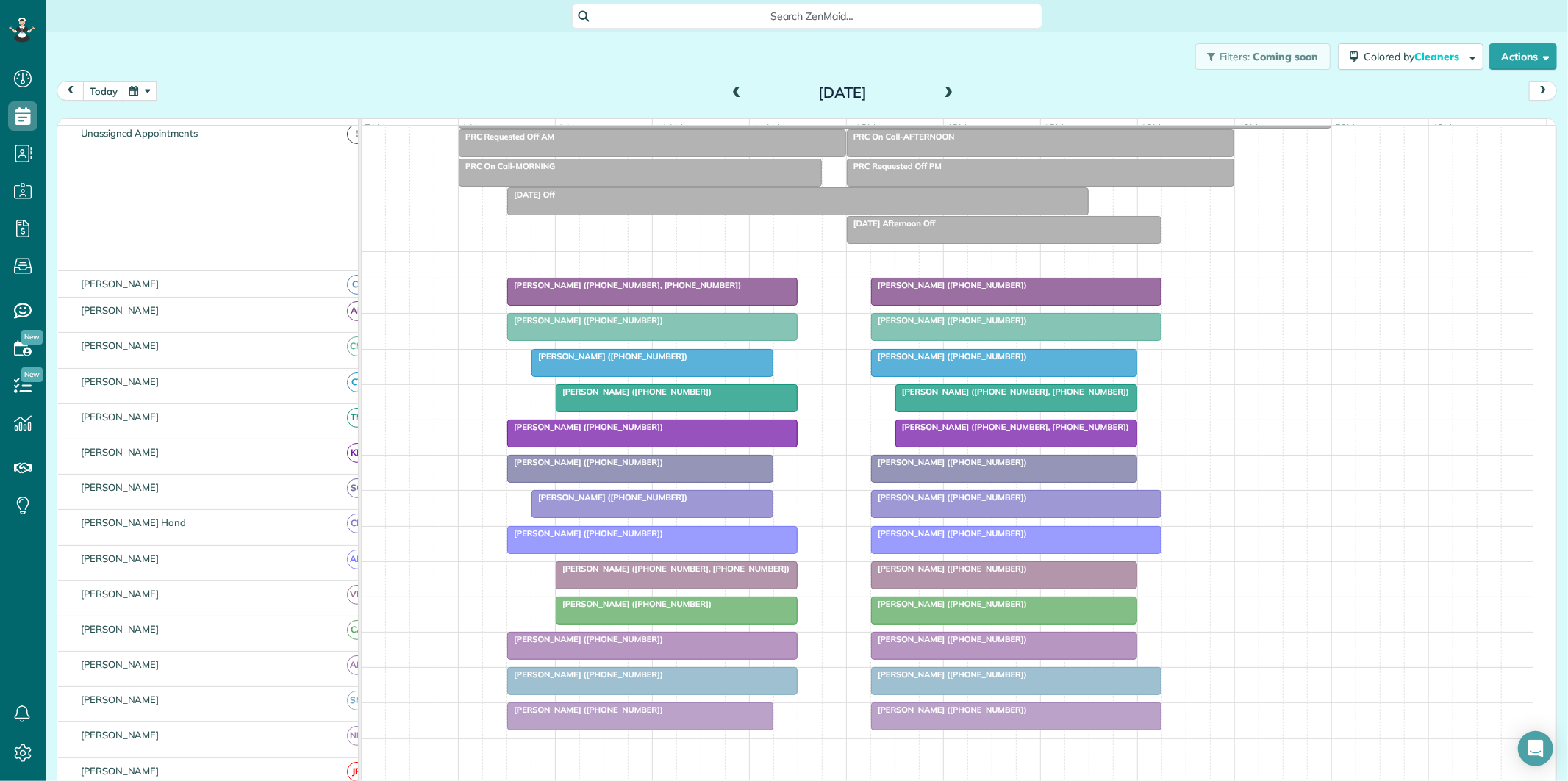
scroll to position [82, 0]
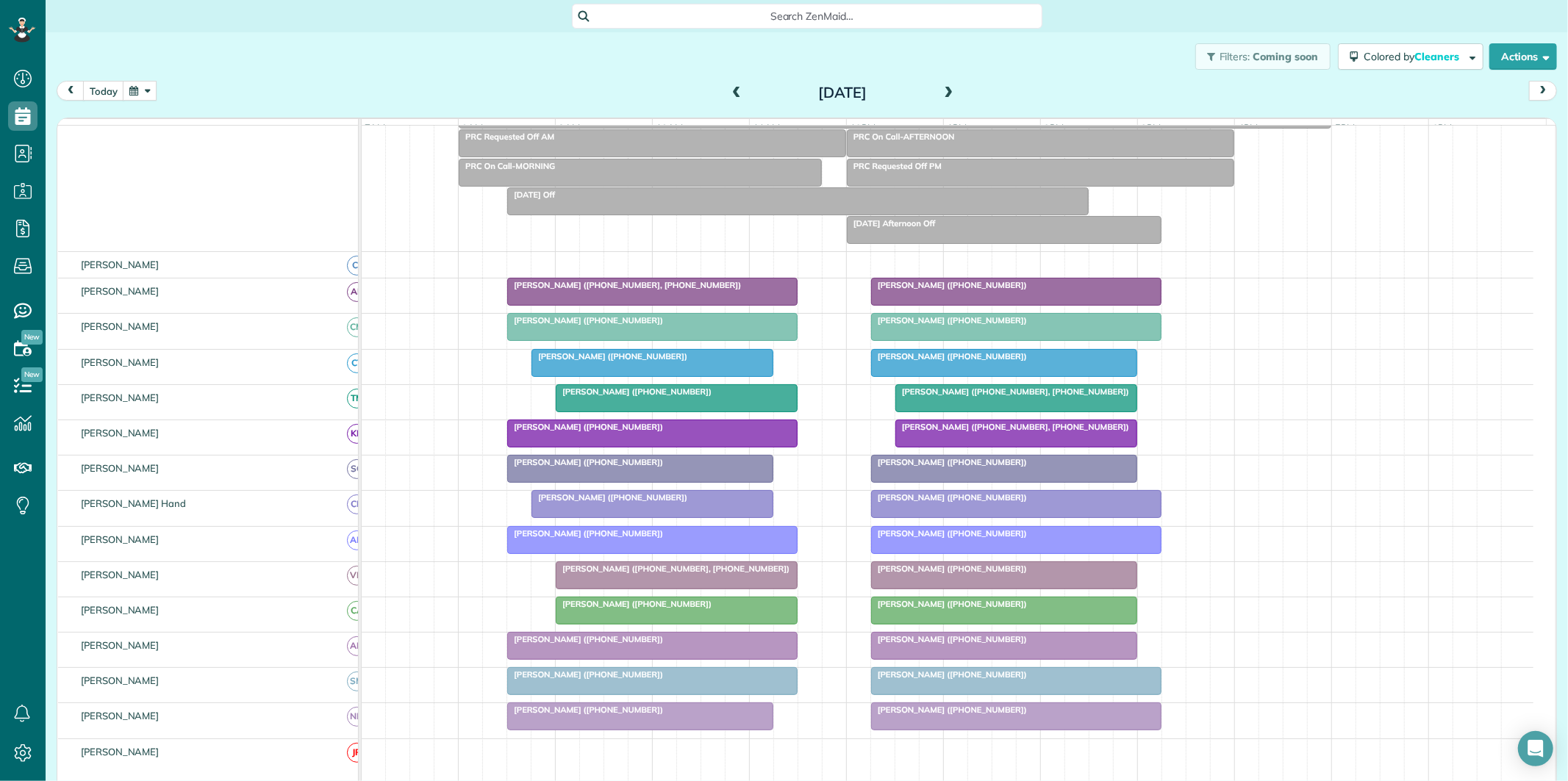
click at [946, 82] on span at bounding box center [948, 94] width 16 height 22
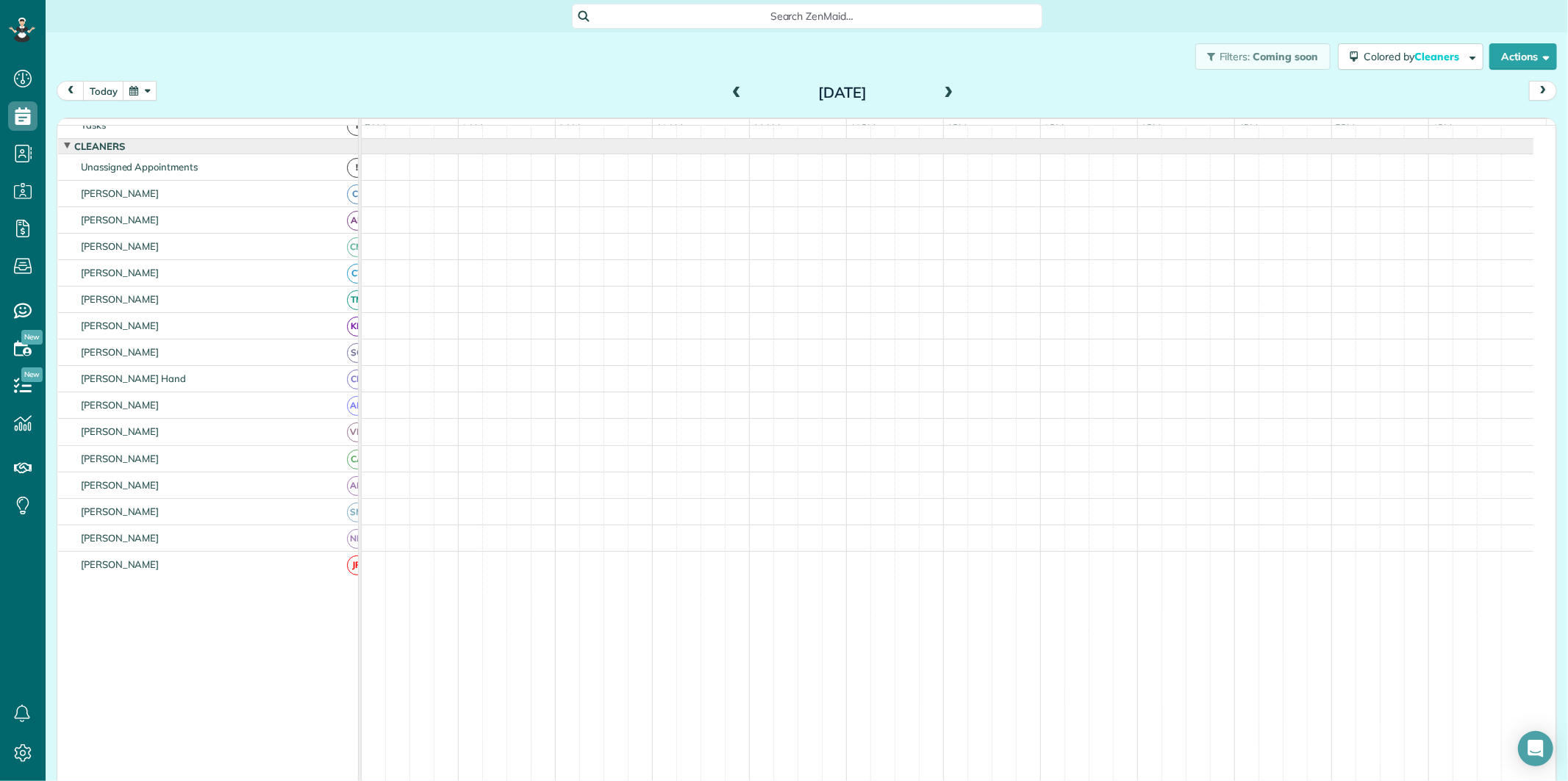
scroll to position [0, 0]
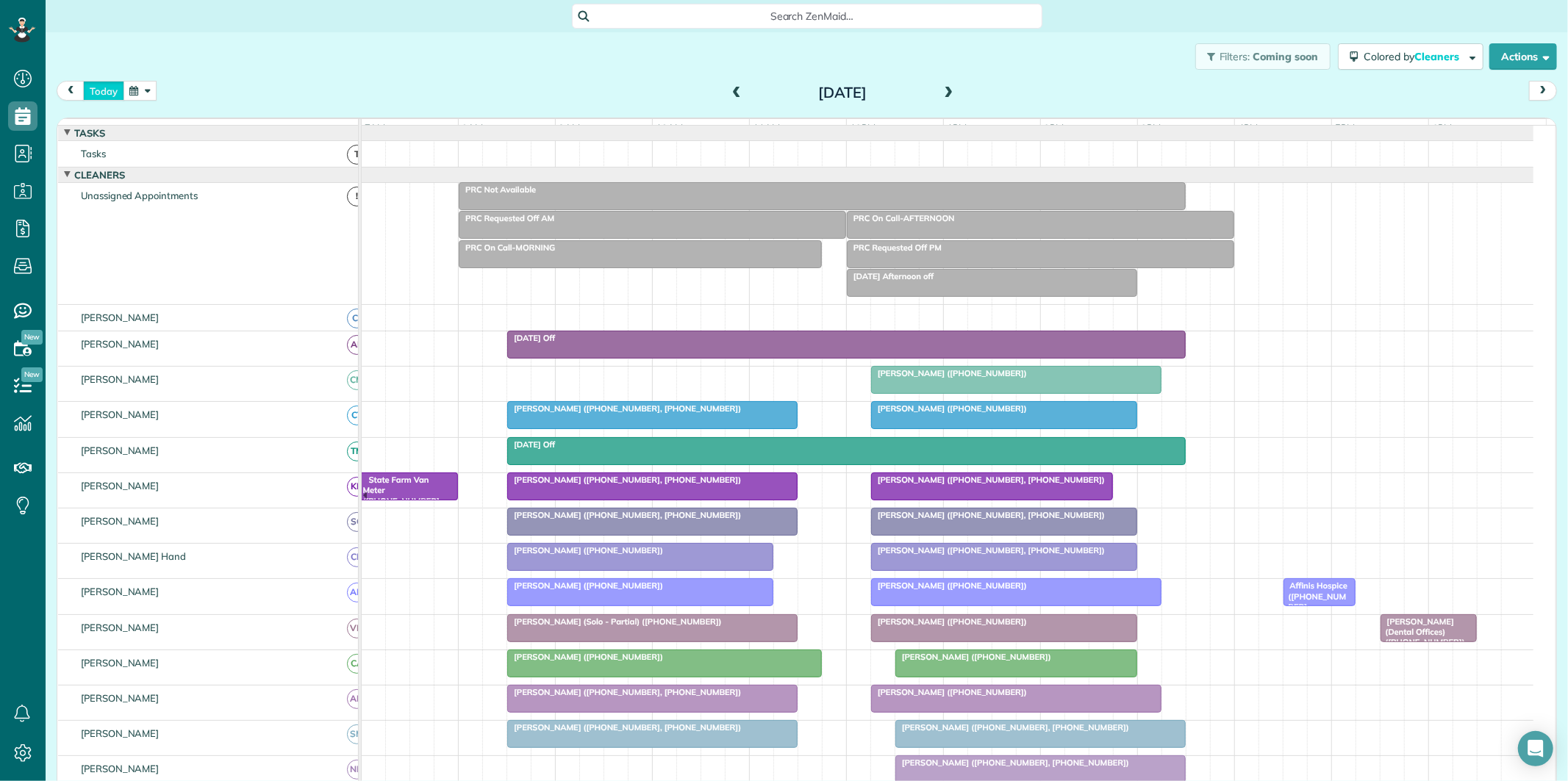
click at [107, 91] on button "today" at bounding box center [104, 90] width 41 height 20
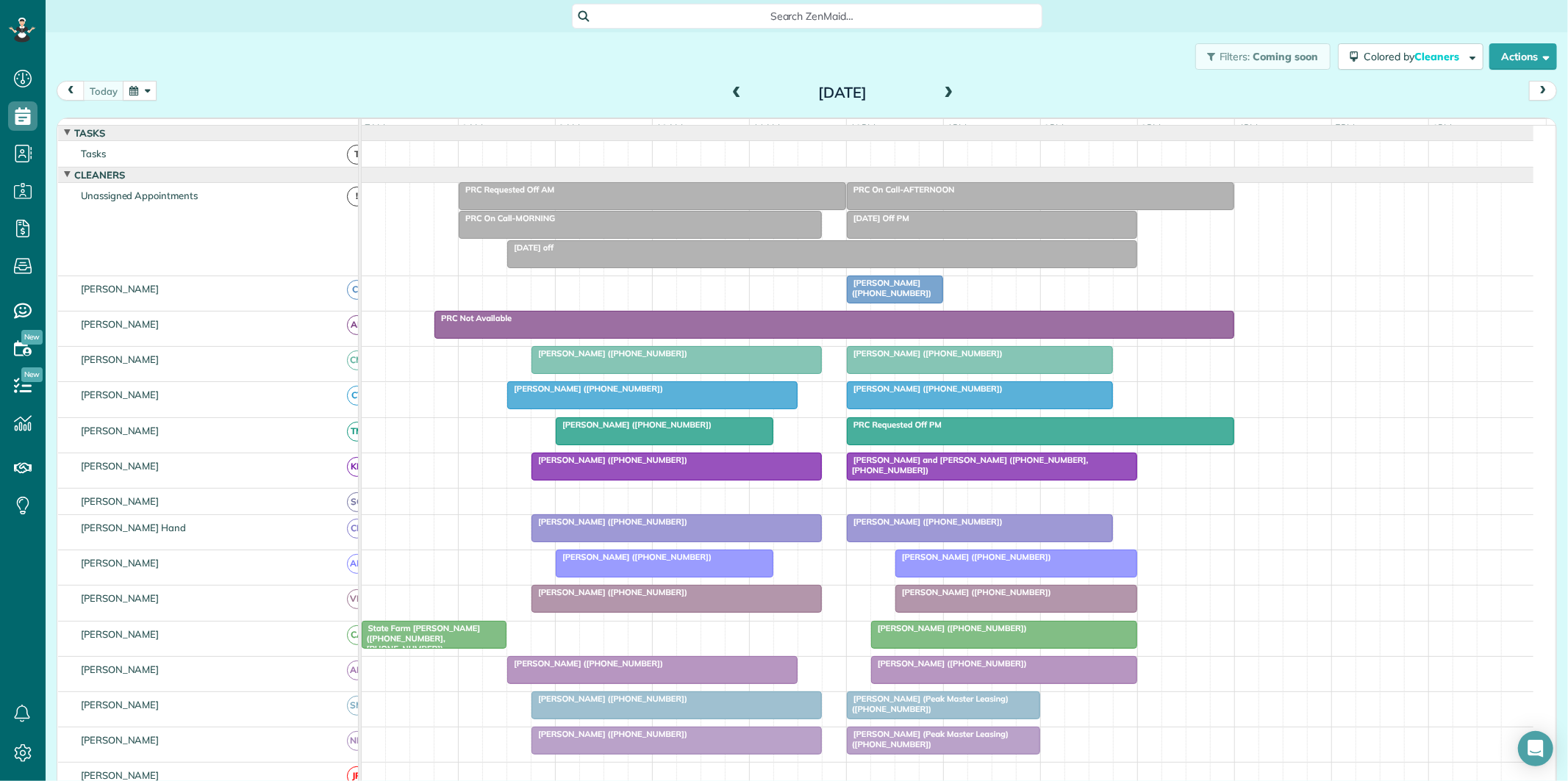
scroll to position [82, 0]
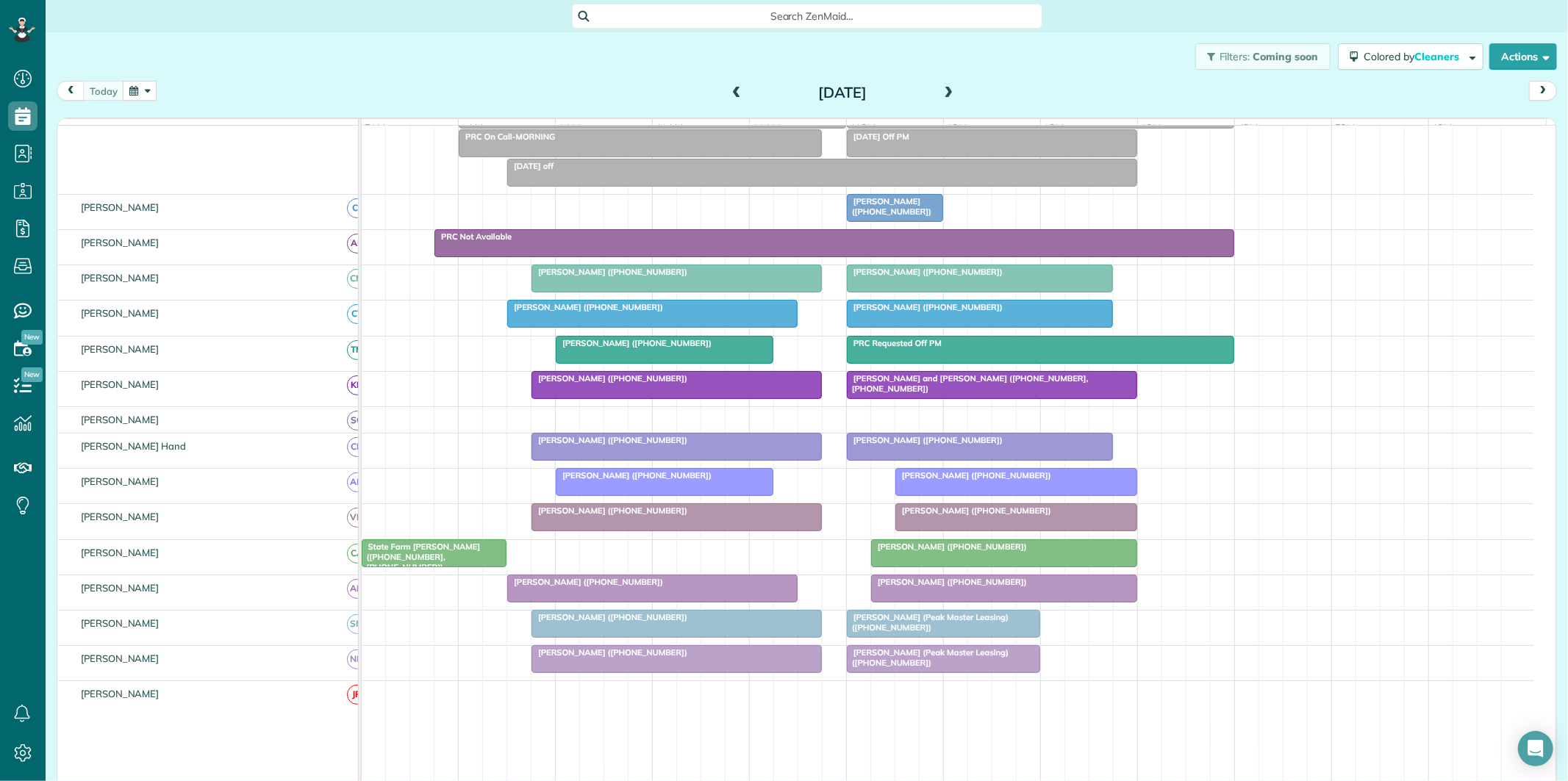
click at [947, 87] on span at bounding box center [948, 93] width 16 height 13
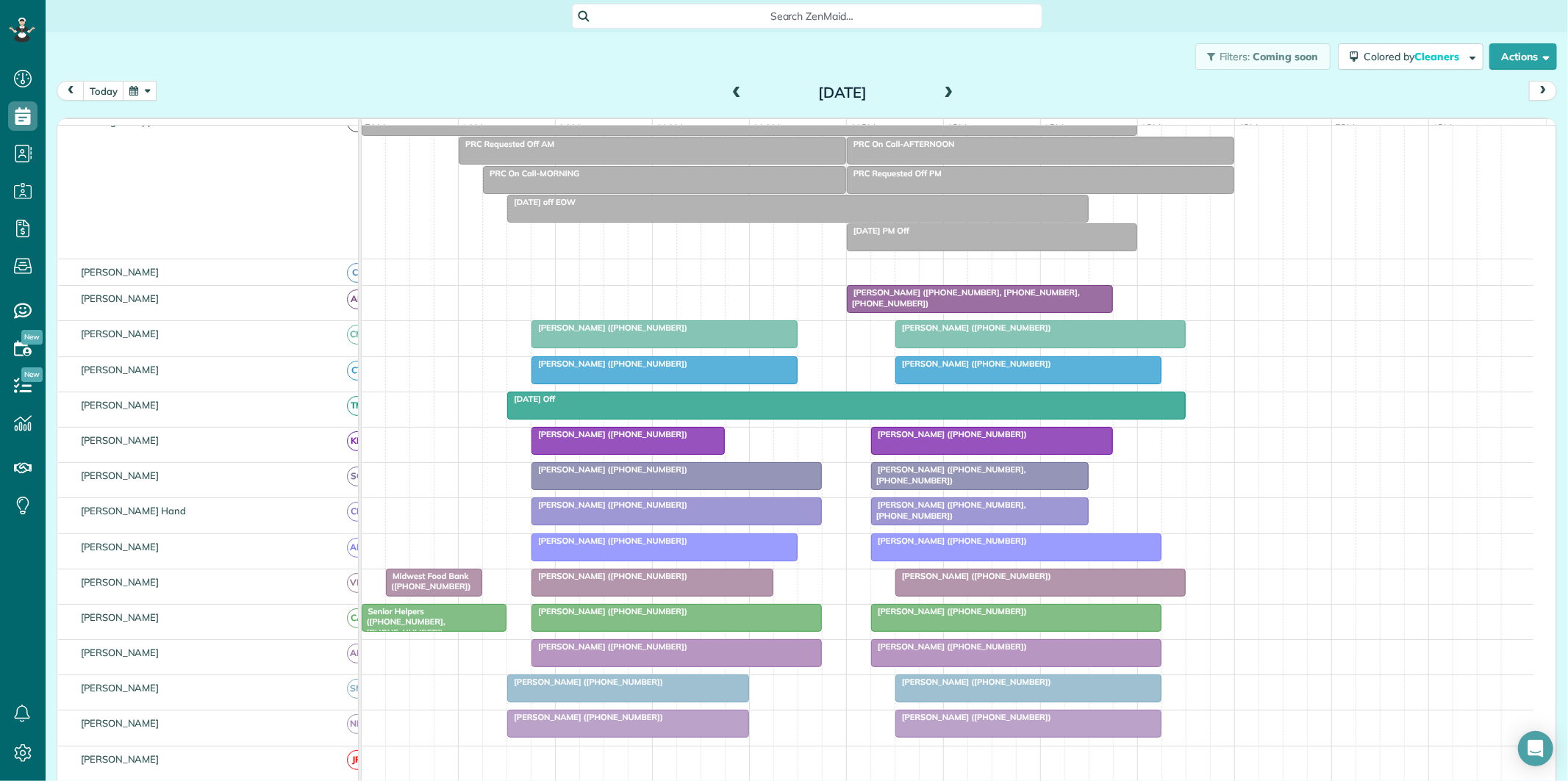
scroll to position [96, 0]
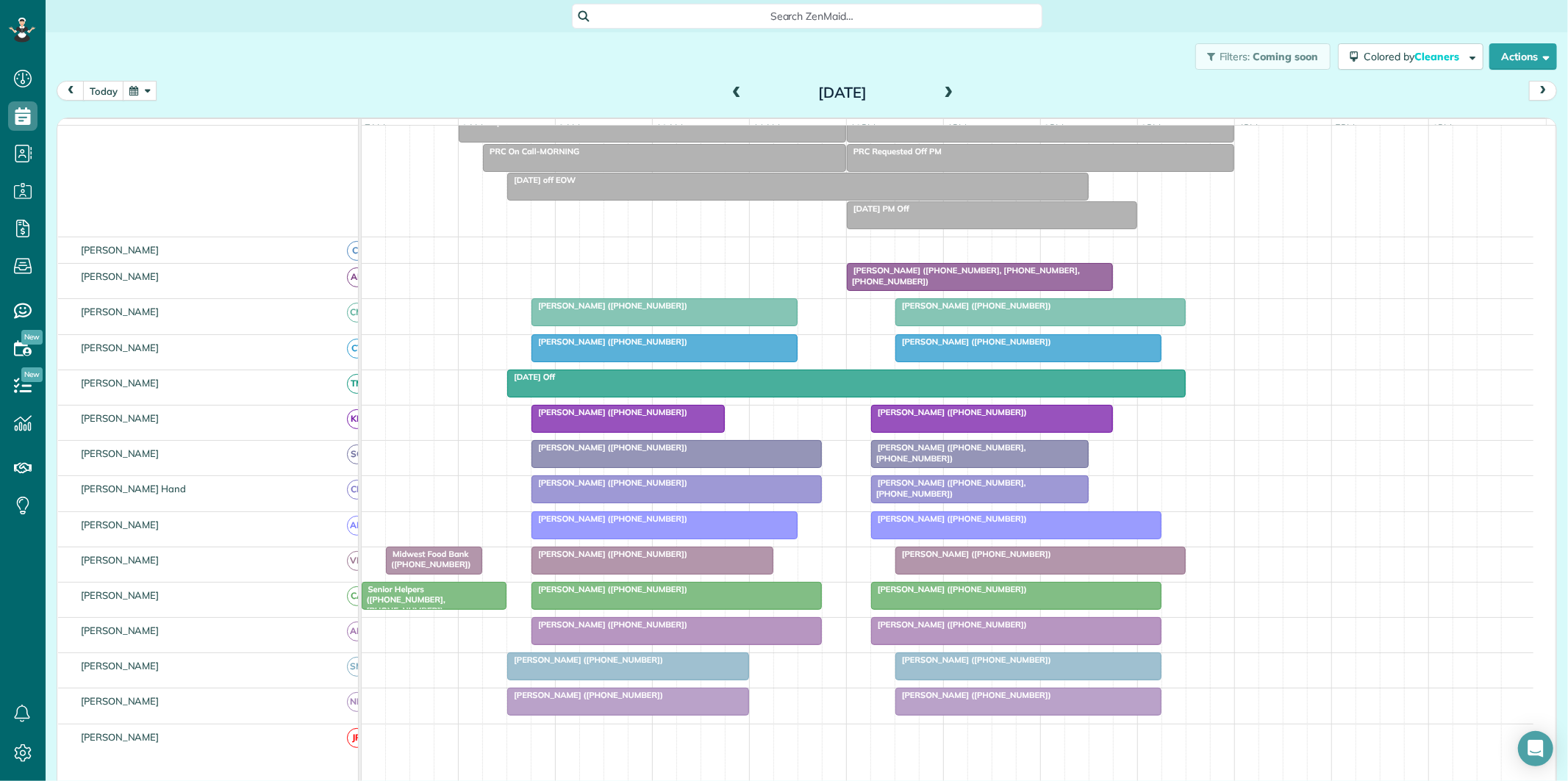
click at [729, 87] on span at bounding box center [736, 93] width 16 height 13
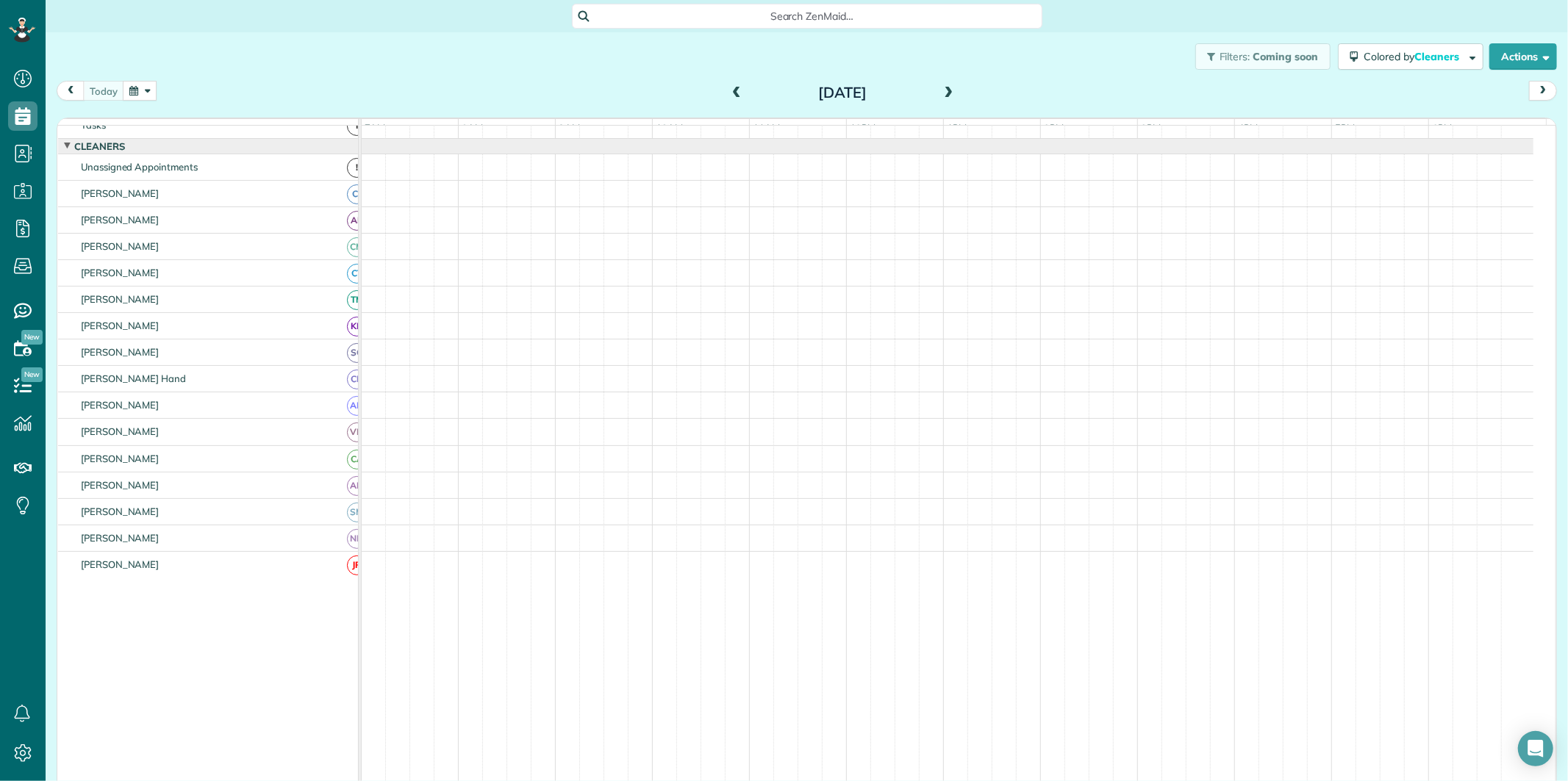
scroll to position [0, 0]
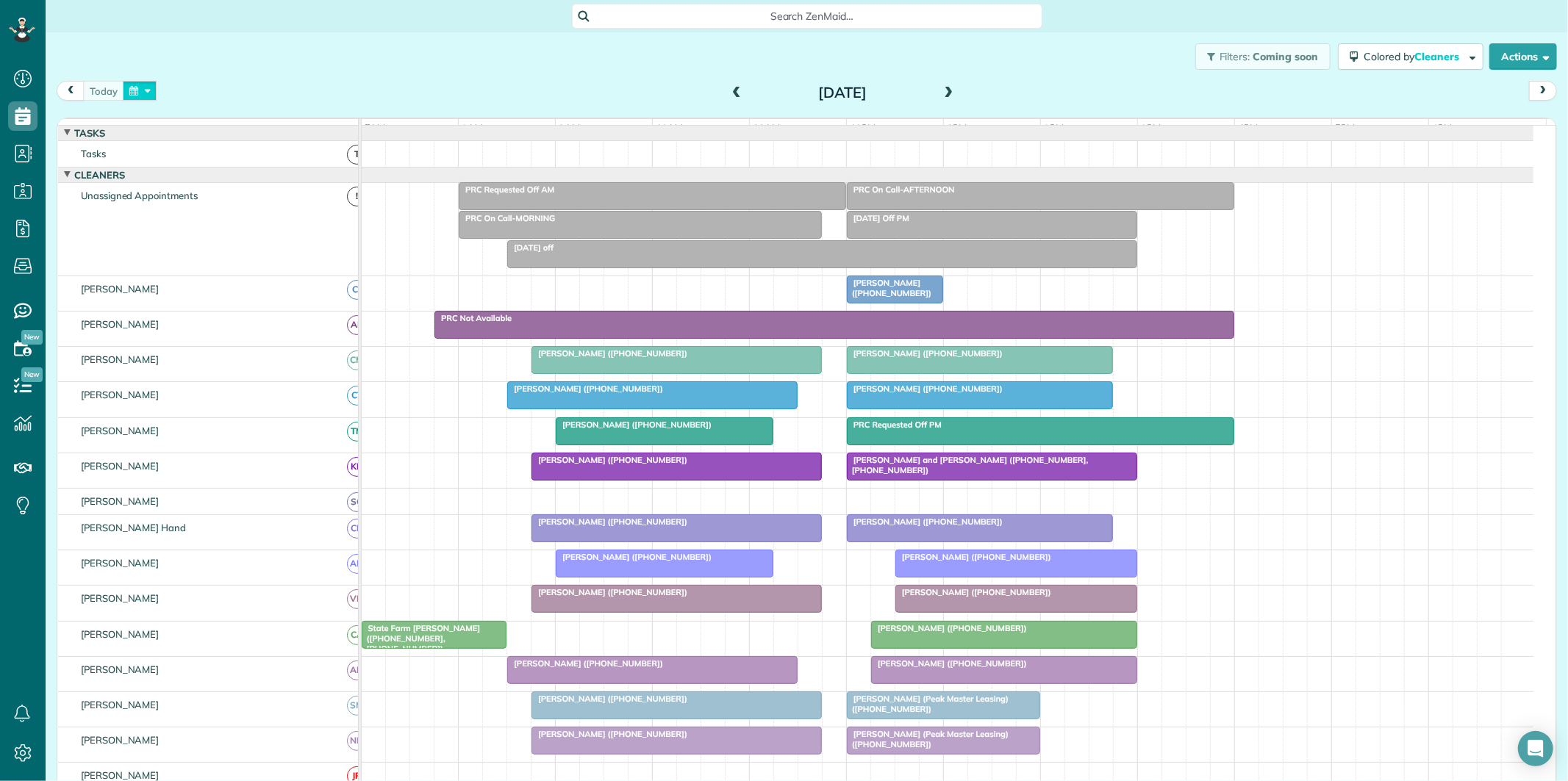
click at [146, 91] on button "button" at bounding box center [139, 90] width 33 height 20
click at [318, 99] on link "Next" at bounding box center [318, 100] width 40 height 37
click at [203, 136] on link "1" at bounding box center [199, 142] width 23 height 23
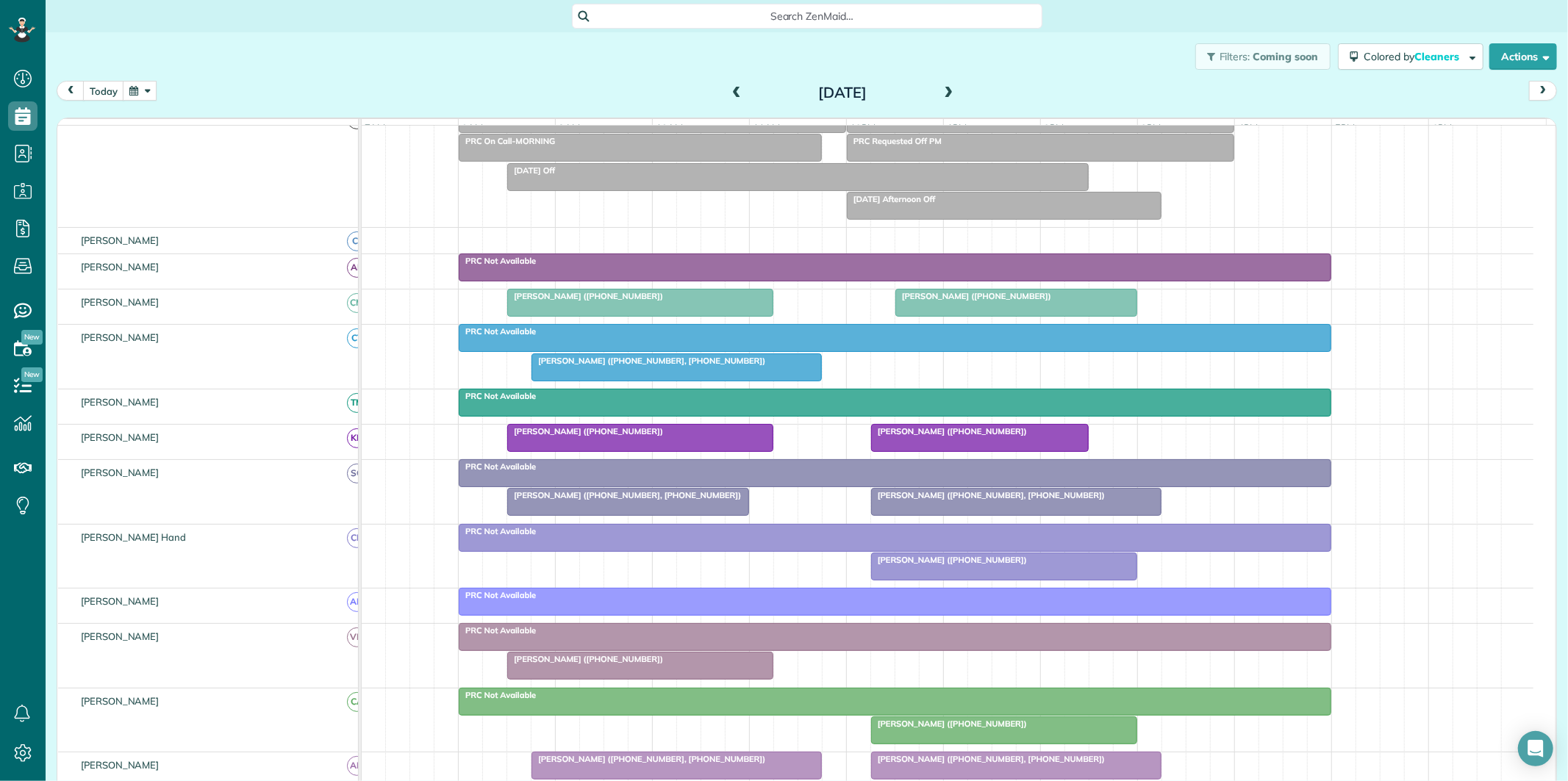
scroll to position [163, 0]
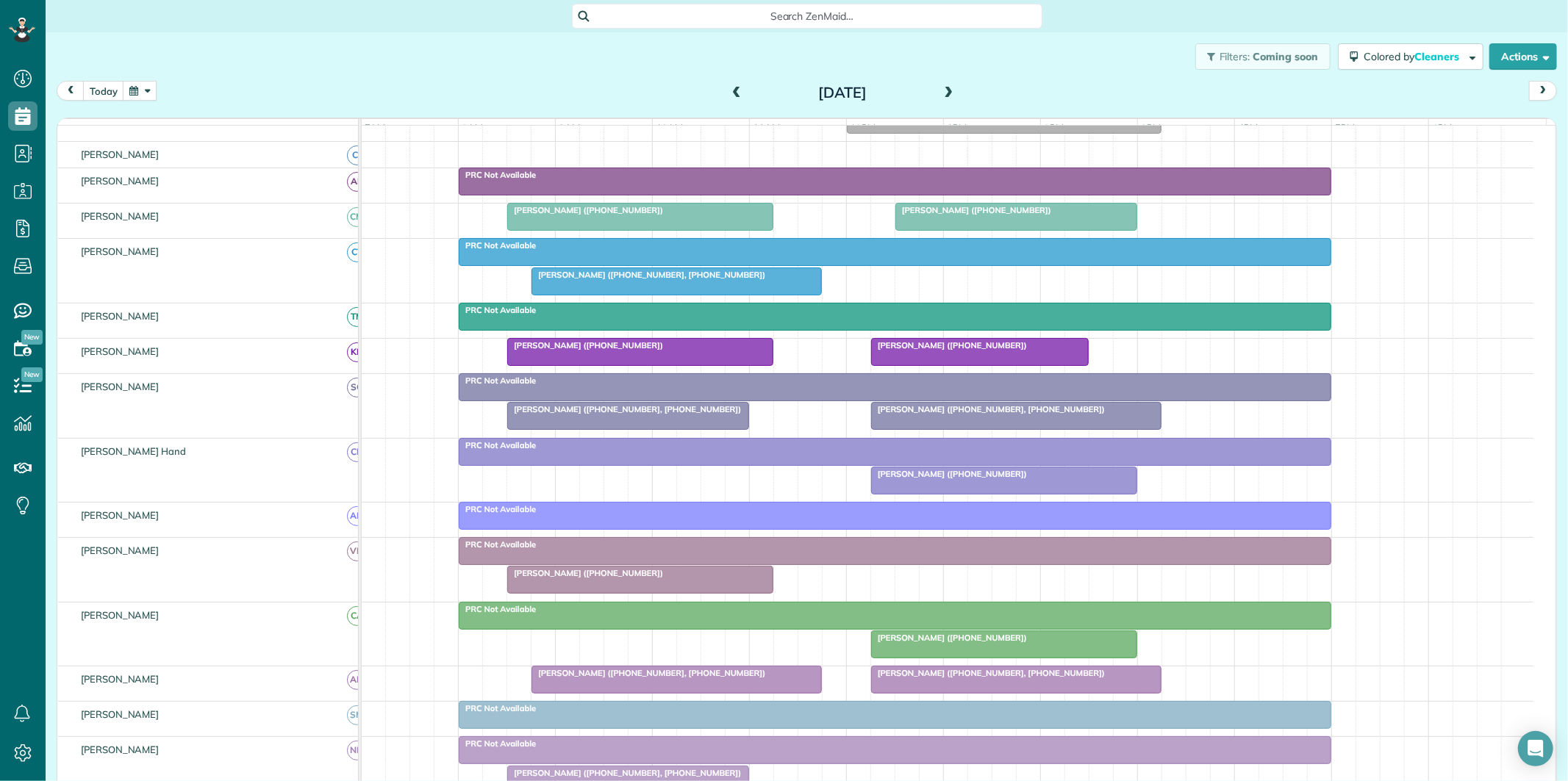
click at [651, 679] on span "John Long (+16786330770, +17703314304)" at bounding box center [648, 674] width 235 height 10
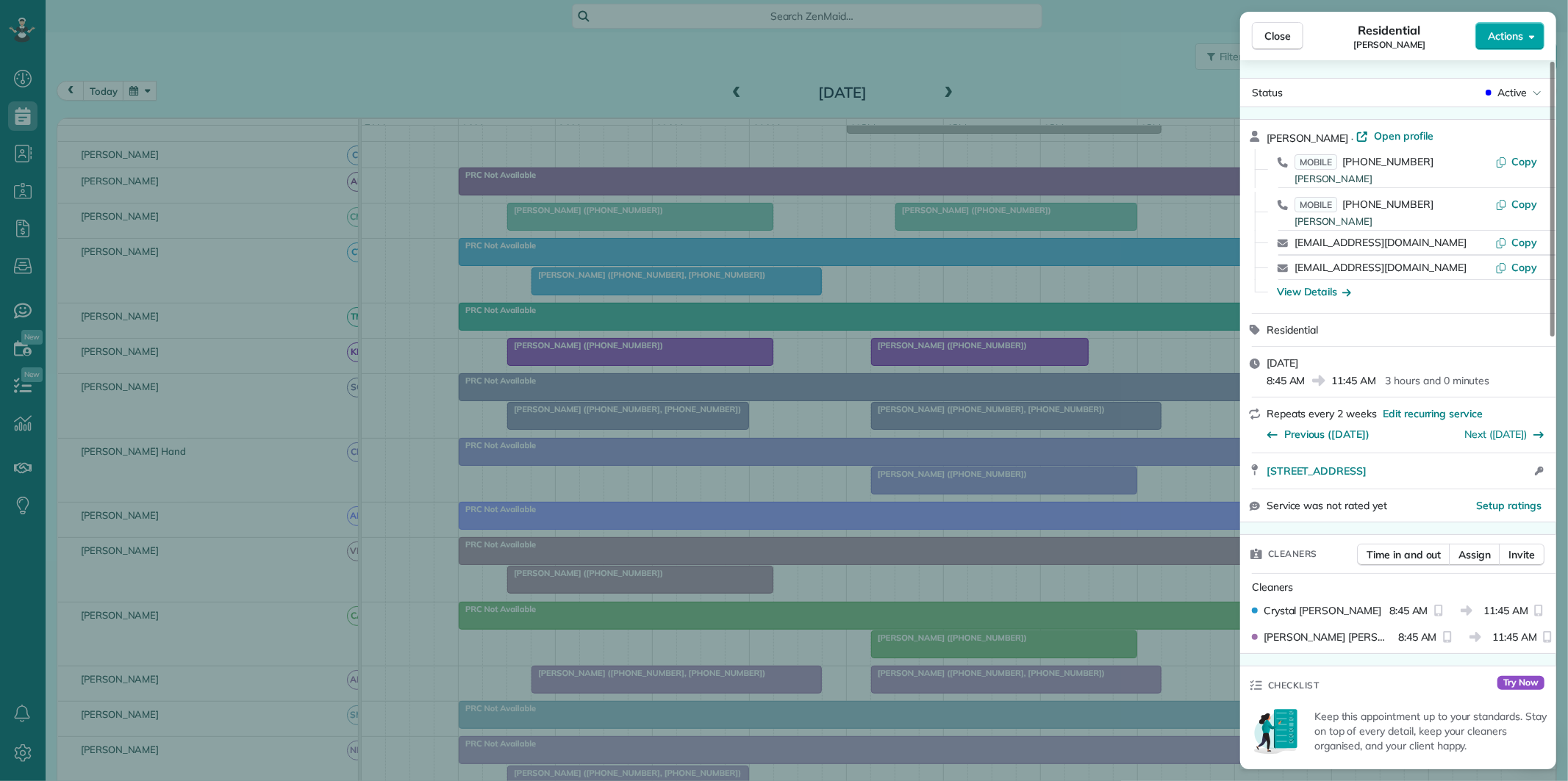
click at [1515, 29] on span "Actions" at bounding box center [1504, 35] width 35 height 15
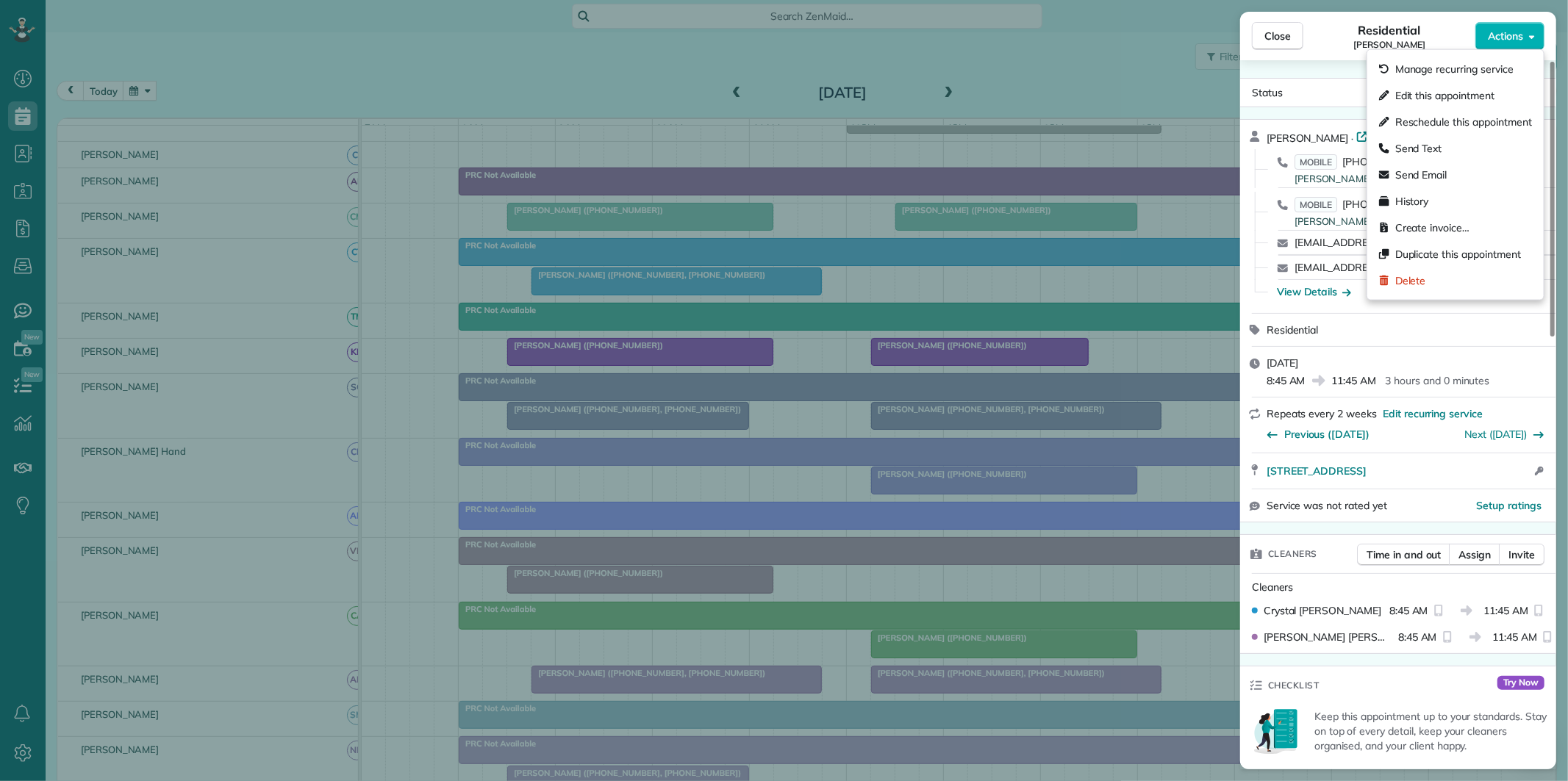
click at [1450, 33] on div "Residential John Long" at bounding box center [1389, 36] width 172 height 29
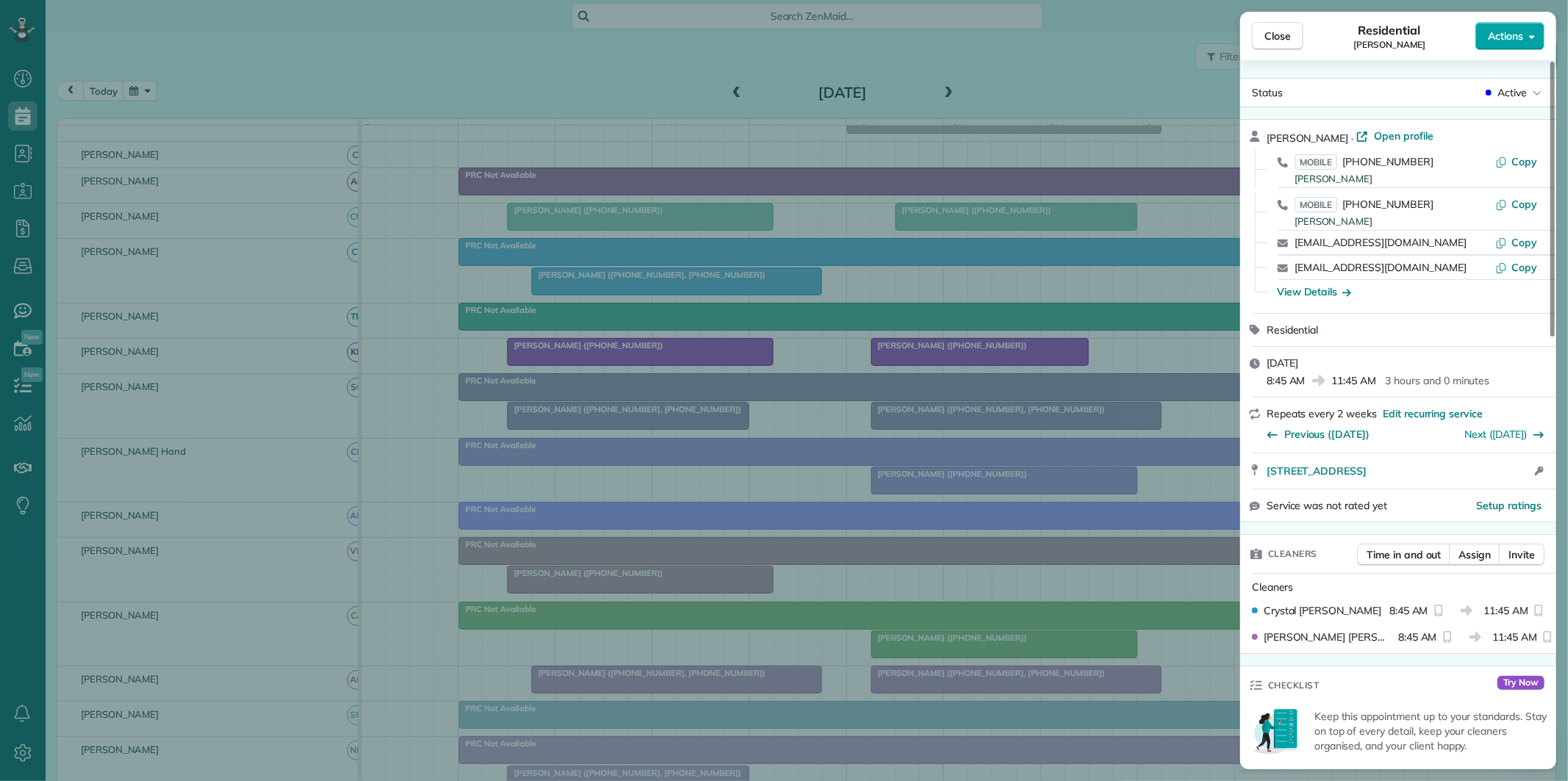
click at [1502, 32] on span "Actions" at bounding box center [1504, 35] width 35 height 15
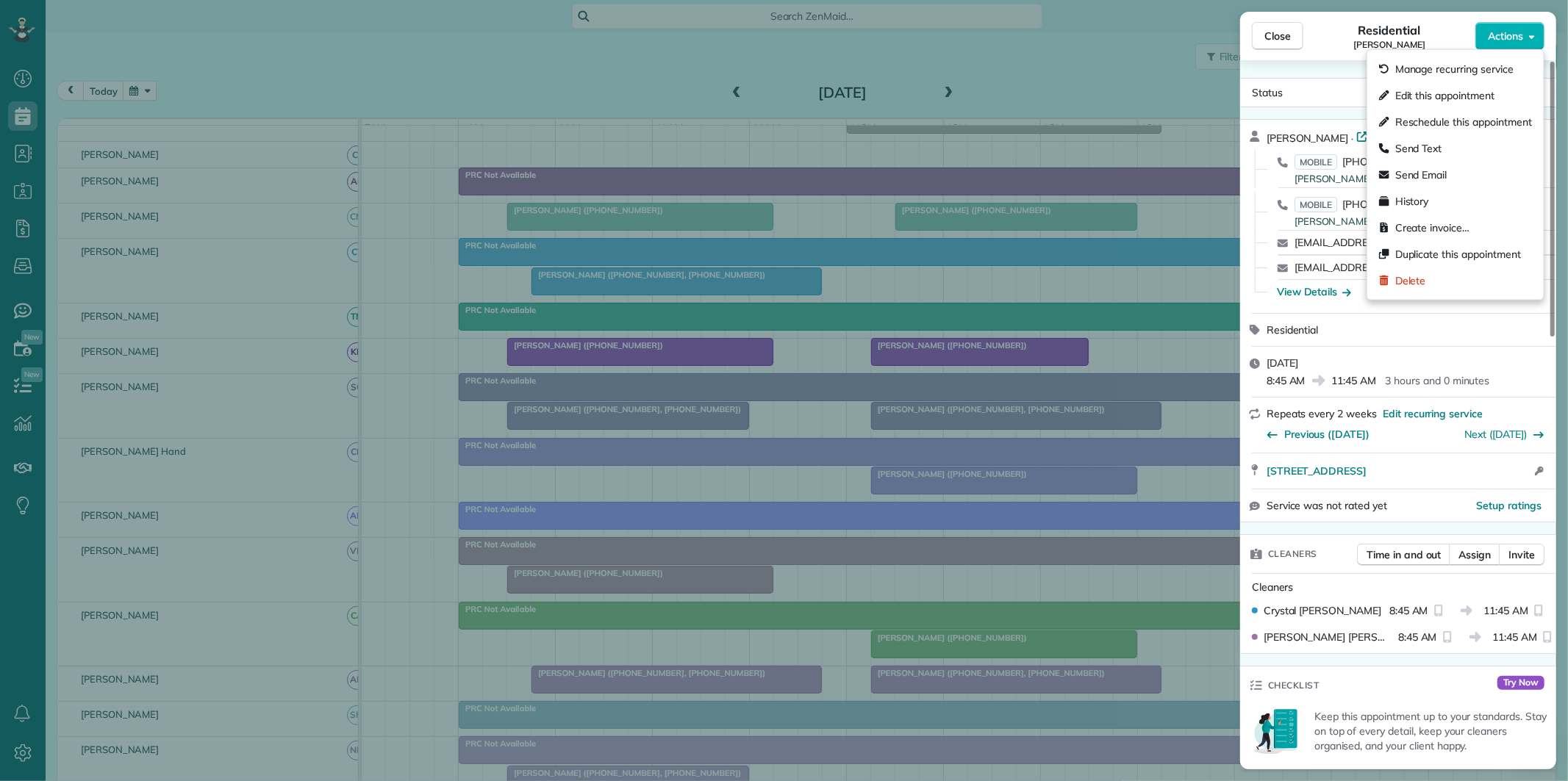
click at [1439, 101] on span "Edit this appointment" at bounding box center [1445, 95] width 100 height 15
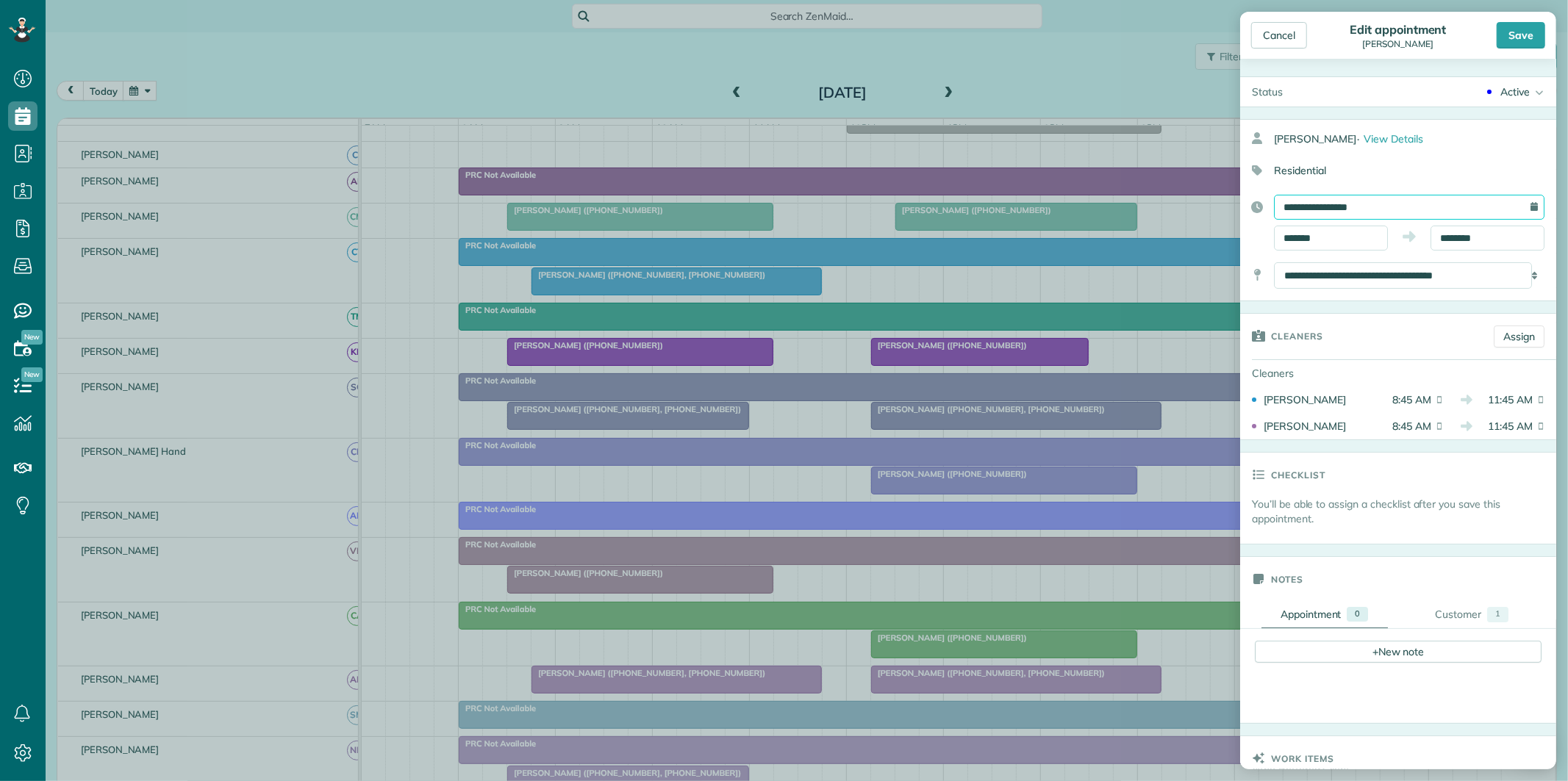
click at [1375, 201] on input "**********" at bounding box center [1408, 207] width 270 height 25
click at [1294, 233] on link "Prev" at bounding box center [1294, 239] width 40 height 37
click at [1415, 367] on link "29" at bounding box center [1412, 375] width 23 height 23
type input "**********"
click at [1526, 29] on div "Save" at bounding box center [1521, 35] width 49 height 27
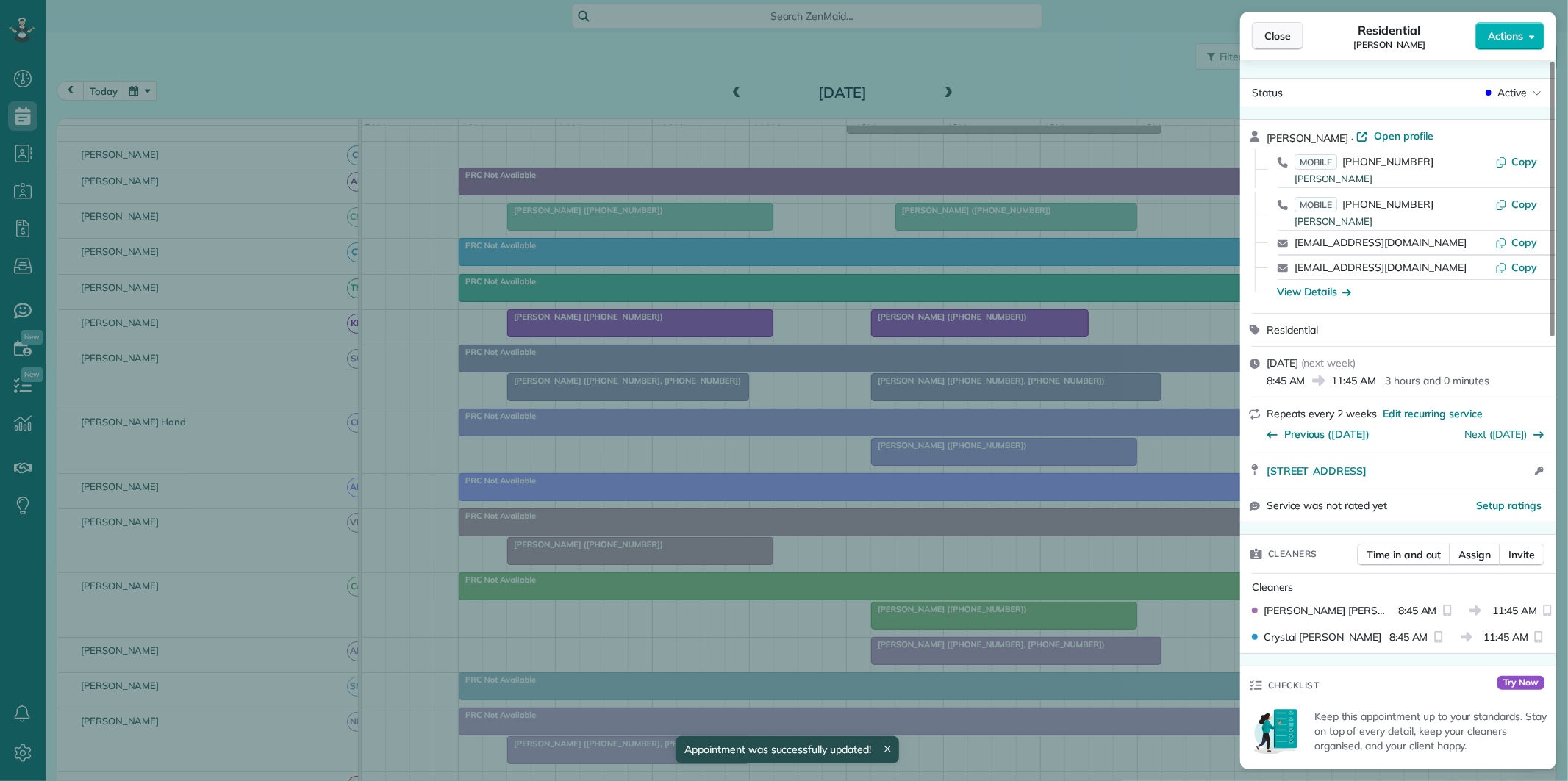
click at [1285, 39] on span "Close" at bounding box center [1277, 35] width 27 height 15
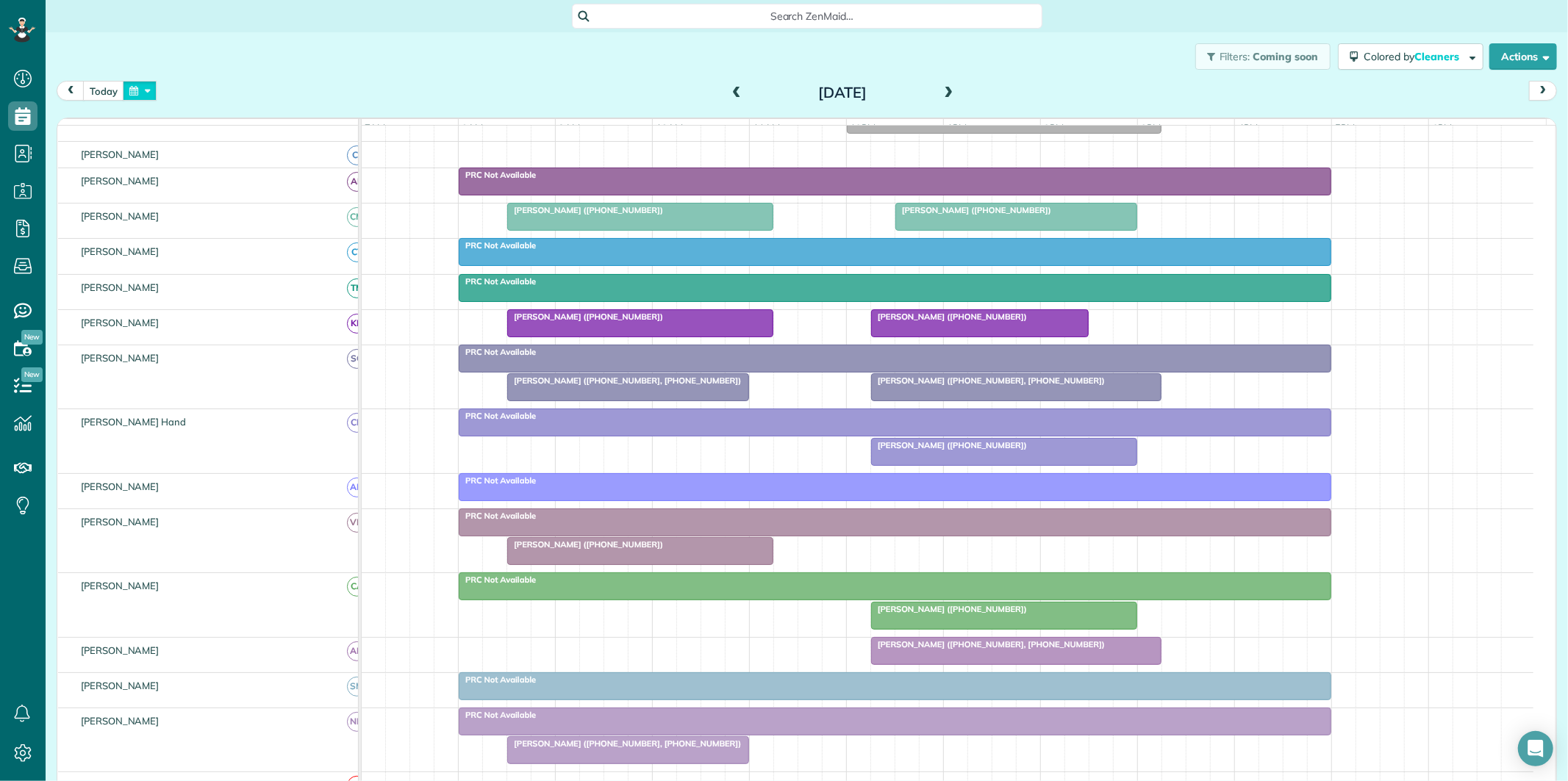
click at [152, 91] on button "button" at bounding box center [139, 90] width 33 height 20
click at [295, 233] on link "29" at bounding box center [294, 236] width 23 height 23
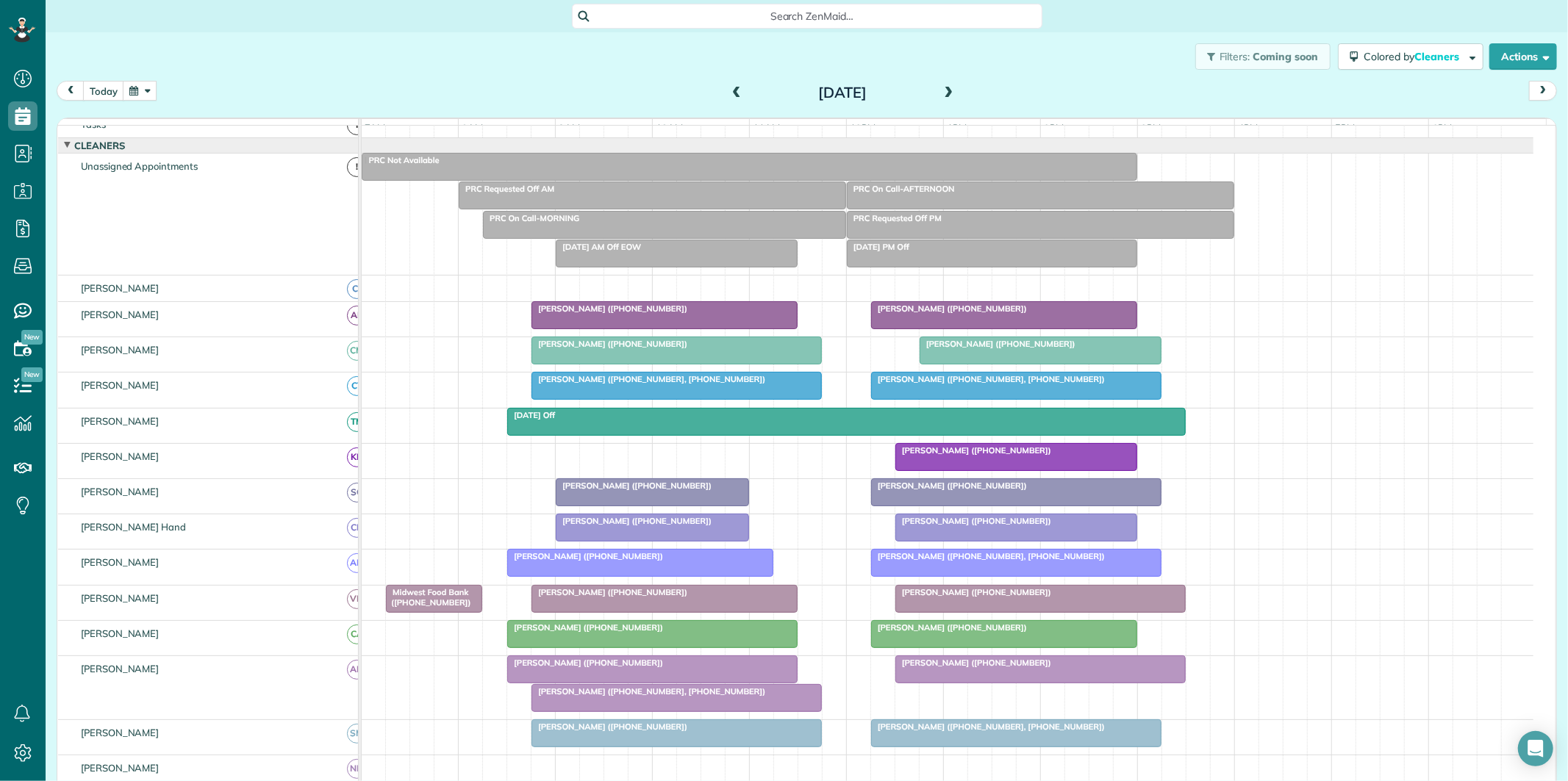
scroll to position [192, 0]
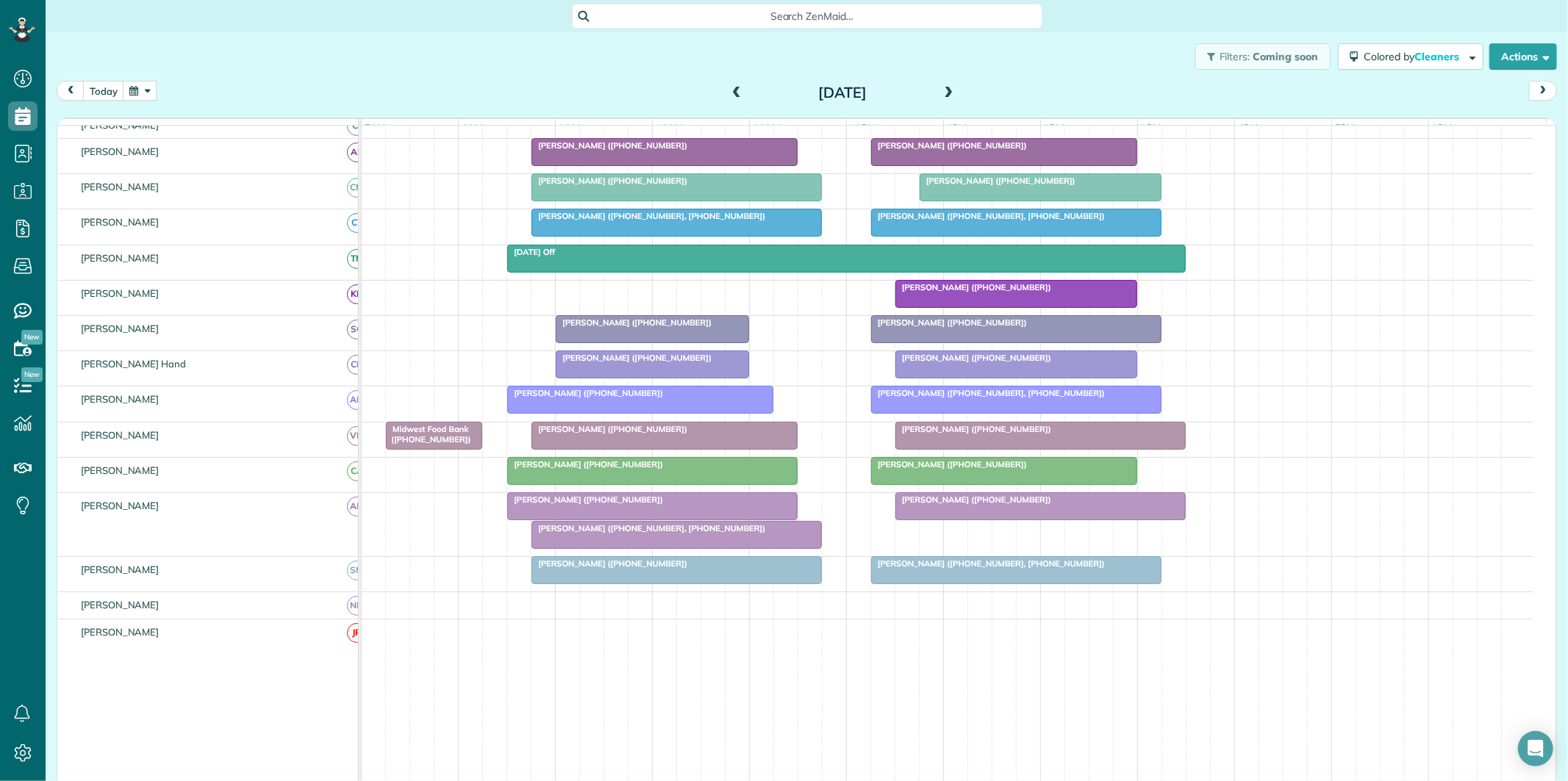
click at [620, 534] on div "John Long (+16786330770, +17703314304)" at bounding box center [676, 529] width 282 height 10
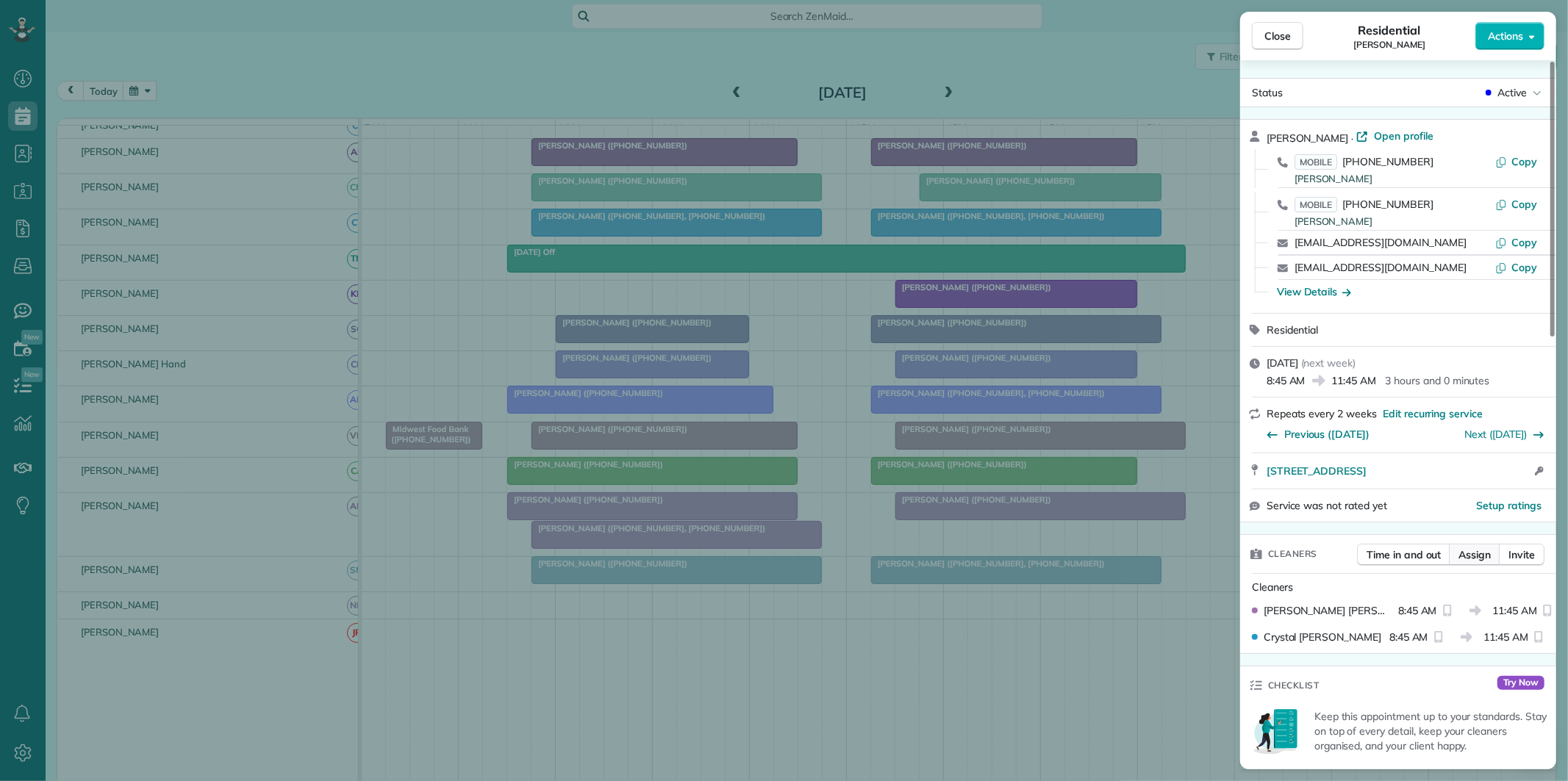
click at [1480, 553] on span "Assign" at bounding box center [1474, 554] width 33 height 15
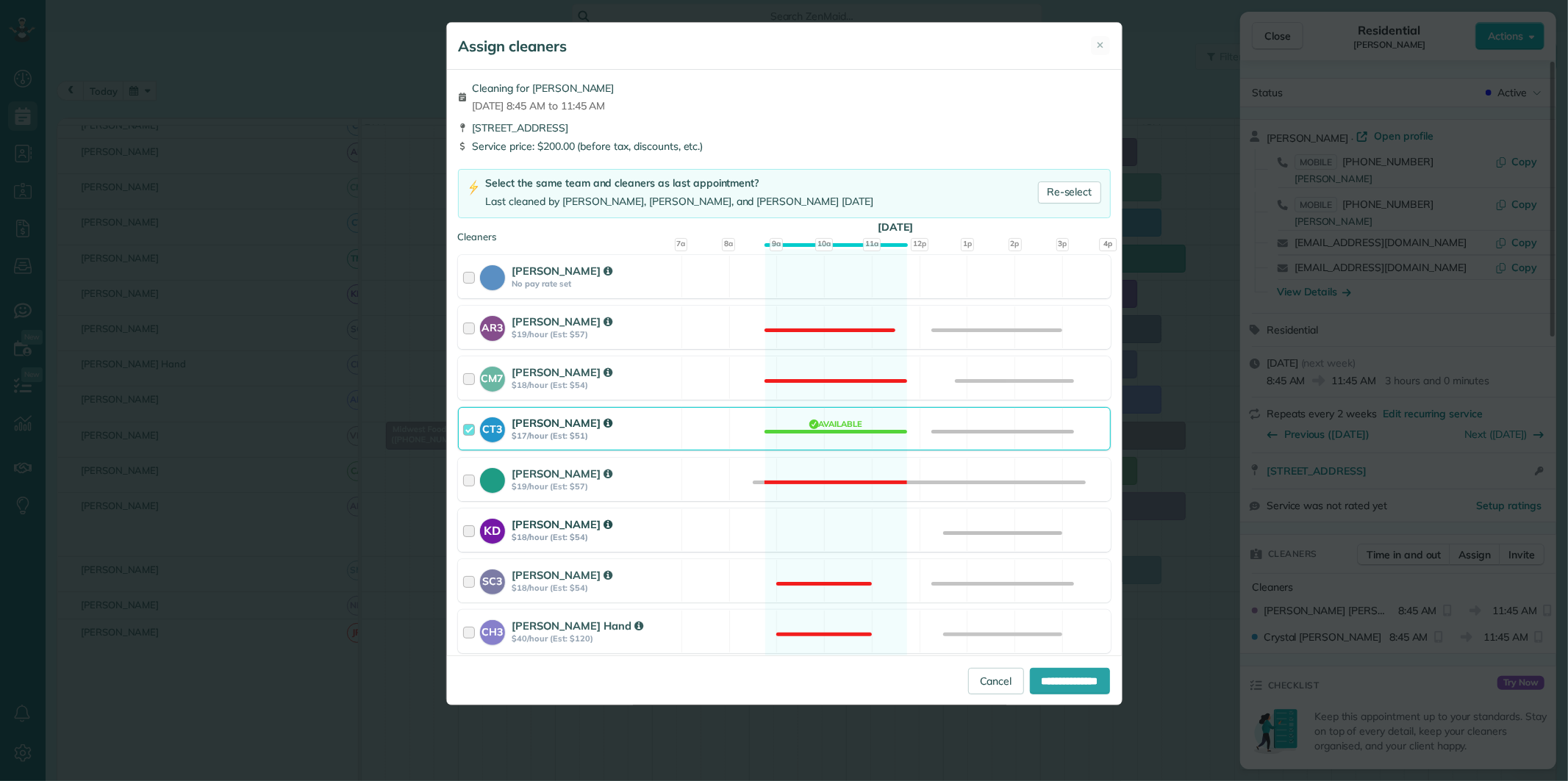
click at [818, 520] on div "KD Katerina Doane $18/hour (Est: $54) Available" at bounding box center [784, 530] width 653 height 44
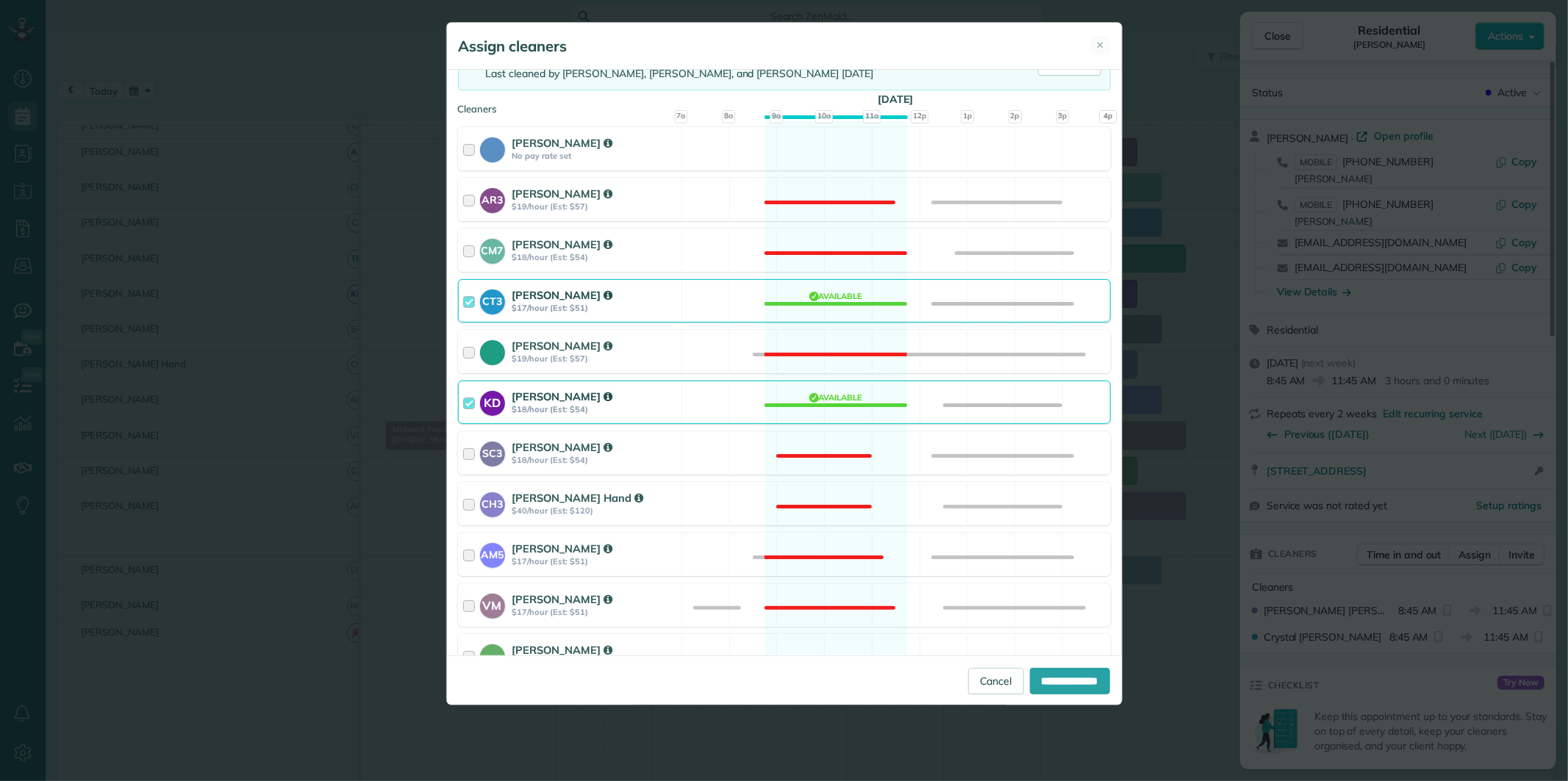
scroll to position [408, 0]
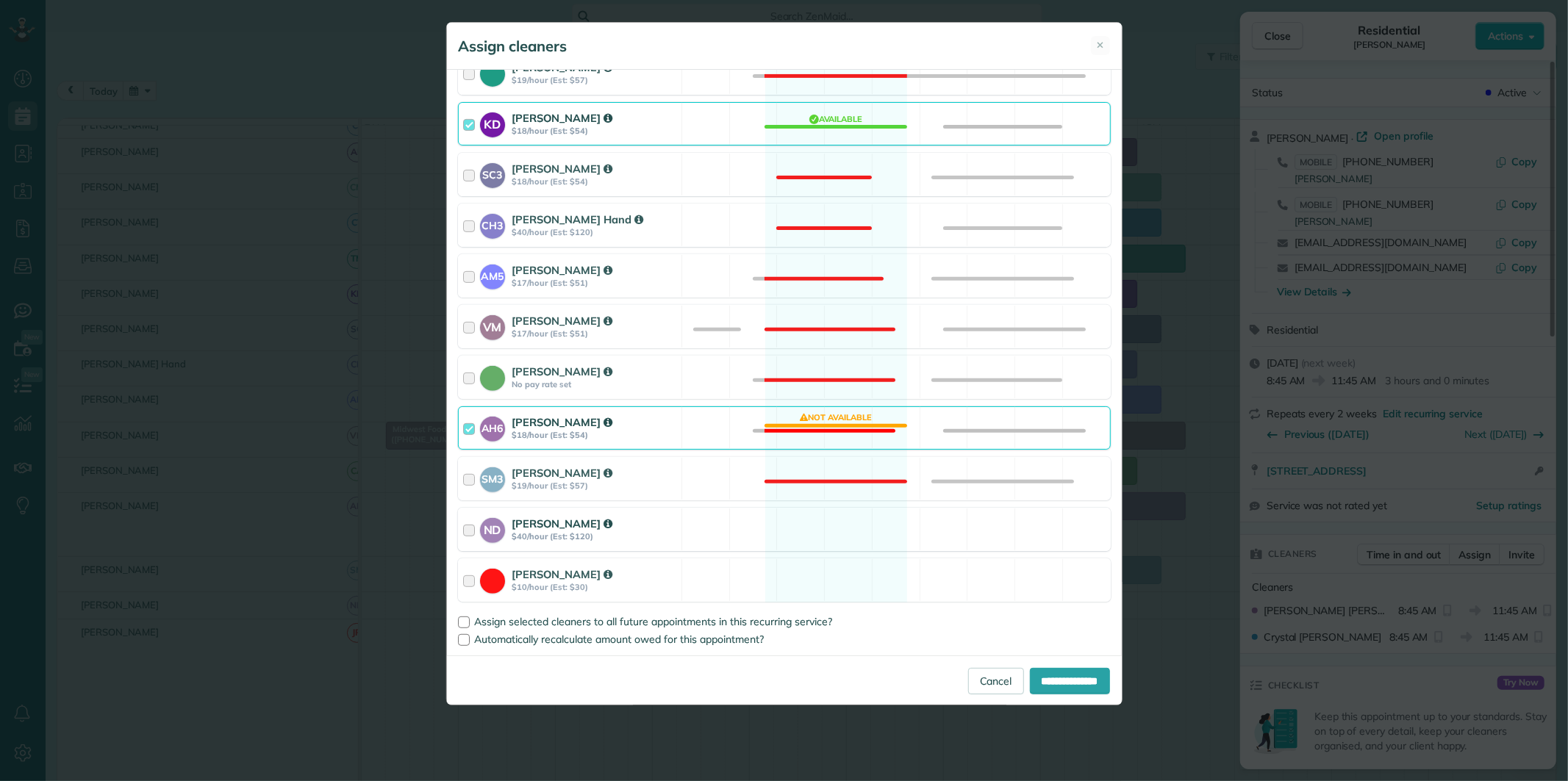
click at [845, 524] on div "ND Nathalie Duverna $40/hour (Est: $120) Available" at bounding box center [784, 530] width 653 height 44
click at [842, 423] on div "AH6 Ashley Hudson $18/hour (Est: $54) Not available" at bounding box center [784, 428] width 653 height 44
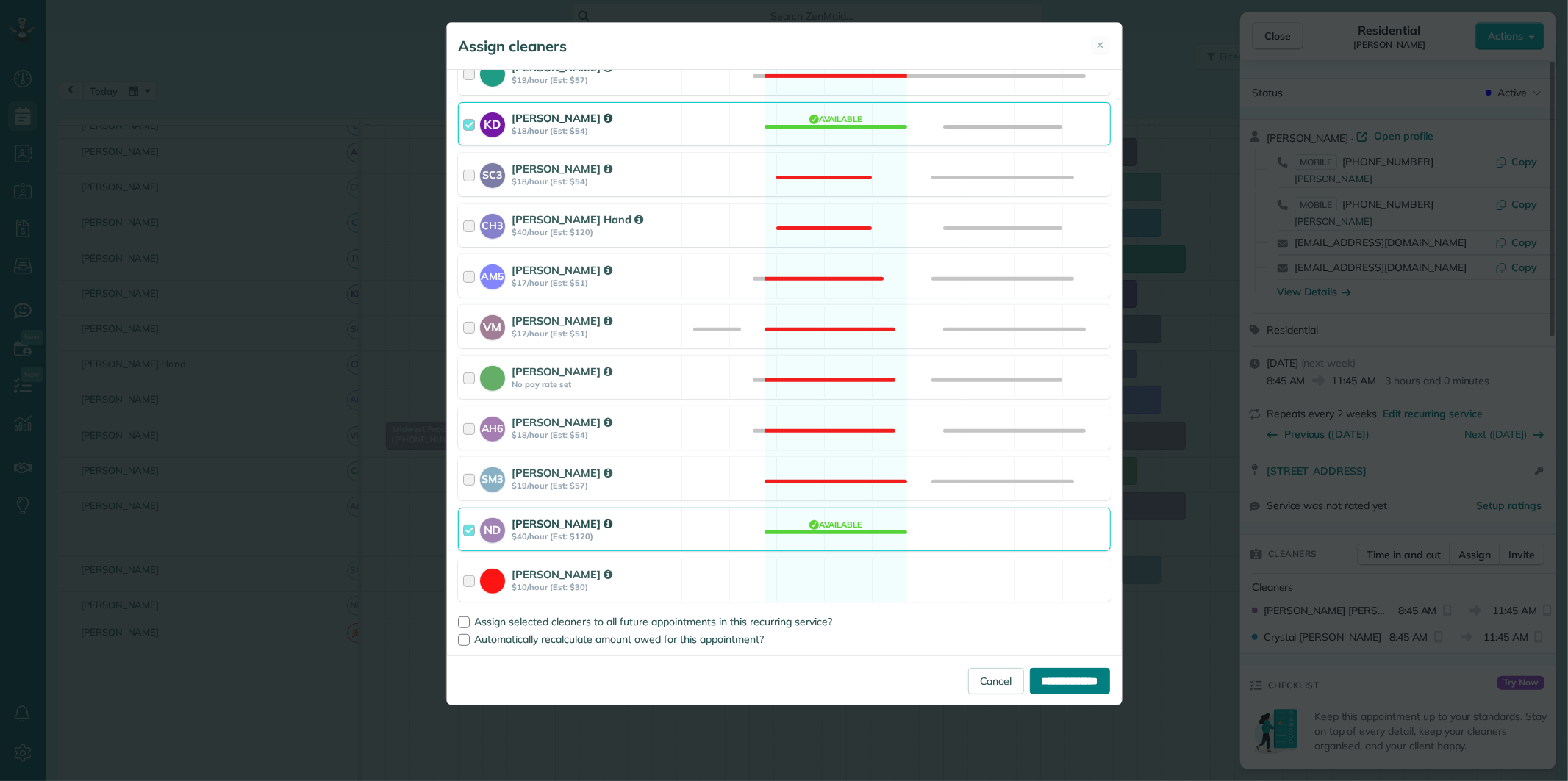
click at [1068, 679] on input "**********" at bounding box center [1069, 681] width 80 height 27
type input "**********"
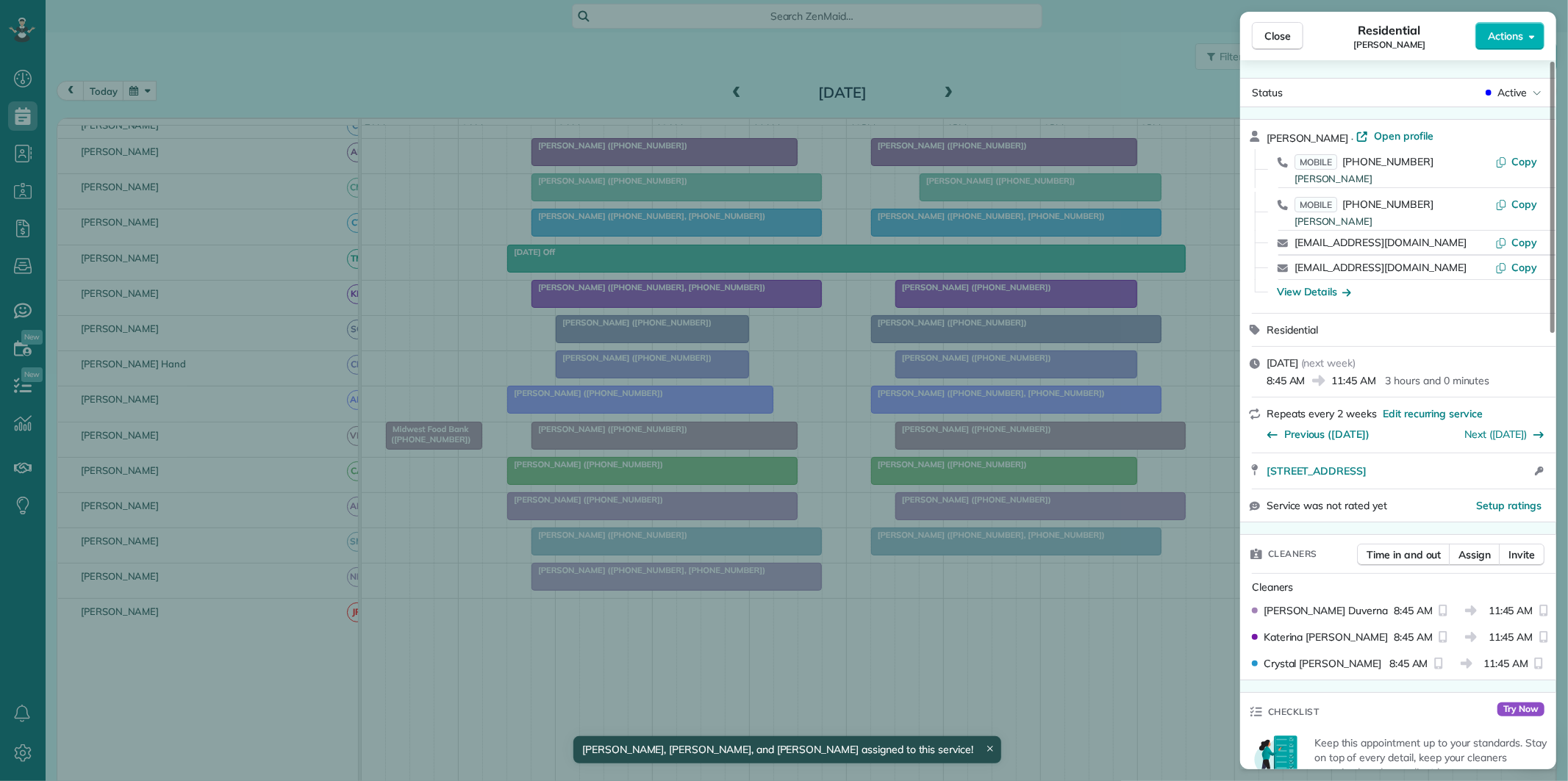
drag, startPoint x: 1298, startPoint y: 38, endPoint x: 1135, endPoint y: 25, distance: 163.5
click at [1297, 38] on button "Close" at bounding box center [1278, 36] width 51 height 28
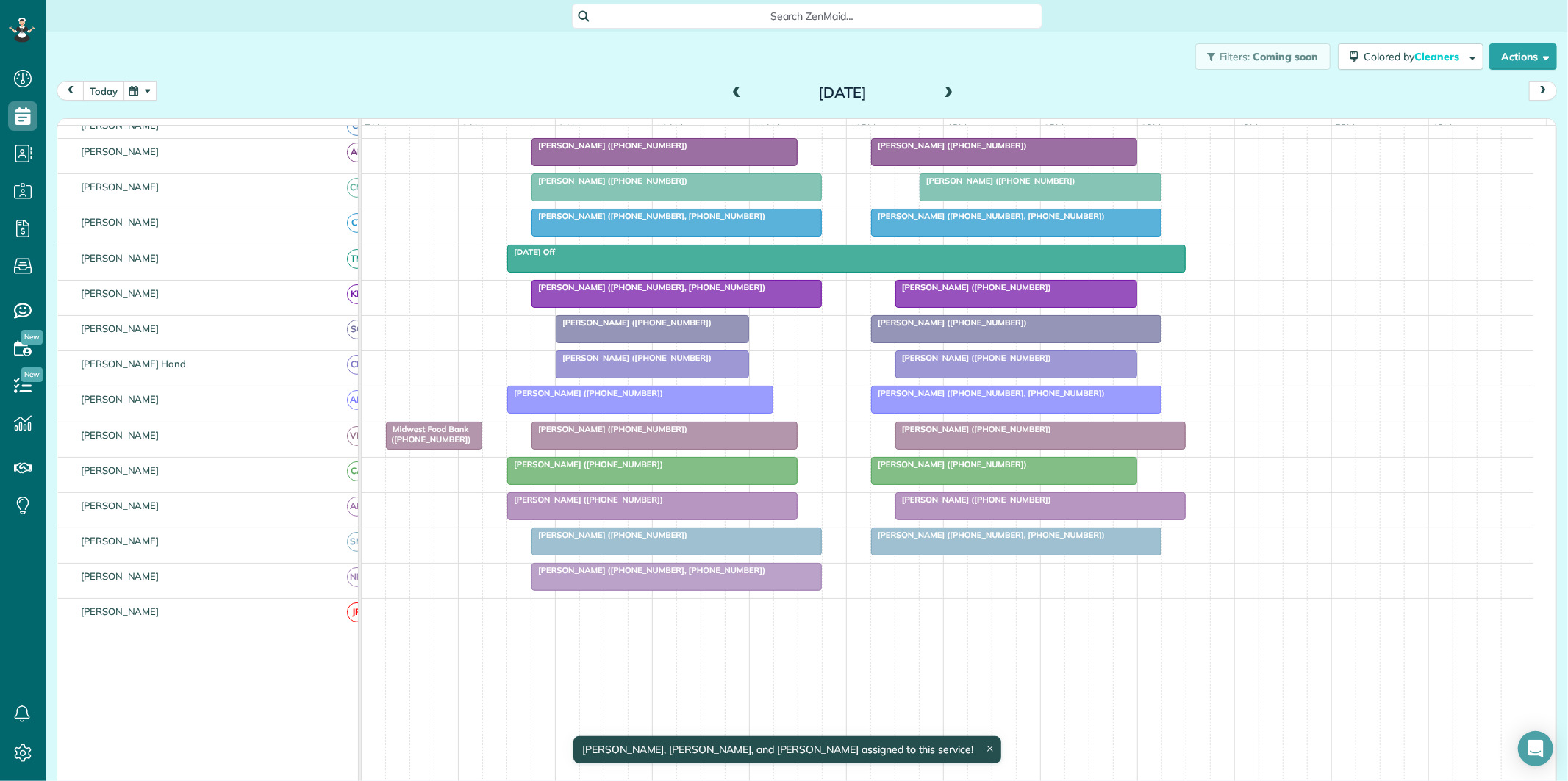
drag, startPoint x: 104, startPoint y: 85, endPoint x: 293, endPoint y: 68, distance: 189.8
click at [105, 85] on button "today" at bounding box center [104, 90] width 41 height 20
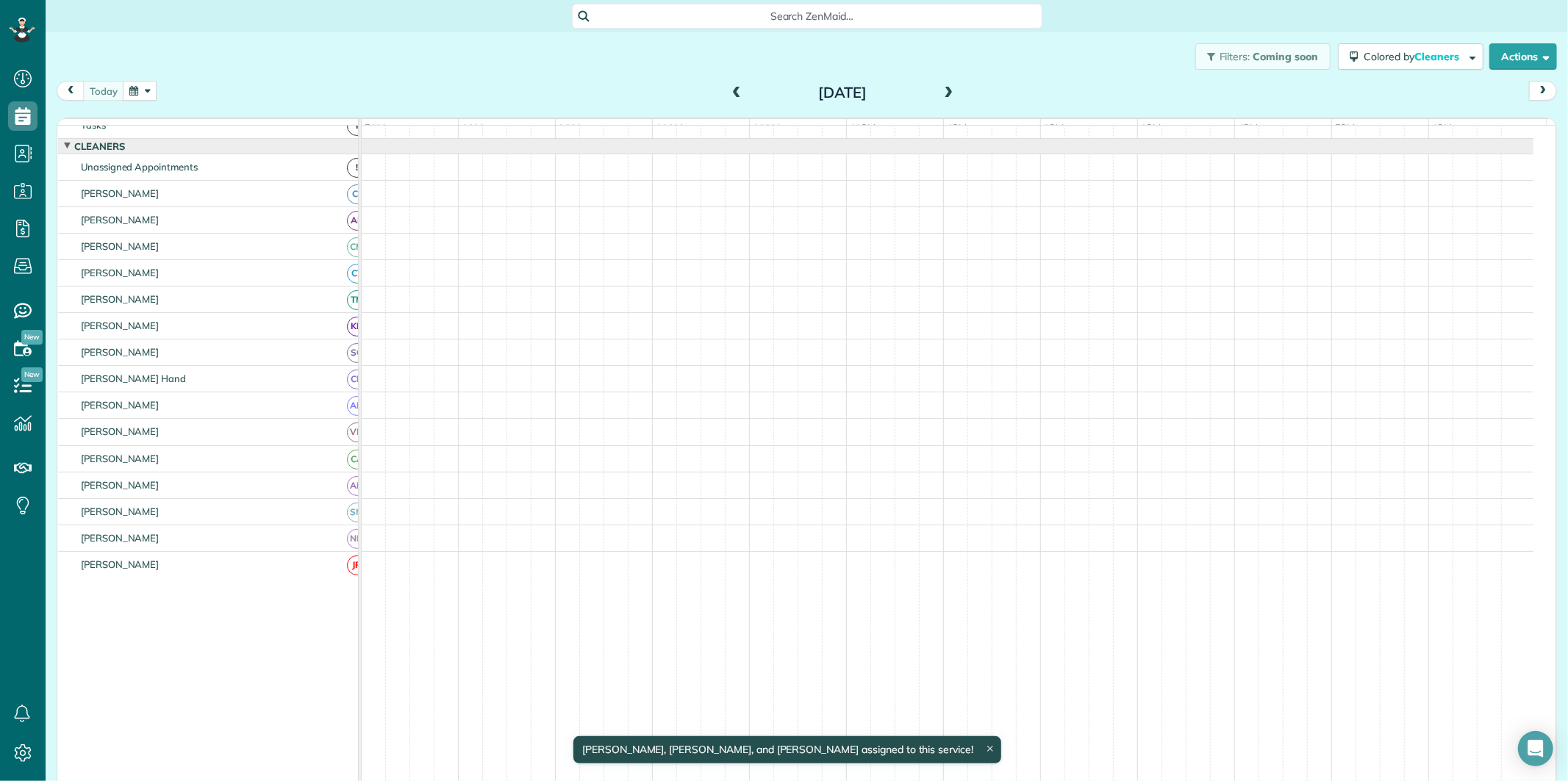
scroll to position [29, 0]
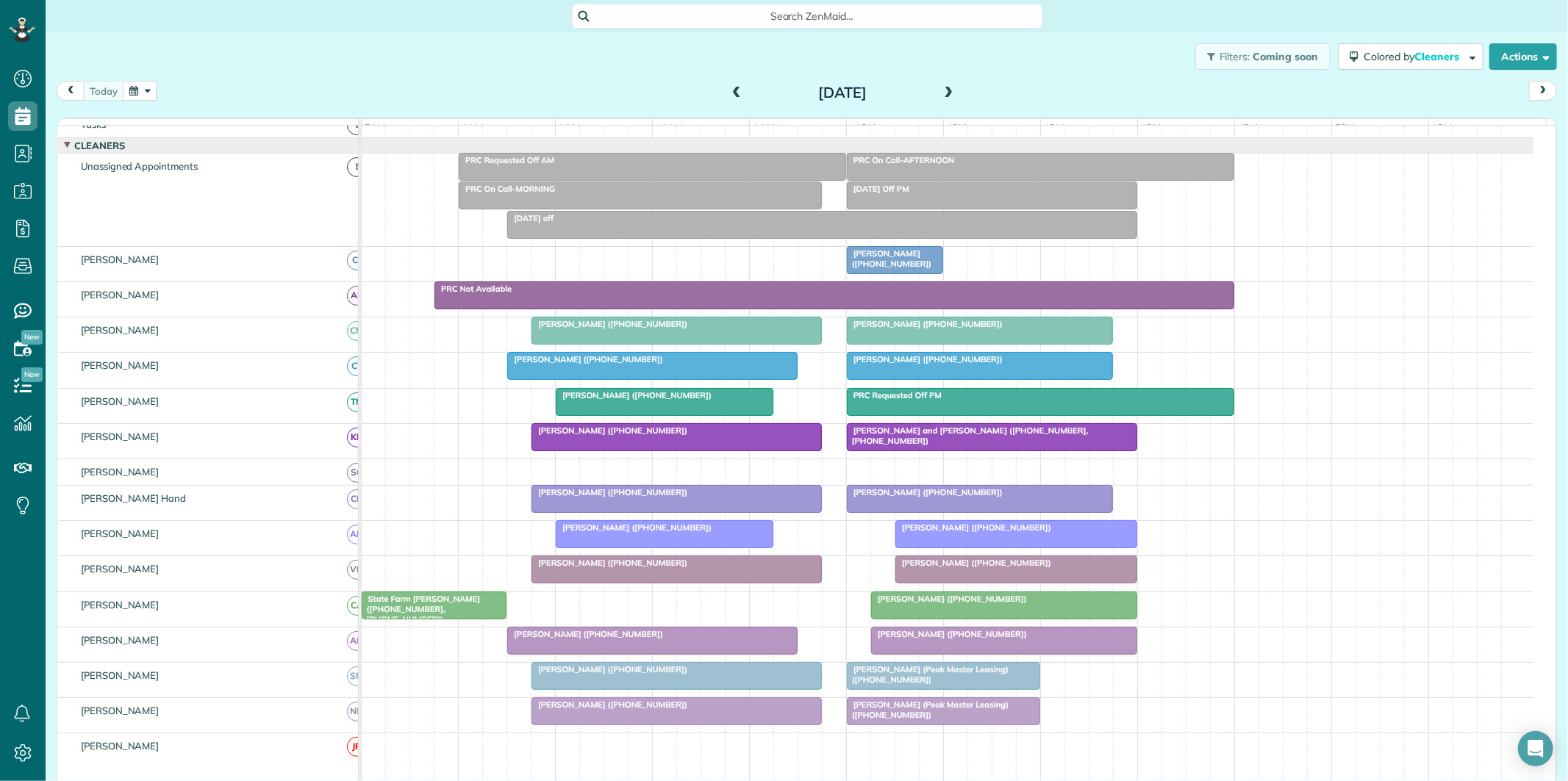
click at [659, 583] on div at bounding box center [676, 569] width 289 height 27
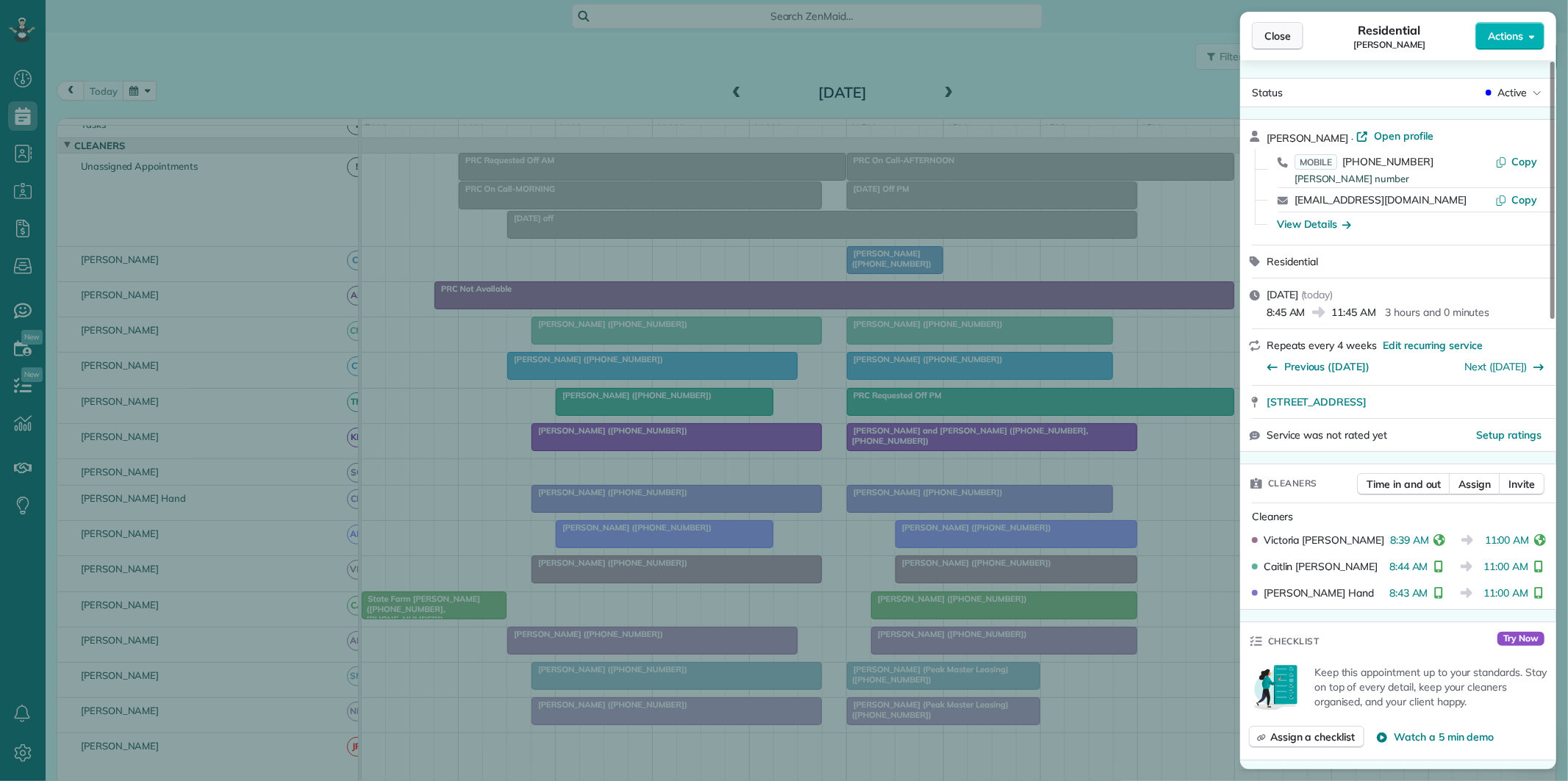
click at [1280, 42] on span "Close" at bounding box center [1277, 35] width 27 height 15
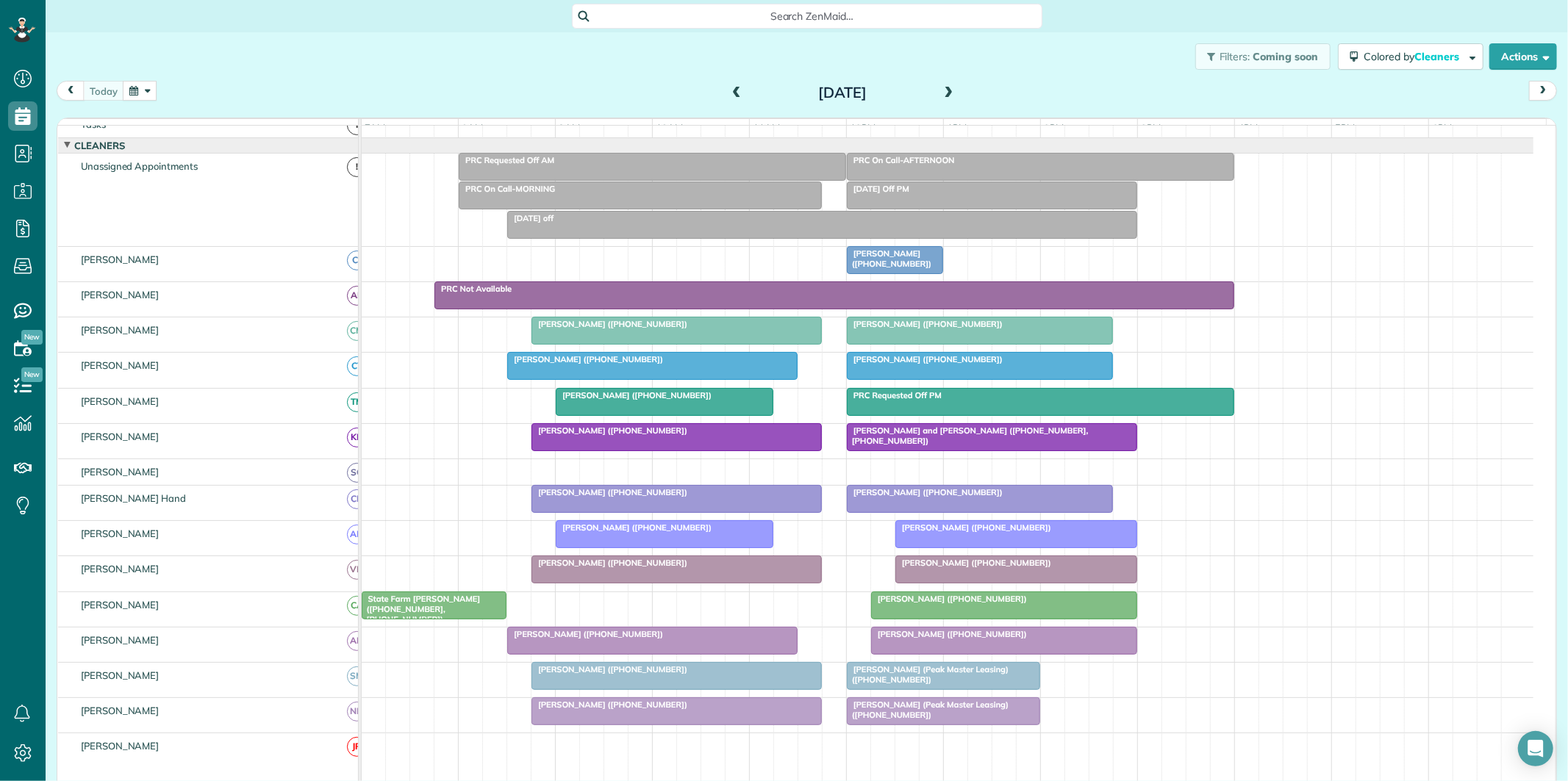
click at [987, 568] on span "Suzanne Ford (+16784855484)" at bounding box center [972, 563] width 157 height 10
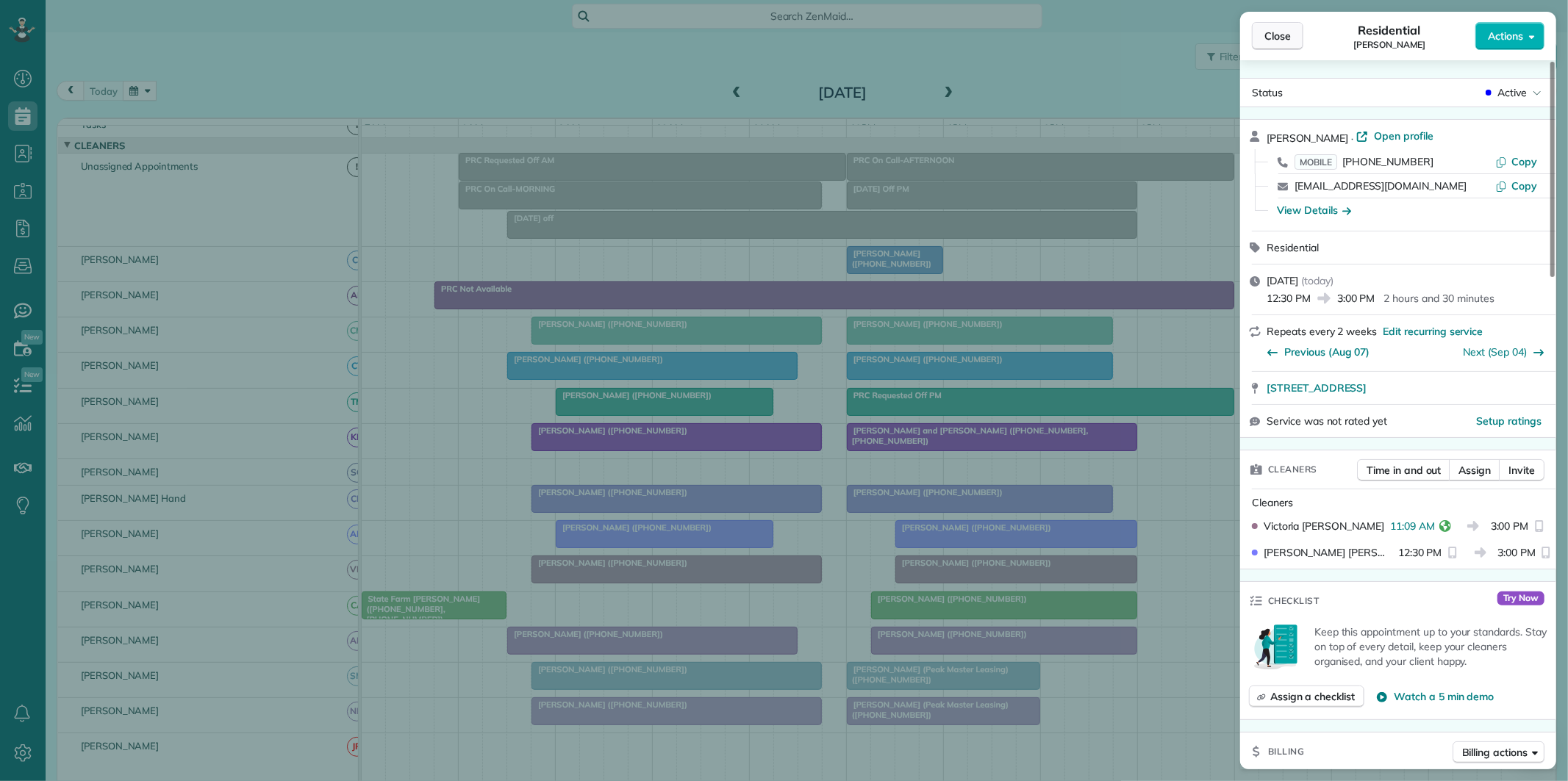
click at [1283, 34] on span "Close" at bounding box center [1277, 35] width 27 height 15
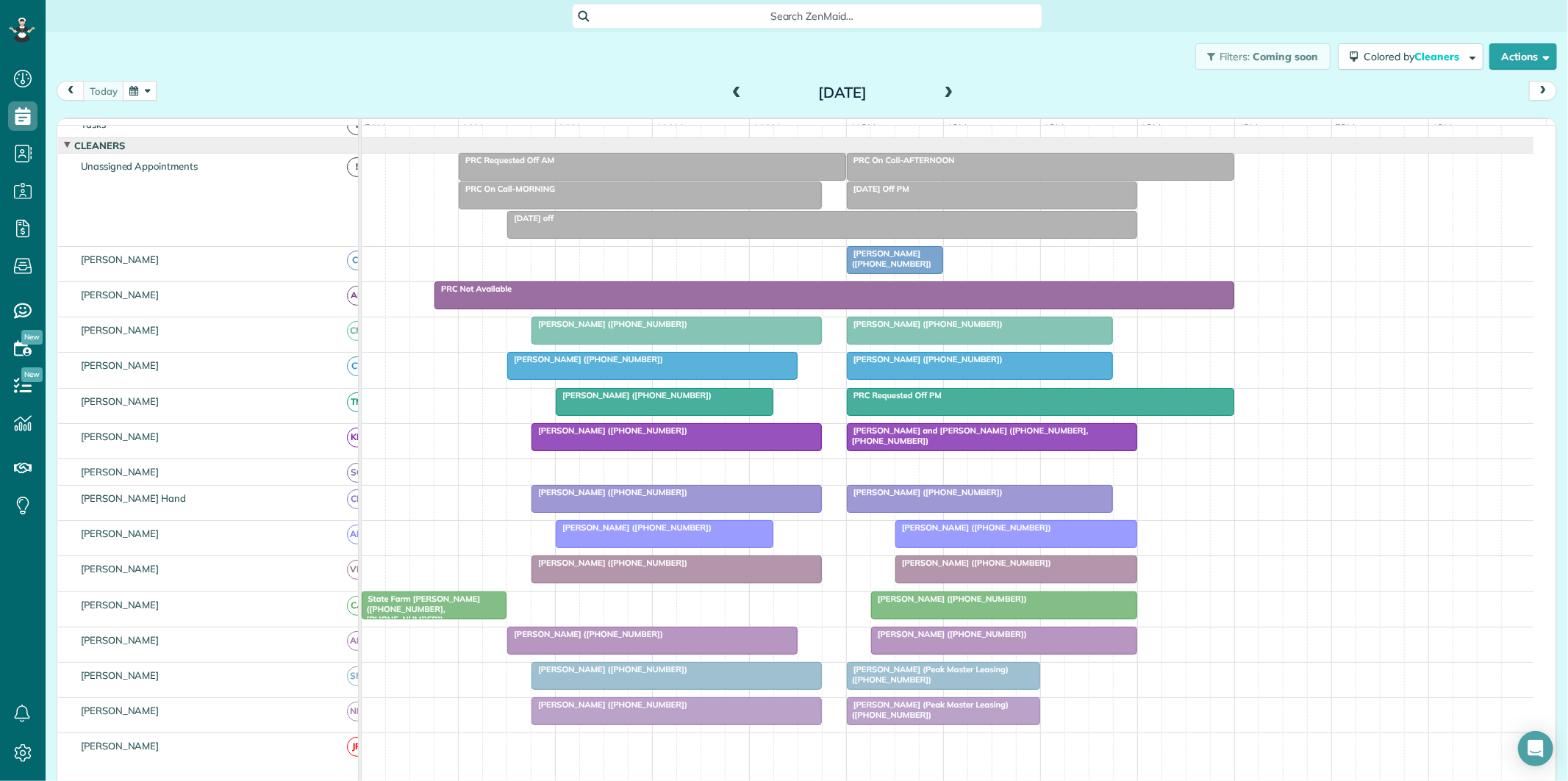
click at [934, 639] on span "Serena Smith (+12059070069)" at bounding box center [948, 634] width 157 height 10
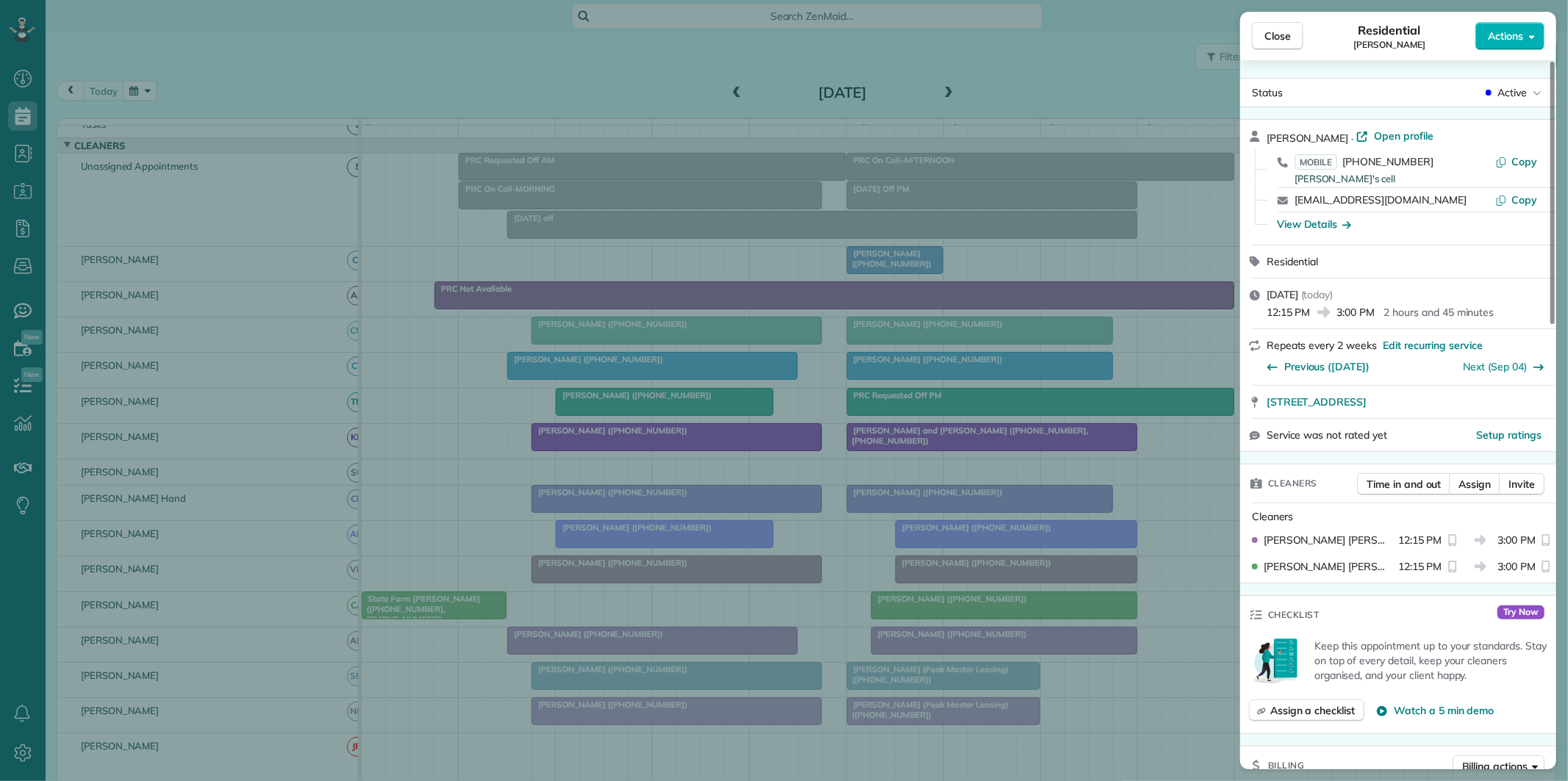
drag, startPoint x: 1275, startPoint y: 34, endPoint x: 1073, endPoint y: 166, distance: 241.3
click at [1274, 35] on span "Close" at bounding box center [1277, 35] width 27 height 15
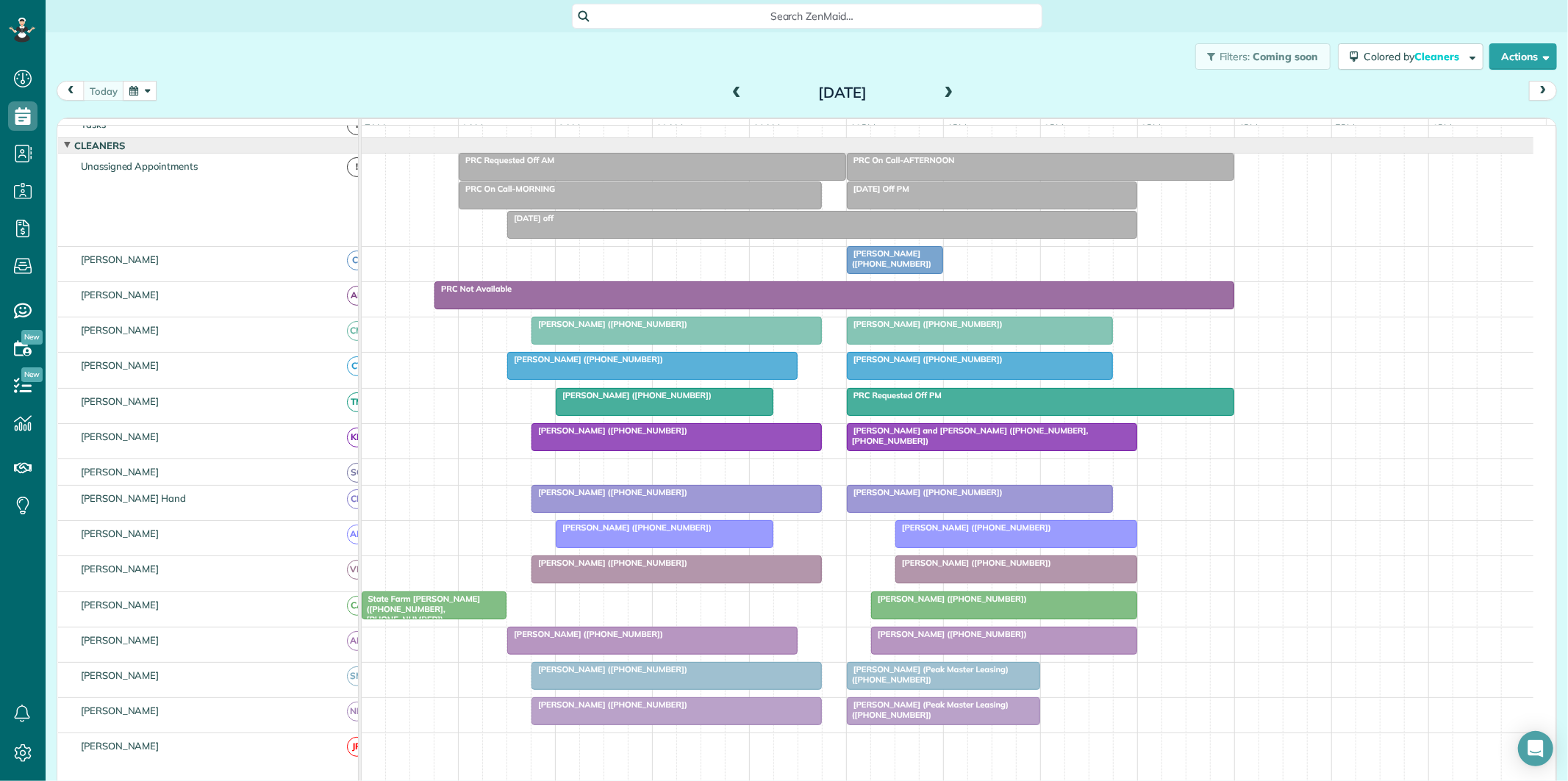
click at [642, 654] on div at bounding box center [652, 640] width 289 height 27
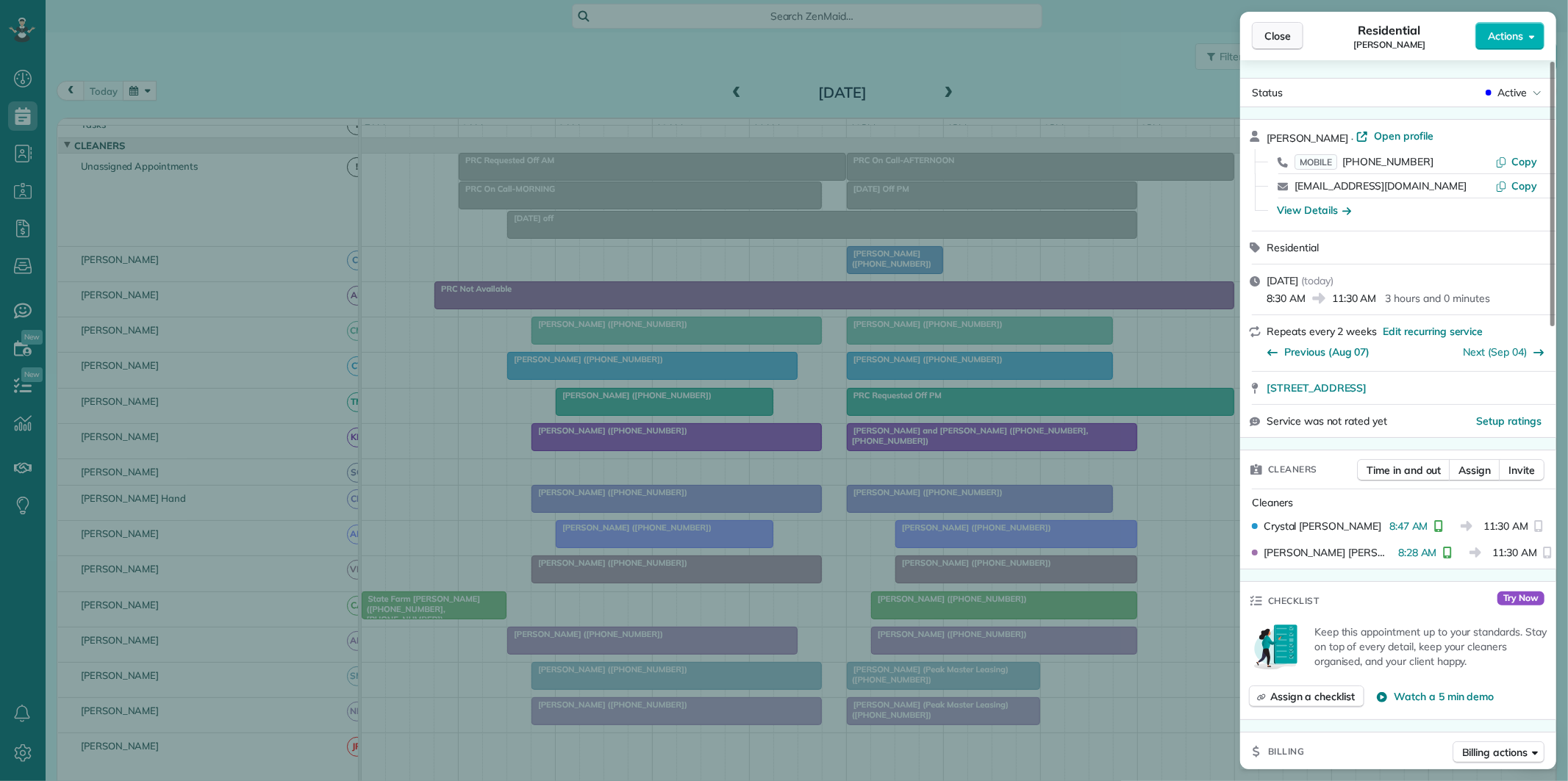
click at [1288, 34] on span "Close" at bounding box center [1277, 35] width 27 height 15
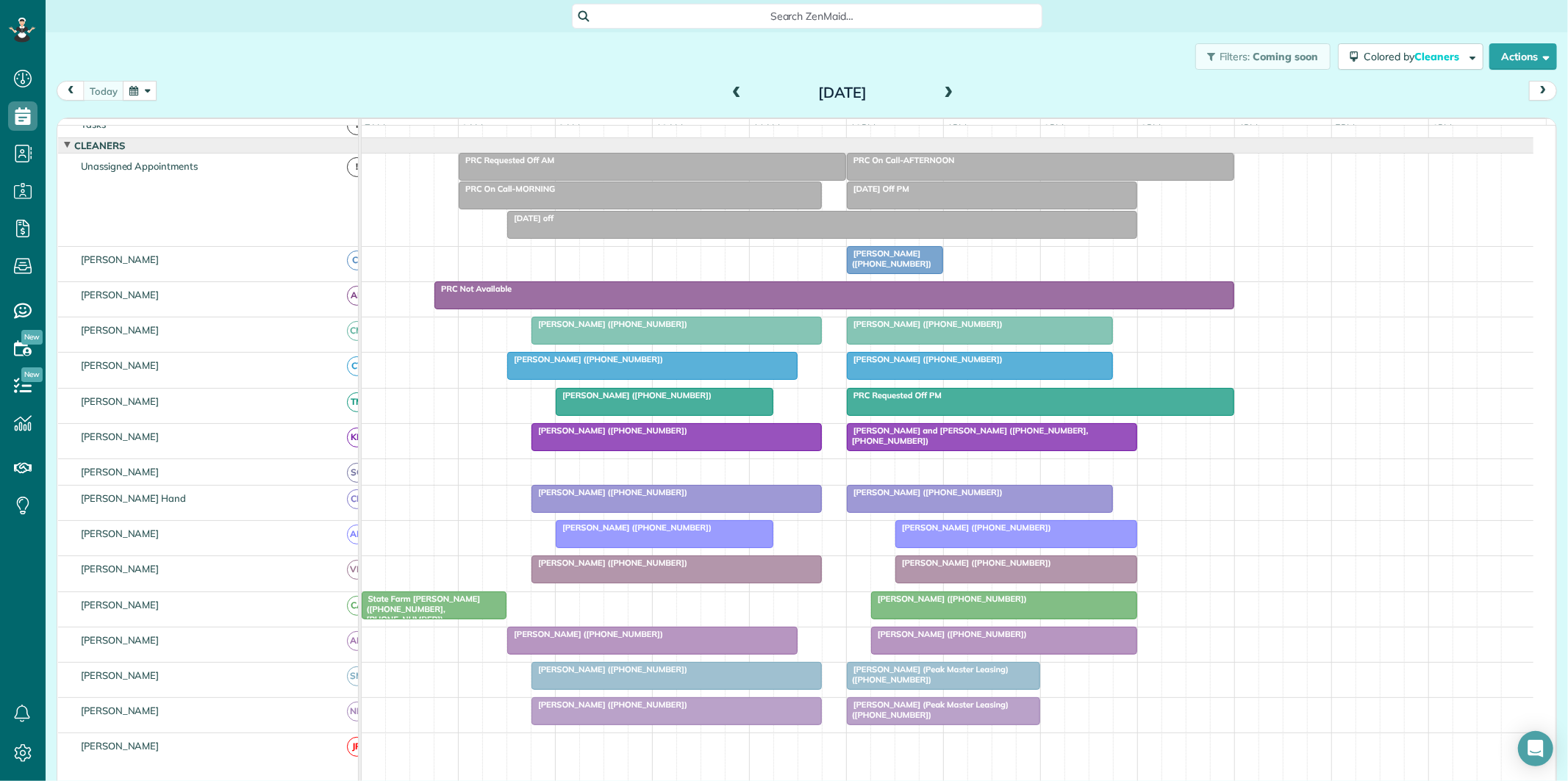
click at [751, 639] on div "Julia Peacock (+14257867080)" at bounding box center [652, 634] width 282 height 10
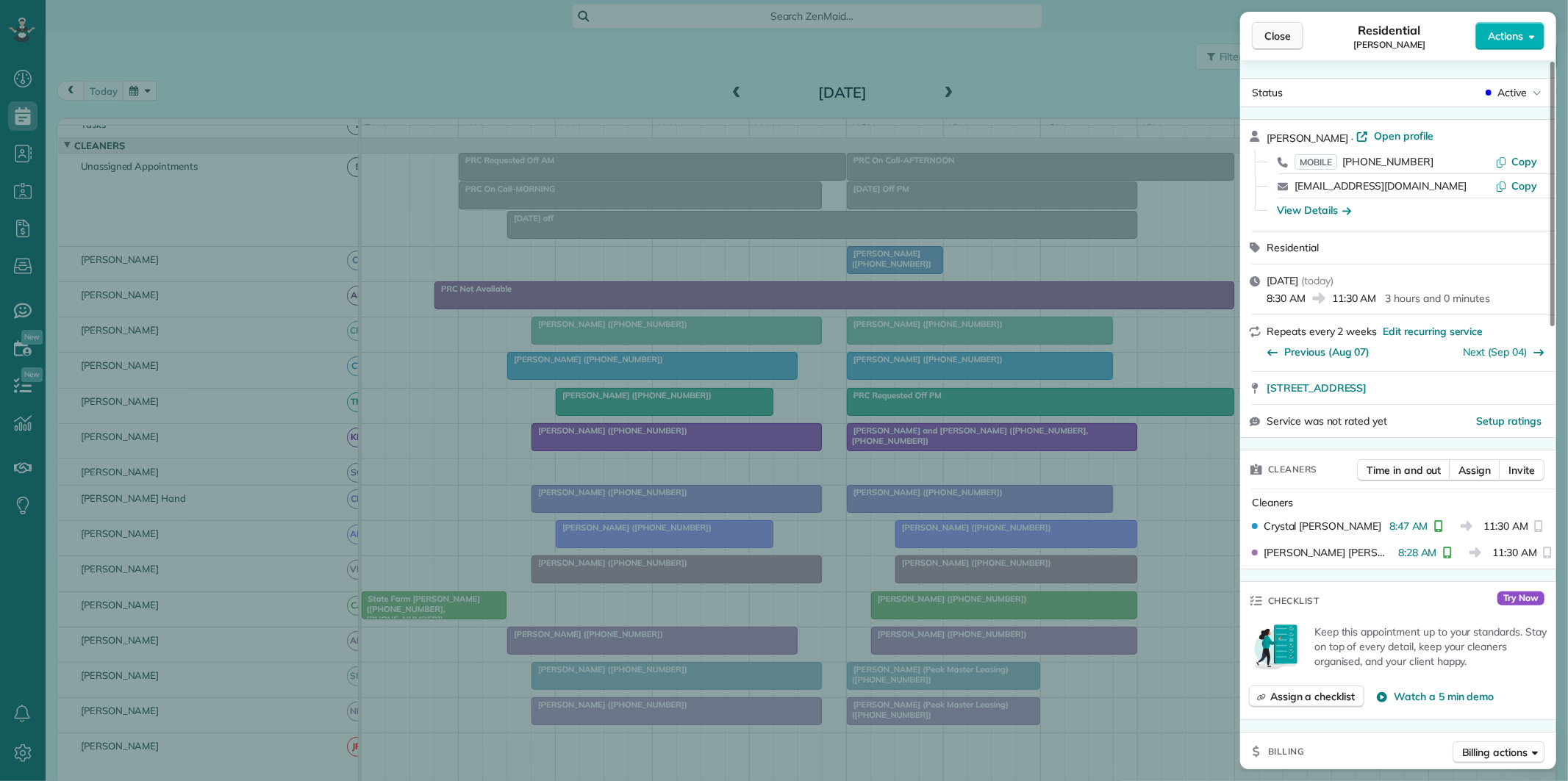
click at [1275, 33] on span "Close" at bounding box center [1277, 35] width 27 height 15
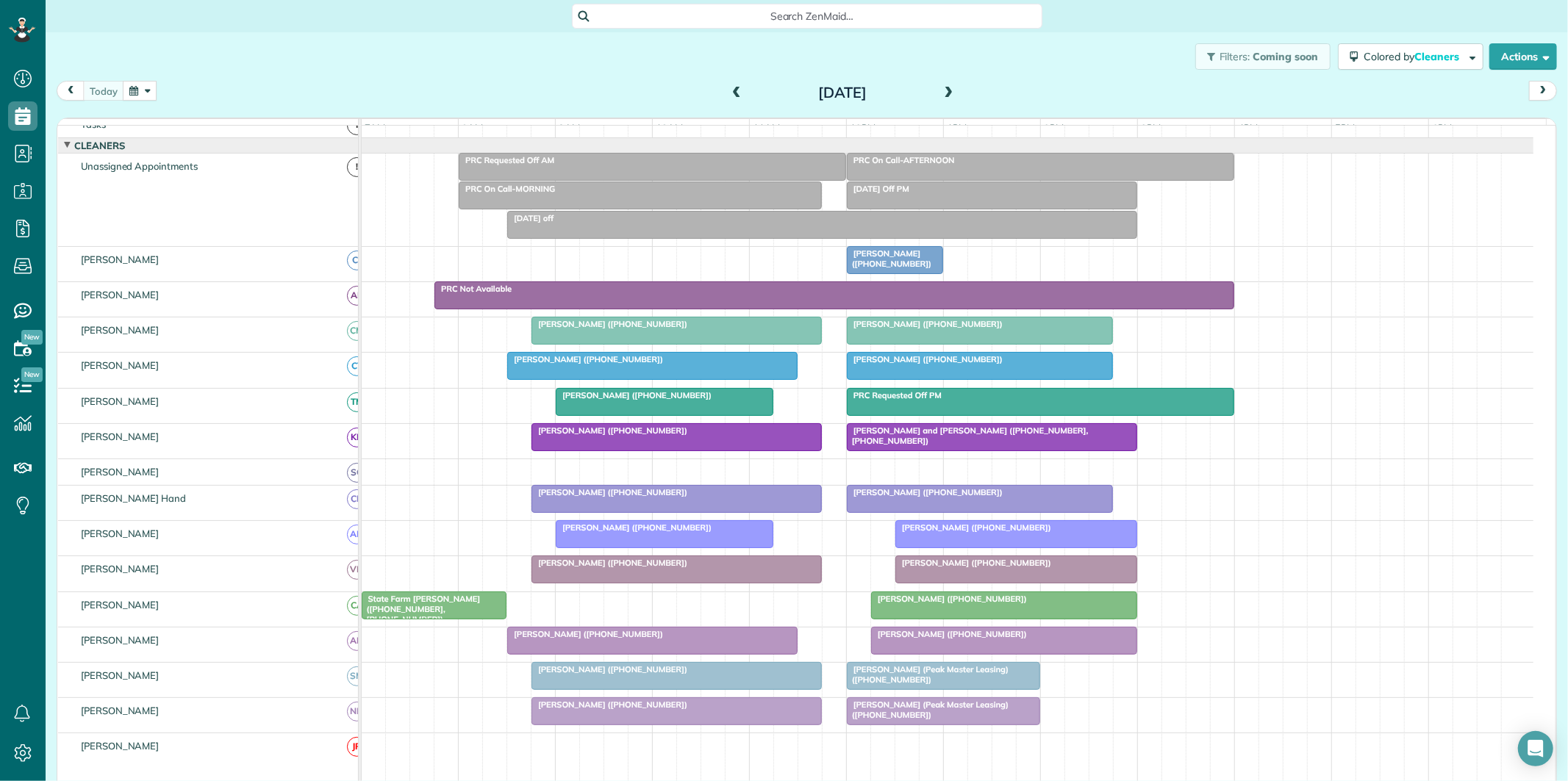
click at [674, 401] on div "Neil Lang (+17709461090)" at bounding box center [664, 396] width 209 height 10
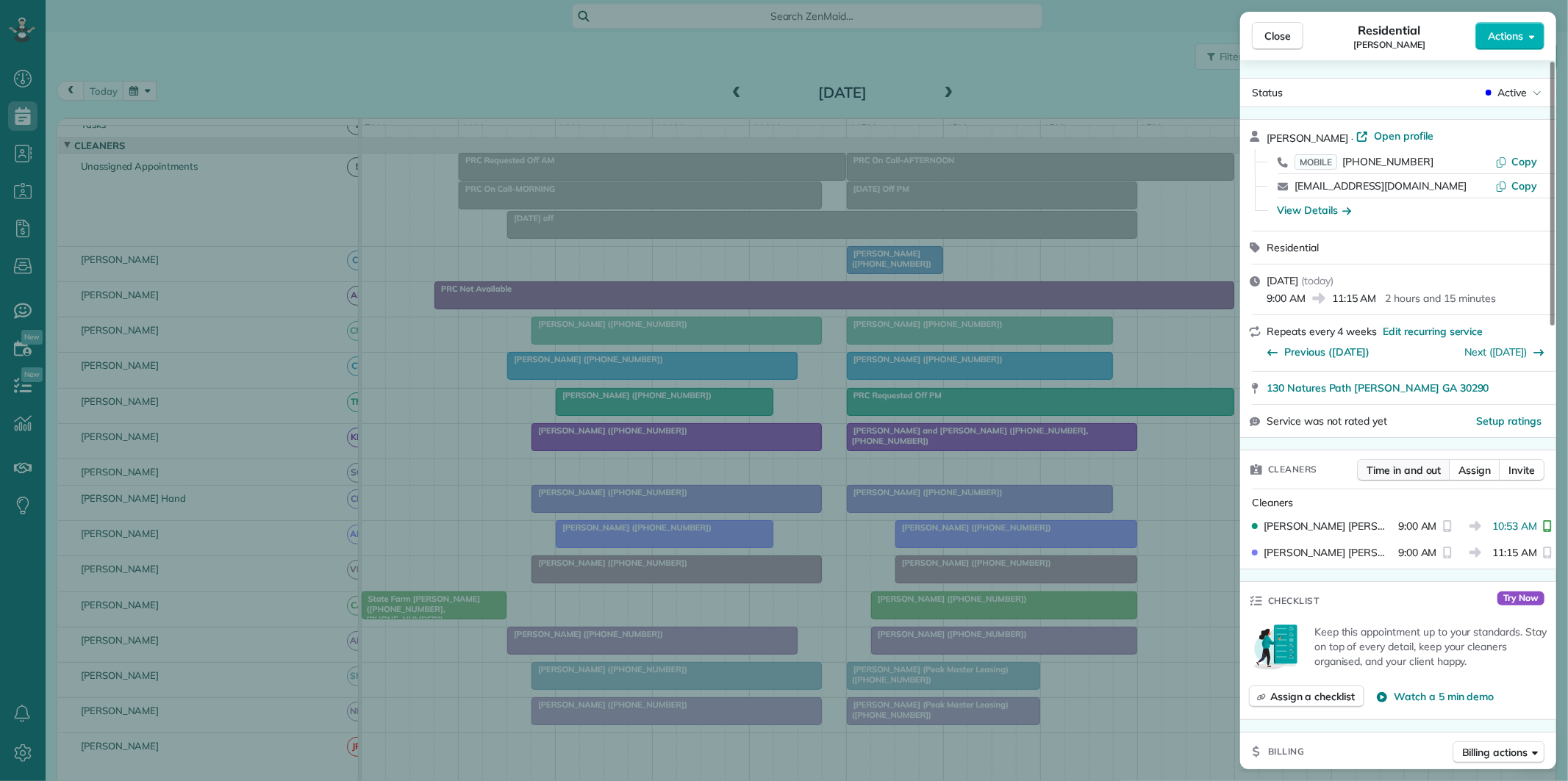
click at [1412, 467] on span "Time in and out" at bounding box center [1403, 470] width 75 height 15
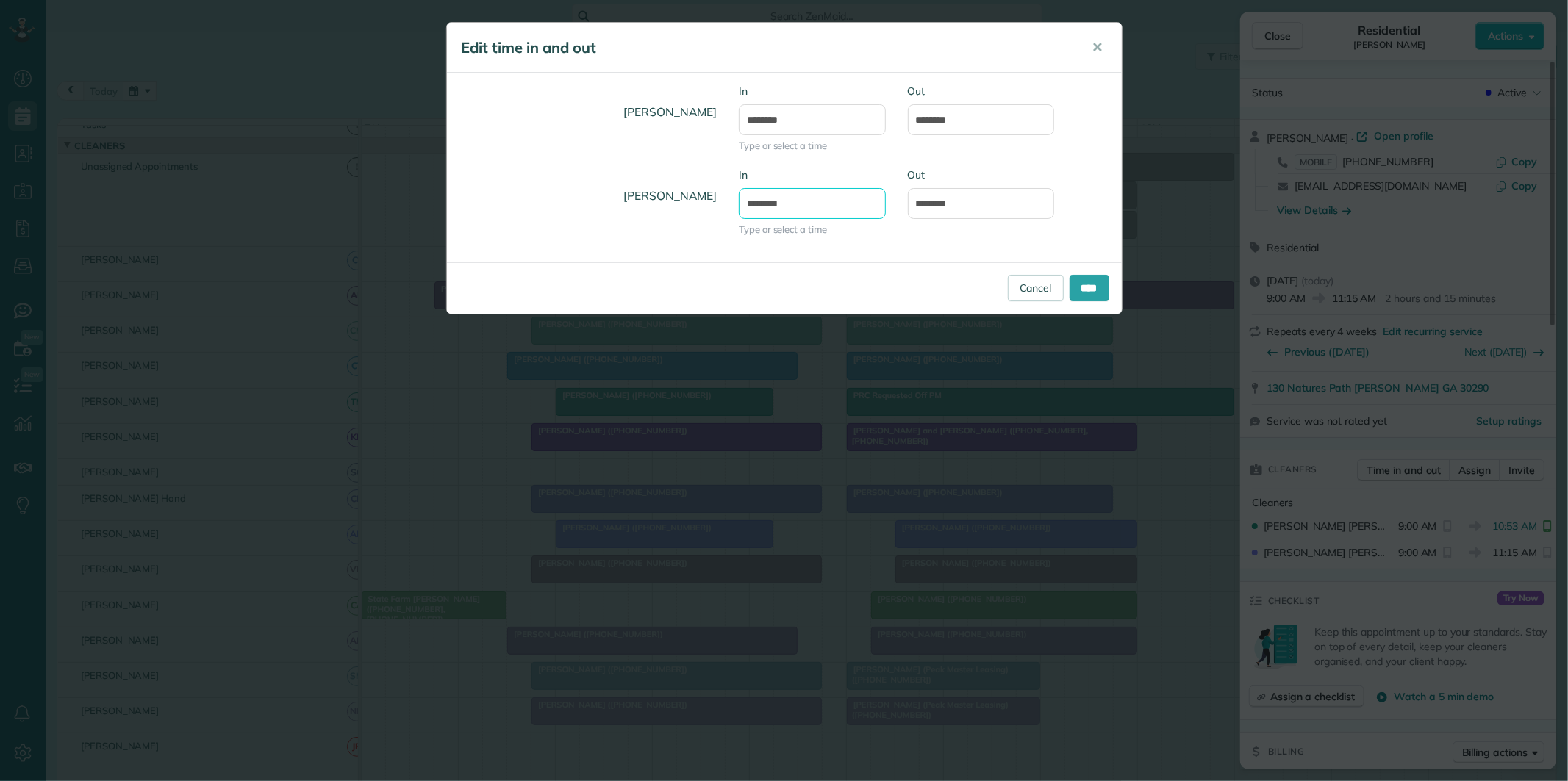
click at [805, 203] on input "*******" at bounding box center [812, 203] width 147 height 31
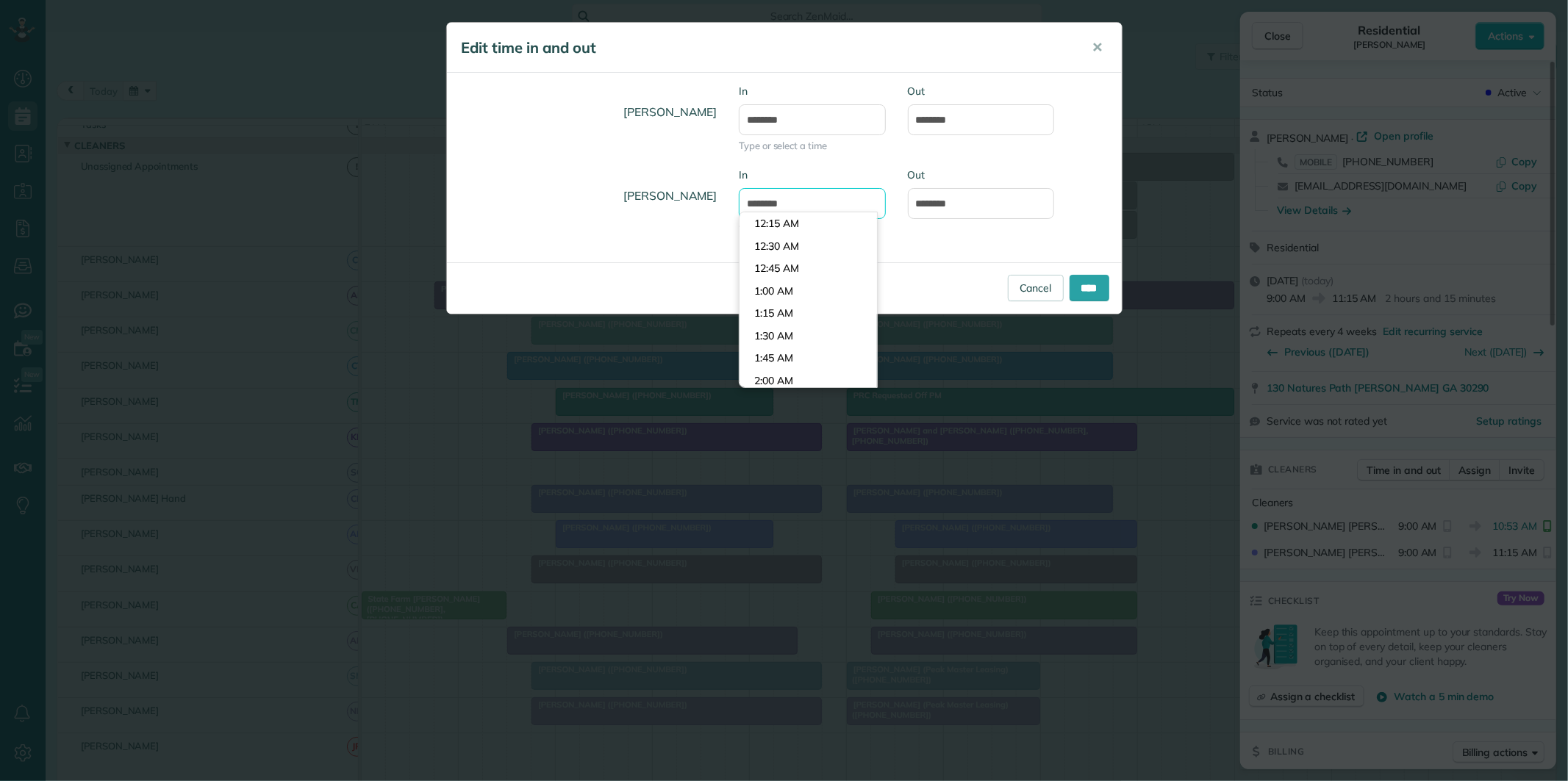
scroll to position [762, 0]
type input "*******"
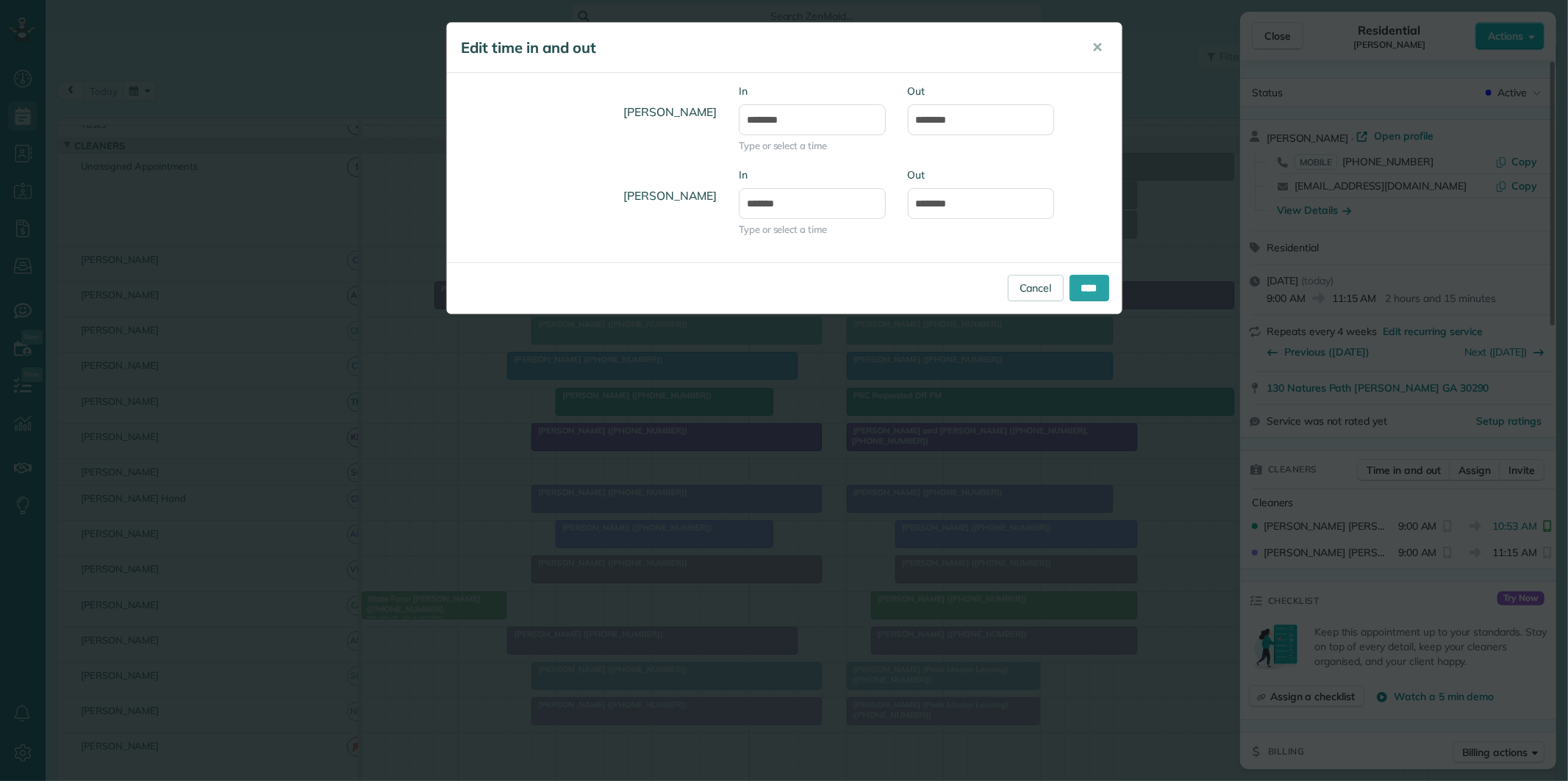
click at [776, 244] on body "Dashboard Scheduling Calendar View List View Dispatch View - Weekly scheduling …" at bounding box center [784, 390] width 1568 height 781
click at [981, 115] on input "********" at bounding box center [981, 120] width 147 height 31
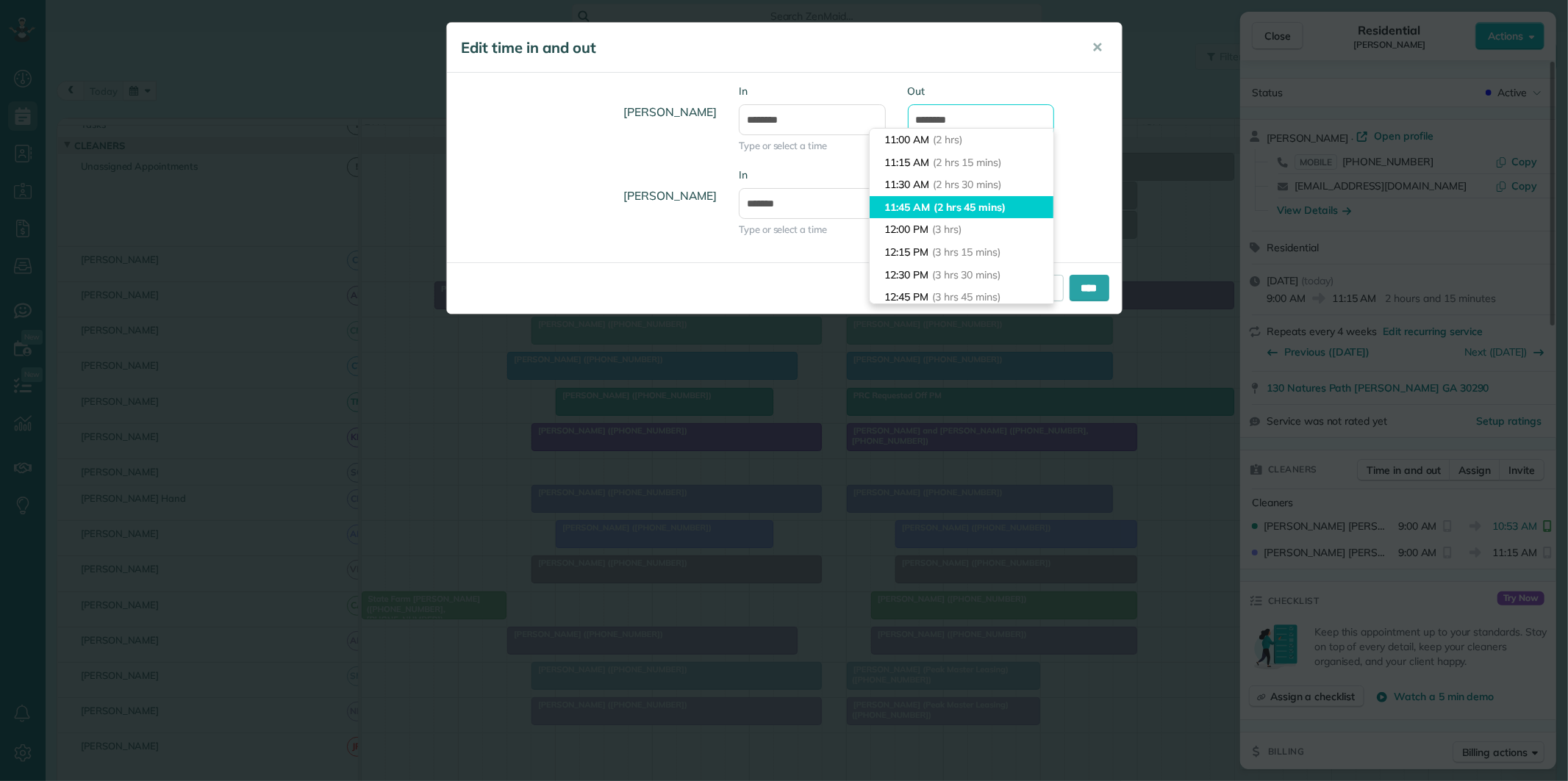
scroll to position [98, 0]
type input "********"
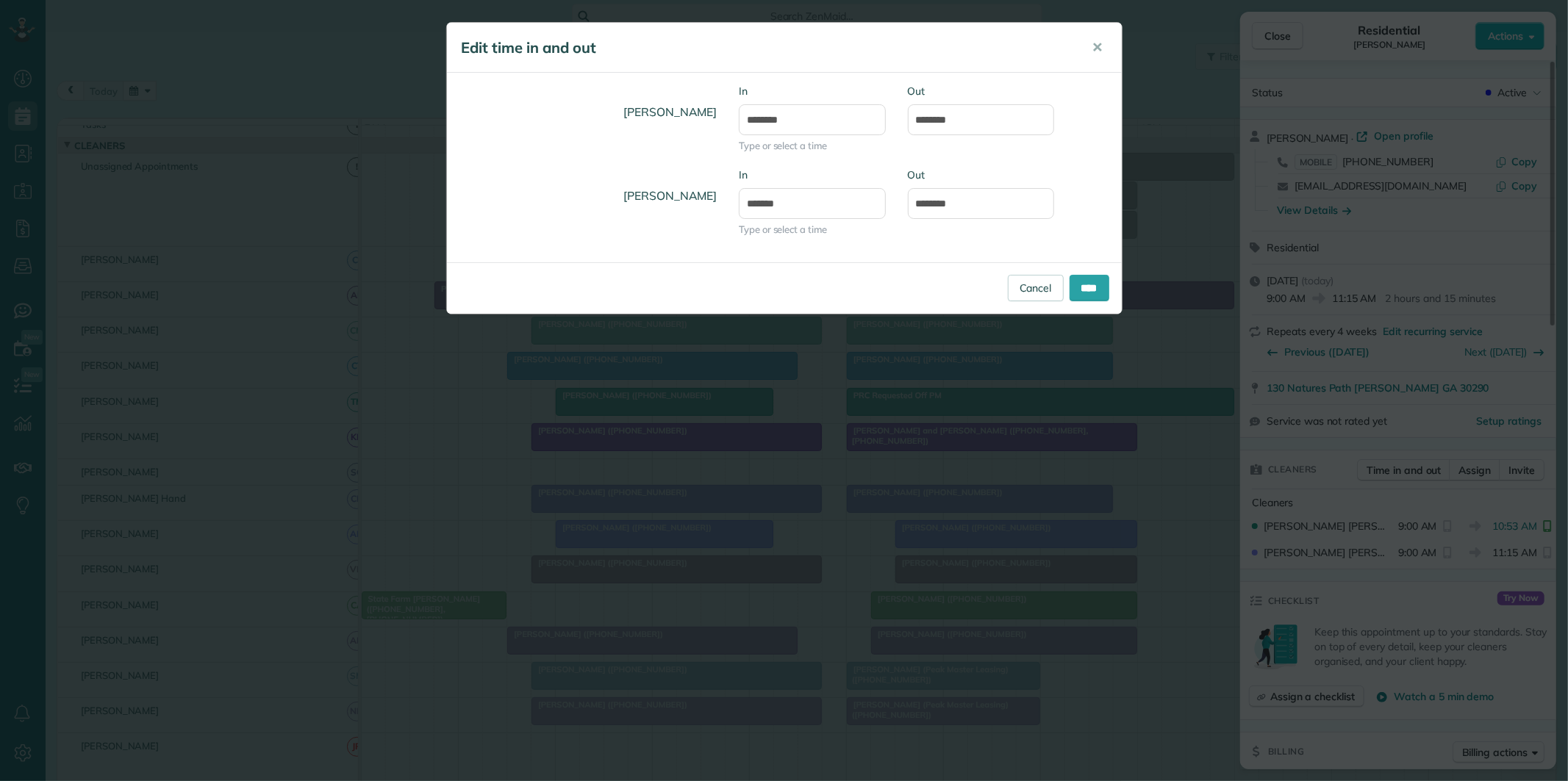
click at [893, 192] on body "Dashboard Scheduling Calendar View List View Dispatch View - Weekly scheduling …" at bounding box center [784, 390] width 1568 height 781
click at [1081, 282] on input "****" at bounding box center [1089, 288] width 39 height 27
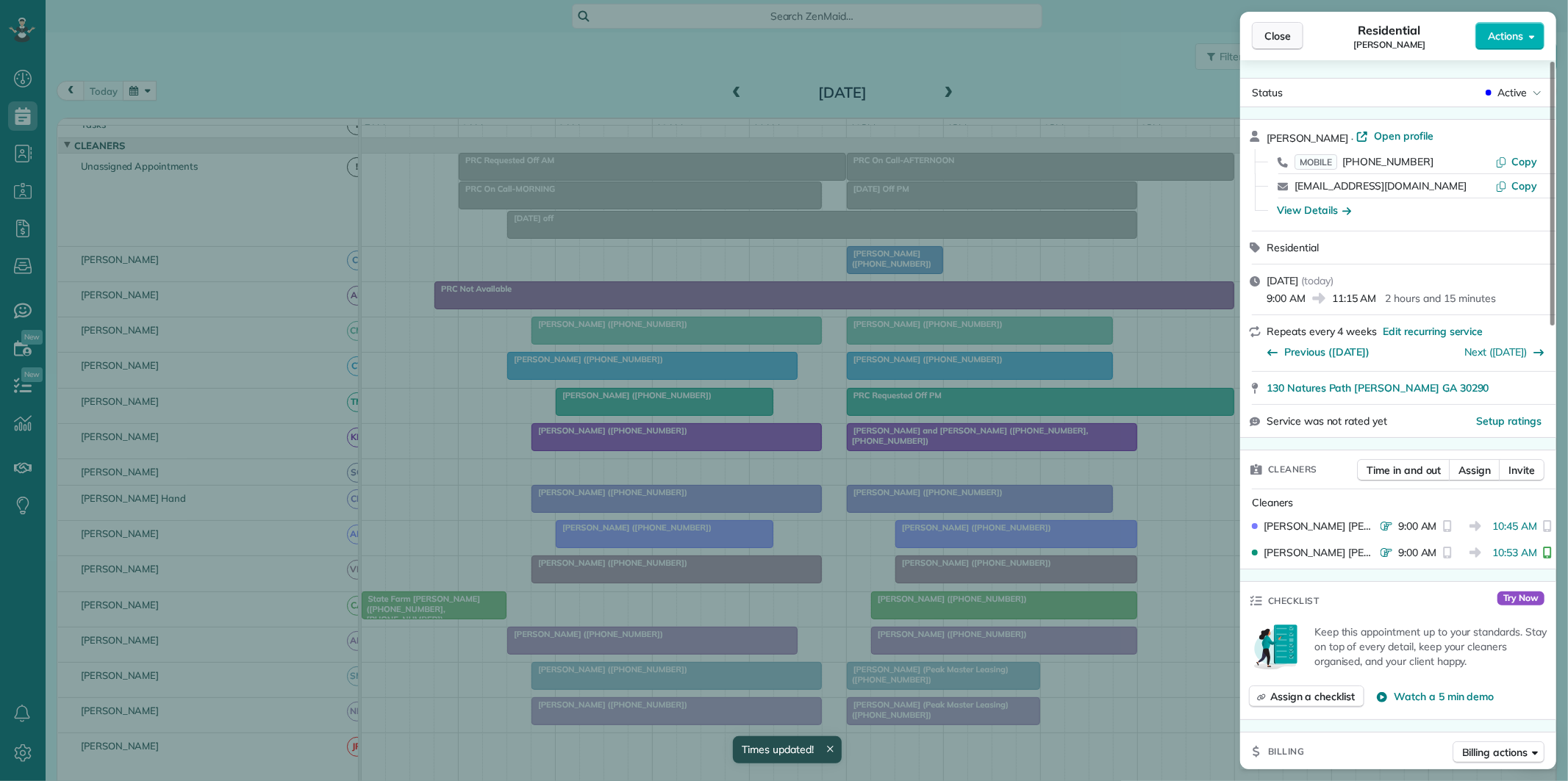
click at [1281, 33] on span "Close" at bounding box center [1277, 35] width 27 height 15
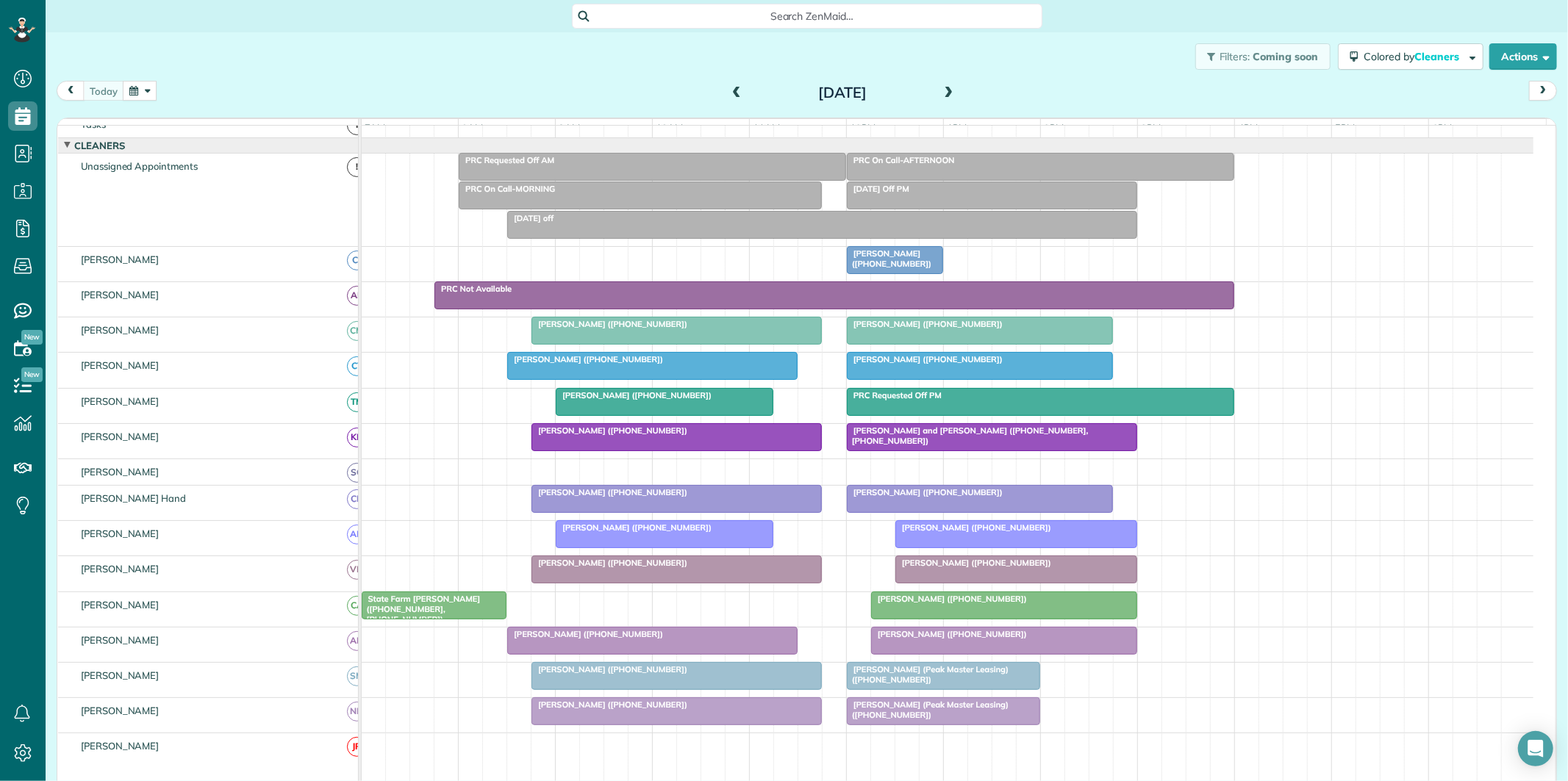
click at [725, 330] on div "Kim Airhart (+14047518434)" at bounding box center [676, 324] width 282 height 10
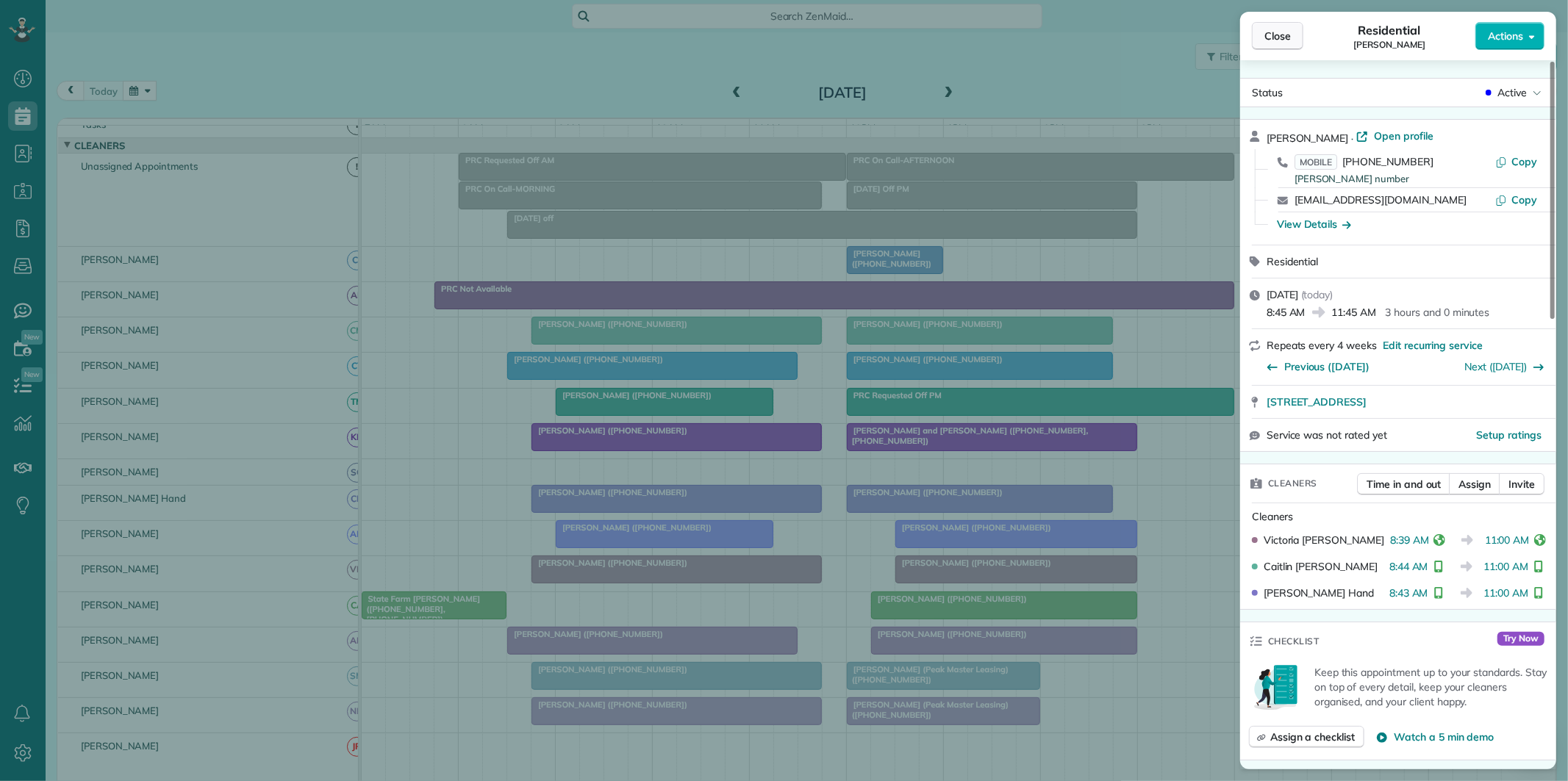
click at [1281, 42] on span "Close" at bounding box center [1277, 35] width 27 height 15
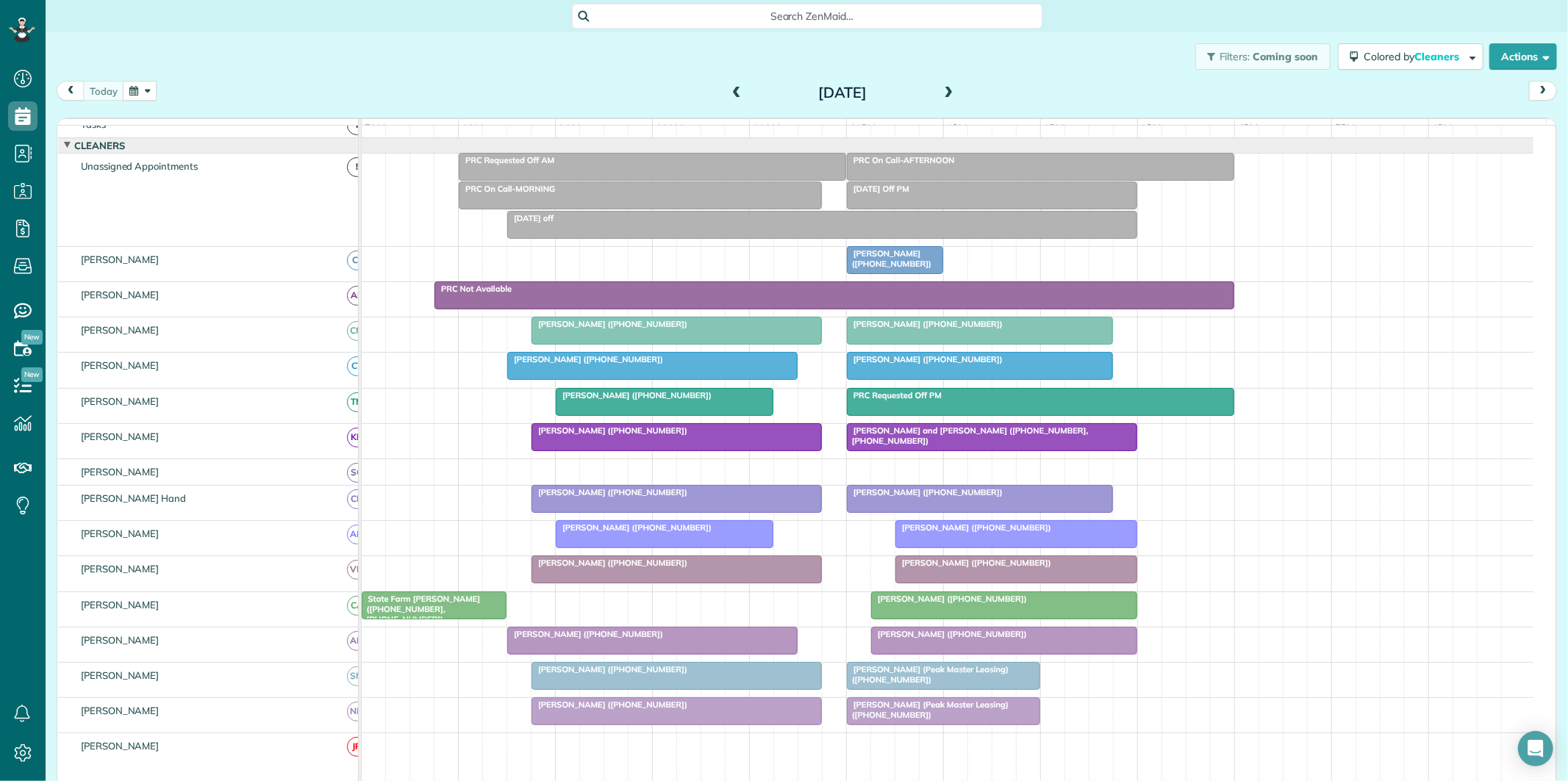
click at [945, 85] on span at bounding box center [948, 94] width 16 height 22
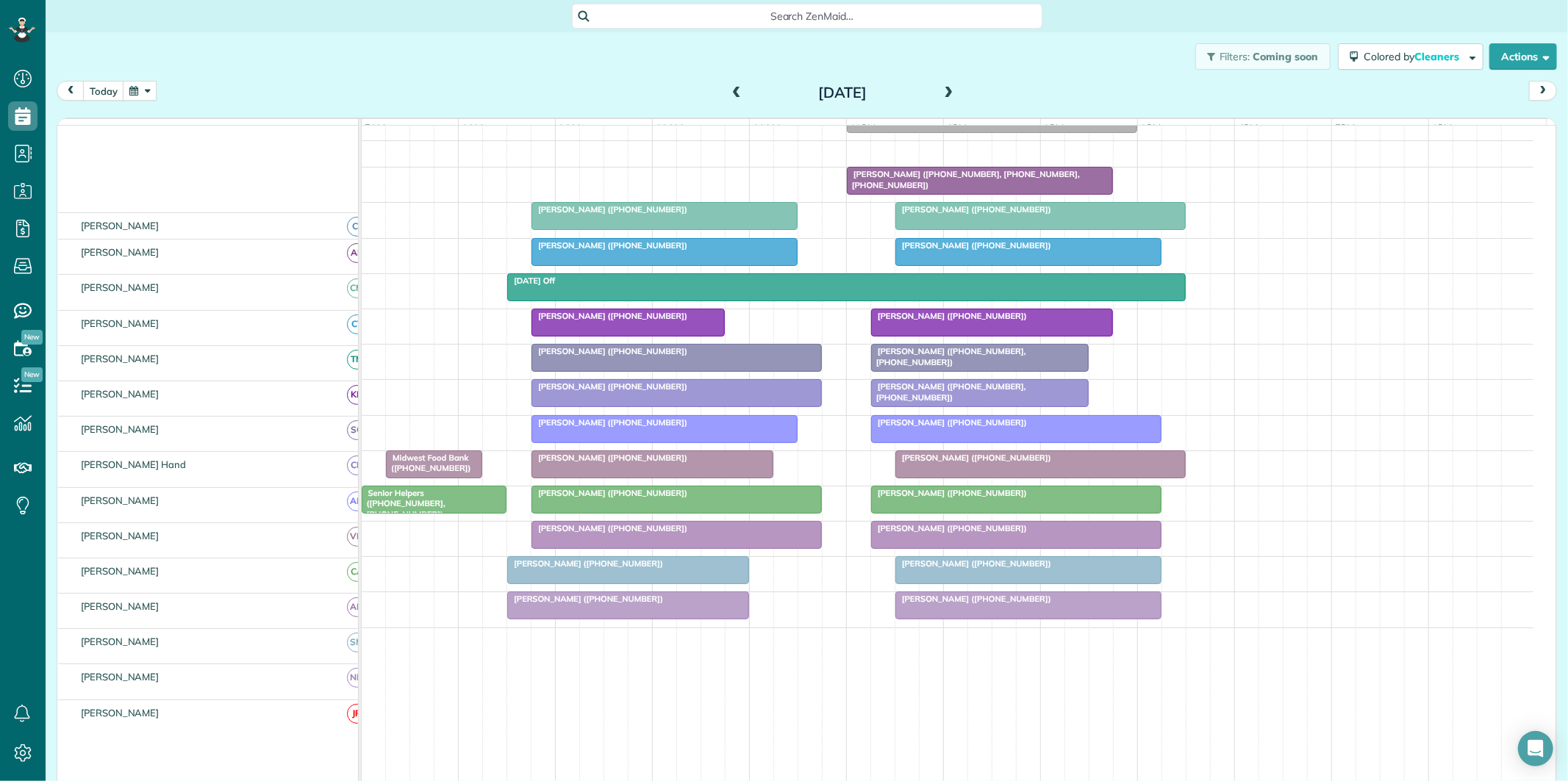
scroll to position [192, 0]
click at [608, 548] on div at bounding box center [676, 535] width 289 height 27
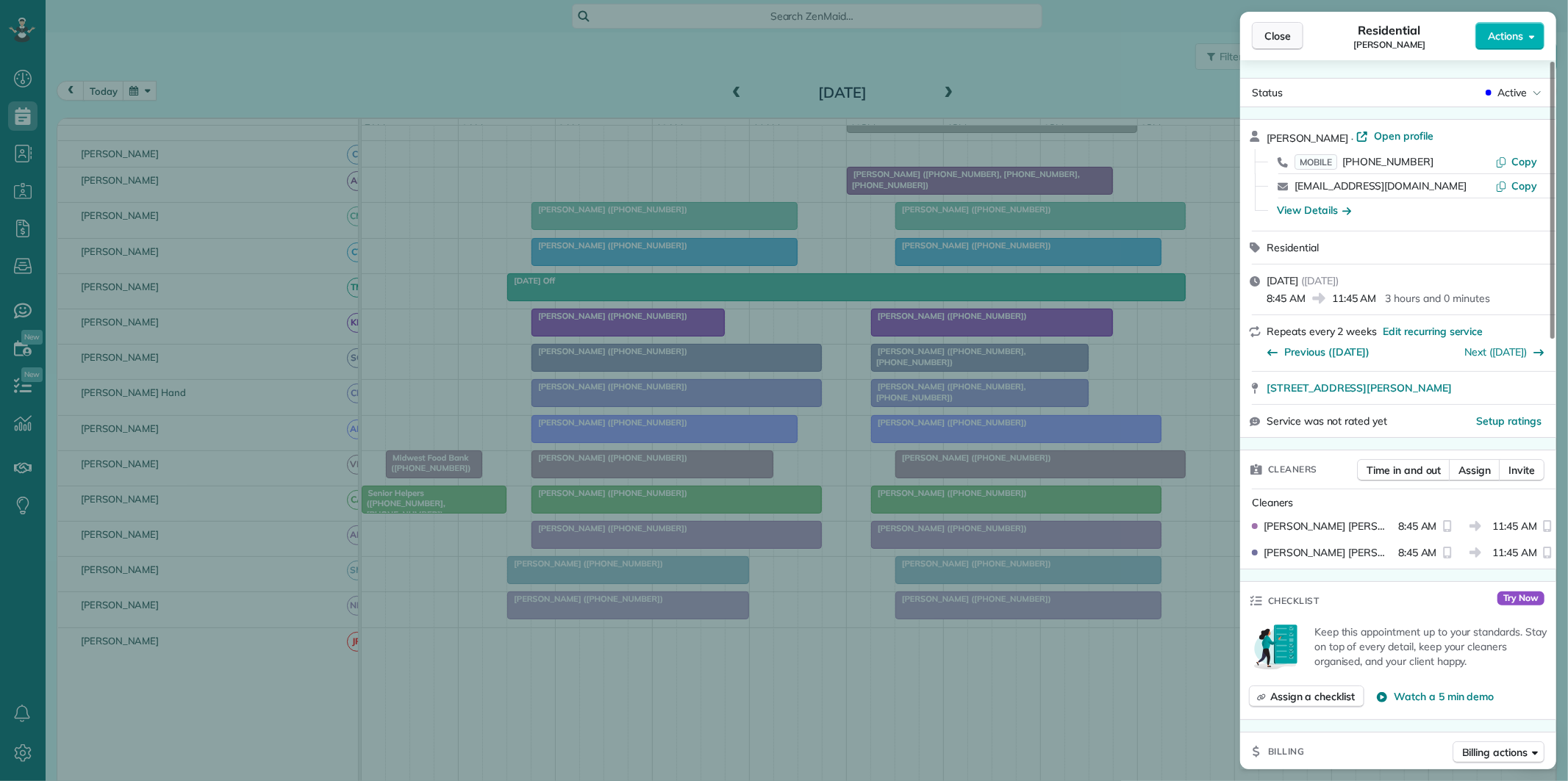
click at [1276, 28] on span "Close" at bounding box center [1277, 35] width 27 height 15
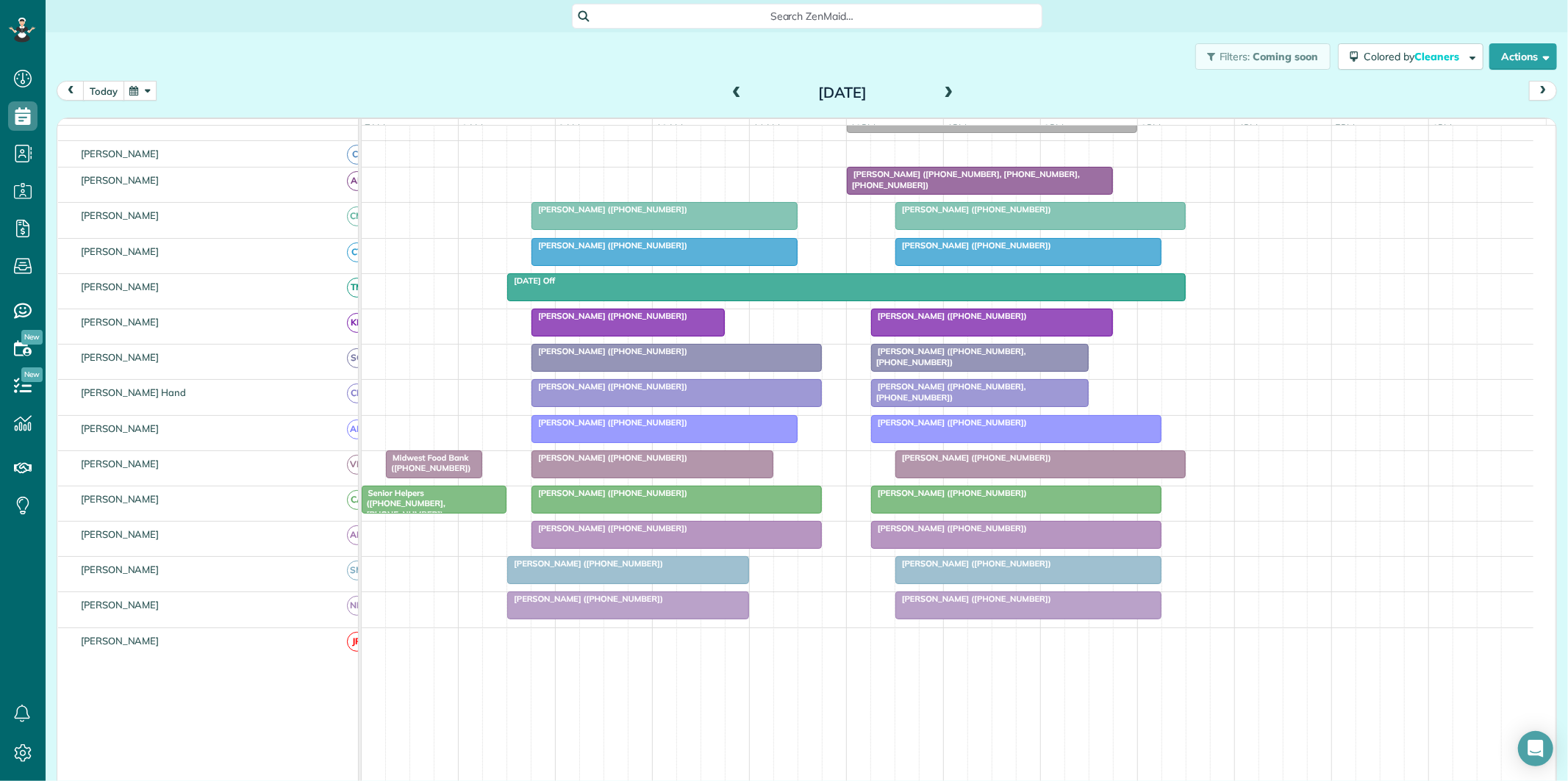
click at [104, 93] on button "today" at bounding box center [104, 90] width 41 height 20
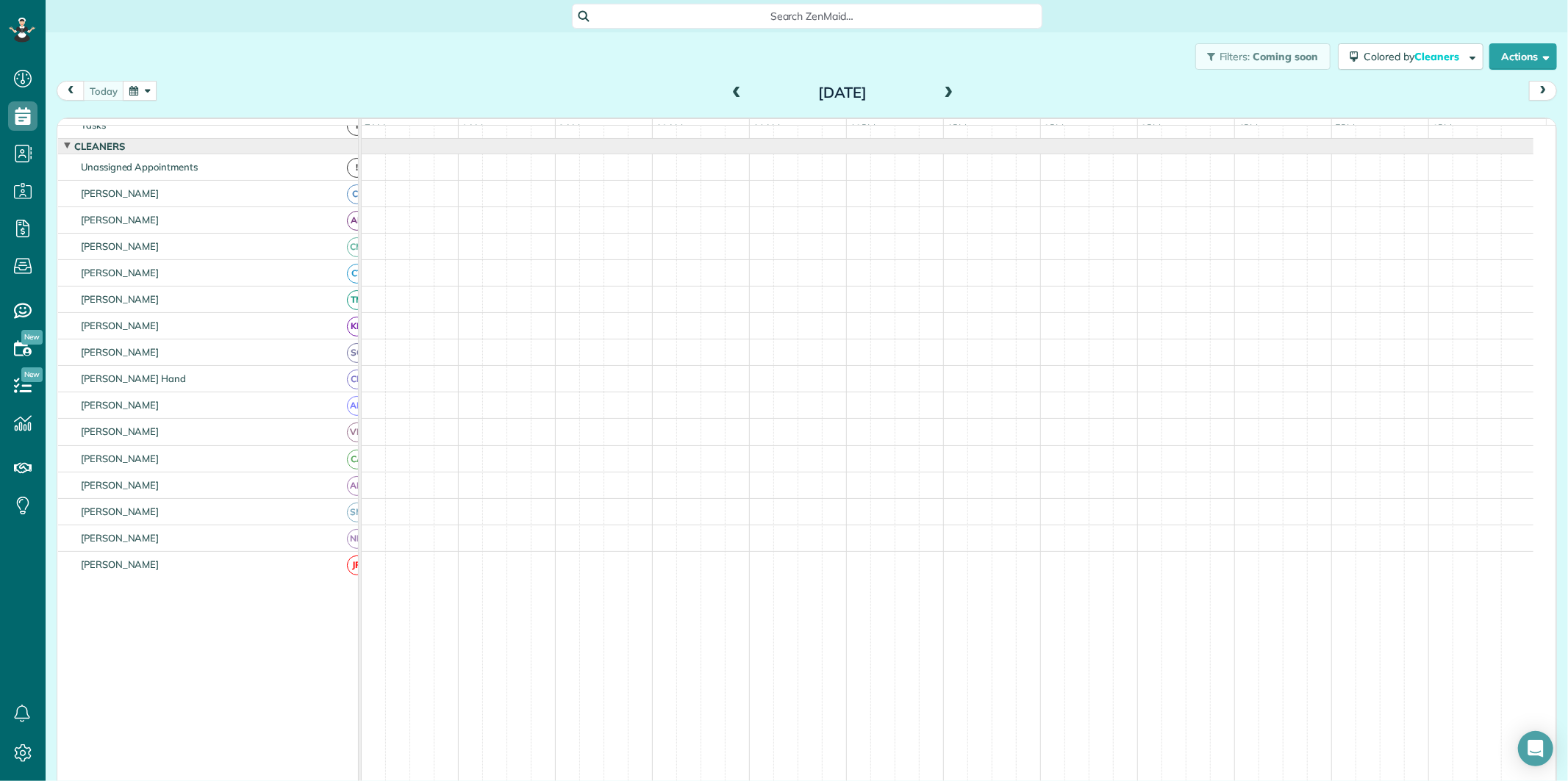
scroll to position [29, 0]
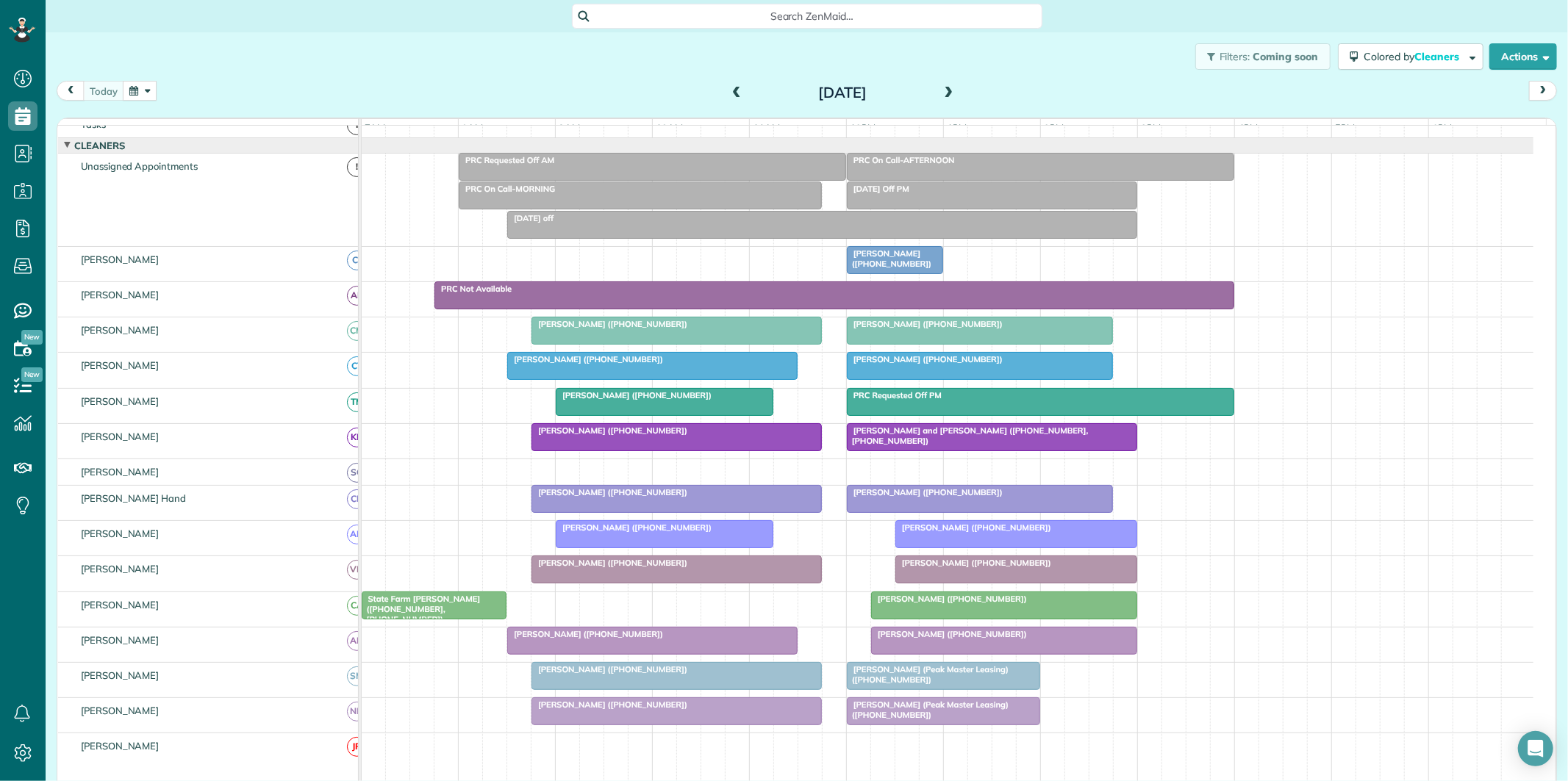
click at [701, 675] on div "Amber Alford (+17062241981)" at bounding box center [676, 669] width 282 height 10
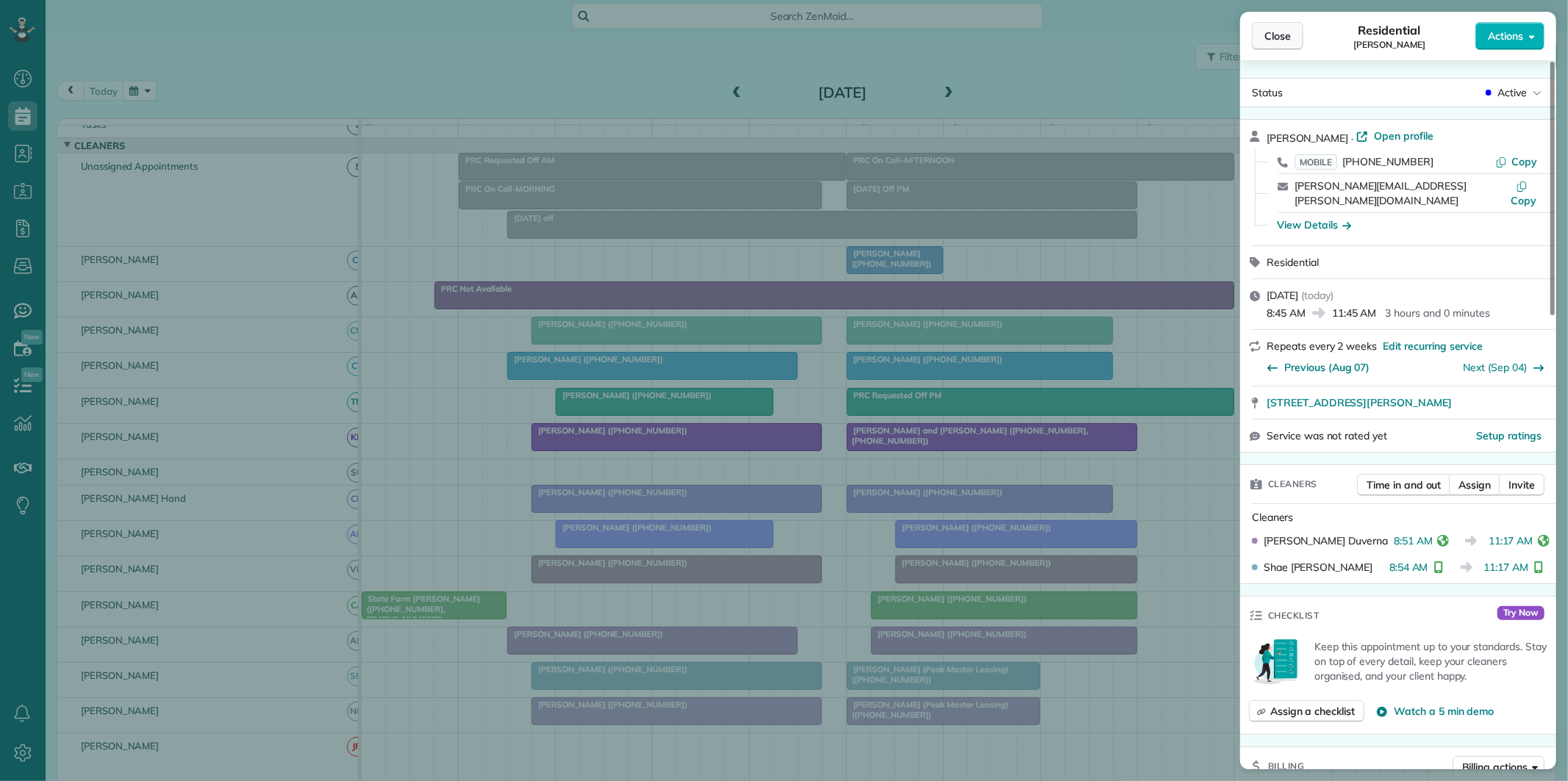
click at [1277, 33] on span "Close" at bounding box center [1277, 35] width 27 height 15
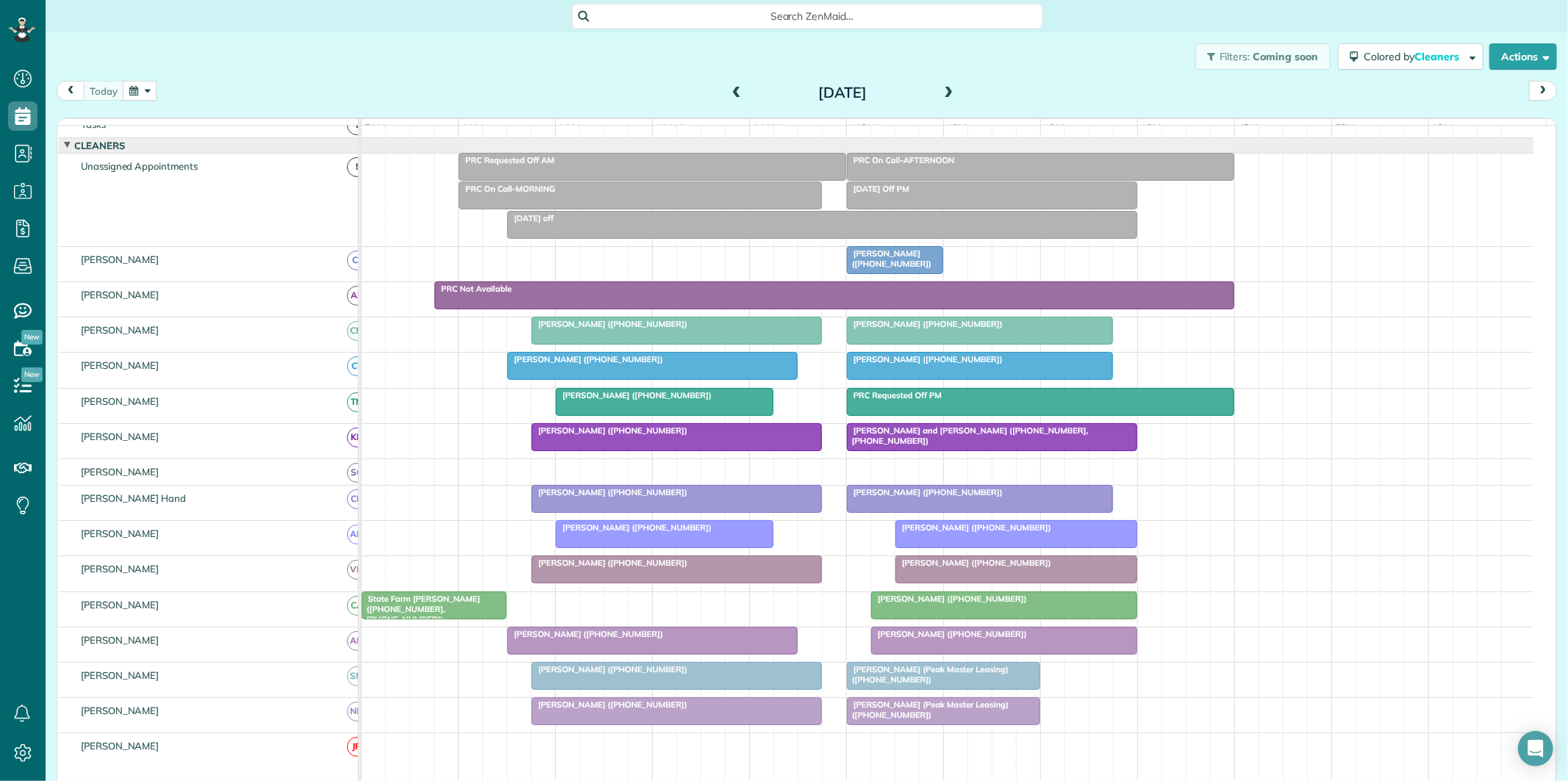
click at [940, 686] on div "Ben Lisicia (Peak Master Leasing) (+14707471001)" at bounding box center [943, 675] width 185 height 21
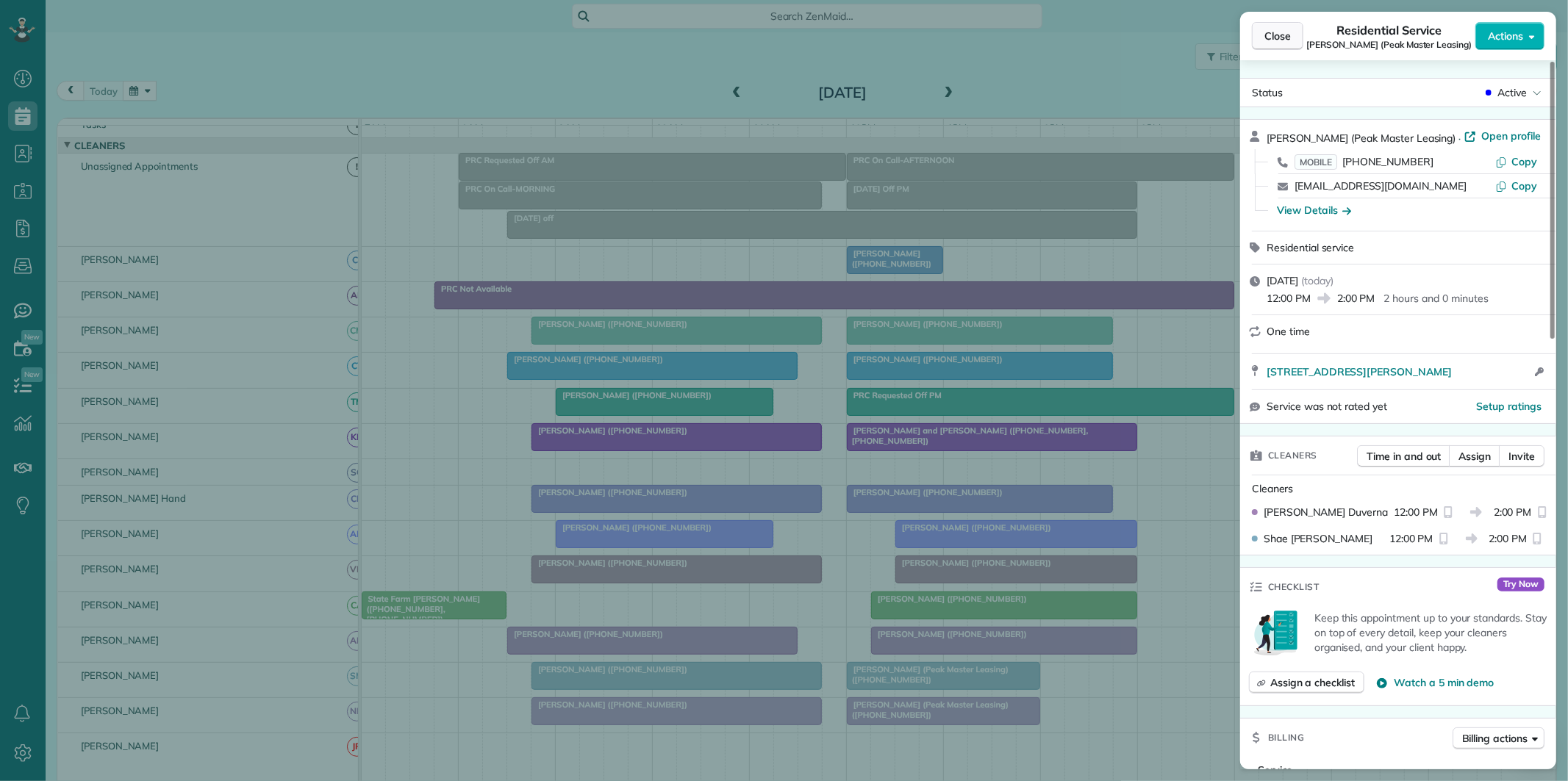
click at [1268, 33] on span "Close" at bounding box center [1277, 35] width 27 height 15
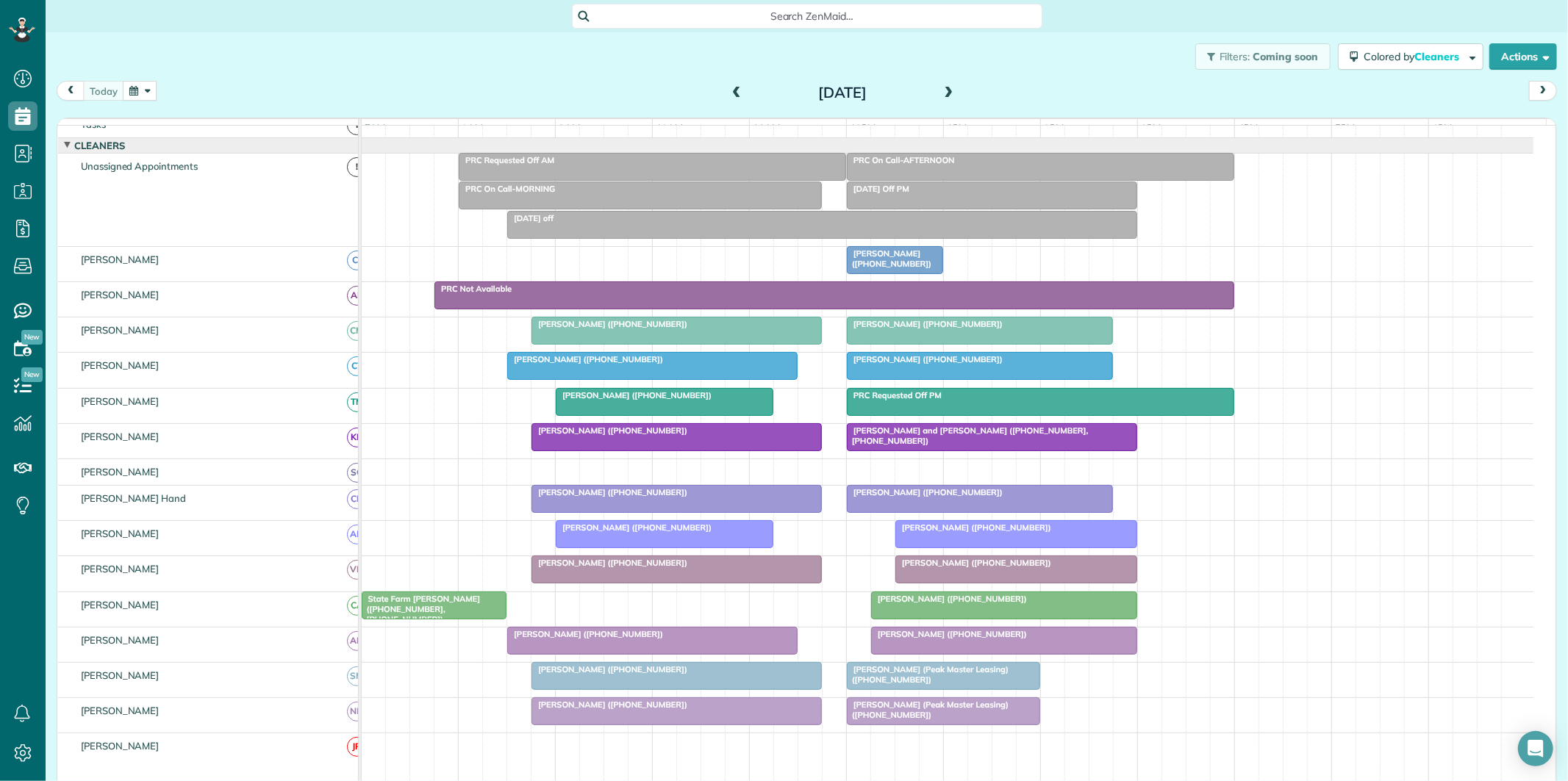
click at [714, 451] on div at bounding box center [676, 437] width 289 height 27
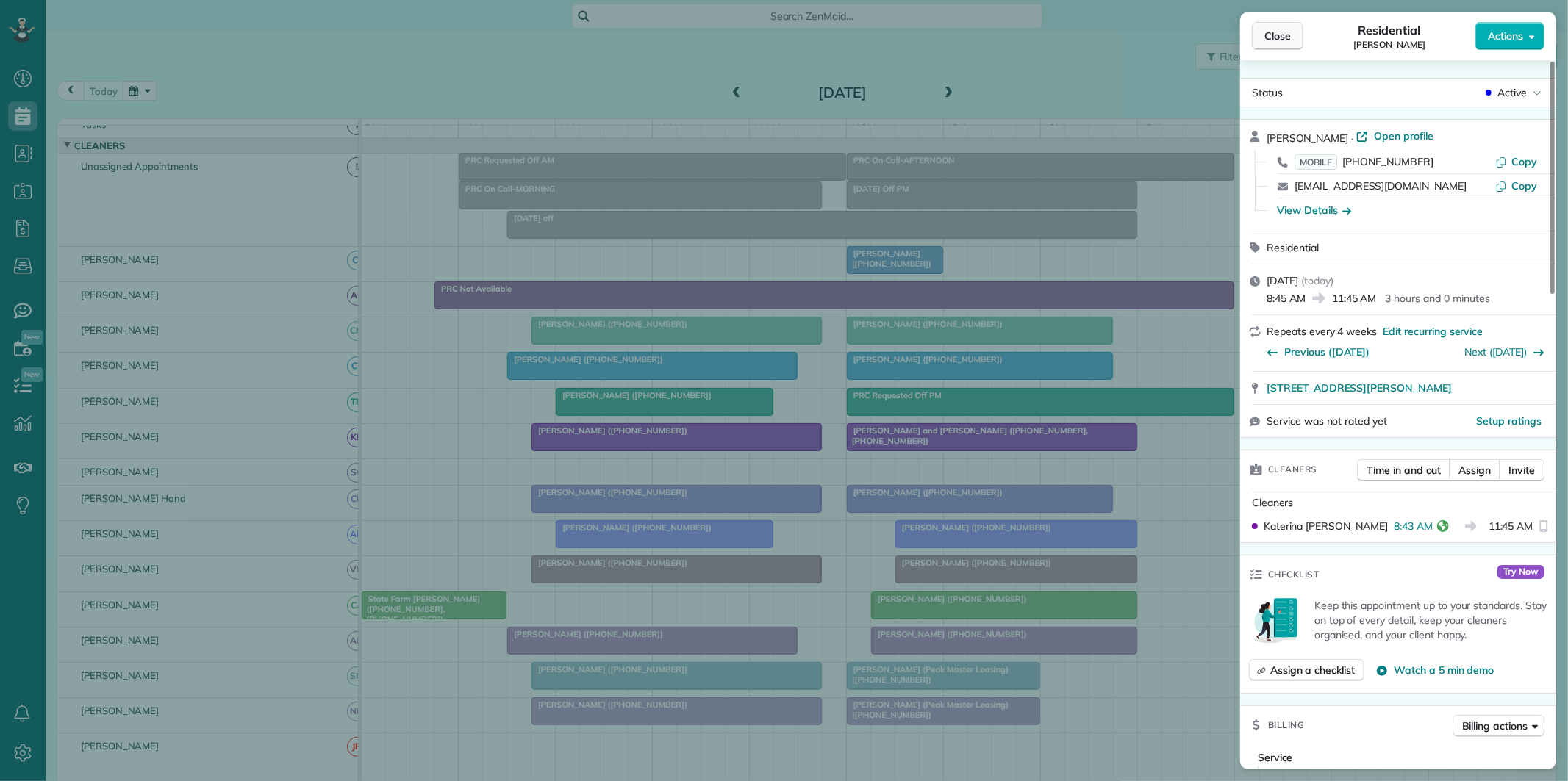
click at [1276, 40] on span "Close" at bounding box center [1277, 35] width 27 height 15
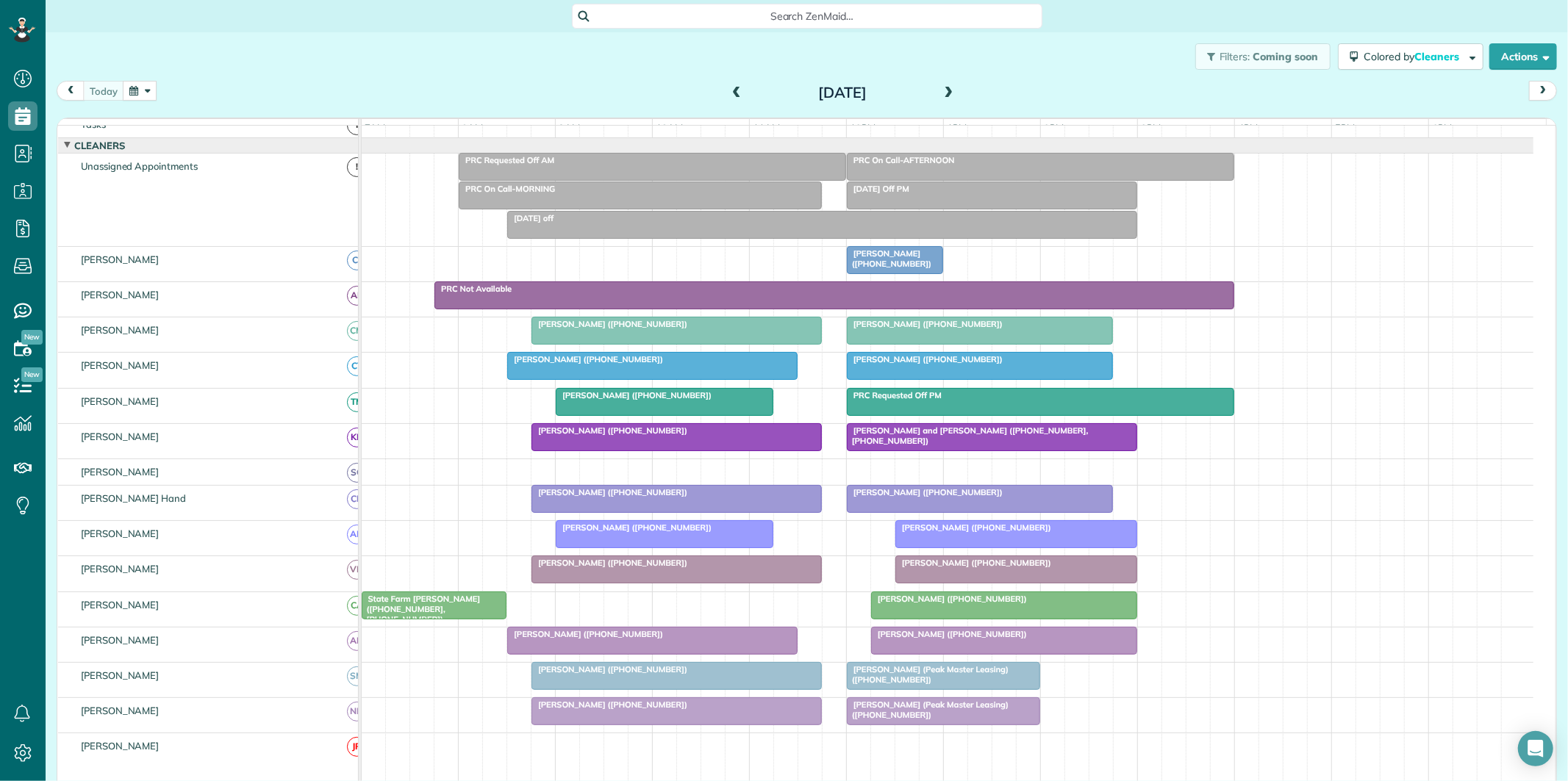
click at [942, 89] on span at bounding box center [948, 93] width 16 height 13
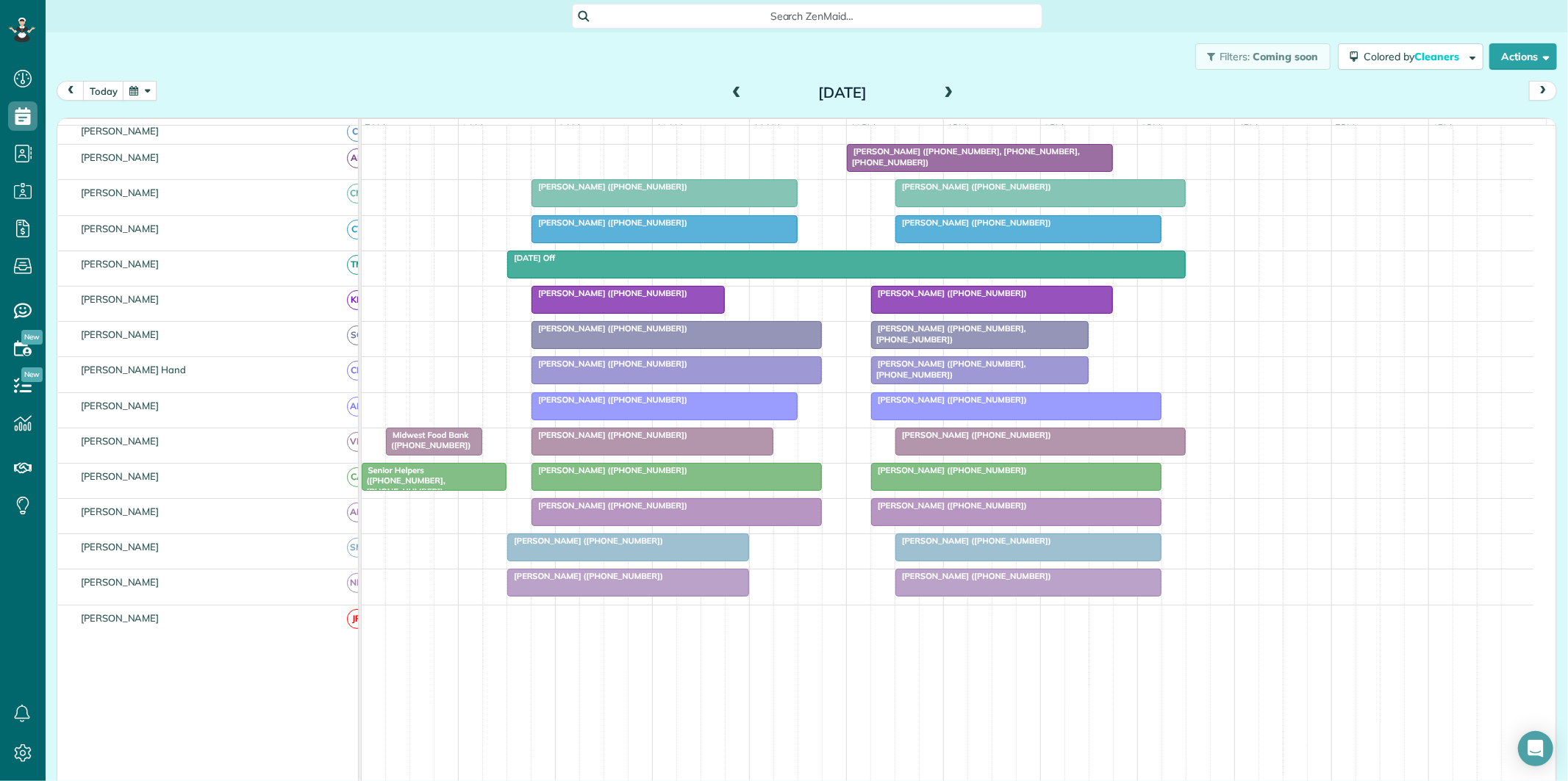
scroll to position [187, 0]
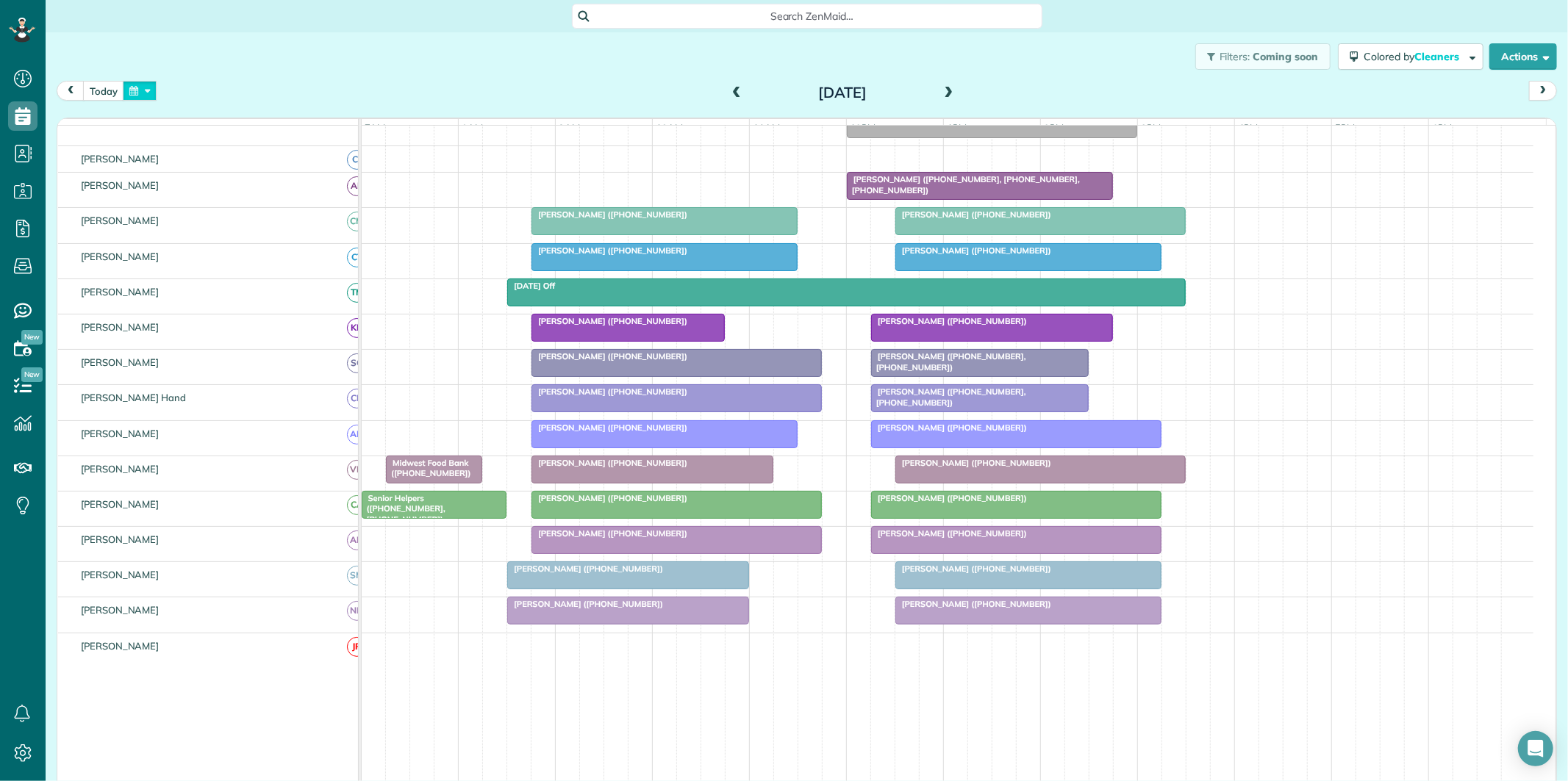
click at [151, 91] on button "button" at bounding box center [139, 90] width 33 height 20
click at [197, 233] on link "25" at bounding box center [199, 236] width 23 height 23
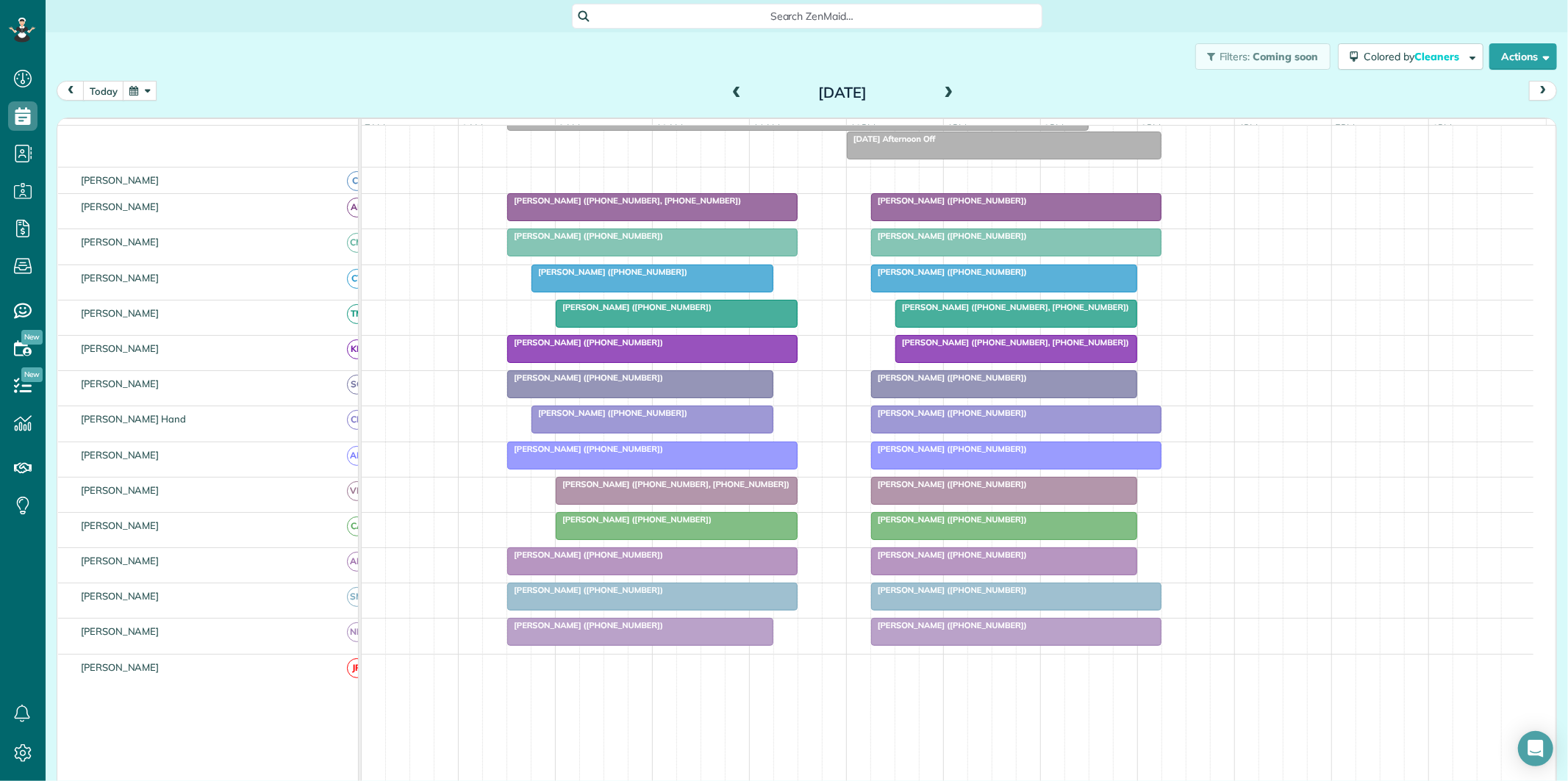
scroll to position [192, 0]
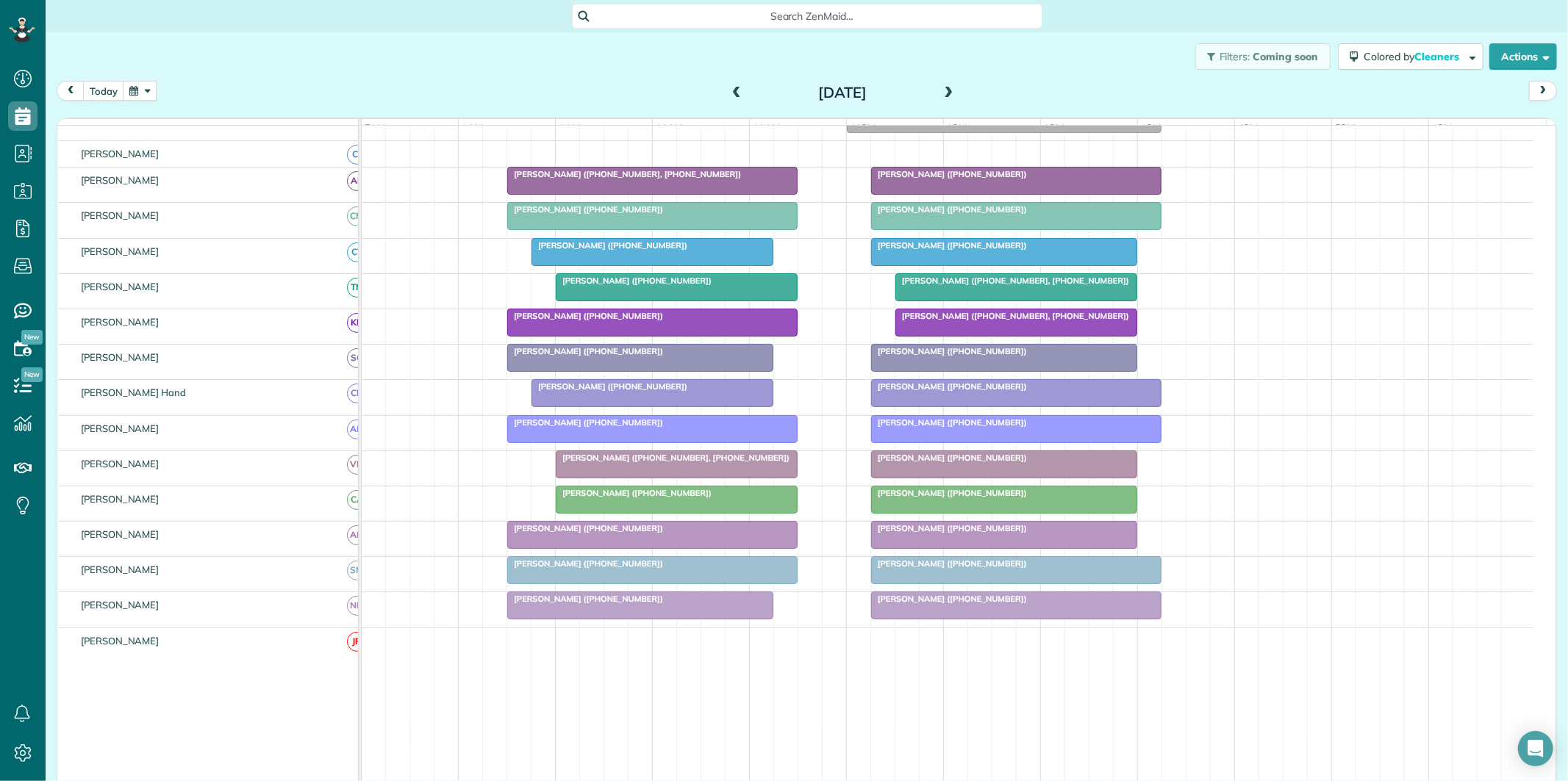
click at [944, 87] on span at bounding box center [948, 93] width 16 height 13
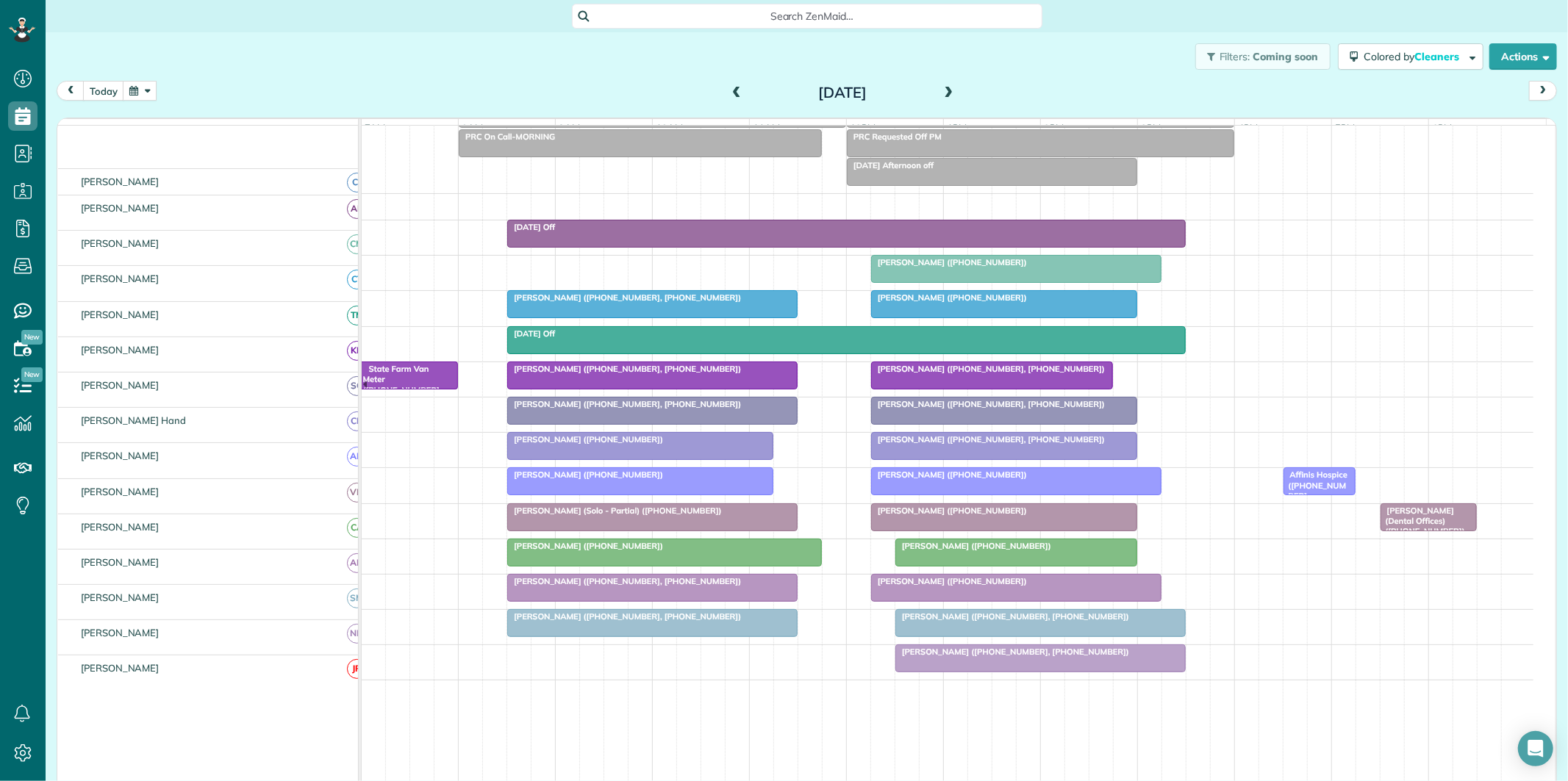
scroll to position [111, 0]
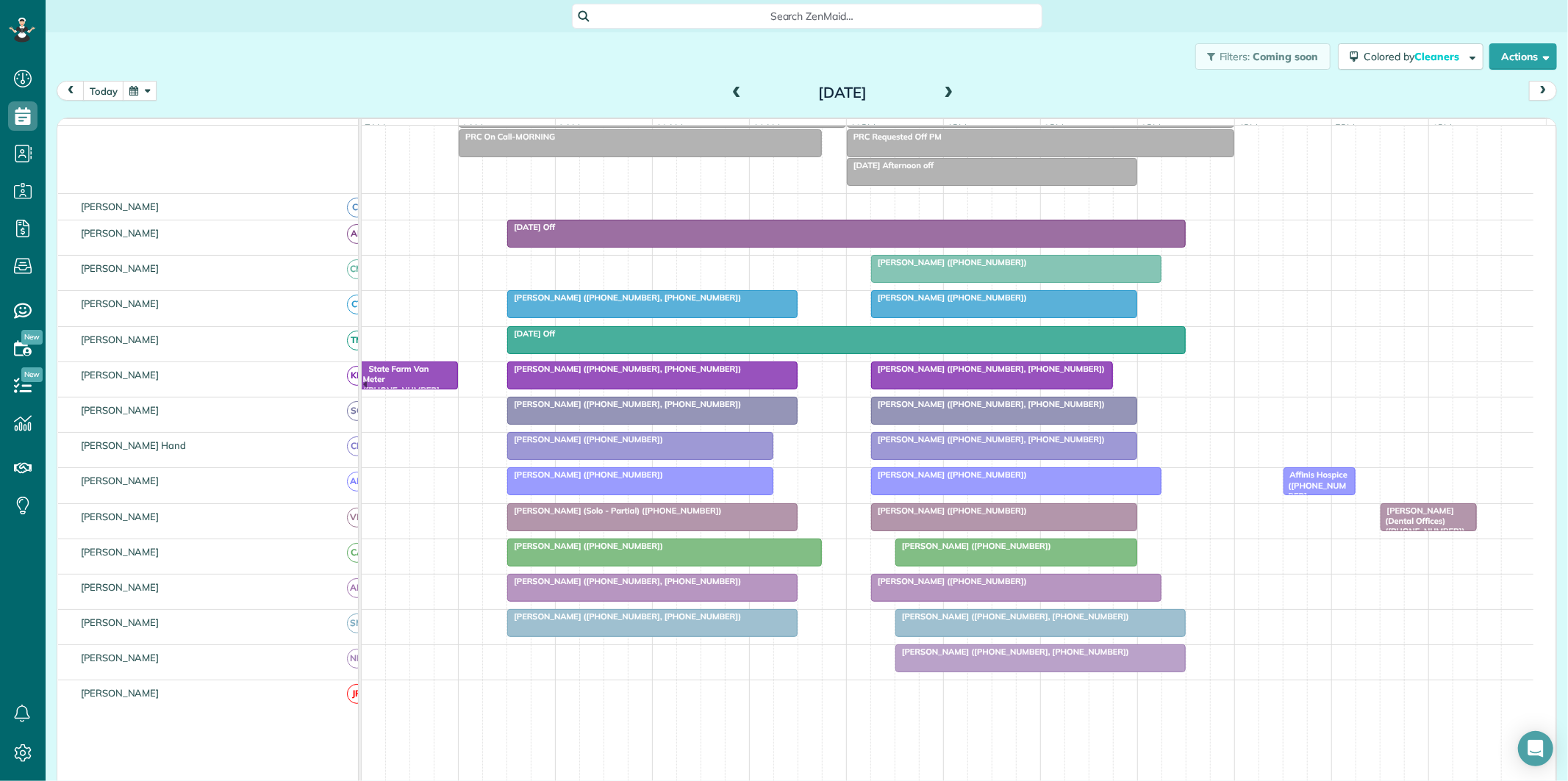
click at [945, 85] on span at bounding box center [948, 94] width 16 height 22
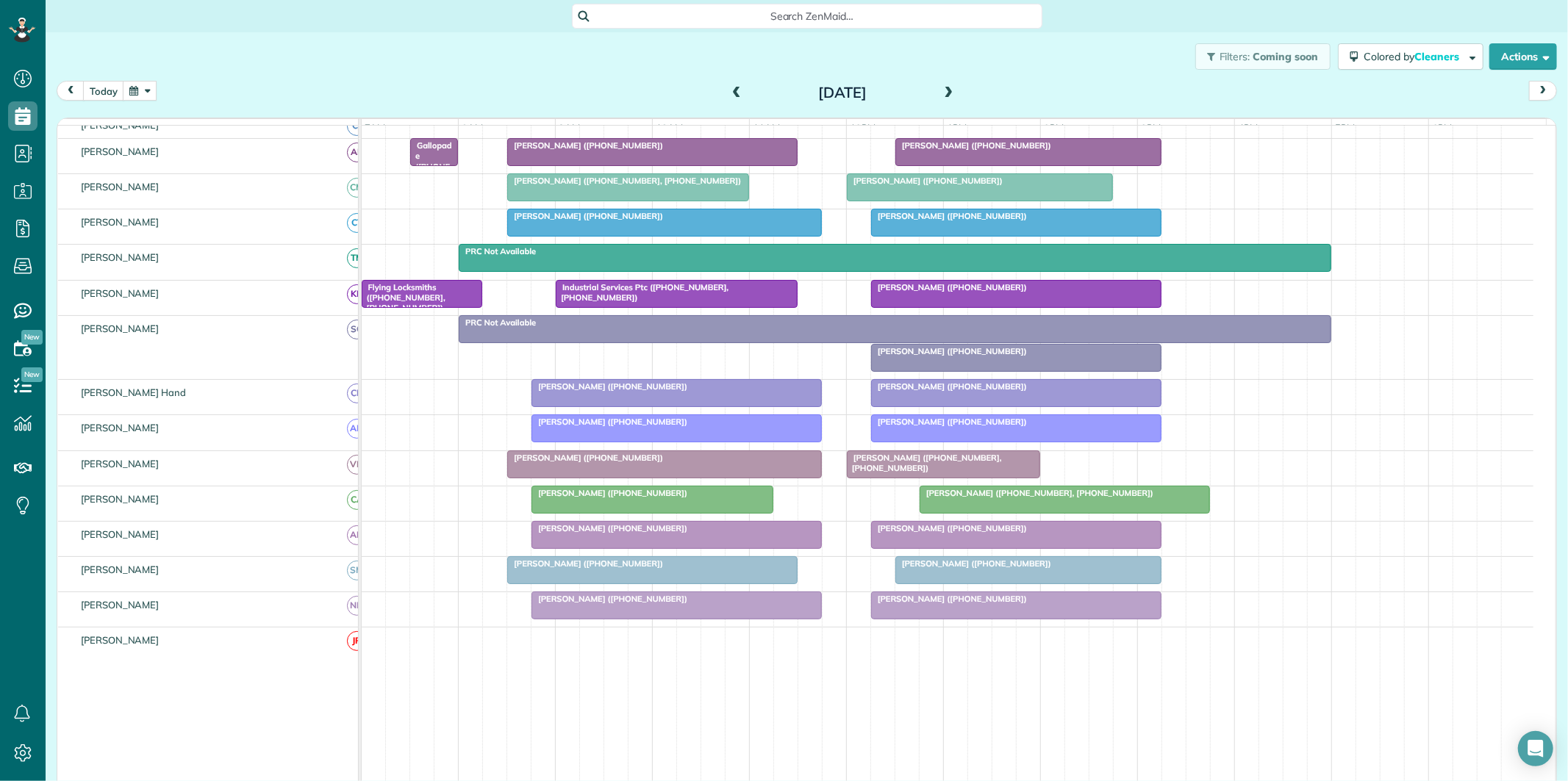
scroll to position [0, 0]
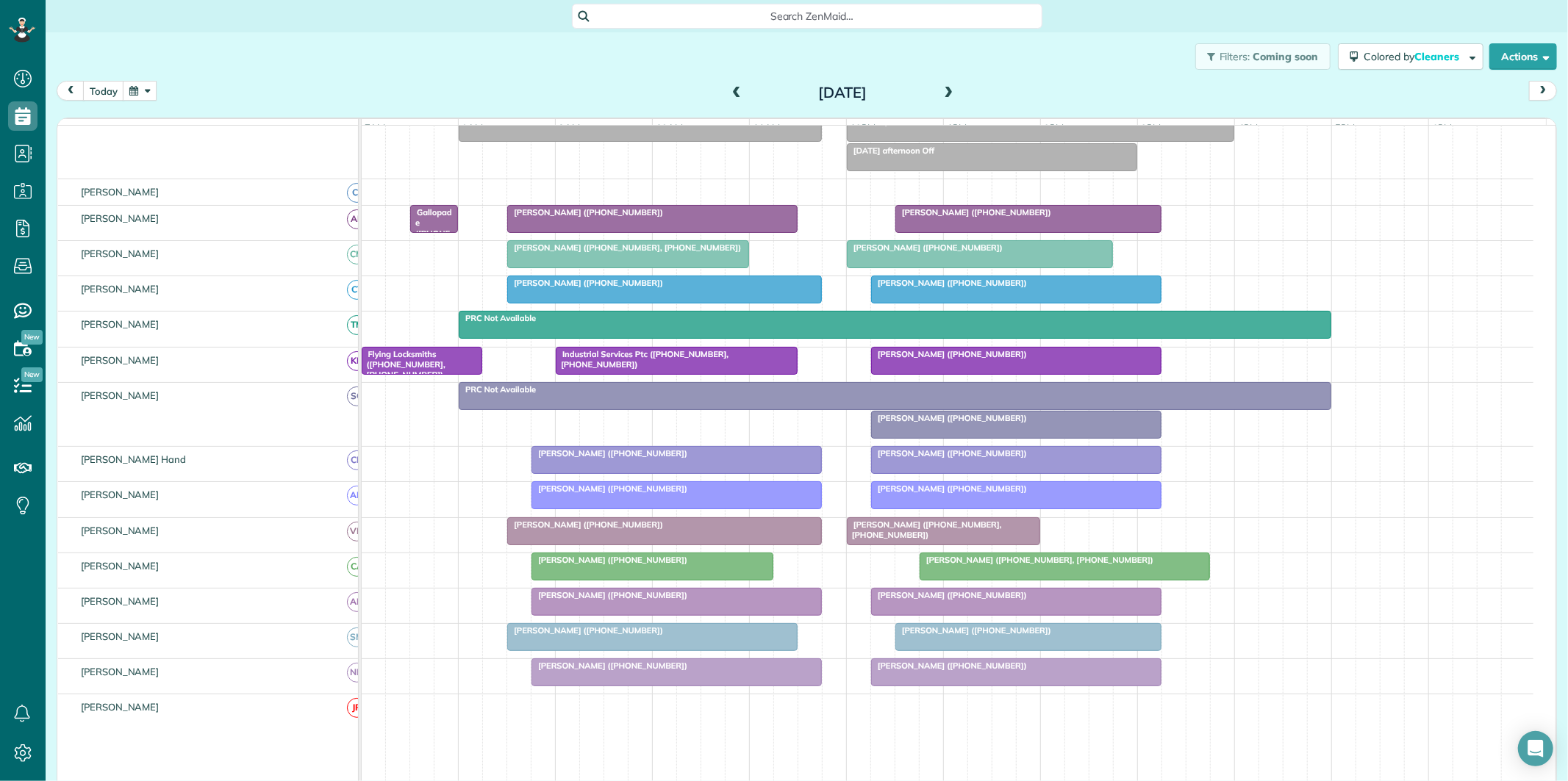
click at [946, 91] on span at bounding box center [948, 93] width 16 height 13
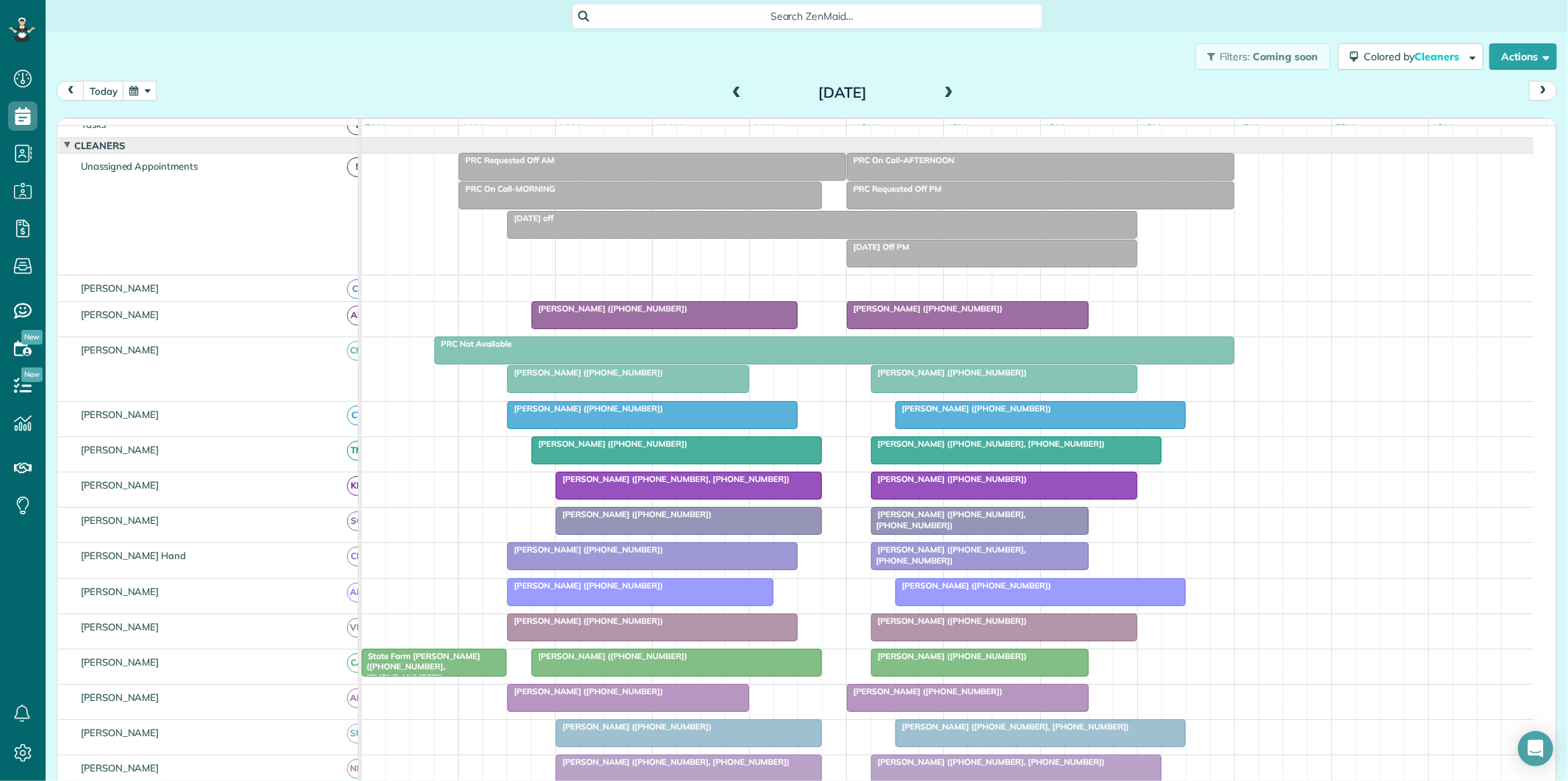
click at [730, 93] on span at bounding box center [736, 93] width 16 height 13
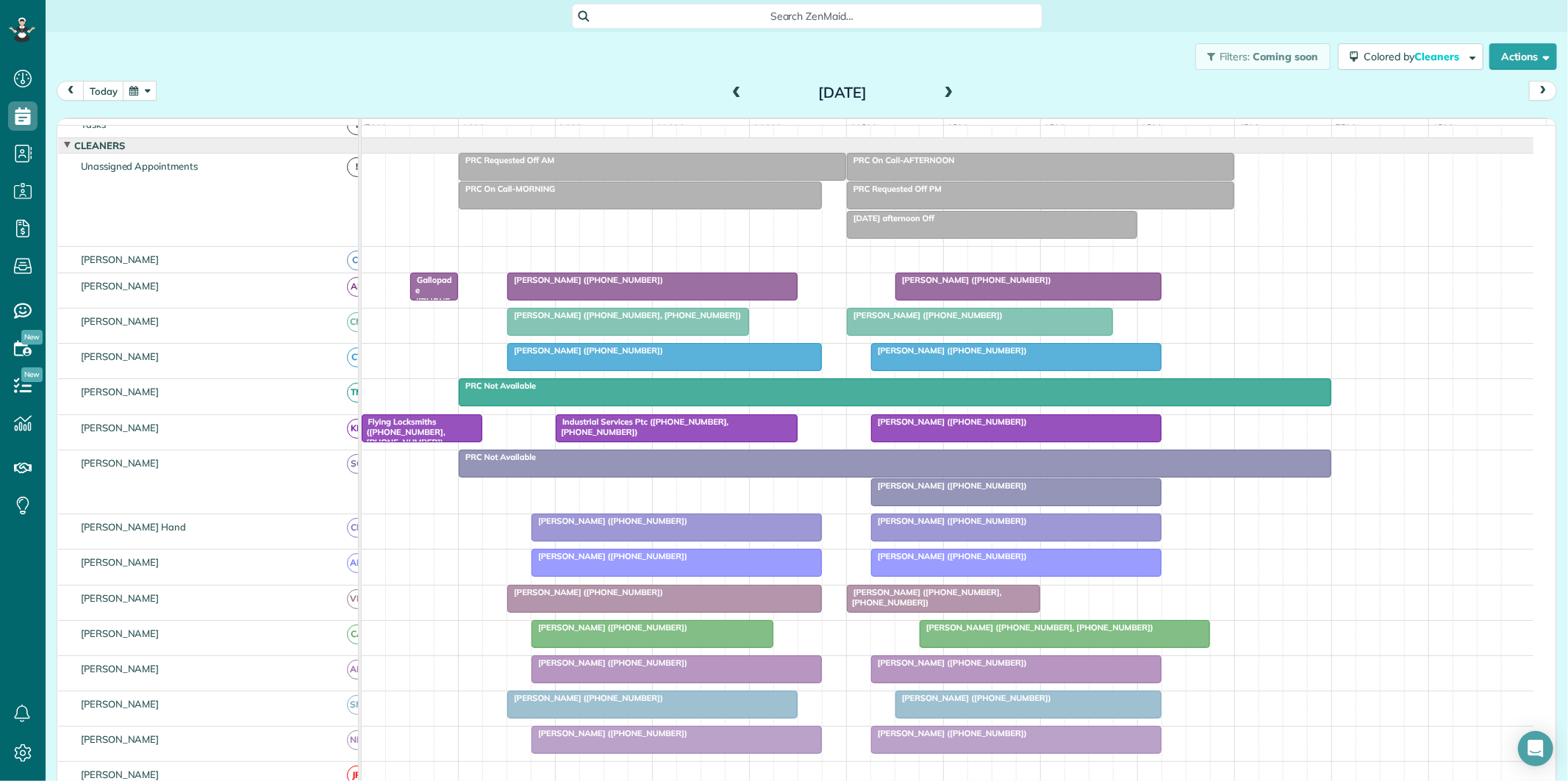
click at [945, 85] on span at bounding box center [948, 94] width 16 height 22
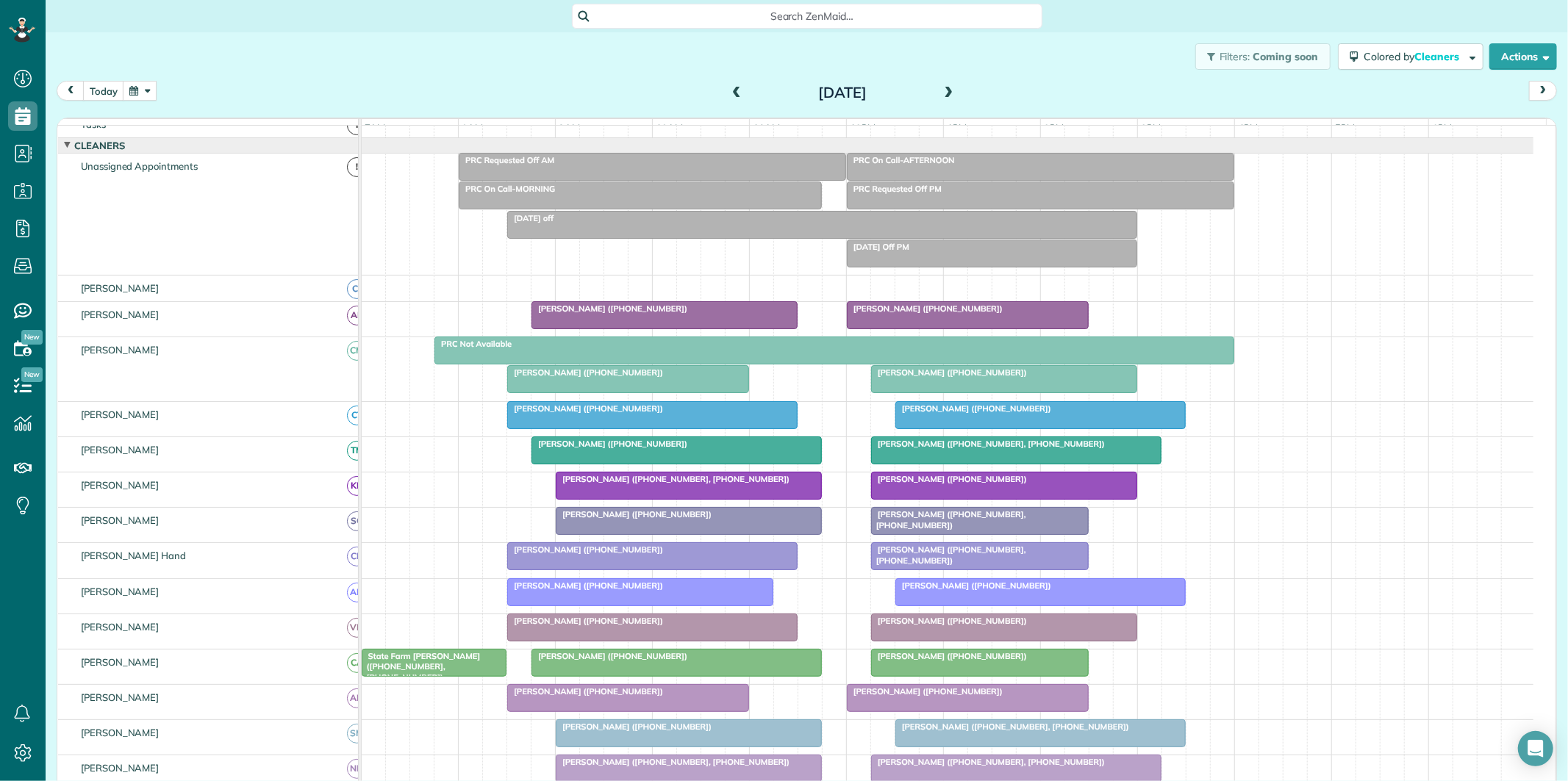
click at [945, 85] on span at bounding box center [948, 94] width 16 height 22
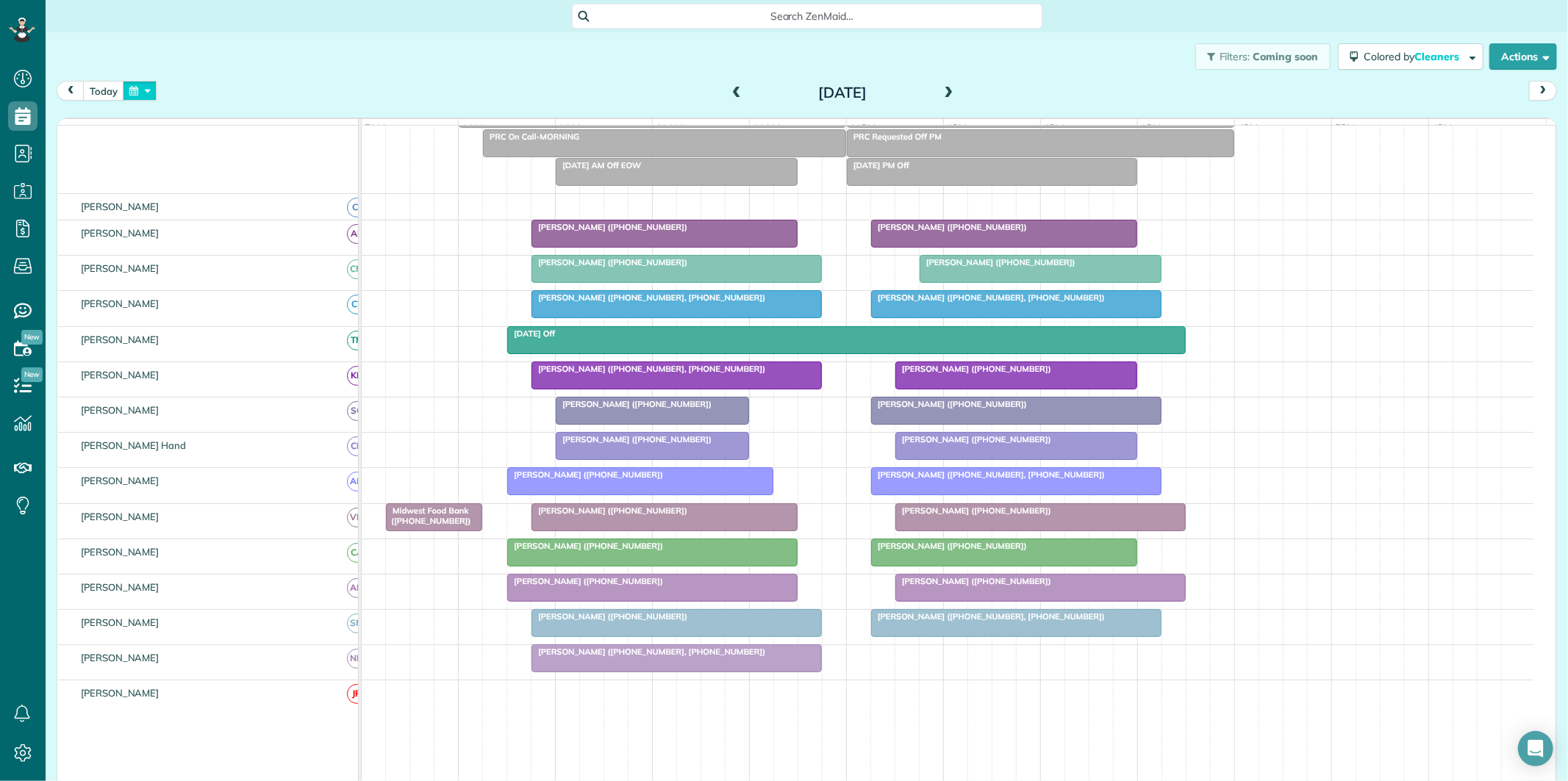
click at [142, 89] on button "button" at bounding box center [139, 90] width 33 height 20
click at [322, 92] on link "Next" at bounding box center [318, 100] width 40 height 37
click at [202, 141] on link "1" at bounding box center [199, 142] width 23 height 23
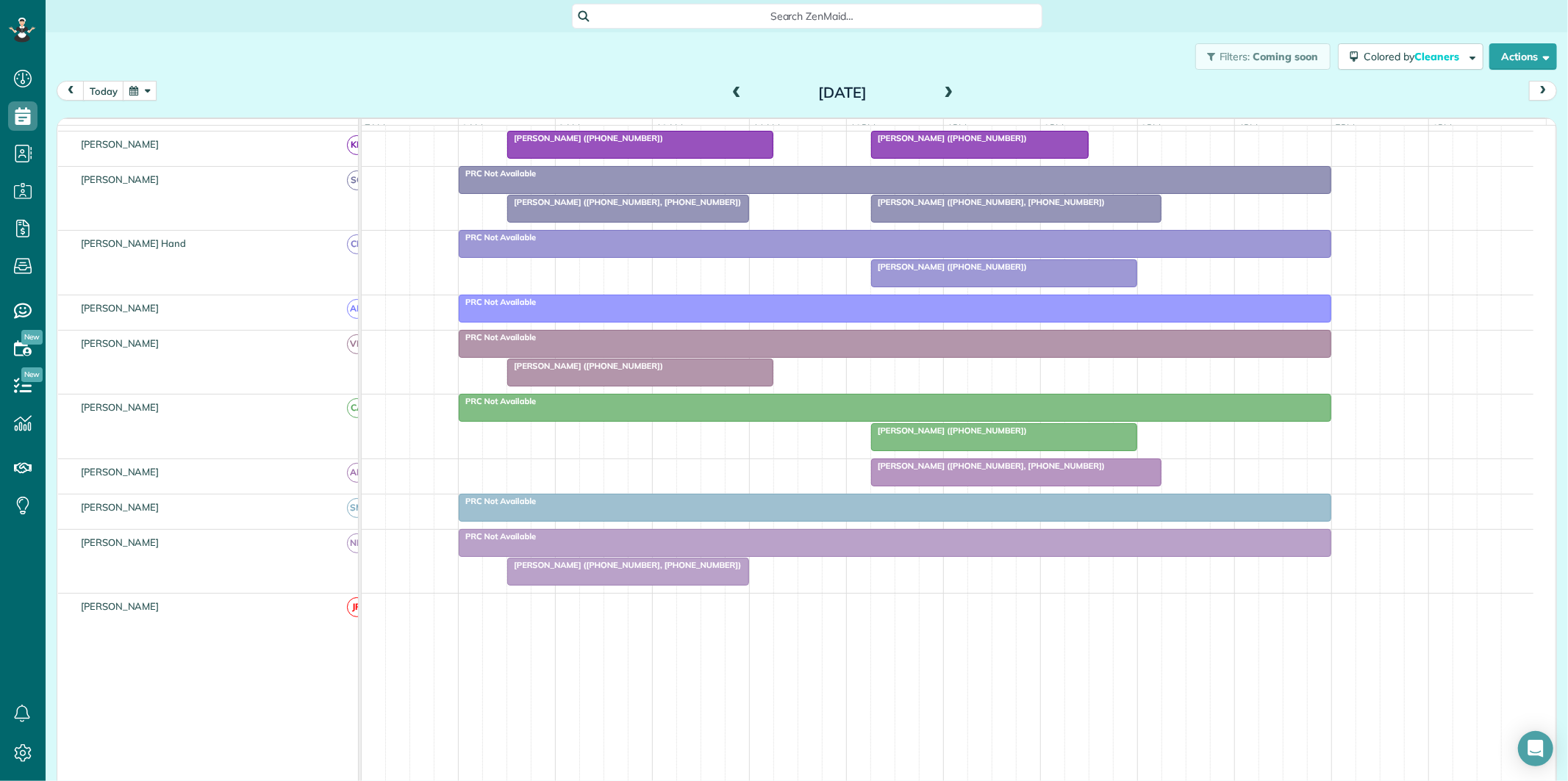
click at [682, 585] on div at bounding box center [628, 572] width 240 height 27
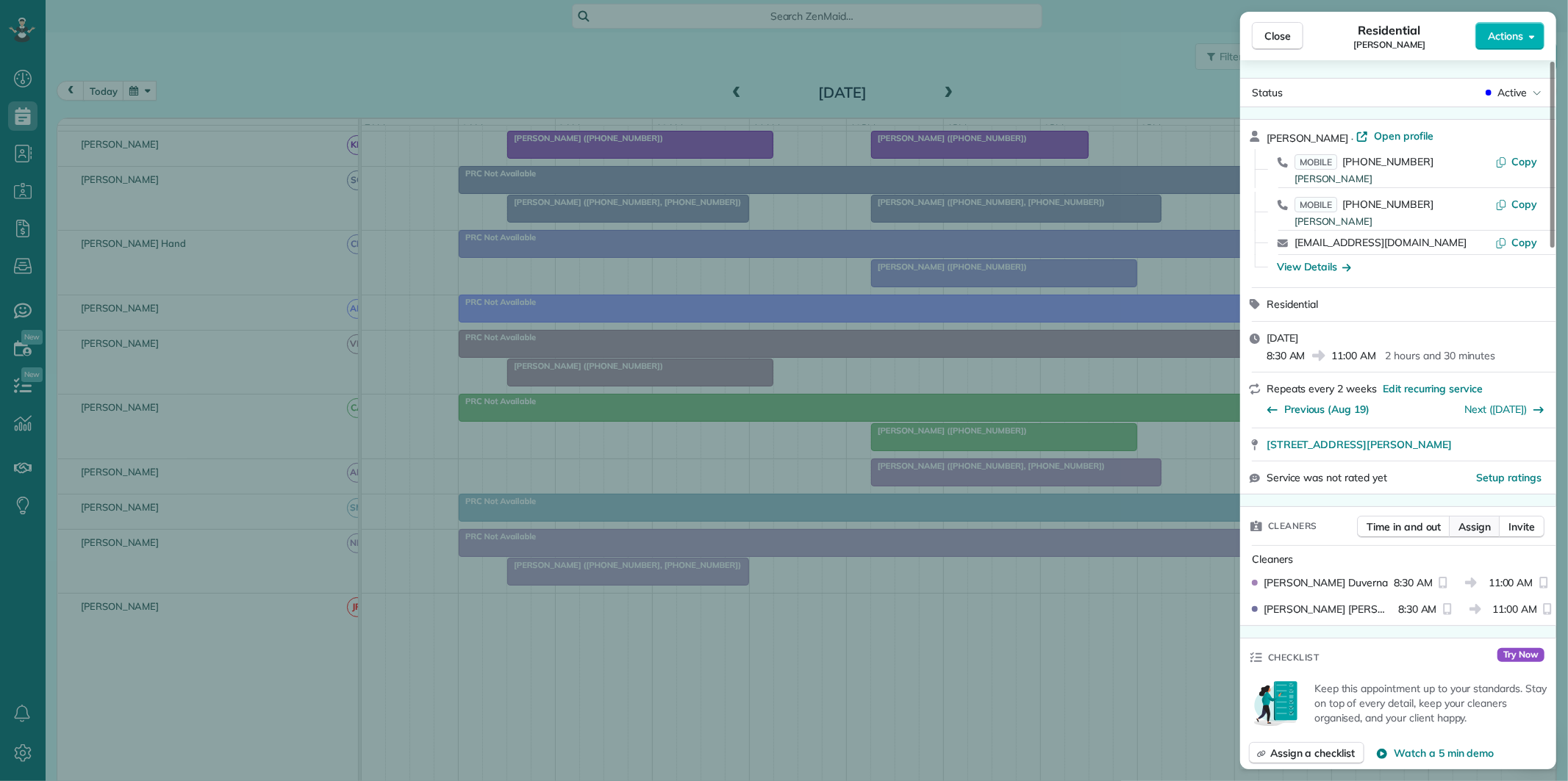
click at [1479, 526] on span "Assign" at bounding box center [1474, 527] width 33 height 15
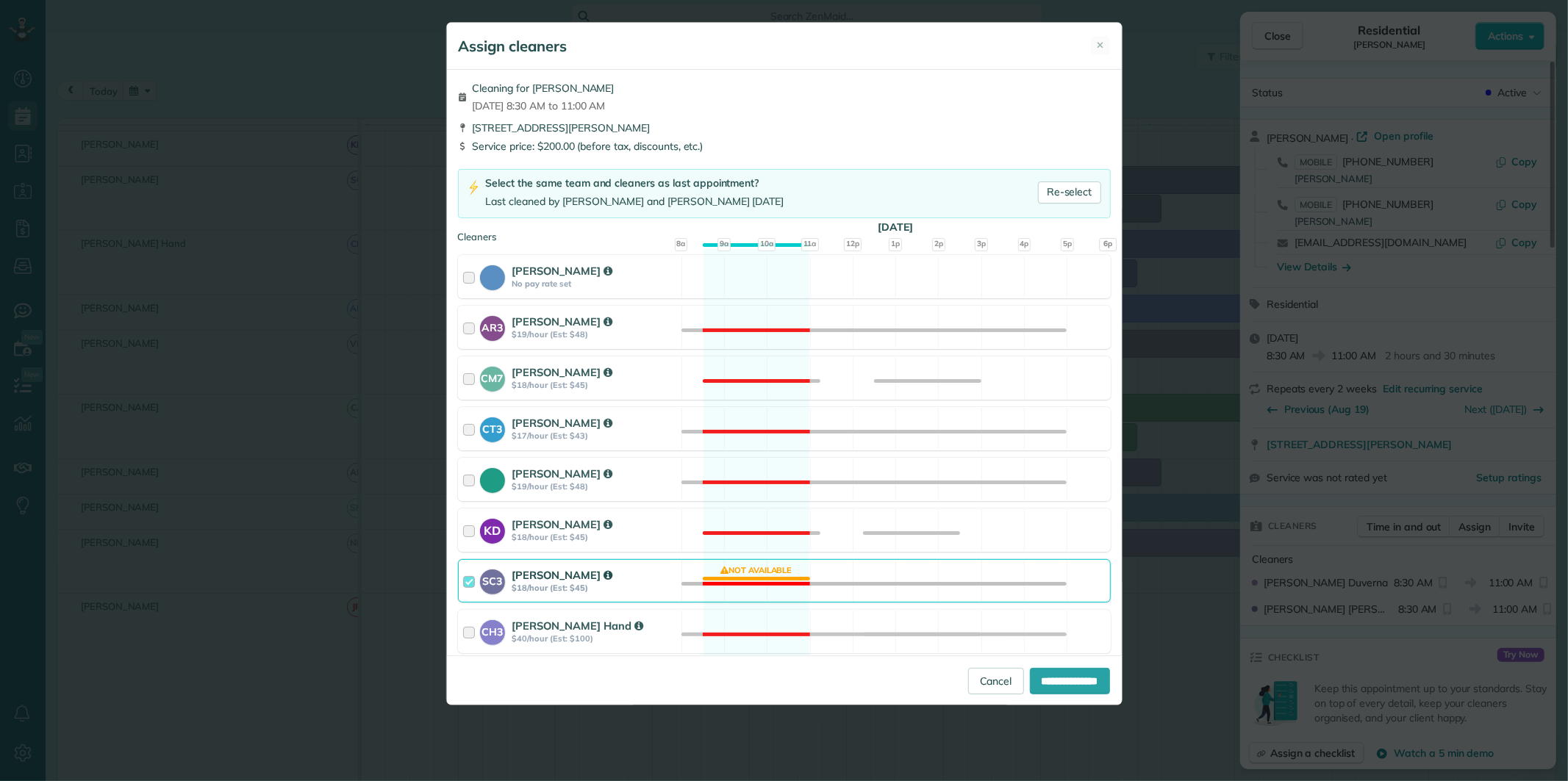
click at [752, 568] on div "SC3 Stephanie Cruz $18/hour (Est: $45) Not available" at bounding box center [784, 581] width 653 height 44
click at [757, 522] on div "KD Katerina Doane $18/hour (Est: $45) Not available" at bounding box center [784, 530] width 653 height 44
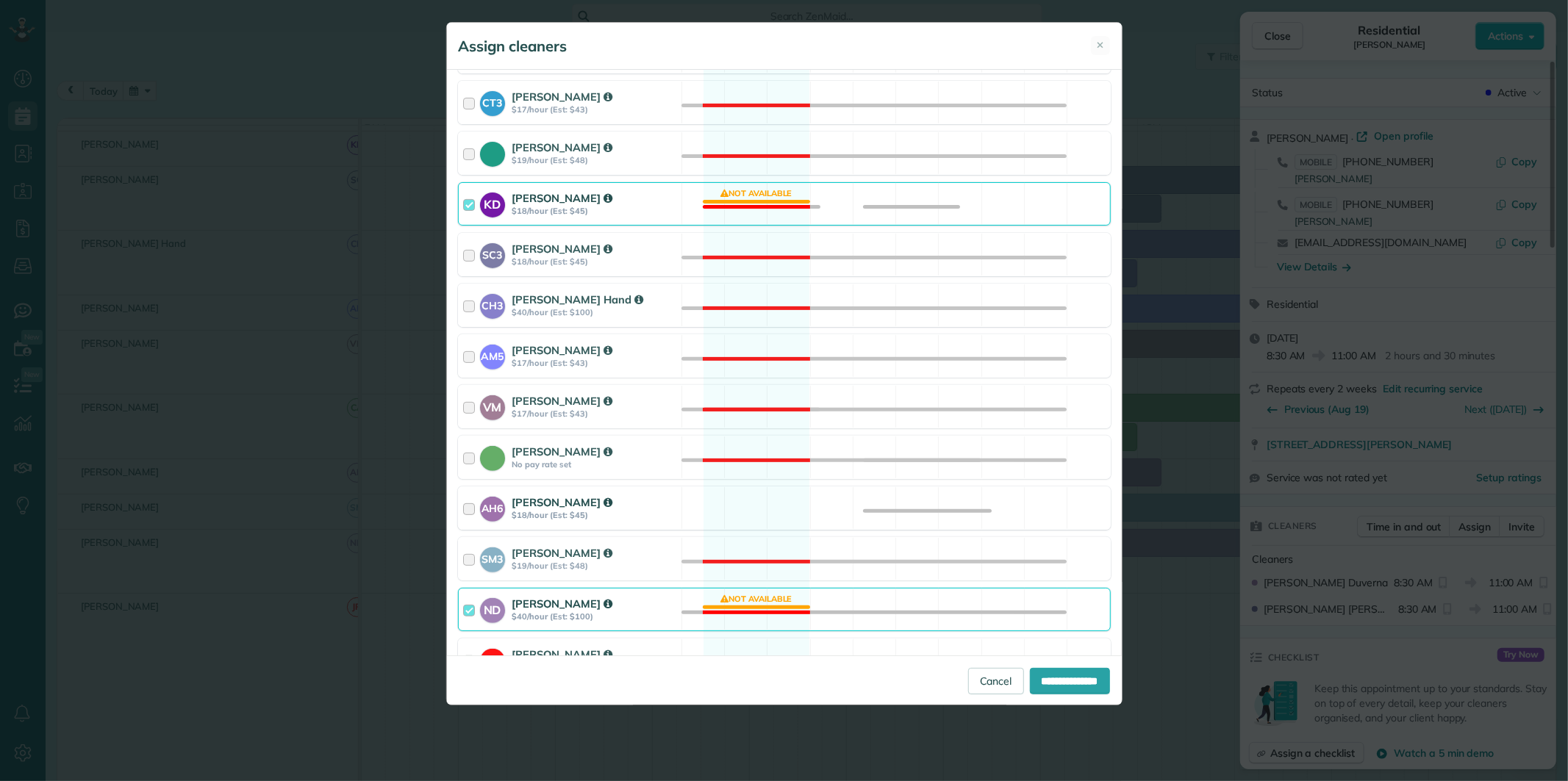
click at [760, 519] on div "AH6 Ashley Hudson $18/hour (Est: $45) Available" at bounding box center [784, 508] width 653 height 44
click at [760, 612] on div "ND Nathalie Duverna $40/hour (Est: $100) Not available" at bounding box center [784, 609] width 653 height 44
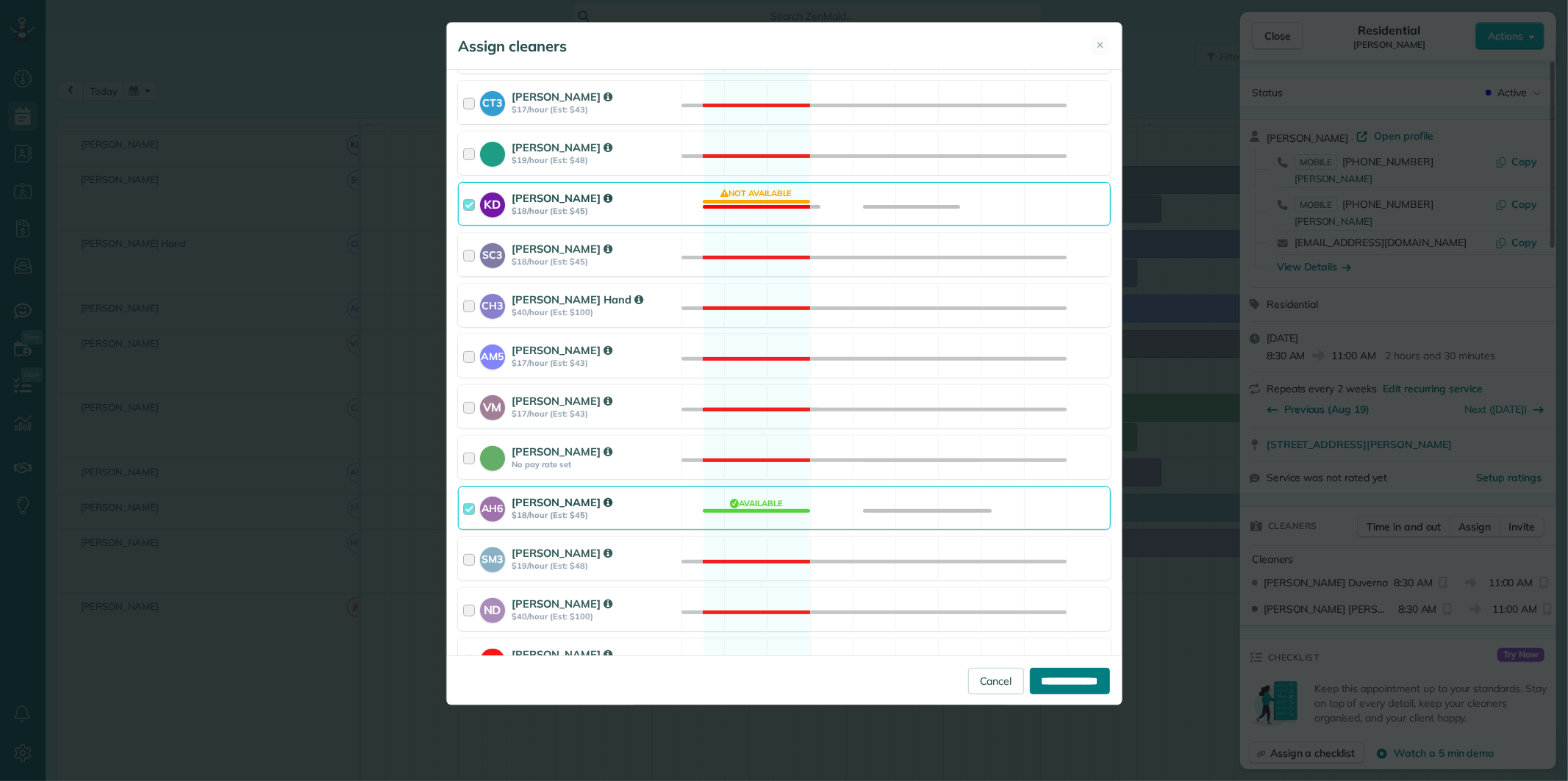
click at [1064, 685] on input "**********" at bounding box center [1069, 681] width 80 height 27
type input "**********"
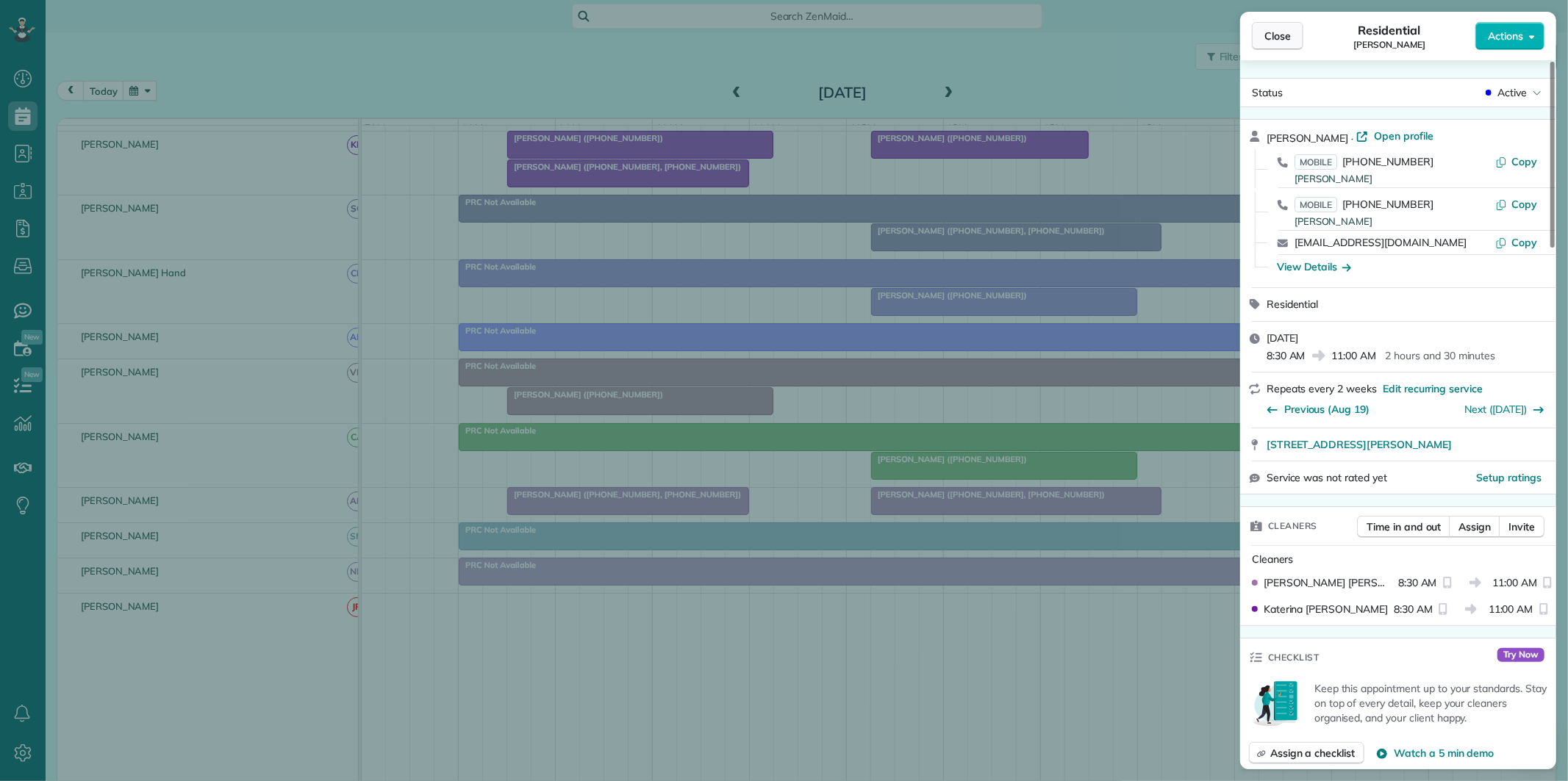
click at [1287, 33] on span "Close" at bounding box center [1277, 35] width 27 height 15
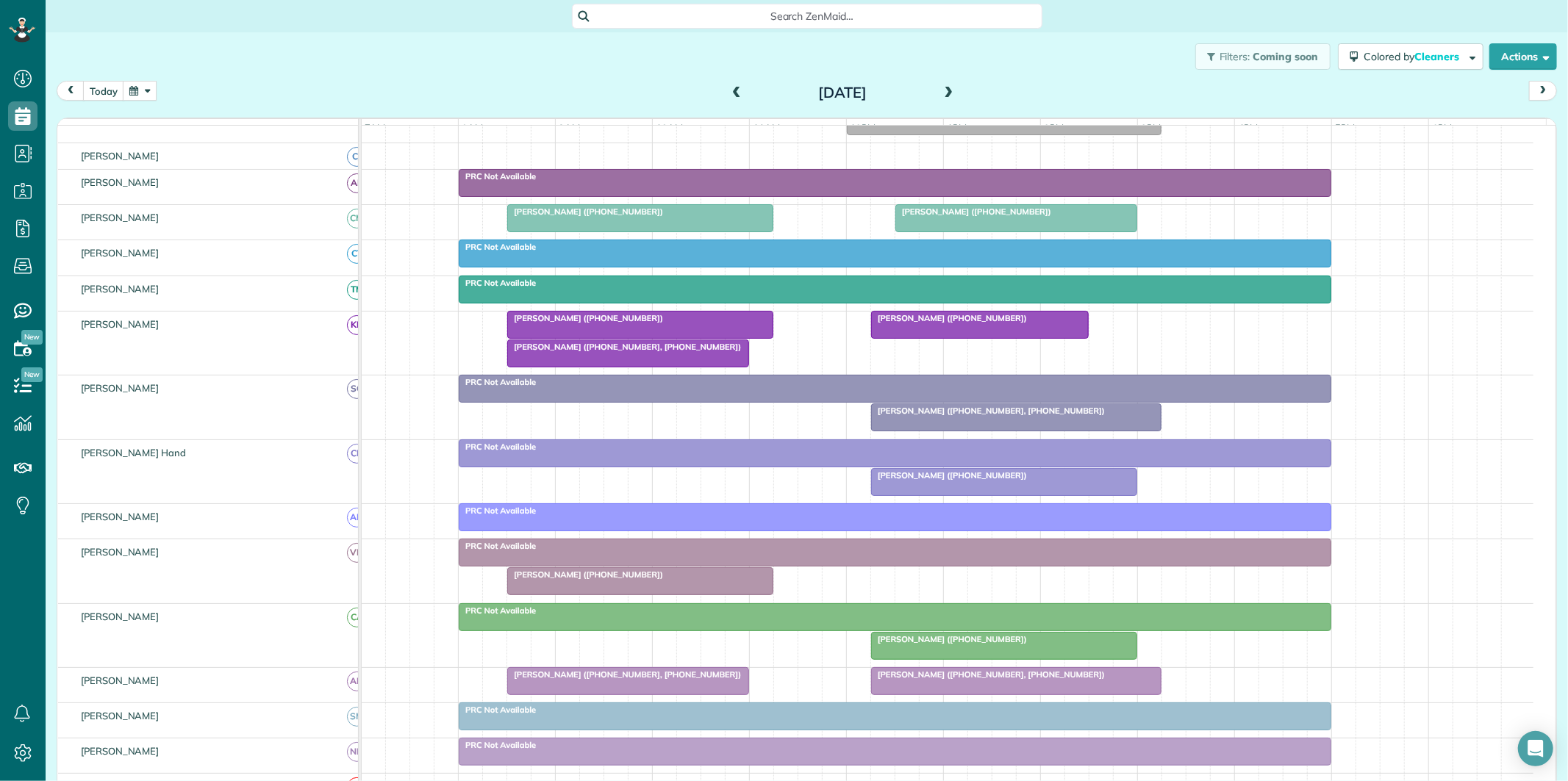
scroll to position [141, 0]
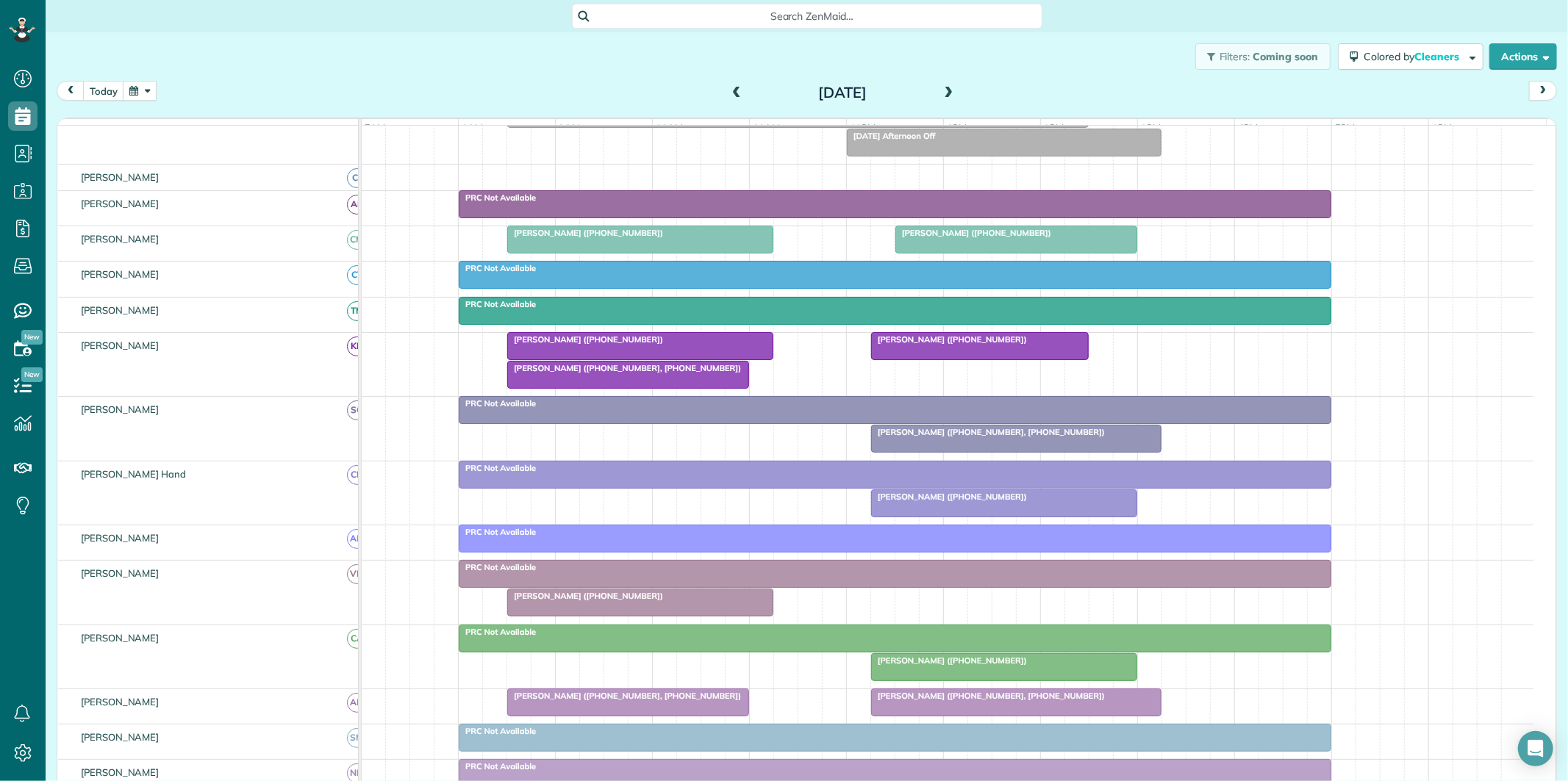
click at [947, 89] on span at bounding box center [948, 93] width 16 height 13
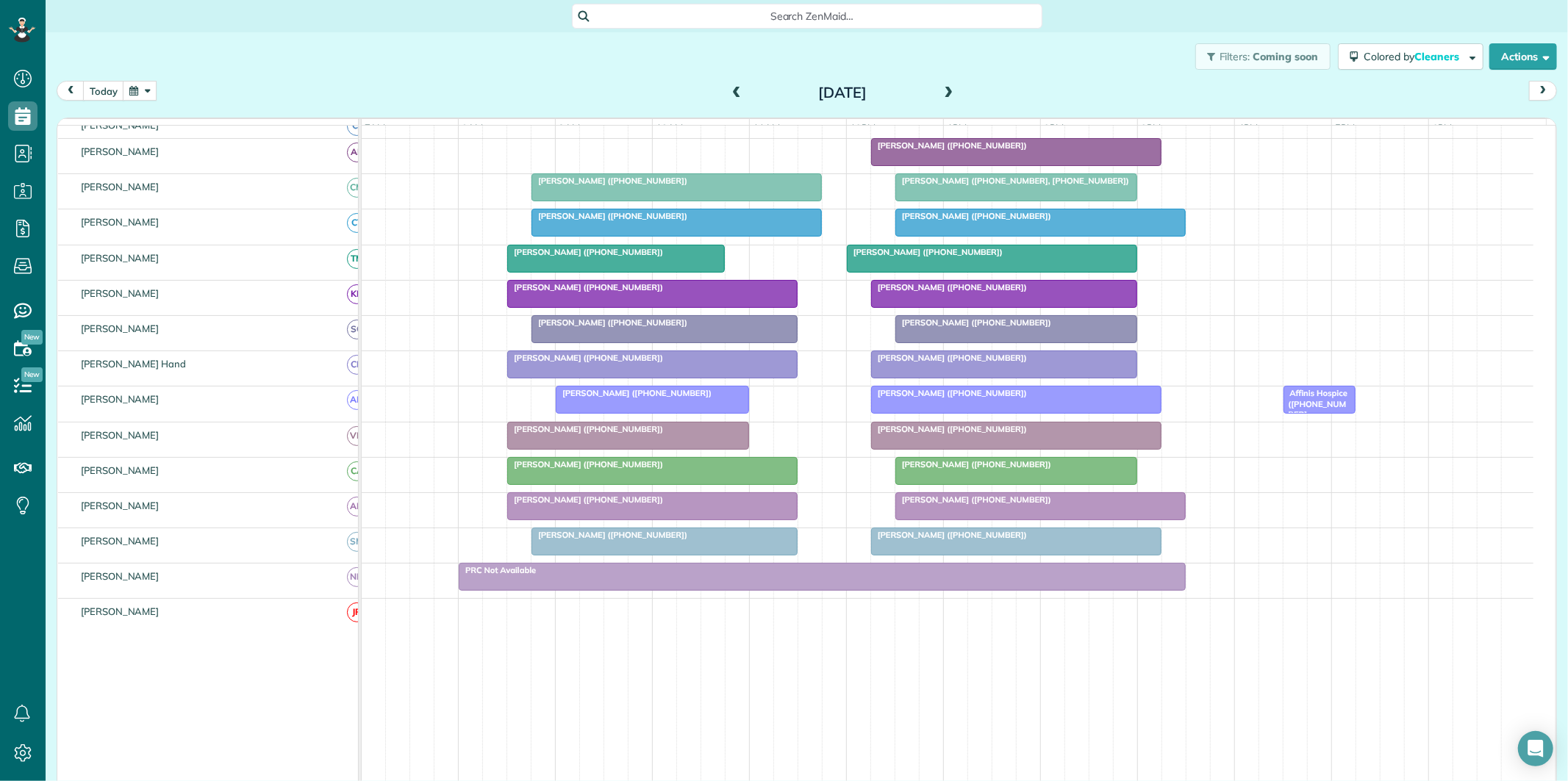
click at [729, 89] on span at bounding box center [736, 93] width 16 height 13
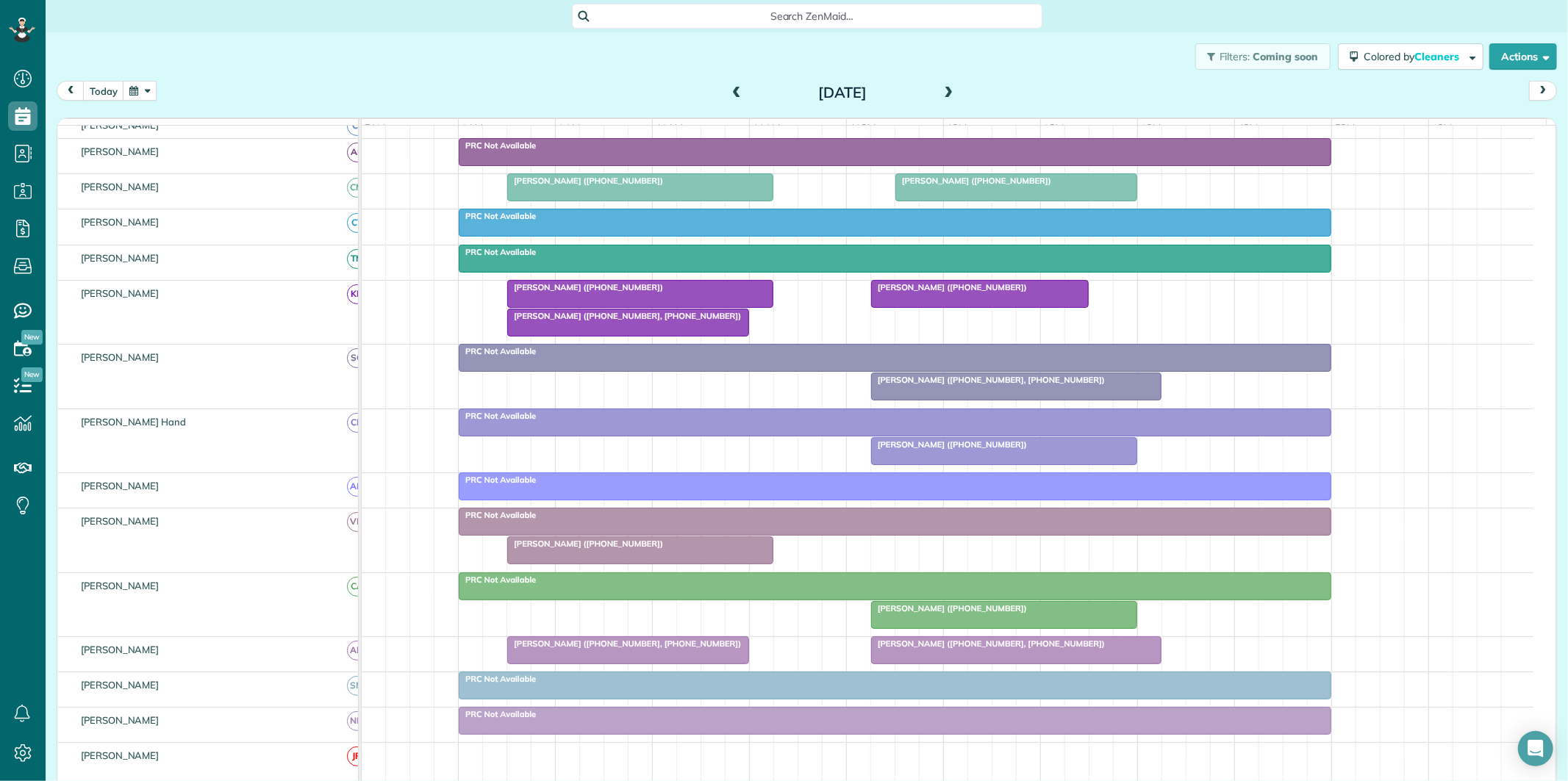
click at [945, 87] on span at bounding box center [948, 93] width 16 height 13
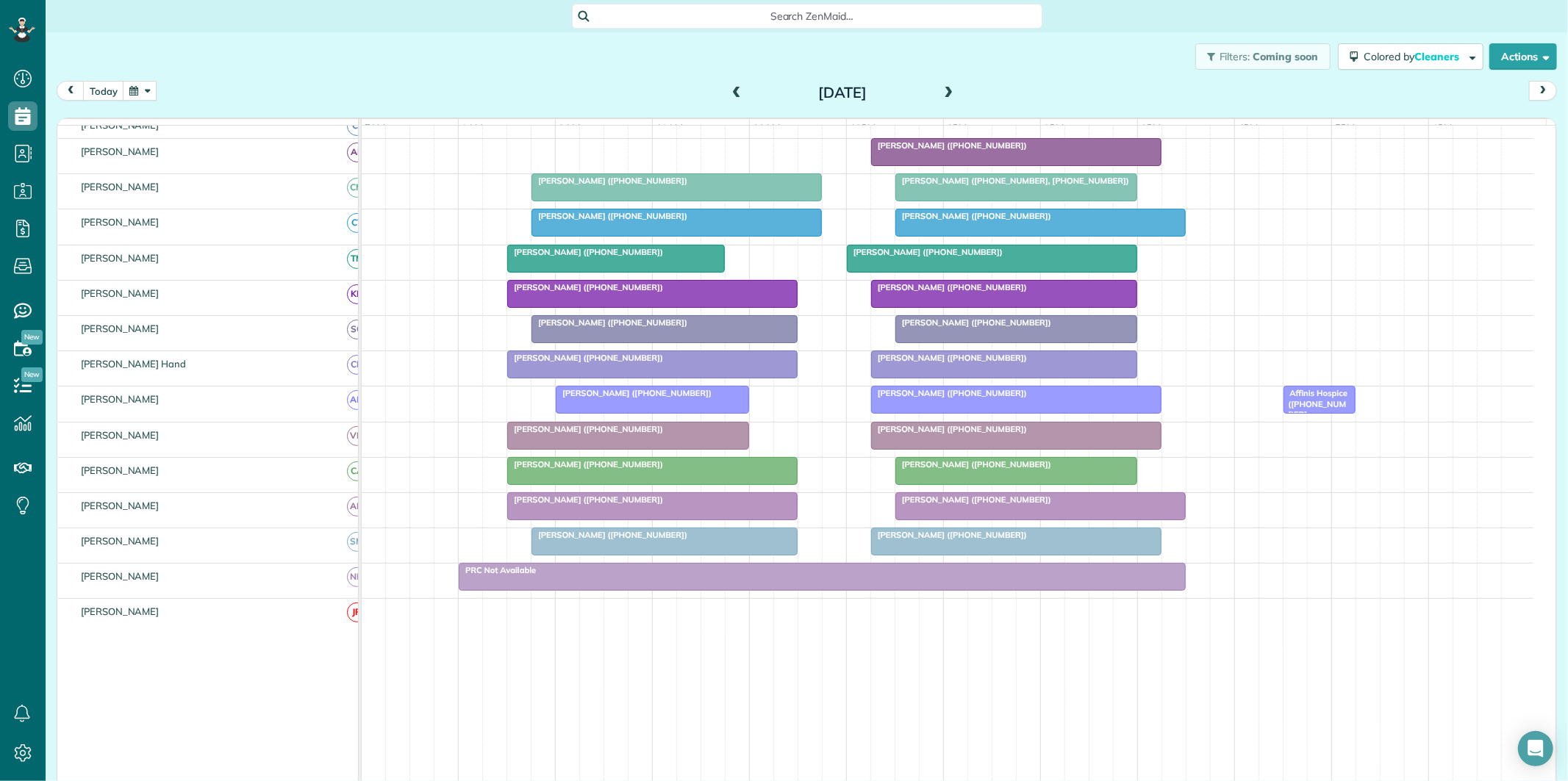
click at [946, 88] on span at bounding box center [948, 93] width 16 height 13
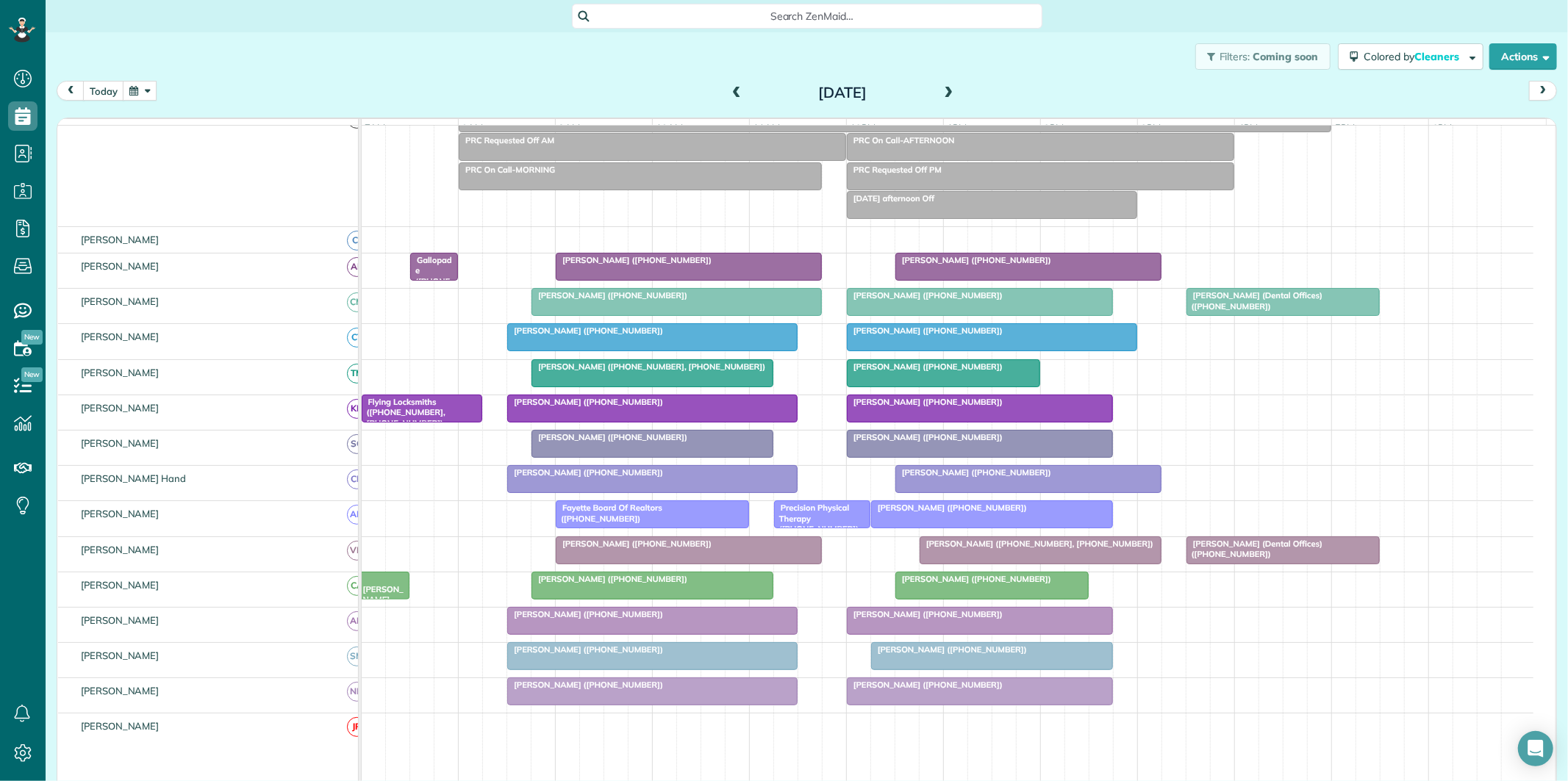
click at [943, 89] on span at bounding box center [948, 93] width 16 height 13
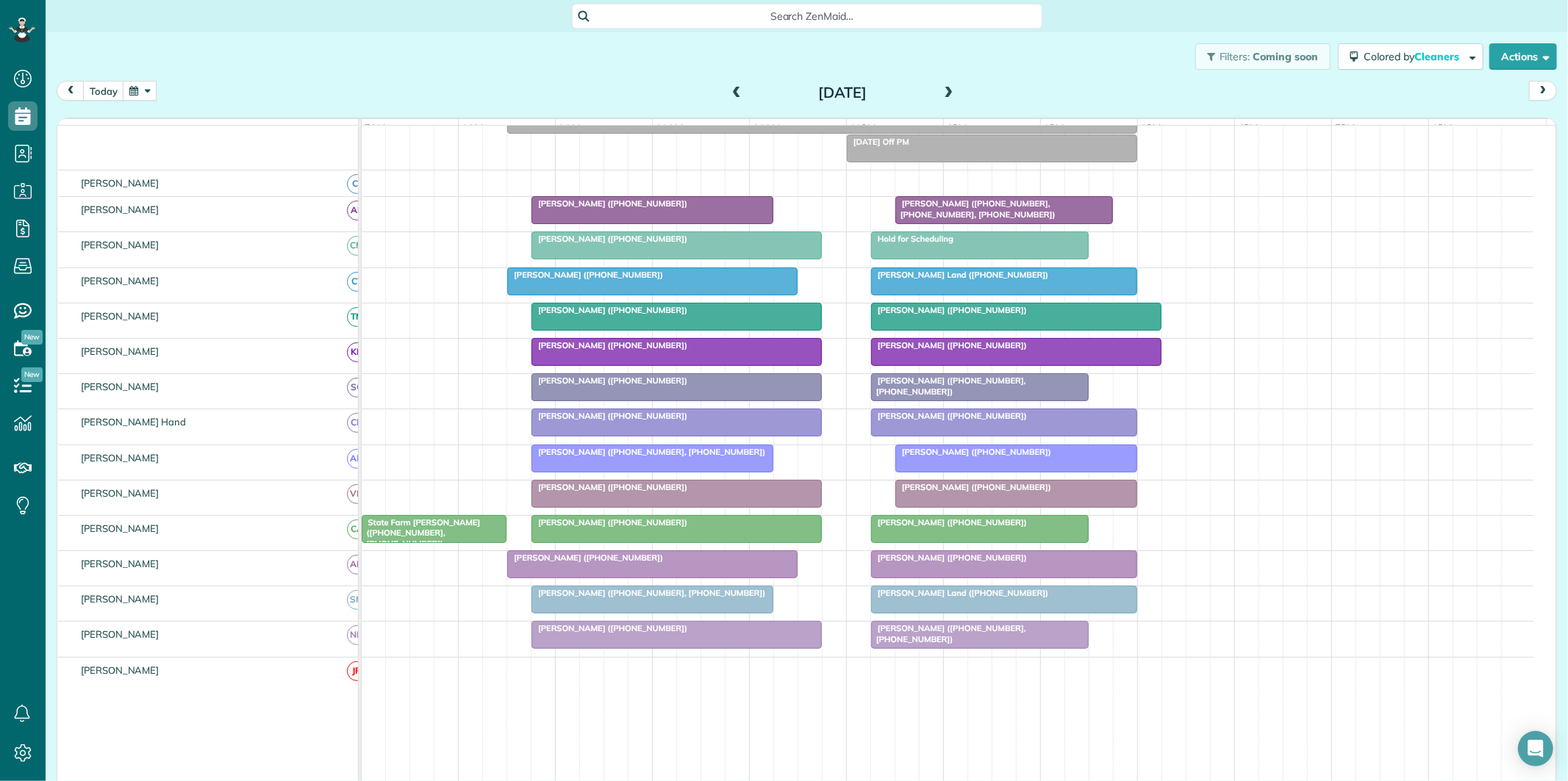
click at [944, 89] on span at bounding box center [948, 93] width 16 height 13
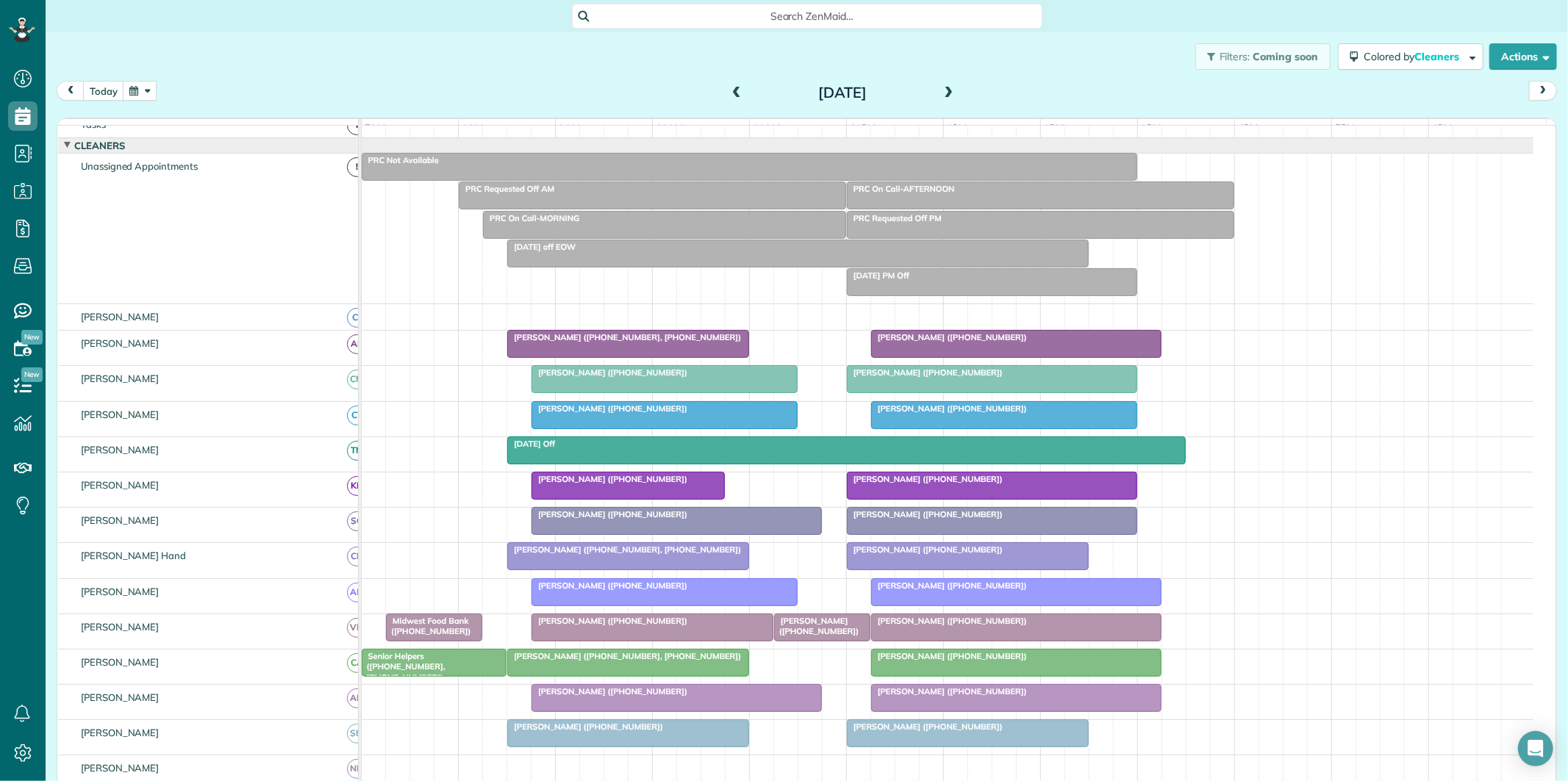
click at [341, 55] on div "Filters: Coming soon Colored by Cleaners Color by Cleaner Color by Team Color b…" at bounding box center [807, 57] width 1523 height 49
click at [142, 85] on button "button" at bounding box center [139, 90] width 33 height 20
click at [197, 228] on link "25" at bounding box center [199, 236] width 23 height 23
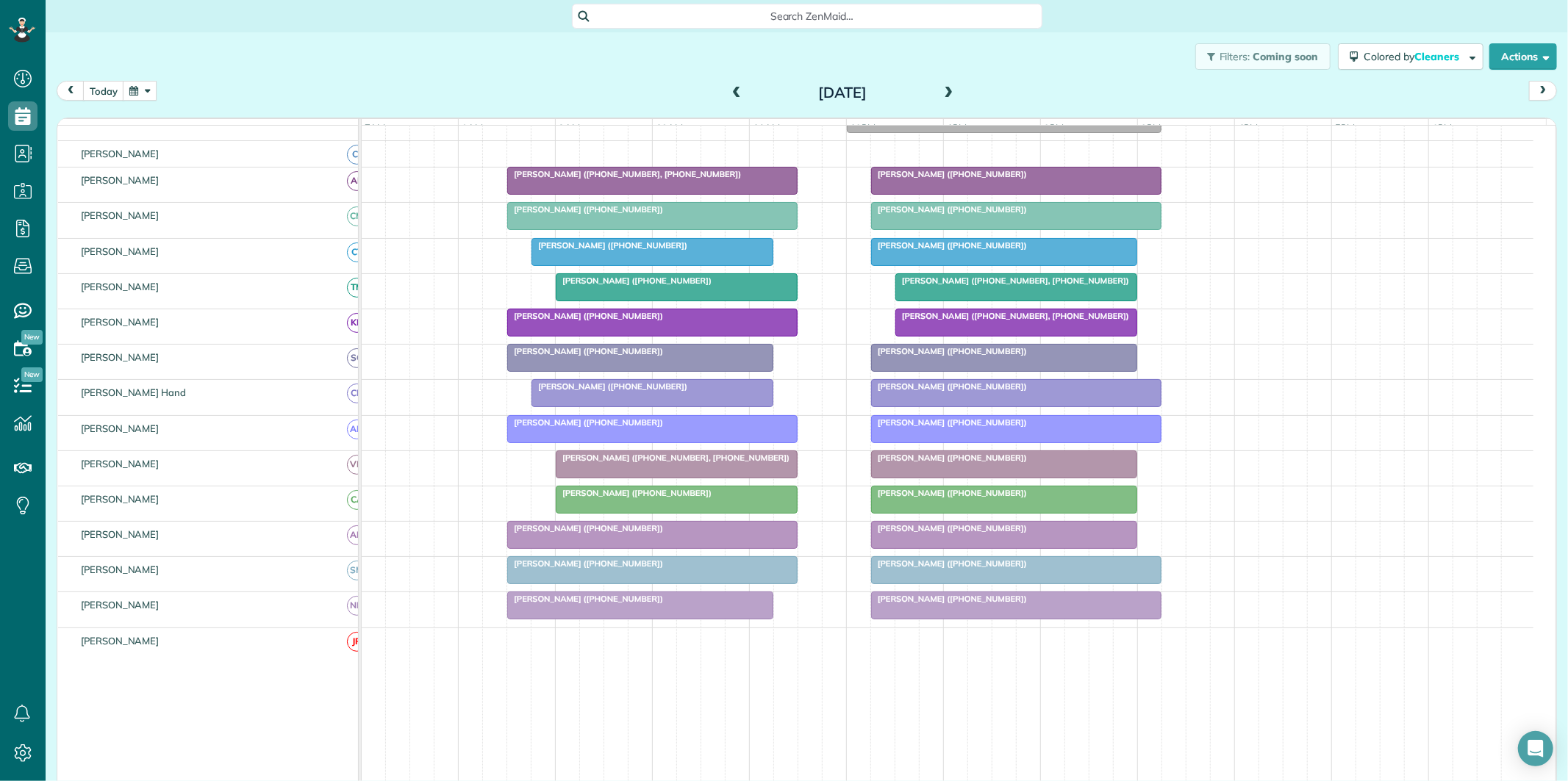
click at [945, 88] on span at bounding box center [948, 93] width 16 height 13
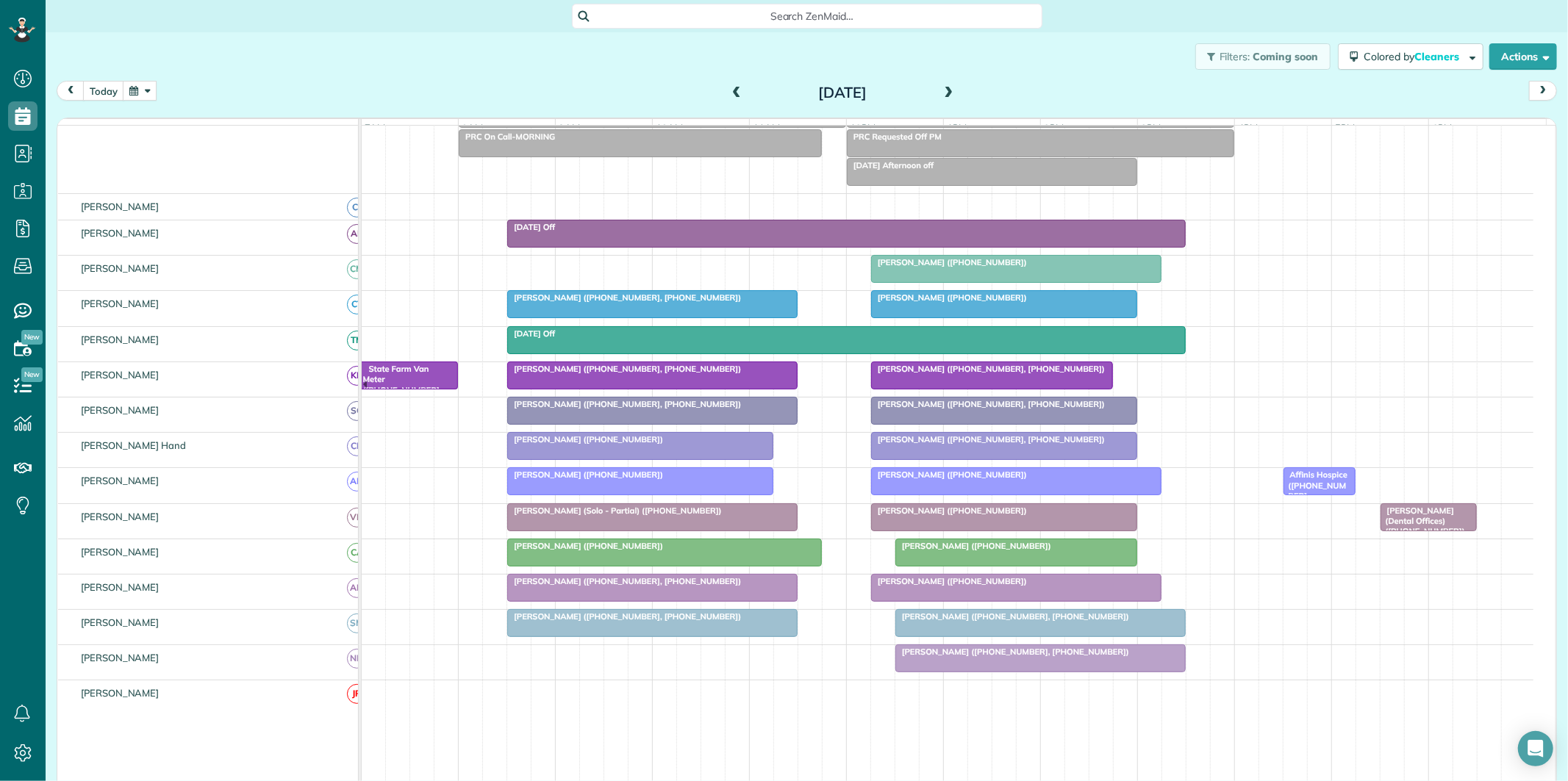
click at [945, 85] on span at bounding box center [948, 94] width 16 height 22
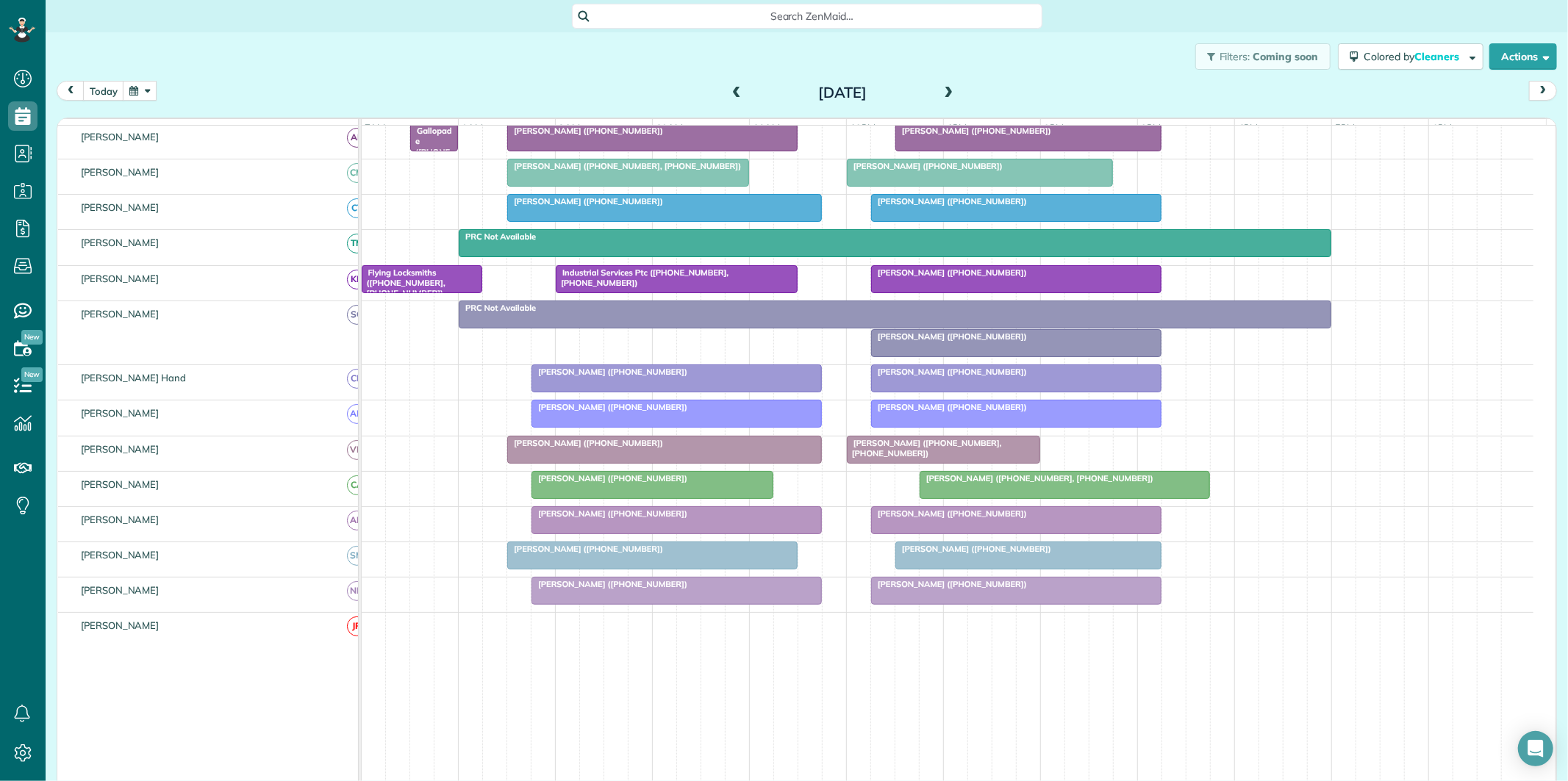
click at [942, 84] on span at bounding box center [948, 94] width 16 height 22
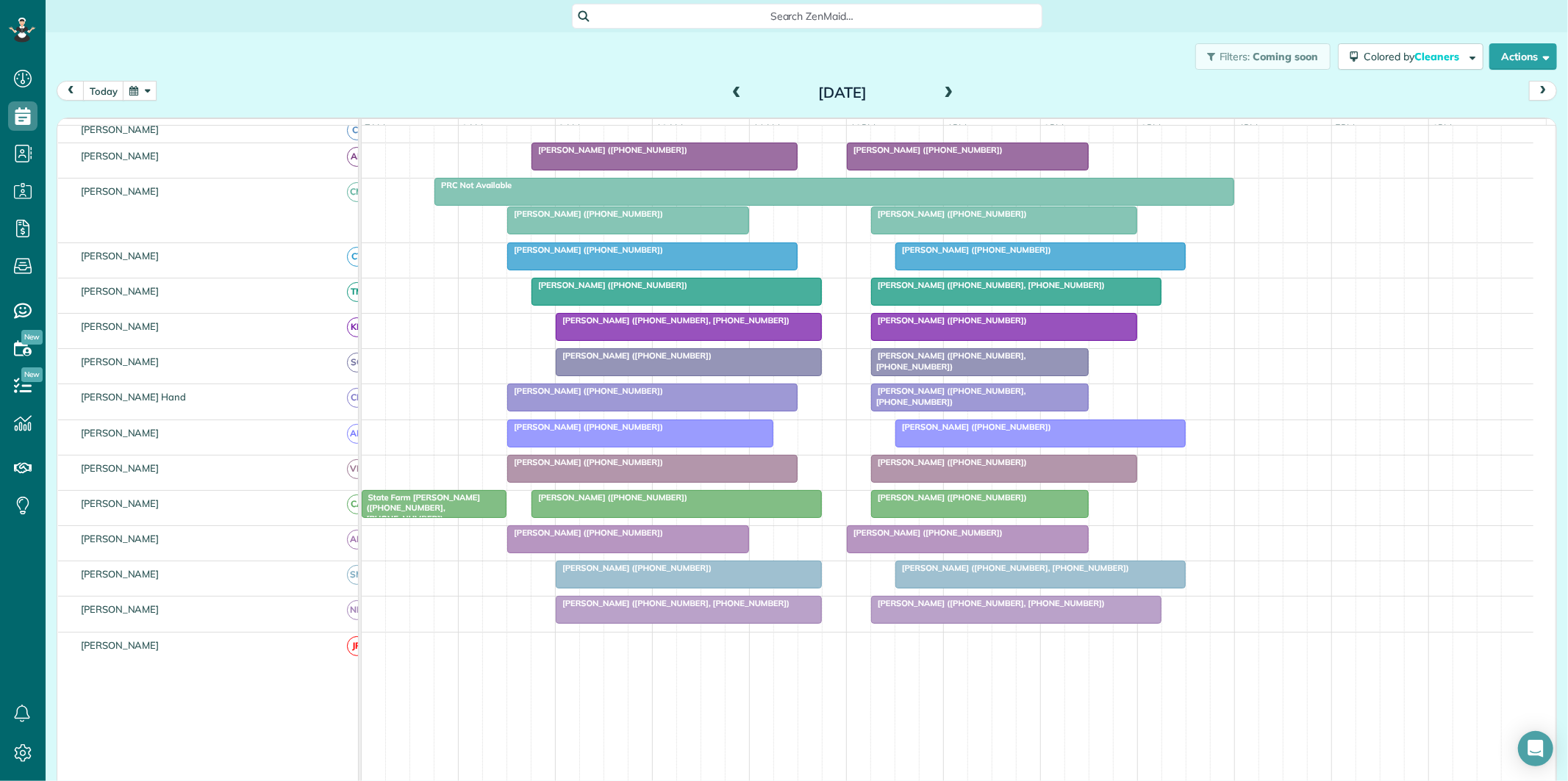
click at [943, 83] on span at bounding box center [948, 94] width 16 height 22
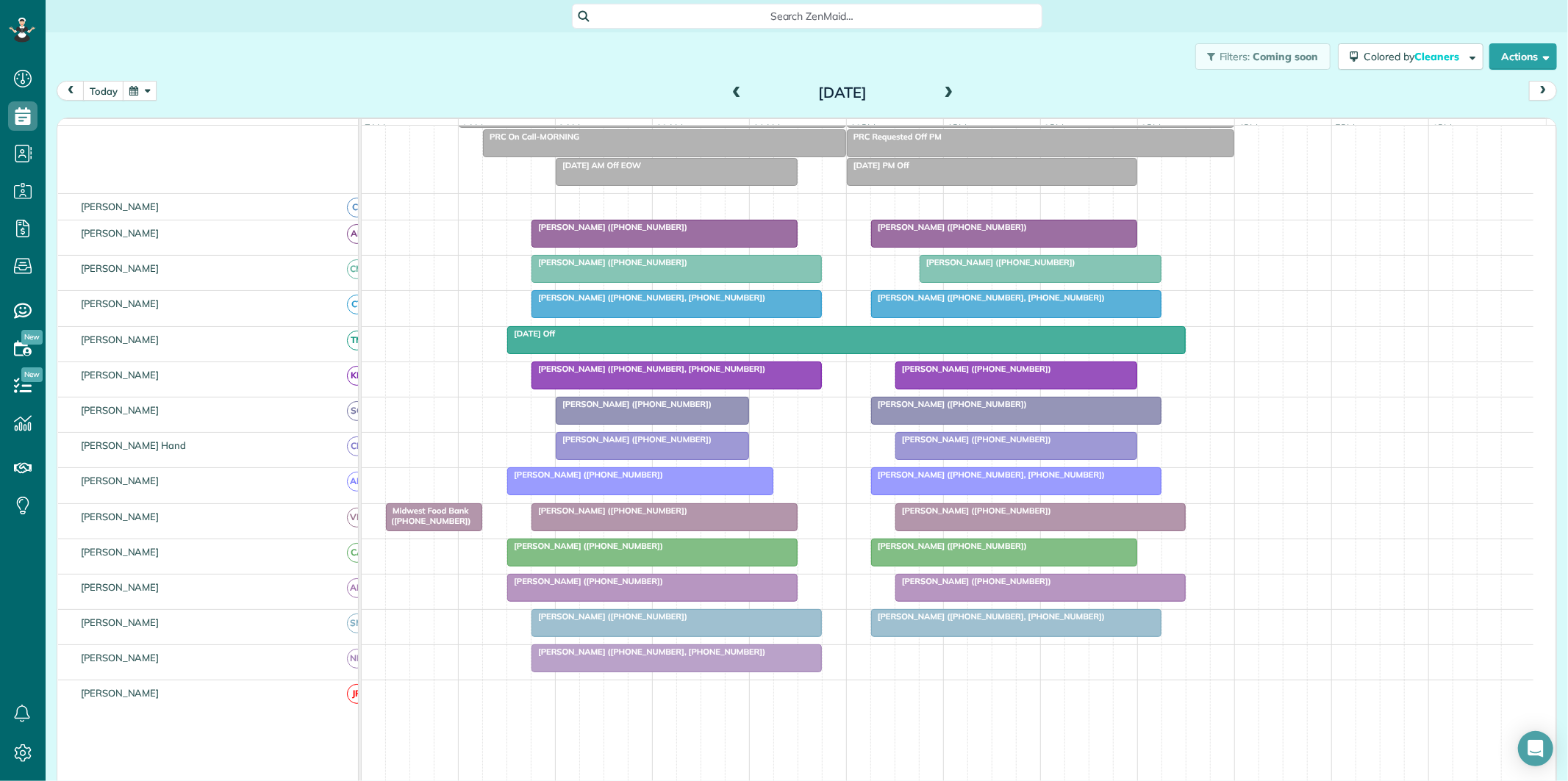
click at [520, 47] on div "Filters: Coming soon Colored by Cleaners Color by Cleaner Color by Team Color b…" at bounding box center [807, 57] width 1523 height 49
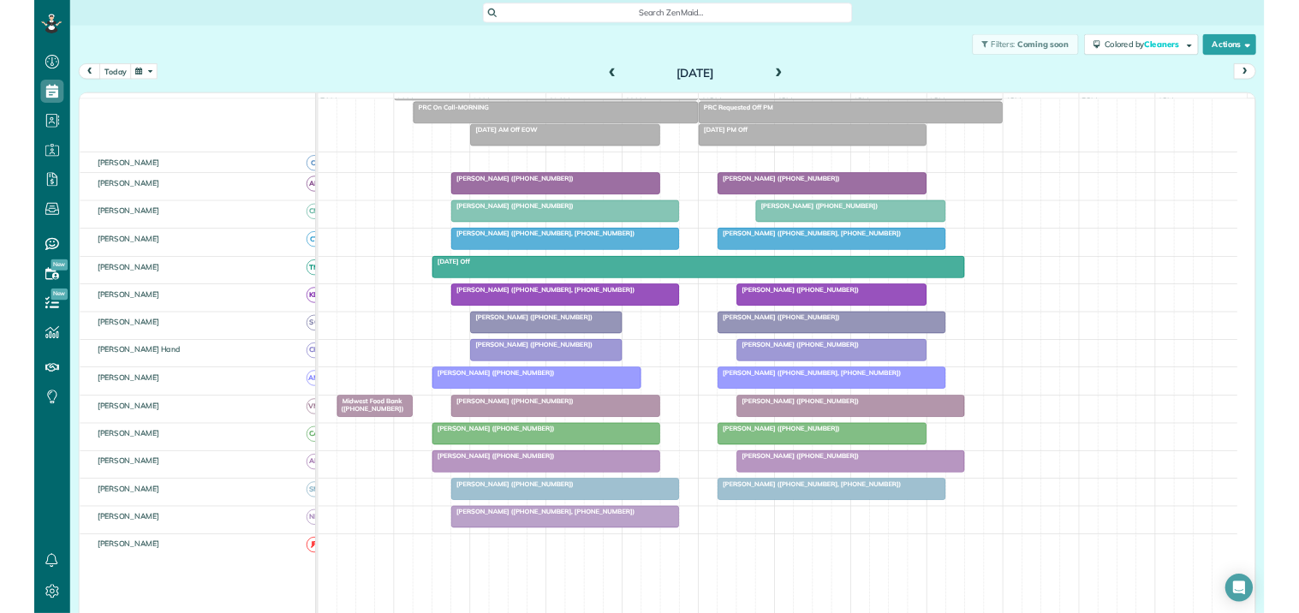
scroll to position [613, 53]
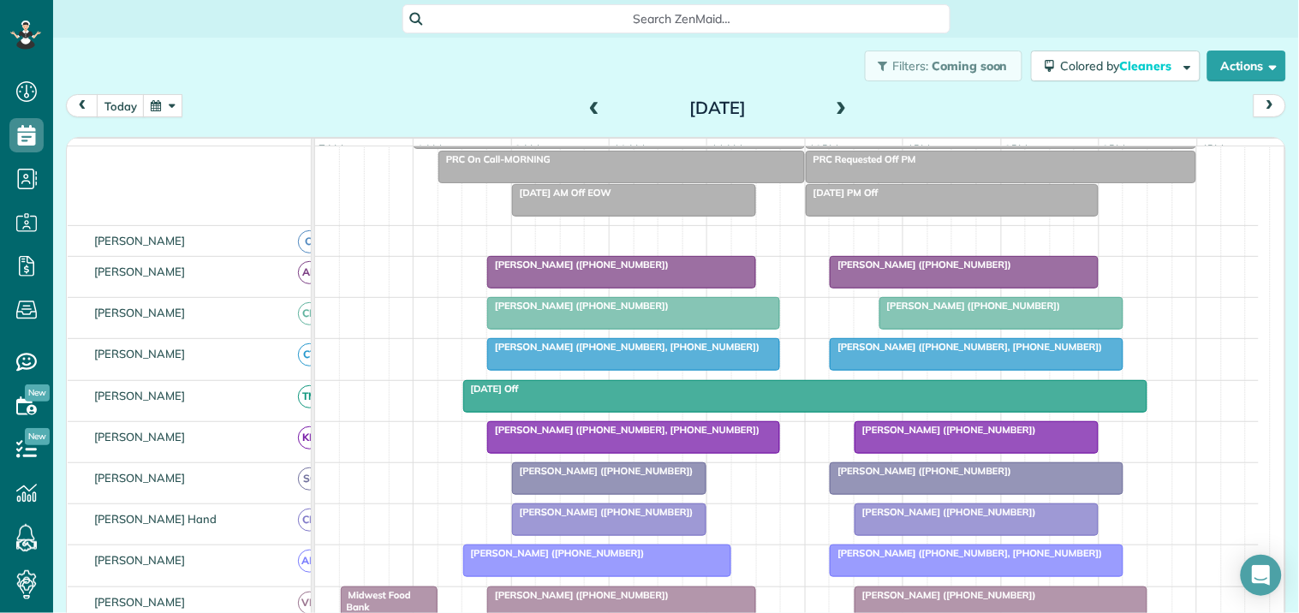
click at [164, 101] on button "button" at bounding box center [162, 105] width 39 height 23
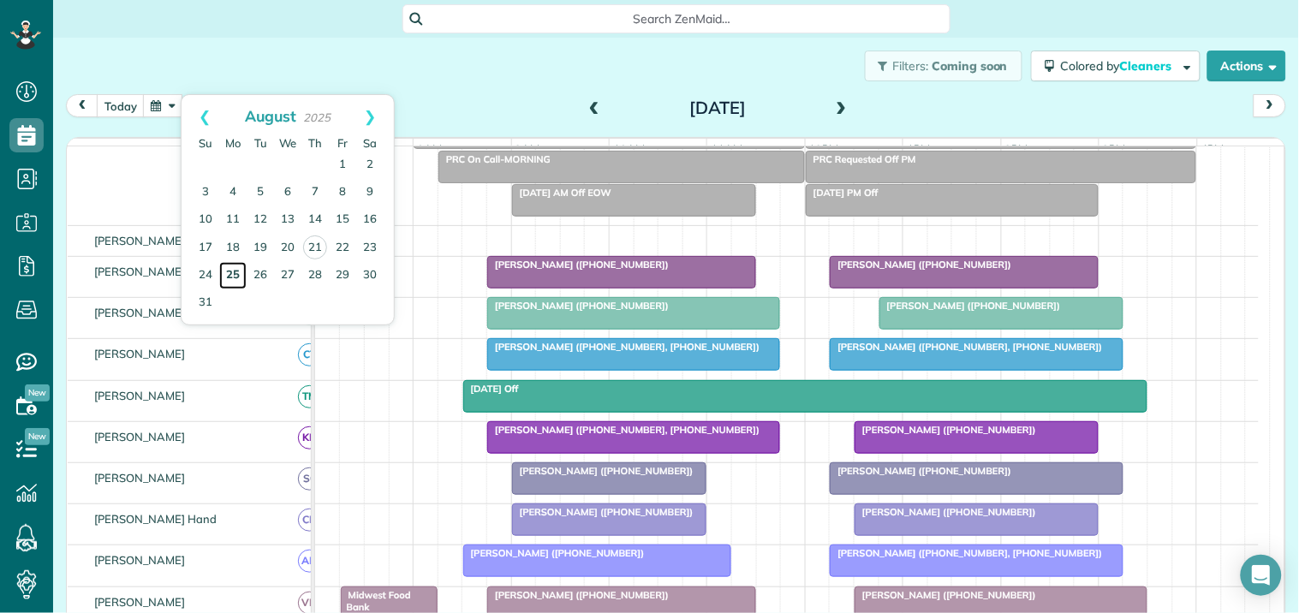
click at [232, 269] on link "25" at bounding box center [232, 275] width 27 height 27
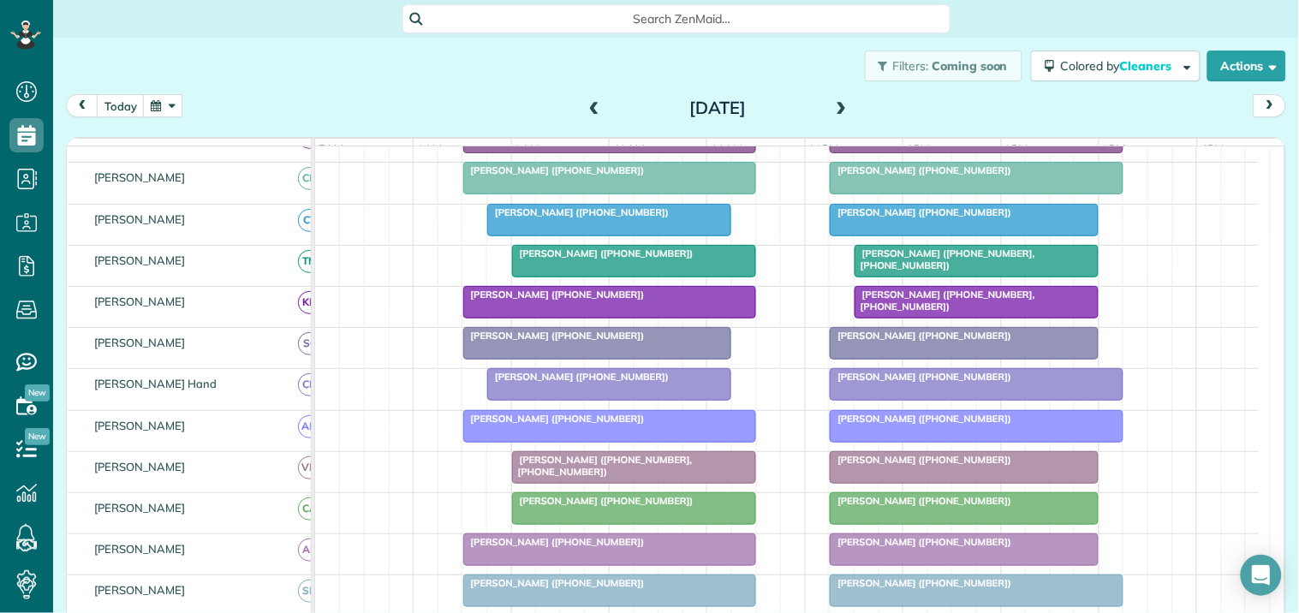
scroll to position [303, 0]
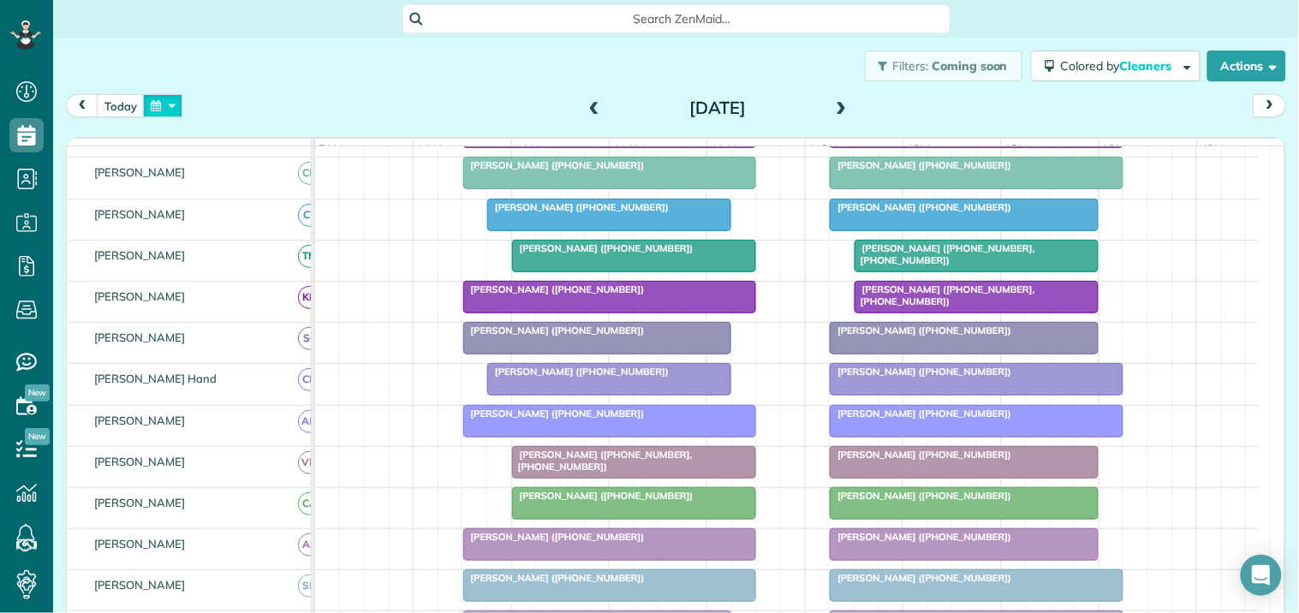
click at [164, 104] on button "button" at bounding box center [162, 105] width 39 height 23
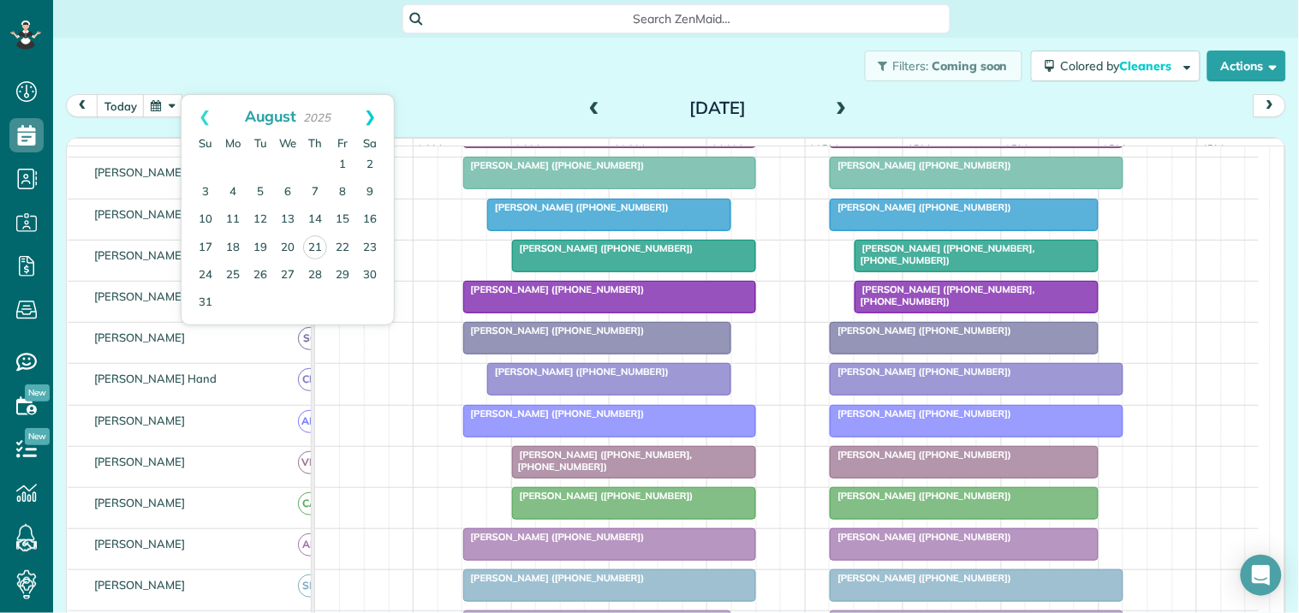
click at [375, 113] on link "Next" at bounding box center [370, 116] width 47 height 43
click at [235, 191] on link "8" at bounding box center [232, 192] width 27 height 27
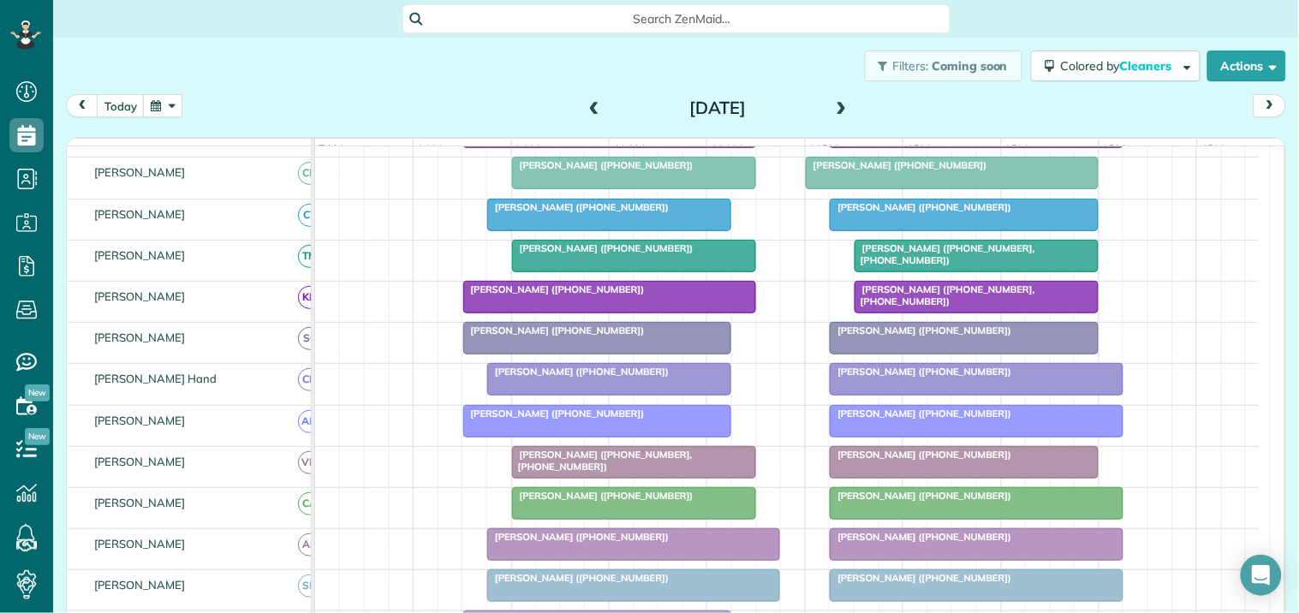
click at [958, 230] on div at bounding box center [964, 215] width 267 height 31
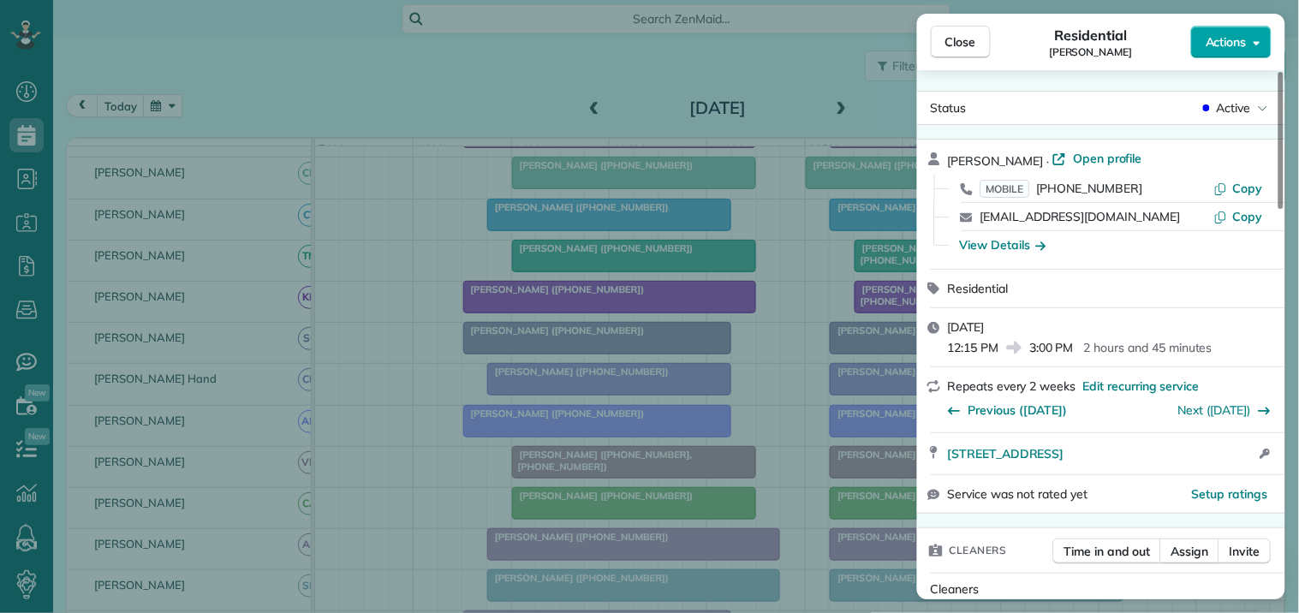
click at [1231, 46] on span "Actions" at bounding box center [1226, 41] width 41 height 17
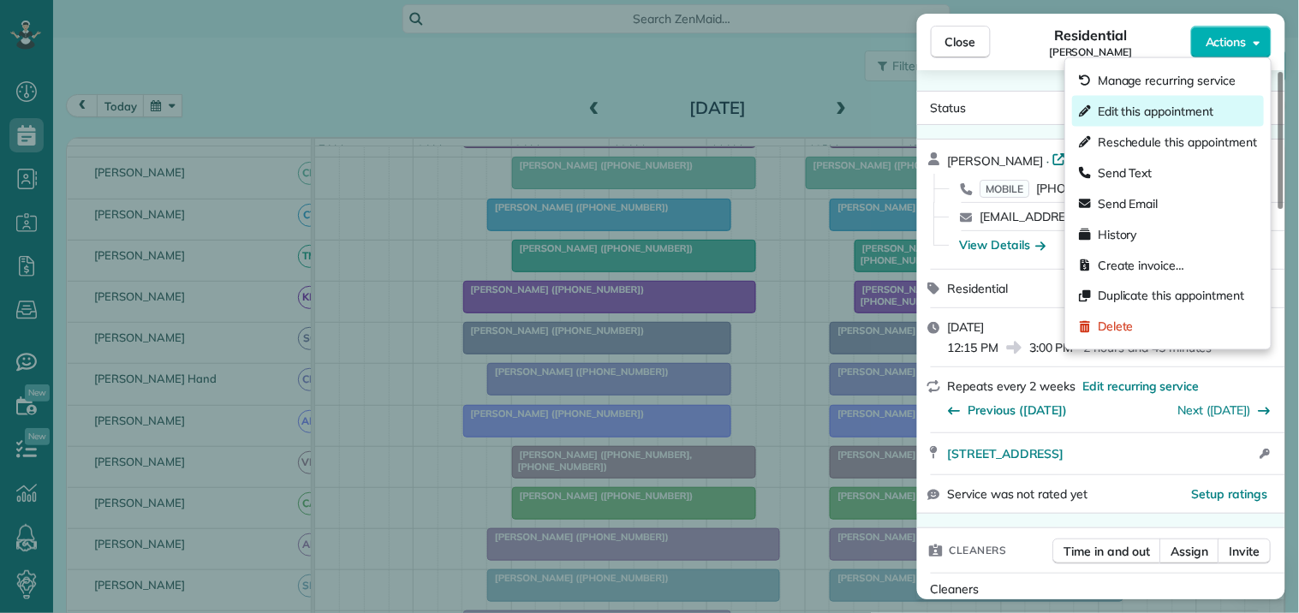
click at [1144, 112] on span "Edit this appointment" at bounding box center [1156, 111] width 116 height 17
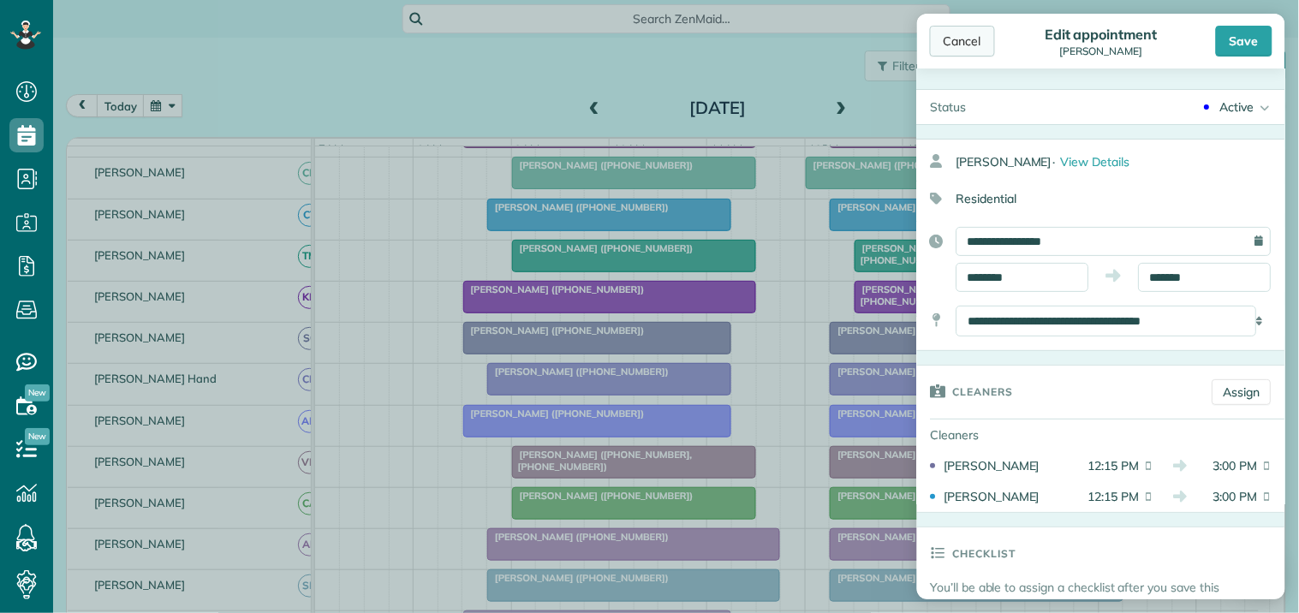
click at [959, 39] on div "Cancel" at bounding box center [962, 41] width 65 height 31
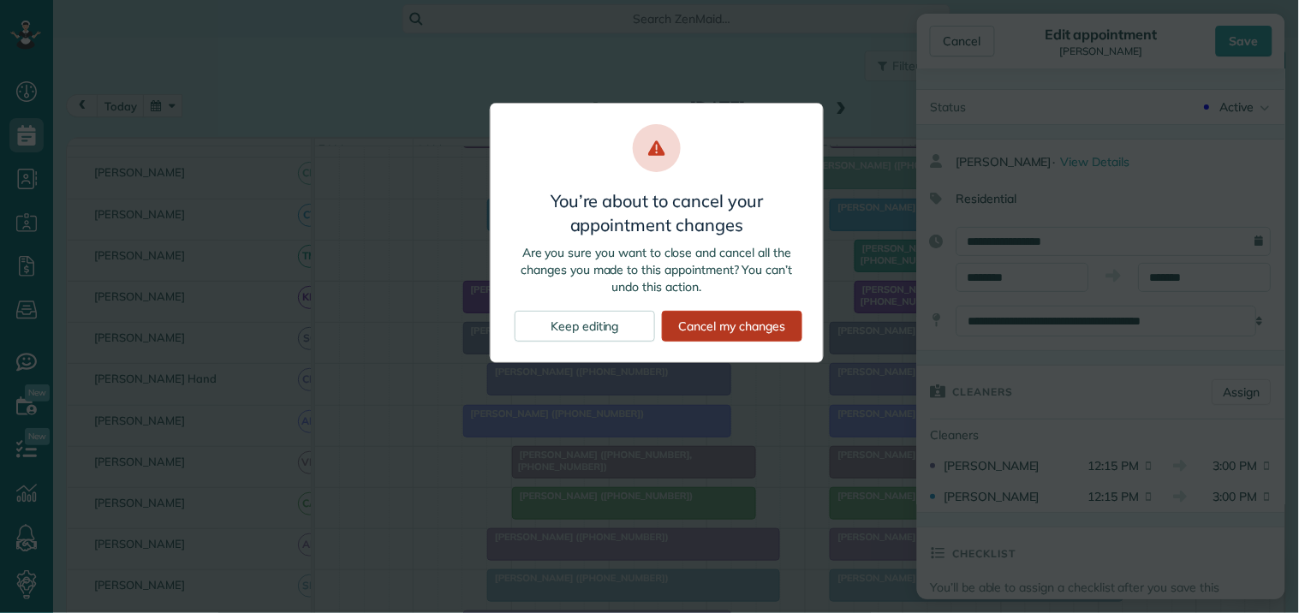
click at [756, 320] on div "Cancel my changes" at bounding box center [732, 326] width 140 height 31
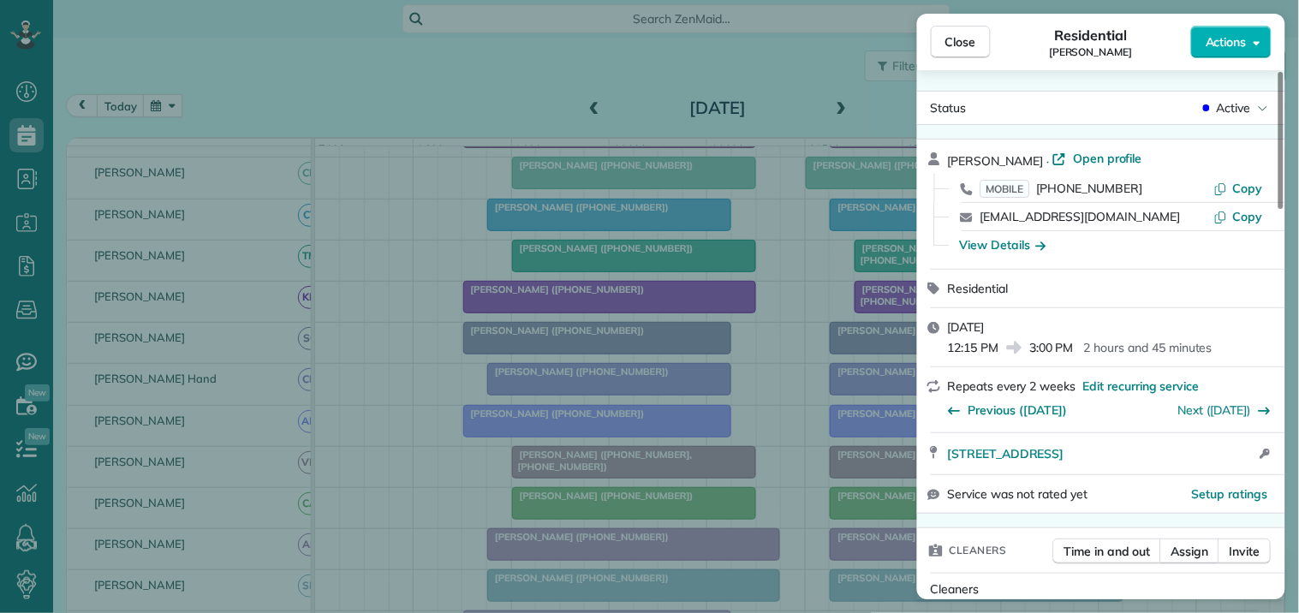
click at [493, 92] on div "Close Residential Maryann Arrichiello Actions Status Active Maryann Arrichiello…" at bounding box center [649, 306] width 1299 height 613
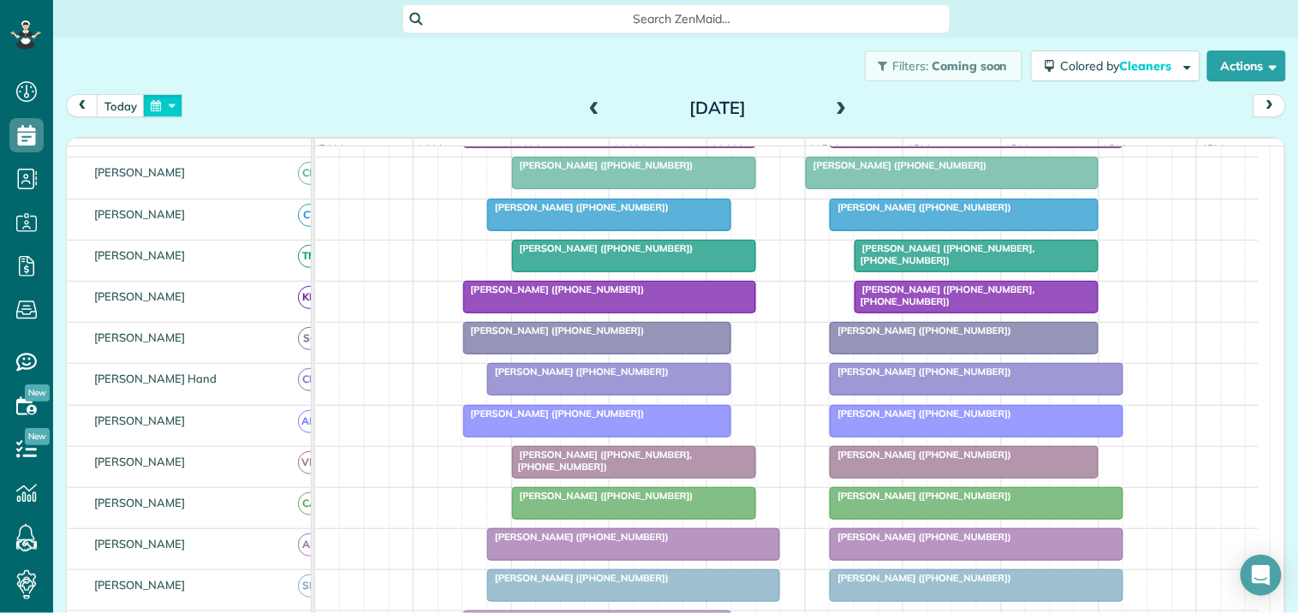
click at [143, 107] on button "button" at bounding box center [162, 105] width 39 height 23
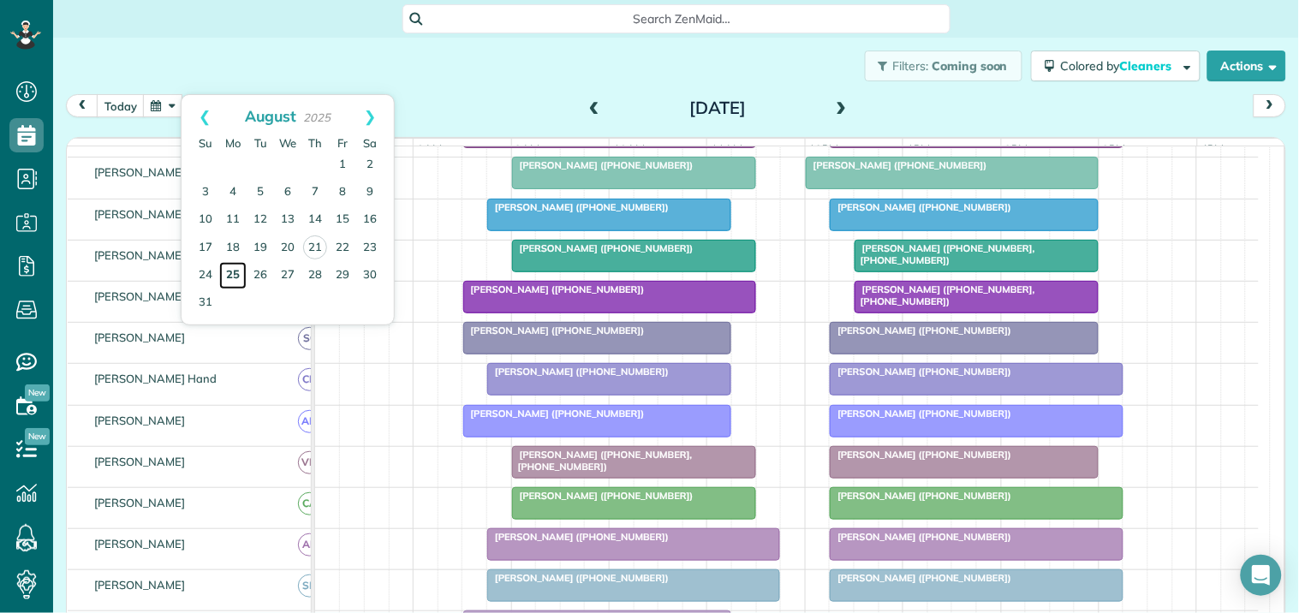
click at [233, 272] on link "25" at bounding box center [232, 275] width 27 height 27
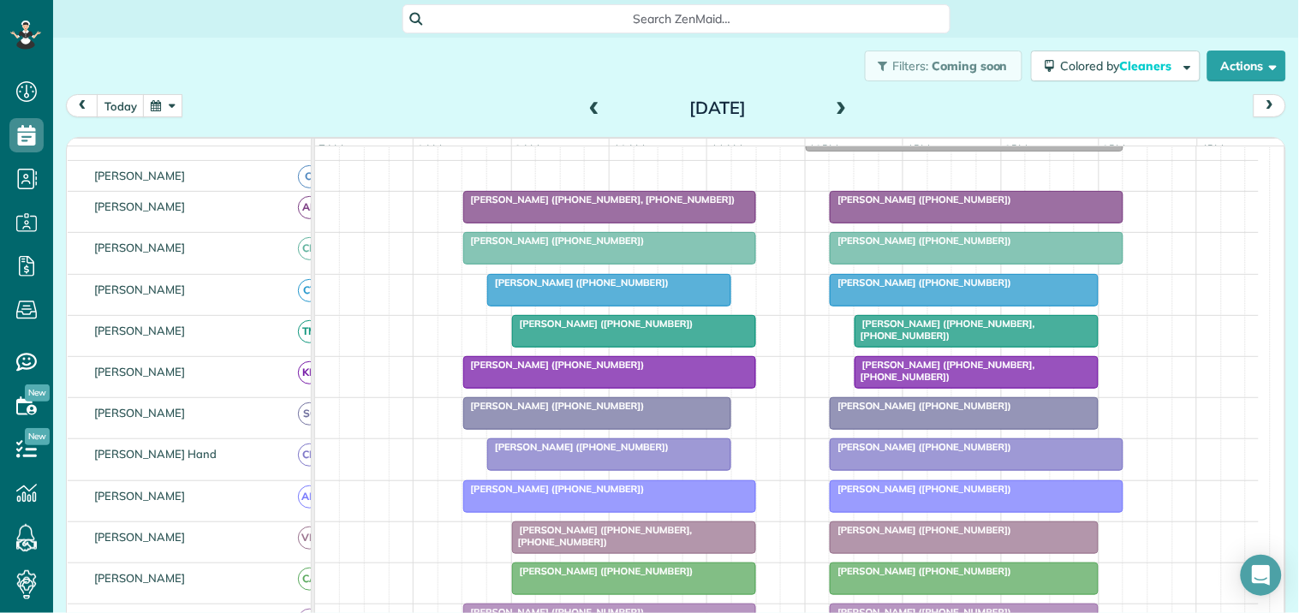
scroll to position [208, 0]
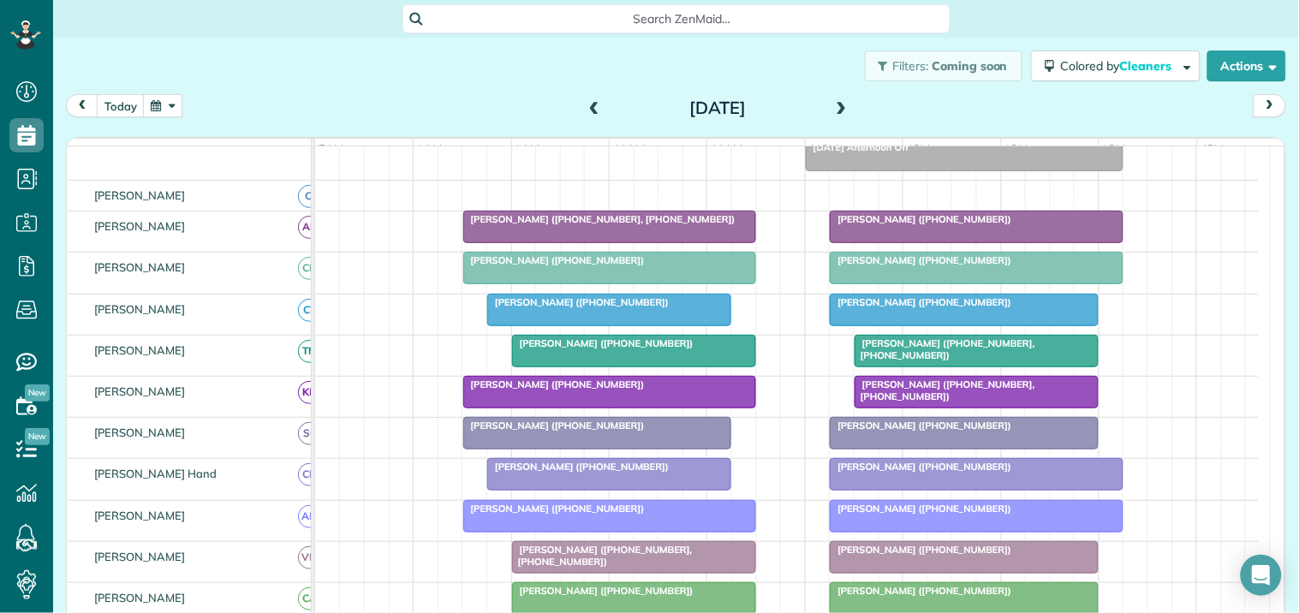
click at [922, 308] on span "Maryann Arrichiello (+14043755529)" at bounding box center [920, 302] width 183 height 12
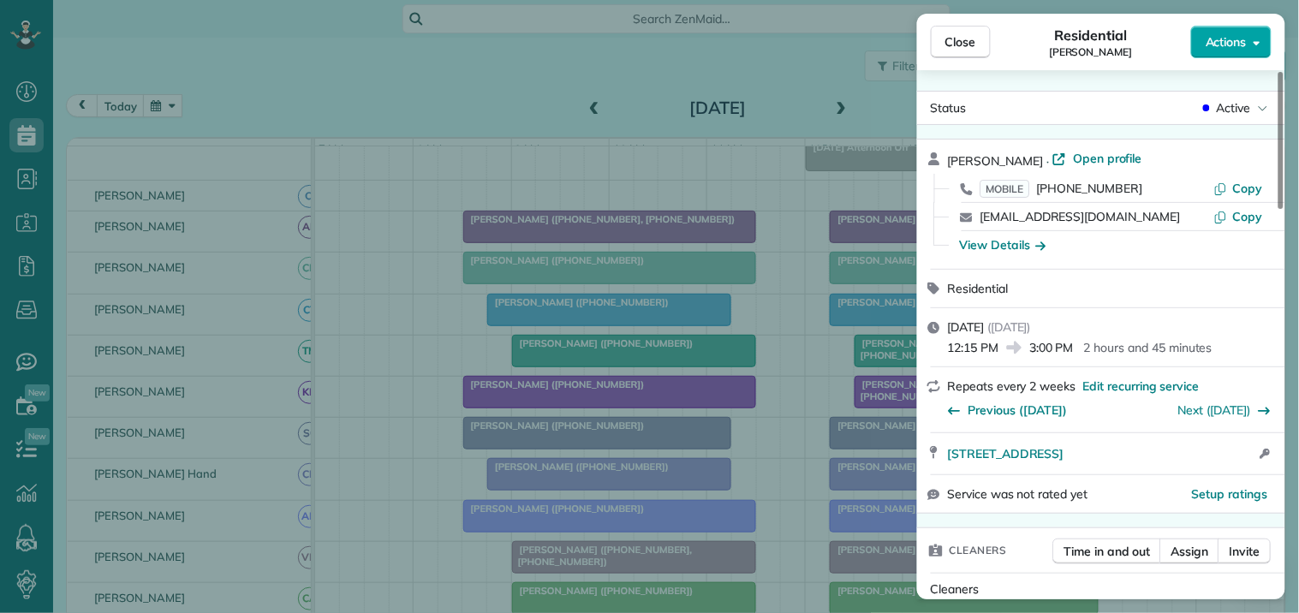
click at [1244, 39] on span "Actions" at bounding box center [1226, 41] width 41 height 17
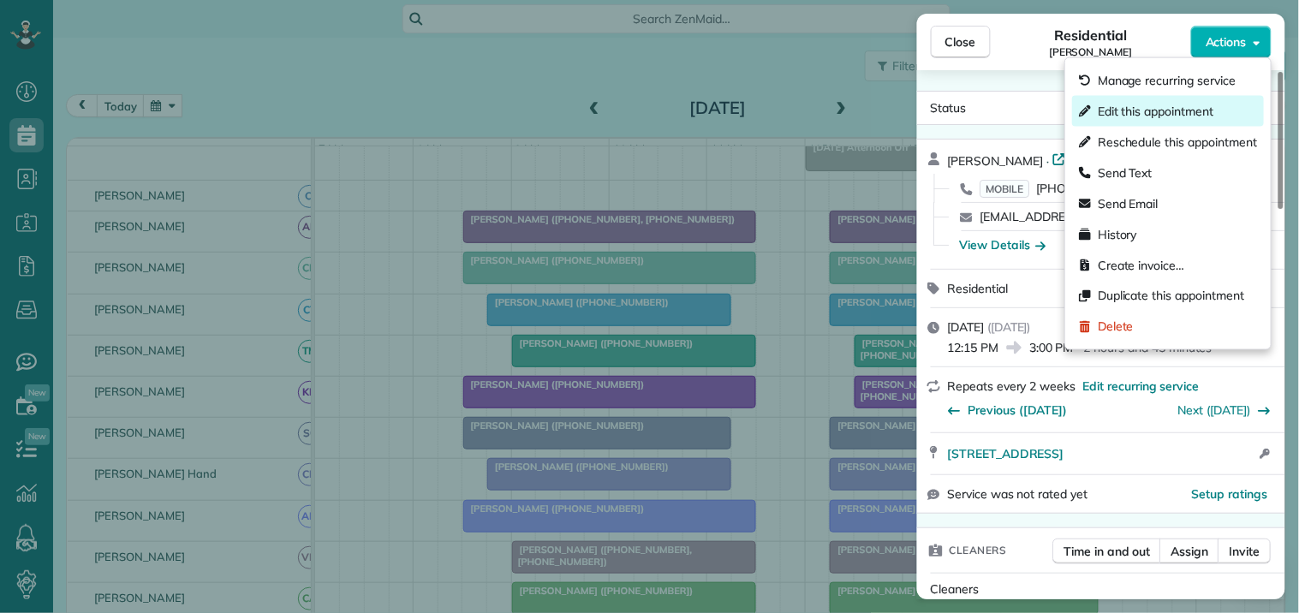
click at [1183, 111] on span "Edit this appointment" at bounding box center [1156, 111] width 116 height 17
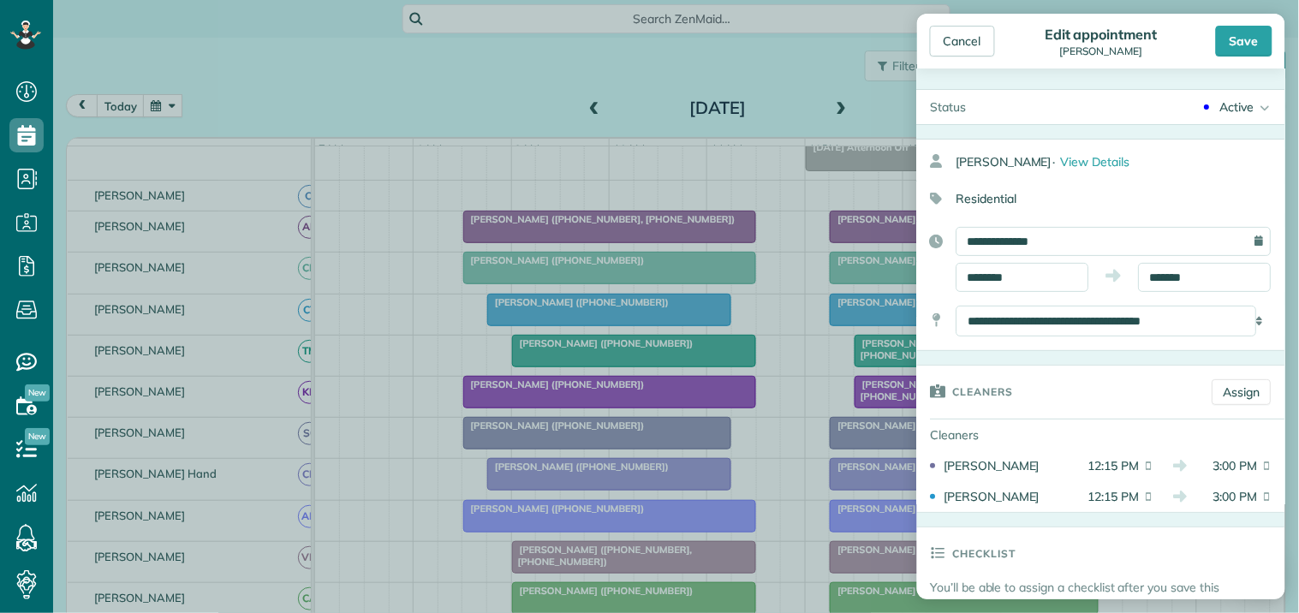
click at [1239, 100] on div "Active" at bounding box center [1237, 106] width 34 height 17
click at [1214, 277] on div "Cancelled" at bounding box center [1241, 279] width 54 height 12
click at [1253, 32] on div "Save" at bounding box center [1244, 41] width 57 height 31
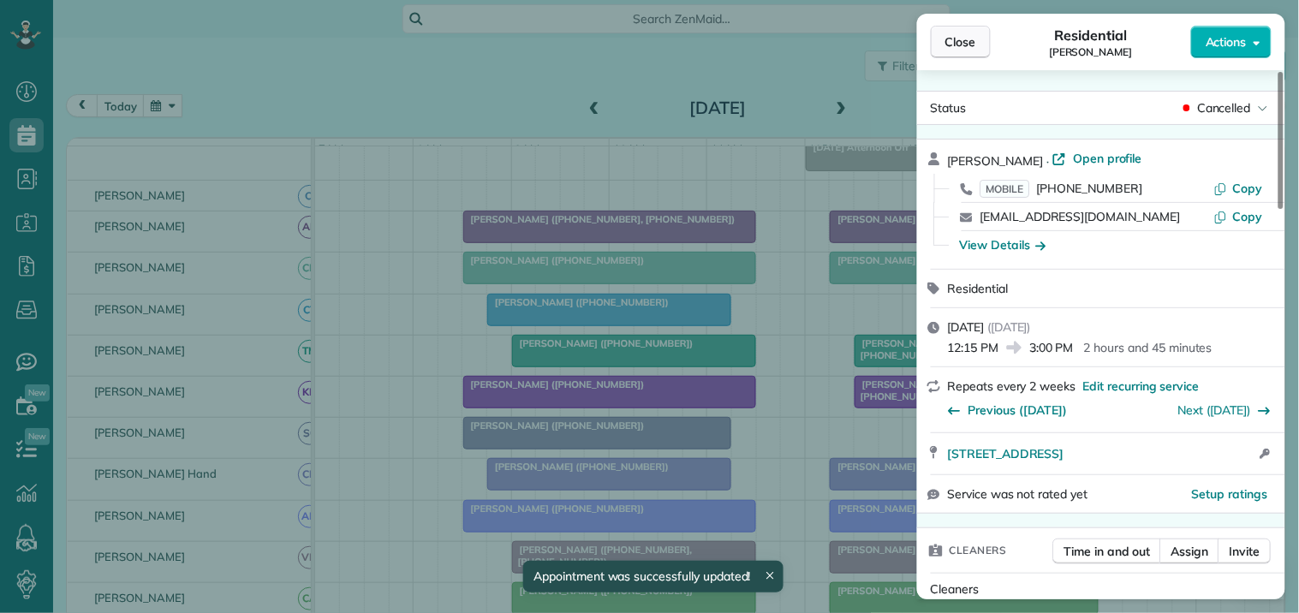
click at [964, 40] on span "Close" at bounding box center [961, 41] width 31 height 17
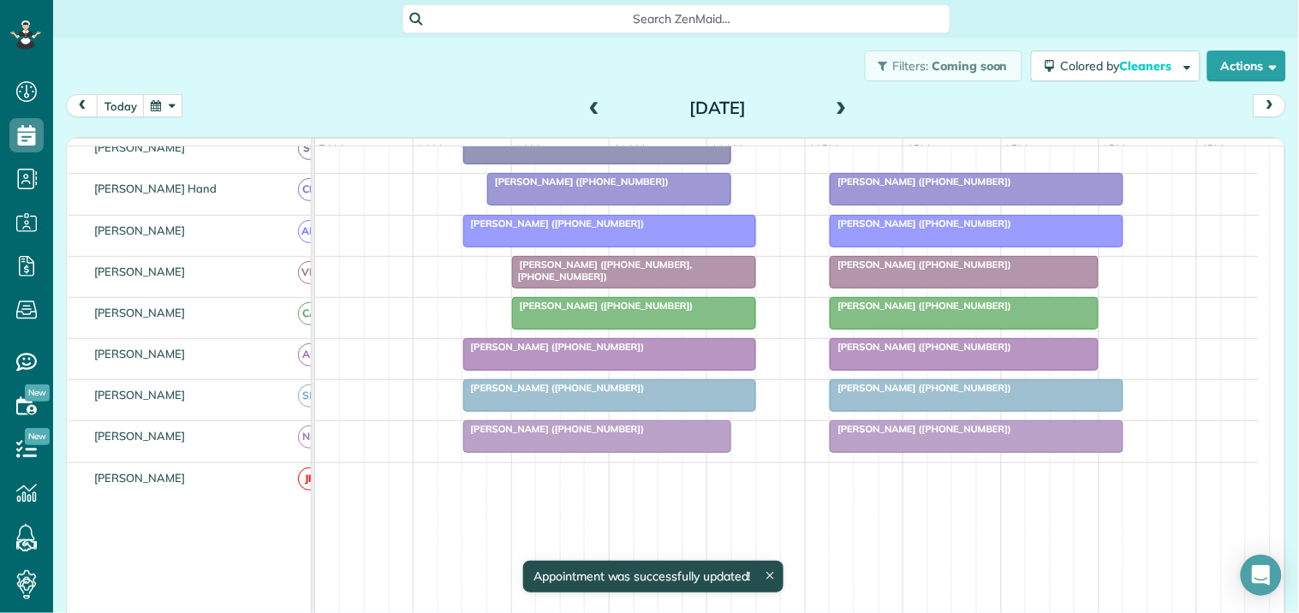
scroll to position [113, 0]
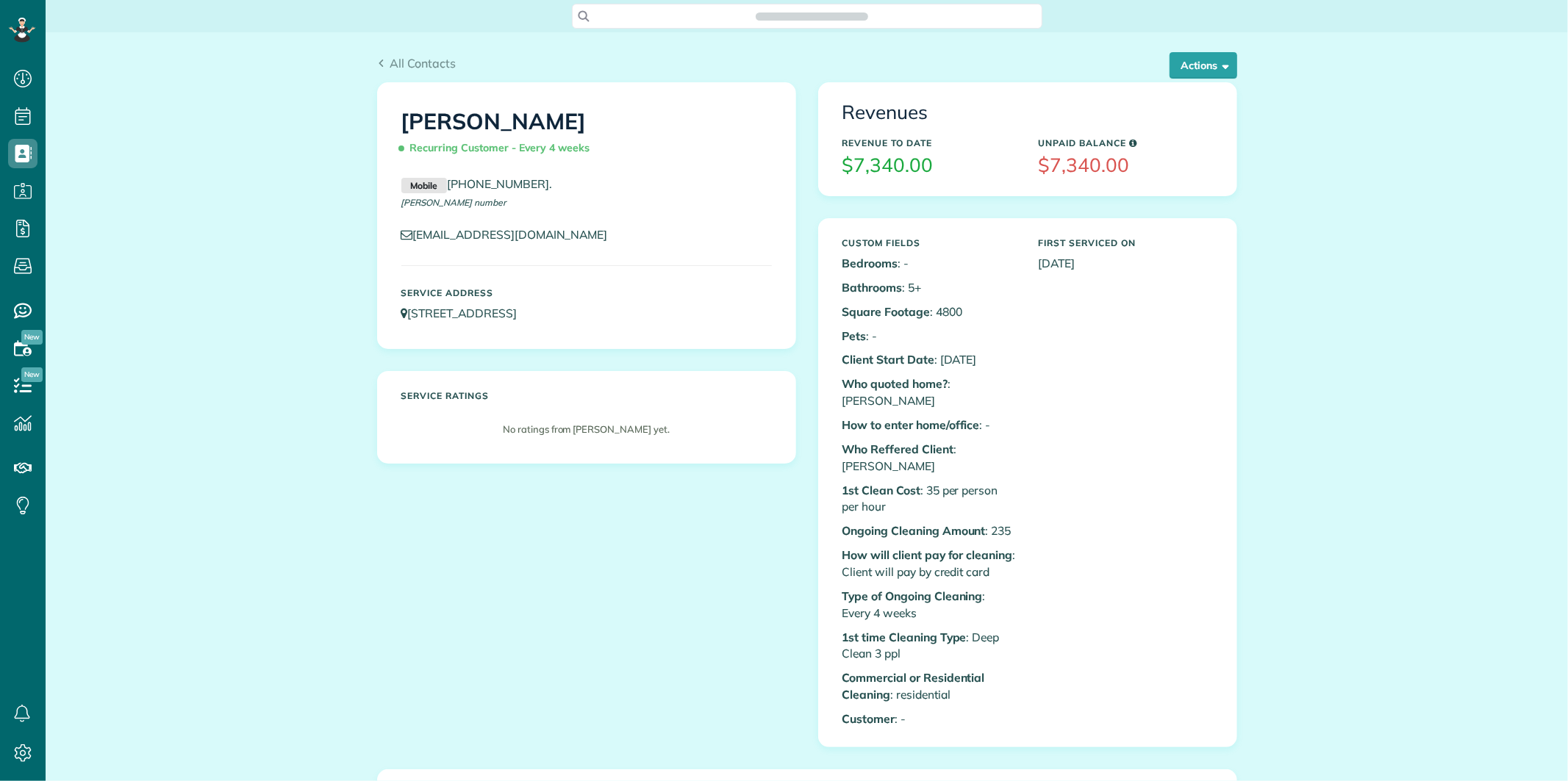
scroll to position [6, 6]
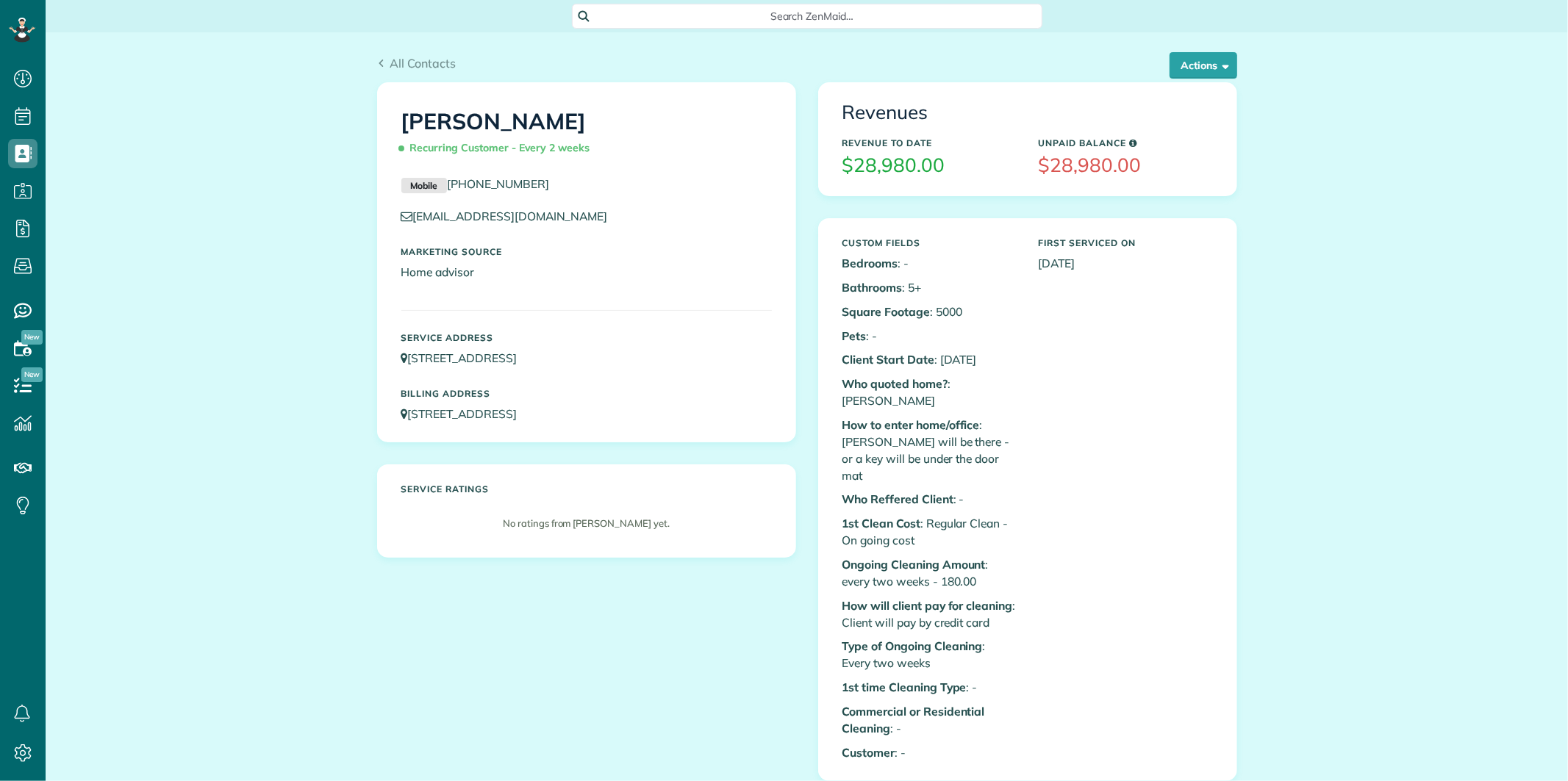
scroll to position [6, 6]
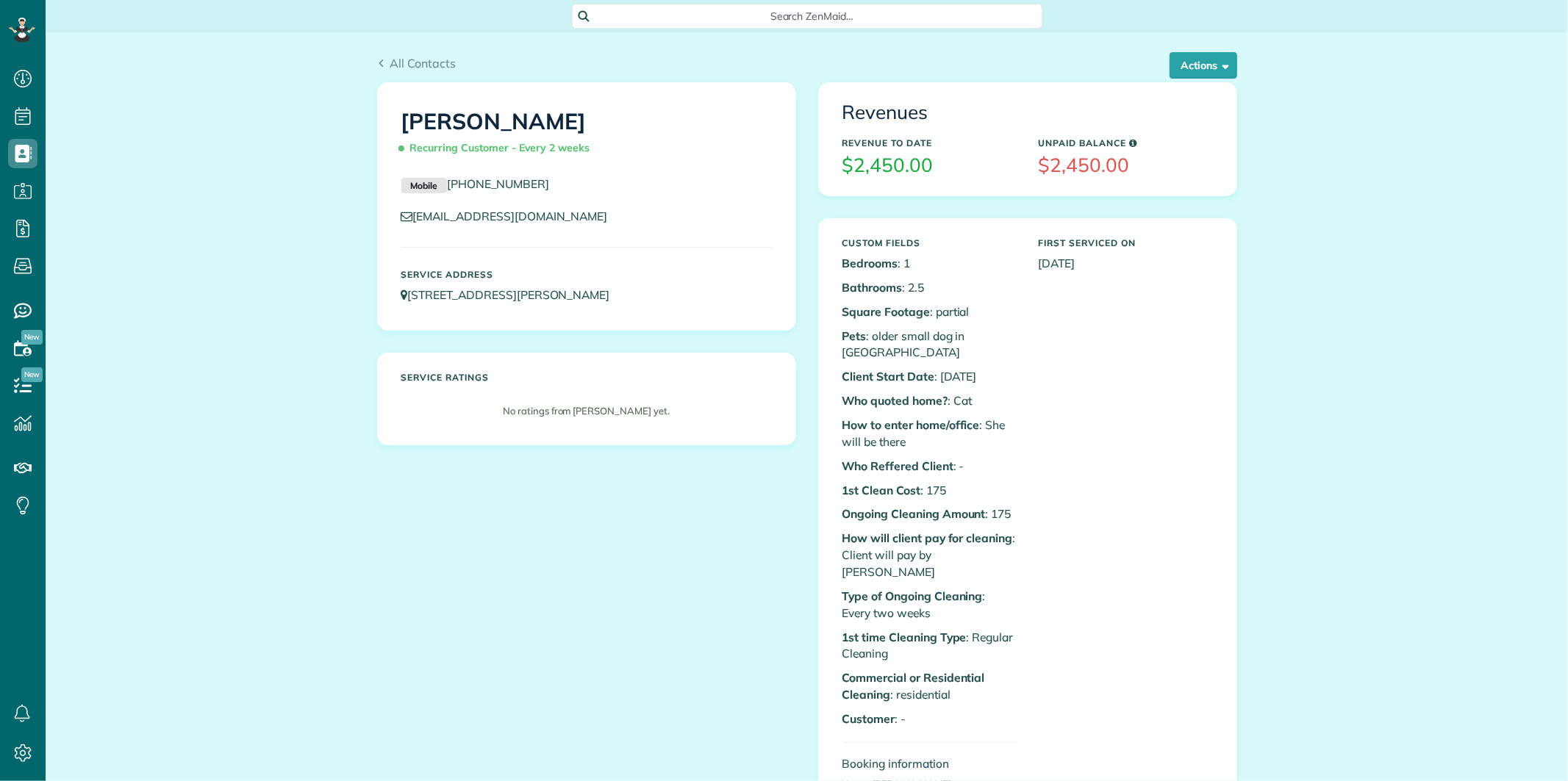
scroll to position [6, 6]
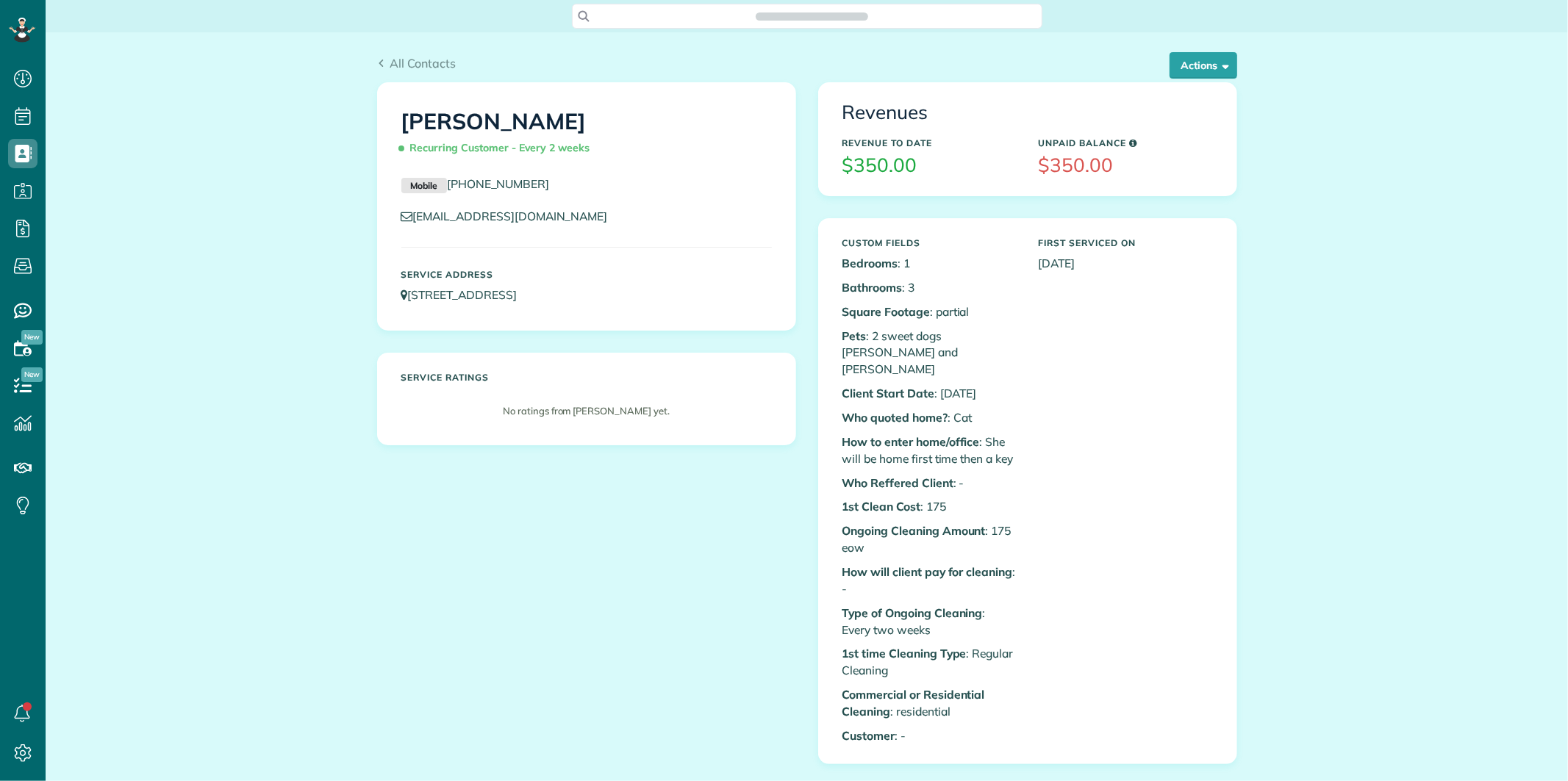
scroll to position [6, 6]
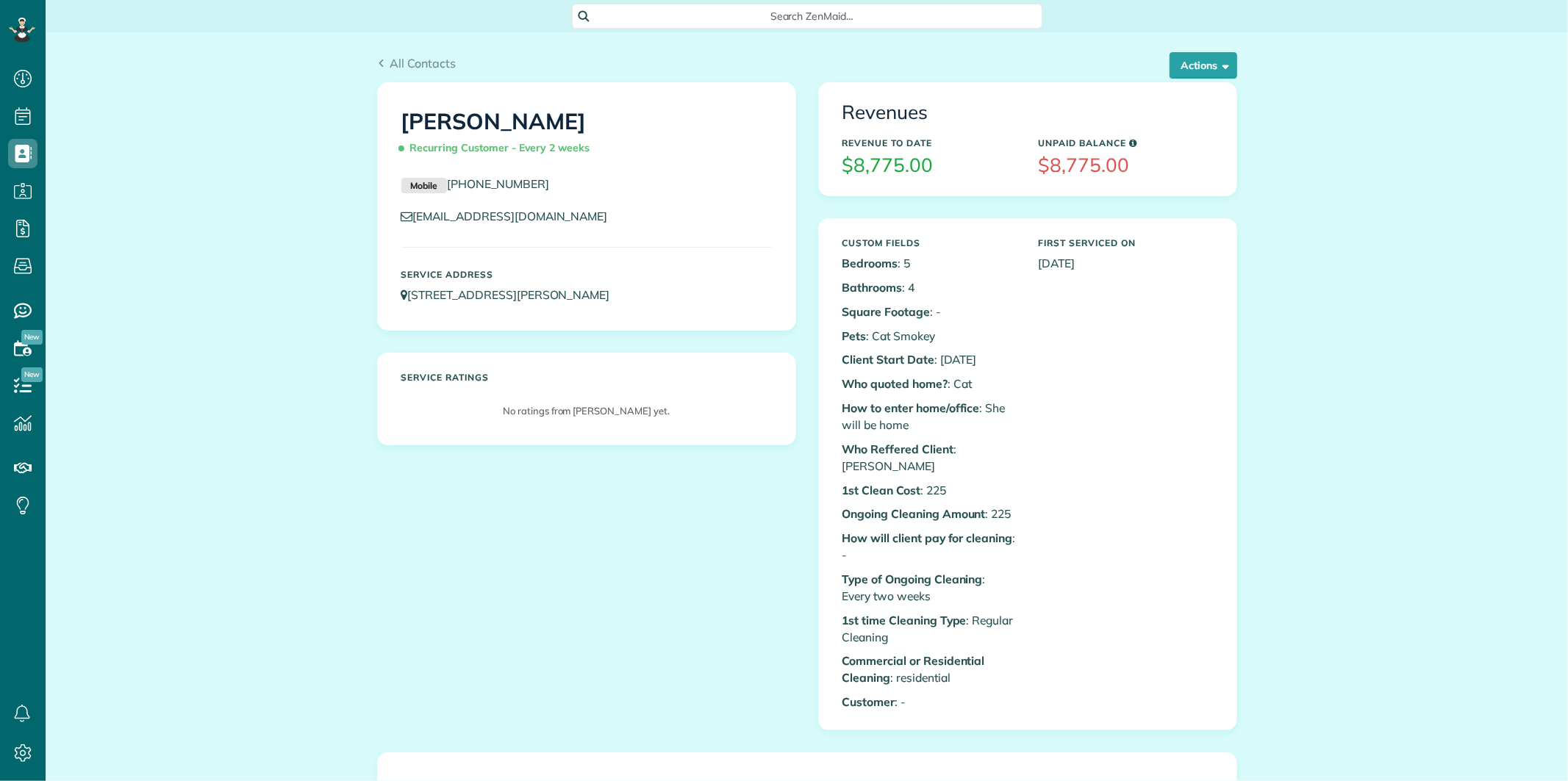
scroll to position [6, 6]
